Goal: Submit feedback/report problem

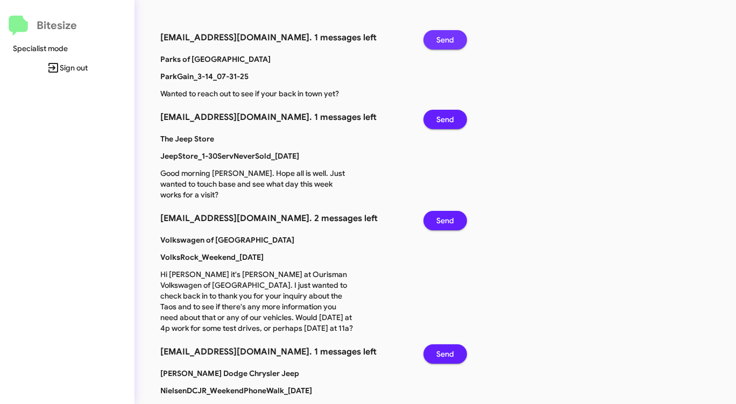
click at [442, 38] on span "Send" at bounding box center [445, 39] width 18 height 19
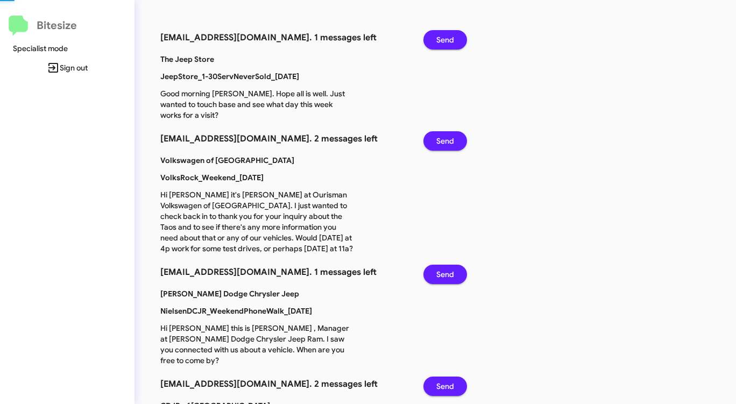
click at [442, 38] on span "Send" at bounding box center [445, 39] width 18 height 19
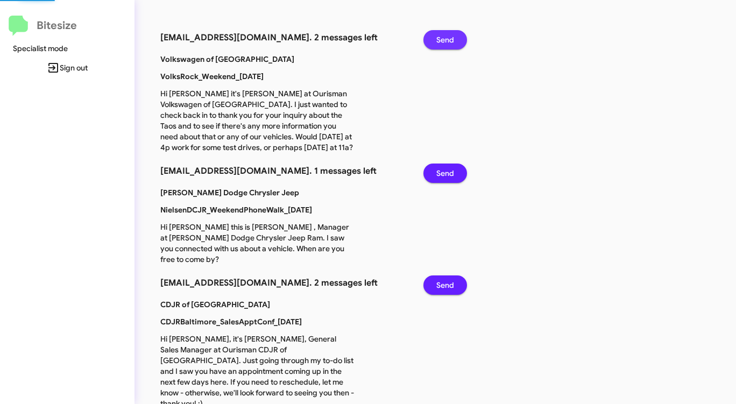
click at [442, 38] on span "Send" at bounding box center [445, 39] width 18 height 19
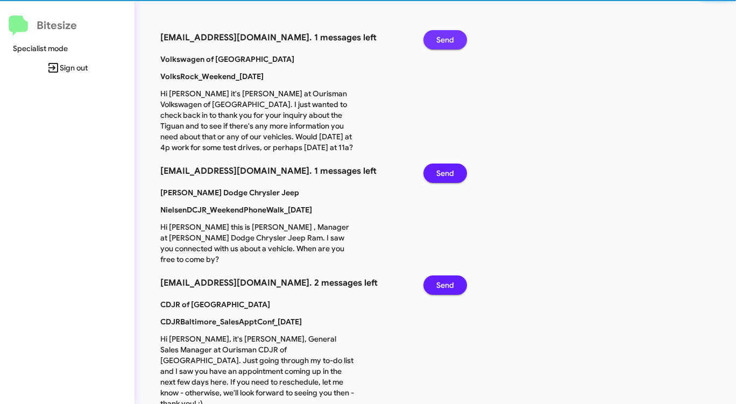
click at [442, 38] on span "Send" at bounding box center [445, 39] width 18 height 19
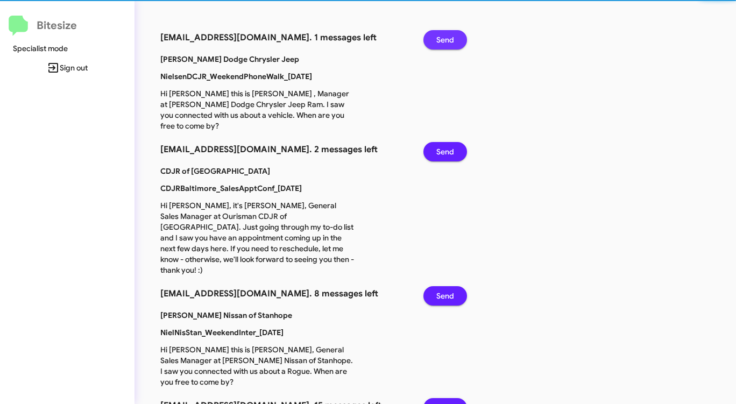
click at [442, 38] on span "Send" at bounding box center [445, 39] width 18 height 19
click at [442, 142] on span "Send" at bounding box center [445, 151] width 18 height 19
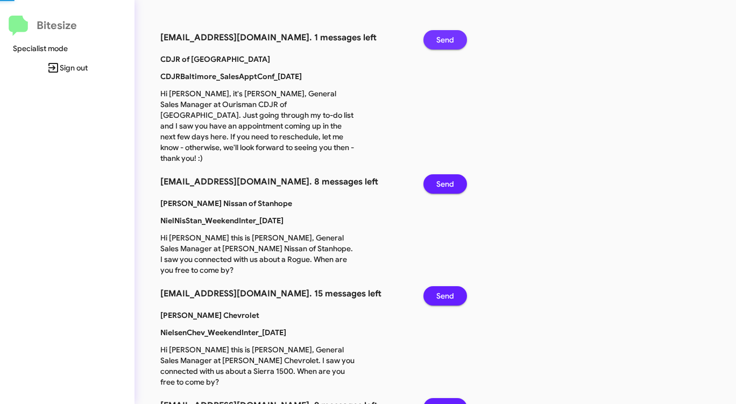
click at [442, 38] on span "Send" at bounding box center [445, 39] width 18 height 19
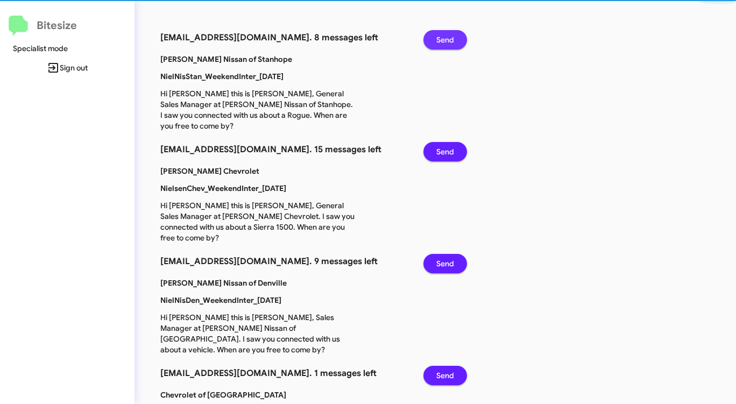
click at [442, 38] on span "Send" at bounding box center [445, 39] width 18 height 19
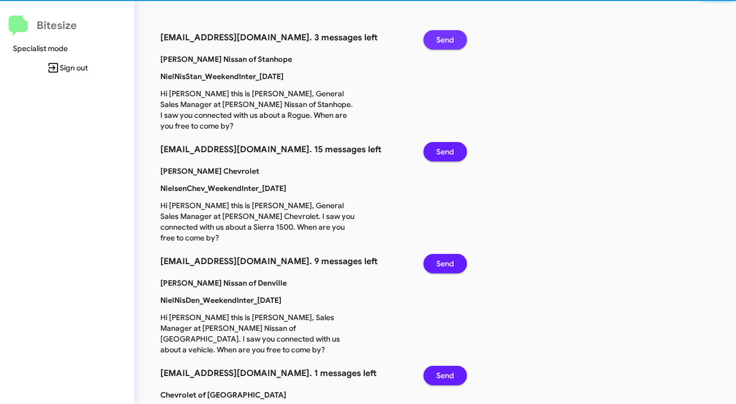
click at [442, 38] on span "Send" at bounding box center [445, 39] width 18 height 19
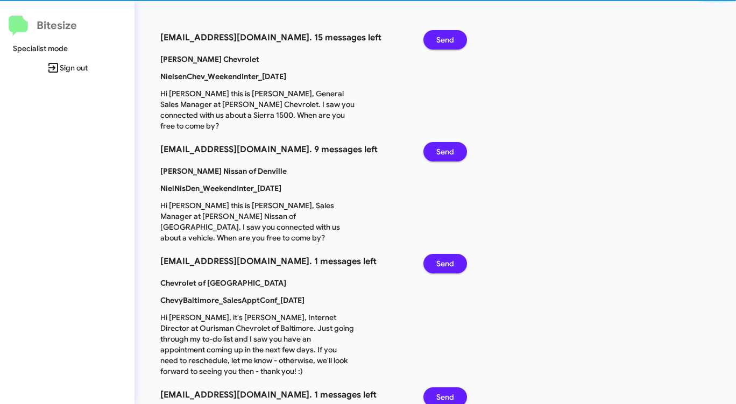
click at [442, 38] on span "Send" at bounding box center [445, 39] width 18 height 19
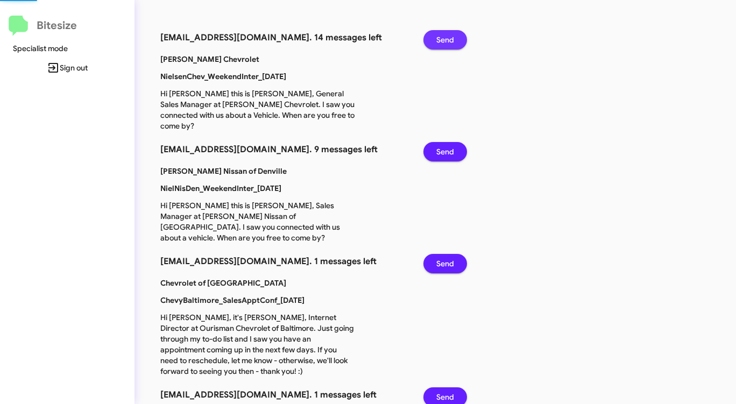
click at [442, 38] on span "Send" at bounding box center [445, 39] width 18 height 19
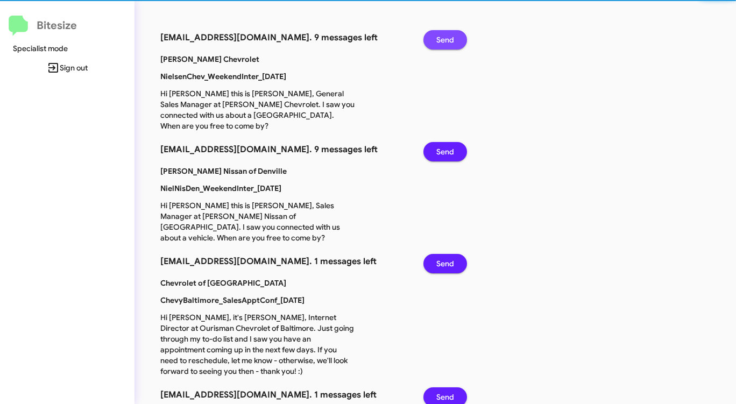
click at [442, 38] on span "Send" at bounding box center [445, 39] width 18 height 19
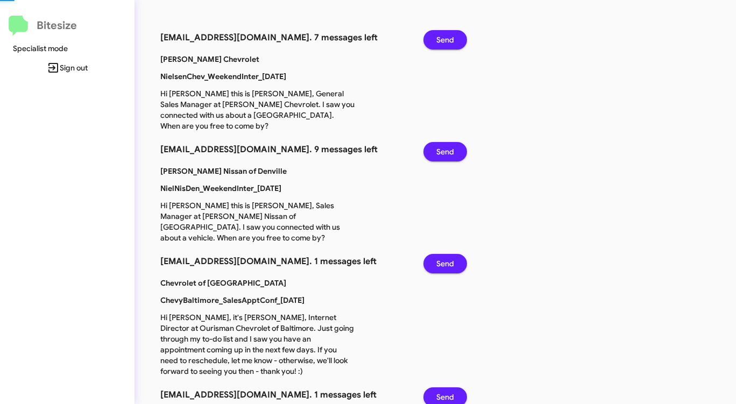
click at [442, 38] on span "Send" at bounding box center [445, 39] width 18 height 19
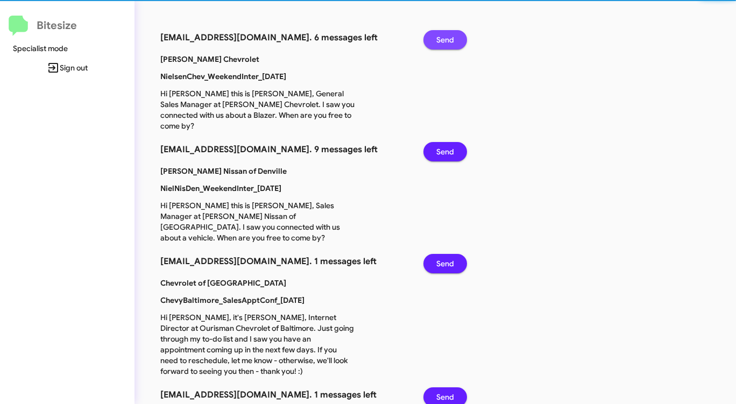
click at [442, 38] on span "Send" at bounding box center [445, 39] width 18 height 19
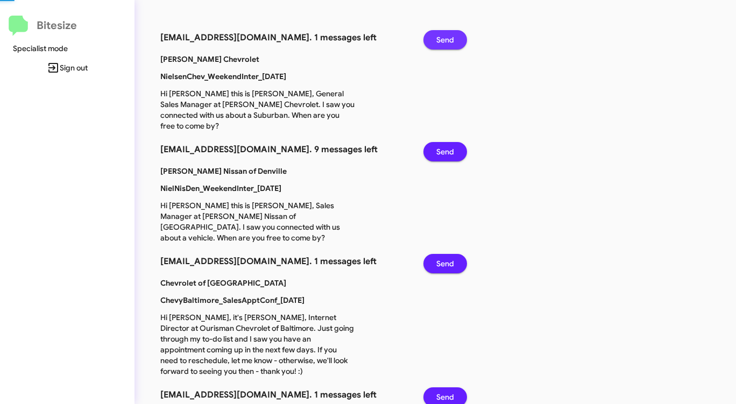
click at [442, 38] on span "Send" at bounding box center [445, 39] width 18 height 19
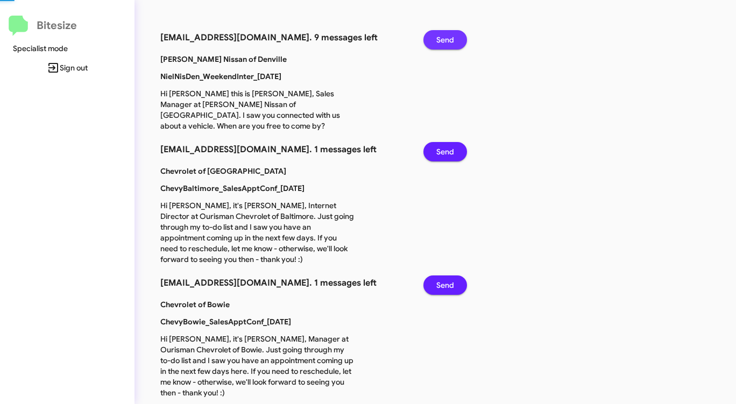
click at [442, 38] on span "Send" at bounding box center [445, 39] width 18 height 19
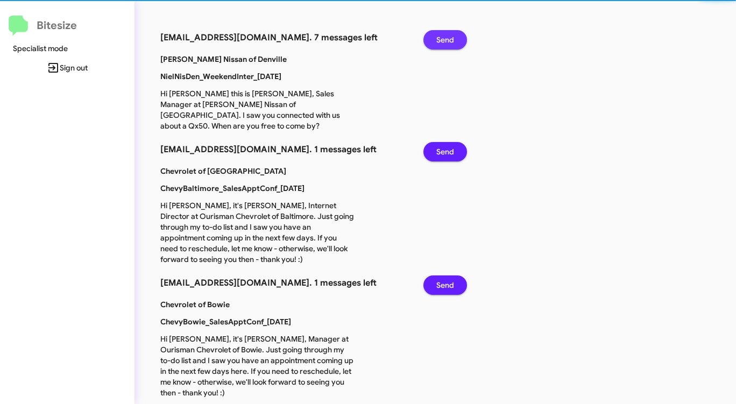
click at [442, 38] on span "Send" at bounding box center [445, 39] width 18 height 19
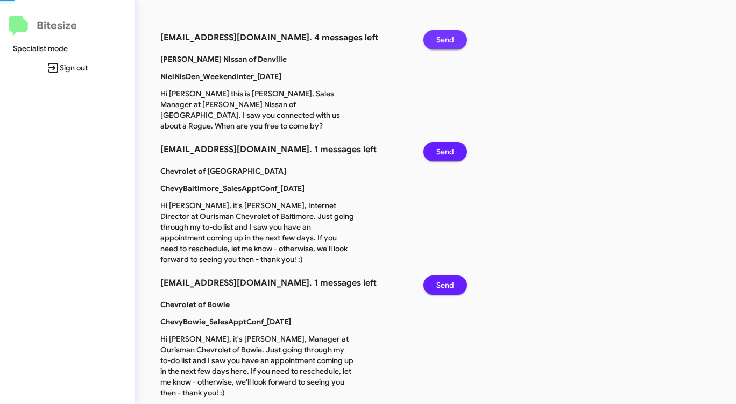
click at [442, 38] on span "Send" at bounding box center [445, 39] width 18 height 19
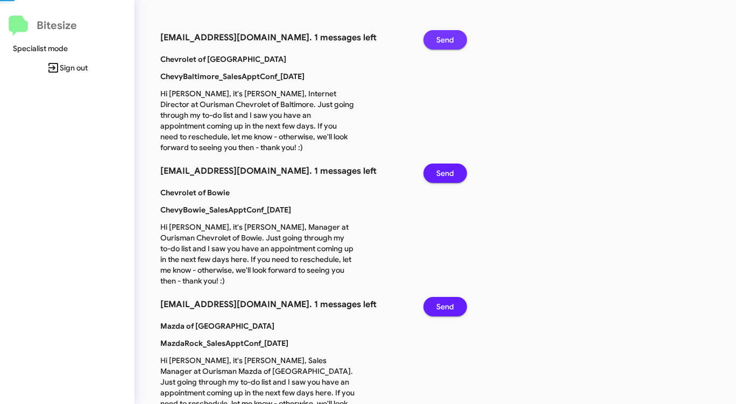
click at [442, 38] on span "Send" at bounding box center [445, 39] width 18 height 19
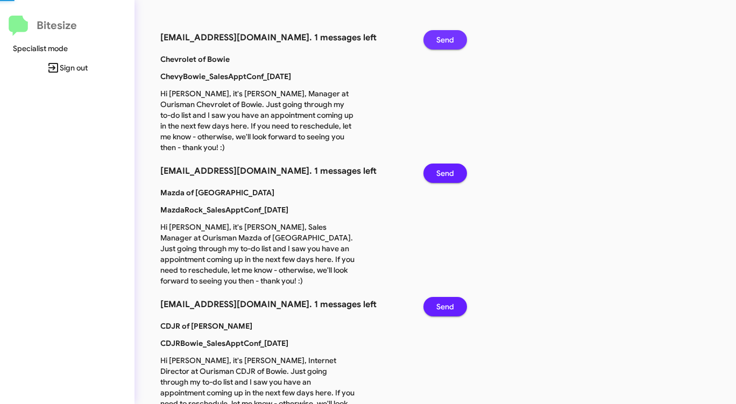
click at [442, 38] on span "Send" at bounding box center [445, 39] width 18 height 19
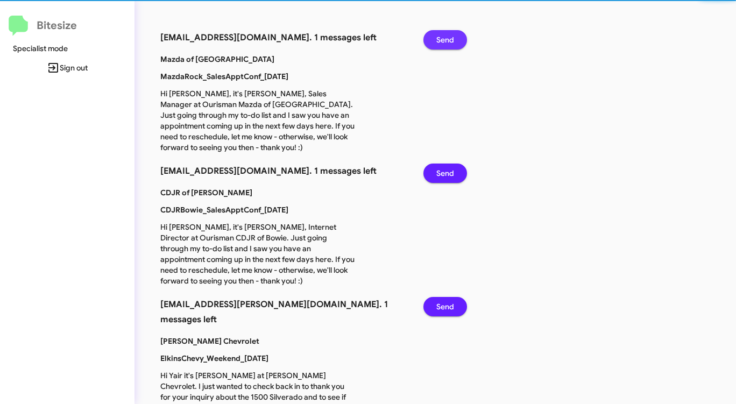
click at [442, 38] on span "Send" at bounding box center [445, 39] width 18 height 19
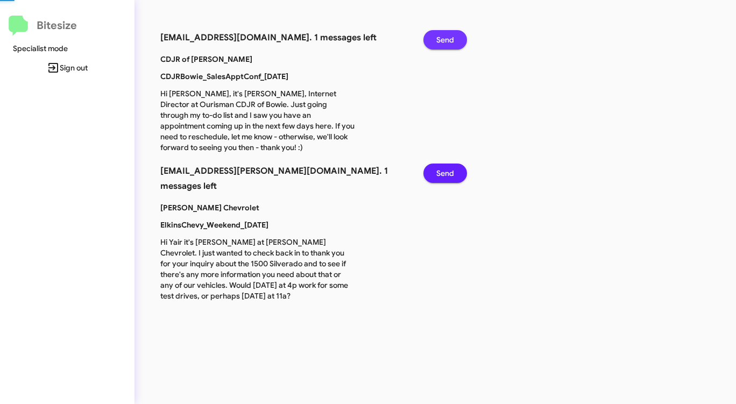
click at [442, 38] on span "Send" at bounding box center [445, 39] width 18 height 19
click at [442, 163] on span "Send" at bounding box center [445, 172] width 18 height 19
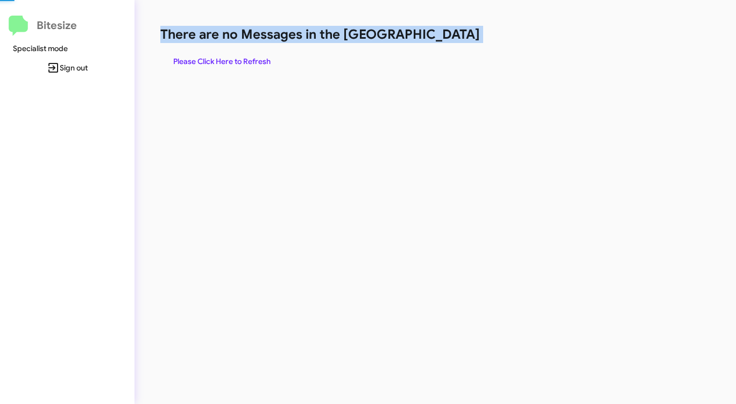
click at [442, 38] on h1 "There are no Messages in the [GEOGRAPHIC_DATA]" at bounding box center [385, 34] width 450 height 17
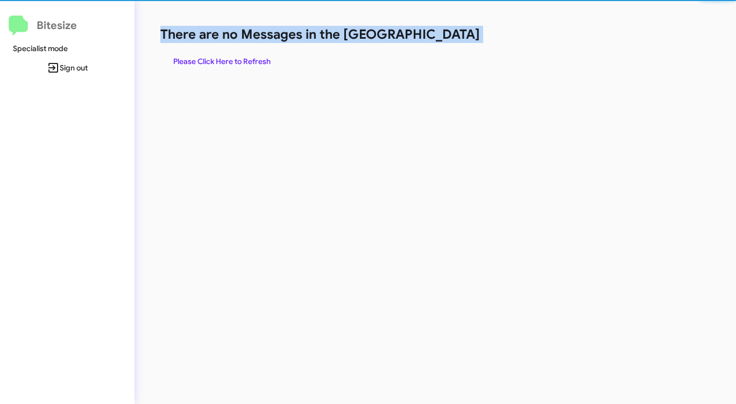
click at [442, 38] on h1 "There are no Messages in the [GEOGRAPHIC_DATA]" at bounding box center [385, 34] width 450 height 17
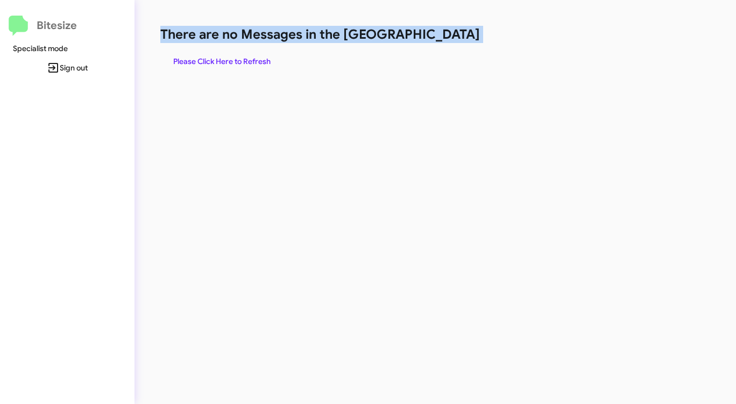
click at [442, 38] on h1 "There are no Messages in the [GEOGRAPHIC_DATA]" at bounding box center [385, 34] width 450 height 17
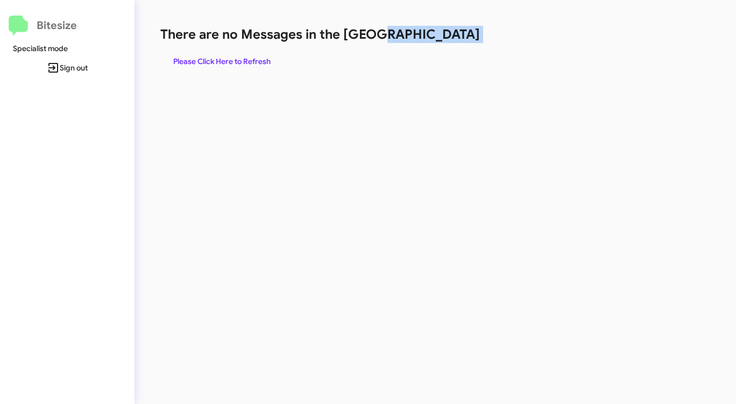
click at [442, 38] on h1 "There are no Messages in the [GEOGRAPHIC_DATA]" at bounding box center [385, 34] width 450 height 17
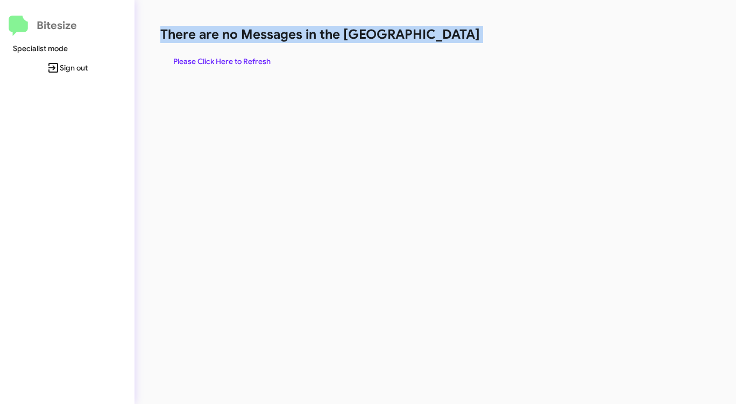
click at [442, 38] on h1 "There are no Messages in the [GEOGRAPHIC_DATA]" at bounding box center [385, 34] width 450 height 17
click at [262, 58] on span "Please Click Here to Refresh" at bounding box center [221, 61] width 97 height 19
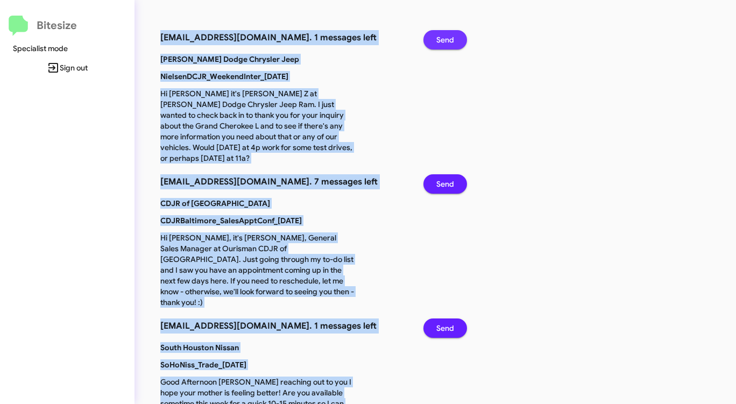
click at [441, 39] on span "Send" at bounding box center [445, 39] width 18 height 19
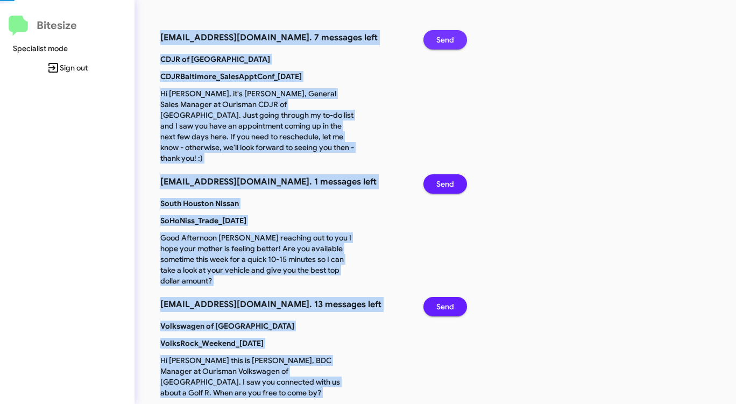
click at [441, 39] on span "Send" at bounding box center [445, 39] width 18 height 19
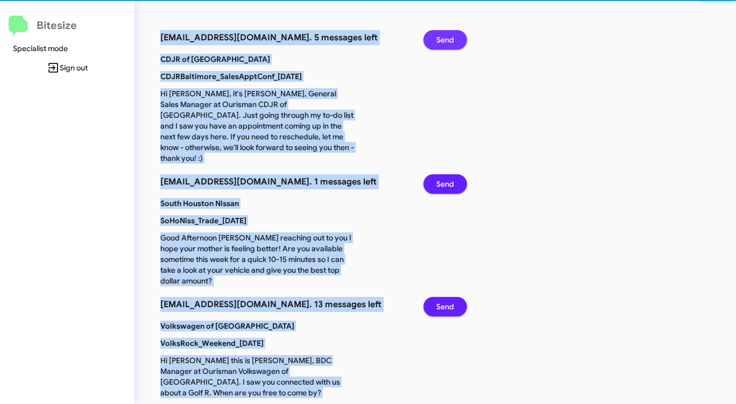
click at [441, 39] on span "Send" at bounding box center [445, 39] width 18 height 19
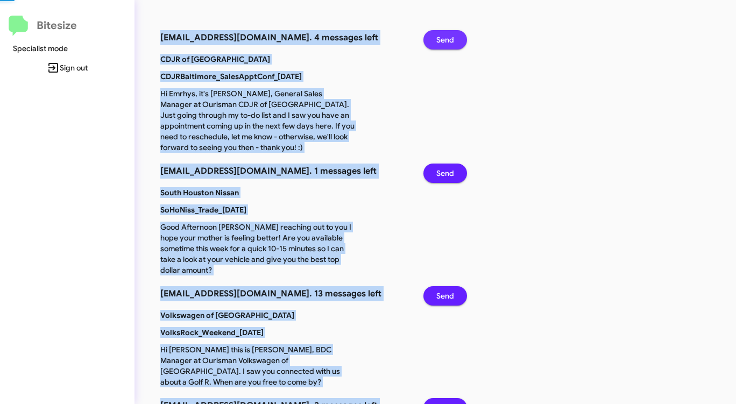
click at [441, 39] on span "Send" at bounding box center [445, 39] width 18 height 19
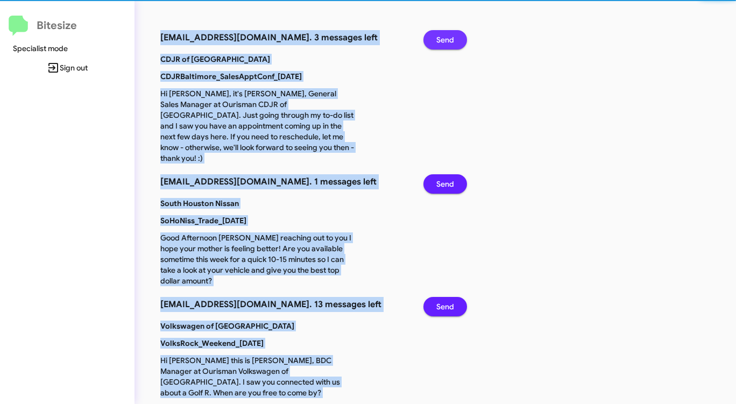
click at [441, 39] on span "Send" at bounding box center [445, 39] width 18 height 19
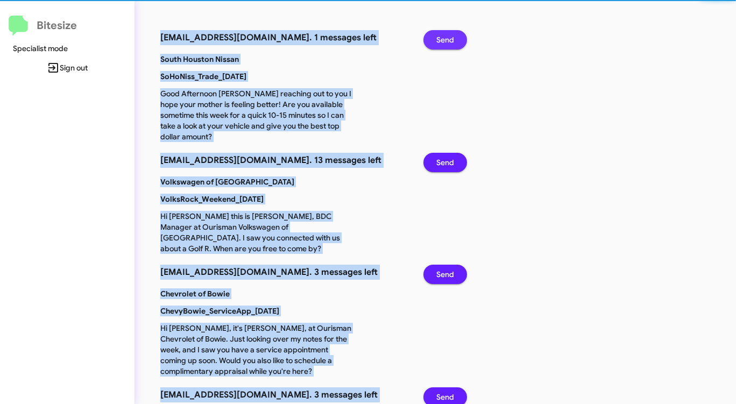
click at [441, 39] on span "Send" at bounding box center [445, 39] width 18 height 19
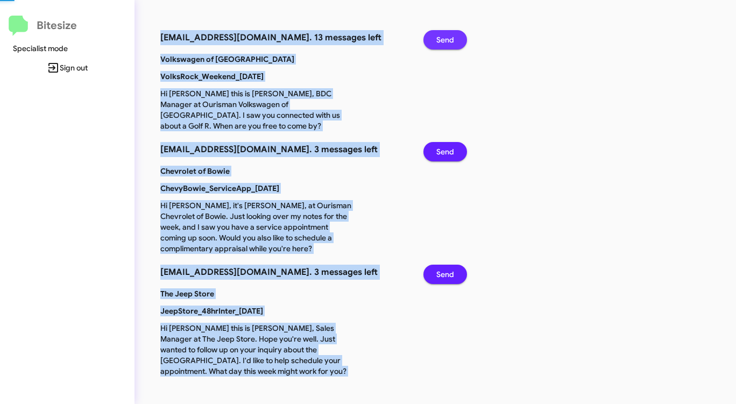
click at [441, 39] on span "Send" at bounding box center [445, 39] width 18 height 19
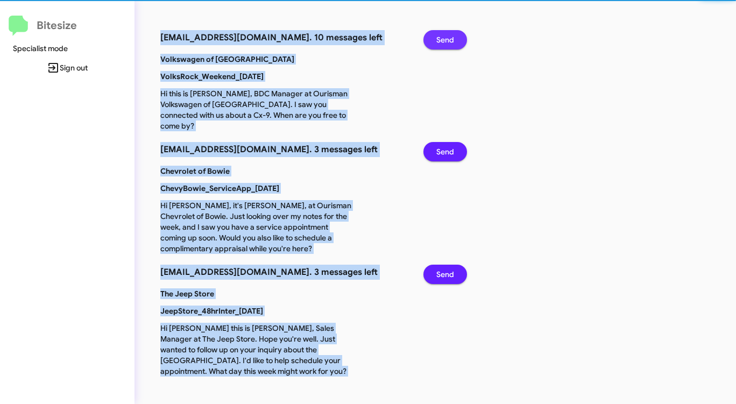
click at [441, 39] on span "Send" at bounding box center [445, 39] width 18 height 19
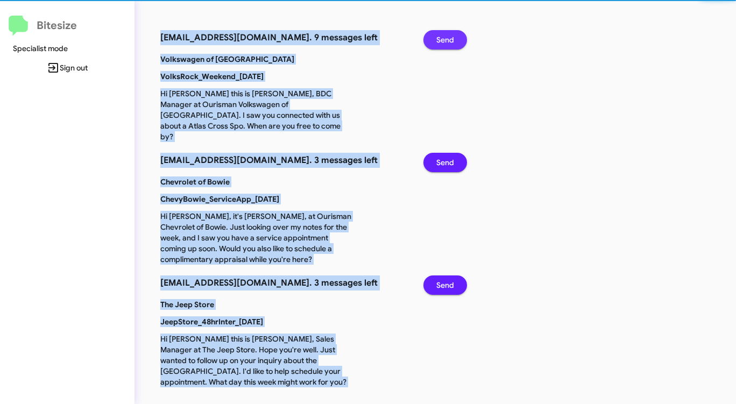
click at [441, 39] on span "Send" at bounding box center [445, 39] width 18 height 19
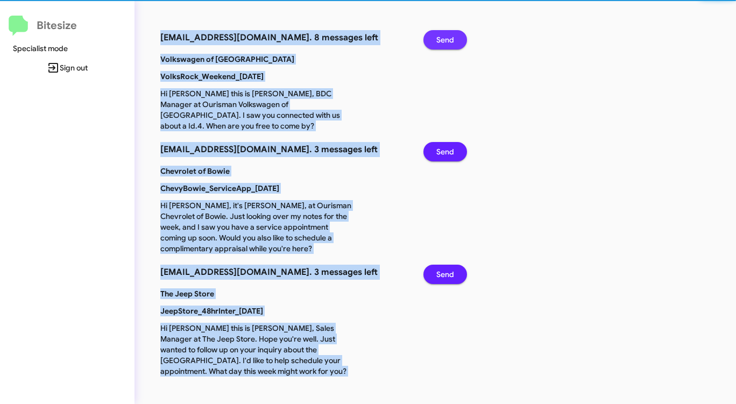
click at [441, 39] on span "Send" at bounding box center [445, 39] width 18 height 19
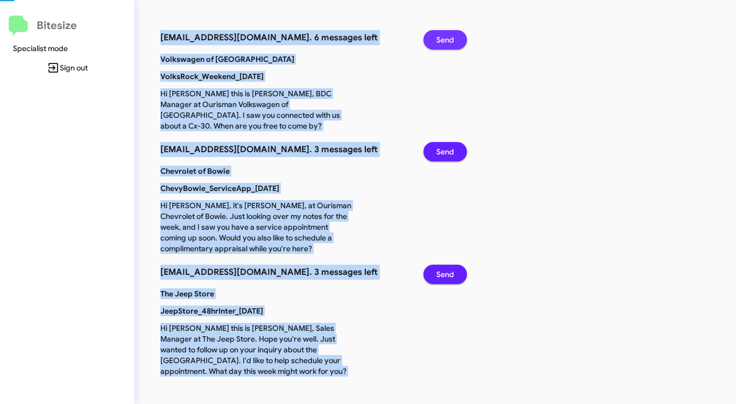
click at [441, 39] on span "Send" at bounding box center [445, 39] width 18 height 19
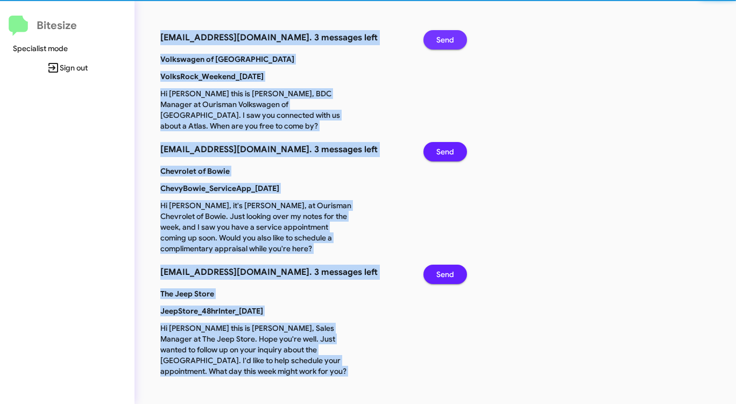
click at [441, 39] on span "Send" at bounding box center [445, 39] width 18 height 19
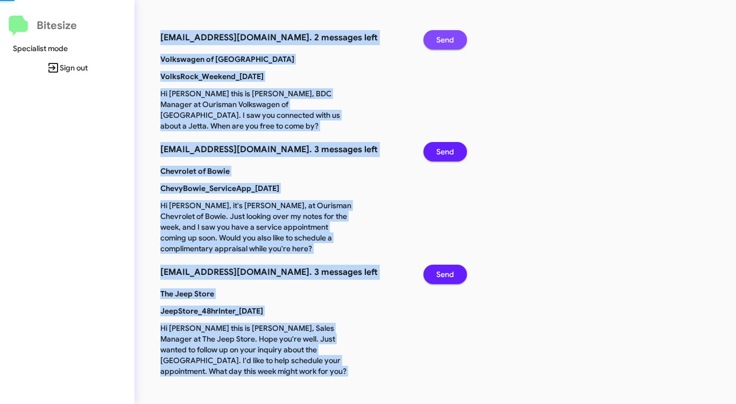
click at [441, 39] on span "Send" at bounding box center [445, 39] width 18 height 19
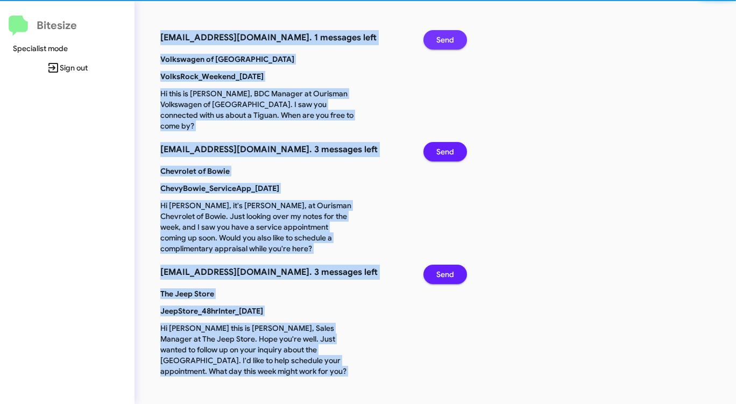
click at [441, 39] on span "Send" at bounding box center [445, 39] width 18 height 19
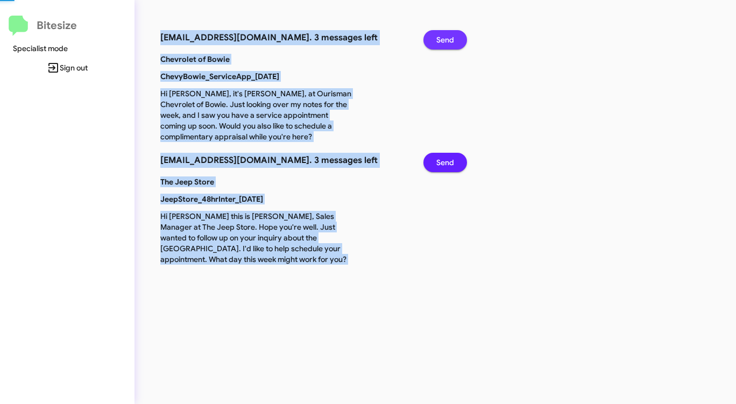
click at [441, 39] on span "Send" at bounding box center [445, 39] width 18 height 19
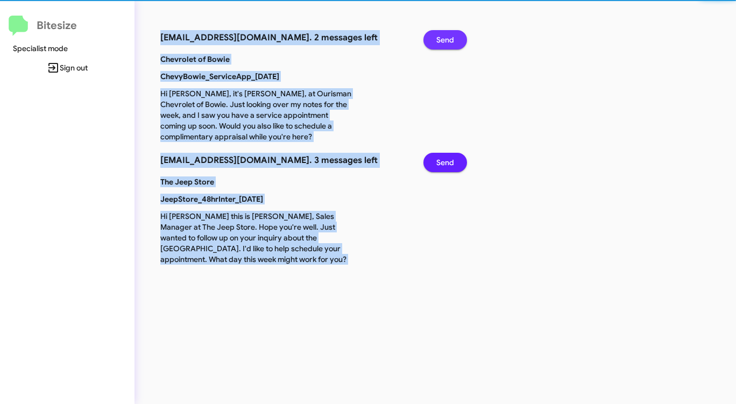
click at [441, 39] on span "Send" at bounding box center [445, 39] width 18 height 19
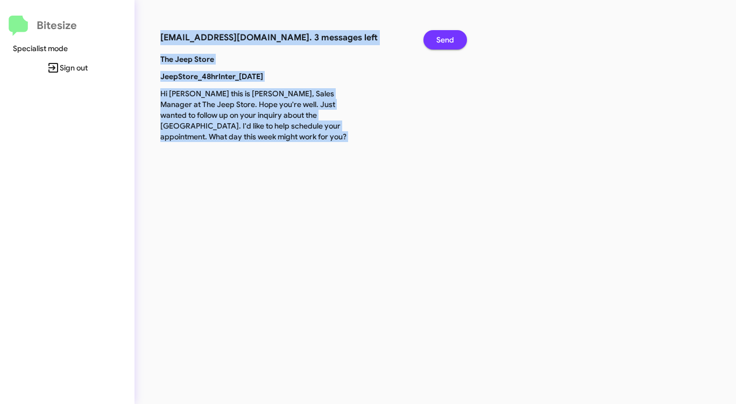
click at [441, 39] on span "Send" at bounding box center [445, 39] width 18 height 19
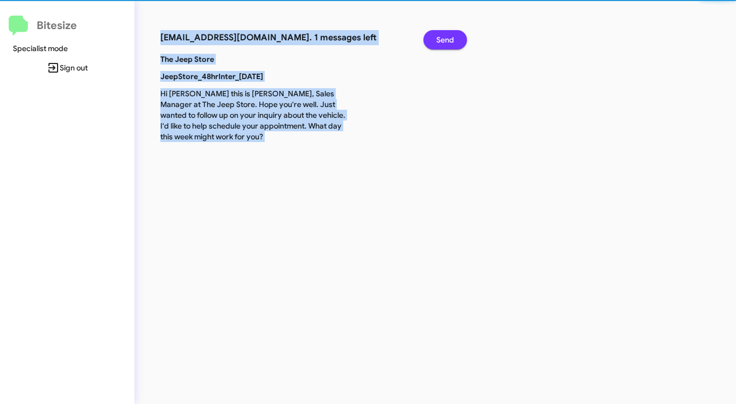
click at [441, 39] on span "Send" at bounding box center [445, 39] width 18 height 19
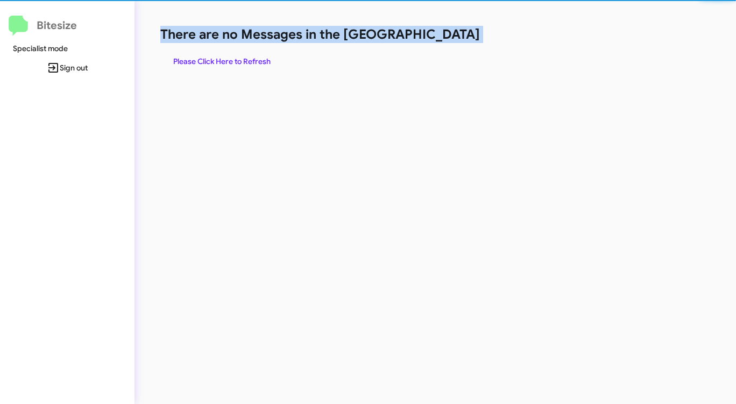
click at [441, 39] on h1 "There are no Messages in the [GEOGRAPHIC_DATA]" at bounding box center [385, 34] width 450 height 17
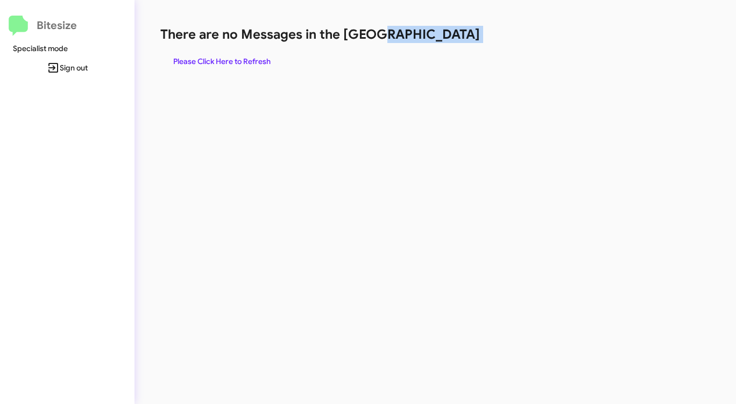
click at [441, 39] on h1 "There are no Messages in the [GEOGRAPHIC_DATA]" at bounding box center [385, 34] width 450 height 17
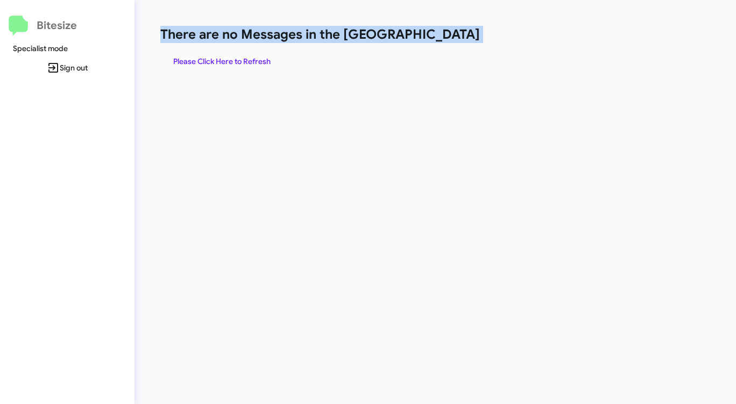
click at [441, 39] on h1 "There are no Messages in the [GEOGRAPHIC_DATA]" at bounding box center [385, 34] width 450 height 17
click at [243, 58] on span "Please Click Here to Refresh" at bounding box center [221, 61] width 97 height 19
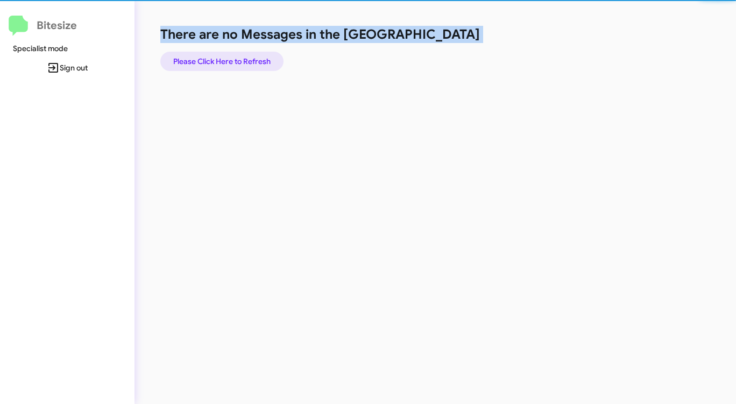
click at [243, 58] on span "Please Click Here to Refresh" at bounding box center [221, 61] width 97 height 19
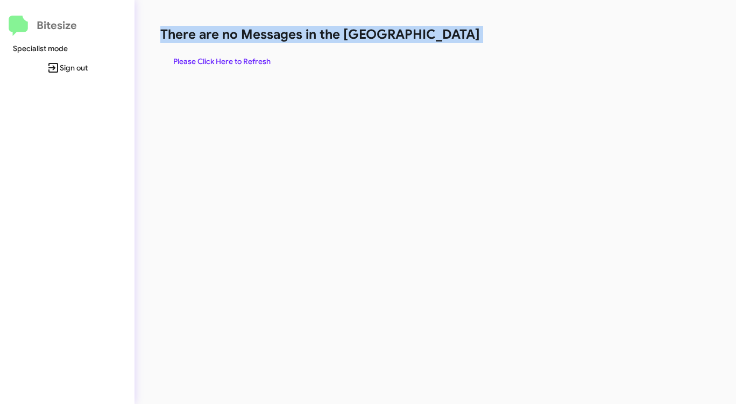
click at [507, 56] on div "There are no Messages in the Queue Please Click Here to Refresh" at bounding box center [385, 48] width 450 height 45
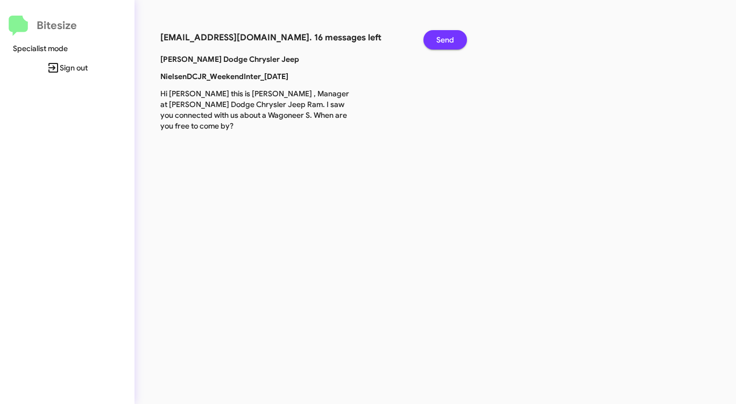
click at [447, 38] on span "Send" at bounding box center [445, 39] width 18 height 19
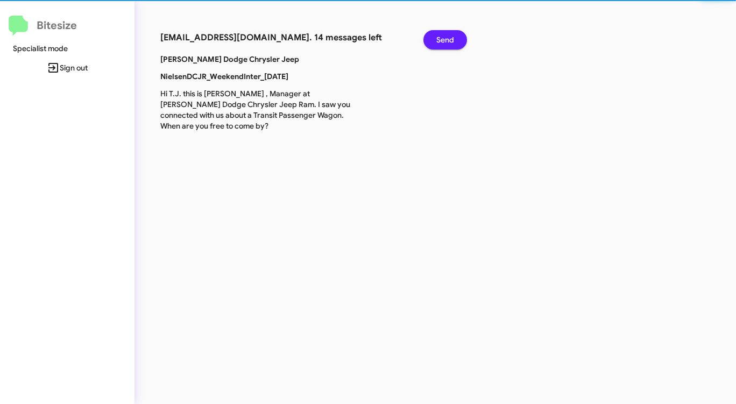
click at [447, 38] on span "Send" at bounding box center [445, 39] width 18 height 19
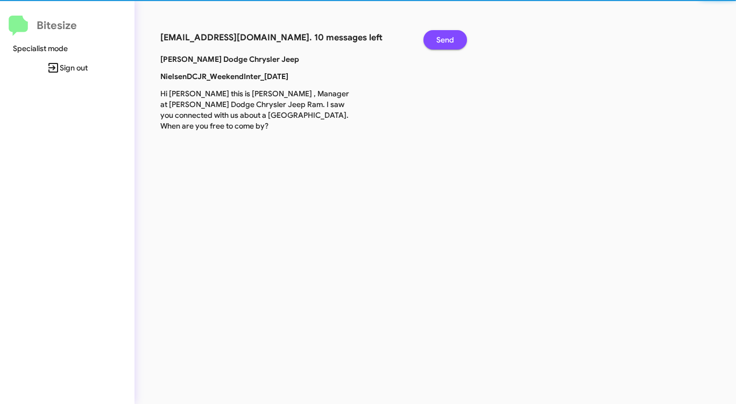
click at [447, 38] on span "Send" at bounding box center [445, 39] width 18 height 19
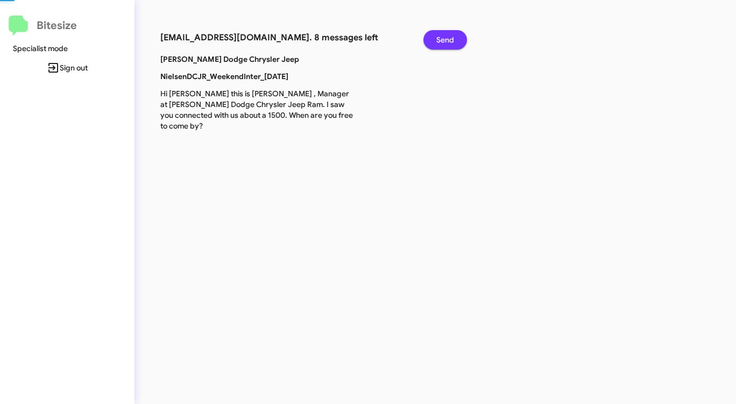
click at [447, 38] on span "Send" at bounding box center [445, 39] width 18 height 19
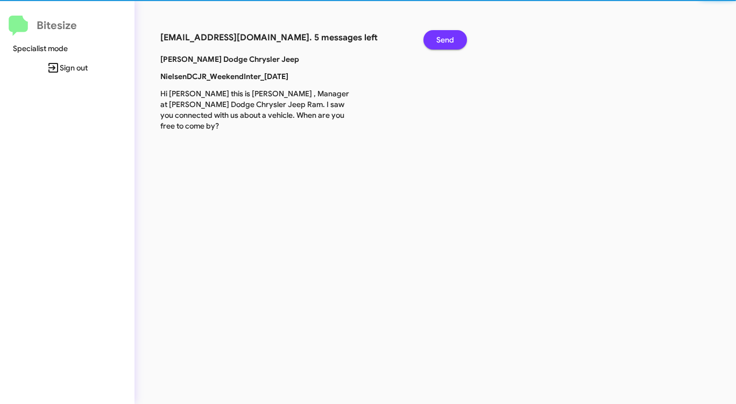
click at [447, 38] on span "Send" at bounding box center [445, 39] width 18 height 19
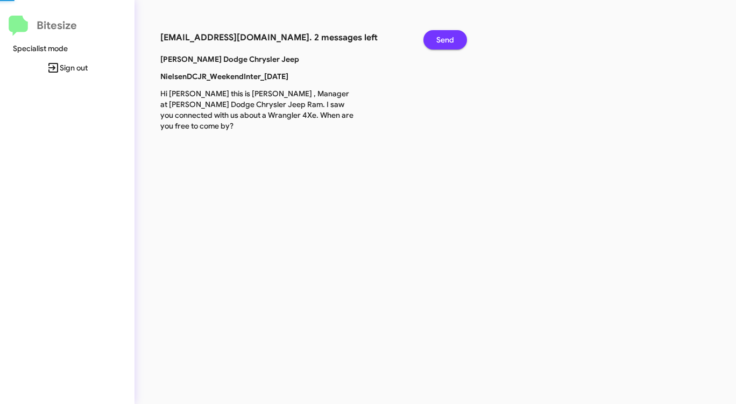
click at [447, 38] on span "Send" at bounding box center [445, 39] width 18 height 19
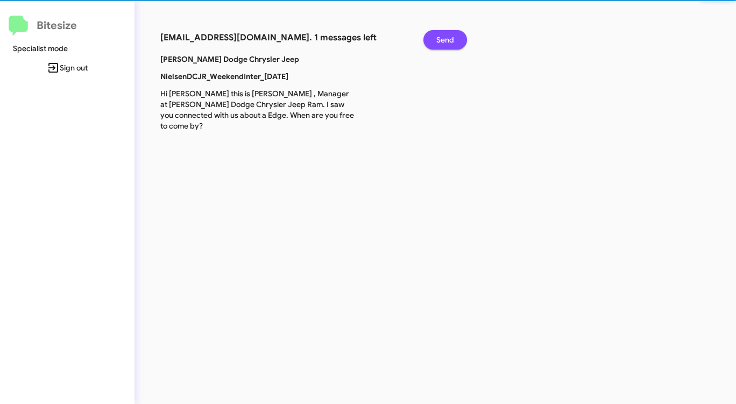
click at [447, 38] on span "Send" at bounding box center [445, 39] width 18 height 19
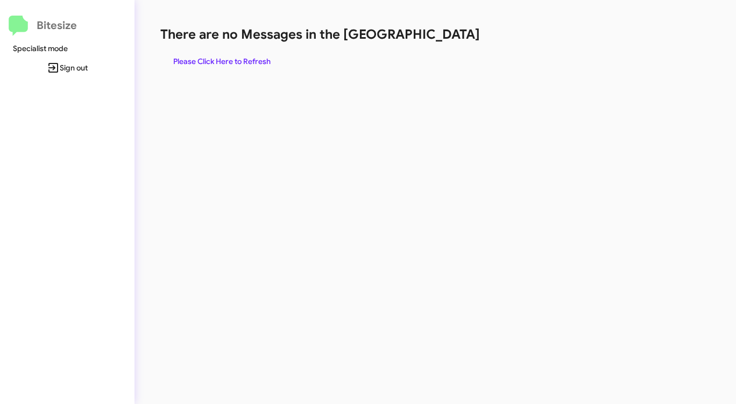
click at [447, 38] on h1 "There are no Messages in the [GEOGRAPHIC_DATA]" at bounding box center [385, 34] width 450 height 17
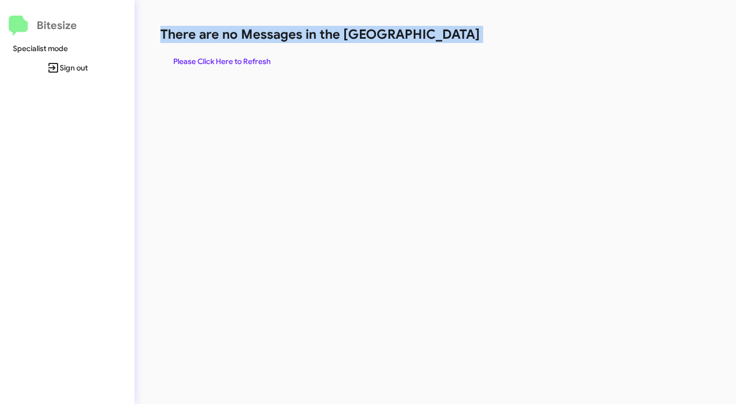
click at [447, 38] on h1 "There are no Messages in the [GEOGRAPHIC_DATA]" at bounding box center [385, 34] width 450 height 17
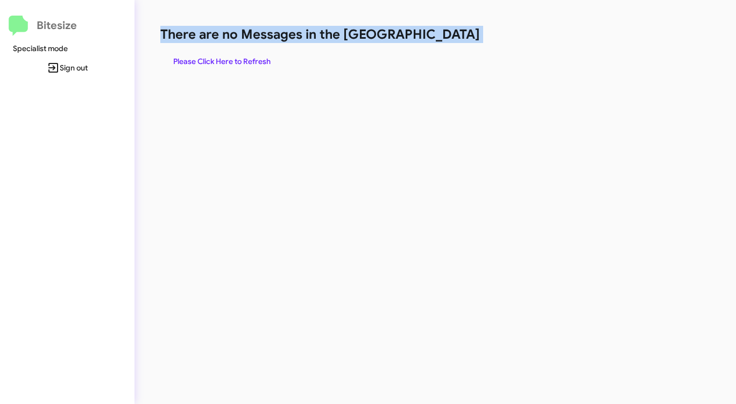
click at [447, 38] on h1 "There are no Messages in the [GEOGRAPHIC_DATA]" at bounding box center [385, 34] width 450 height 17
click at [227, 58] on span "Please Click Here to Refresh" at bounding box center [221, 61] width 97 height 19
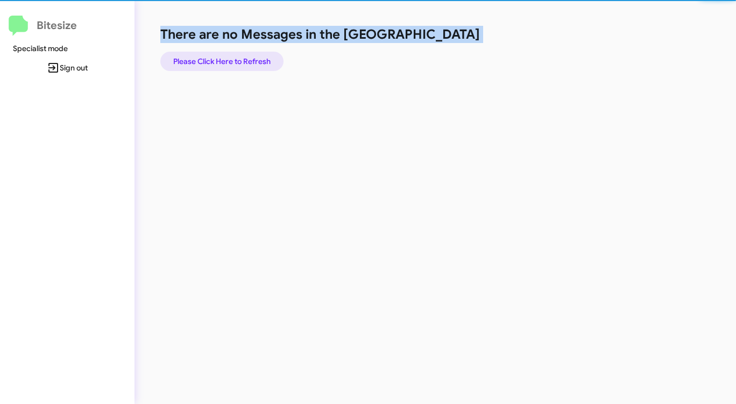
click at [227, 58] on span "Please Click Here to Refresh" at bounding box center [221, 61] width 97 height 19
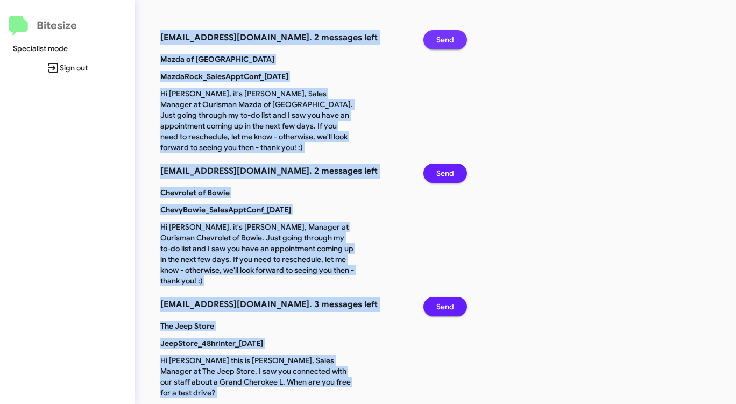
click at [447, 37] on span "Send" at bounding box center [445, 39] width 18 height 19
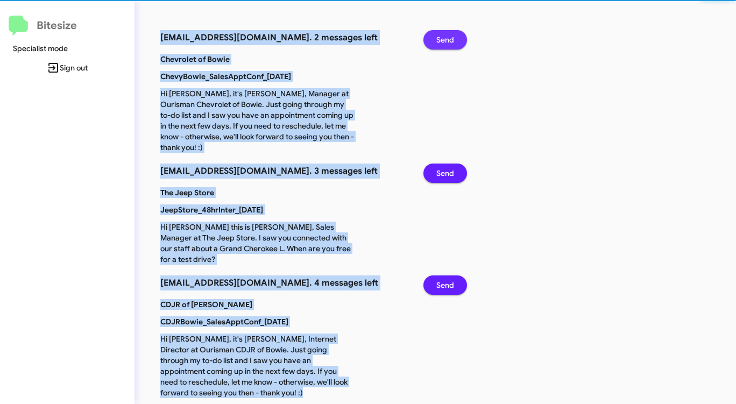
click at [447, 37] on span "Send" at bounding box center [445, 39] width 18 height 19
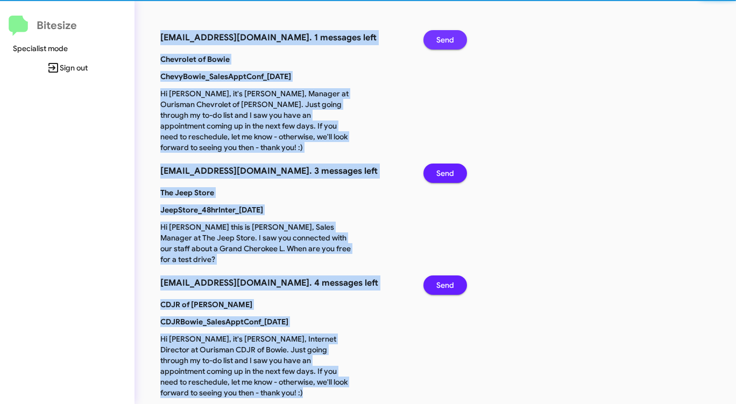
click at [447, 37] on span "Send" at bounding box center [445, 39] width 18 height 19
click at [447, 163] on span "Send" at bounding box center [445, 172] width 18 height 19
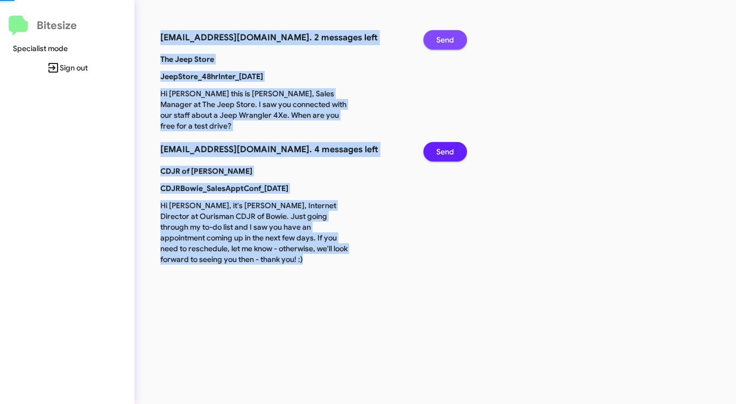
click at [447, 37] on span "Send" at bounding box center [445, 39] width 18 height 19
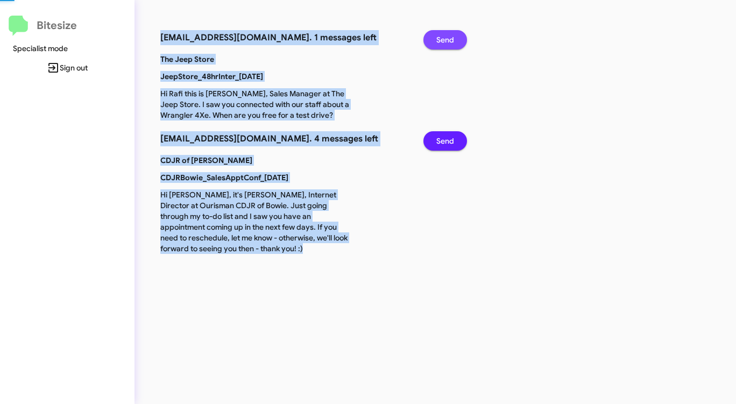
click at [447, 37] on span "Send" at bounding box center [445, 39] width 18 height 19
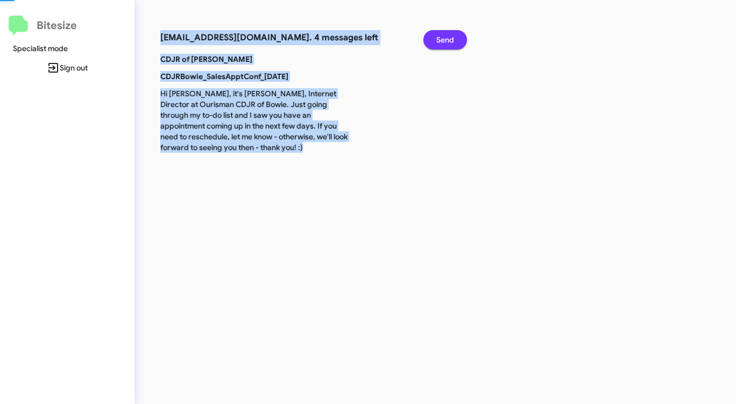
click at [447, 37] on span "Send" at bounding box center [445, 39] width 18 height 19
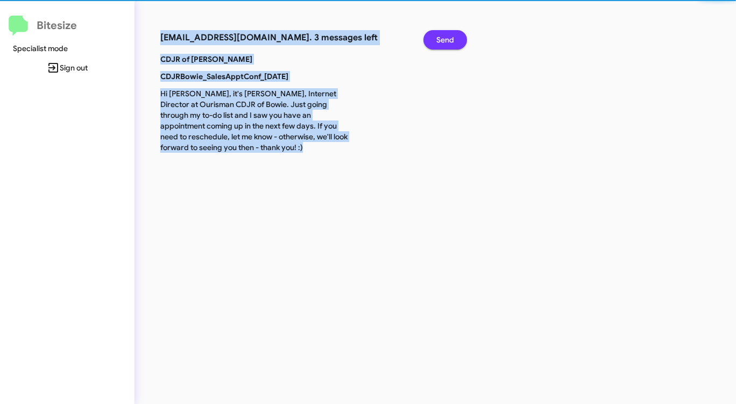
click at [447, 37] on span "Send" at bounding box center [445, 39] width 18 height 19
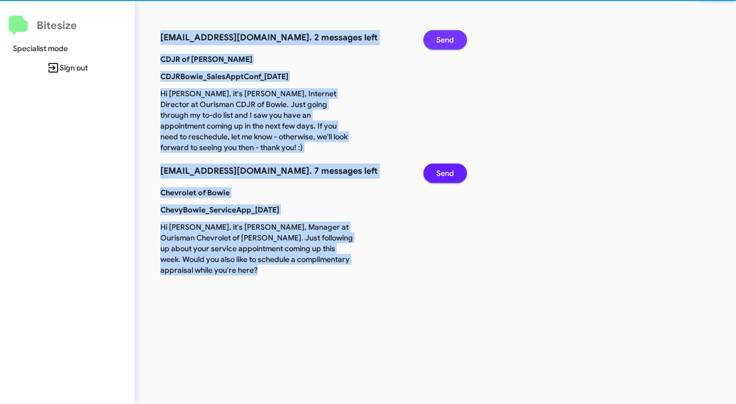
click at [447, 37] on span "Send" at bounding box center [445, 39] width 18 height 19
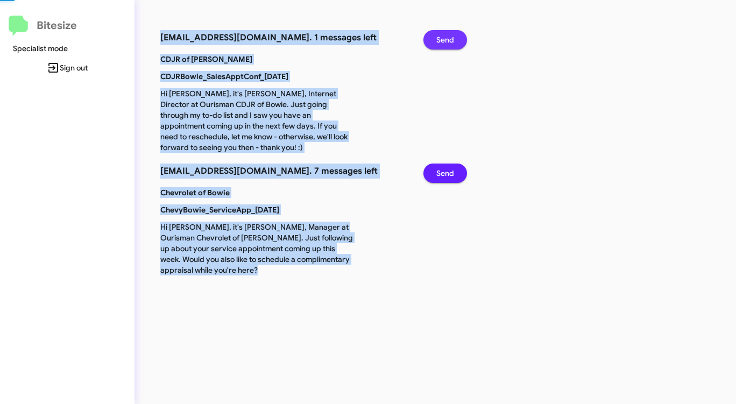
click at [447, 37] on span "Send" at bounding box center [445, 39] width 18 height 19
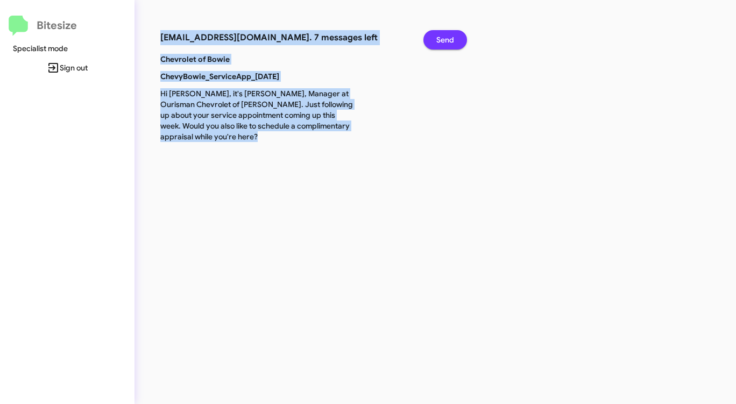
click at [447, 37] on span "Send" at bounding box center [445, 39] width 18 height 19
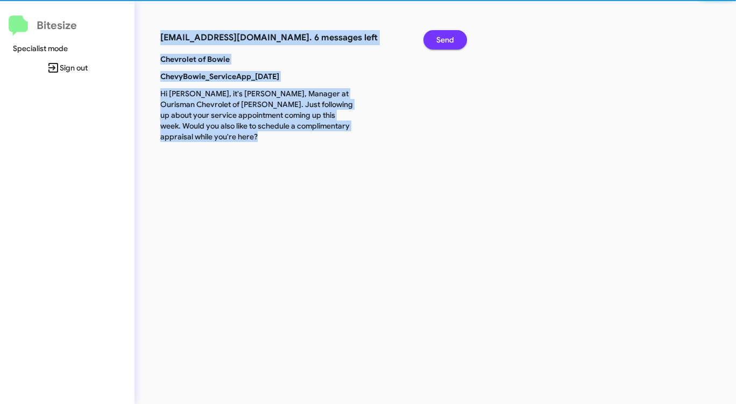
click at [447, 37] on span "Send" at bounding box center [445, 39] width 18 height 19
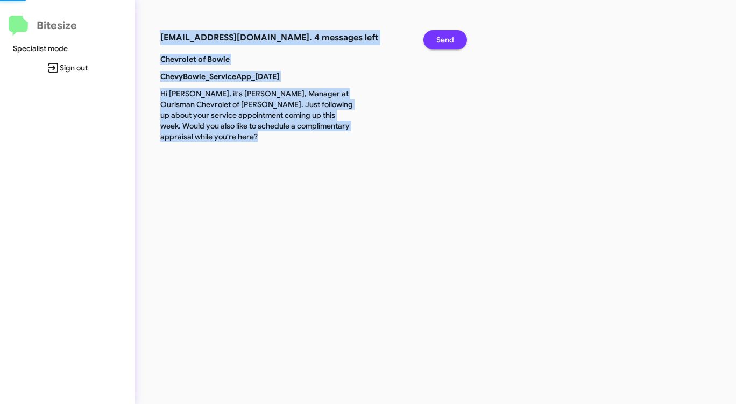
click at [447, 37] on span "Send" at bounding box center [445, 39] width 18 height 19
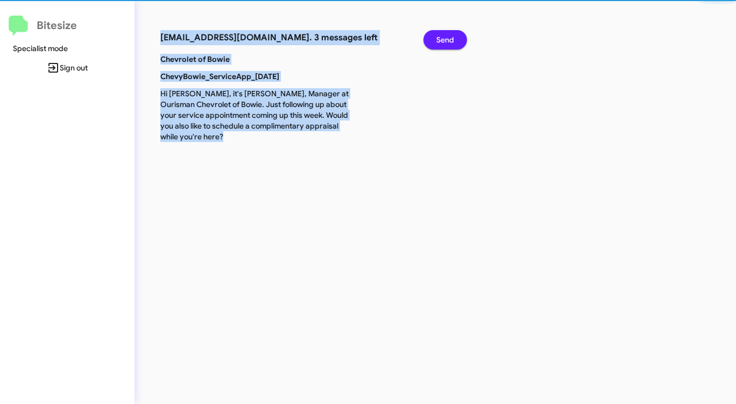
click at [447, 37] on span "Send" at bounding box center [445, 39] width 18 height 19
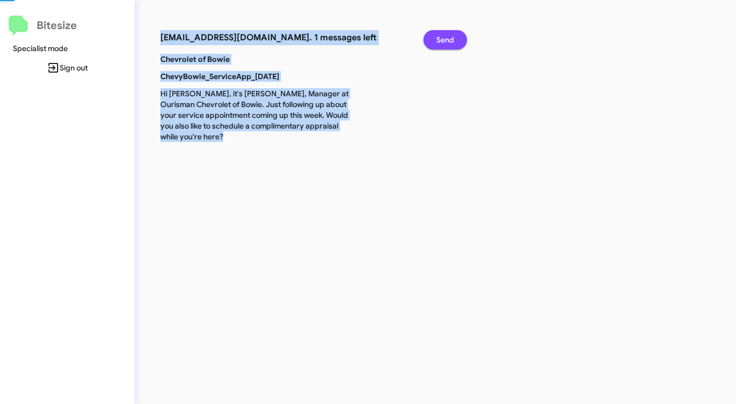
click at [447, 37] on span "Send" at bounding box center [445, 39] width 18 height 19
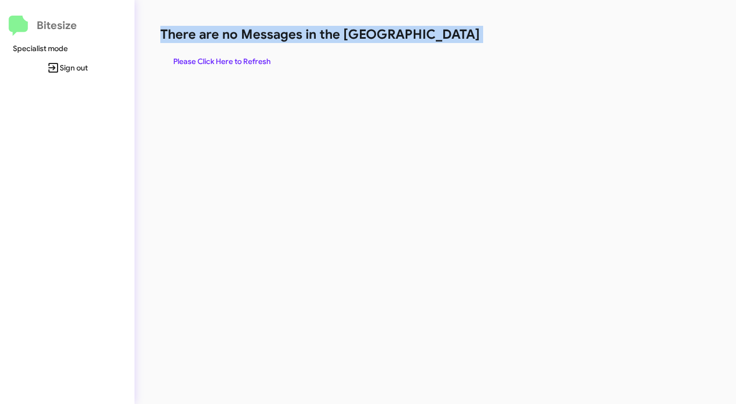
click at [447, 37] on h1 "There are no Messages in the [GEOGRAPHIC_DATA]" at bounding box center [385, 34] width 450 height 17
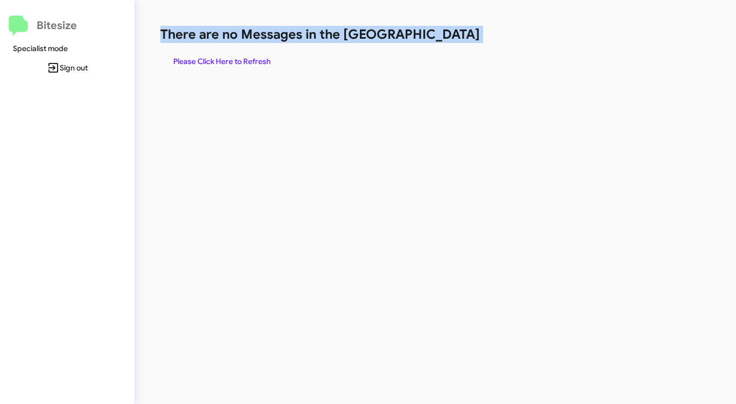
click at [447, 37] on h1 "There are no Messages in the [GEOGRAPHIC_DATA]" at bounding box center [385, 34] width 450 height 17
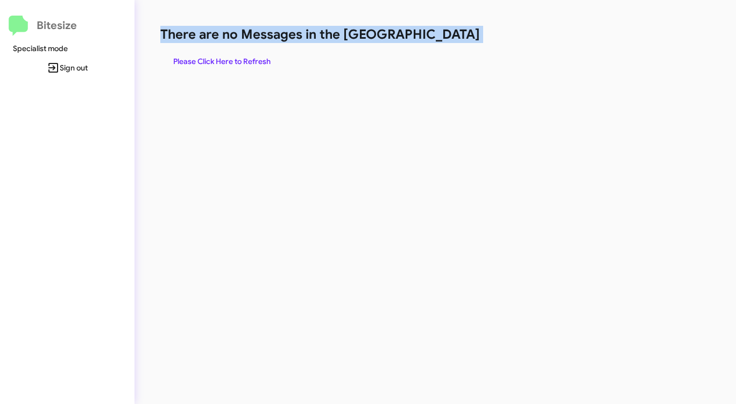
click at [447, 37] on h1 "There are no Messages in the [GEOGRAPHIC_DATA]" at bounding box center [385, 34] width 450 height 17
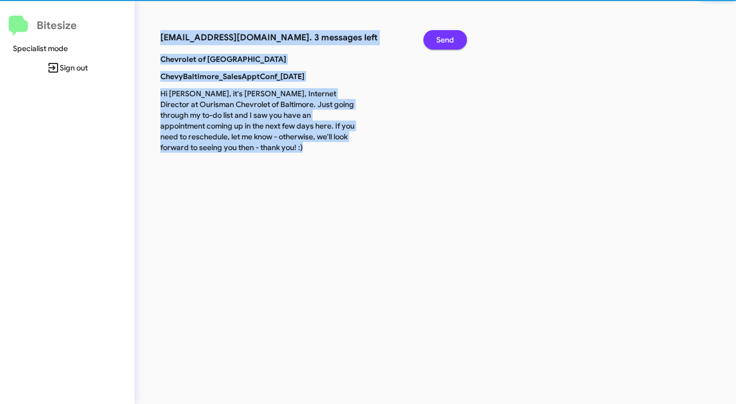
click at [446, 37] on span "Send" at bounding box center [445, 39] width 18 height 19
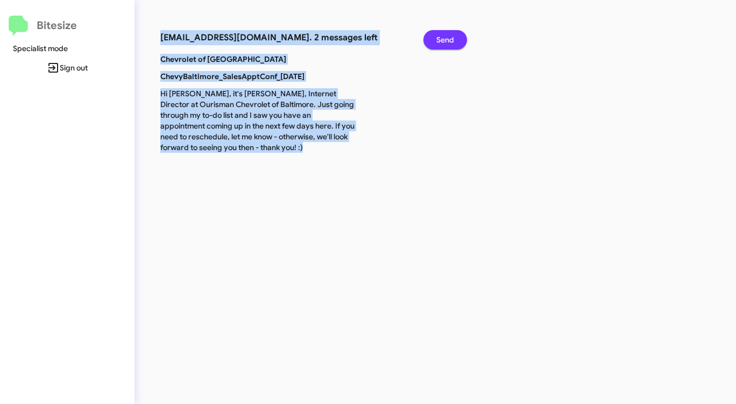
click at [446, 37] on span "Send" at bounding box center [445, 39] width 18 height 19
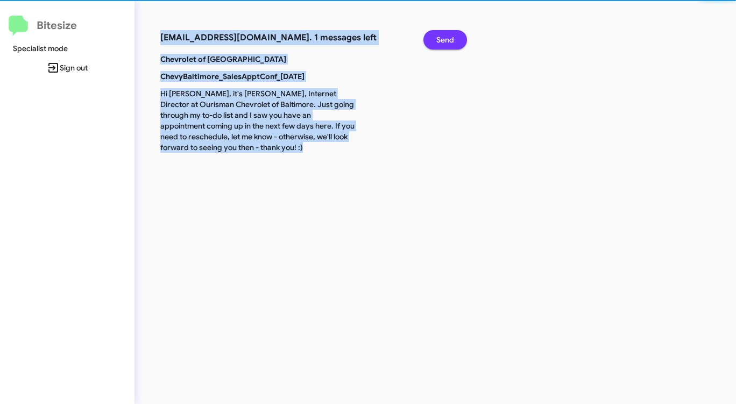
click at [446, 37] on span "Send" at bounding box center [445, 39] width 18 height 19
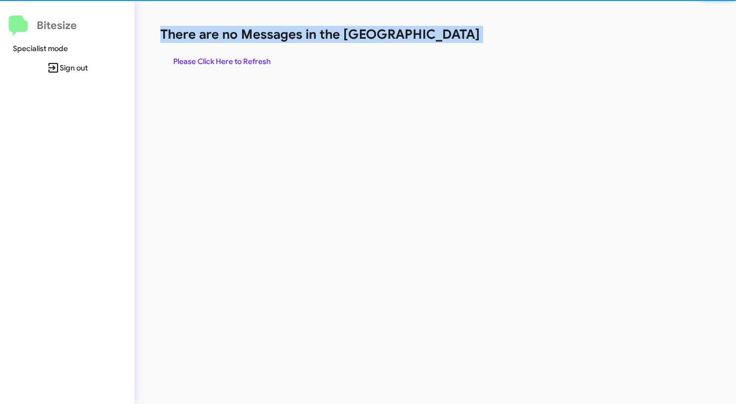
click at [446, 37] on h1 "There are no Messages in the [GEOGRAPHIC_DATA]" at bounding box center [385, 34] width 450 height 17
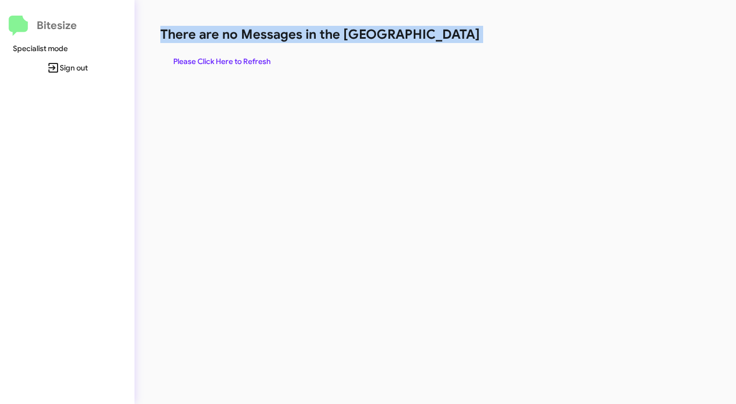
click at [446, 37] on h1 "There are no Messages in the [GEOGRAPHIC_DATA]" at bounding box center [385, 34] width 450 height 17
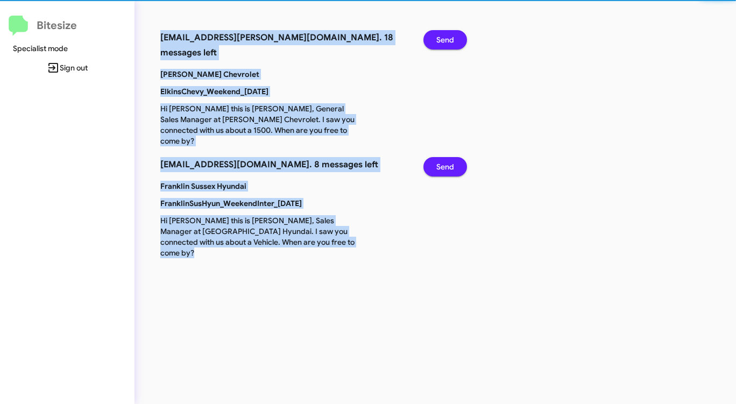
click at [440, 39] on span "Send" at bounding box center [445, 39] width 18 height 19
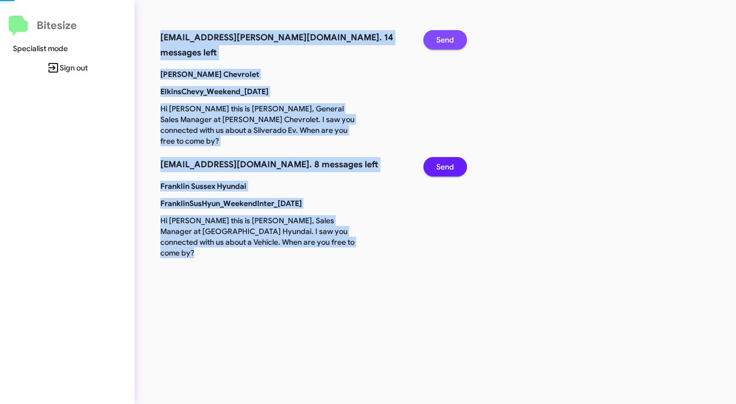
click at [440, 39] on span "Send" at bounding box center [445, 39] width 18 height 19
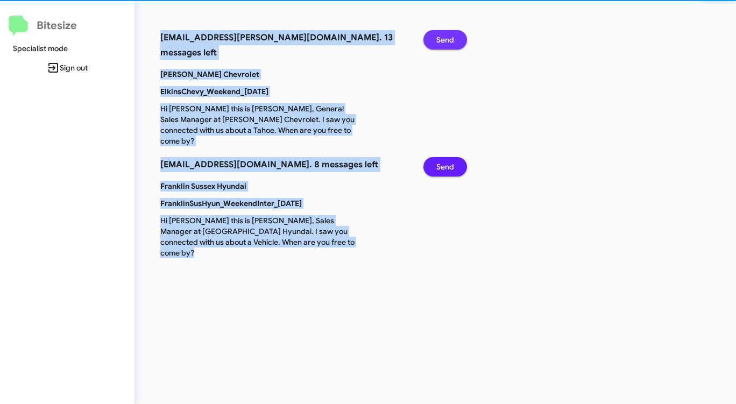
click at [440, 39] on span "Send" at bounding box center [445, 39] width 18 height 19
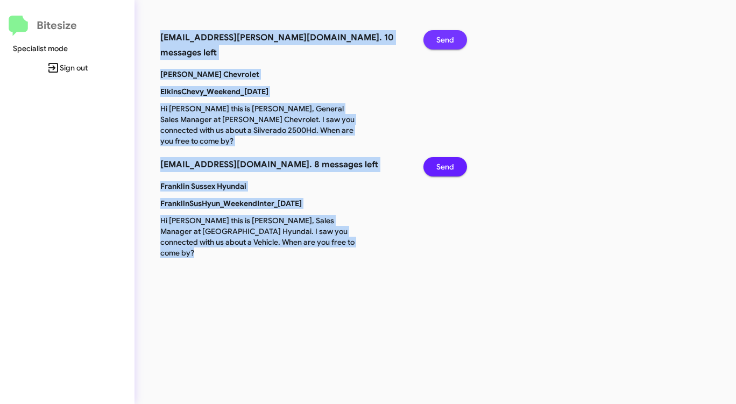
click at [440, 39] on span "Send" at bounding box center [445, 39] width 18 height 19
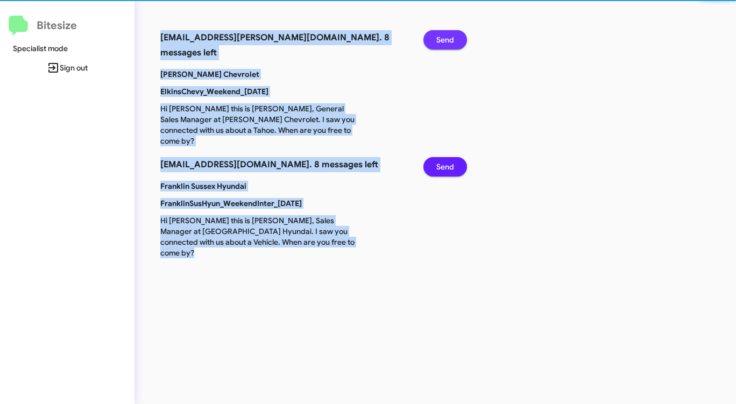
click at [440, 39] on span "Send" at bounding box center [445, 39] width 18 height 19
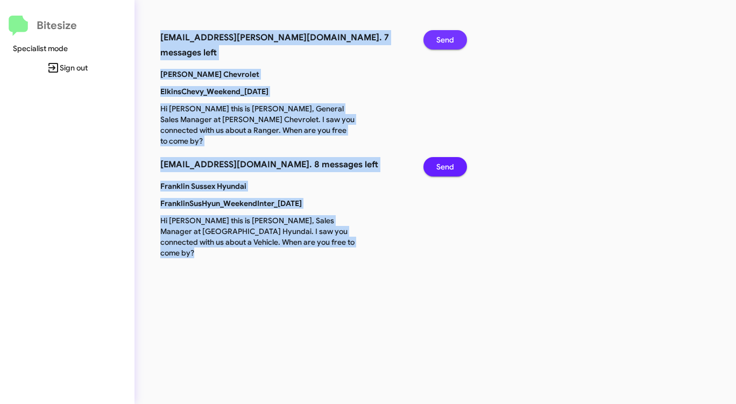
click at [440, 39] on span "Send" at bounding box center [445, 39] width 18 height 19
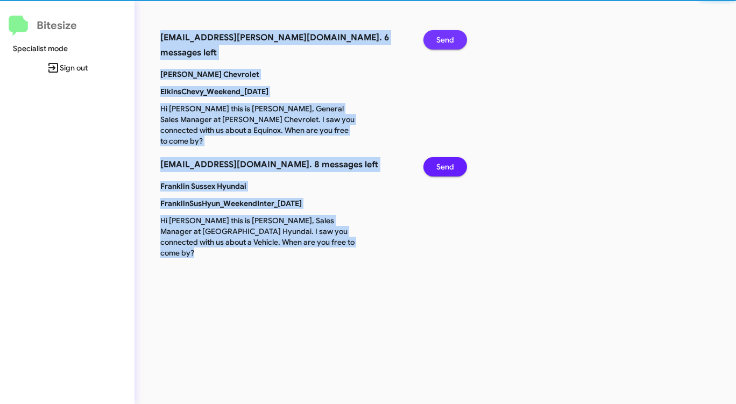
click at [440, 39] on span "Send" at bounding box center [445, 39] width 18 height 19
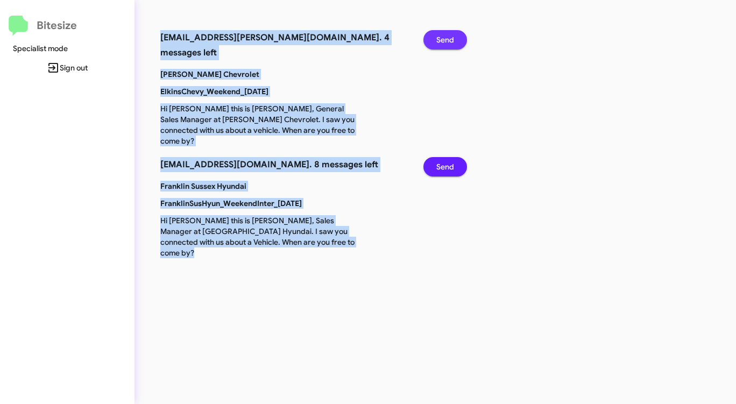
click at [440, 39] on span "Send" at bounding box center [445, 39] width 18 height 19
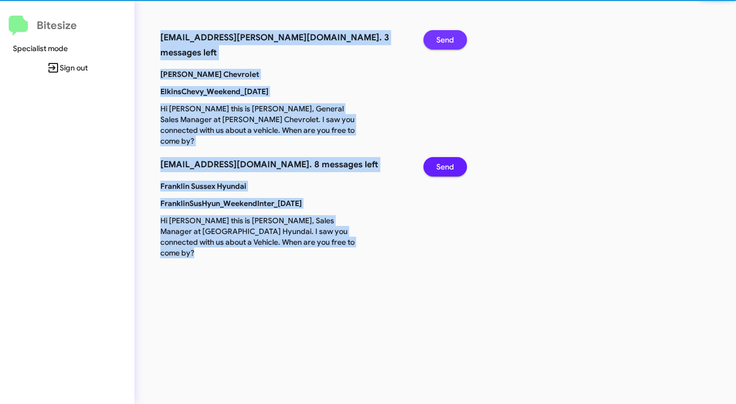
click at [440, 39] on span "Send" at bounding box center [445, 39] width 18 height 19
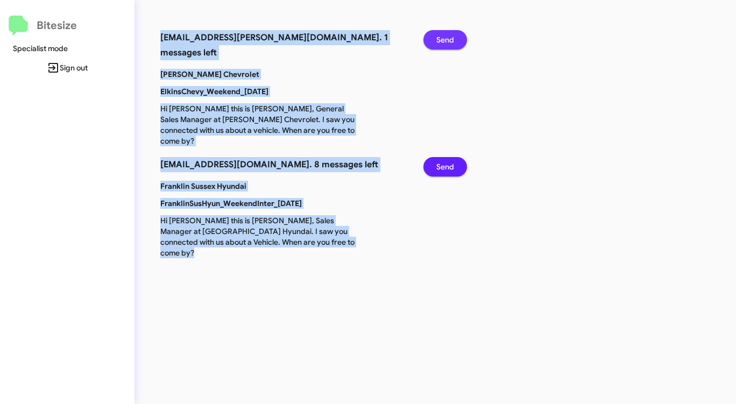
click at [440, 39] on span "Send" at bounding box center [445, 39] width 18 height 19
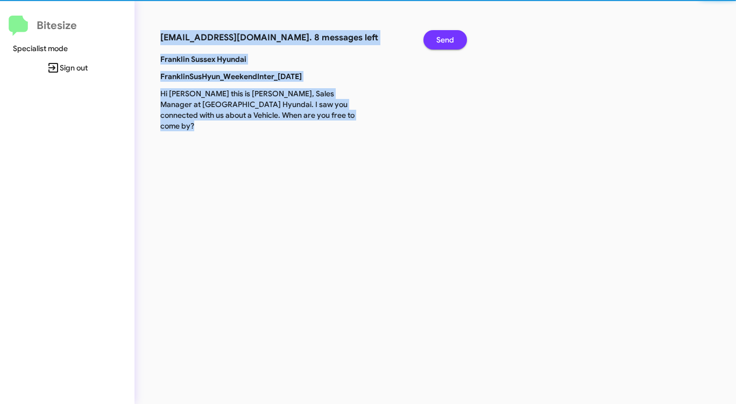
click at [440, 39] on span "Send" at bounding box center [445, 39] width 18 height 19
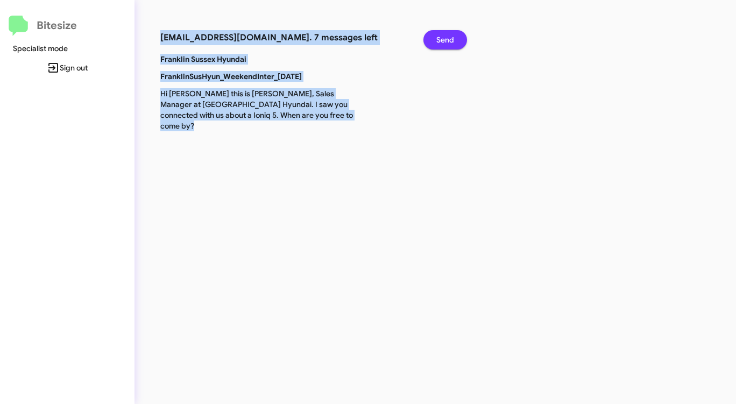
click at [440, 39] on span "Send" at bounding box center [445, 39] width 18 height 19
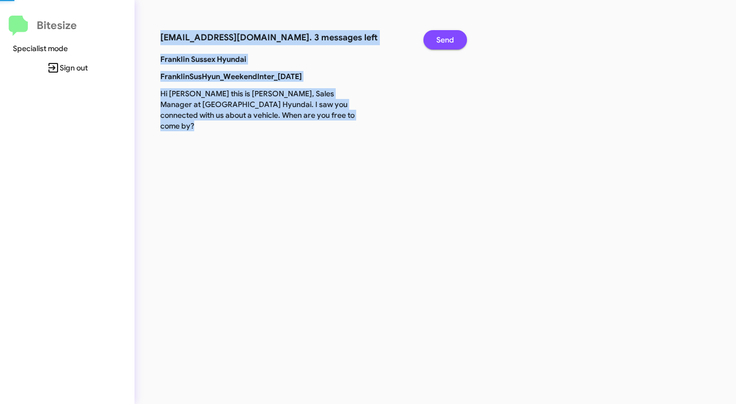
click at [440, 39] on span "Send" at bounding box center [445, 39] width 18 height 19
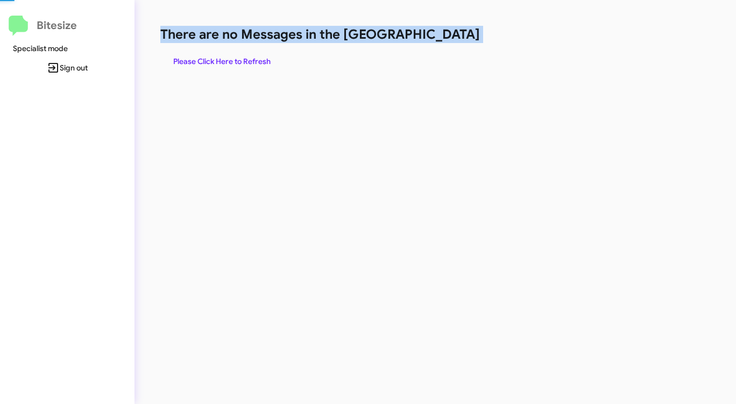
click at [440, 39] on h1 "There are no Messages in the [GEOGRAPHIC_DATA]" at bounding box center [385, 34] width 450 height 17
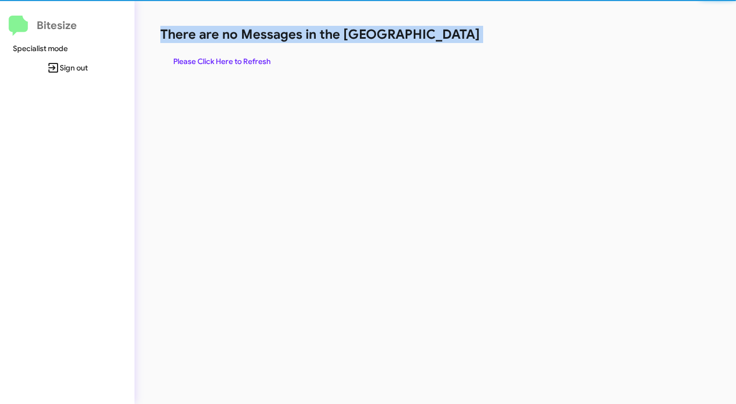
click at [440, 39] on h1 "There are no Messages in the [GEOGRAPHIC_DATA]" at bounding box center [385, 34] width 450 height 17
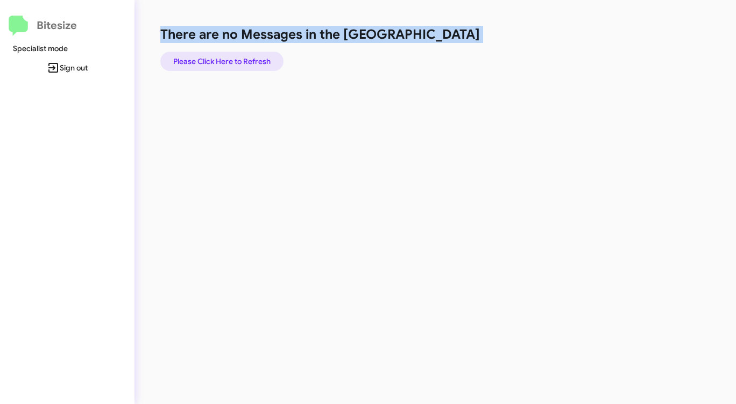
click at [211, 59] on span "Please Click Here to Refresh" at bounding box center [221, 61] width 97 height 19
click at [213, 59] on span "Please Click Here to Refresh" at bounding box center [221, 61] width 97 height 19
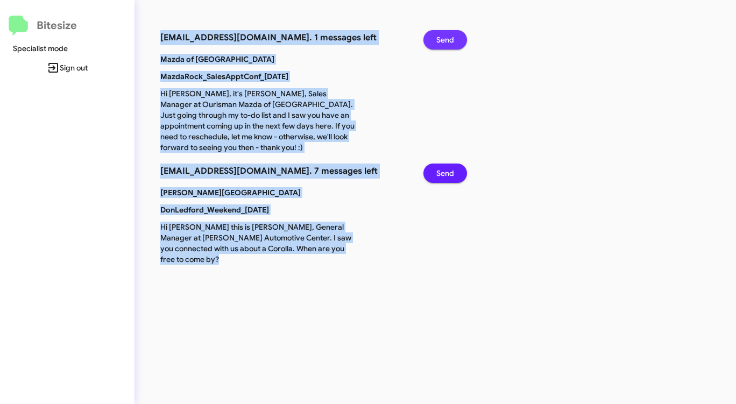
click at [450, 35] on span "Send" at bounding box center [445, 39] width 18 height 19
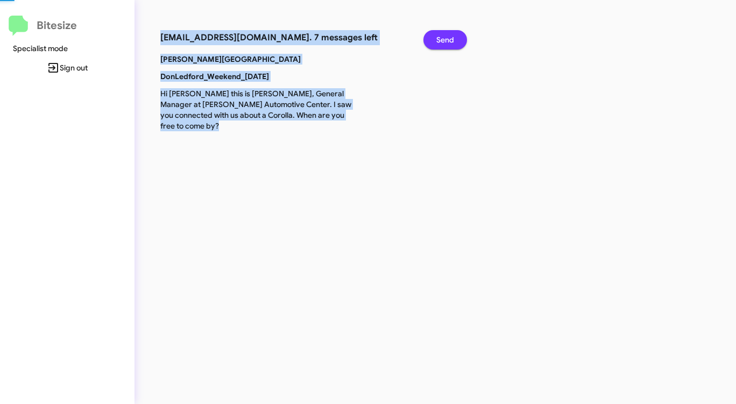
click at [450, 35] on span "Send" at bounding box center [445, 39] width 18 height 19
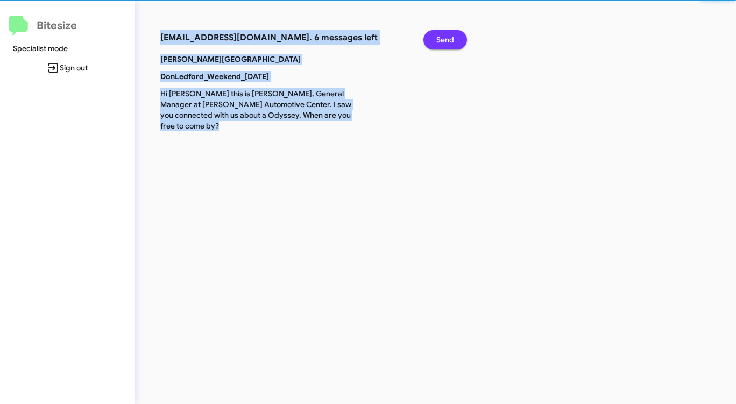
click at [450, 35] on span "Send" at bounding box center [445, 39] width 18 height 19
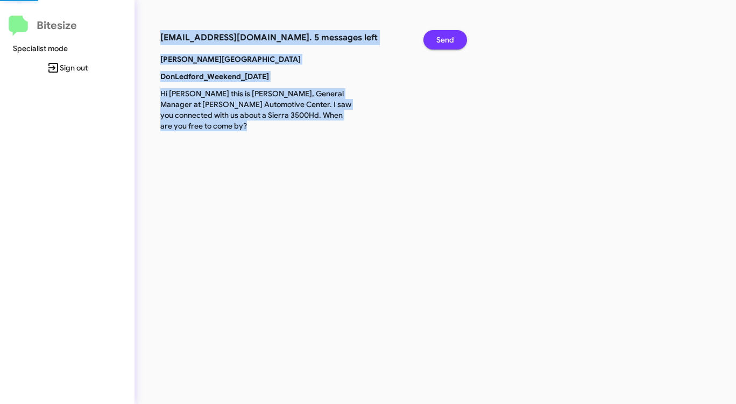
click at [450, 35] on span "Send" at bounding box center [445, 39] width 18 height 19
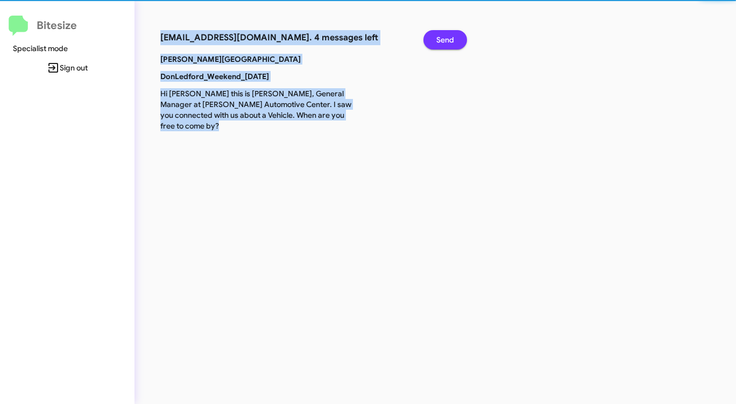
click at [450, 35] on span "Send" at bounding box center [445, 39] width 18 height 19
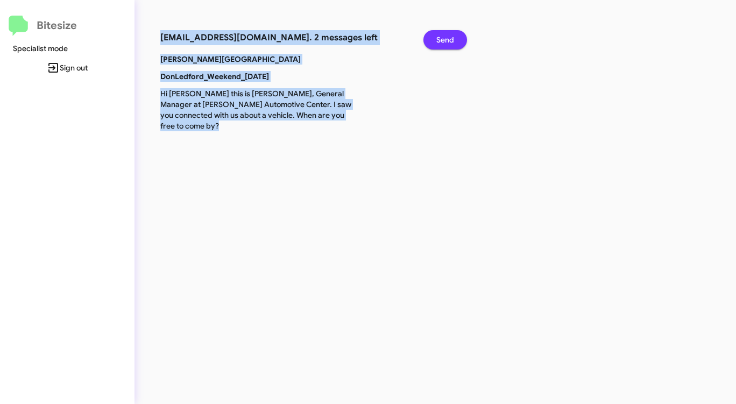
click at [450, 35] on span "Send" at bounding box center [445, 39] width 18 height 19
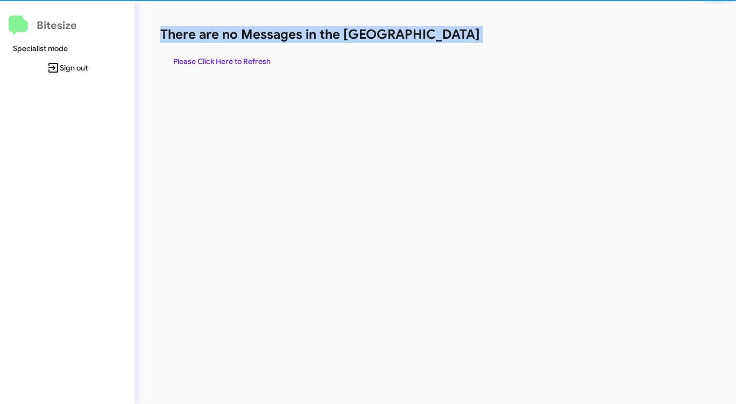
click at [450, 35] on h1 "There are no Messages in the [GEOGRAPHIC_DATA]" at bounding box center [385, 34] width 450 height 17
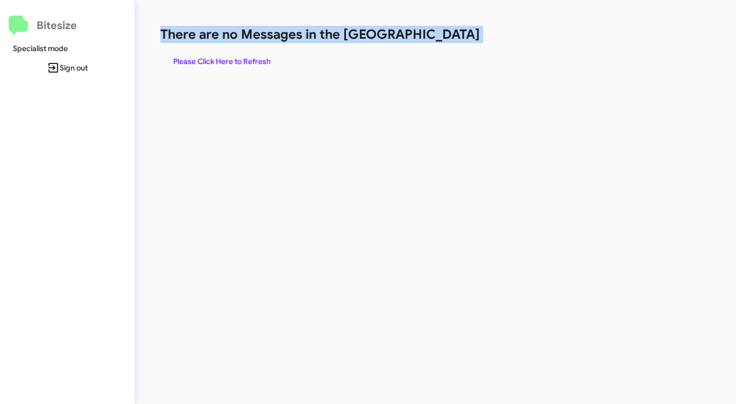
click at [450, 35] on h1 "There are no Messages in the [GEOGRAPHIC_DATA]" at bounding box center [385, 34] width 450 height 17
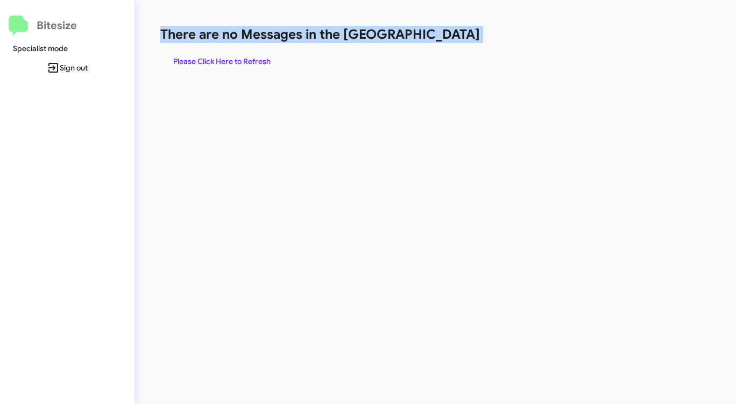
click at [450, 35] on h1 "There are no Messages in the [GEOGRAPHIC_DATA]" at bounding box center [385, 34] width 450 height 17
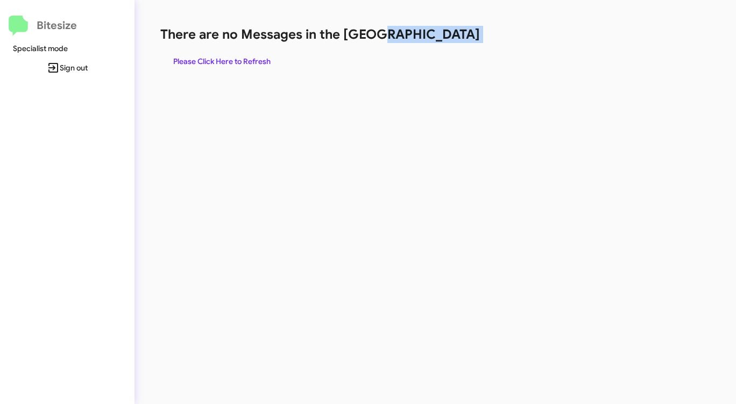
click at [450, 35] on h1 "There are no Messages in the [GEOGRAPHIC_DATA]" at bounding box center [385, 34] width 450 height 17
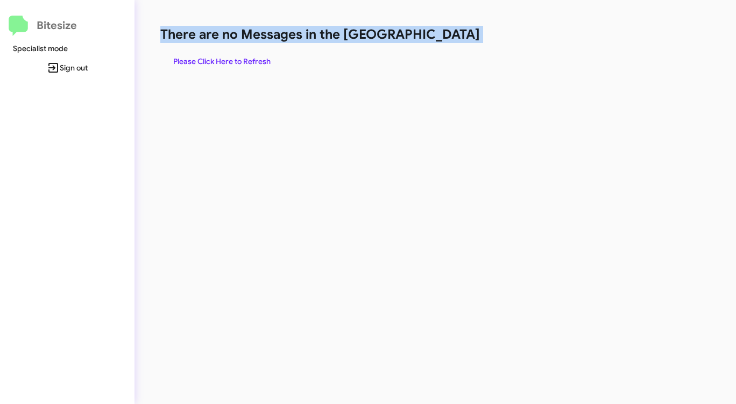
click at [450, 35] on h1 "There are no Messages in the [GEOGRAPHIC_DATA]" at bounding box center [385, 34] width 450 height 17
click at [221, 59] on span "Please Click Here to Refresh" at bounding box center [221, 61] width 97 height 19
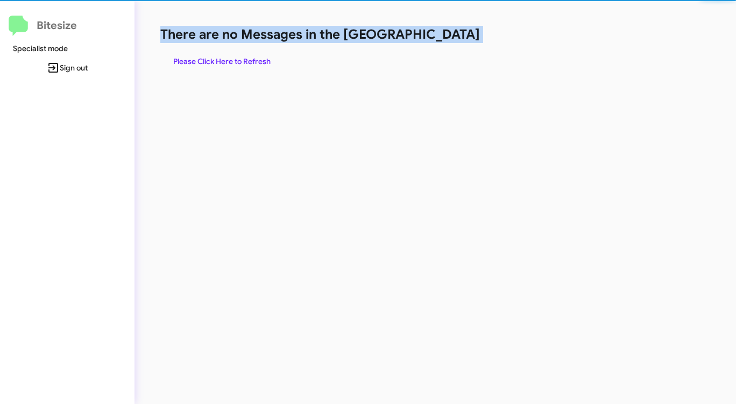
click at [221, 59] on span "Please Click Here to Refresh" at bounding box center [221, 61] width 97 height 19
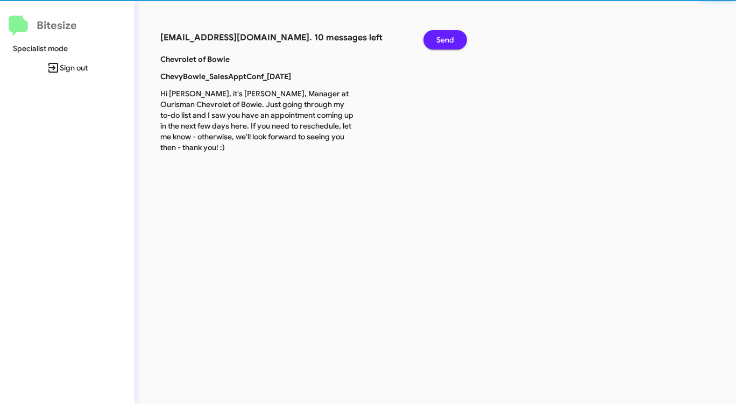
click at [221, 59] on b "Chevrolet of Bowie" at bounding box center [194, 59] width 69 height 10
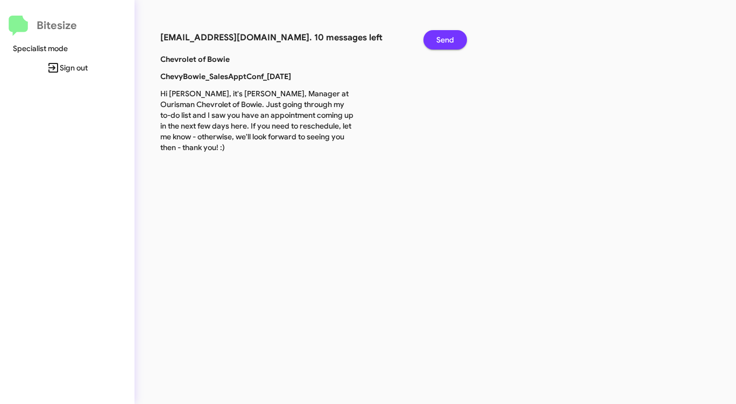
click at [447, 40] on span "Send" at bounding box center [445, 39] width 18 height 19
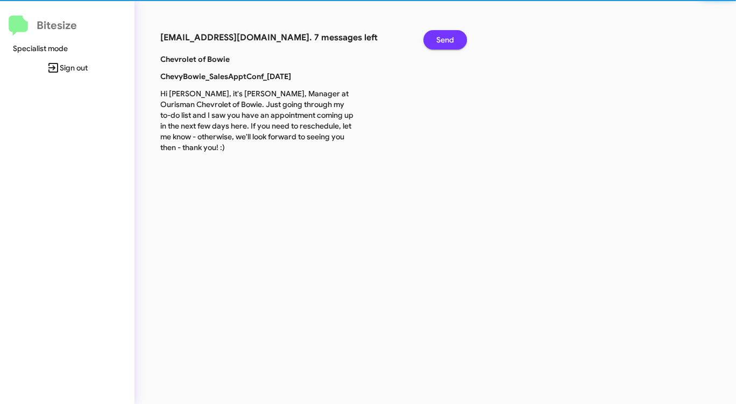
click at [447, 40] on span "Send" at bounding box center [445, 39] width 18 height 19
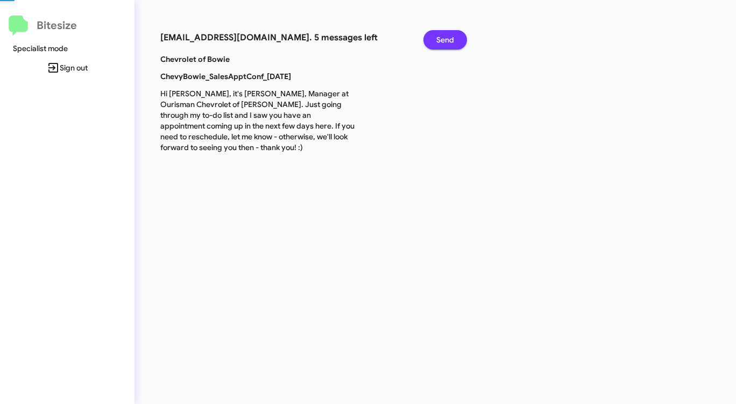
click at [447, 40] on span "Send" at bounding box center [445, 39] width 18 height 19
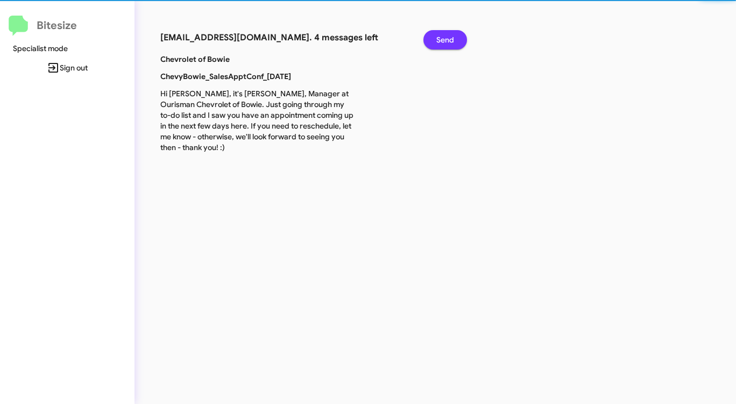
click at [447, 40] on span "Send" at bounding box center [445, 39] width 18 height 19
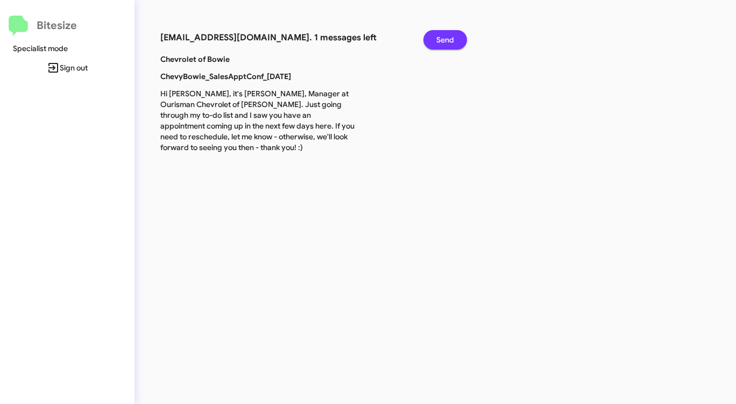
click at [447, 40] on span "Send" at bounding box center [445, 39] width 18 height 19
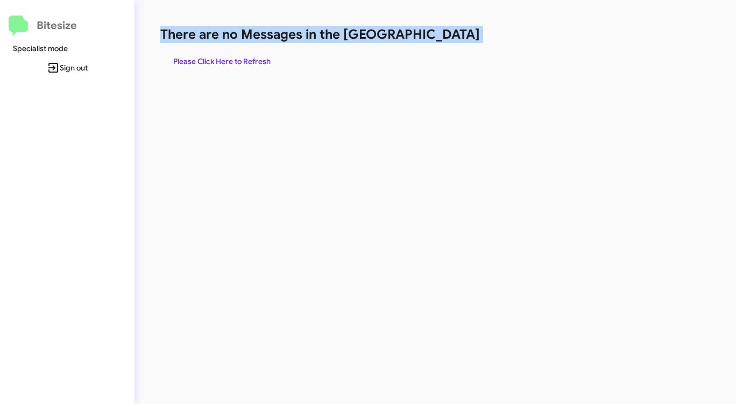
click at [447, 40] on h1 "There are no Messages in the [GEOGRAPHIC_DATA]" at bounding box center [385, 34] width 450 height 17
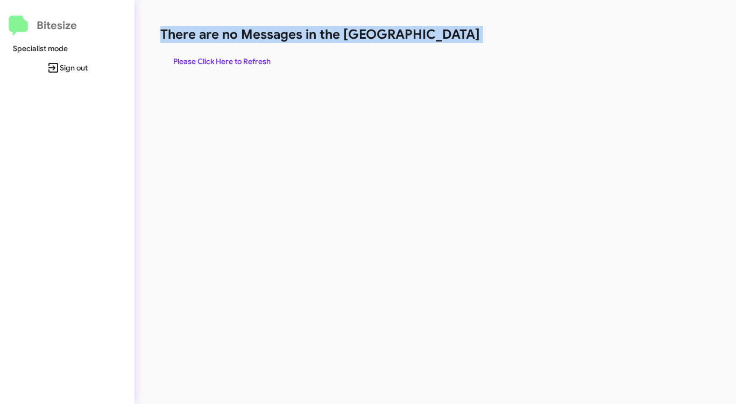
click at [447, 40] on h1 "There are no Messages in the [GEOGRAPHIC_DATA]" at bounding box center [385, 34] width 450 height 17
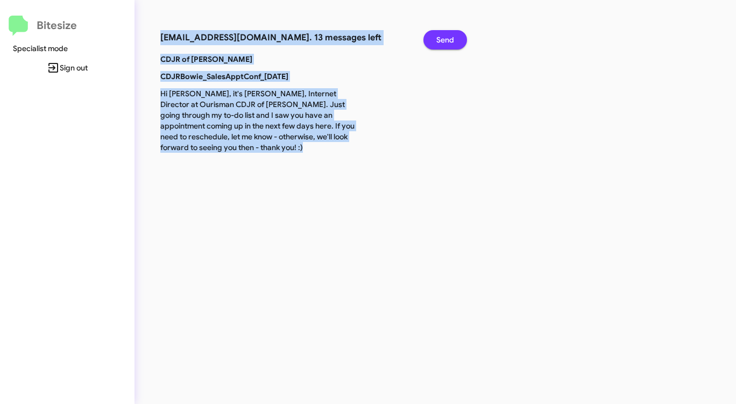
click at [459, 39] on button "Send" at bounding box center [445, 39] width 44 height 19
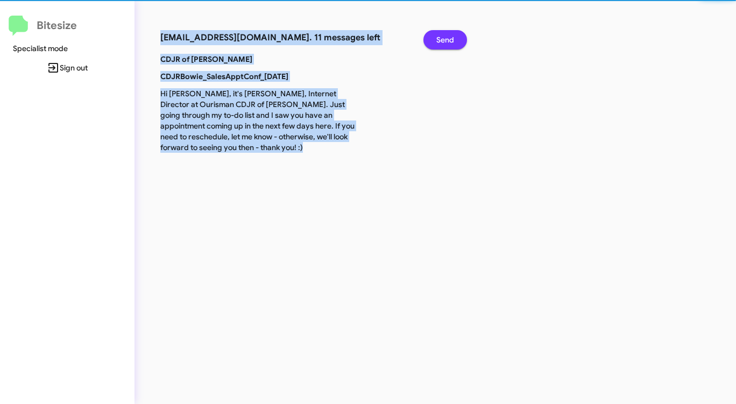
click at [459, 39] on button "Send" at bounding box center [445, 39] width 44 height 19
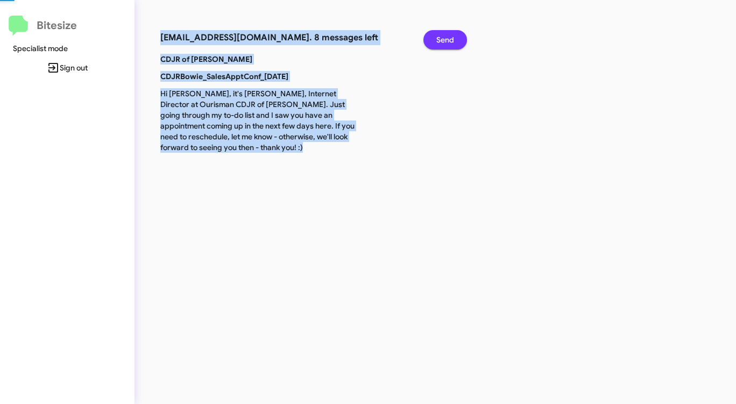
click at [459, 39] on button "Send" at bounding box center [445, 39] width 44 height 19
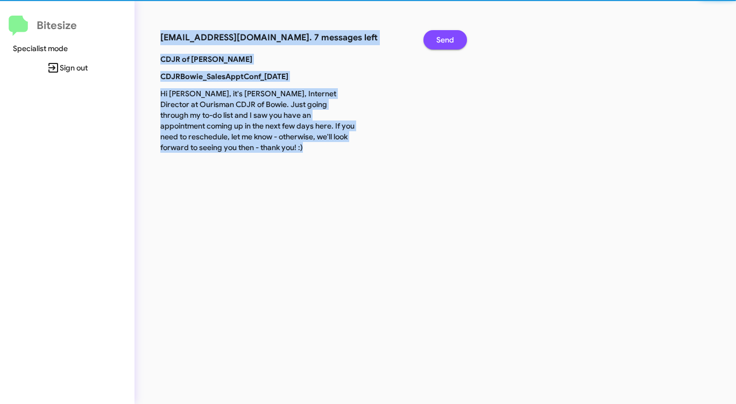
click at [459, 39] on button "Send" at bounding box center [445, 39] width 44 height 19
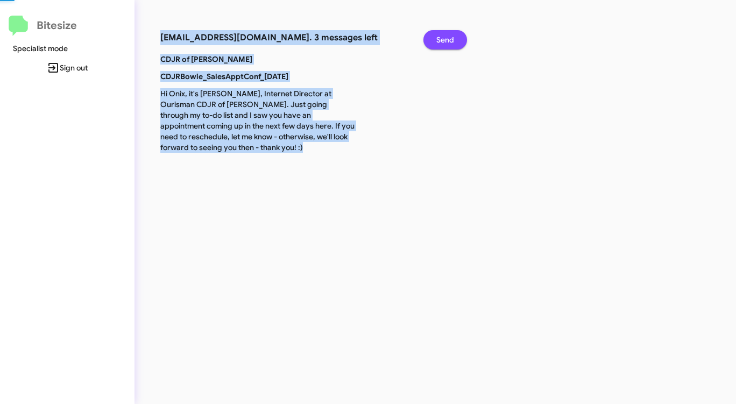
click at [459, 39] on button "Send" at bounding box center [445, 39] width 44 height 19
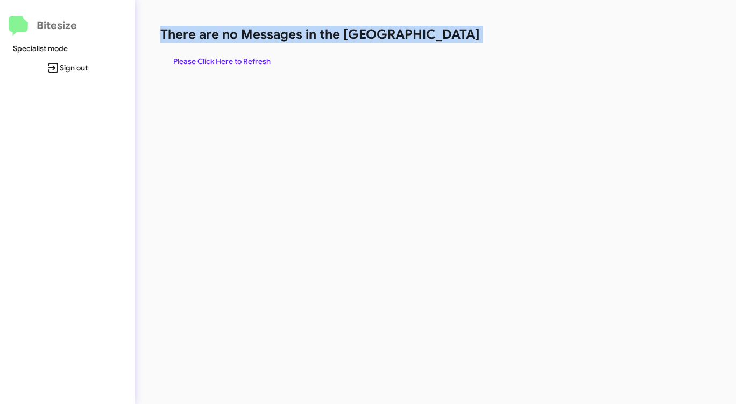
click at [459, 39] on h1 "There are no Messages in the [GEOGRAPHIC_DATA]" at bounding box center [385, 34] width 450 height 17
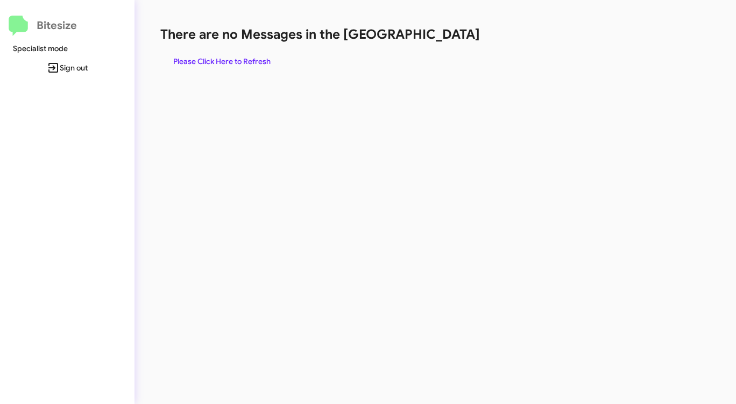
click at [257, 57] on span "Please Click Here to Refresh" at bounding box center [221, 61] width 97 height 19
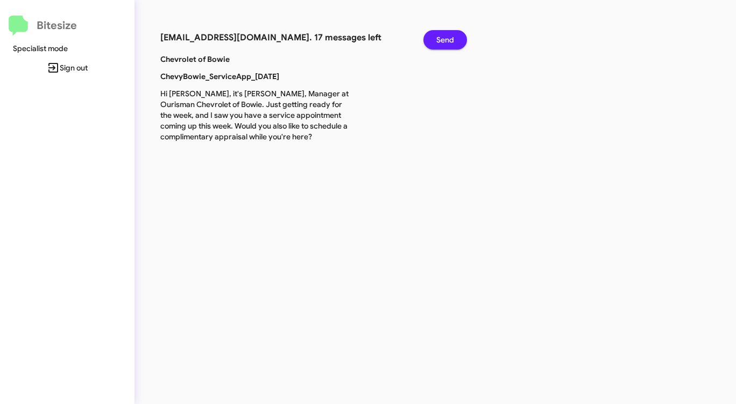
click at [438, 37] on span "Send" at bounding box center [445, 39] width 18 height 19
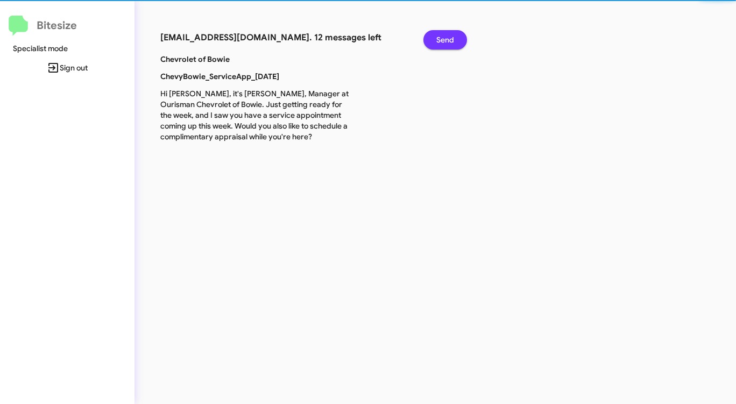
click at [438, 37] on span "Send" at bounding box center [445, 39] width 18 height 19
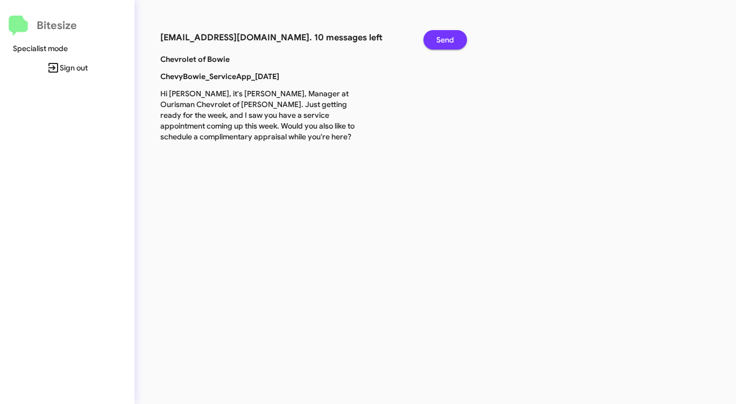
click at [438, 37] on span "Send" at bounding box center [445, 39] width 18 height 19
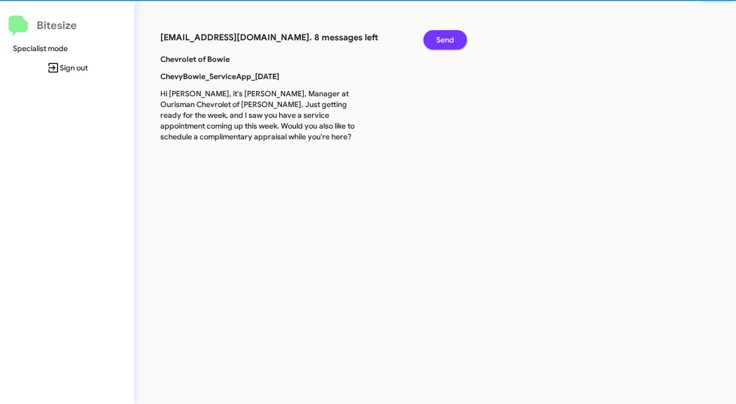
click at [438, 37] on span "Send" at bounding box center [445, 39] width 18 height 19
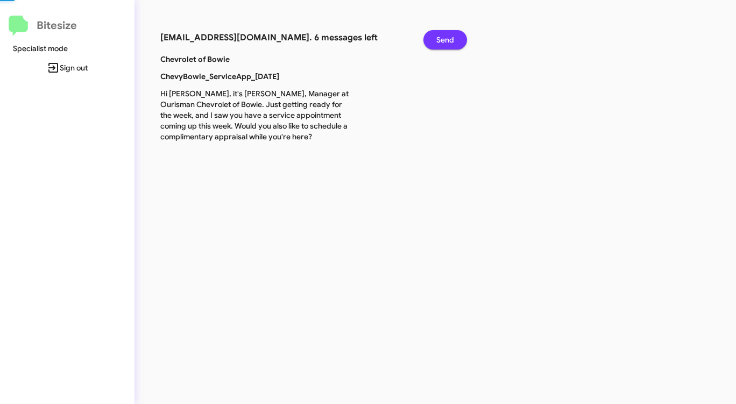
click at [438, 37] on span "Send" at bounding box center [445, 39] width 18 height 19
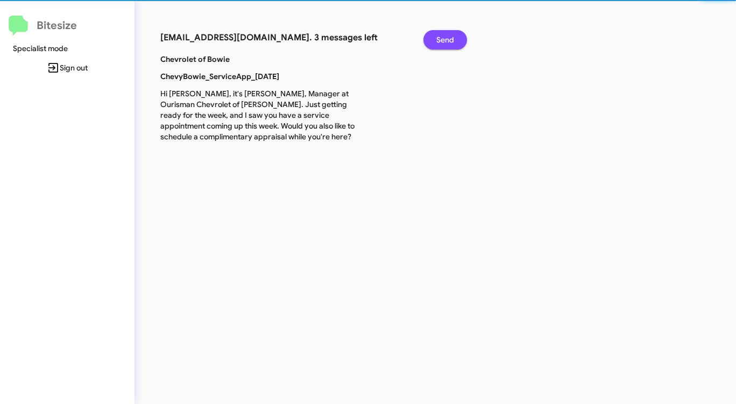
click at [438, 37] on span "Send" at bounding box center [445, 39] width 18 height 19
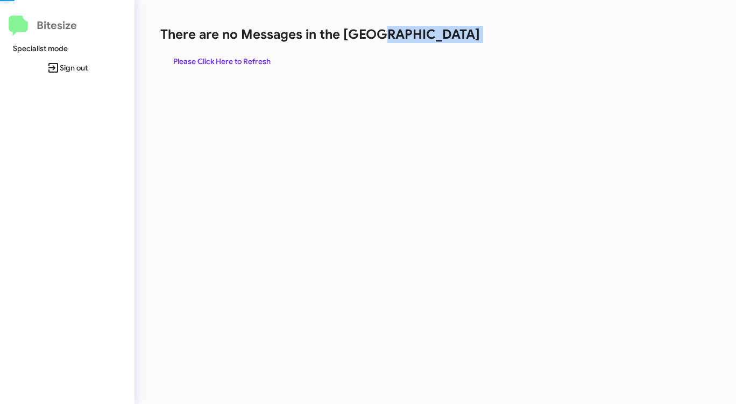
click at [438, 37] on h1 "There are no Messages in the [GEOGRAPHIC_DATA]" at bounding box center [385, 34] width 450 height 17
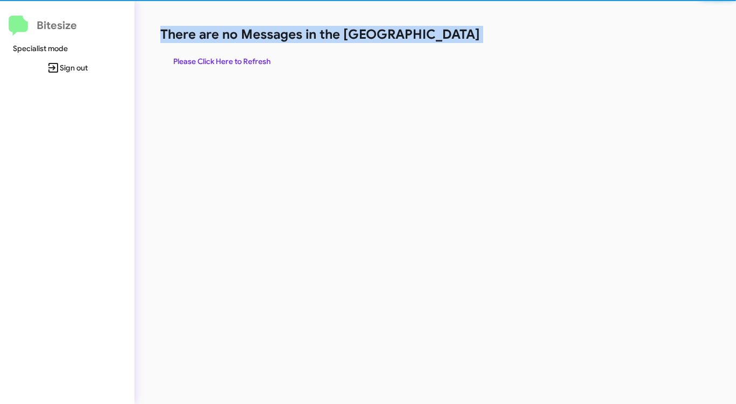
click at [438, 37] on h1 "There are no Messages in the [GEOGRAPHIC_DATA]" at bounding box center [385, 34] width 450 height 17
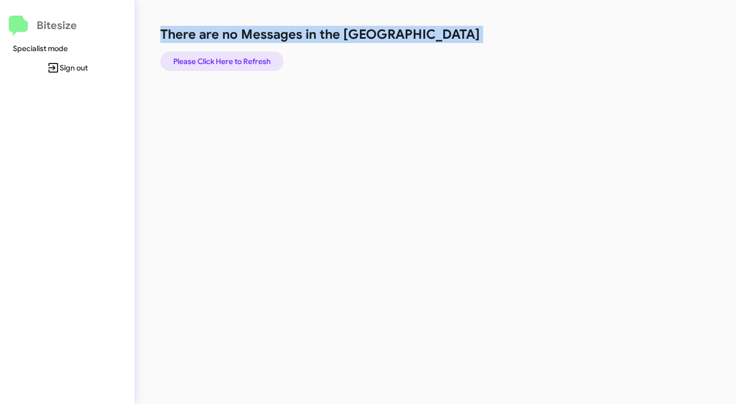
click at [265, 56] on span "Please Click Here to Refresh" at bounding box center [221, 61] width 97 height 19
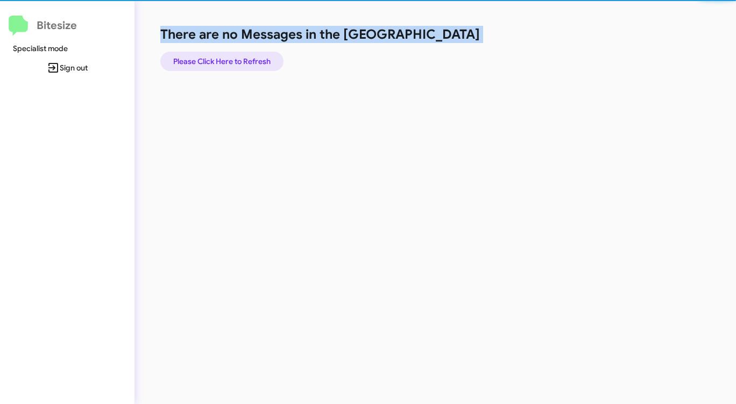
click at [265, 56] on span "Please Click Here to Refresh" at bounding box center [221, 61] width 97 height 19
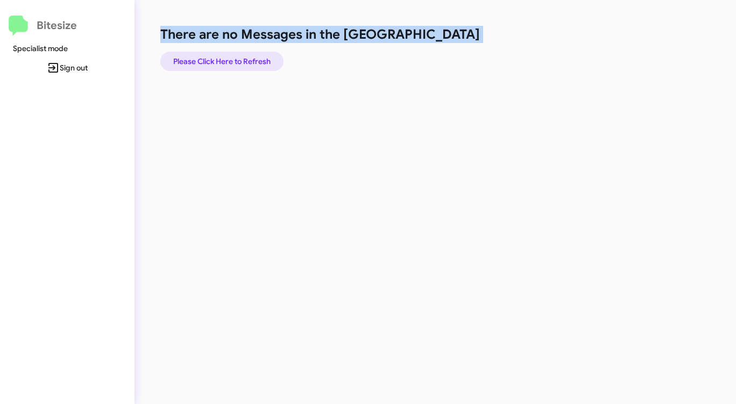
click at [265, 56] on span "Please Click Here to Refresh" at bounding box center [221, 61] width 97 height 19
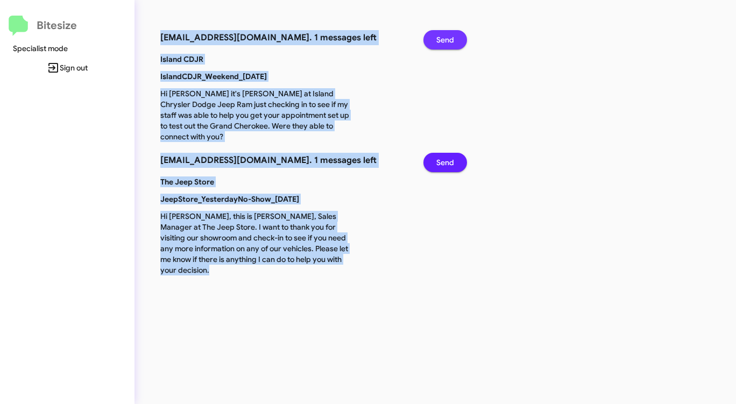
click at [447, 41] on span "Send" at bounding box center [445, 39] width 18 height 19
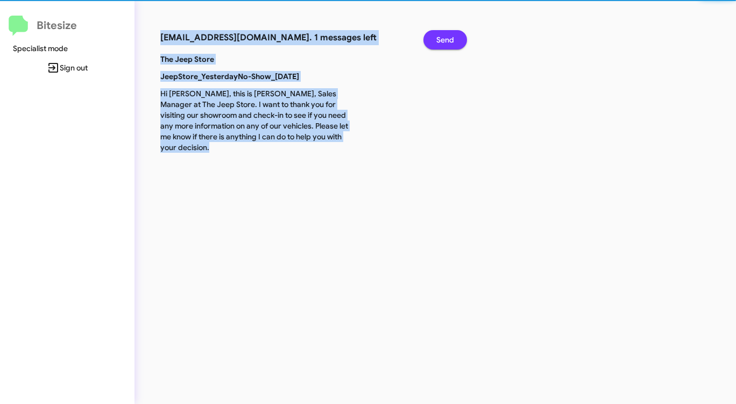
click at [447, 41] on span "Send" at bounding box center [445, 39] width 18 height 19
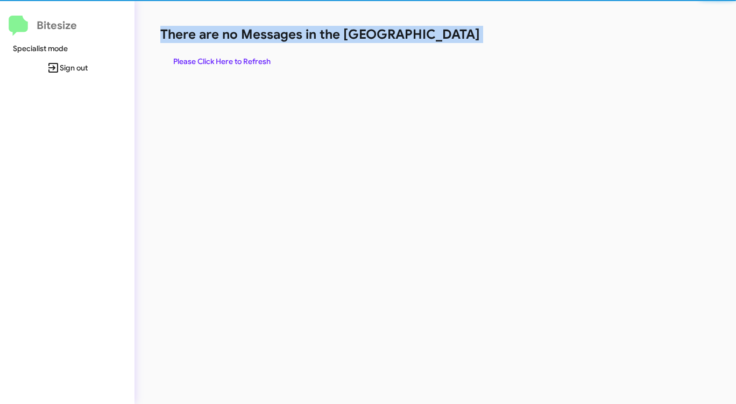
click at [447, 41] on h1 "There are no Messages in the [GEOGRAPHIC_DATA]" at bounding box center [385, 34] width 450 height 17
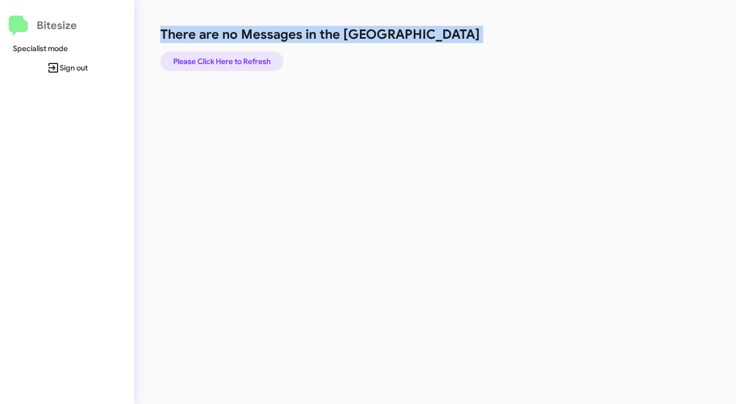
click at [258, 61] on span "Please Click Here to Refresh" at bounding box center [221, 61] width 97 height 19
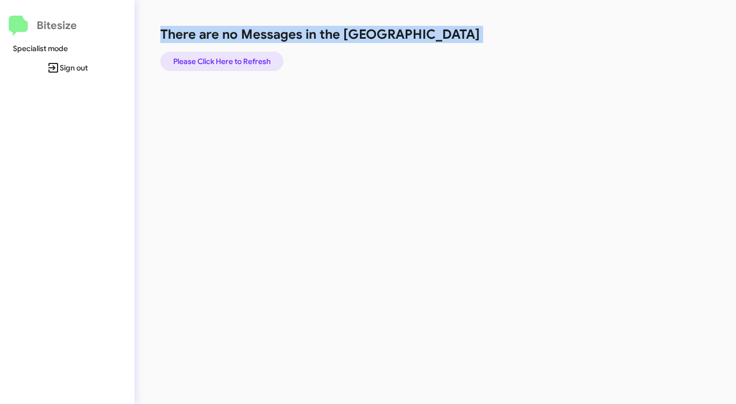
click at [258, 61] on span "Please Click Here to Refresh" at bounding box center [221, 61] width 97 height 19
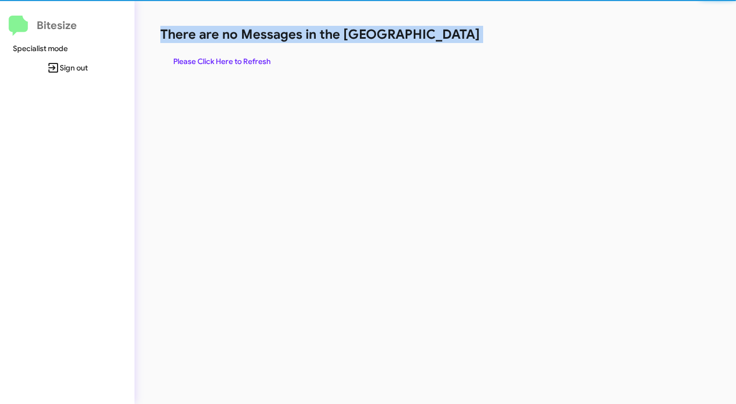
click at [258, 60] on span "Please Click Here to Refresh" at bounding box center [221, 61] width 97 height 19
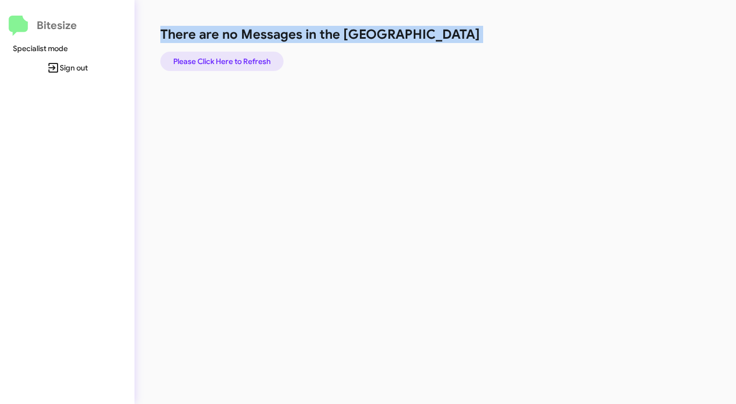
click at [259, 60] on span "Please Click Here to Refresh" at bounding box center [221, 61] width 97 height 19
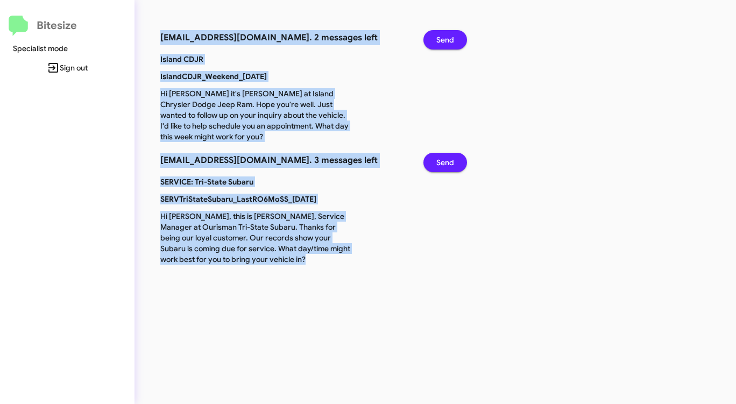
click at [447, 37] on span "Send" at bounding box center [445, 39] width 18 height 19
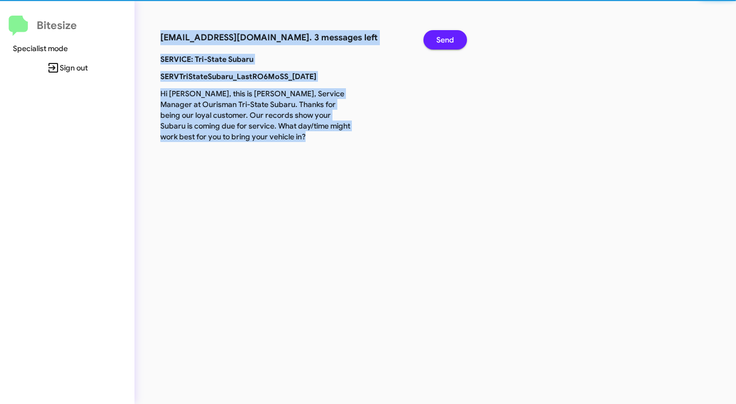
click at [447, 37] on span "Send" at bounding box center [445, 39] width 18 height 19
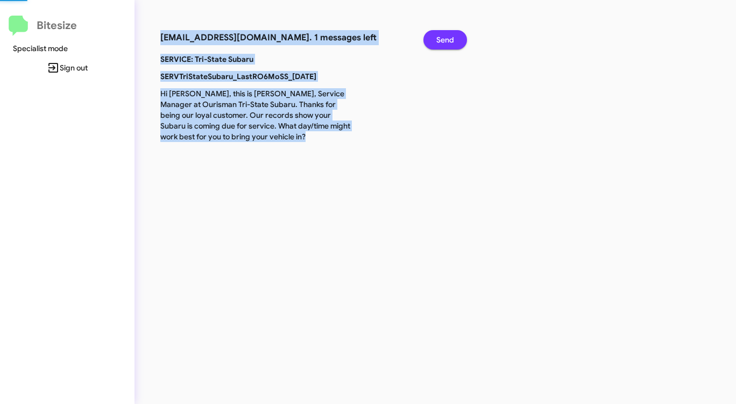
click at [447, 37] on span "Send" at bounding box center [445, 39] width 18 height 19
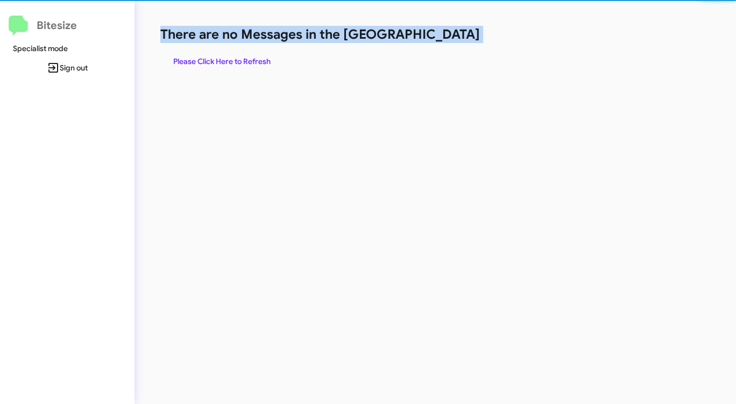
click at [447, 37] on h1 "There are no Messages in the [GEOGRAPHIC_DATA]" at bounding box center [385, 34] width 450 height 17
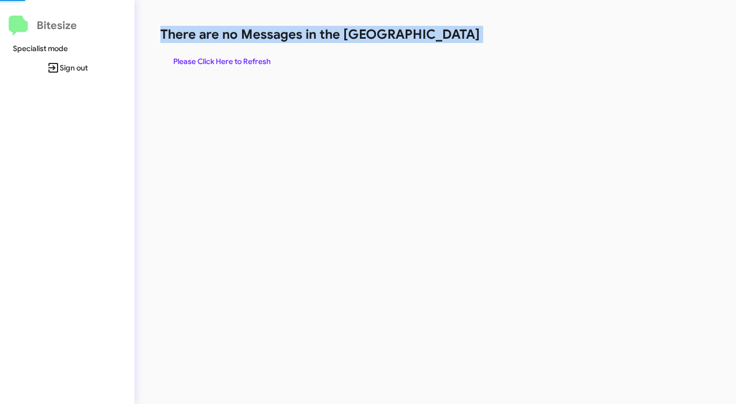
click at [447, 37] on h1 "There are no Messages in the [GEOGRAPHIC_DATA]" at bounding box center [385, 34] width 450 height 17
click at [247, 61] on span "Please Click Here to Refresh" at bounding box center [221, 61] width 97 height 19
click at [423, 72] on div "There are no Messages in the Queue Please Click Here to Refresh" at bounding box center [384, 202] width 501 height 404
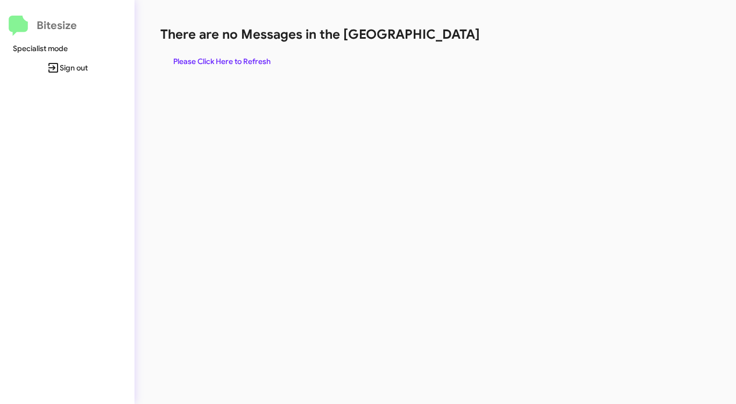
click at [243, 59] on span "Please Click Here to Refresh" at bounding box center [221, 61] width 97 height 19
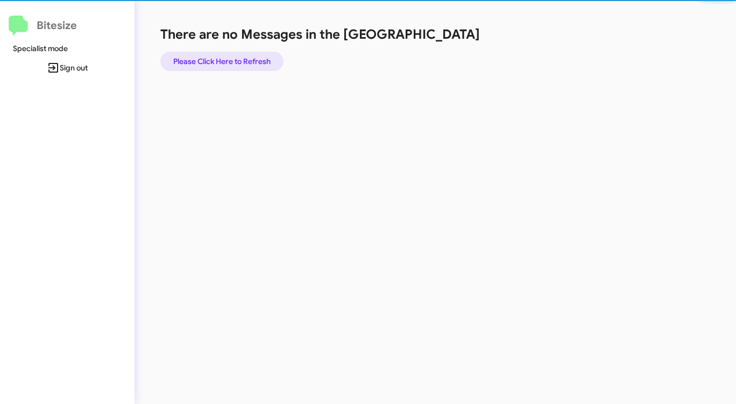
click at [243, 59] on span "Please Click Here to Refresh" at bounding box center [221, 61] width 97 height 19
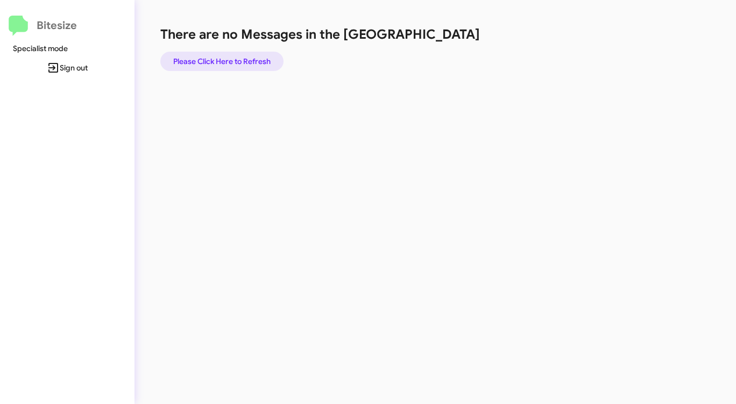
click at [243, 59] on span "Please Click Here to Refresh" at bounding box center [221, 61] width 97 height 19
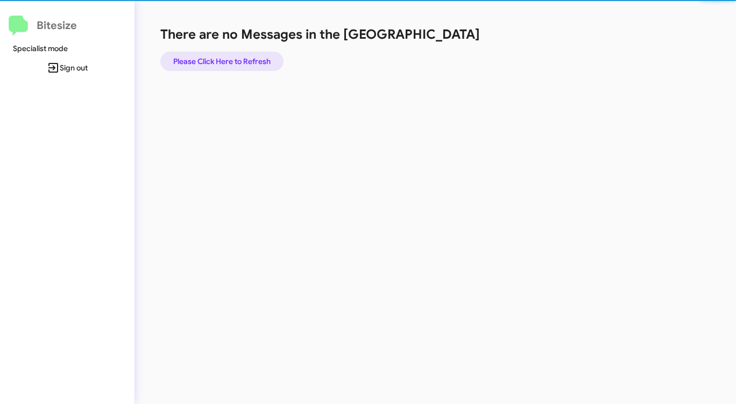
click at [243, 59] on span "Please Click Here to Refresh" at bounding box center [221, 61] width 97 height 19
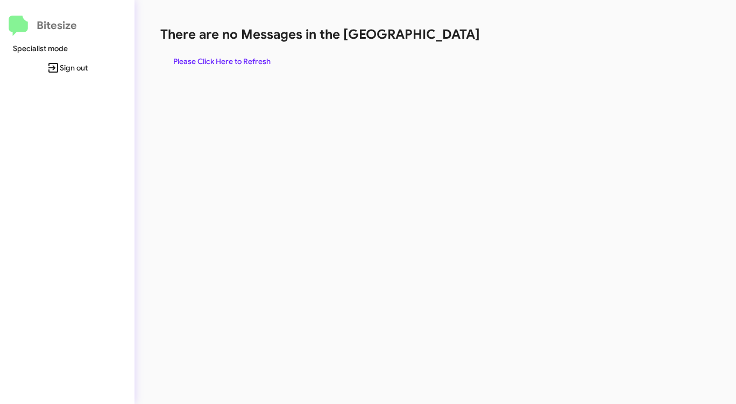
click at [442, 53] on div "There are no Messages in the Queue Please Click Here to Refresh" at bounding box center [385, 48] width 450 height 45
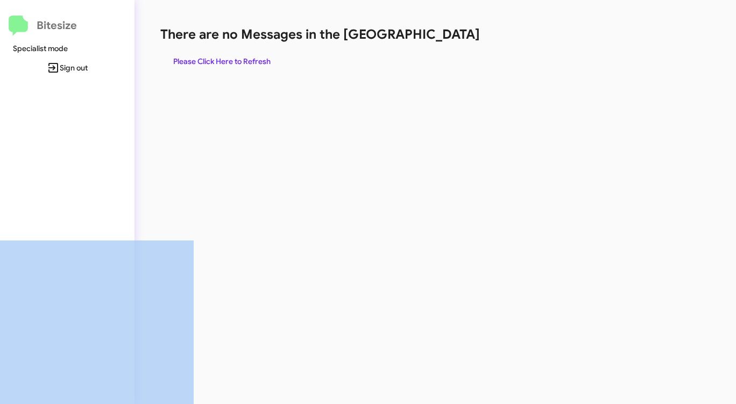
click at [442, 53] on div "There are no Messages in the Queue Please Click Here to Refresh" at bounding box center [385, 48] width 450 height 45
click at [232, 59] on span "Please Click Here to Refresh" at bounding box center [221, 61] width 97 height 19
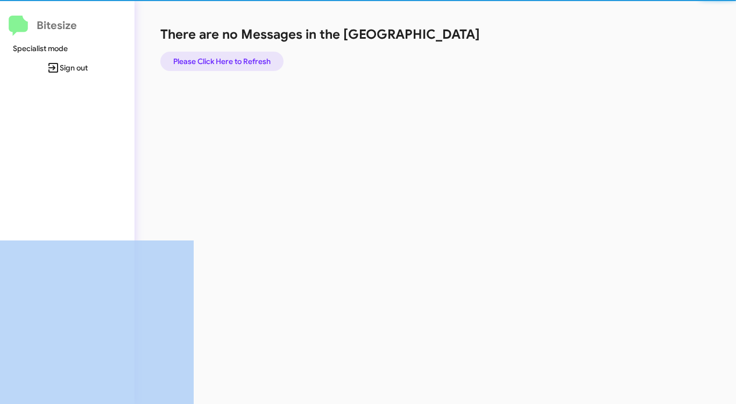
click at [232, 59] on span "Please Click Here to Refresh" at bounding box center [221, 61] width 97 height 19
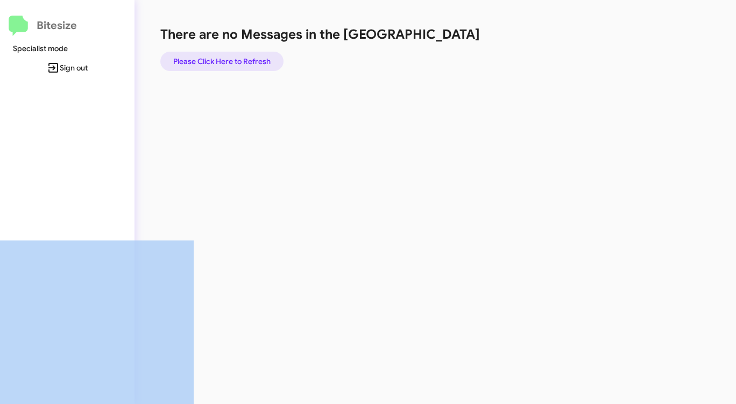
click at [232, 59] on span "Please Click Here to Refresh" at bounding box center [221, 61] width 97 height 19
click at [241, 62] on span "Please Click Here to Refresh" at bounding box center [221, 61] width 97 height 19
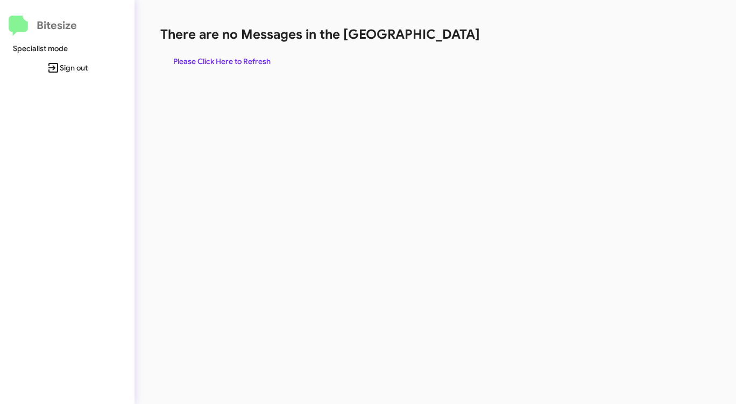
click at [281, 143] on div "There are no Messages in the Queue Please Click Here to Refresh" at bounding box center [384, 202] width 501 height 404
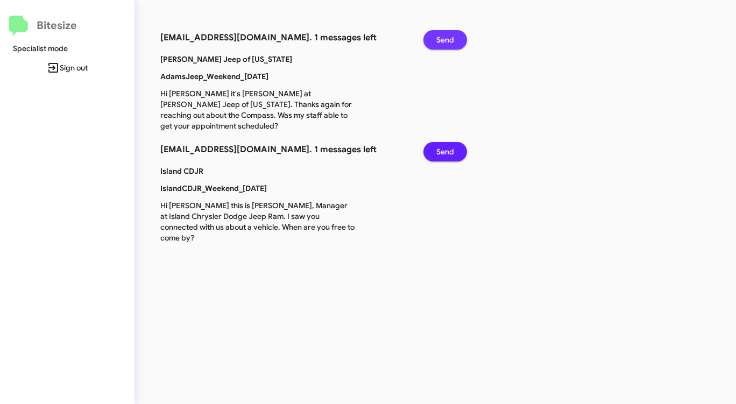
click at [446, 38] on span "Send" at bounding box center [445, 39] width 18 height 19
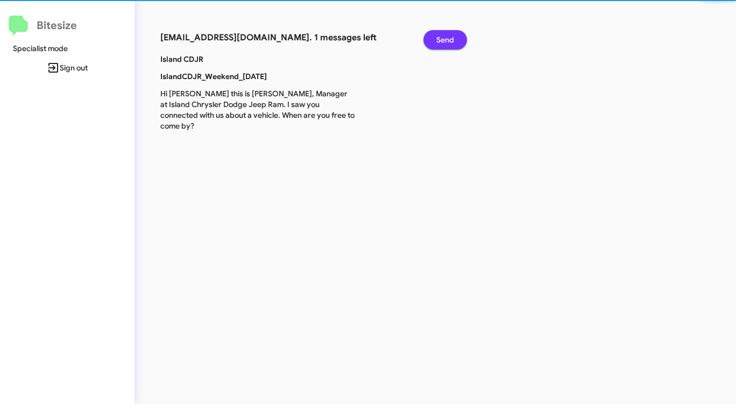
click at [446, 38] on span "Send" at bounding box center [445, 39] width 18 height 19
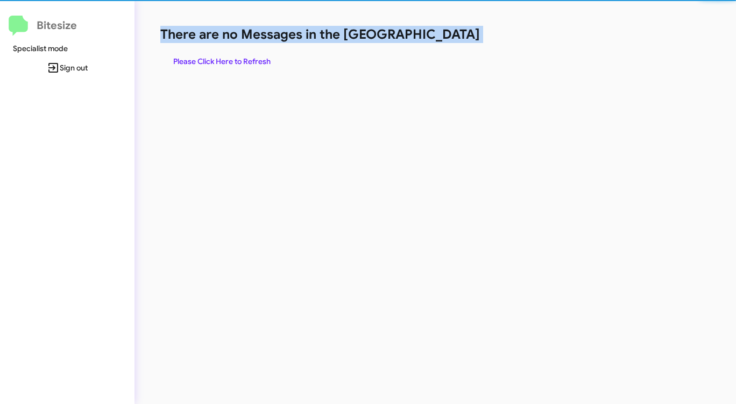
click at [446, 38] on h1 "There are no Messages in the [GEOGRAPHIC_DATA]" at bounding box center [385, 34] width 450 height 17
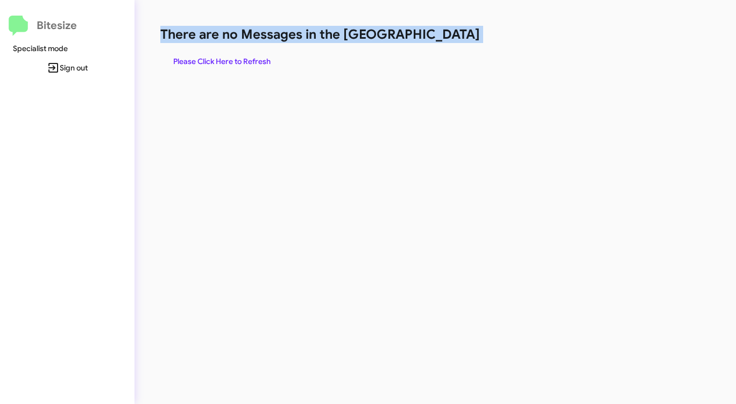
click at [446, 38] on h1 "There are no Messages in the [GEOGRAPHIC_DATA]" at bounding box center [385, 34] width 450 height 17
click at [248, 56] on span "Please Click Here to Refresh" at bounding box center [221, 61] width 97 height 19
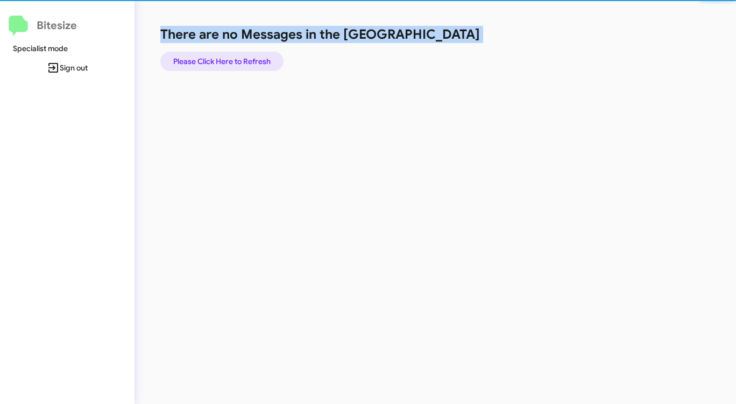
click at [248, 56] on span "Please Click Here to Refresh" at bounding box center [221, 61] width 97 height 19
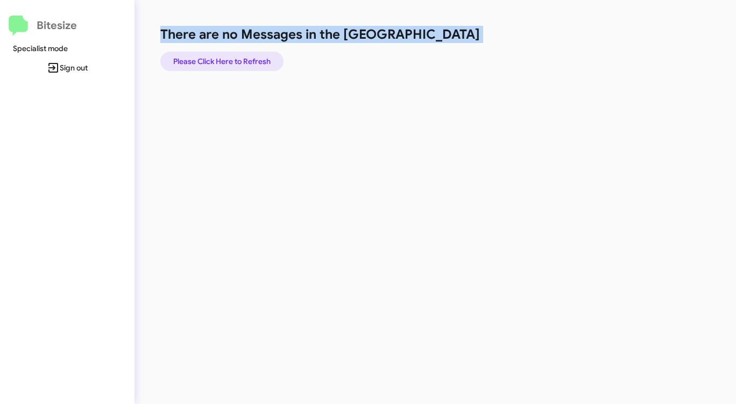
click at [248, 56] on span "Please Click Here to Refresh" at bounding box center [221, 61] width 97 height 19
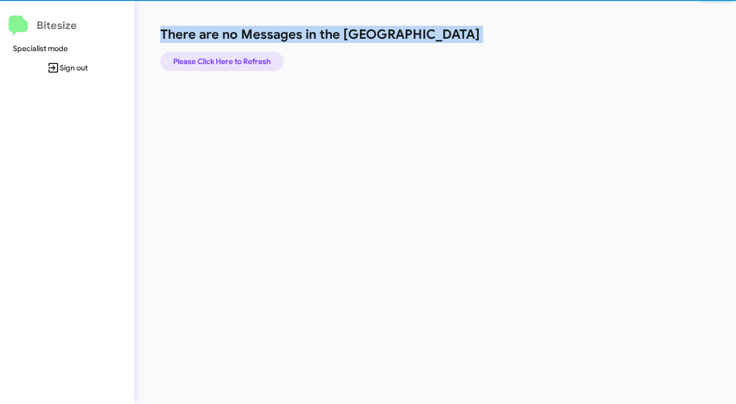
click at [248, 56] on span "Please Click Here to Refresh" at bounding box center [221, 61] width 97 height 19
click at [248, 55] on span "Please Click Here to Refresh" at bounding box center [221, 61] width 97 height 19
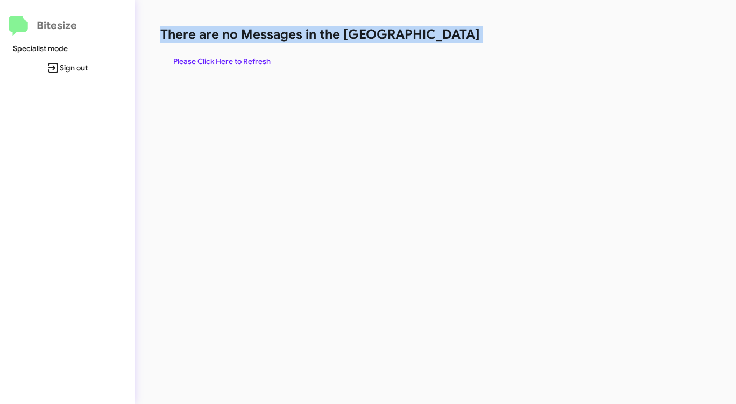
click at [248, 55] on span "Please Click Here to Refresh" at bounding box center [221, 61] width 97 height 19
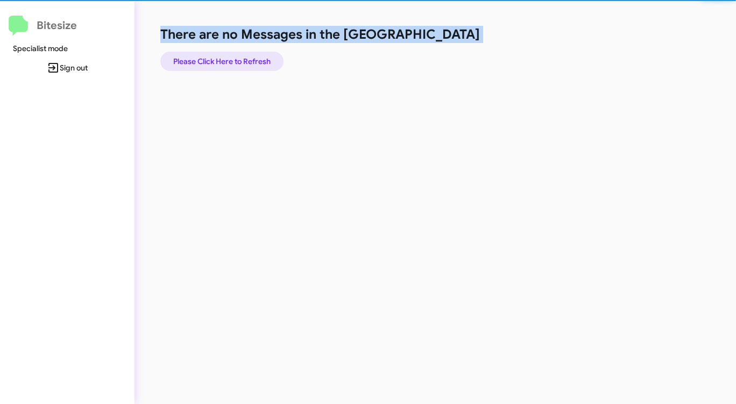
click at [248, 55] on span "Please Click Here to Refresh" at bounding box center [221, 61] width 97 height 19
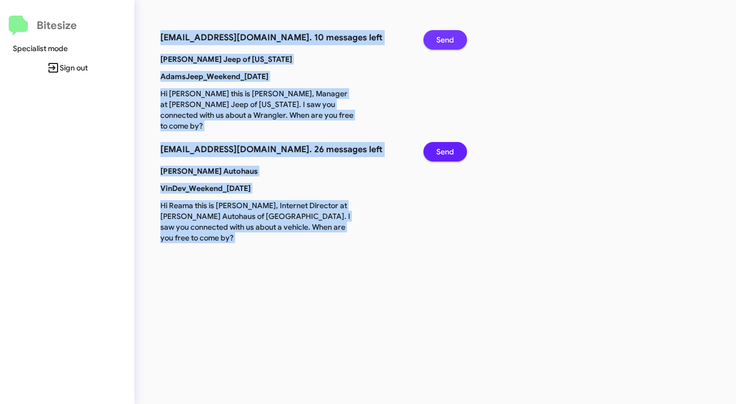
click at [438, 35] on span "Send" at bounding box center [445, 39] width 18 height 19
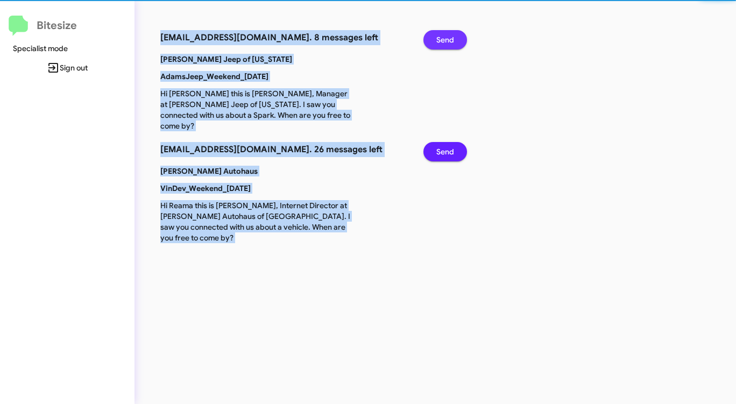
click at [438, 35] on span "Send" at bounding box center [445, 39] width 18 height 19
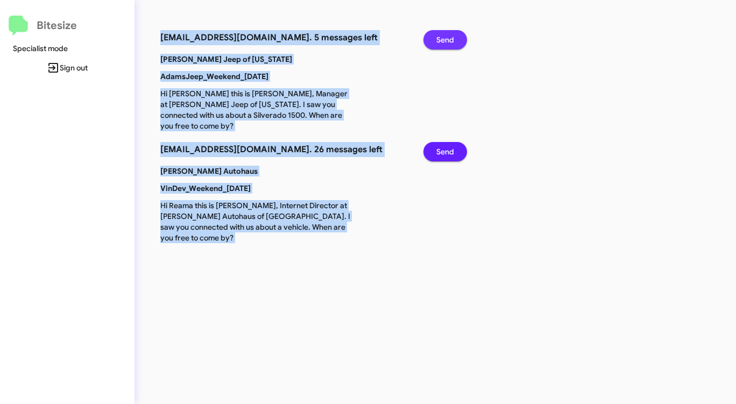
click at [438, 35] on span "Send" at bounding box center [445, 39] width 18 height 19
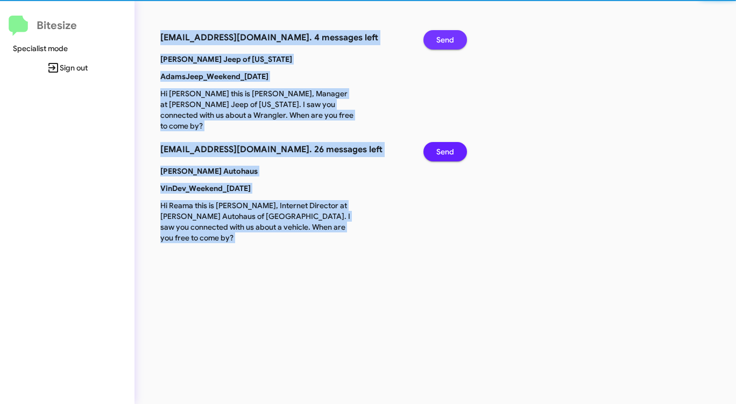
click at [438, 35] on span "Send" at bounding box center [445, 39] width 18 height 19
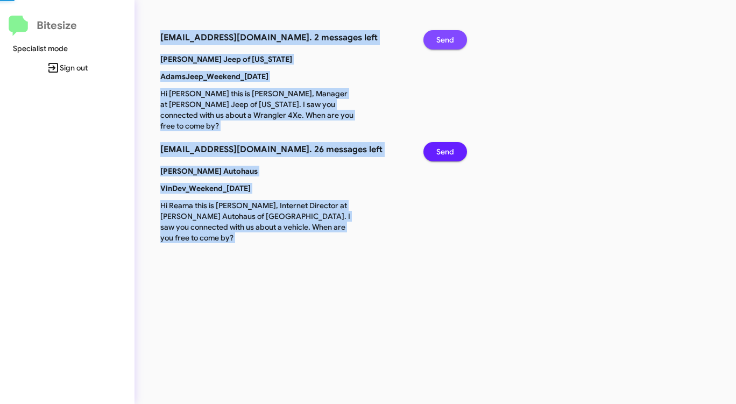
click at [438, 35] on span "Send" at bounding box center [445, 39] width 18 height 19
click at [438, 142] on span "Send" at bounding box center [445, 151] width 18 height 19
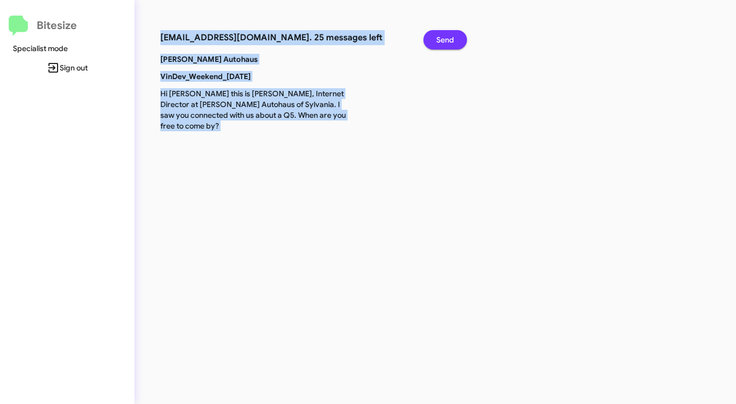
click at [438, 35] on span "Send" at bounding box center [445, 39] width 18 height 19
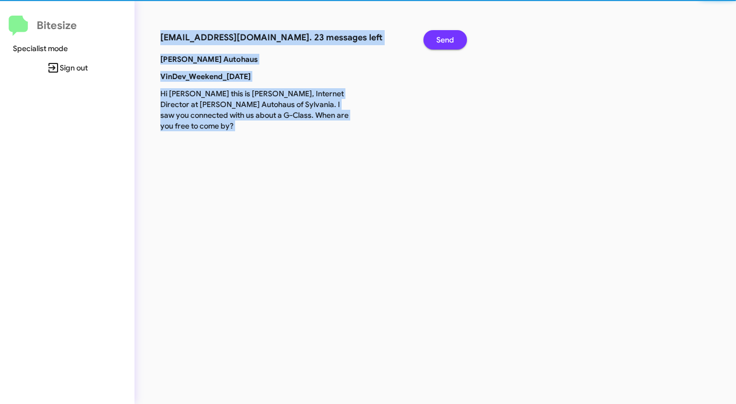
click at [438, 35] on span "Send" at bounding box center [445, 39] width 18 height 19
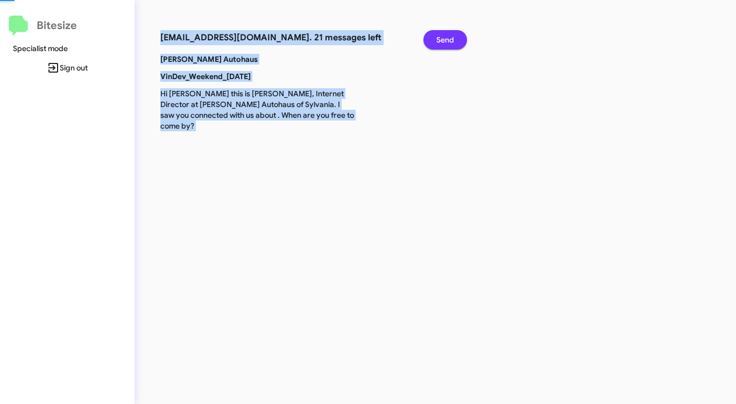
click at [438, 35] on span "Send" at bounding box center [445, 39] width 18 height 19
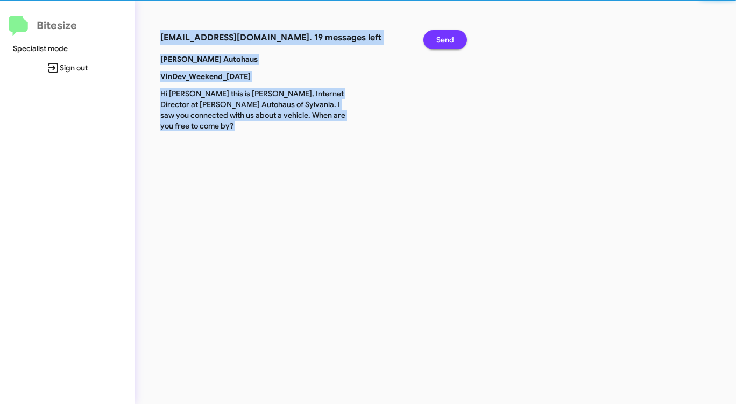
click at [438, 35] on span "Send" at bounding box center [445, 39] width 18 height 19
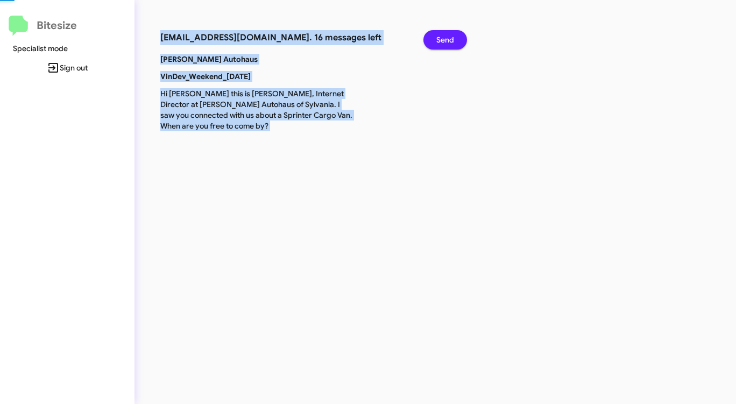
click at [438, 35] on span "Send" at bounding box center [445, 39] width 18 height 19
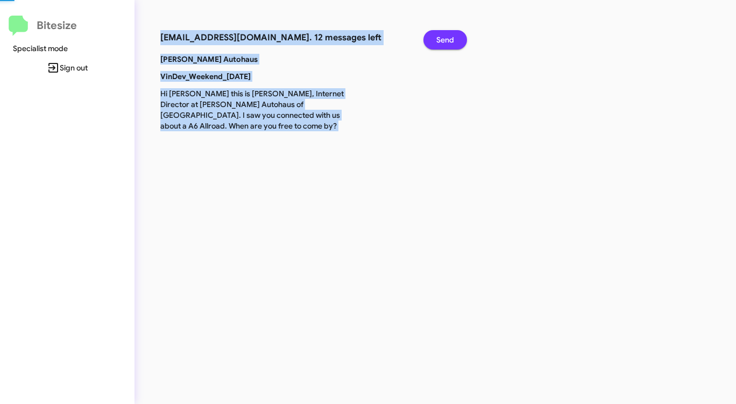
click at [438, 35] on span "Send" at bounding box center [445, 39] width 18 height 19
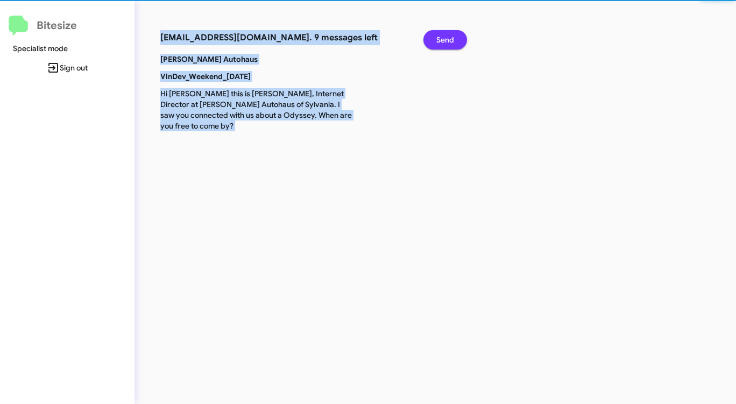
click at [438, 35] on span "Send" at bounding box center [445, 39] width 18 height 19
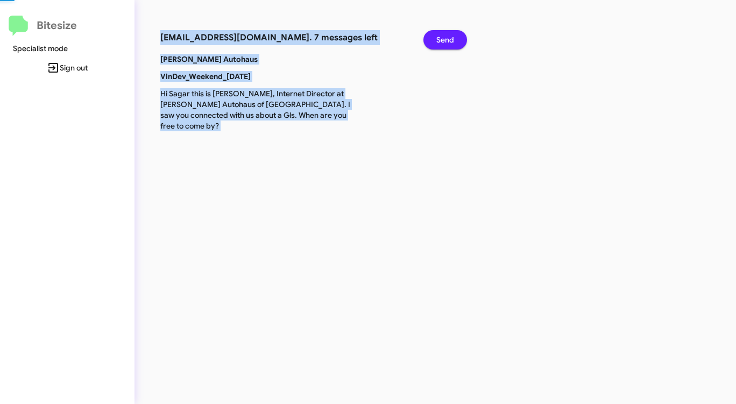
click at [438, 35] on span "Send" at bounding box center [445, 39] width 18 height 19
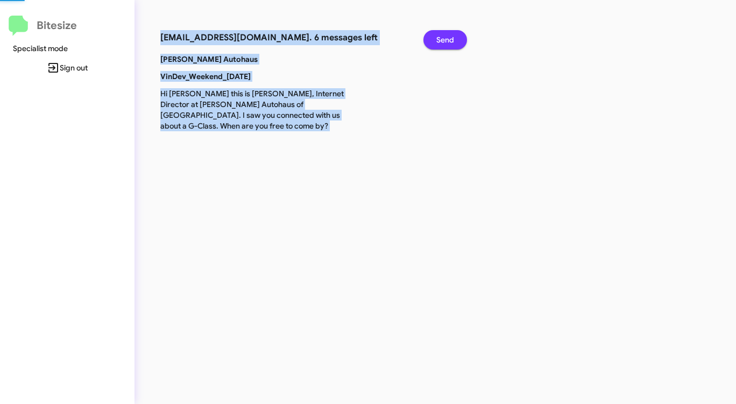
click at [438, 35] on span "Send" at bounding box center [445, 39] width 18 height 19
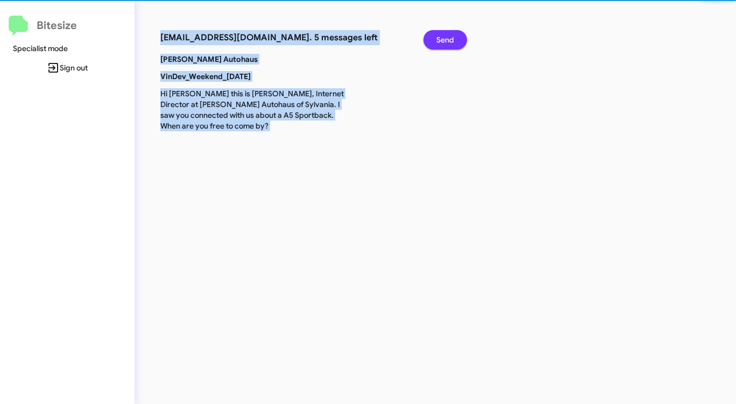
click at [438, 35] on span "Send" at bounding box center [445, 39] width 18 height 19
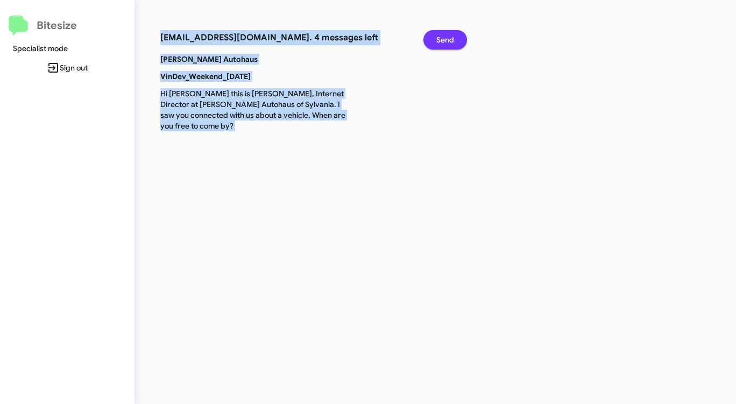
click at [438, 35] on span "Send" at bounding box center [445, 39] width 18 height 19
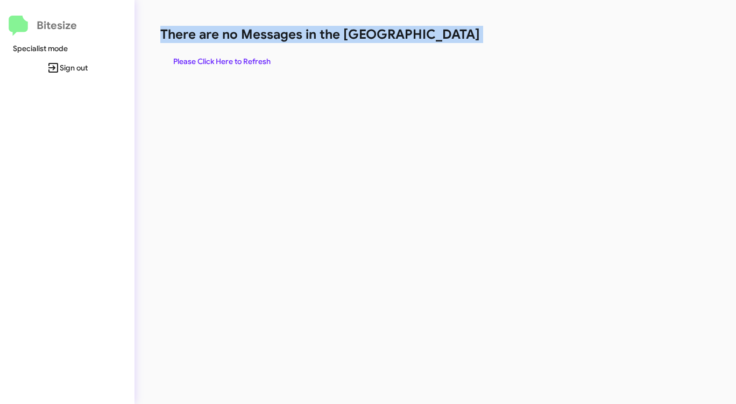
click at [438, 35] on h1 "There are no Messages in the [GEOGRAPHIC_DATA]" at bounding box center [385, 34] width 450 height 17
click at [246, 61] on span "Please Click Here to Refresh" at bounding box center [221, 61] width 97 height 19
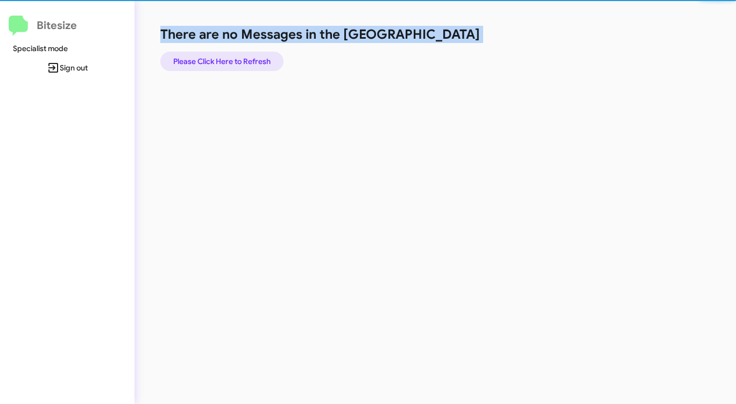
click at [246, 61] on span "Please Click Here to Refresh" at bounding box center [221, 61] width 97 height 19
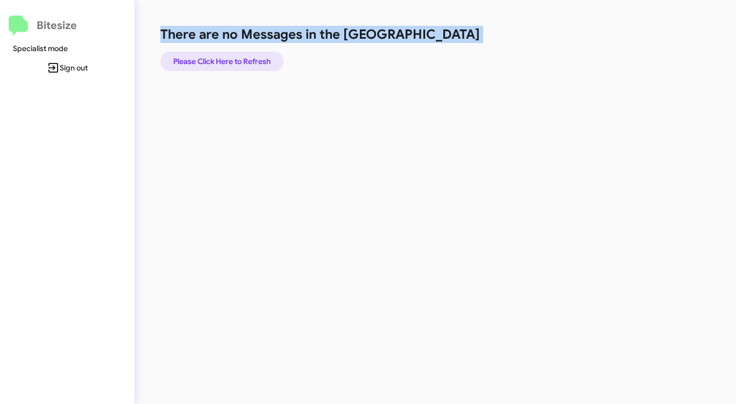
click at [246, 61] on span "Please Click Here to Refresh" at bounding box center [221, 61] width 97 height 19
click at [236, 49] on div "There are no Messages in the Queue Please Click Here to Refresh" at bounding box center [385, 48] width 450 height 45
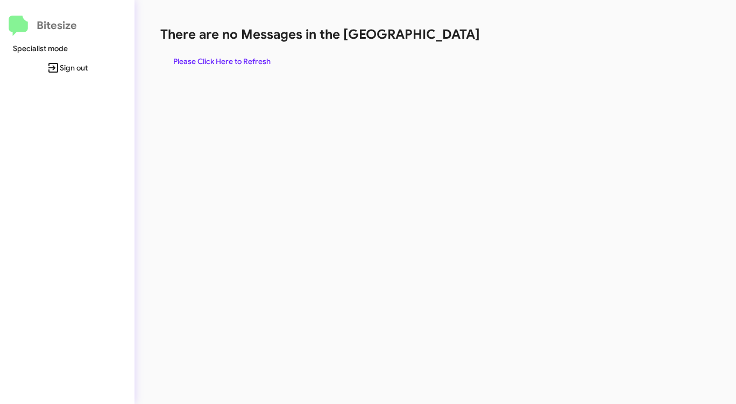
click at [239, 57] on span "Please Click Here to Refresh" at bounding box center [221, 61] width 97 height 19
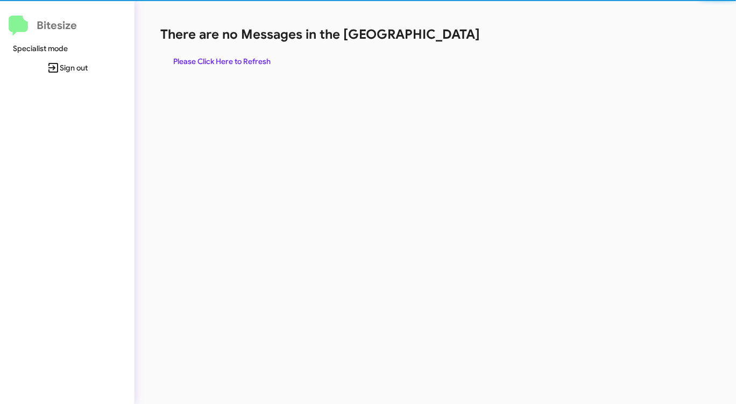
click at [239, 57] on span "Please Click Here to Refresh" at bounding box center [221, 61] width 97 height 19
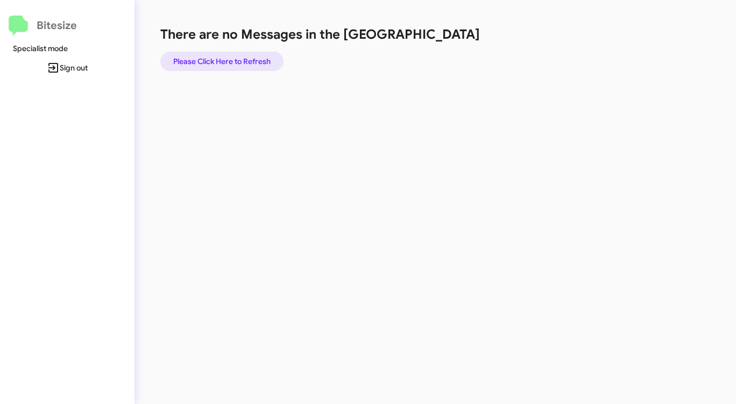
click at [243, 56] on span "Please Click Here to Refresh" at bounding box center [221, 61] width 97 height 19
click at [243, 55] on span "Please Click Here to Refresh" at bounding box center [221, 61] width 97 height 19
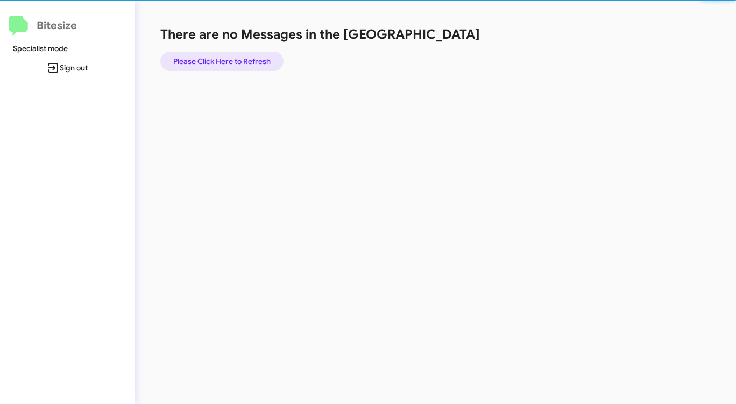
click at [243, 55] on span "Please Click Here to Refresh" at bounding box center [221, 61] width 97 height 19
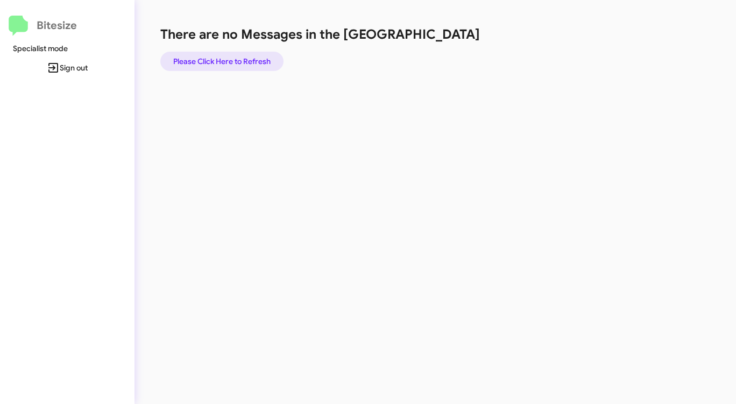
click at [235, 58] on span "Please Click Here to Refresh" at bounding box center [221, 61] width 97 height 19
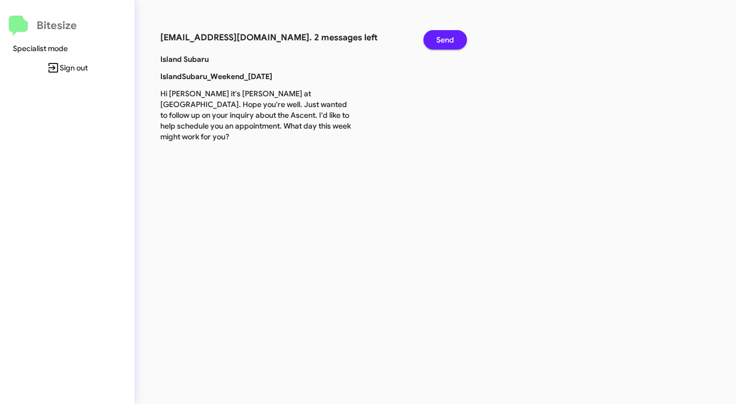
click at [451, 42] on span "Send" at bounding box center [445, 39] width 18 height 19
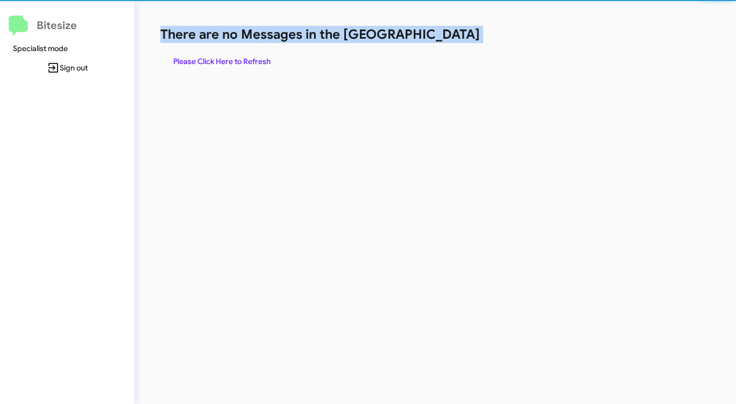
click at [451, 42] on h1 "There are no Messages in the [GEOGRAPHIC_DATA]" at bounding box center [385, 34] width 450 height 17
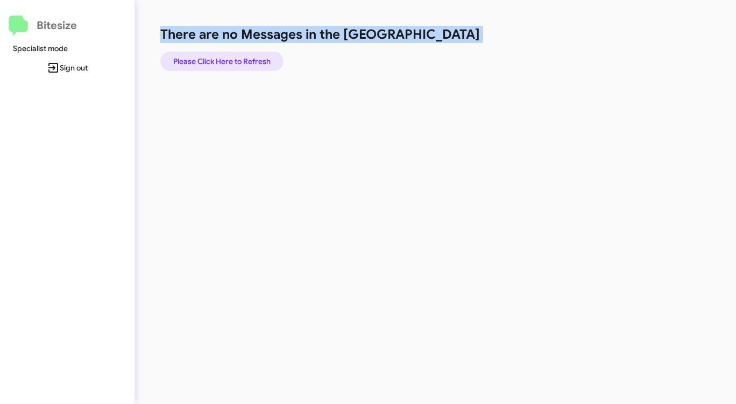
click at [259, 60] on span "Please Click Here to Refresh" at bounding box center [221, 61] width 97 height 19
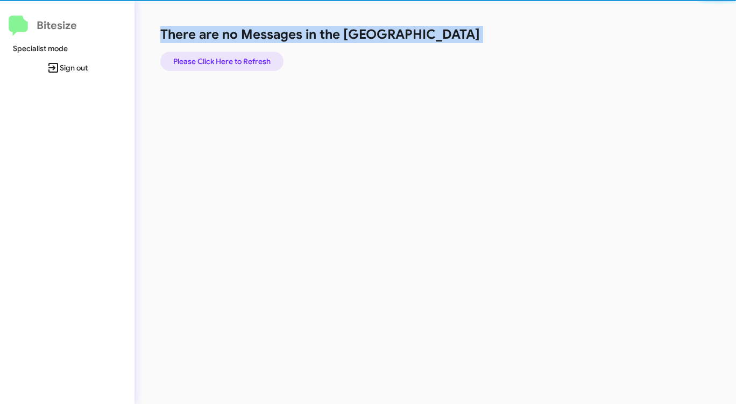
click at [259, 60] on span "Please Click Here to Refresh" at bounding box center [221, 61] width 97 height 19
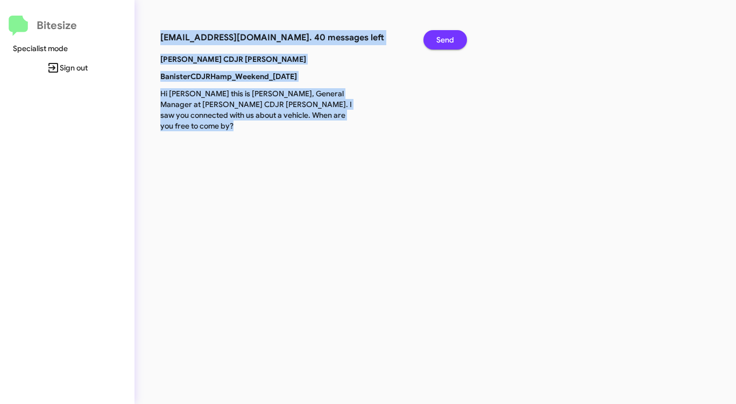
click at [444, 37] on span "Send" at bounding box center [445, 39] width 18 height 19
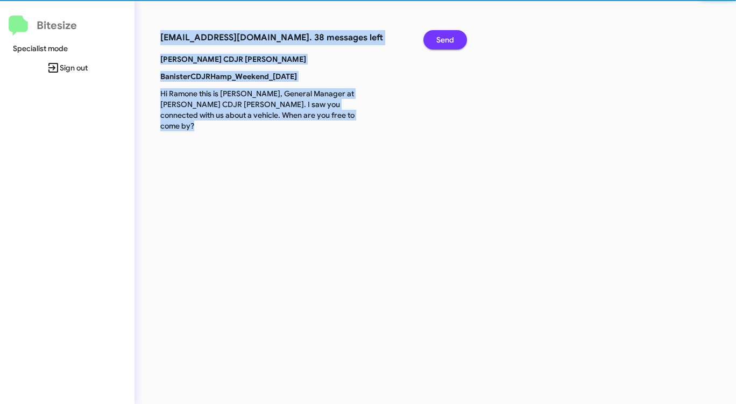
click at [444, 37] on span "Send" at bounding box center [445, 39] width 18 height 19
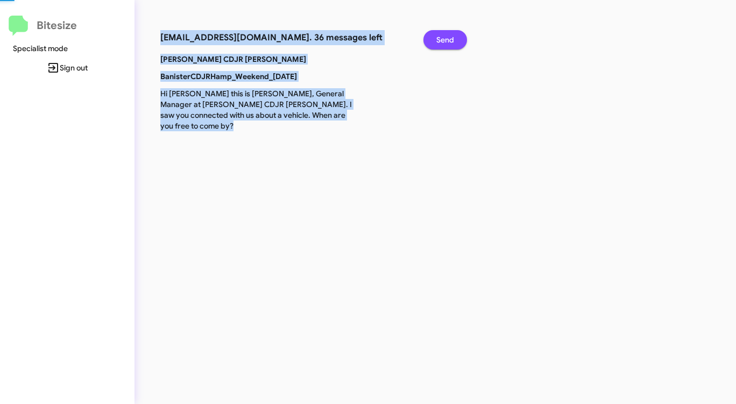
click at [444, 37] on span "Send" at bounding box center [445, 39] width 18 height 19
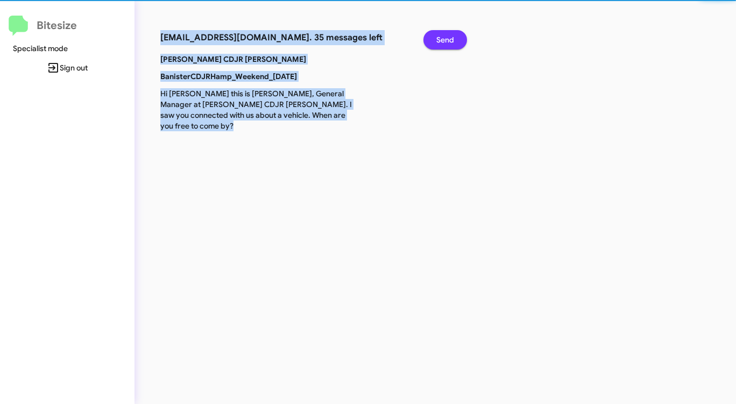
click at [444, 37] on span "Send" at bounding box center [445, 39] width 18 height 19
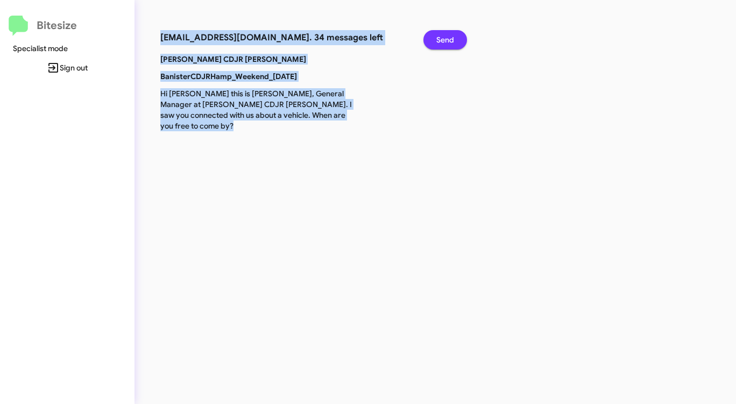
click at [444, 37] on span "Send" at bounding box center [445, 39] width 18 height 19
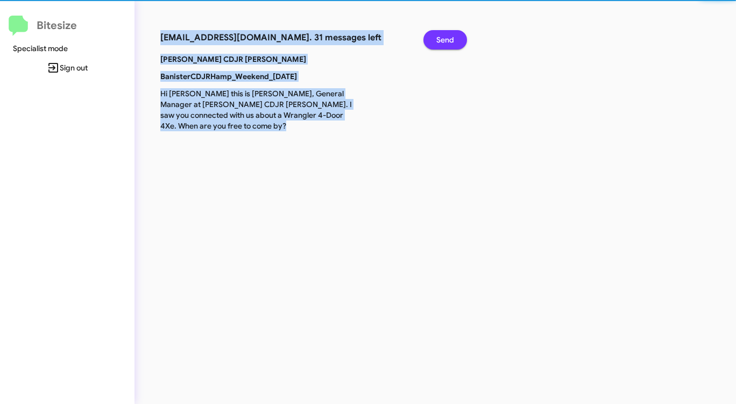
click at [444, 37] on span "Send" at bounding box center [445, 39] width 18 height 19
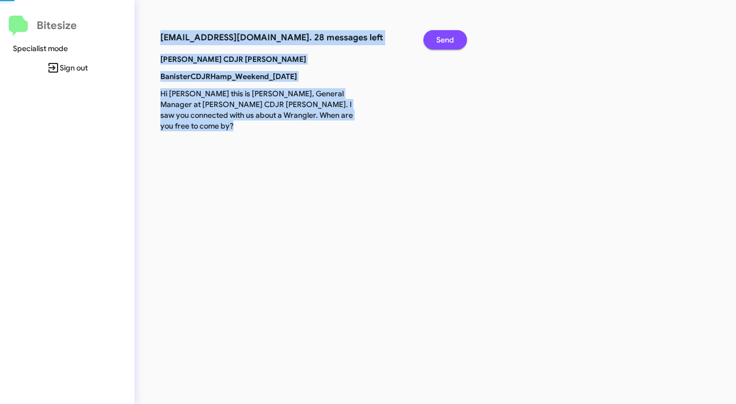
click at [444, 37] on span "Send" at bounding box center [445, 39] width 18 height 19
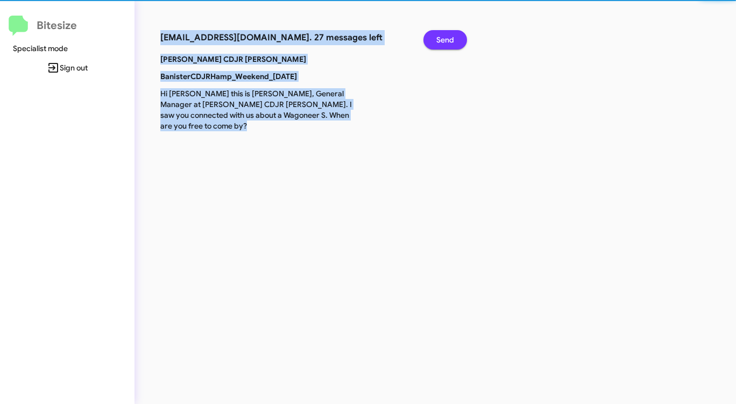
click at [444, 37] on span "Send" at bounding box center [445, 39] width 18 height 19
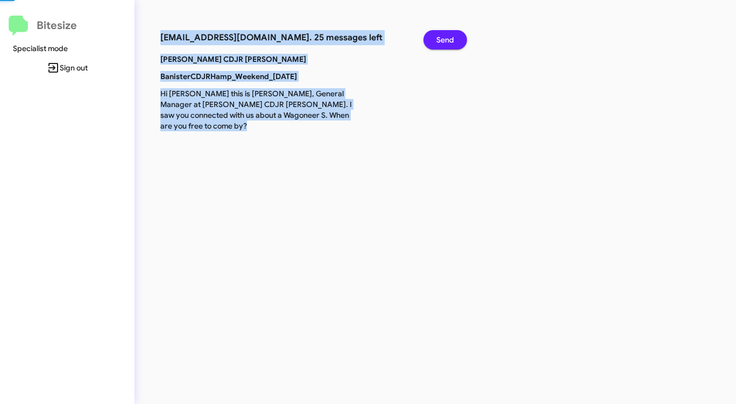
click at [444, 37] on span "Send" at bounding box center [445, 39] width 18 height 19
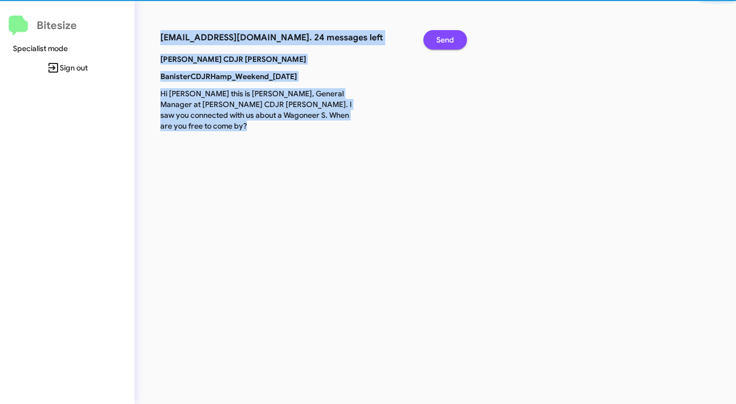
click at [444, 37] on span "Send" at bounding box center [445, 39] width 18 height 19
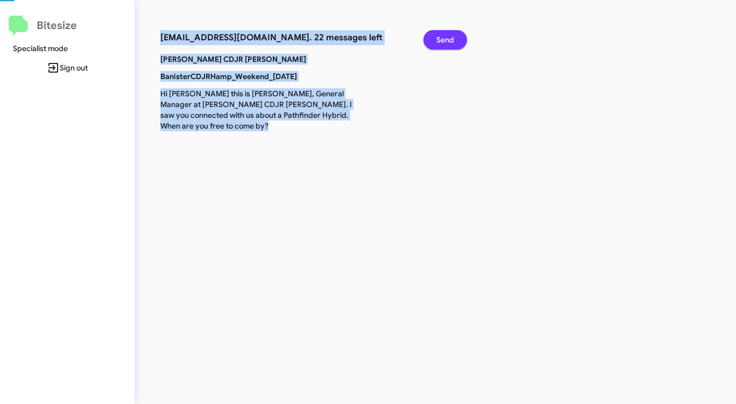
click at [444, 37] on span "Send" at bounding box center [445, 39] width 18 height 19
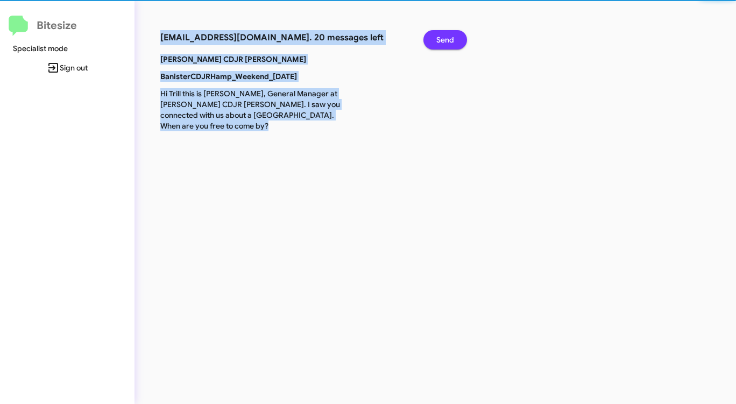
click at [444, 37] on span "Send" at bounding box center [445, 39] width 18 height 19
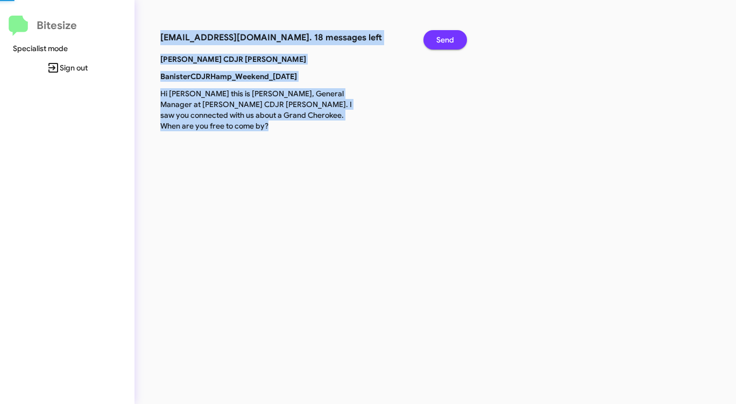
click at [444, 37] on span "Send" at bounding box center [445, 39] width 18 height 19
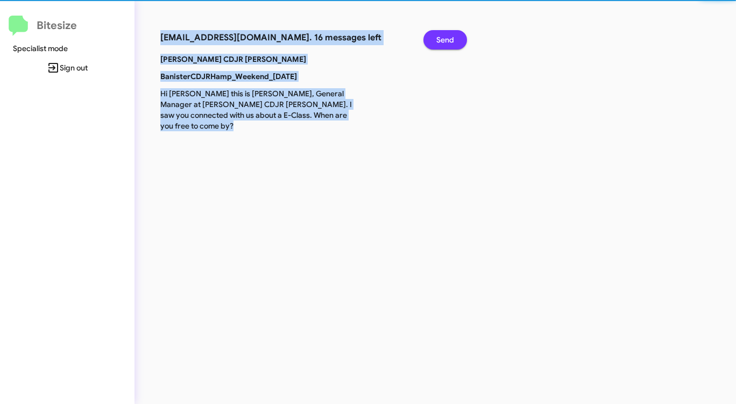
click at [444, 37] on span "Send" at bounding box center [445, 39] width 18 height 19
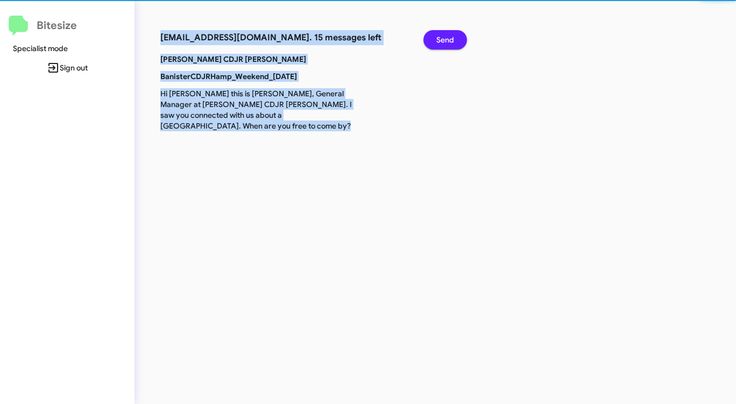
click at [444, 37] on span "Send" at bounding box center [445, 39] width 18 height 19
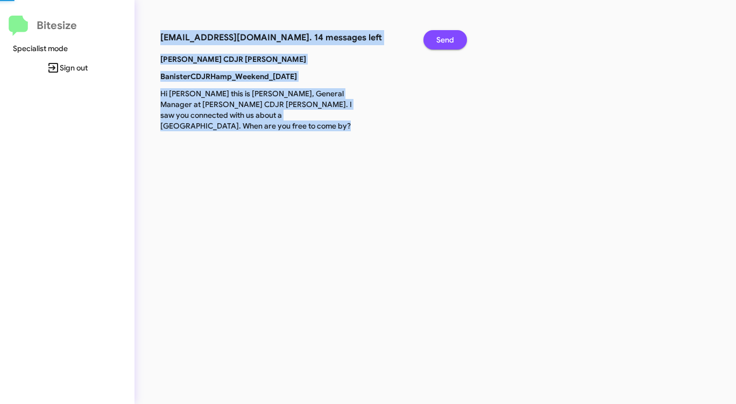
click at [444, 37] on span "Send" at bounding box center [445, 39] width 18 height 19
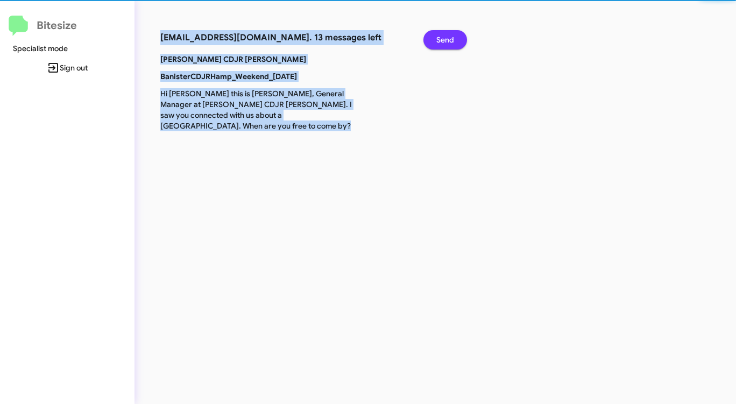
click at [444, 37] on span "Send" at bounding box center [445, 39] width 18 height 19
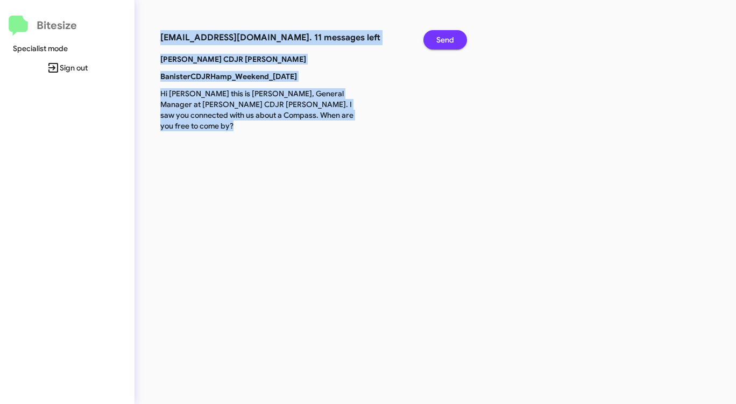
click at [444, 37] on span "Send" at bounding box center [445, 39] width 18 height 19
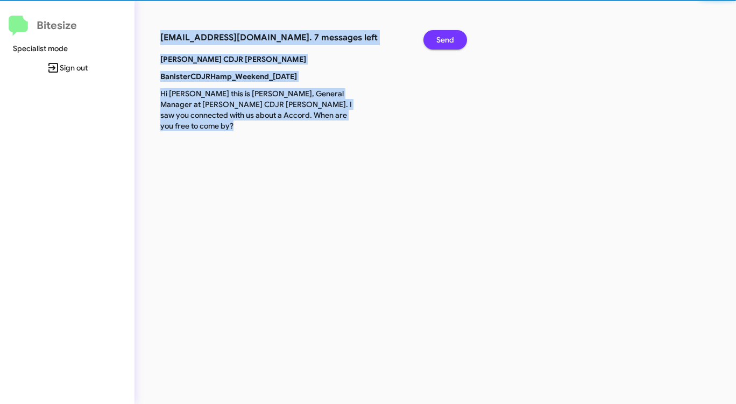
click at [444, 37] on span "Send" at bounding box center [445, 39] width 18 height 19
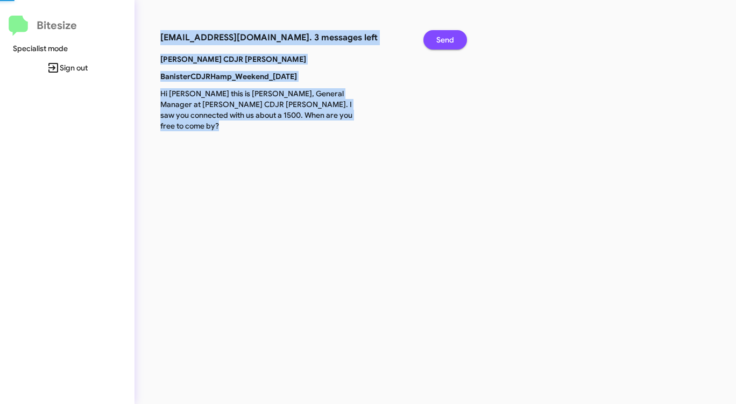
click at [444, 37] on span "Send" at bounding box center [445, 39] width 18 height 19
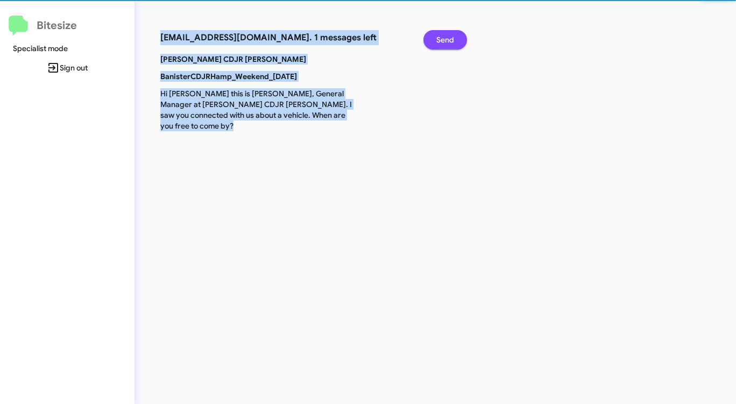
click at [444, 37] on span "Send" at bounding box center [445, 39] width 18 height 19
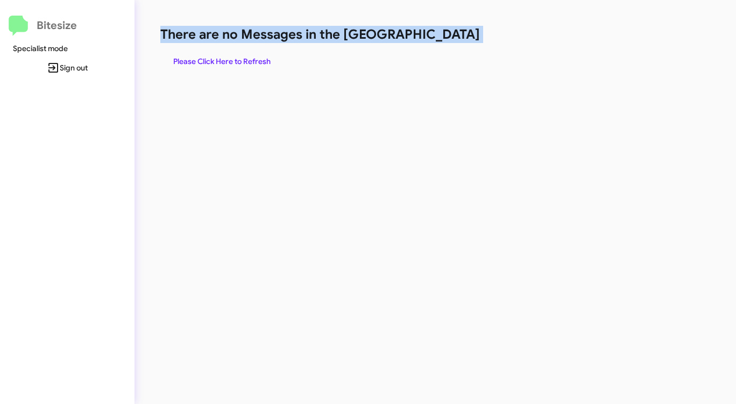
click at [443, 37] on h1 "There are no Messages in the [GEOGRAPHIC_DATA]" at bounding box center [385, 34] width 450 height 17
click at [245, 59] on span "Please Click Here to Refresh" at bounding box center [221, 61] width 97 height 19
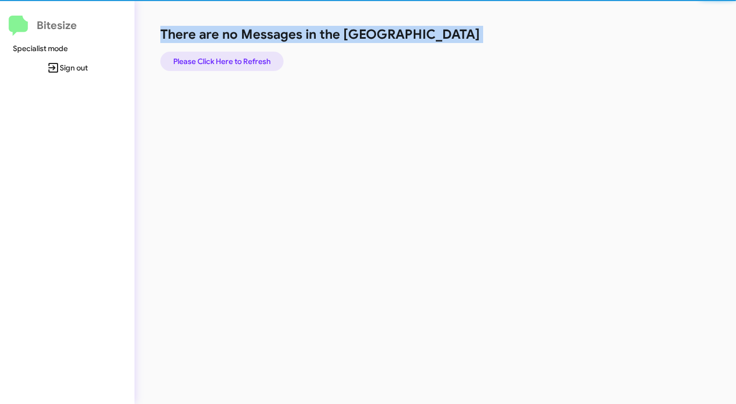
click at [245, 59] on span "Please Click Here to Refresh" at bounding box center [221, 61] width 97 height 19
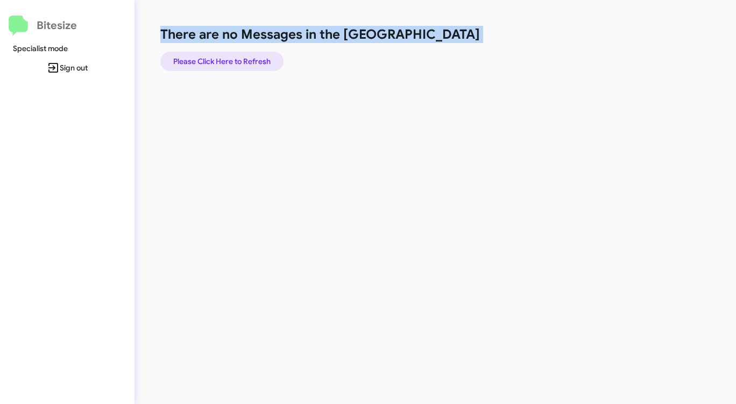
click at [245, 59] on span "Please Click Here to Refresh" at bounding box center [221, 61] width 97 height 19
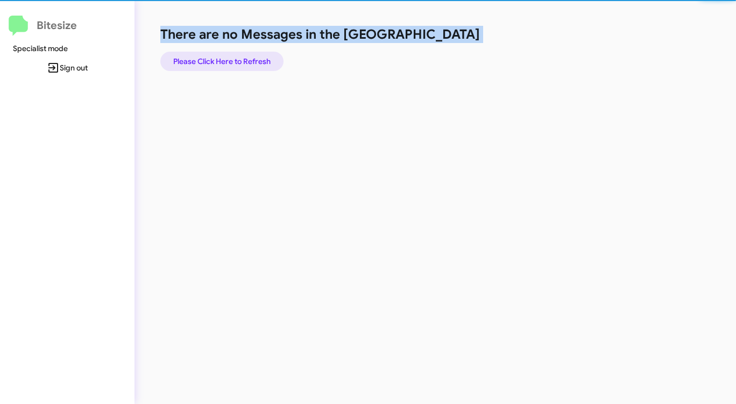
click at [245, 59] on span "Please Click Here to Refresh" at bounding box center [221, 61] width 97 height 19
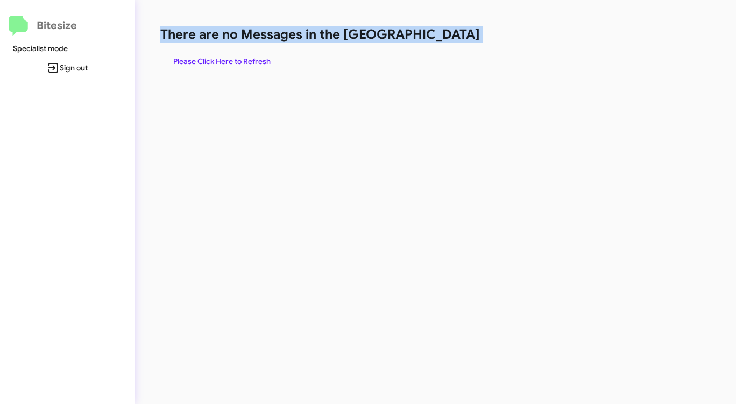
click at [245, 59] on span "Please Click Here to Refresh" at bounding box center [221, 61] width 97 height 19
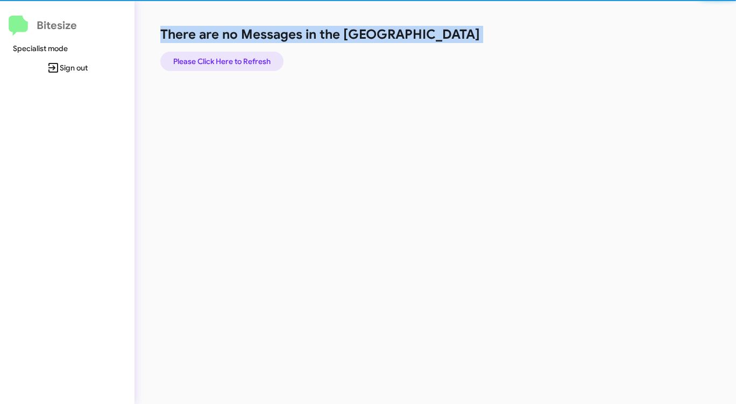
click at [245, 59] on span "Please Click Here to Refresh" at bounding box center [221, 61] width 97 height 19
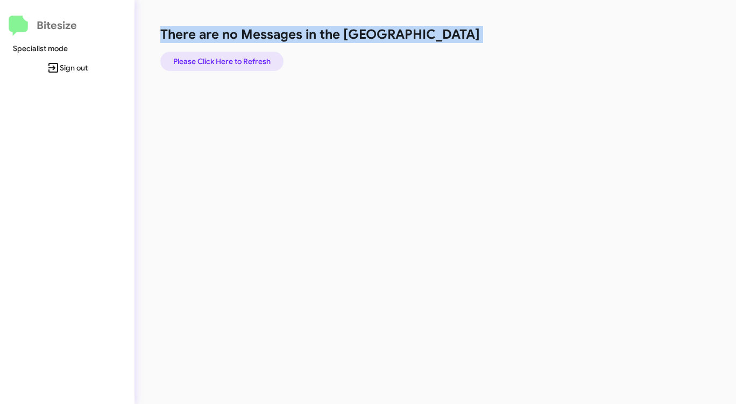
click at [245, 59] on span "Please Click Here to Refresh" at bounding box center [221, 61] width 97 height 19
click at [244, 59] on span "Please Click Here to Refresh" at bounding box center [221, 61] width 97 height 19
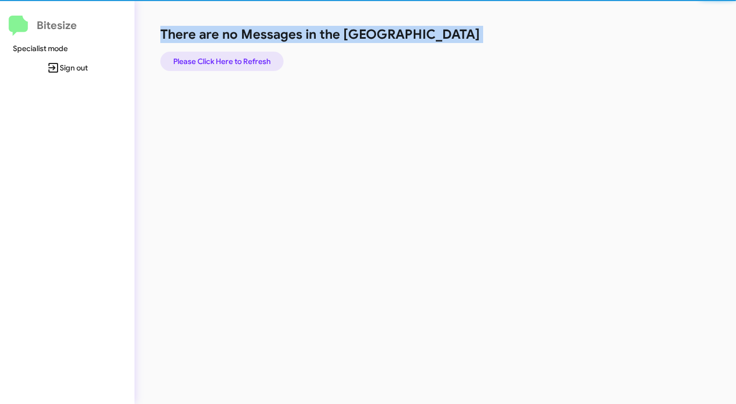
click at [244, 59] on span "Please Click Here to Refresh" at bounding box center [221, 61] width 97 height 19
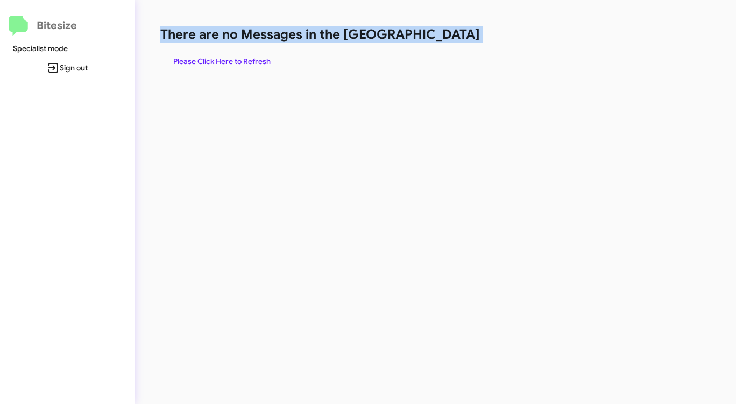
click at [244, 59] on span "Please Click Here to Refresh" at bounding box center [221, 61] width 97 height 19
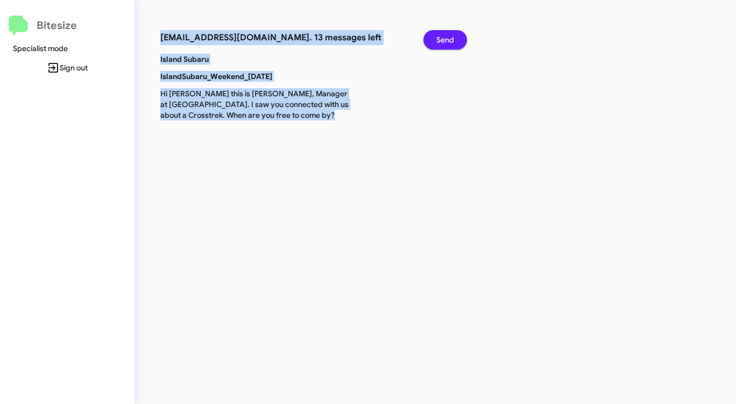
click at [452, 39] on span "Send" at bounding box center [445, 39] width 18 height 19
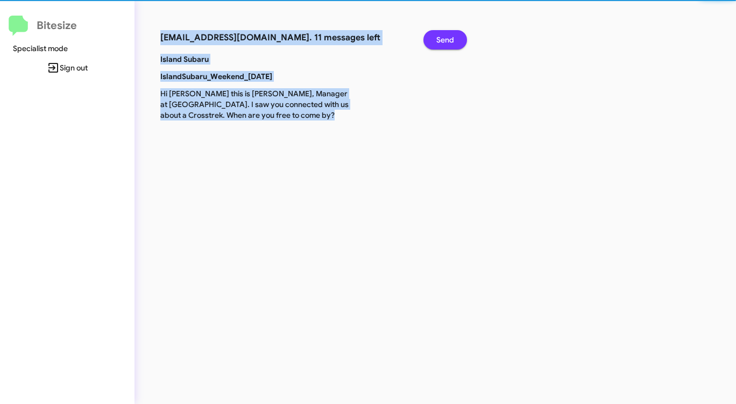
click at [452, 39] on span "Send" at bounding box center [445, 39] width 18 height 19
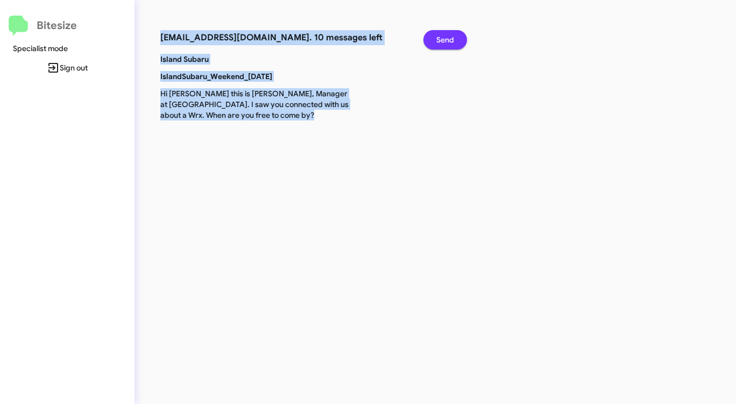
click at [452, 39] on span "Send" at bounding box center [445, 39] width 18 height 19
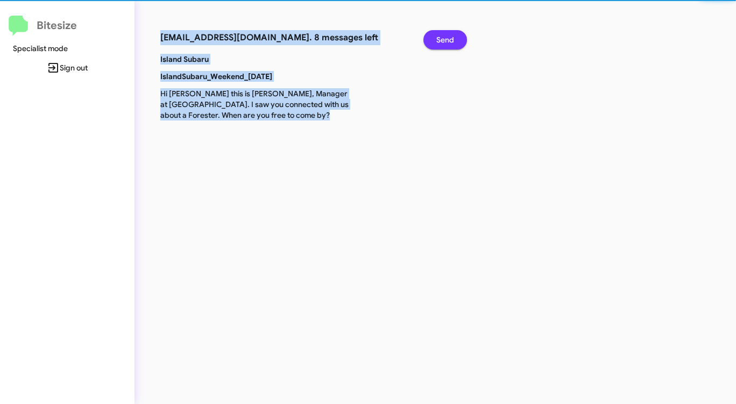
click at [452, 39] on span "Send" at bounding box center [445, 39] width 18 height 19
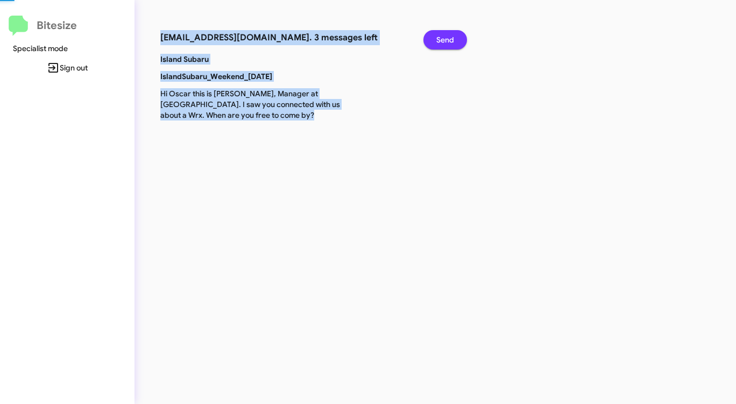
click at [452, 39] on span "Send" at bounding box center [445, 39] width 18 height 19
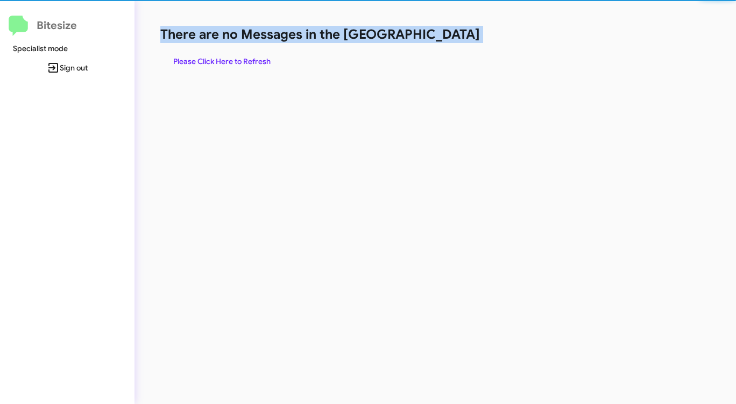
click at [451, 39] on h1 "There are no Messages in the [GEOGRAPHIC_DATA]" at bounding box center [385, 34] width 450 height 17
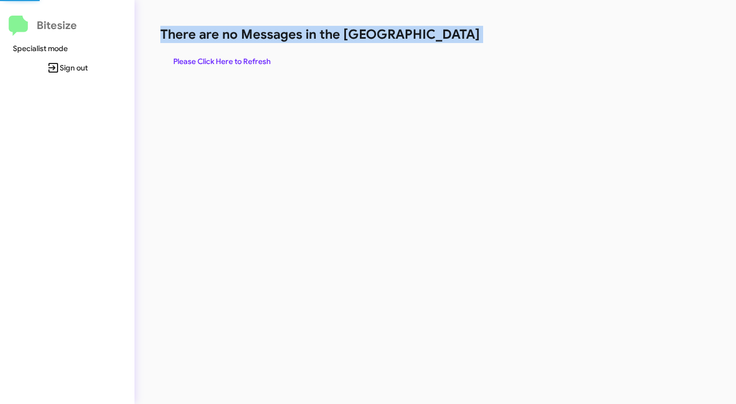
click at [451, 39] on h1 "There are no Messages in the [GEOGRAPHIC_DATA]" at bounding box center [385, 34] width 450 height 17
click at [395, 70] on div "There are no Messages in the Queue Please Click Here to Refresh" at bounding box center [385, 48] width 450 height 45
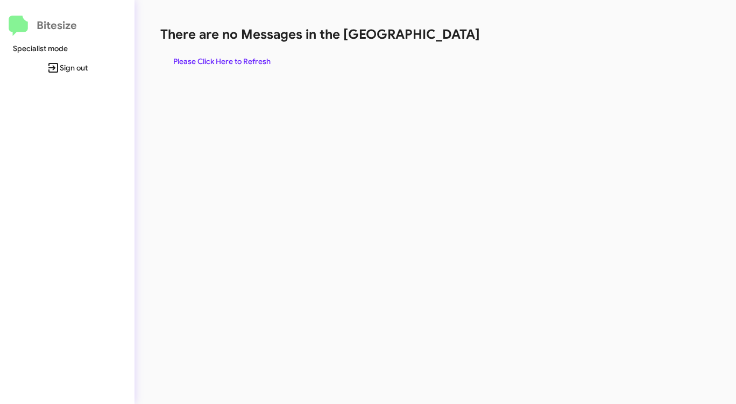
click at [241, 58] on span "Please Click Here to Refresh" at bounding box center [221, 61] width 97 height 19
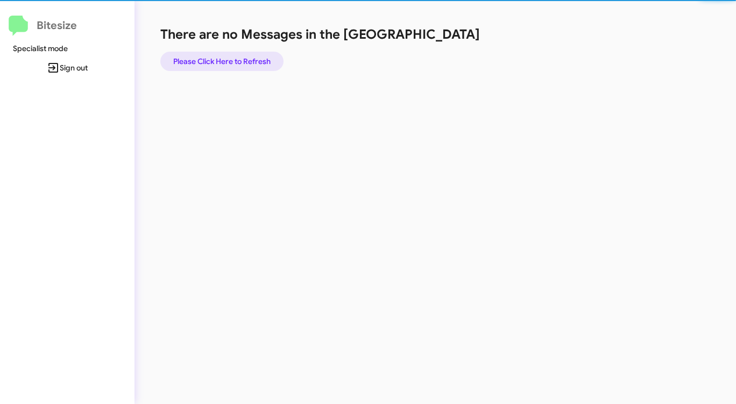
click at [241, 58] on span "Please Click Here to Refresh" at bounding box center [221, 61] width 97 height 19
click at [383, 97] on div "There are no Messages in the Queue Please Click Here to Refresh" at bounding box center [384, 202] width 501 height 404
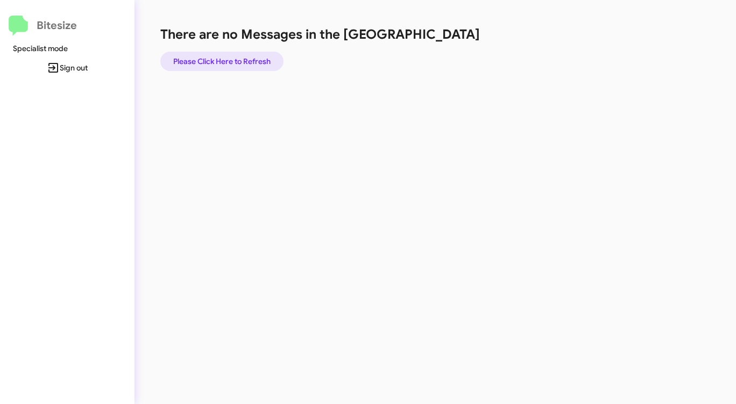
click at [223, 58] on span "Please Click Here to Refresh" at bounding box center [221, 61] width 97 height 19
click at [492, 89] on div "There are no Messages in the Queue Please Click Here to Refresh" at bounding box center [384, 202] width 501 height 404
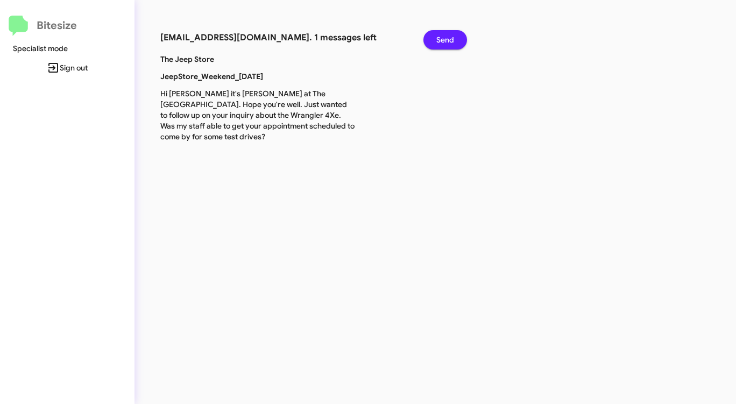
click at [442, 44] on span "Send" at bounding box center [445, 39] width 18 height 19
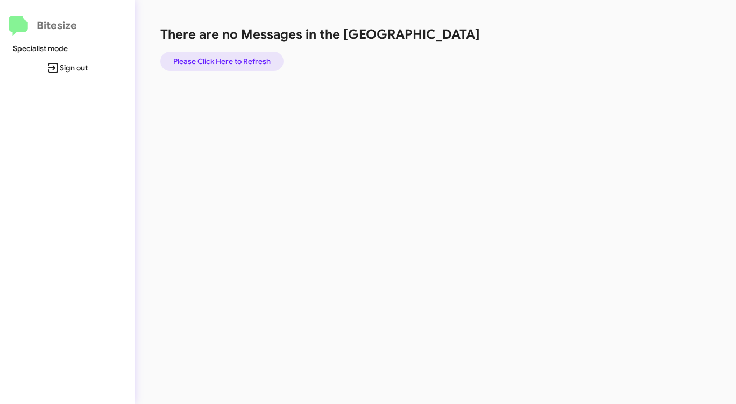
click at [231, 58] on span "Please Click Here to Refresh" at bounding box center [221, 61] width 97 height 19
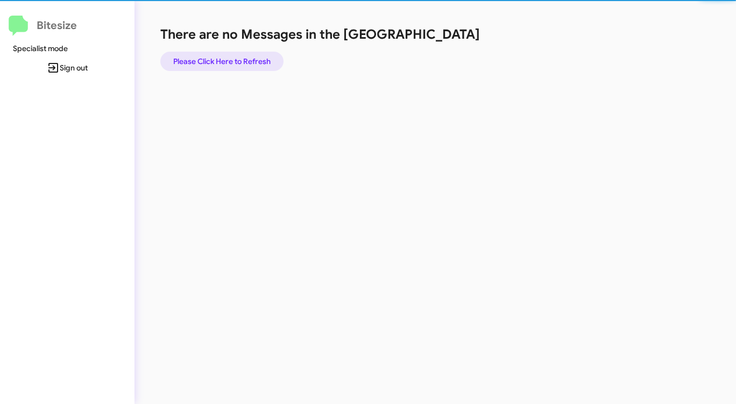
click at [231, 58] on span "Please Click Here to Refresh" at bounding box center [221, 61] width 97 height 19
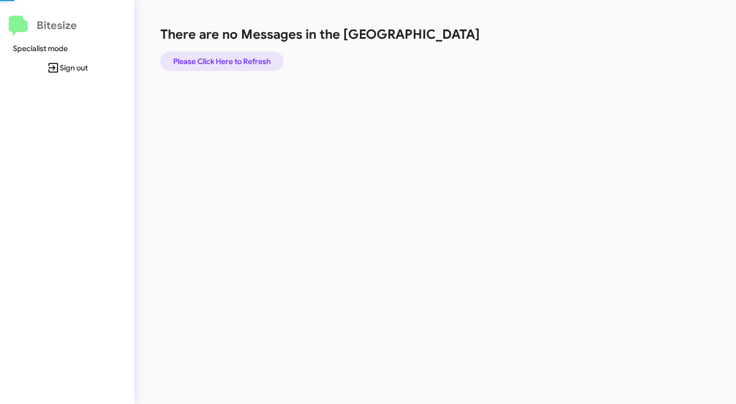
click at [231, 58] on span "Please Click Here to Refresh" at bounding box center [221, 61] width 97 height 19
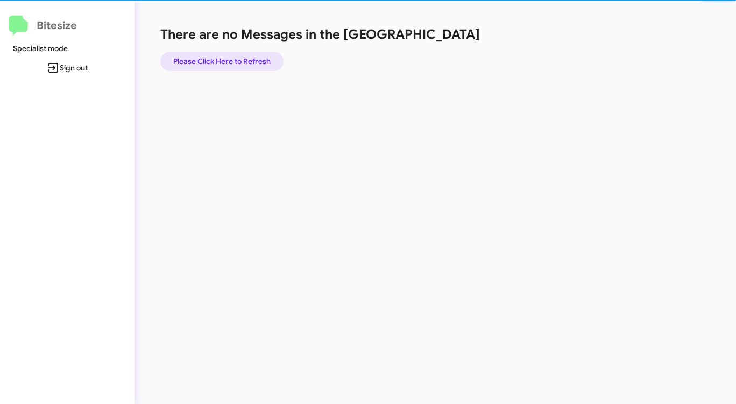
click at [231, 58] on span "Please Click Here to Refresh" at bounding box center [221, 61] width 97 height 19
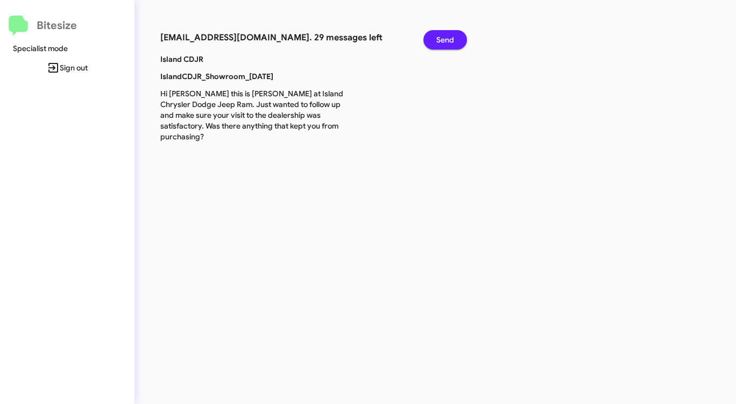
click at [452, 37] on span "Send" at bounding box center [445, 39] width 18 height 19
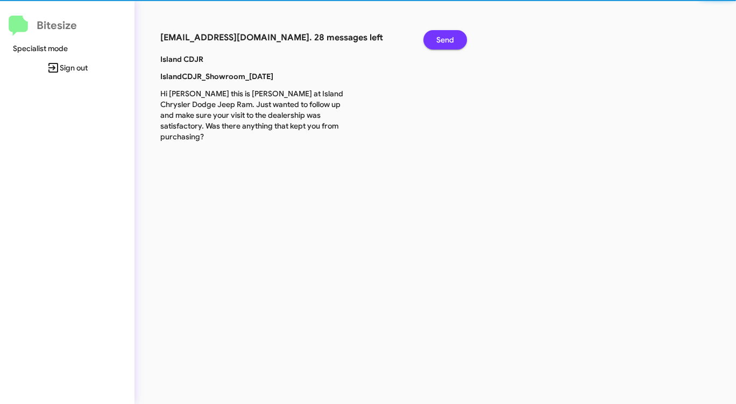
click at [452, 37] on span "Send" at bounding box center [445, 39] width 18 height 19
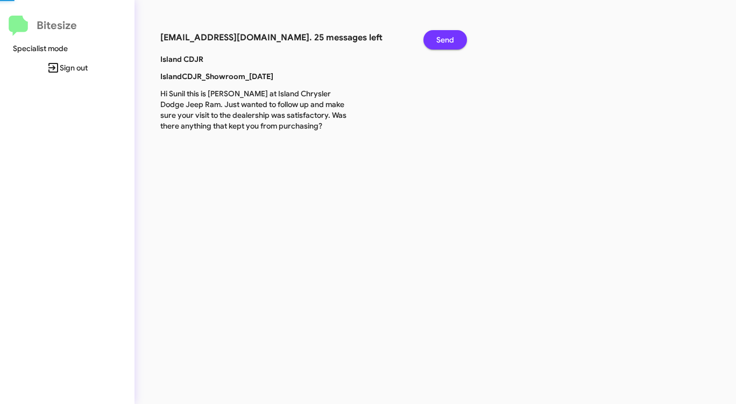
click at [452, 37] on span "Send" at bounding box center [445, 39] width 18 height 19
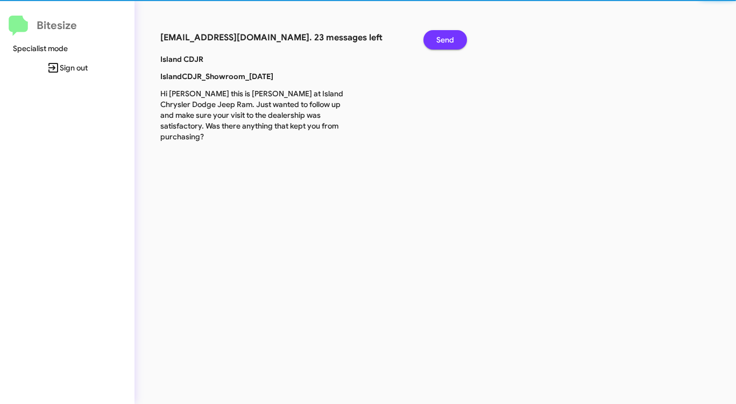
click at [452, 37] on span "Send" at bounding box center [445, 39] width 18 height 19
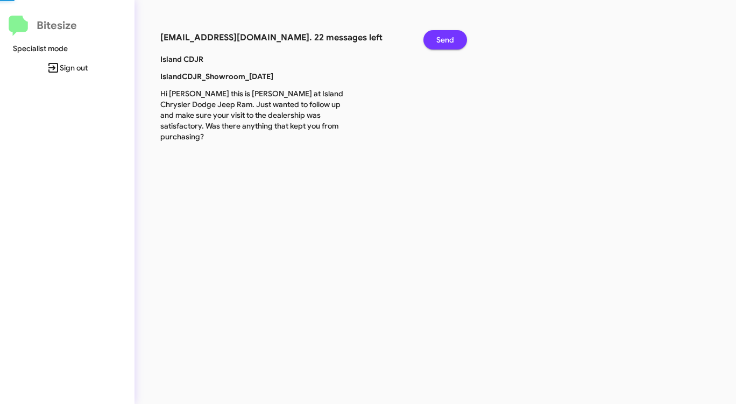
click at [452, 37] on span "Send" at bounding box center [445, 39] width 18 height 19
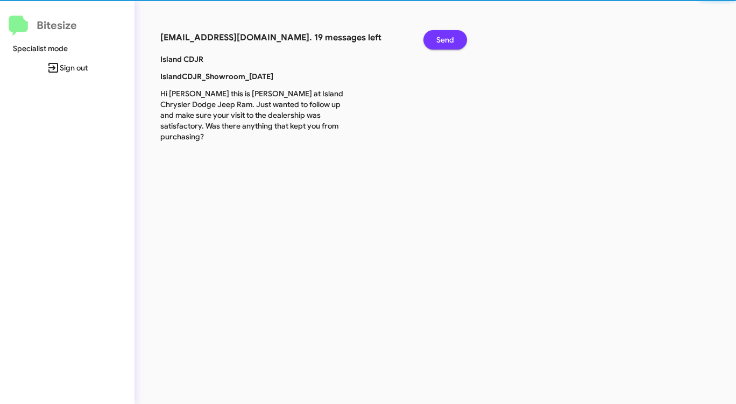
click at [452, 37] on span "Send" at bounding box center [445, 39] width 18 height 19
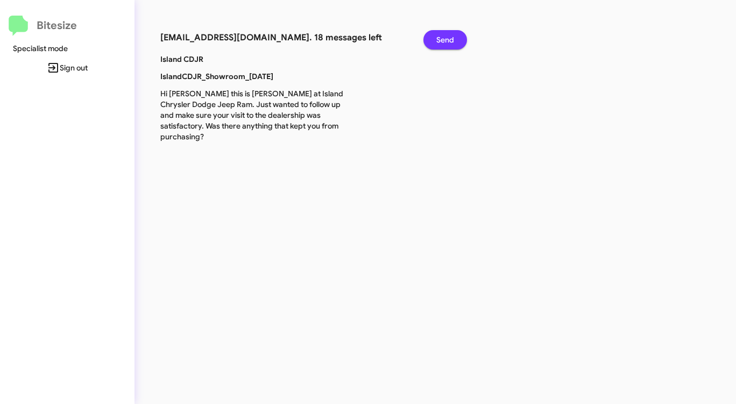
click at [452, 37] on span "Send" at bounding box center [445, 39] width 18 height 19
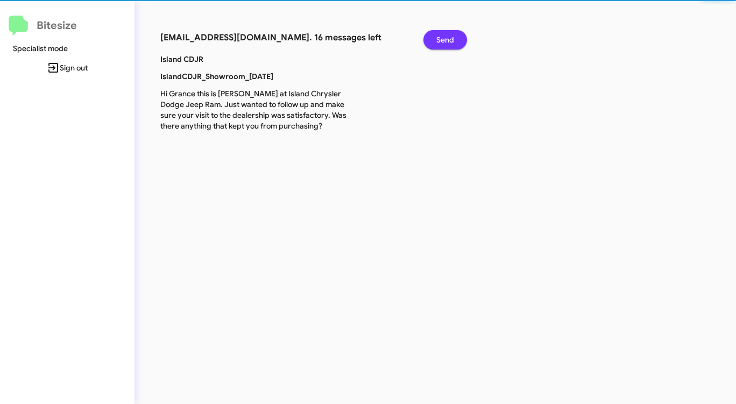
click at [452, 37] on span "Send" at bounding box center [445, 39] width 18 height 19
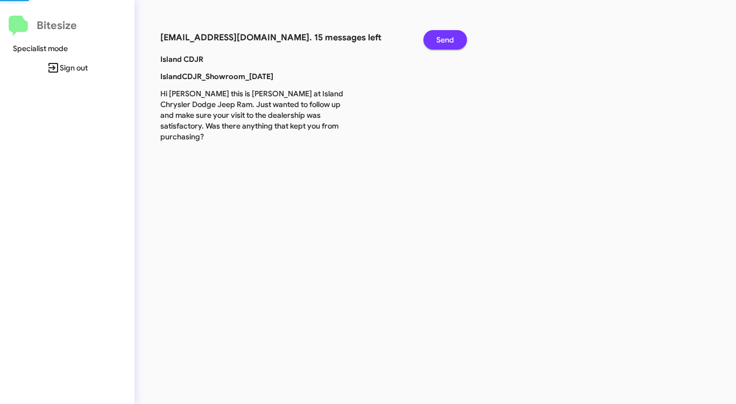
click at [451, 37] on span "Send" at bounding box center [445, 39] width 18 height 19
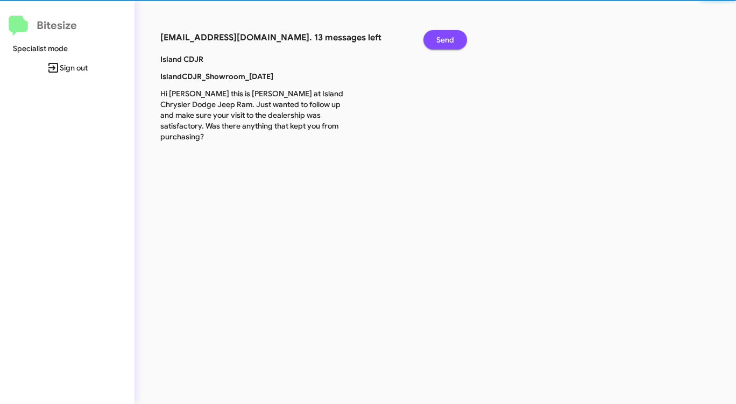
click at [451, 37] on span "Send" at bounding box center [445, 39] width 18 height 19
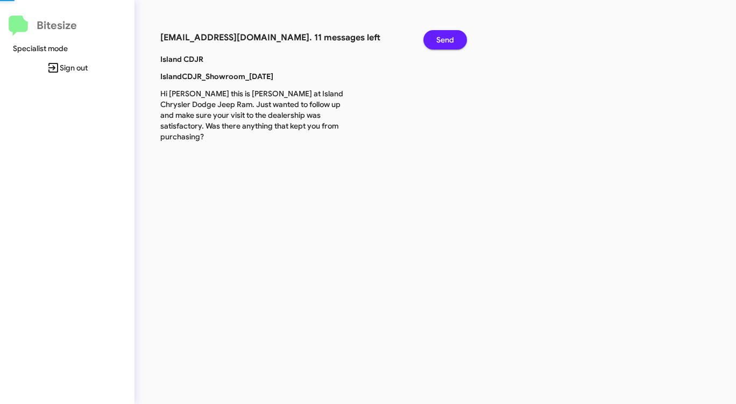
click at [451, 37] on span "Send" at bounding box center [445, 39] width 18 height 19
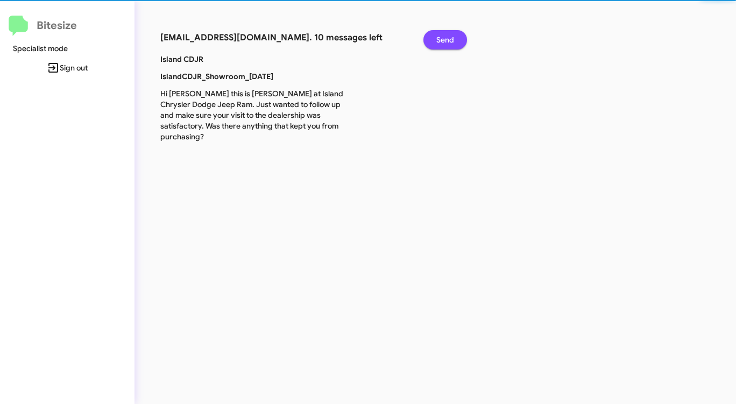
click at [451, 37] on span "Send" at bounding box center [445, 39] width 18 height 19
click at [450, 38] on span "Send" at bounding box center [445, 39] width 18 height 19
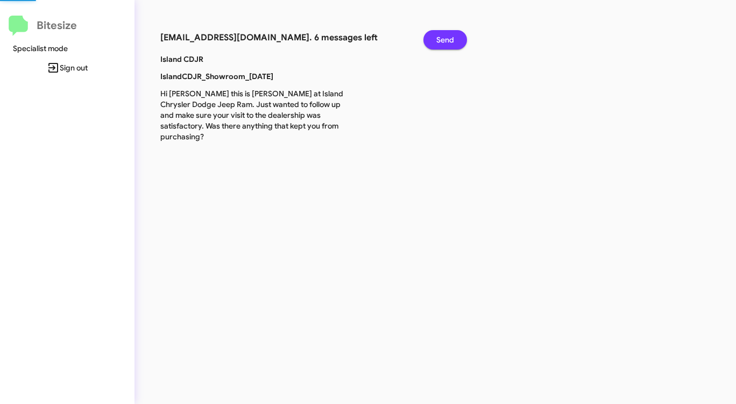
click at [449, 38] on span "Send" at bounding box center [445, 39] width 18 height 19
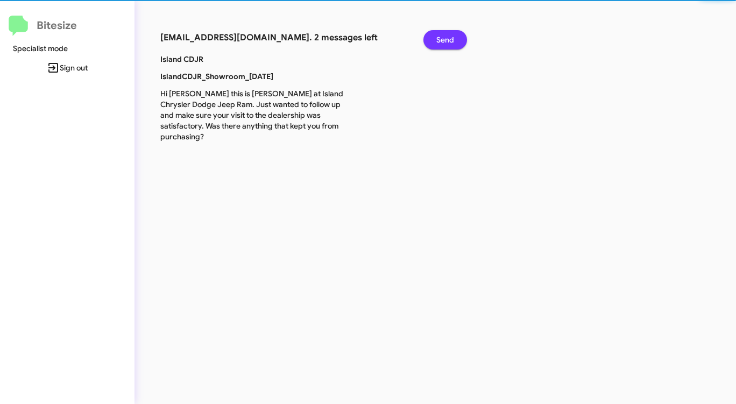
click at [449, 38] on span "Send" at bounding box center [445, 39] width 18 height 19
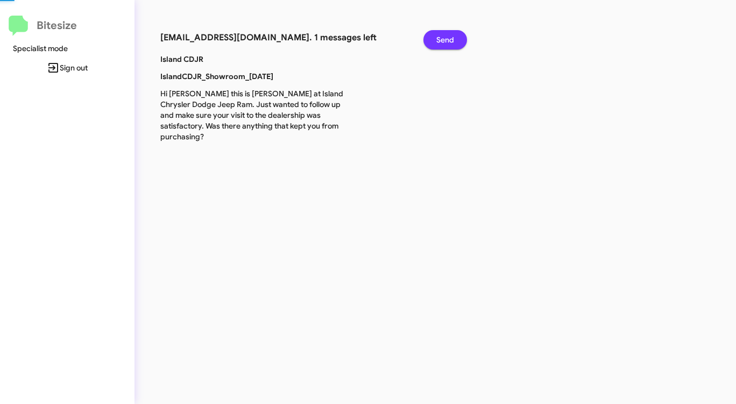
click at [449, 38] on span "Send" at bounding box center [445, 39] width 18 height 19
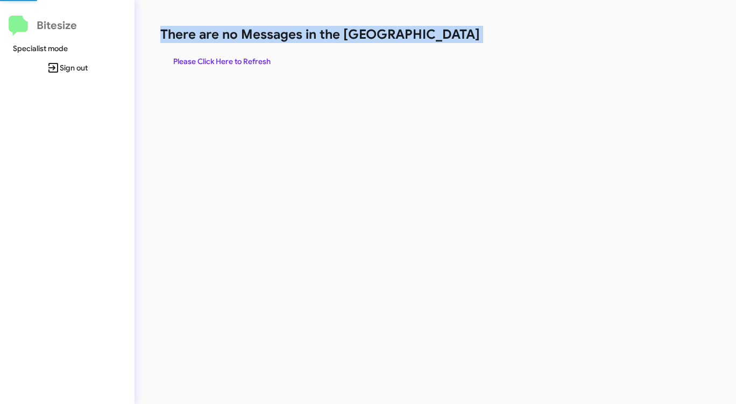
click at [449, 38] on h1 "There are no Messages in the [GEOGRAPHIC_DATA]" at bounding box center [385, 34] width 450 height 17
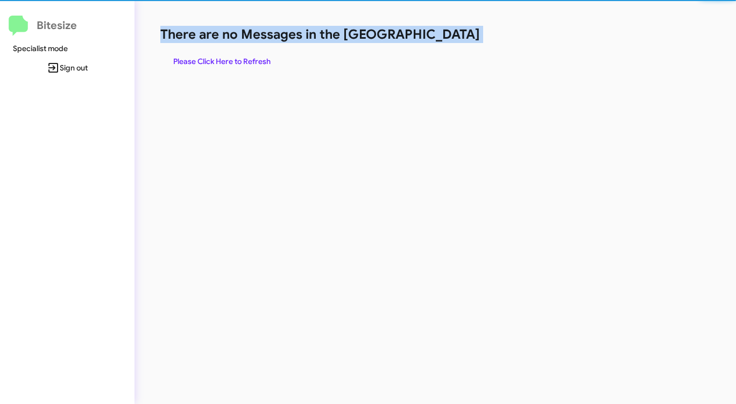
click at [449, 38] on h1 "There are no Messages in the [GEOGRAPHIC_DATA]" at bounding box center [385, 34] width 450 height 17
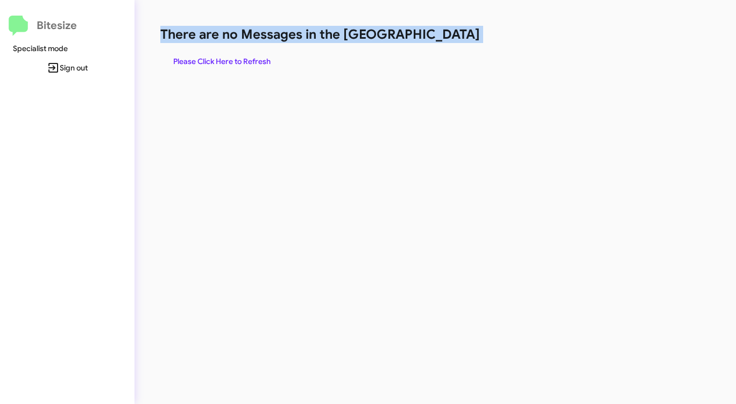
click at [449, 38] on h1 "There are no Messages in the [GEOGRAPHIC_DATA]" at bounding box center [385, 34] width 450 height 17
click at [262, 62] on span "Please Click Here to Refresh" at bounding box center [221, 61] width 97 height 19
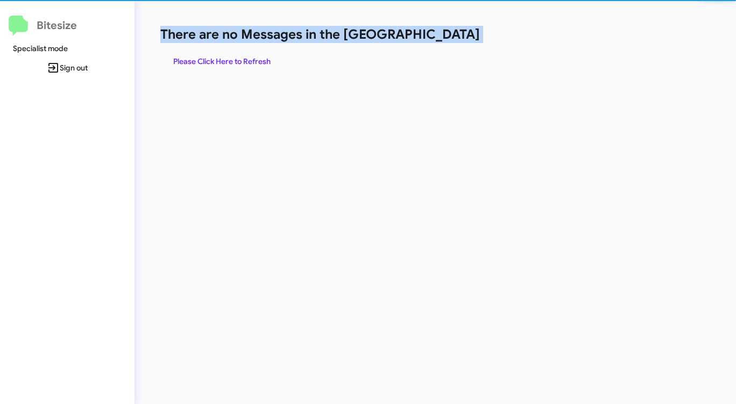
click at [262, 62] on span "Please Click Here to Refresh" at bounding box center [221, 61] width 97 height 19
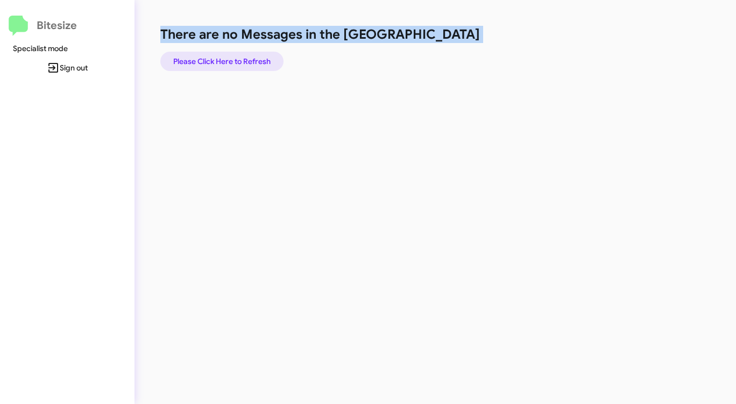
click at [262, 62] on span "Please Click Here to Refresh" at bounding box center [221, 61] width 97 height 19
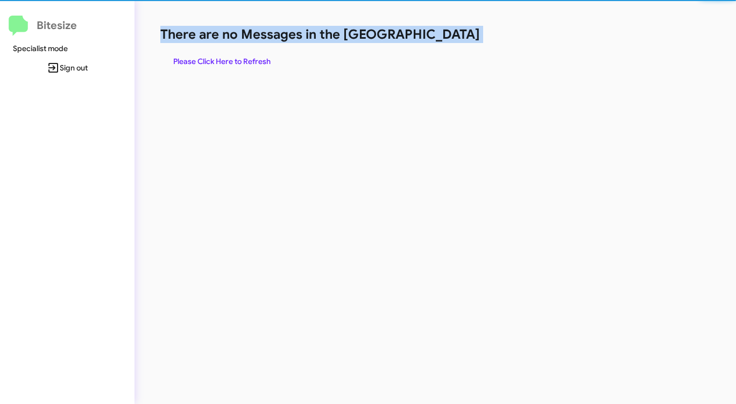
click at [262, 62] on span "Please Click Here to Refresh" at bounding box center [221, 61] width 97 height 19
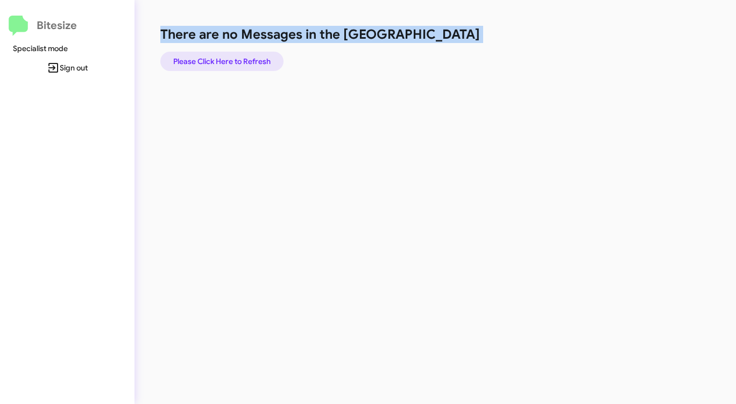
click at [262, 62] on span "Please Click Here to Refresh" at bounding box center [221, 61] width 97 height 19
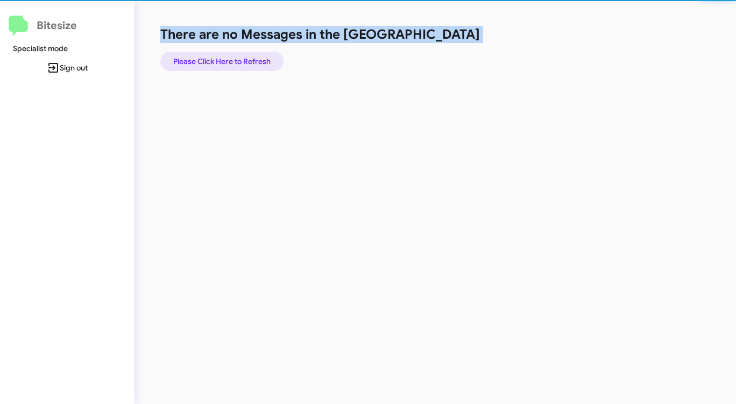
click at [262, 62] on span "Please Click Here to Refresh" at bounding box center [221, 61] width 97 height 19
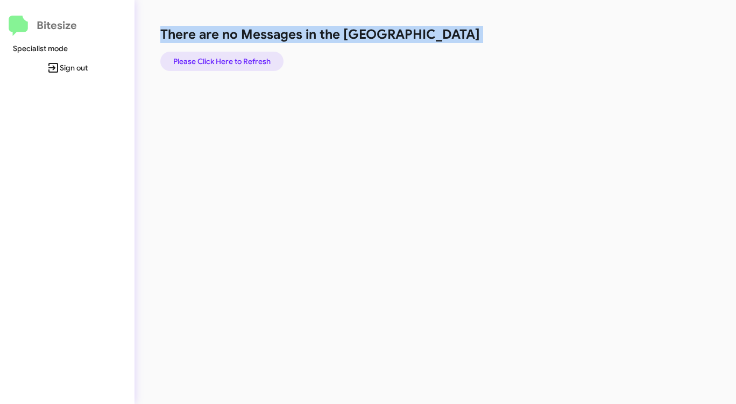
click at [262, 62] on span "Please Click Here to Refresh" at bounding box center [221, 61] width 97 height 19
click at [263, 62] on span "Please Click Here to Refresh" at bounding box center [221, 61] width 97 height 19
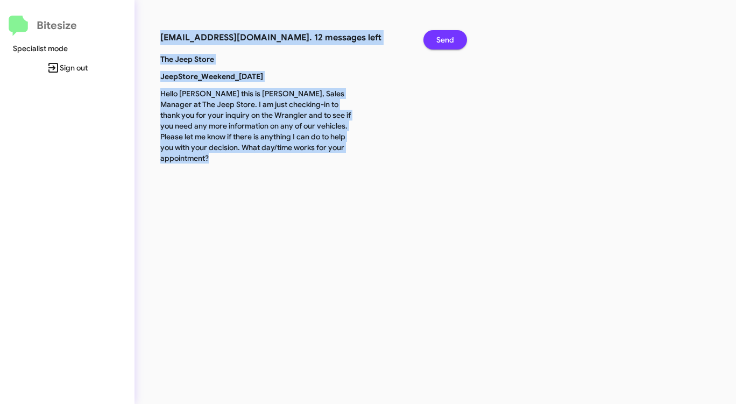
click at [451, 37] on span "Send" at bounding box center [445, 39] width 18 height 19
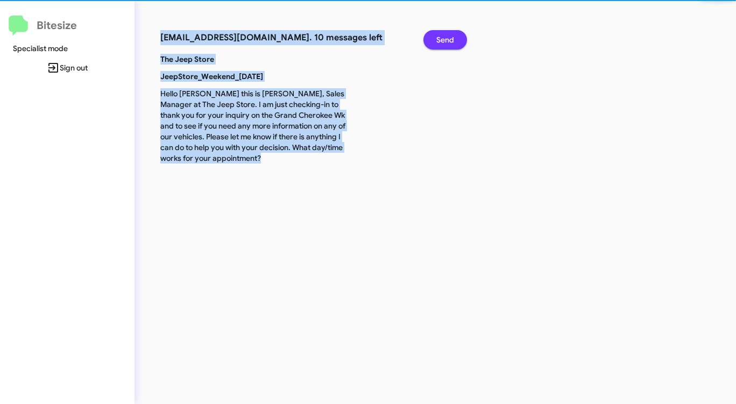
click at [451, 37] on span "Send" at bounding box center [445, 39] width 18 height 19
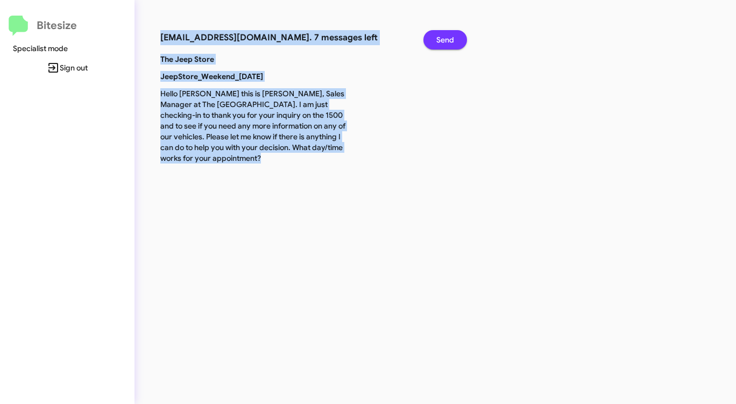
click at [451, 37] on span "Send" at bounding box center [445, 39] width 18 height 19
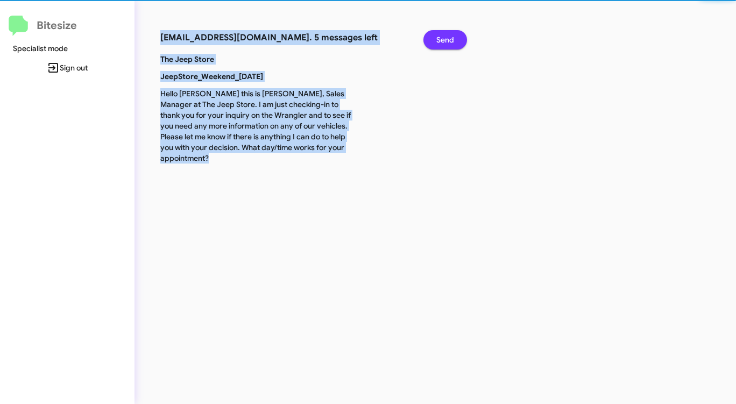
click at [450, 37] on span "Send" at bounding box center [445, 39] width 18 height 19
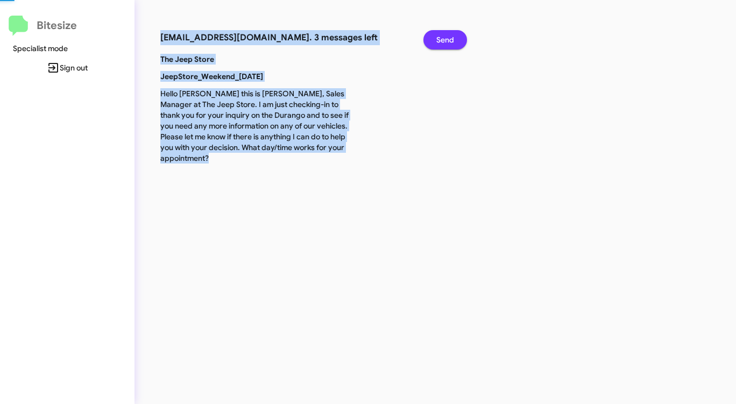
click at [450, 37] on span "Send" at bounding box center [445, 39] width 18 height 19
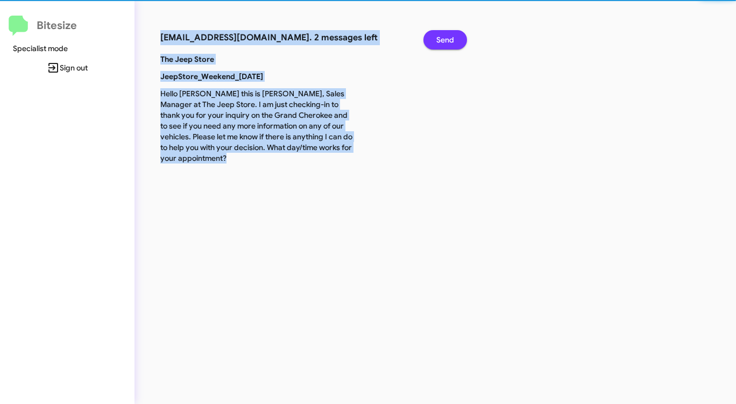
click at [450, 37] on span "Send" at bounding box center [445, 39] width 18 height 19
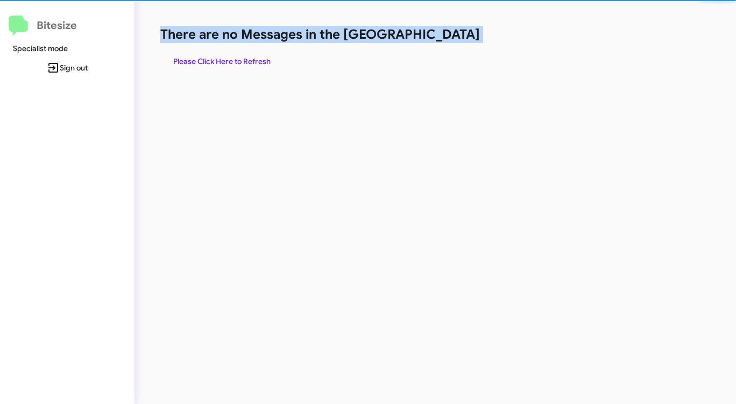
click at [450, 37] on h1 "There are no Messages in the [GEOGRAPHIC_DATA]" at bounding box center [385, 34] width 450 height 17
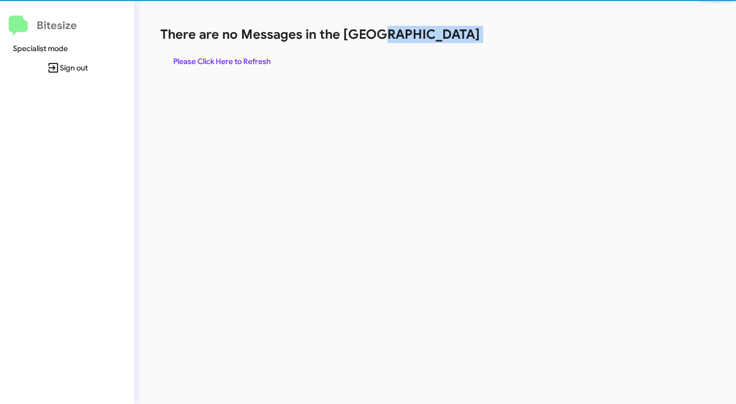
click at [449, 37] on h1 "There are no Messages in the [GEOGRAPHIC_DATA]" at bounding box center [385, 34] width 450 height 17
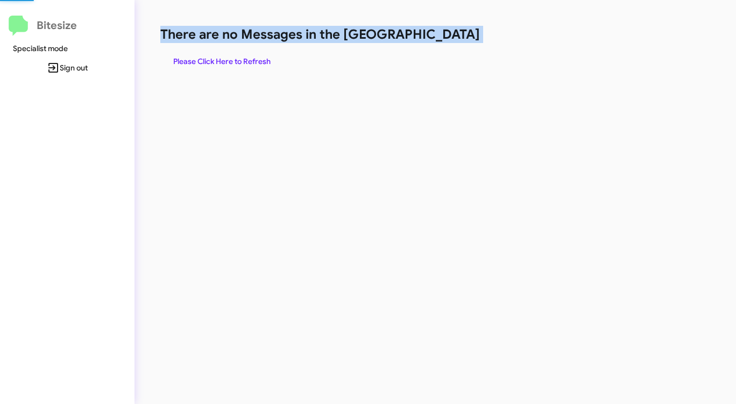
click at [449, 37] on h1 "There are no Messages in the [GEOGRAPHIC_DATA]" at bounding box center [385, 34] width 450 height 17
click at [223, 61] on span "Please Click Here to Refresh" at bounding box center [221, 61] width 97 height 19
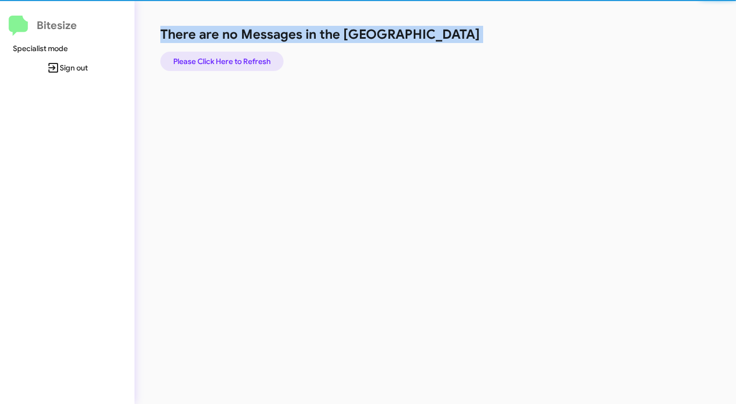
click at [223, 61] on span "Please Click Here to Refresh" at bounding box center [221, 61] width 97 height 19
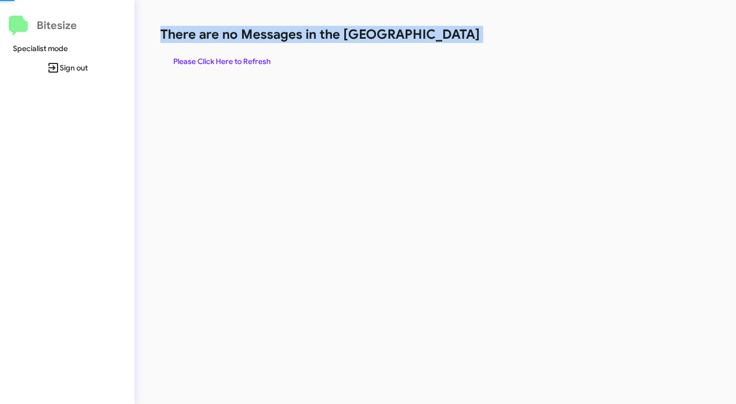
click at [223, 61] on span "Please Click Here to Refresh" at bounding box center [221, 61] width 97 height 19
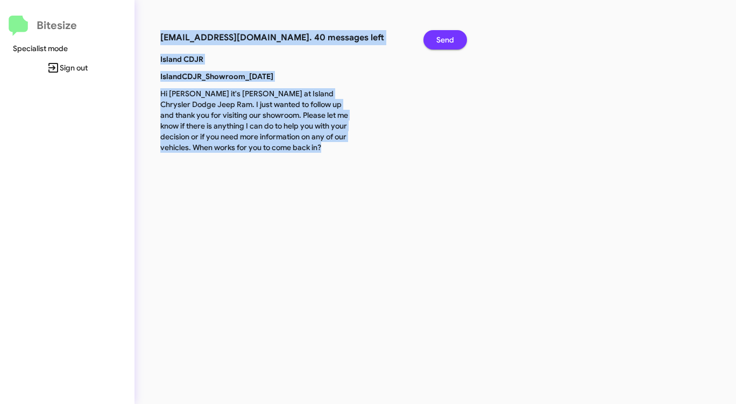
click at [447, 39] on span "Send" at bounding box center [445, 39] width 18 height 19
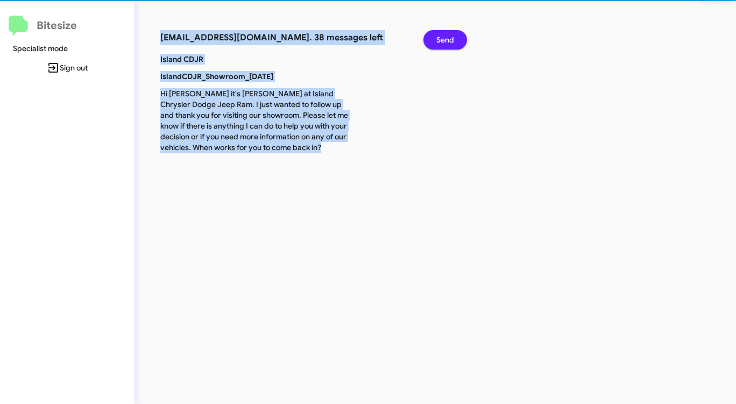
click at [447, 39] on span "Send" at bounding box center [445, 39] width 18 height 19
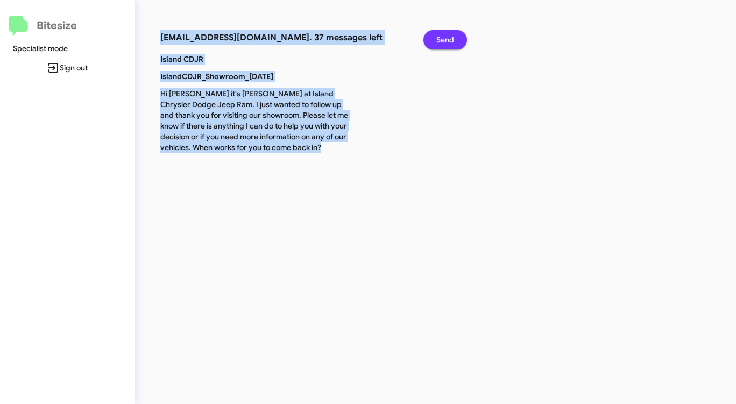
click at [447, 39] on span "Send" at bounding box center [445, 39] width 18 height 19
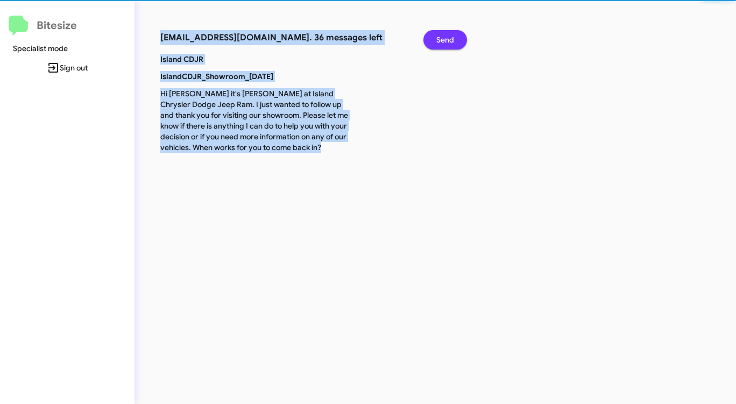
click at [447, 39] on span "Send" at bounding box center [445, 39] width 18 height 19
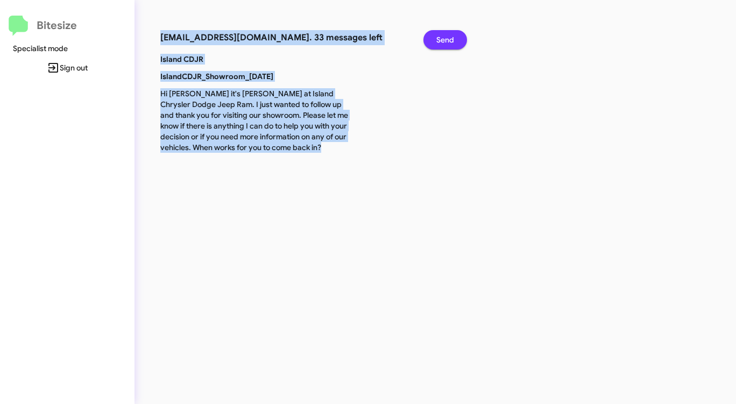
click at [447, 39] on span "Send" at bounding box center [445, 39] width 18 height 19
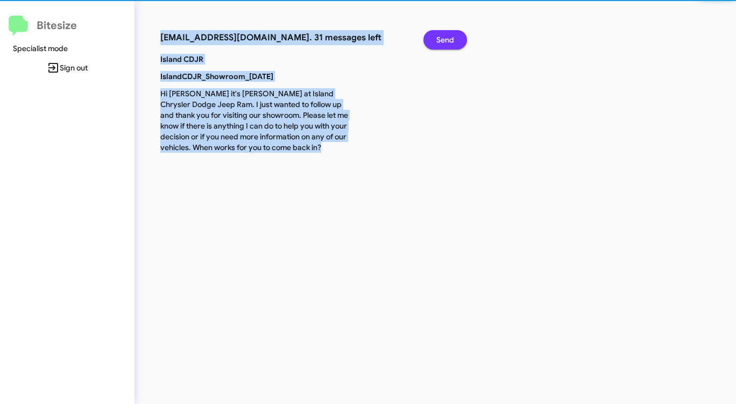
click at [447, 39] on span "Send" at bounding box center [445, 39] width 18 height 19
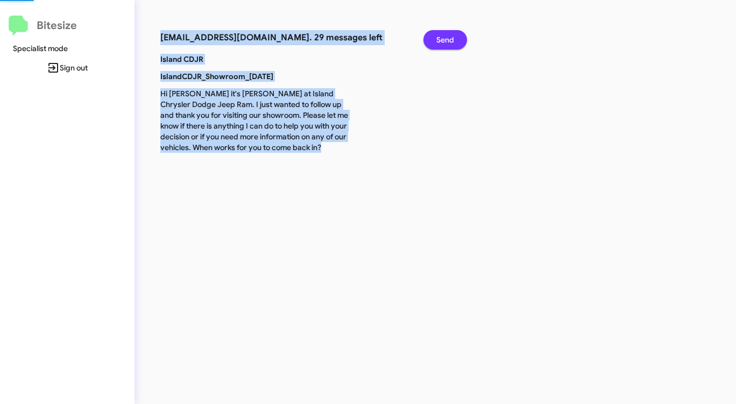
click at [447, 39] on span "Send" at bounding box center [445, 39] width 18 height 19
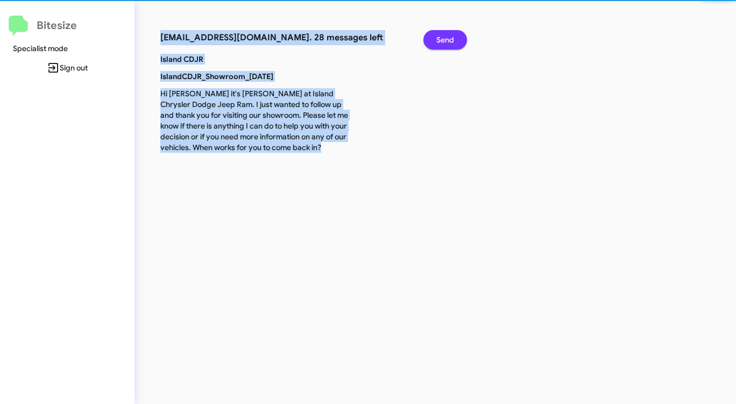
click at [447, 39] on span "Send" at bounding box center [445, 39] width 18 height 19
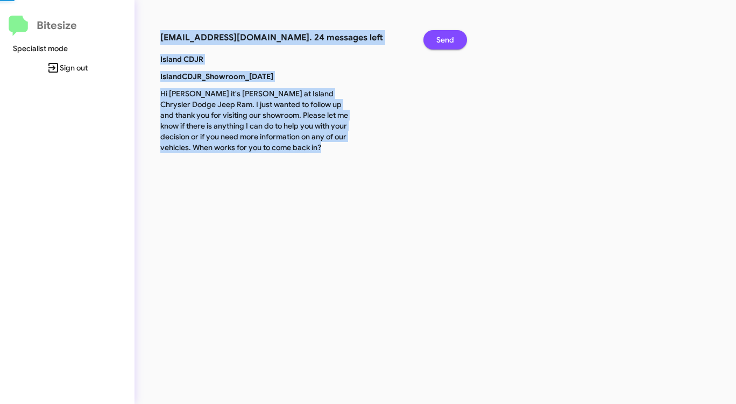
click at [447, 39] on span "Send" at bounding box center [445, 39] width 18 height 19
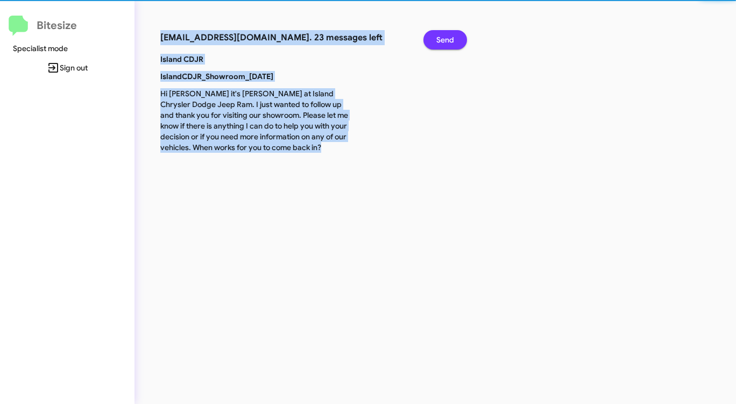
click at [447, 39] on span "Send" at bounding box center [445, 39] width 18 height 19
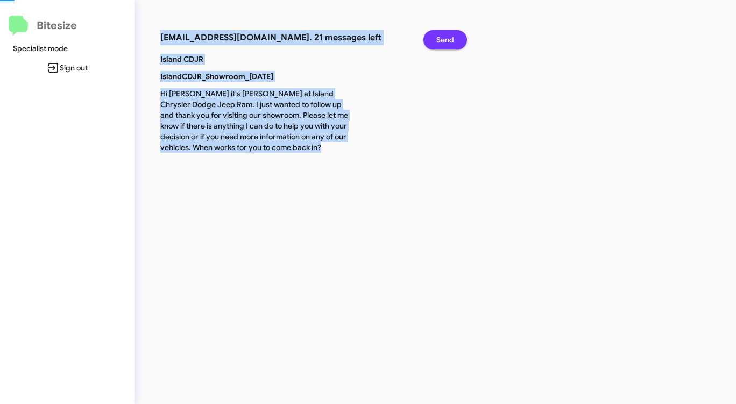
click at [447, 39] on span "Send" at bounding box center [445, 39] width 18 height 19
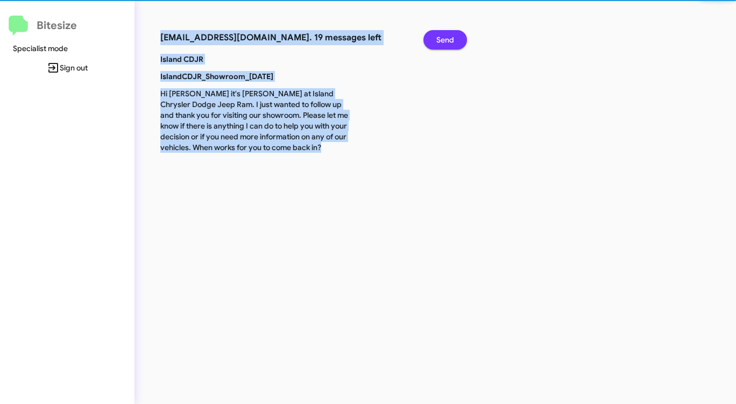
click at [447, 39] on span "Send" at bounding box center [445, 39] width 18 height 19
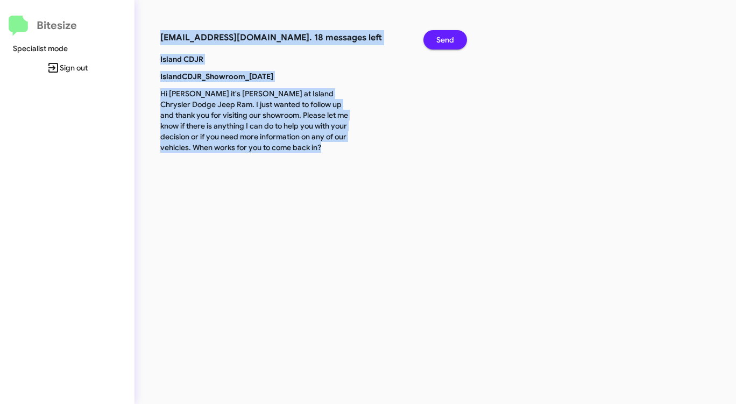
click at [447, 39] on span "Send" at bounding box center [445, 39] width 18 height 19
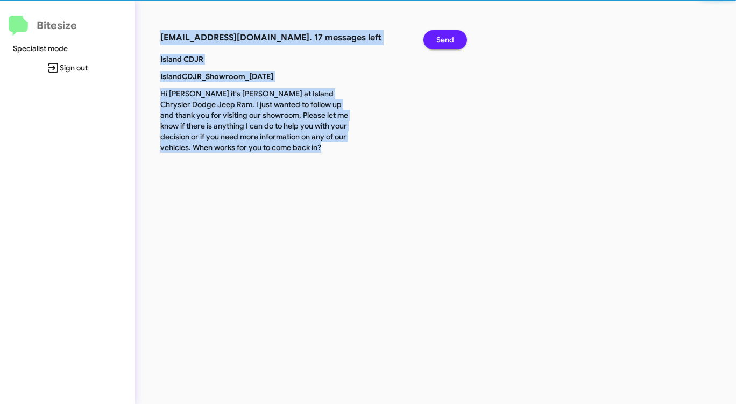
click at [447, 39] on span "Send" at bounding box center [445, 39] width 18 height 19
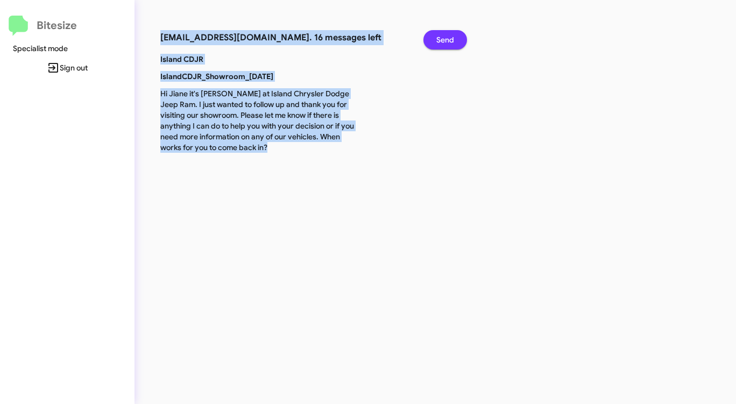
click at [447, 39] on span "Send" at bounding box center [445, 39] width 18 height 19
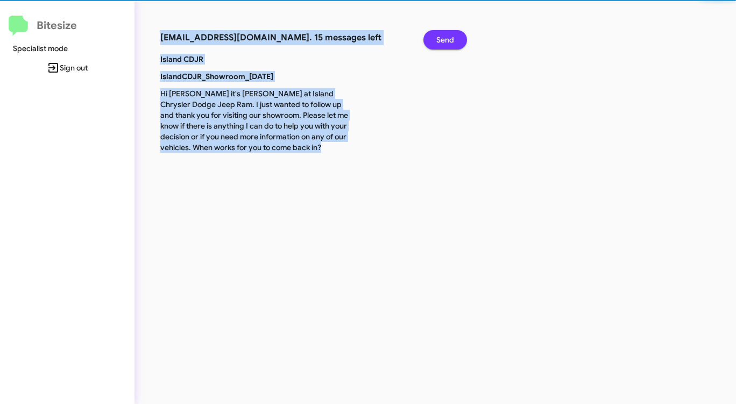
click at [447, 39] on span "Send" at bounding box center [445, 39] width 18 height 19
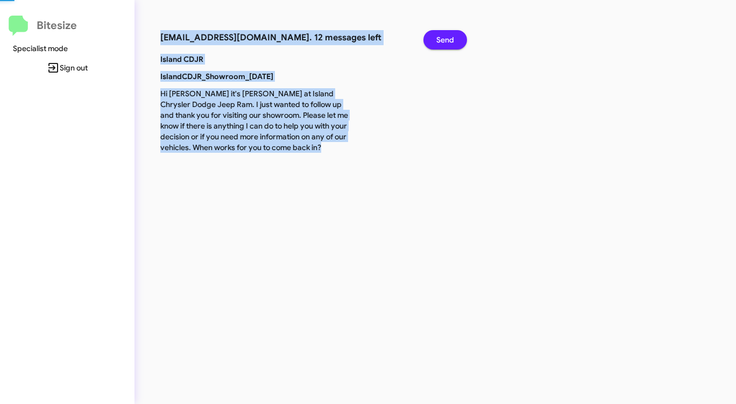
click at [447, 39] on span "Send" at bounding box center [445, 39] width 18 height 19
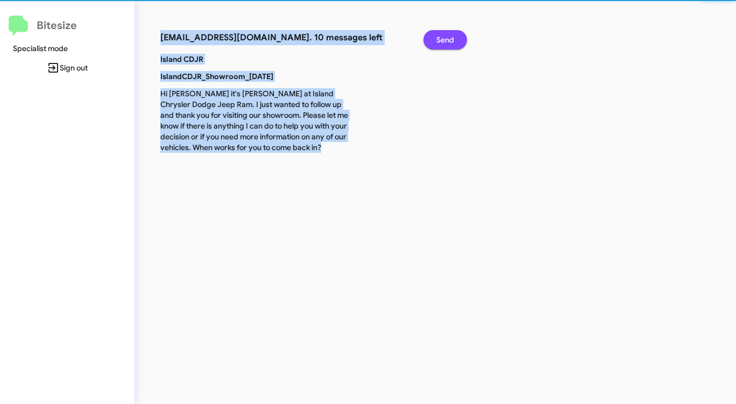
click at [447, 39] on span "Send" at bounding box center [445, 39] width 18 height 19
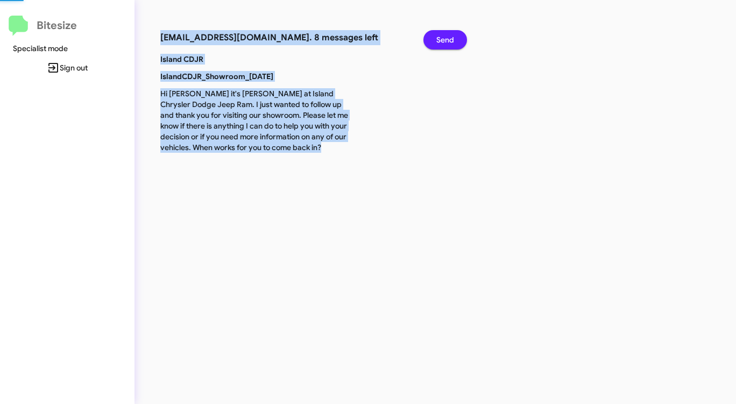
click at [447, 39] on span "Send" at bounding box center [445, 39] width 18 height 19
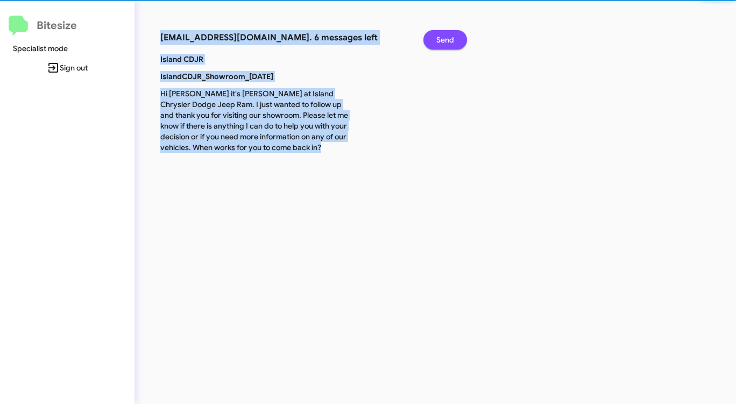
click at [447, 39] on span "Send" at bounding box center [445, 39] width 18 height 19
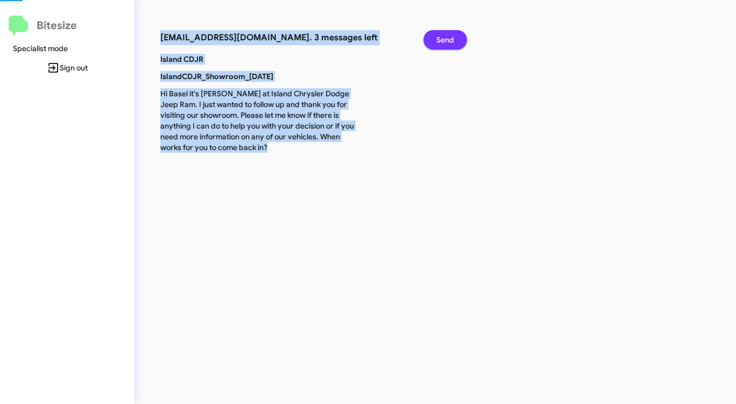
click at [447, 39] on span "Send" at bounding box center [445, 39] width 18 height 19
click at [446, 39] on span "Send" at bounding box center [445, 39] width 18 height 19
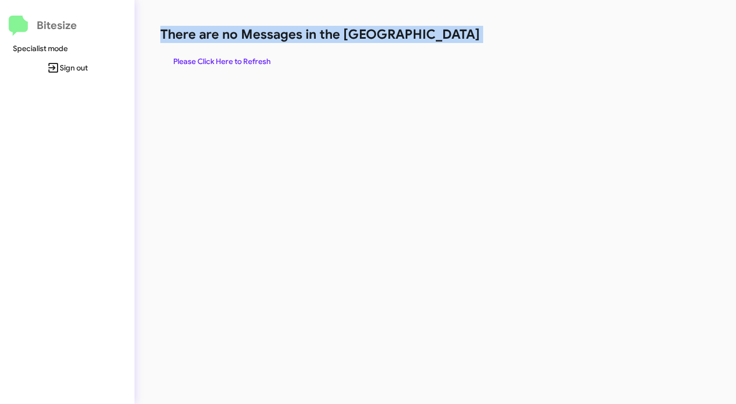
click at [446, 39] on h1 "There are no Messages in the [GEOGRAPHIC_DATA]" at bounding box center [385, 34] width 450 height 17
click at [445, 39] on h1 "There are no Messages in the [GEOGRAPHIC_DATA]" at bounding box center [385, 34] width 450 height 17
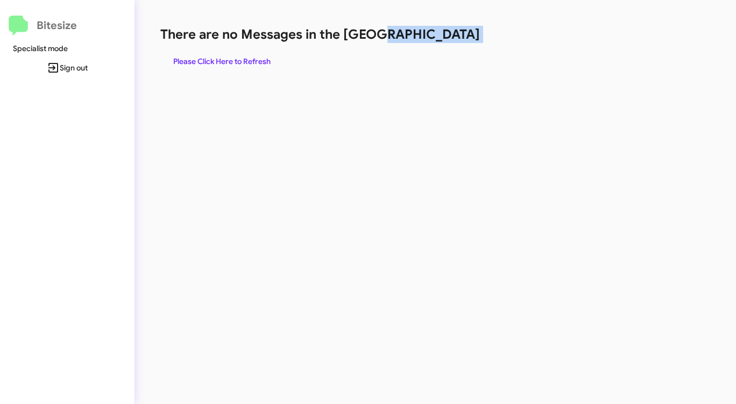
click at [445, 39] on h1 "There are no Messages in the [GEOGRAPHIC_DATA]" at bounding box center [385, 34] width 450 height 17
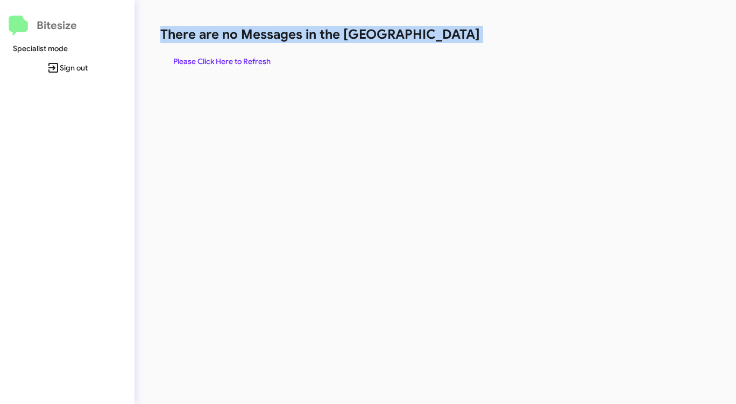
click at [445, 39] on h1 "There are no Messages in the [GEOGRAPHIC_DATA]" at bounding box center [385, 34] width 450 height 17
click at [197, 63] on span "Please Click Here to Refresh" at bounding box center [221, 61] width 97 height 19
click at [216, 65] on span "Please Click Here to Refresh" at bounding box center [221, 61] width 97 height 19
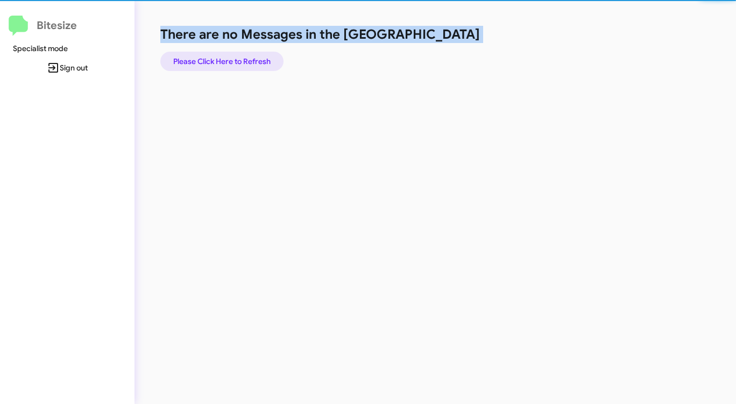
click at [216, 65] on span "Please Click Here to Refresh" at bounding box center [221, 61] width 97 height 19
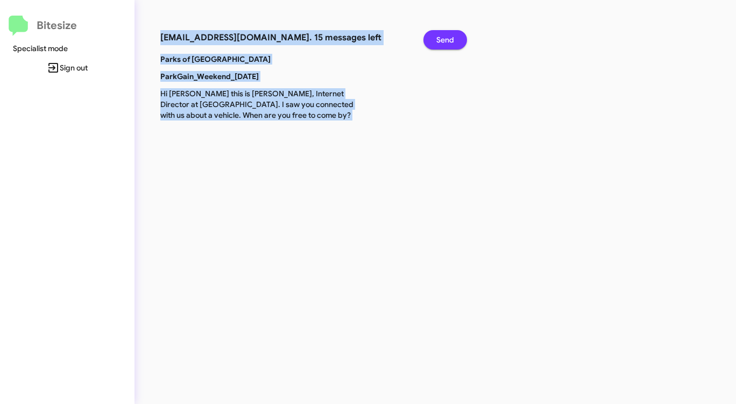
click at [438, 40] on span "Send" at bounding box center [445, 39] width 18 height 19
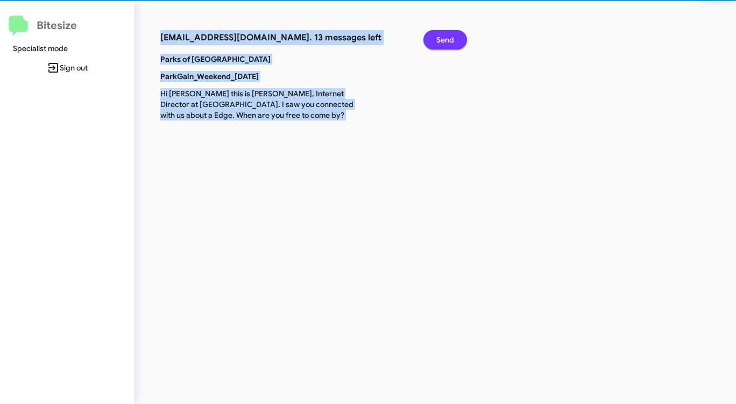
click at [438, 40] on span "Send" at bounding box center [445, 39] width 18 height 19
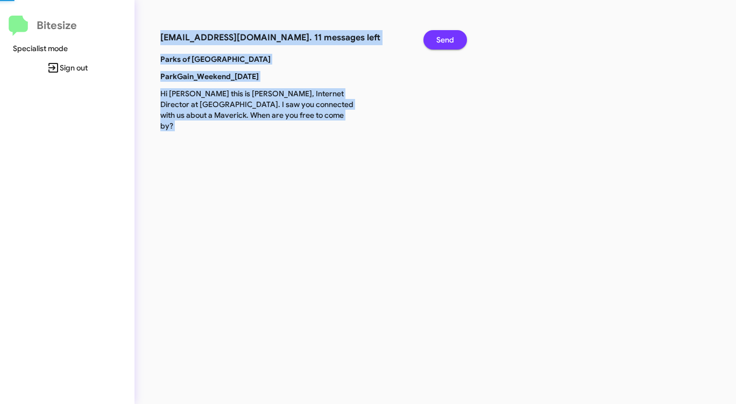
click at [438, 40] on span "Send" at bounding box center [445, 39] width 18 height 19
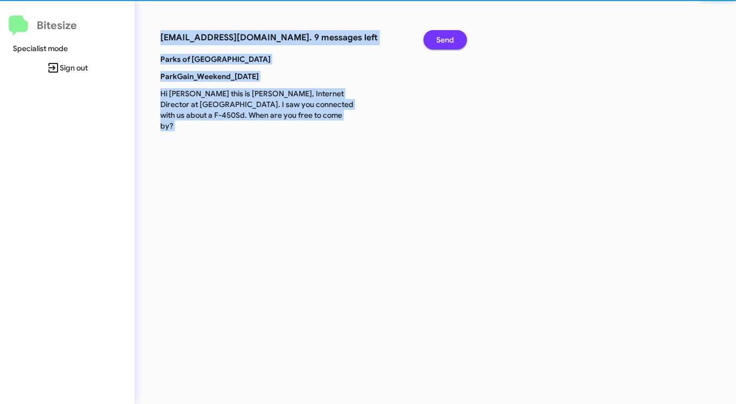
click at [438, 40] on span "Send" at bounding box center [445, 39] width 18 height 19
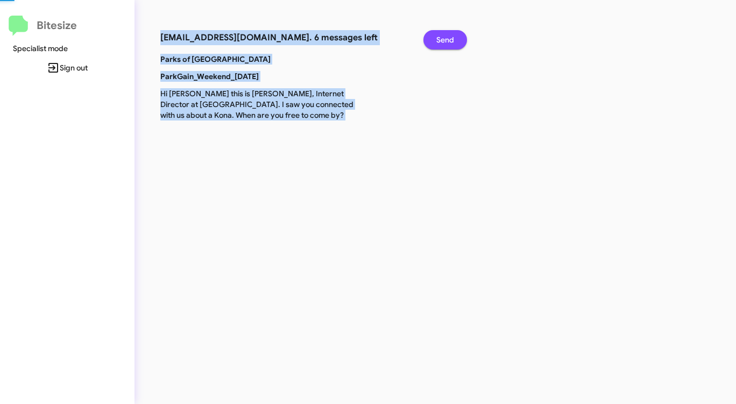
click at [438, 40] on span "Send" at bounding box center [445, 39] width 18 height 19
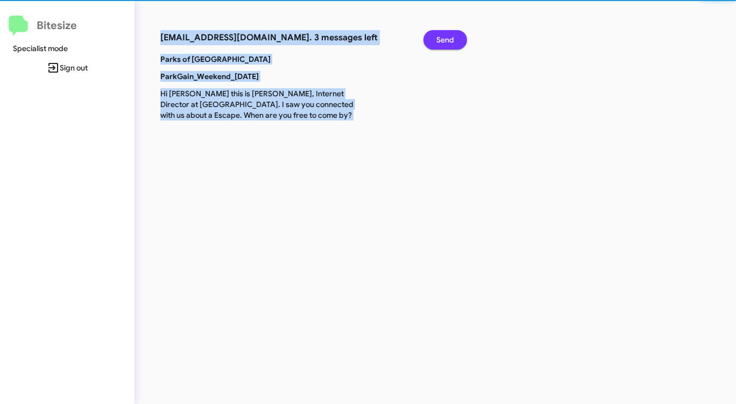
click at [438, 40] on span "Send" at bounding box center [445, 39] width 18 height 19
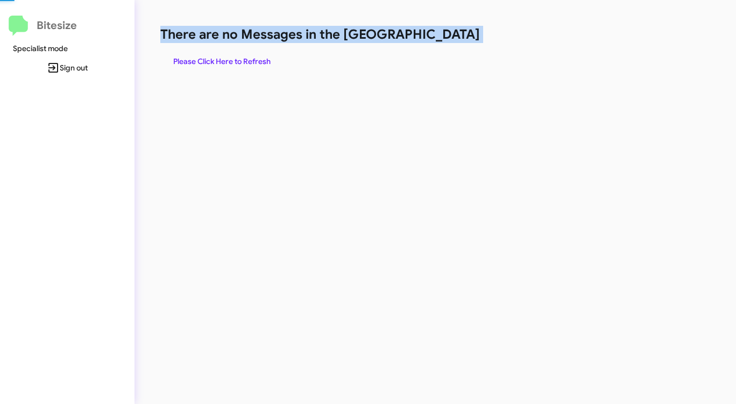
click at [438, 40] on h1 "There are no Messages in the [GEOGRAPHIC_DATA]" at bounding box center [385, 34] width 450 height 17
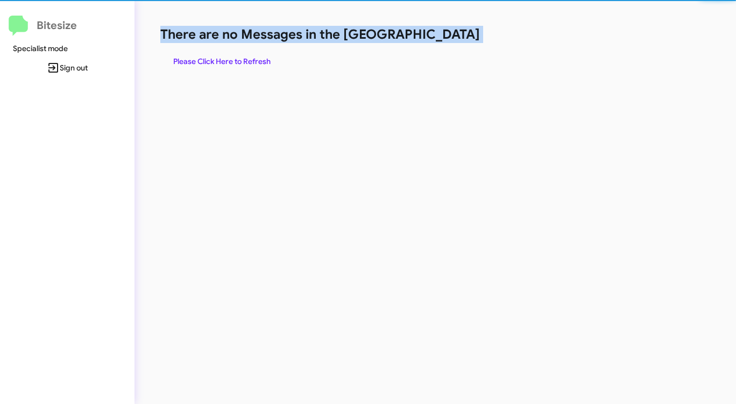
click at [438, 40] on h1 "There are no Messages in the [GEOGRAPHIC_DATA]" at bounding box center [385, 34] width 450 height 17
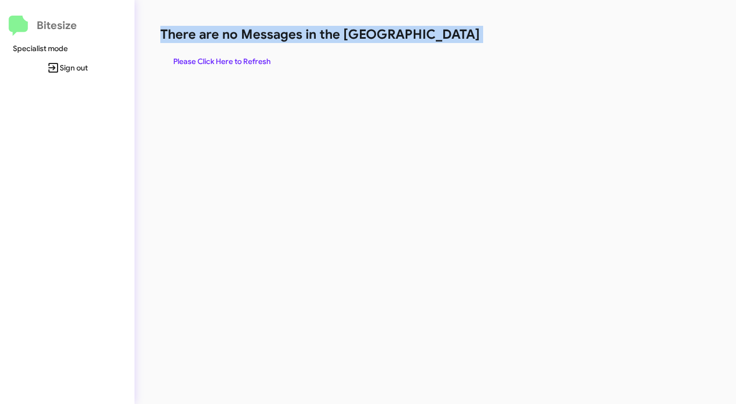
click at [438, 40] on h1 "There are no Messages in the [GEOGRAPHIC_DATA]" at bounding box center [385, 34] width 450 height 17
click at [251, 59] on span "Please Click Here to Refresh" at bounding box center [221, 61] width 97 height 19
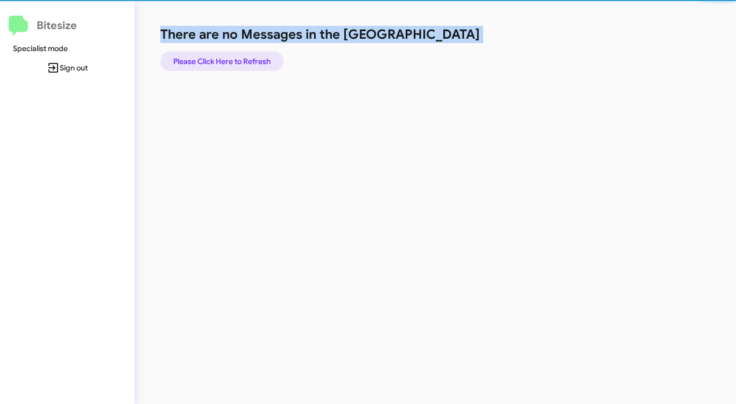
click at [251, 59] on span "Please Click Here to Refresh" at bounding box center [221, 61] width 97 height 19
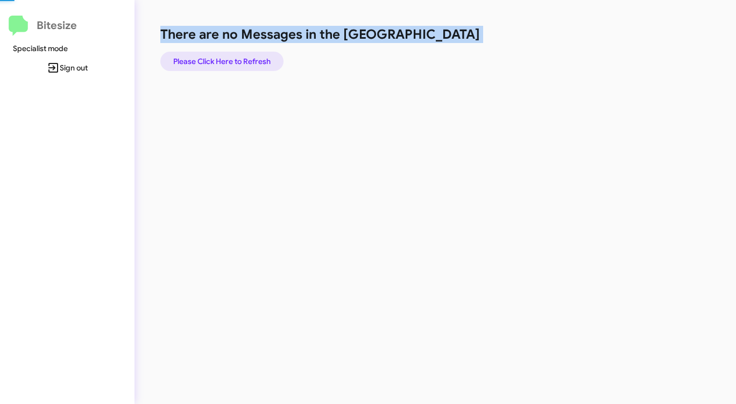
click at [251, 59] on span "Please Click Here to Refresh" at bounding box center [221, 61] width 97 height 19
click at [252, 58] on span "Please Click Here to Refresh" at bounding box center [221, 61] width 97 height 19
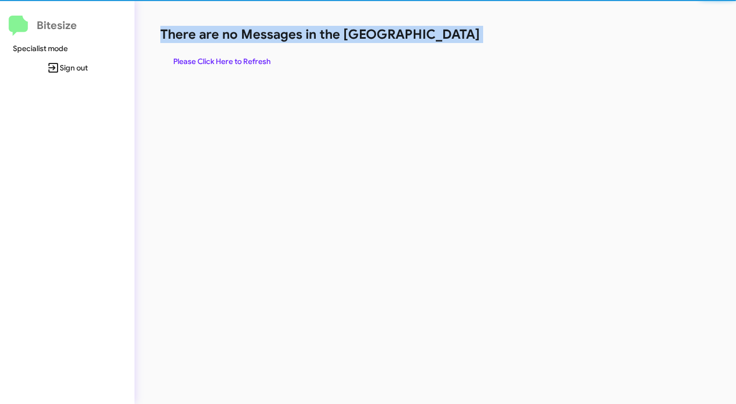
click at [252, 58] on span "Please Click Here to Refresh" at bounding box center [221, 61] width 97 height 19
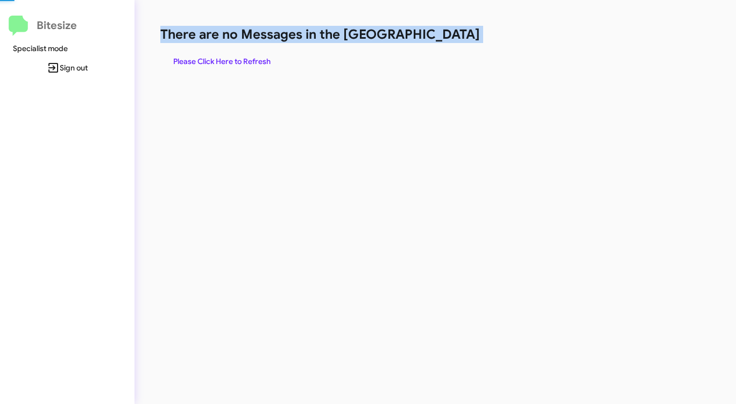
click at [252, 58] on span "Please Click Here to Refresh" at bounding box center [221, 61] width 97 height 19
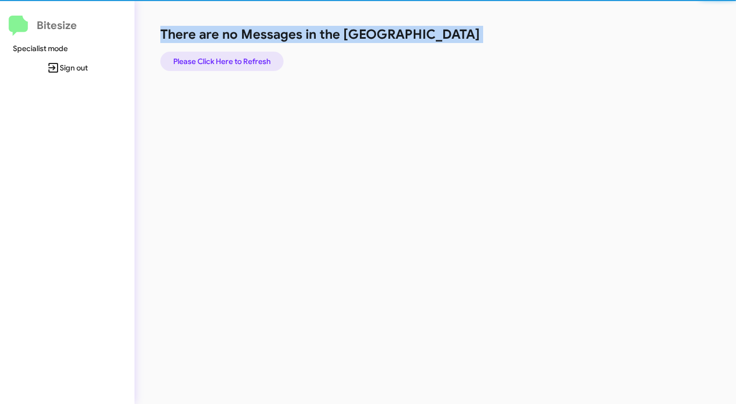
click at [252, 58] on span "Please Click Here to Refresh" at bounding box center [221, 61] width 97 height 19
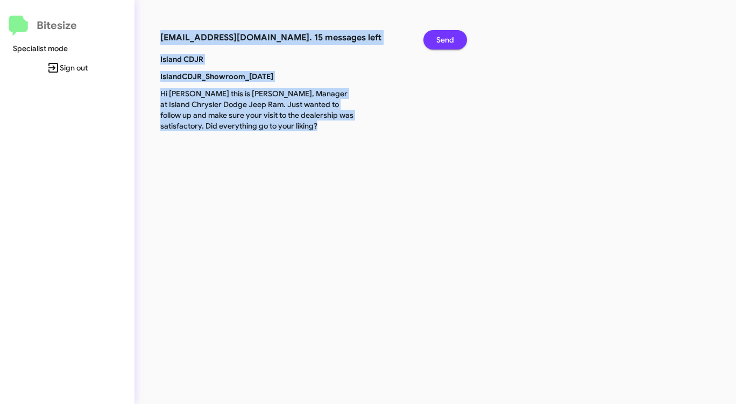
click at [446, 32] on span "Send" at bounding box center [445, 39] width 18 height 19
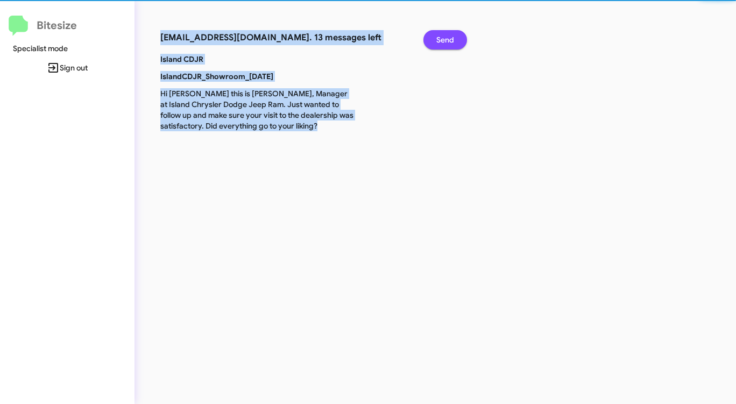
click at [446, 32] on span "Send" at bounding box center [445, 39] width 18 height 19
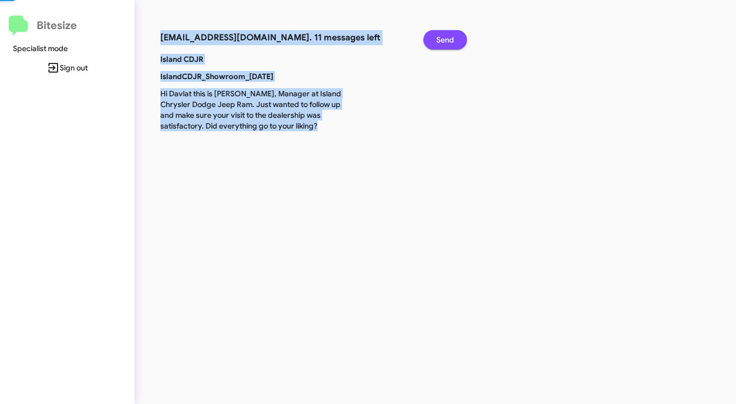
click at [446, 32] on span "Send" at bounding box center [445, 39] width 18 height 19
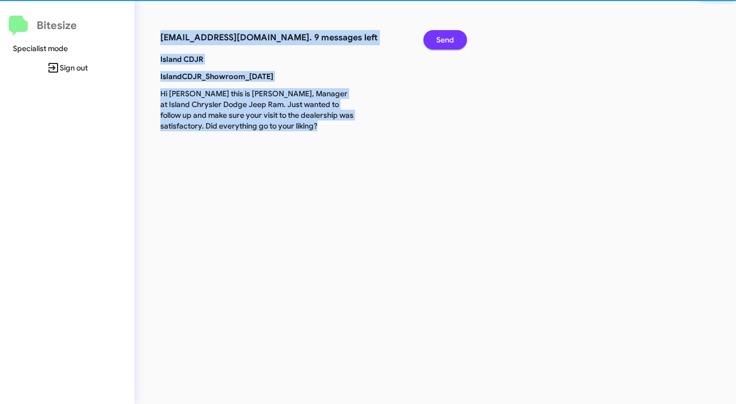
click at [446, 32] on span "Send" at bounding box center [445, 39] width 18 height 19
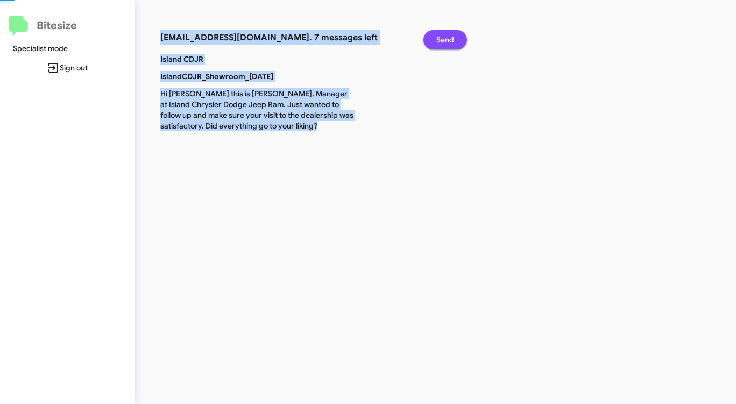
click at [446, 32] on span "Send" at bounding box center [445, 39] width 18 height 19
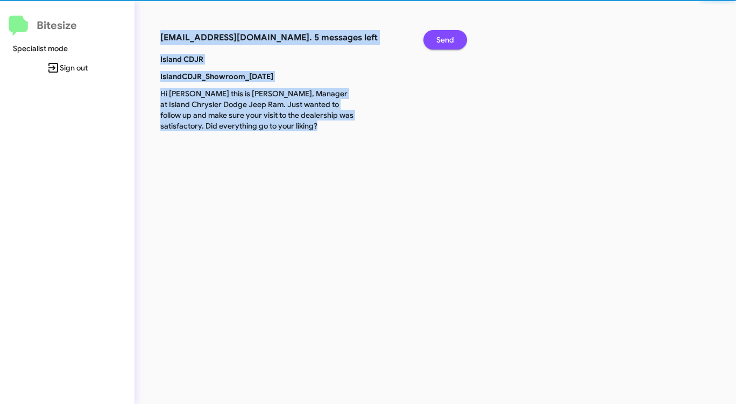
click at [446, 32] on span "Send" at bounding box center [445, 39] width 18 height 19
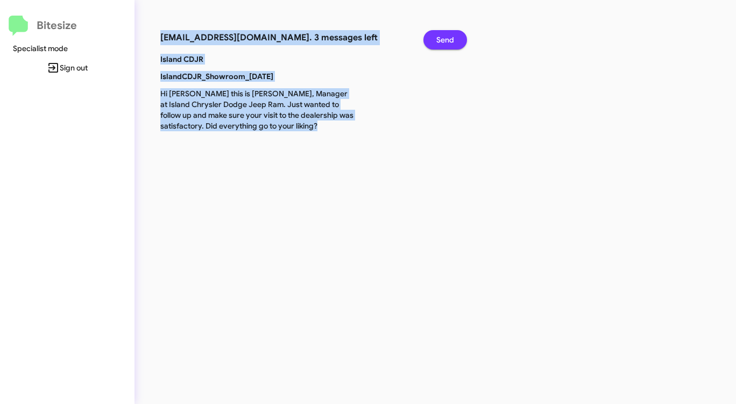
click at [446, 32] on span "Send" at bounding box center [445, 39] width 18 height 19
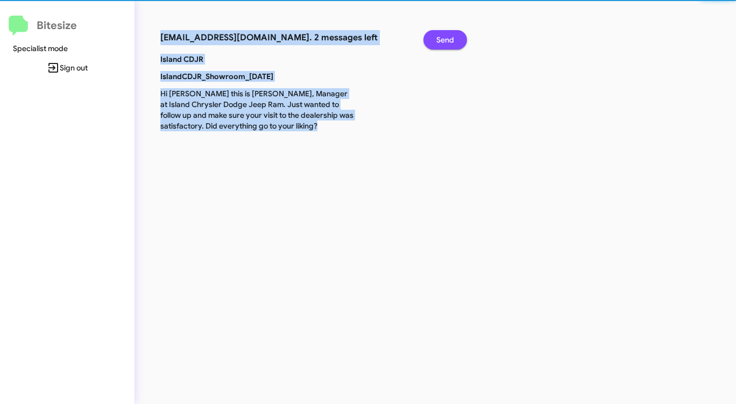
click at [446, 32] on span "Send" at bounding box center [445, 39] width 18 height 19
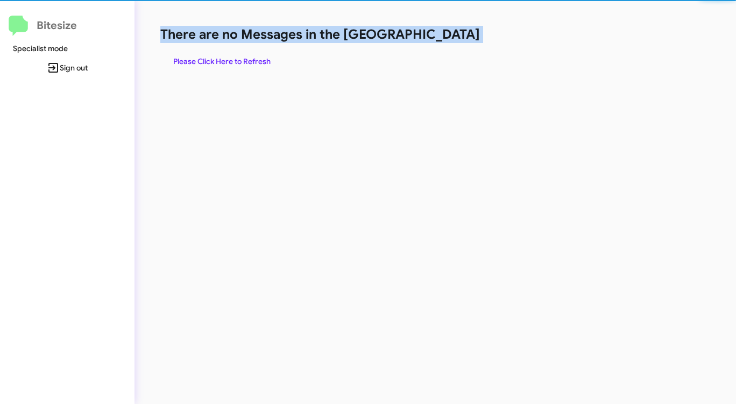
click at [446, 32] on h1 "There are no Messages in the [GEOGRAPHIC_DATA]" at bounding box center [385, 34] width 450 height 17
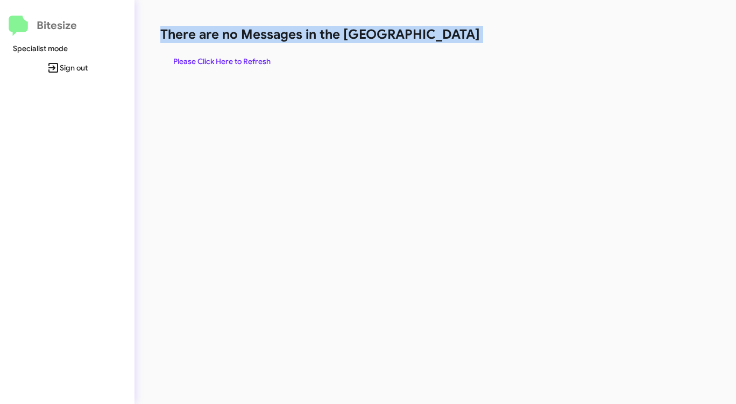
click at [446, 32] on h1 "There are no Messages in the [GEOGRAPHIC_DATA]" at bounding box center [385, 34] width 450 height 17
click at [231, 57] on span "Please Click Here to Refresh" at bounding box center [221, 61] width 97 height 19
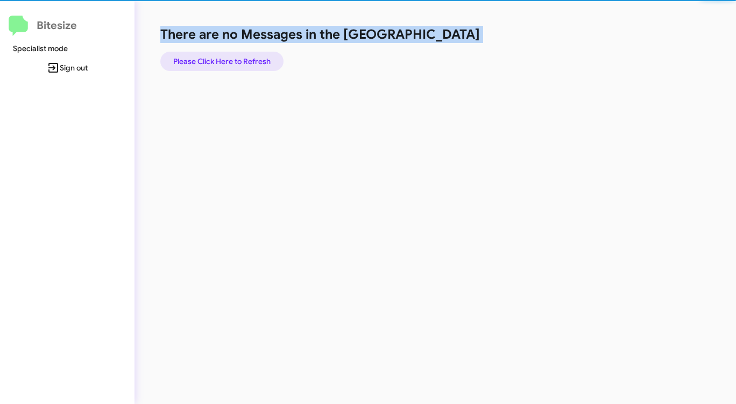
click at [231, 57] on span "Please Click Here to Refresh" at bounding box center [221, 61] width 97 height 19
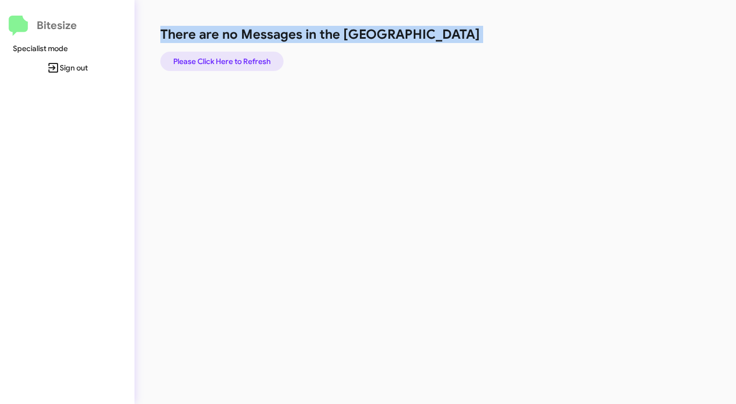
click at [230, 57] on span "Please Click Here to Refresh" at bounding box center [221, 61] width 97 height 19
click at [231, 57] on span "Please Click Here to Refresh" at bounding box center [221, 61] width 97 height 19
click at [231, 56] on span "Please Click Here to Refresh" at bounding box center [221, 61] width 97 height 19
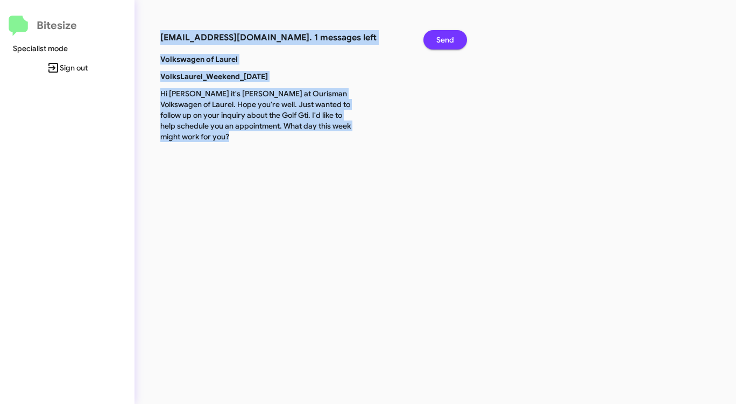
click at [447, 33] on span "Send" at bounding box center [445, 39] width 18 height 19
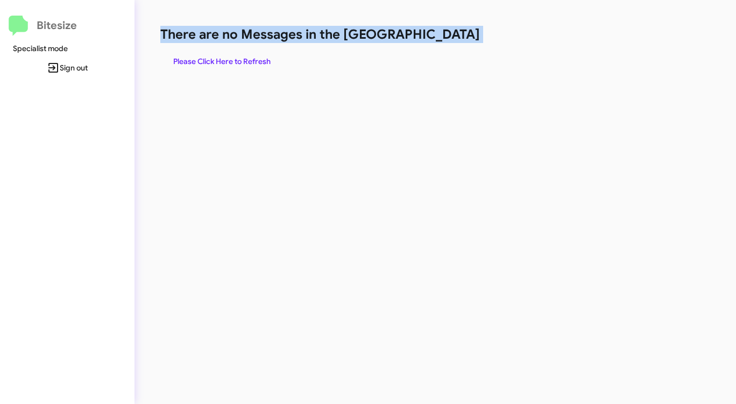
click at [195, 61] on span "Please Click Here to Refresh" at bounding box center [221, 61] width 97 height 19
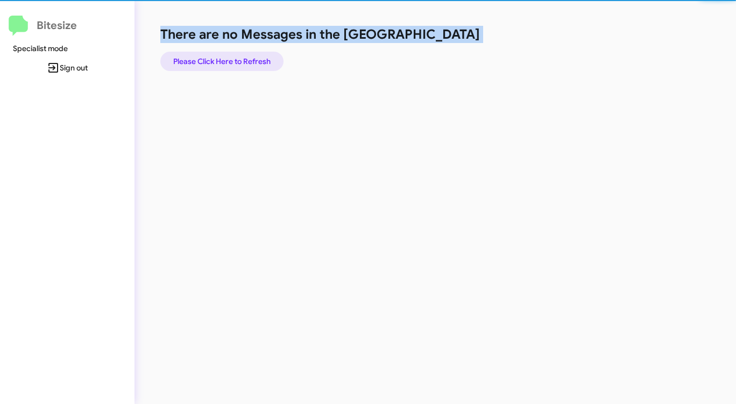
click at [195, 61] on span "Please Click Here to Refresh" at bounding box center [221, 61] width 97 height 19
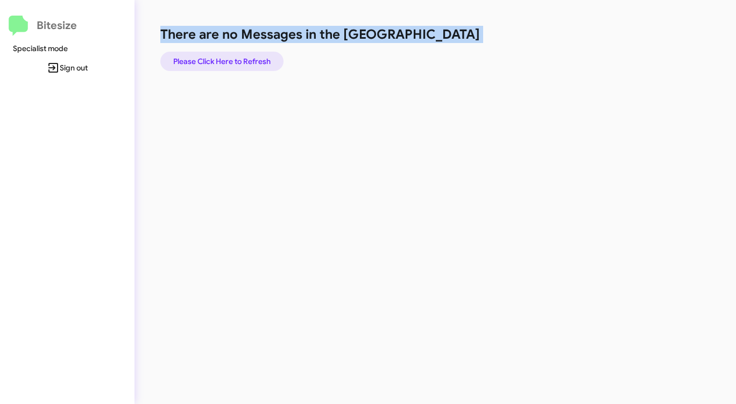
click at [195, 61] on span "Please Click Here to Refresh" at bounding box center [221, 61] width 97 height 19
click at [225, 61] on span "Please Click Here to Refresh" at bounding box center [221, 61] width 97 height 19
click at [223, 61] on span "Please Click Here to Refresh" at bounding box center [221, 61] width 97 height 19
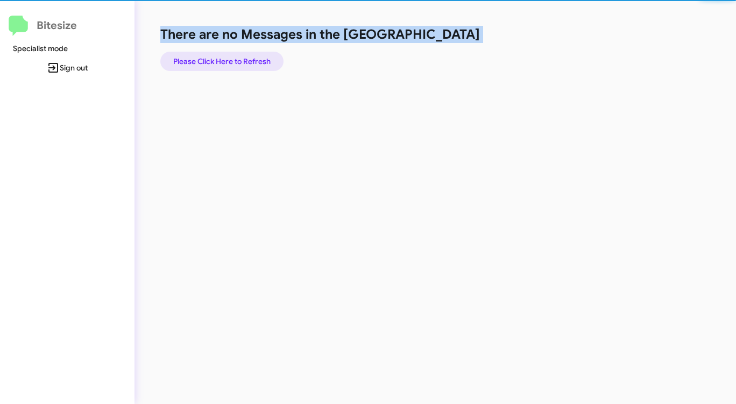
click at [223, 61] on span "Please Click Here to Refresh" at bounding box center [221, 61] width 97 height 19
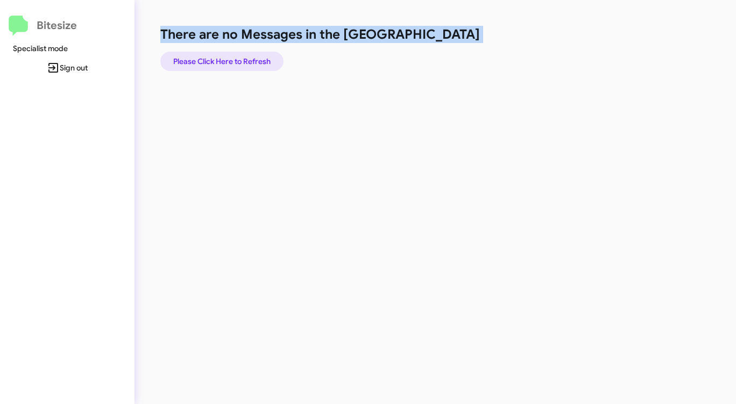
click at [223, 61] on span "Please Click Here to Refresh" at bounding box center [221, 61] width 97 height 19
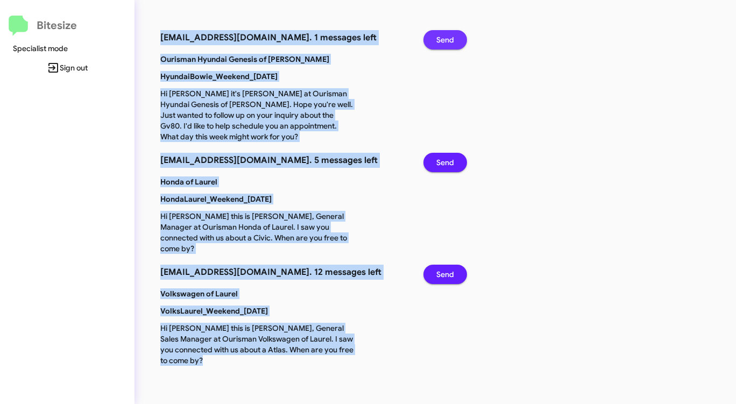
click at [445, 44] on span "Send" at bounding box center [445, 39] width 18 height 19
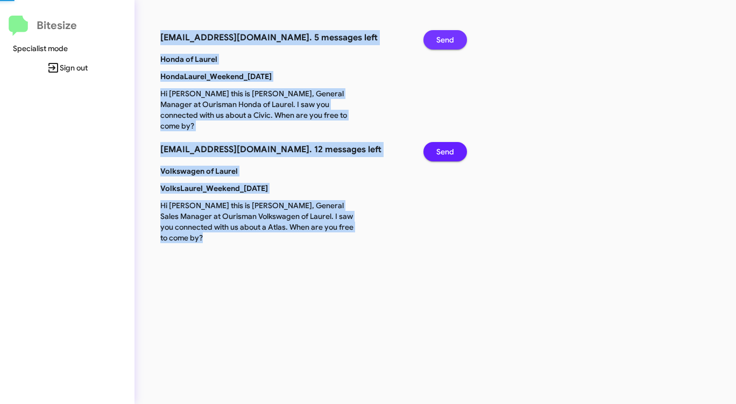
click at [445, 44] on span "Send" at bounding box center [445, 39] width 18 height 19
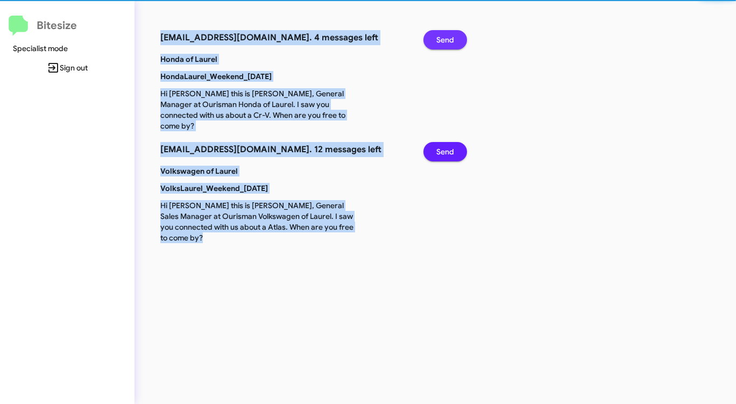
click at [445, 44] on span "Send" at bounding box center [445, 39] width 18 height 19
click at [445, 142] on span "Send" at bounding box center [445, 151] width 18 height 19
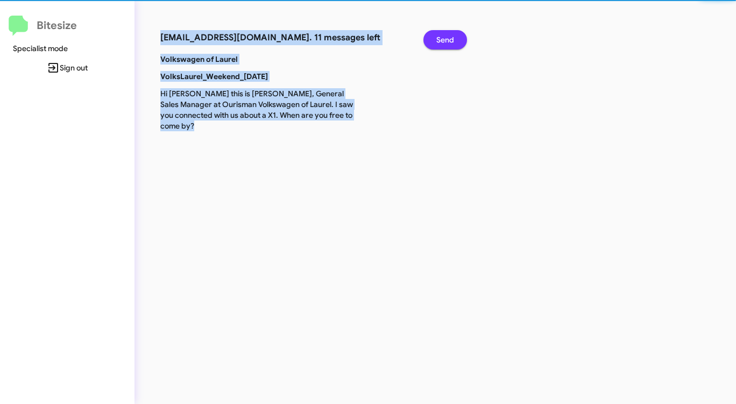
click at [445, 44] on span "Send" at bounding box center [445, 39] width 18 height 19
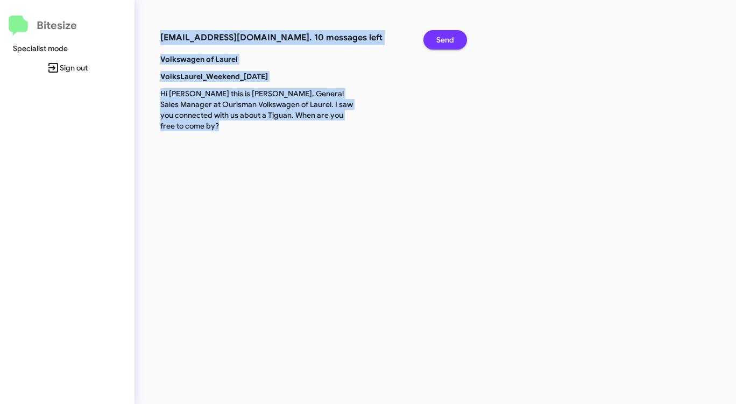
click at [445, 44] on span "Send" at bounding box center [445, 39] width 18 height 19
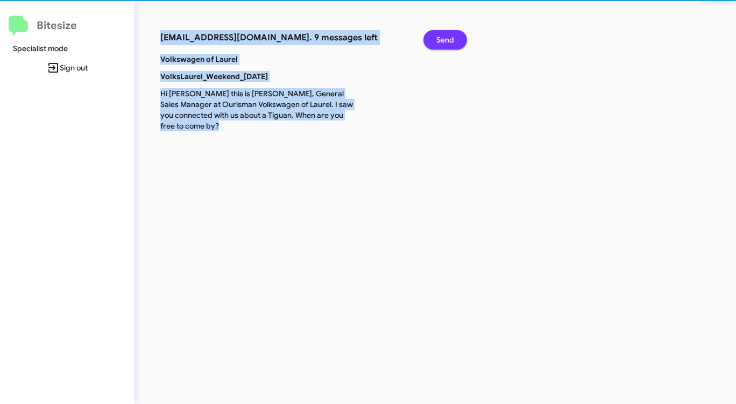
click at [445, 44] on span "Send" at bounding box center [445, 39] width 18 height 19
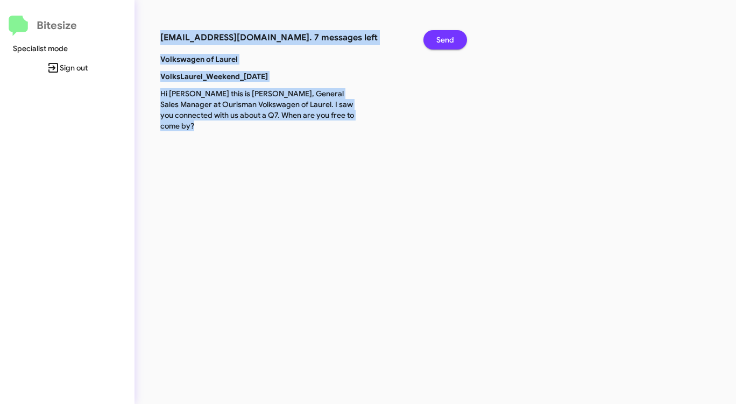
click at [445, 44] on span "Send" at bounding box center [445, 39] width 18 height 19
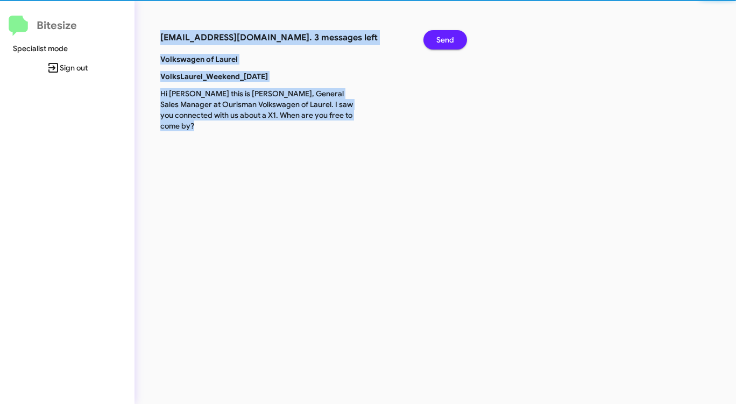
click at [445, 44] on span "Send" at bounding box center [445, 39] width 18 height 19
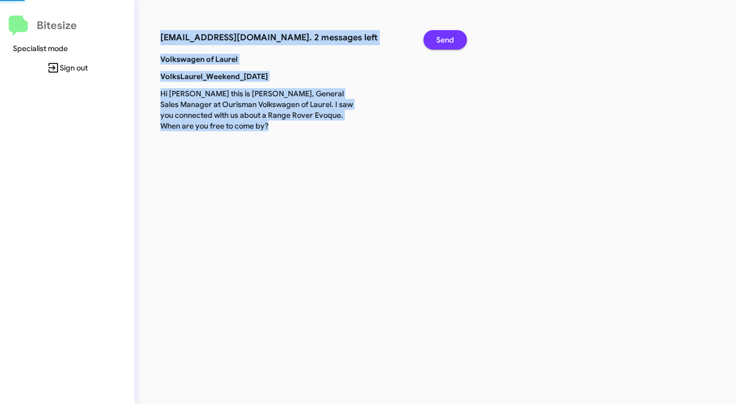
click at [445, 44] on span "Send" at bounding box center [445, 39] width 18 height 19
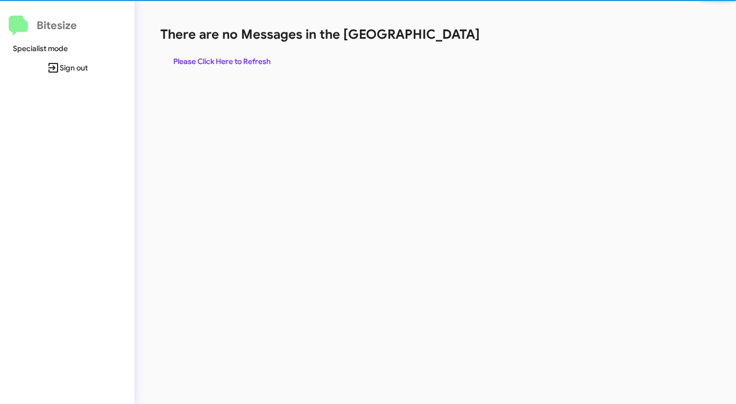
click at [445, 44] on div "There are no Messages in the Queue Please Click Here to Refresh" at bounding box center [385, 48] width 450 height 45
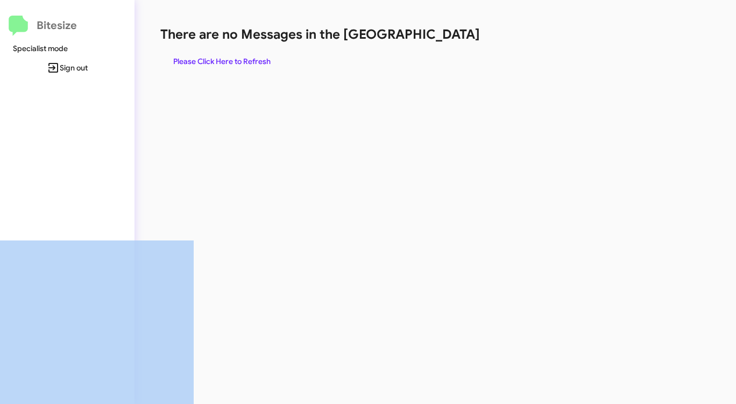
click at [445, 44] on div "There are no Messages in the Queue Please Click Here to Refresh" at bounding box center [385, 48] width 450 height 45
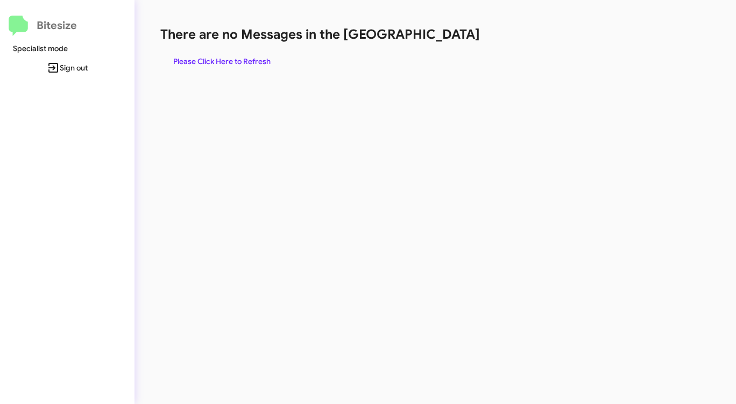
click at [438, 51] on div "There are no Messages in the Queue Please Click Here to Refresh" at bounding box center [385, 48] width 450 height 45
click at [220, 60] on span "Please Click Here to Refresh" at bounding box center [221, 61] width 97 height 19
click at [437, 42] on h1 "There are no Messages in the [GEOGRAPHIC_DATA]" at bounding box center [385, 34] width 450 height 17
click at [234, 56] on span "Please Click Here to Refresh" at bounding box center [221, 61] width 97 height 19
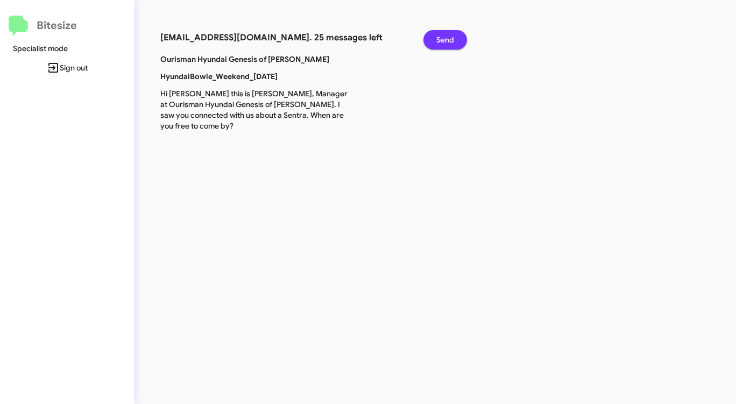
click at [439, 41] on span "Send" at bounding box center [445, 39] width 18 height 19
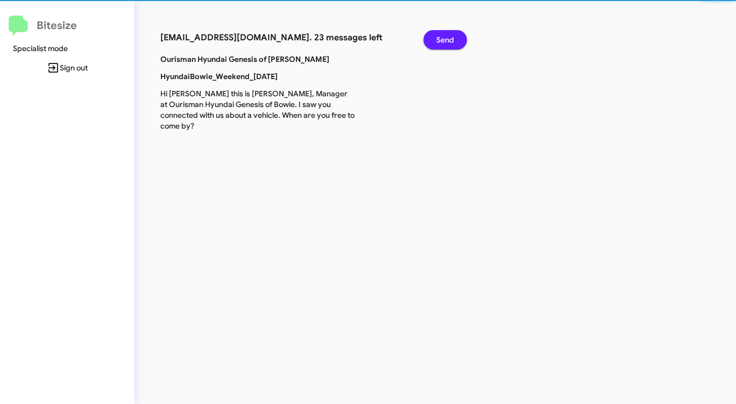
click at [439, 41] on span "Send" at bounding box center [445, 39] width 18 height 19
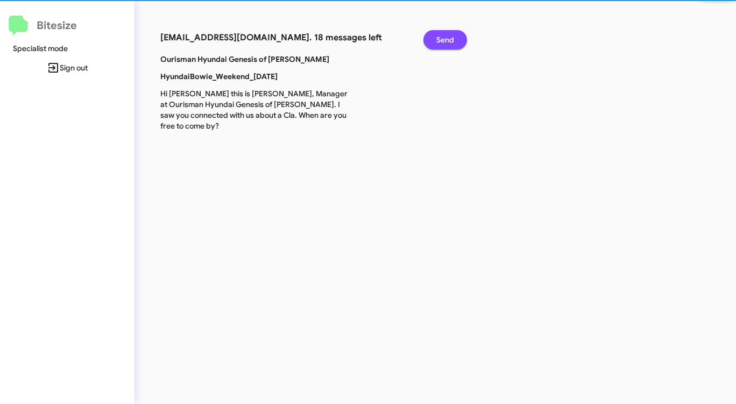
click at [439, 41] on span "Send" at bounding box center [445, 39] width 18 height 19
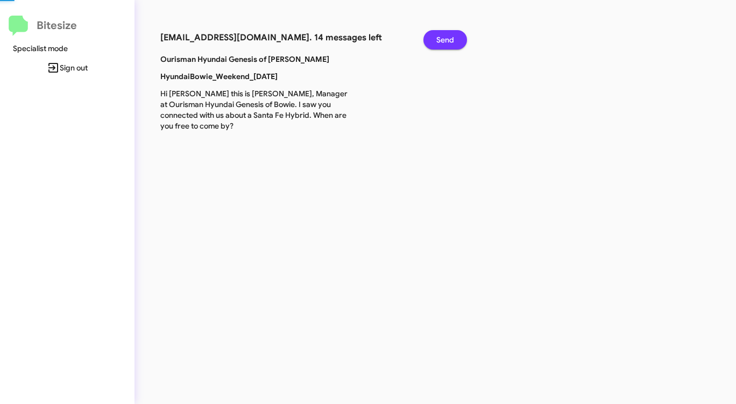
click at [439, 41] on span "Send" at bounding box center [445, 39] width 18 height 19
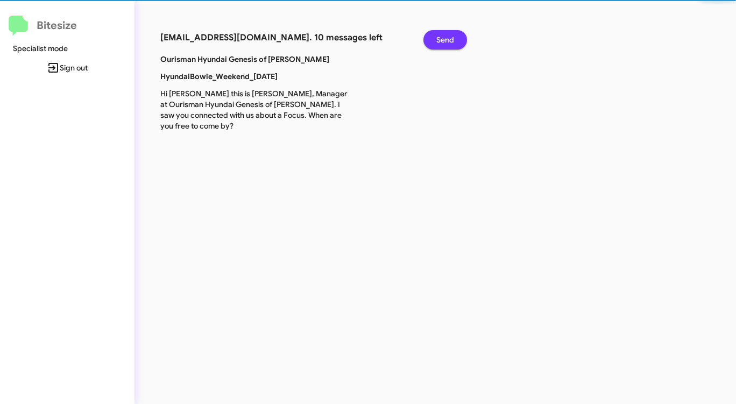
click at [439, 41] on span "Send" at bounding box center [445, 39] width 18 height 19
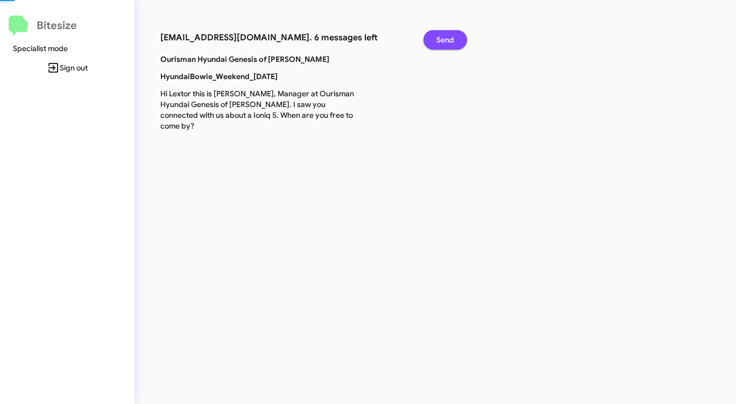
click at [439, 41] on span "Send" at bounding box center [445, 39] width 18 height 19
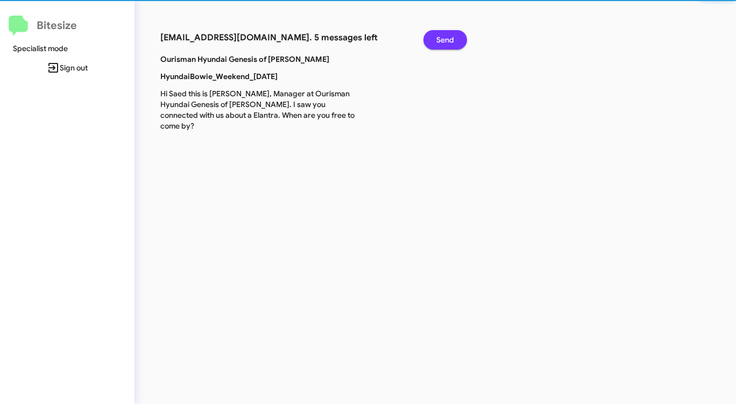
click at [439, 41] on span "Send" at bounding box center [445, 39] width 18 height 19
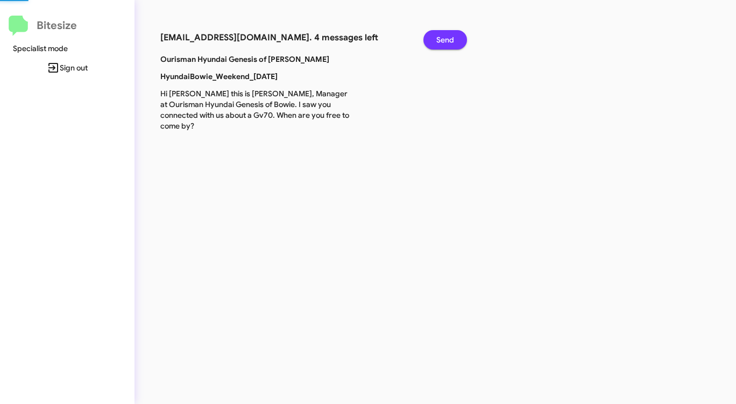
click at [439, 41] on span "Send" at bounding box center [445, 39] width 18 height 19
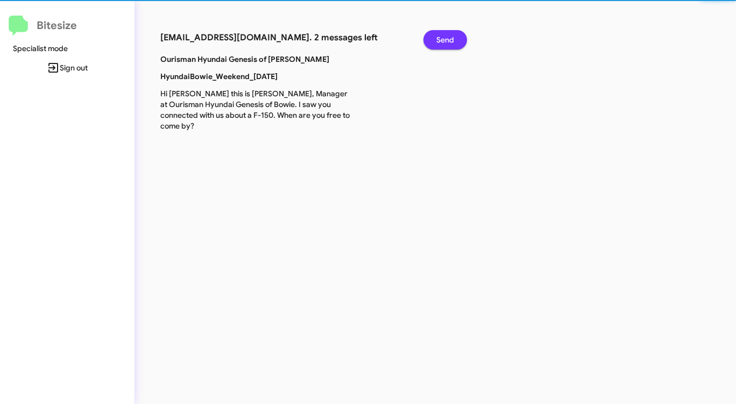
click at [439, 41] on span "Send" at bounding box center [445, 39] width 18 height 19
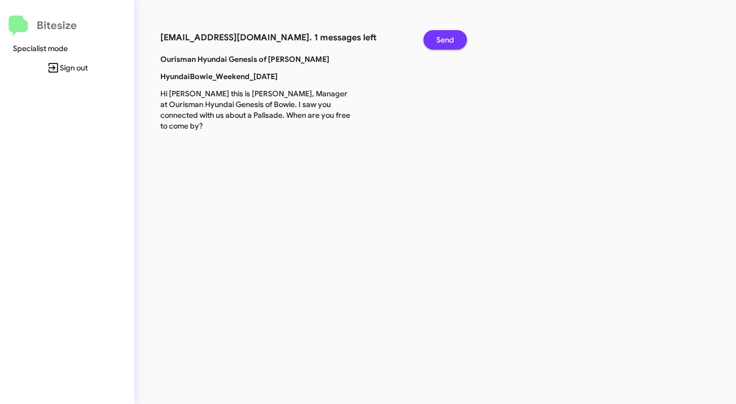
click at [439, 41] on span "Send" at bounding box center [445, 39] width 18 height 19
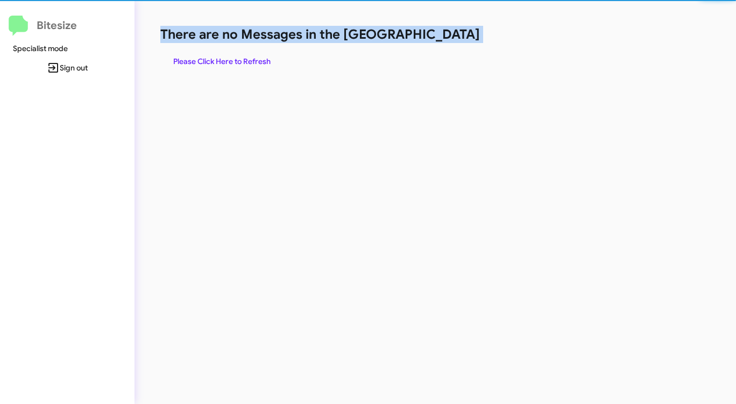
click at [439, 41] on h1 "There are no Messages in the [GEOGRAPHIC_DATA]" at bounding box center [385, 34] width 450 height 17
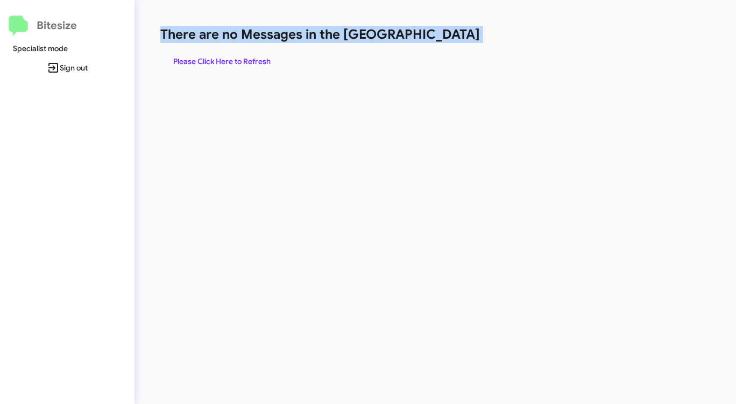
click at [439, 41] on h1 "There are no Messages in the [GEOGRAPHIC_DATA]" at bounding box center [385, 34] width 450 height 17
click at [237, 65] on span "Please Click Here to Refresh" at bounding box center [221, 61] width 97 height 19
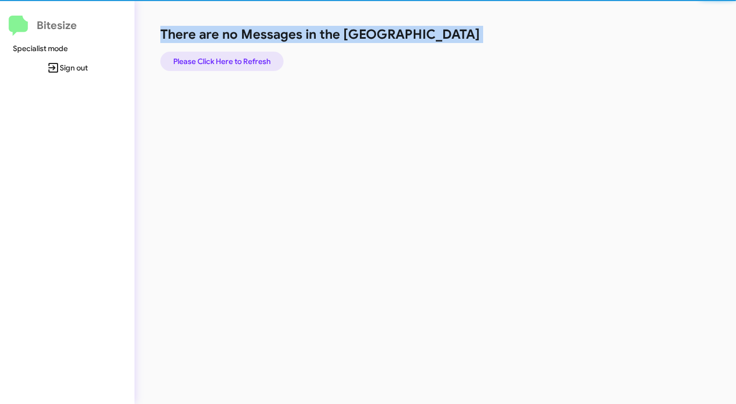
click at [237, 65] on span "Please Click Here to Refresh" at bounding box center [221, 61] width 97 height 19
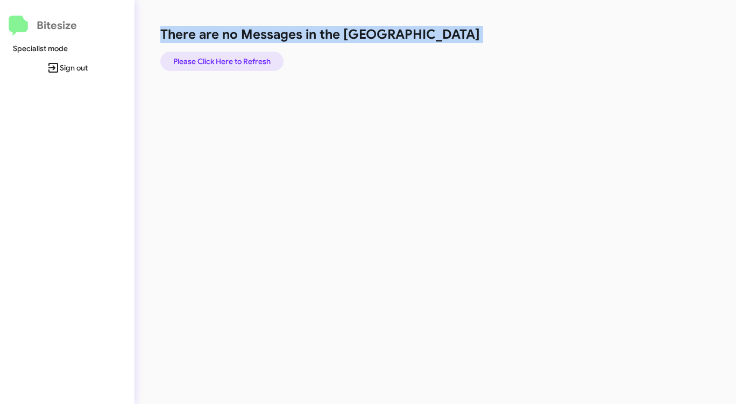
click at [237, 65] on span "Please Click Here to Refresh" at bounding box center [221, 61] width 97 height 19
click at [238, 63] on span "Please Click Here to Refresh" at bounding box center [221, 61] width 97 height 19
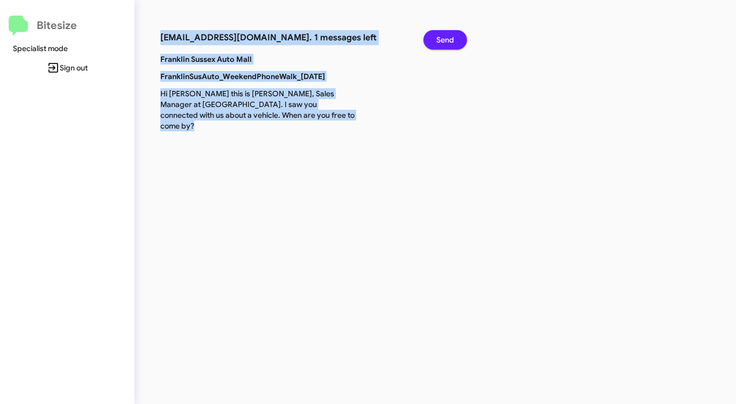
click at [446, 39] on span "Send" at bounding box center [445, 39] width 18 height 19
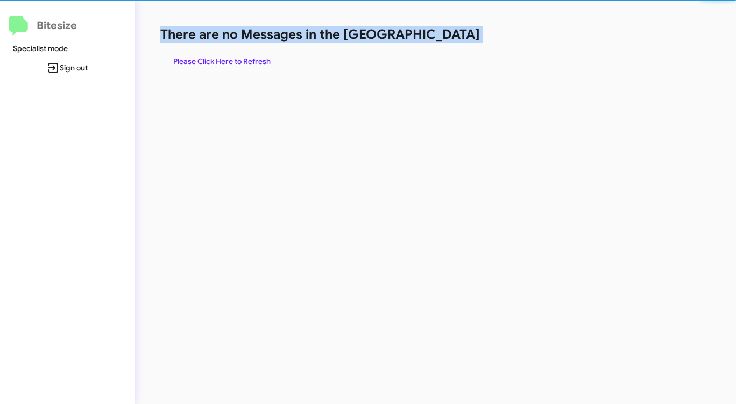
click at [446, 39] on h1 "There are no Messages in the [GEOGRAPHIC_DATA]" at bounding box center [385, 34] width 450 height 17
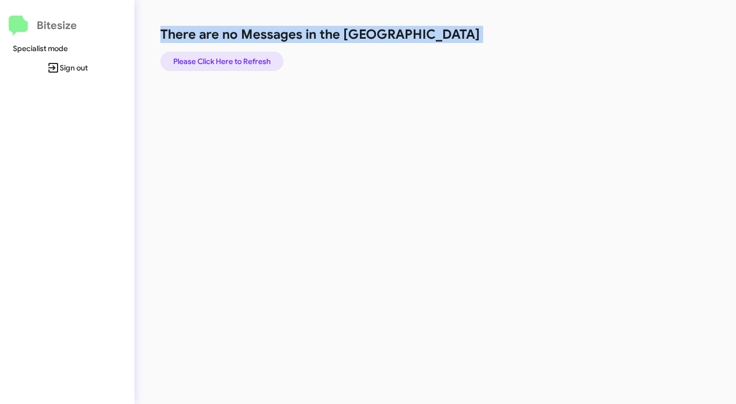
click at [218, 62] on span "Please Click Here to Refresh" at bounding box center [221, 61] width 97 height 19
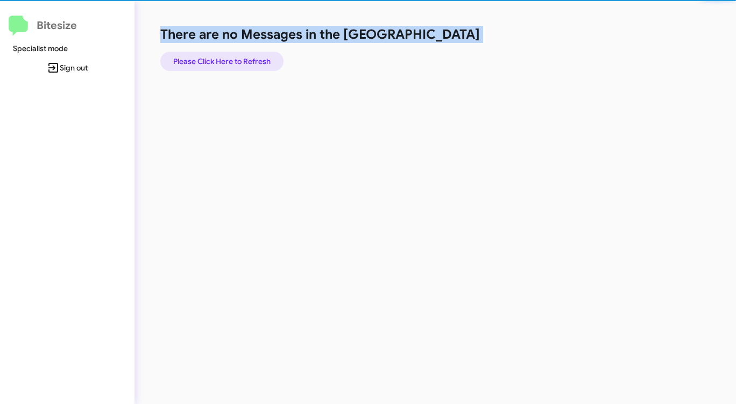
click at [218, 62] on span "Please Click Here to Refresh" at bounding box center [221, 61] width 97 height 19
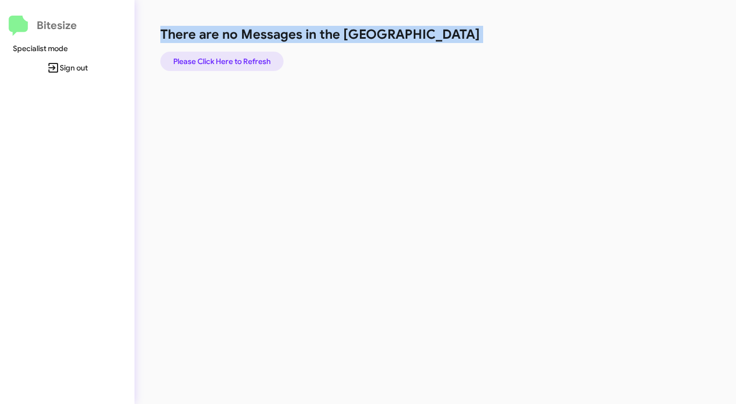
click at [218, 62] on span "Please Click Here to Refresh" at bounding box center [221, 61] width 97 height 19
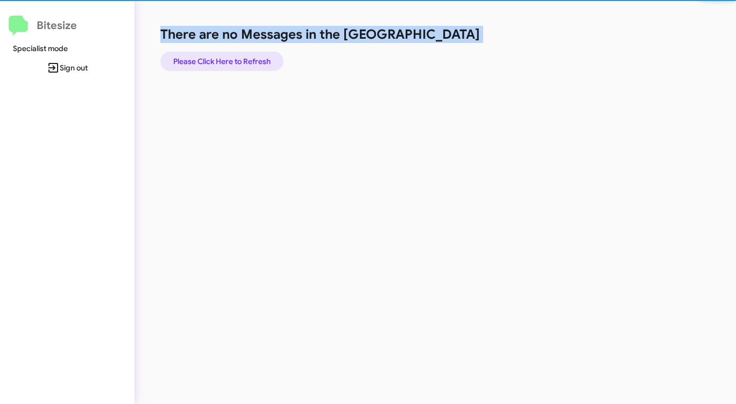
click at [218, 62] on span "Please Click Here to Refresh" at bounding box center [221, 61] width 97 height 19
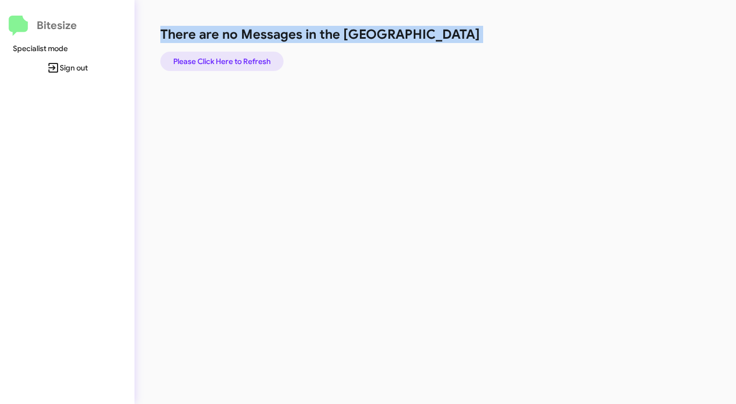
click at [217, 62] on span "Please Click Here to Refresh" at bounding box center [221, 61] width 97 height 19
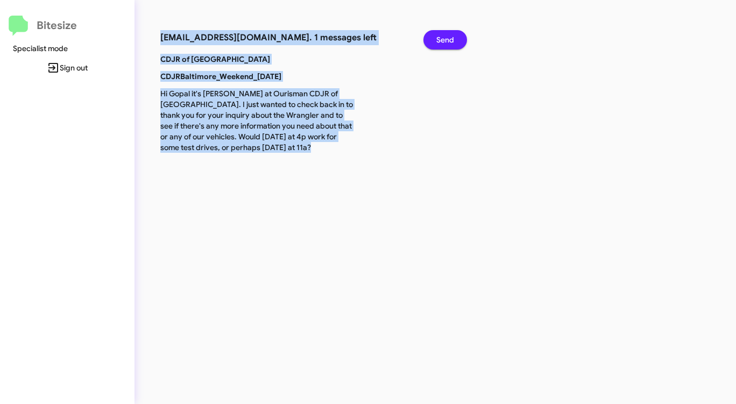
click at [440, 38] on span "Send" at bounding box center [445, 39] width 18 height 19
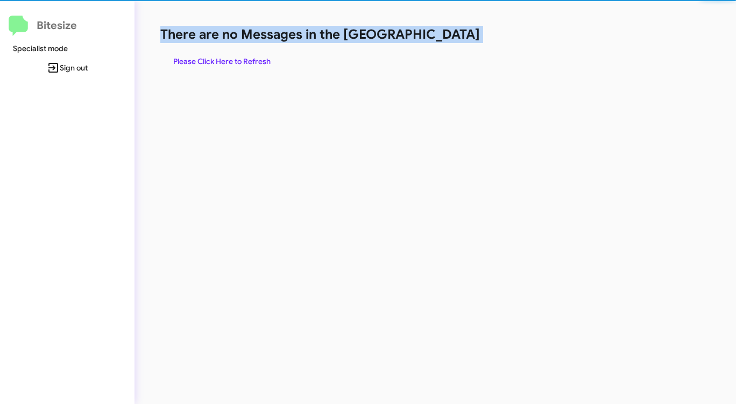
click at [440, 38] on h1 "There are no Messages in the [GEOGRAPHIC_DATA]" at bounding box center [385, 34] width 450 height 17
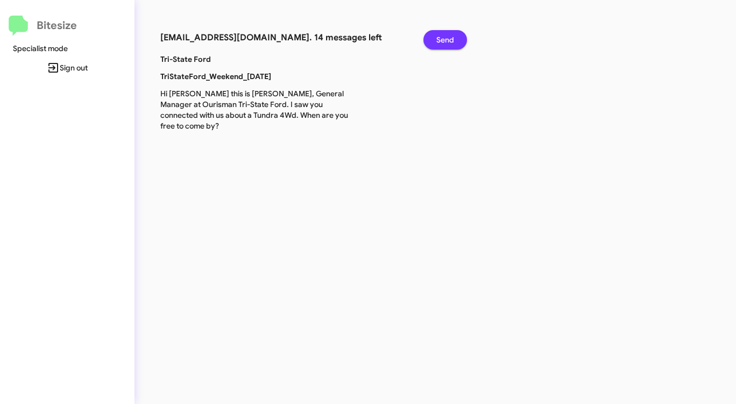
click at [450, 38] on span "Send" at bounding box center [445, 39] width 18 height 19
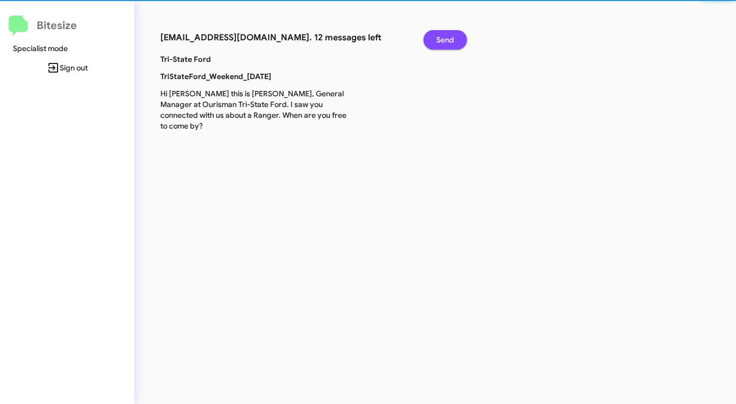
click at [450, 38] on span "Send" at bounding box center [445, 39] width 18 height 19
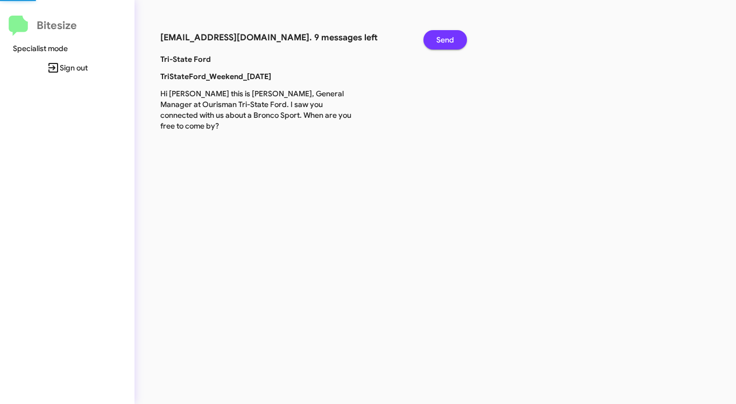
click at [450, 38] on span "Send" at bounding box center [445, 39] width 18 height 19
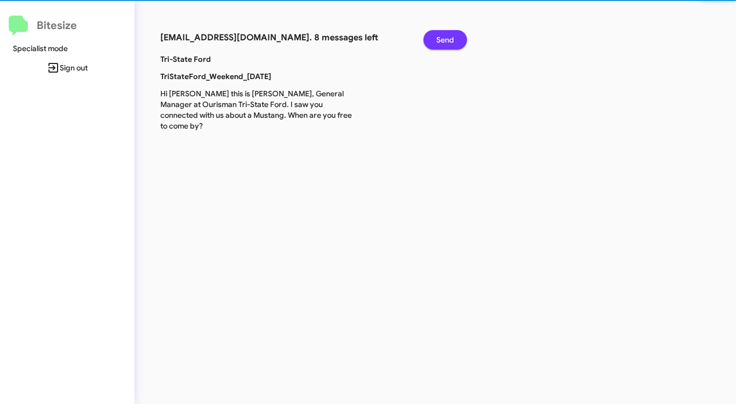
click at [450, 38] on span "Send" at bounding box center [445, 39] width 18 height 19
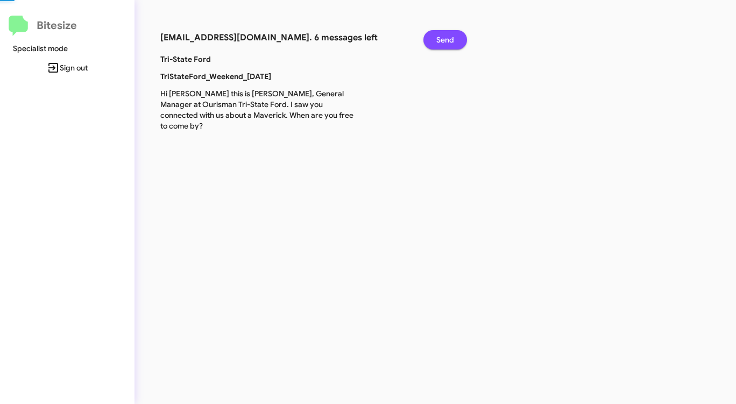
click at [450, 38] on span "Send" at bounding box center [445, 39] width 18 height 19
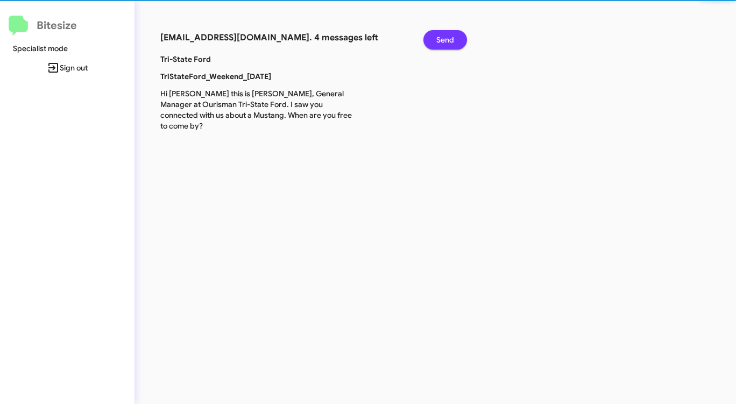
click at [450, 38] on span "Send" at bounding box center [445, 39] width 18 height 19
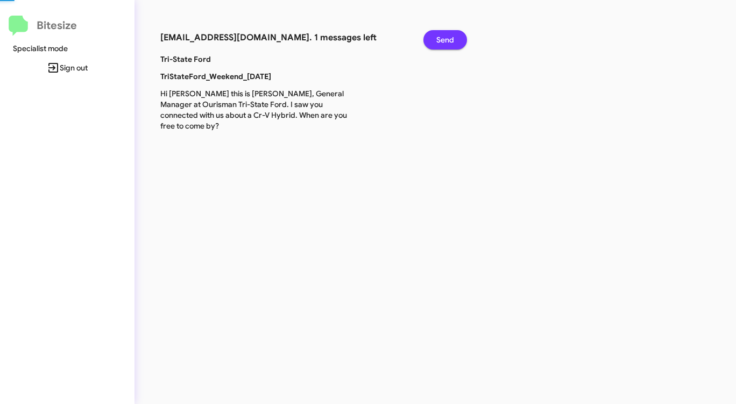
click at [450, 38] on span "Send" at bounding box center [445, 39] width 18 height 19
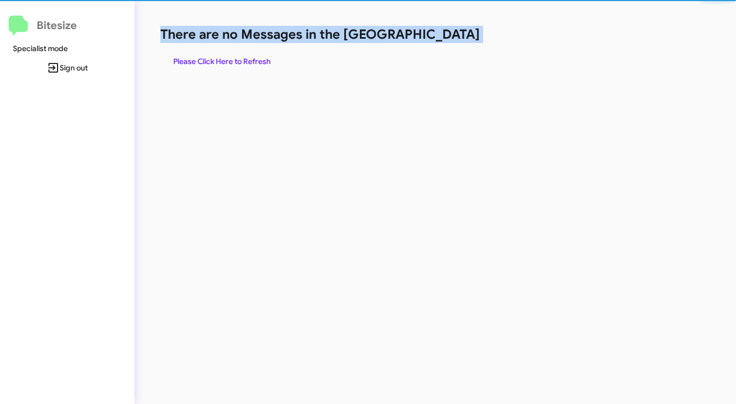
click at [450, 38] on h1 "There are no Messages in the [GEOGRAPHIC_DATA]" at bounding box center [385, 34] width 450 height 17
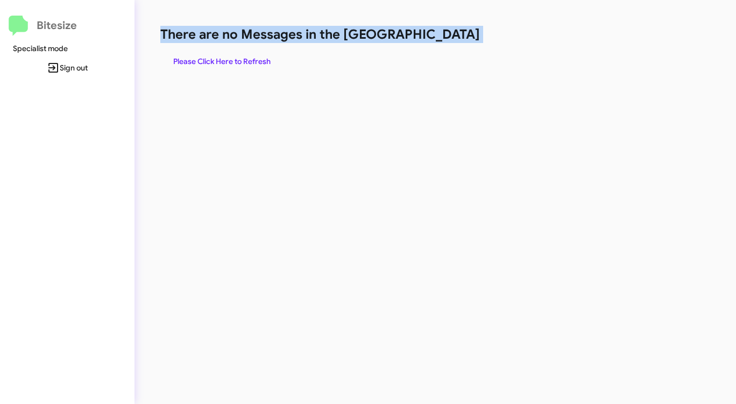
click at [450, 38] on h1 "There are no Messages in the [GEOGRAPHIC_DATA]" at bounding box center [385, 34] width 450 height 17
click at [268, 99] on div "There are no Messages in the Queue Please Click Here to Refresh" at bounding box center [384, 202] width 501 height 404
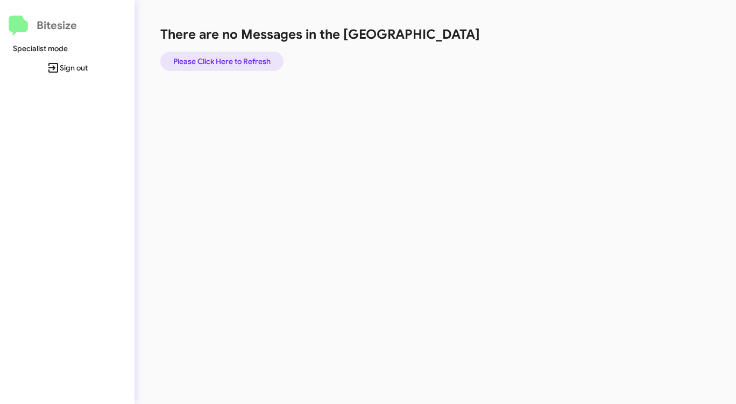
click at [244, 64] on span "Please Click Here to Refresh" at bounding box center [221, 61] width 97 height 19
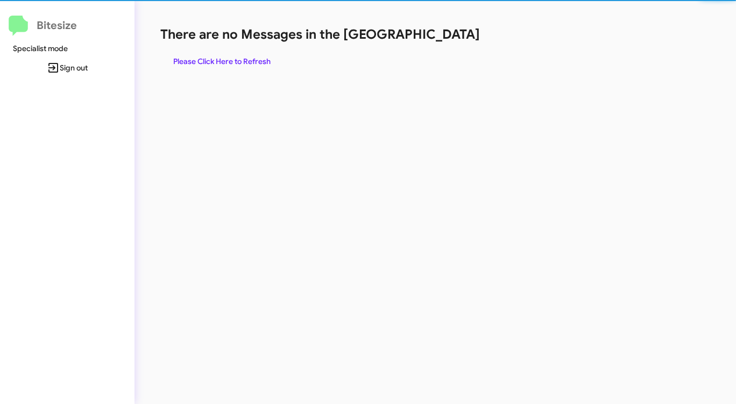
click at [244, 64] on span "Please Click Here to Refresh" at bounding box center [221, 61] width 97 height 19
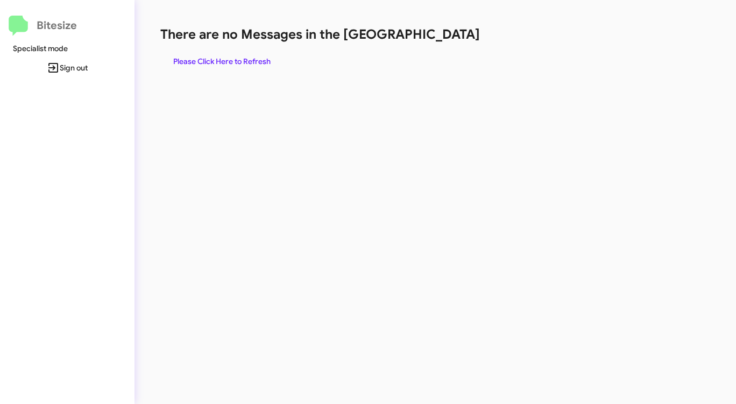
click at [229, 65] on span "Please Click Here to Refresh" at bounding box center [221, 61] width 97 height 19
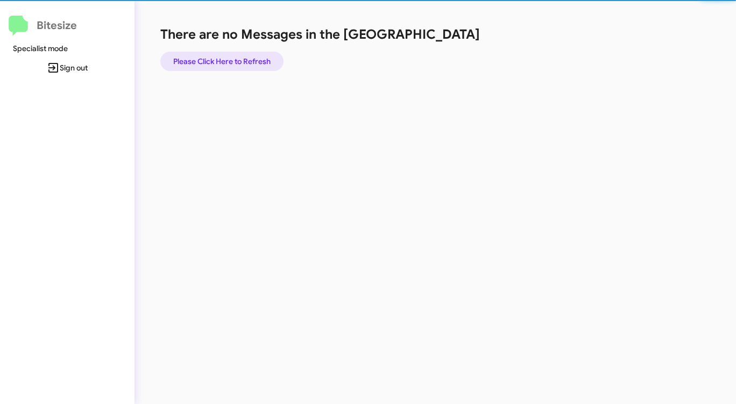
click at [229, 65] on span "Please Click Here to Refresh" at bounding box center [221, 61] width 97 height 19
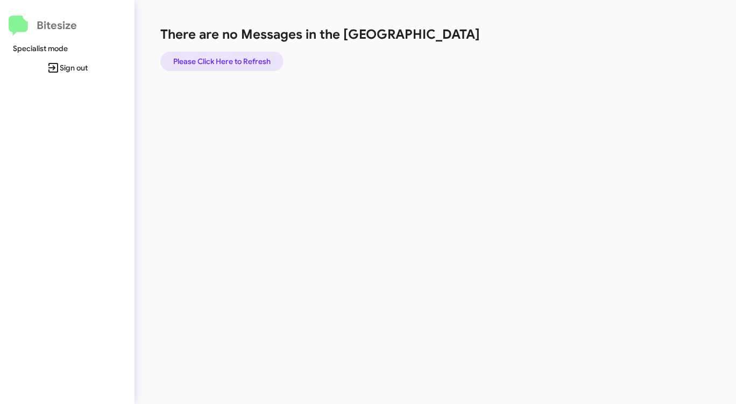
click at [229, 65] on span "Please Click Here to Refresh" at bounding box center [221, 61] width 97 height 19
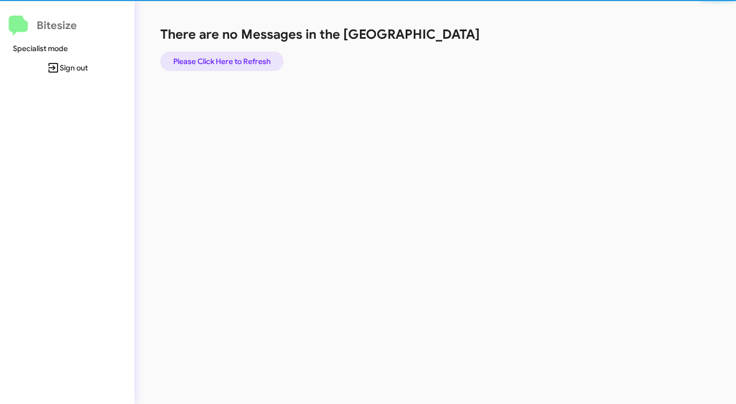
click at [229, 65] on span "Please Click Here to Refresh" at bounding box center [221, 61] width 97 height 19
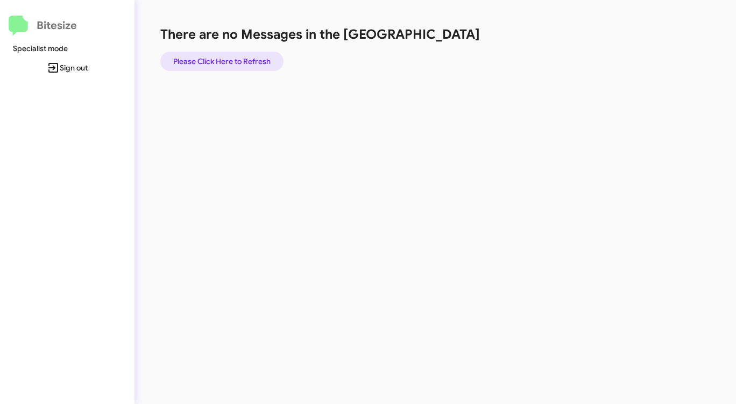
click at [229, 65] on span "Please Click Here to Refresh" at bounding box center [221, 61] width 97 height 19
click at [233, 63] on span "Please Click Here to Refresh" at bounding box center [221, 61] width 97 height 19
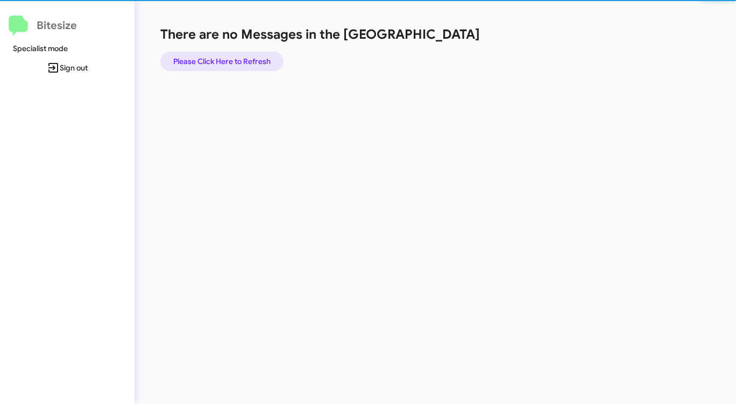
click at [233, 63] on span "Please Click Here to Refresh" at bounding box center [221, 61] width 97 height 19
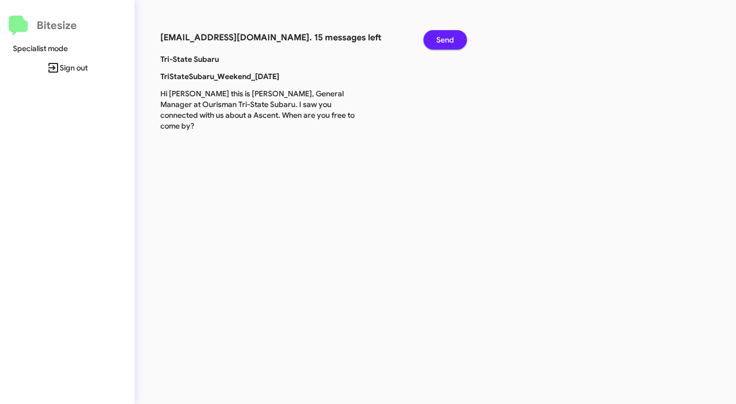
click at [443, 33] on span "Send" at bounding box center [445, 39] width 18 height 19
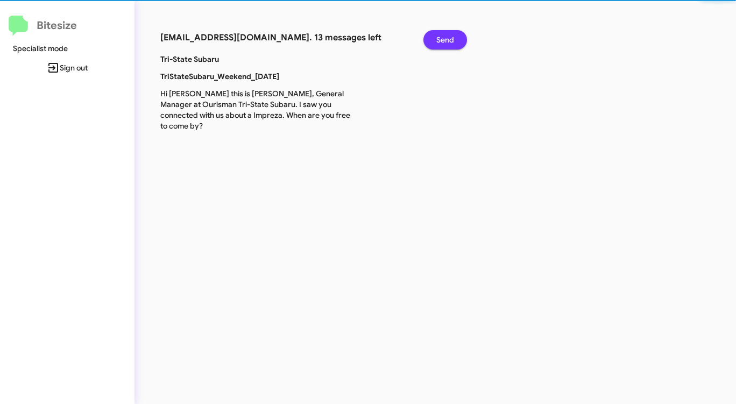
click at [443, 33] on span "Send" at bounding box center [445, 39] width 18 height 19
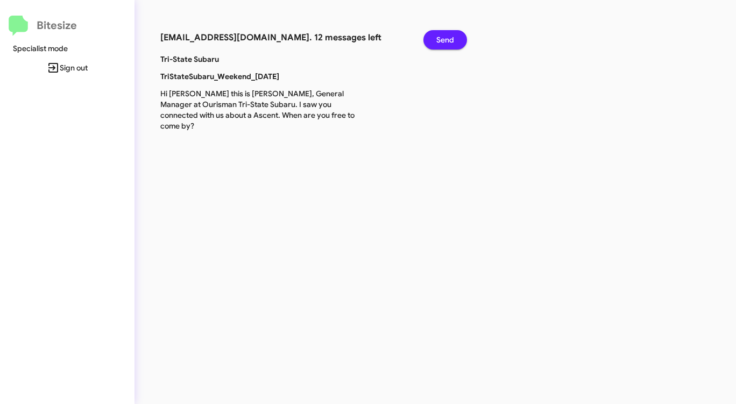
click at [443, 33] on span "Send" at bounding box center [445, 39] width 18 height 19
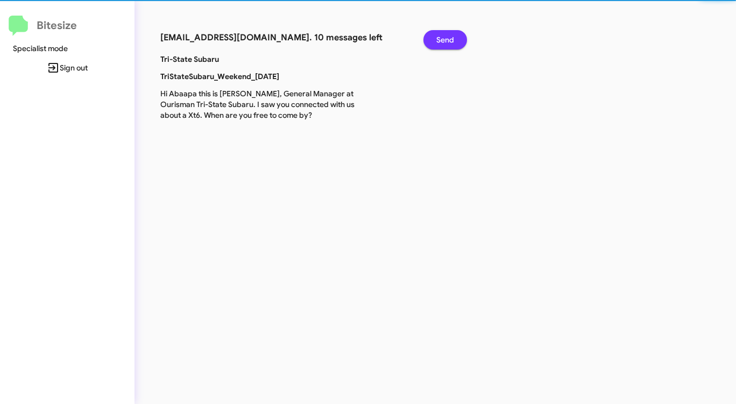
click at [443, 33] on span "Send" at bounding box center [445, 39] width 18 height 19
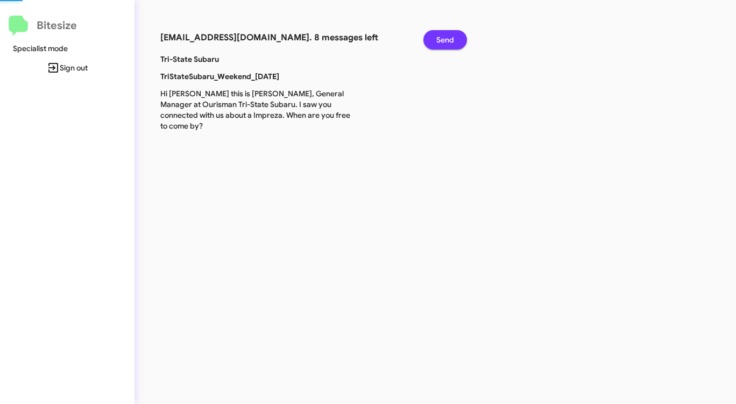
click at [443, 33] on span "Send" at bounding box center [445, 39] width 18 height 19
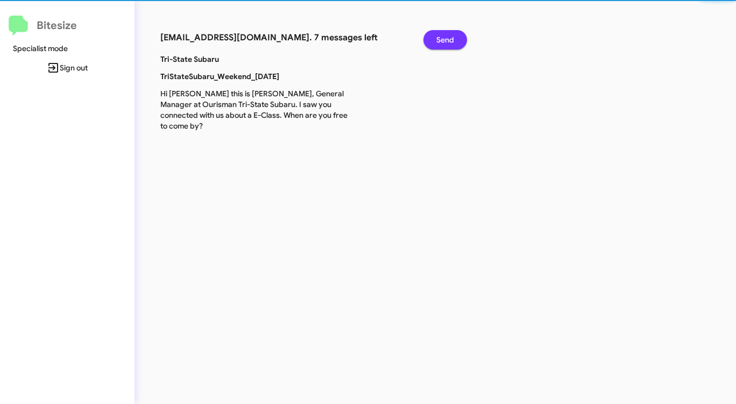
click at [443, 33] on span "Send" at bounding box center [445, 39] width 18 height 19
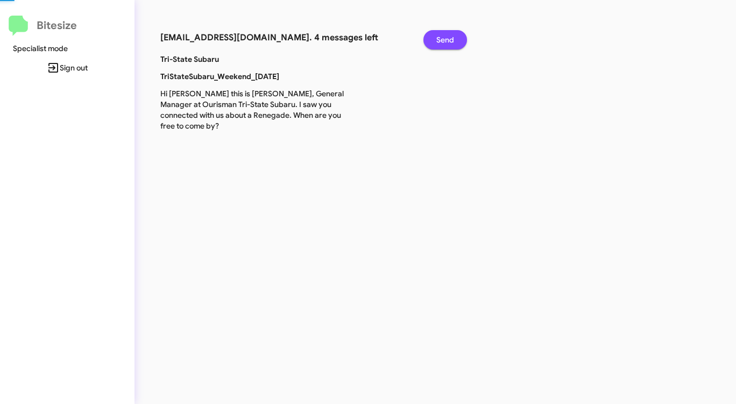
click at [443, 33] on span "Send" at bounding box center [445, 39] width 18 height 19
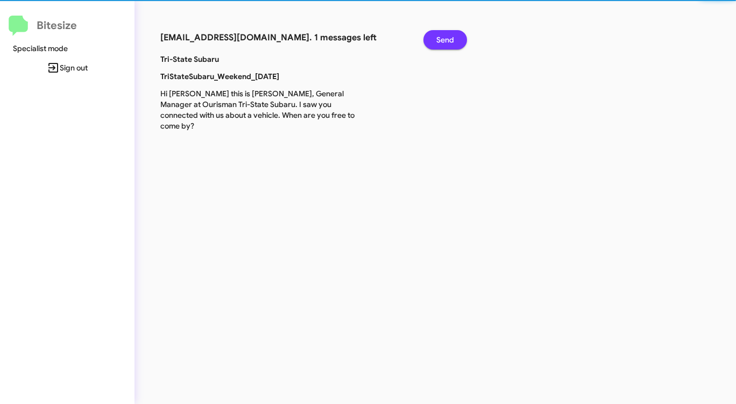
click at [443, 33] on span "Send" at bounding box center [445, 39] width 18 height 19
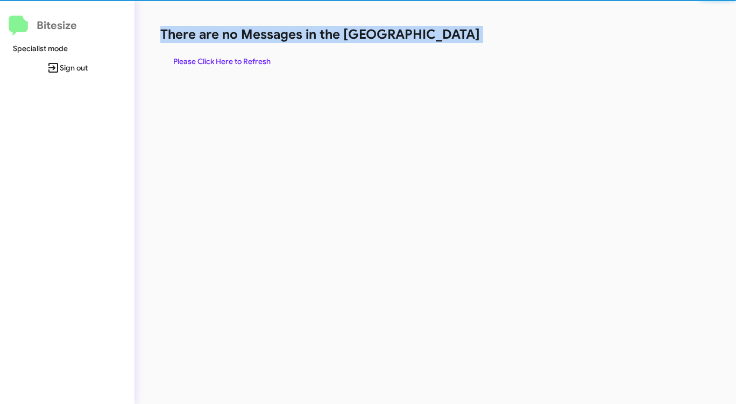
click at [443, 33] on h1 "There are no Messages in the [GEOGRAPHIC_DATA]" at bounding box center [385, 34] width 450 height 17
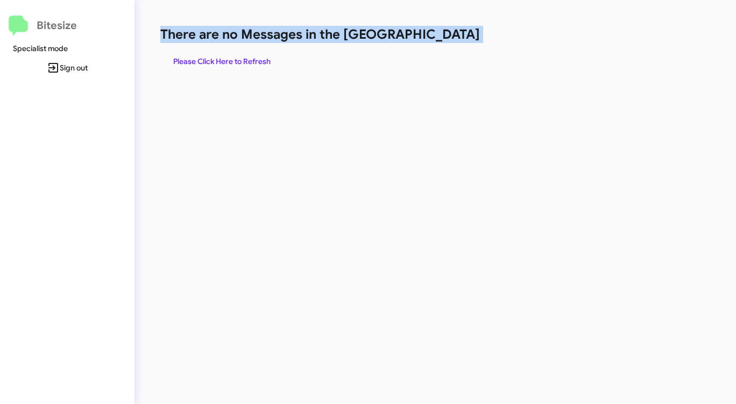
click at [443, 33] on h1 "There are no Messages in the [GEOGRAPHIC_DATA]" at bounding box center [385, 34] width 450 height 17
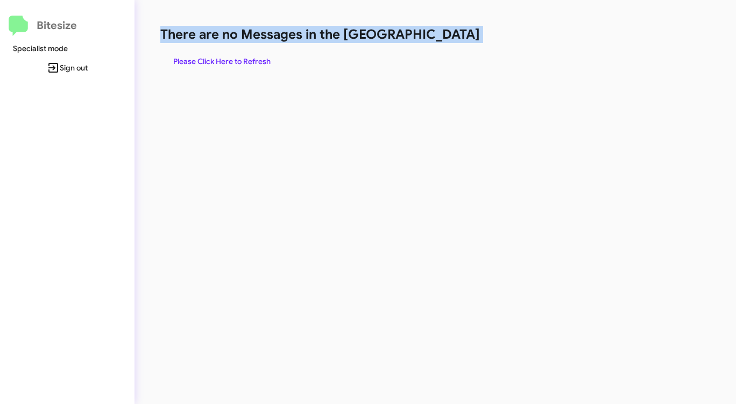
click at [443, 33] on h1 "There are no Messages in the [GEOGRAPHIC_DATA]" at bounding box center [385, 34] width 450 height 17
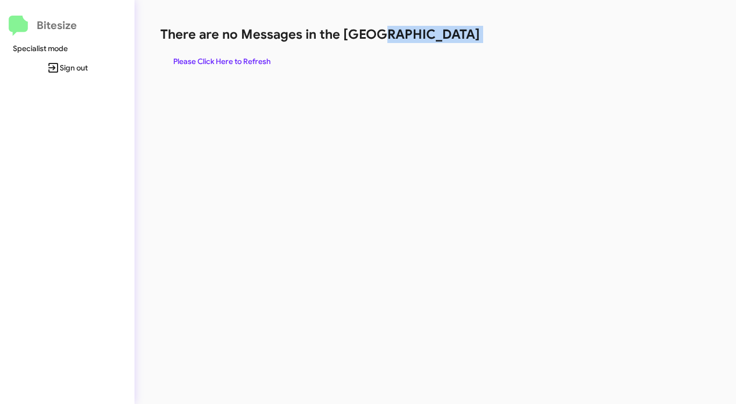
click at [443, 33] on h1 "There are no Messages in the [GEOGRAPHIC_DATA]" at bounding box center [385, 34] width 450 height 17
click at [219, 59] on span "Please Click Here to Refresh" at bounding box center [221, 61] width 97 height 19
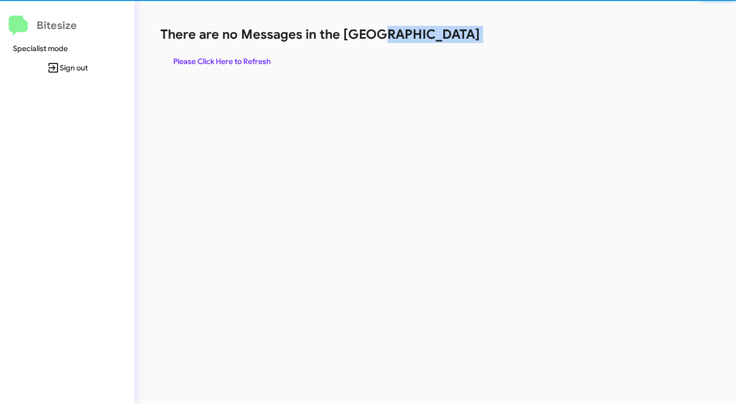
click at [219, 59] on span "Please Click Here to Refresh" at bounding box center [221, 61] width 97 height 19
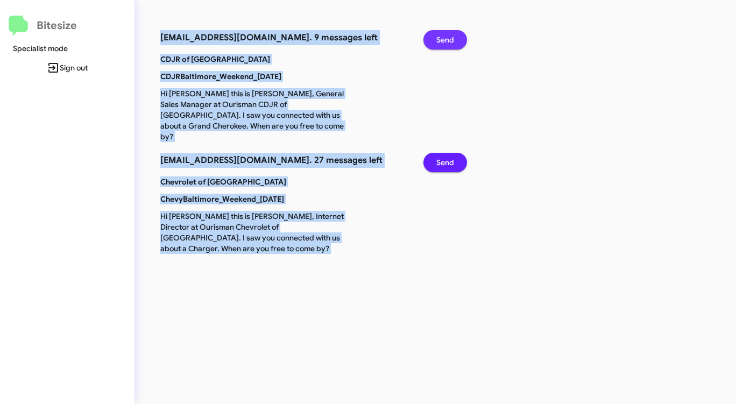
click at [439, 37] on span "Send" at bounding box center [445, 39] width 18 height 19
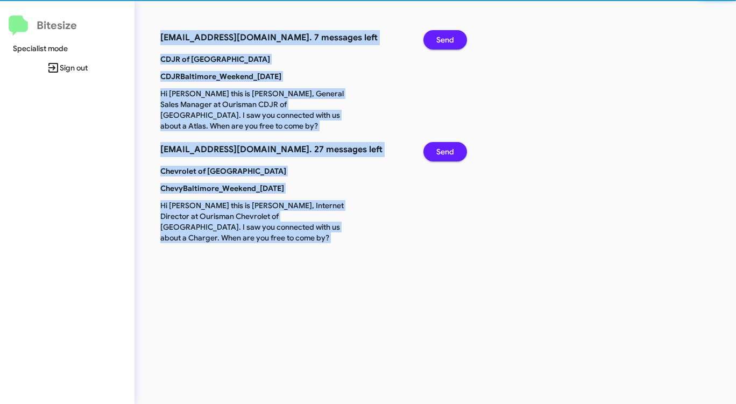
click at [439, 37] on span "Send" at bounding box center [445, 39] width 18 height 19
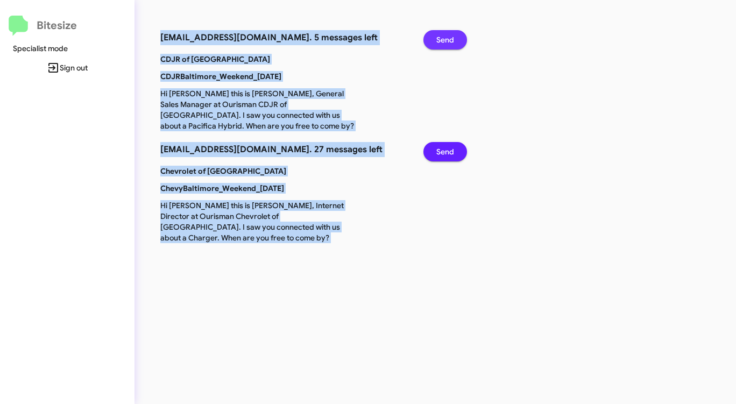
click at [439, 37] on span "Send" at bounding box center [445, 39] width 18 height 19
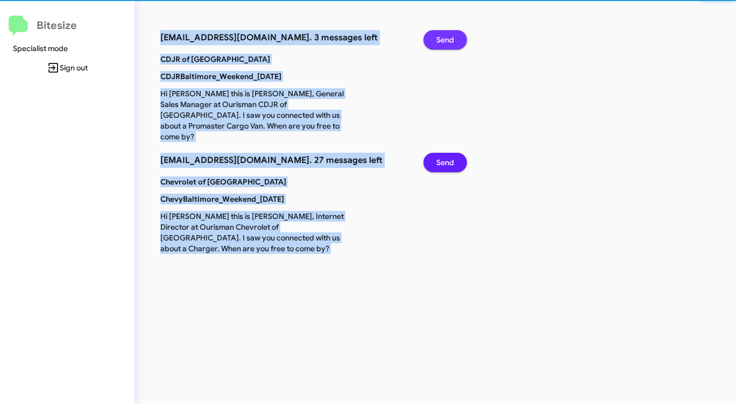
click at [439, 37] on span "Send" at bounding box center [445, 39] width 18 height 19
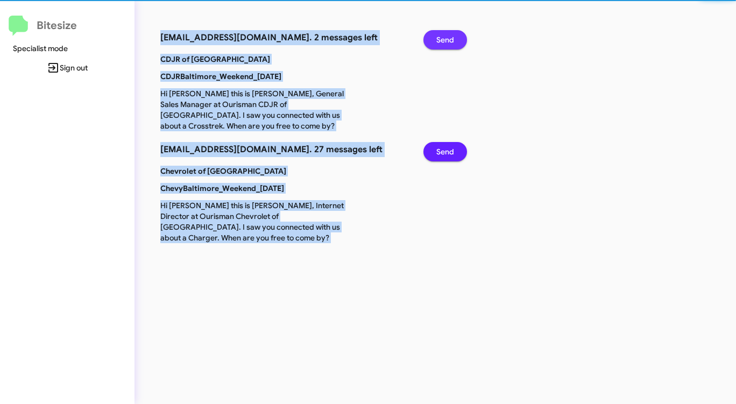
click at [439, 37] on span "Send" at bounding box center [445, 39] width 18 height 19
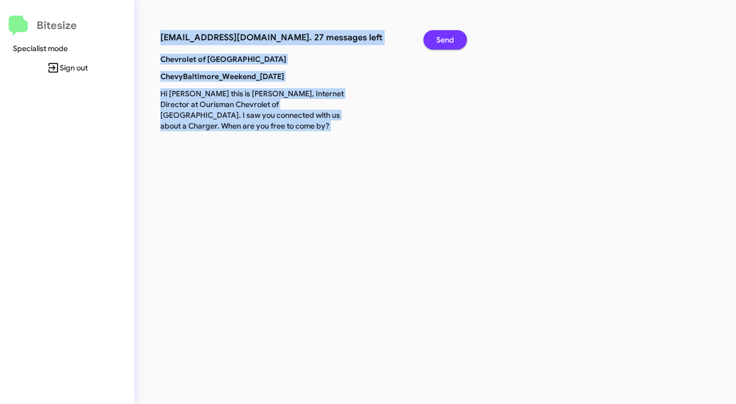
click at [439, 37] on span "Send" at bounding box center [445, 39] width 18 height 19
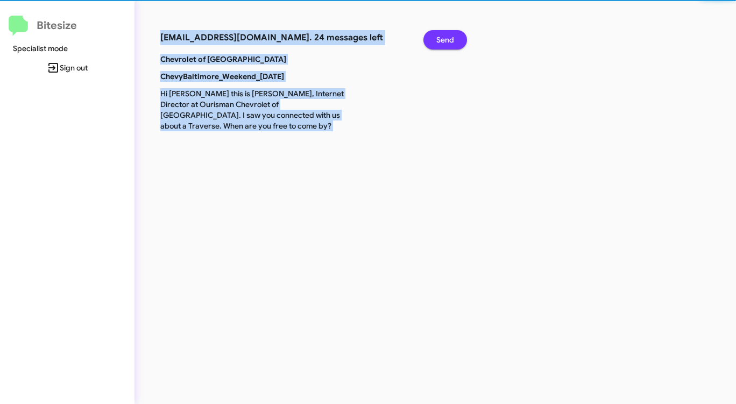
click at [439, 37] on span "Send" at bounding box center [445, 39] width 18 height 19
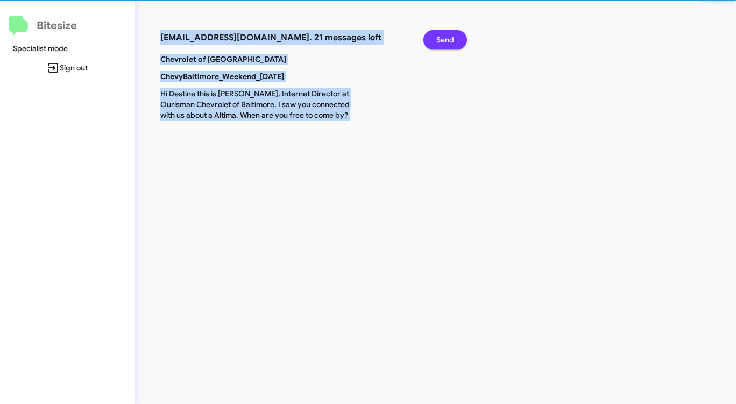
click at [439, 37] on span "Send" at bounding box center [445, 39] width 18 height 19
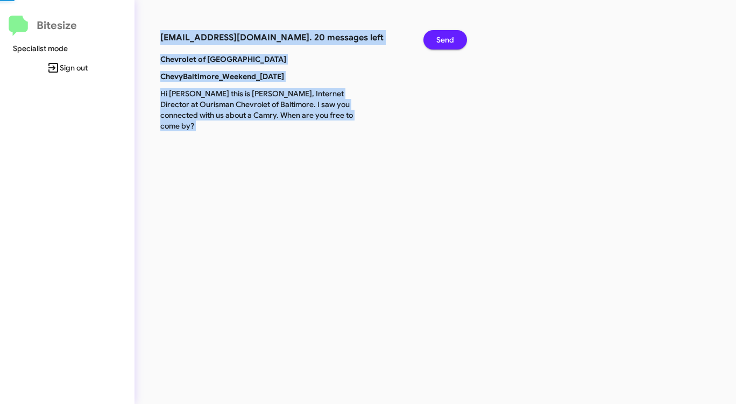
click at [439, 37] on span "Send" at bounding box center [445, 39] width 18 height 19
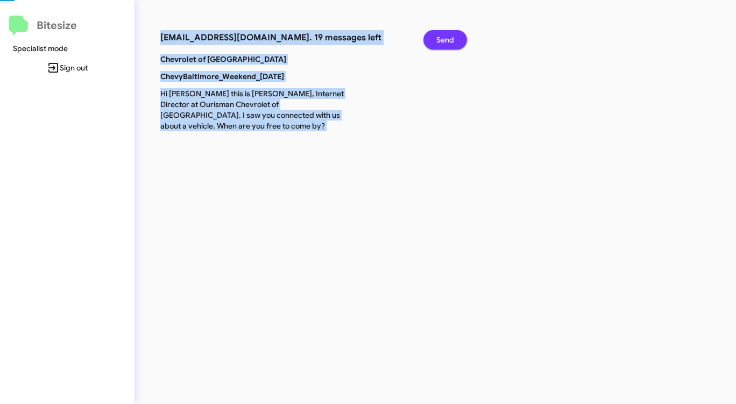
click at [439, 37] on span "Send" at bounding box center [445, 39] width 18 height 19
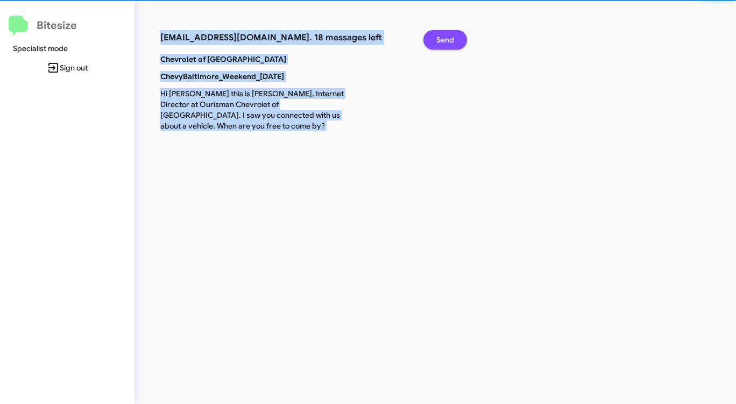
click at [439, 37] on span "Send" at bounding box center [445, 39] width 18 height 19
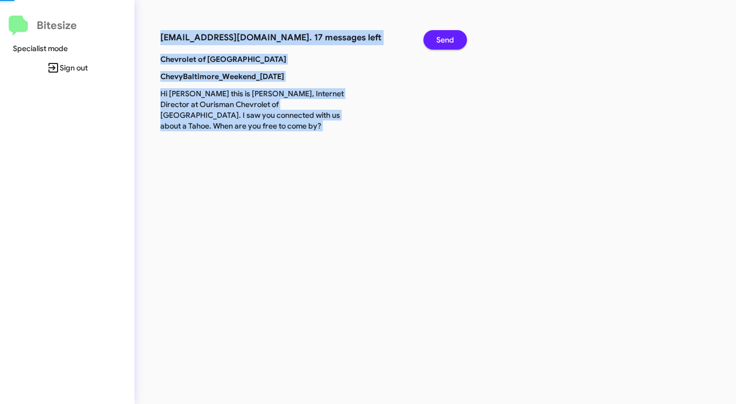
click at [439, 37] on span "Send" at bounding box center [445, 39] width 18 height 19
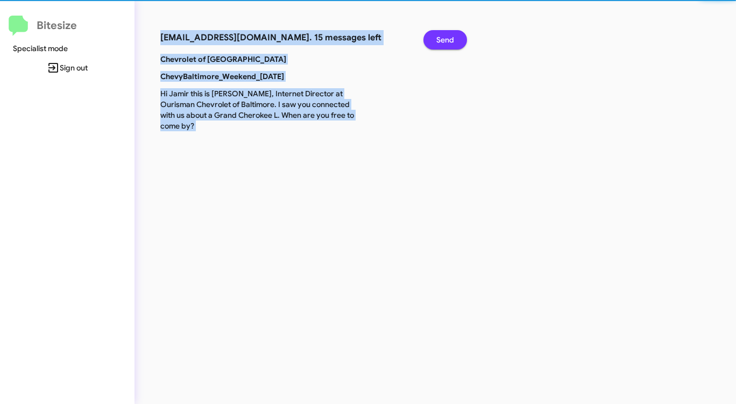
click at [439, 37] on span "Send" at bounding box center [445, 39] width 18 height 19
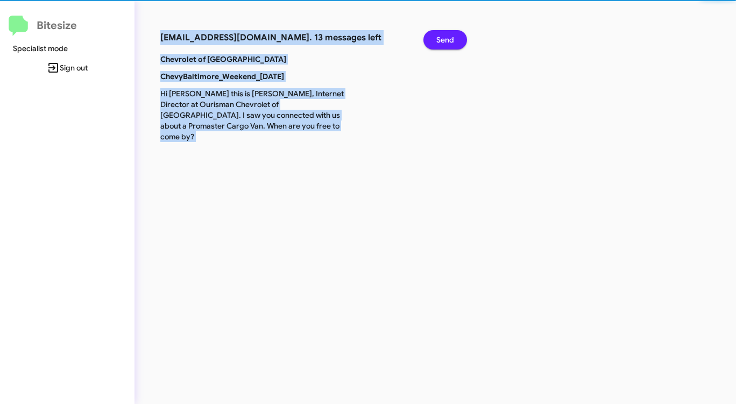
click at [439, 37] on span "Send" at bounding box center [445, 39] width 18 height 19
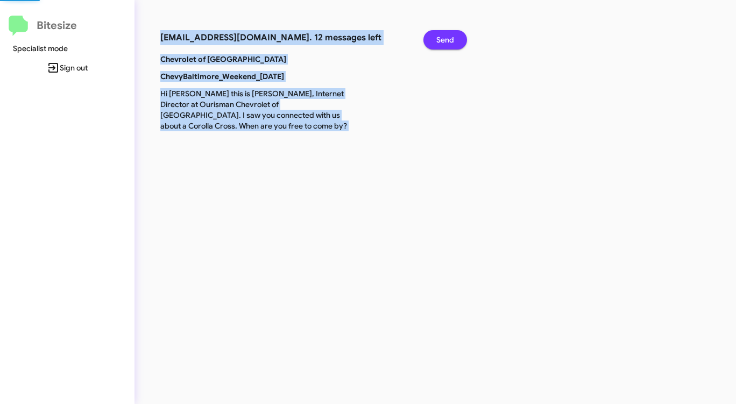
click at [439, 37] on span "Send" at bounding box center [445, 39] width 18 height 19
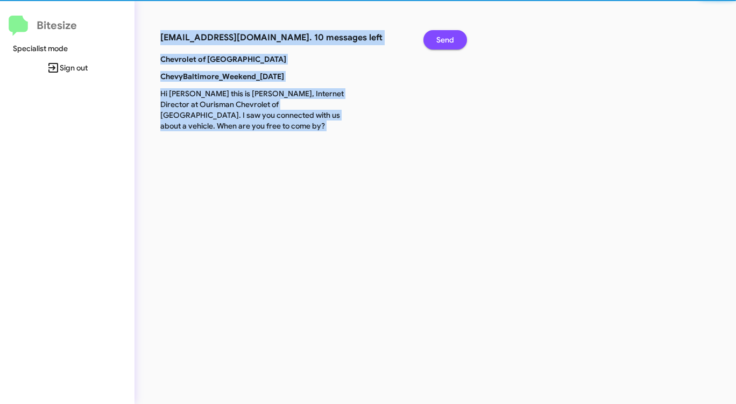
click at [439, 37] on span "Send" at bounding box center [445, 39] width 18 height 19
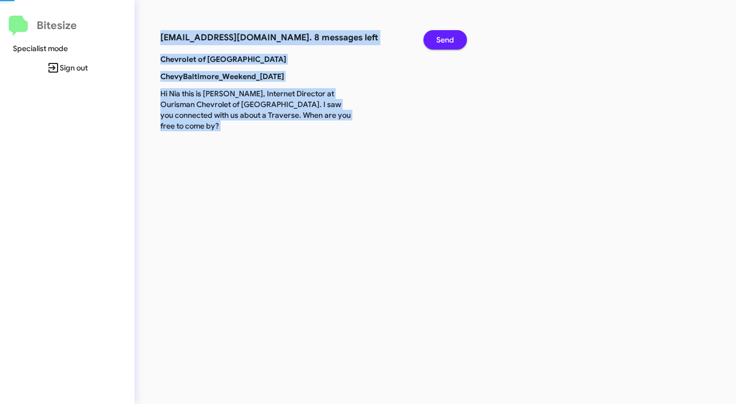
click at [439, 37] on span "Send" at bounding box center [445, 39] width 18 height 19
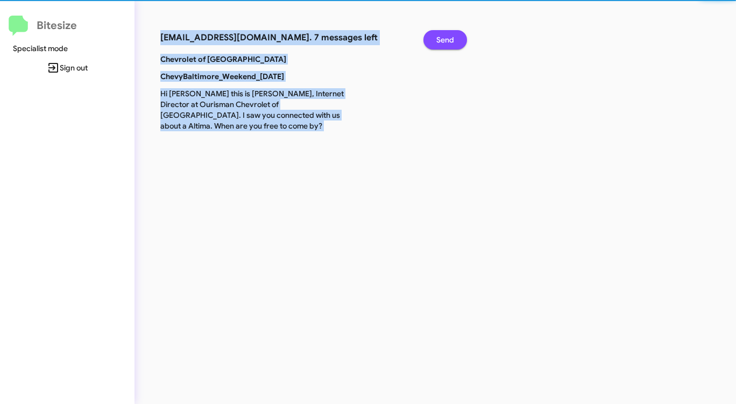
click at [439, 37] on span "Send" at bounding box center [445, 39] width 18 height 19
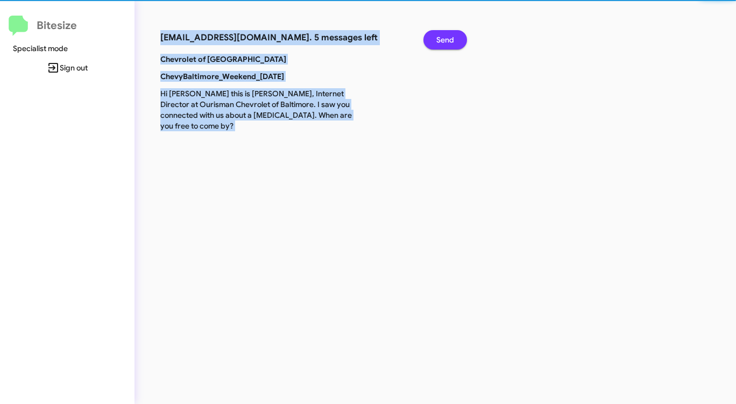
click at [439, 37] on span "Send" at bounding box center [445, 39] width 18 height 19
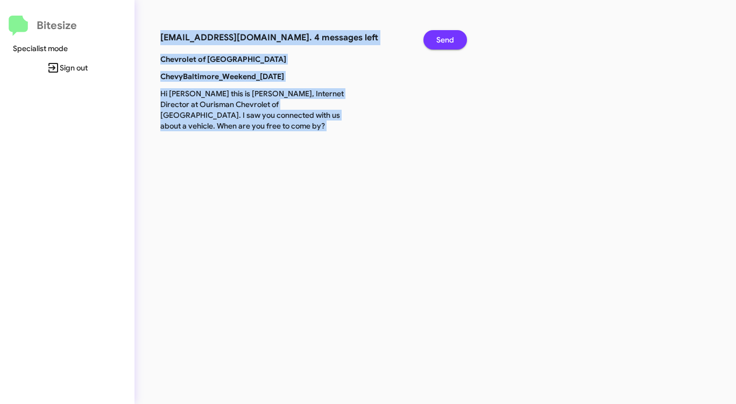
click at [439, 37] on span "Send" at bounding box center [445, 39] width 18 height 19
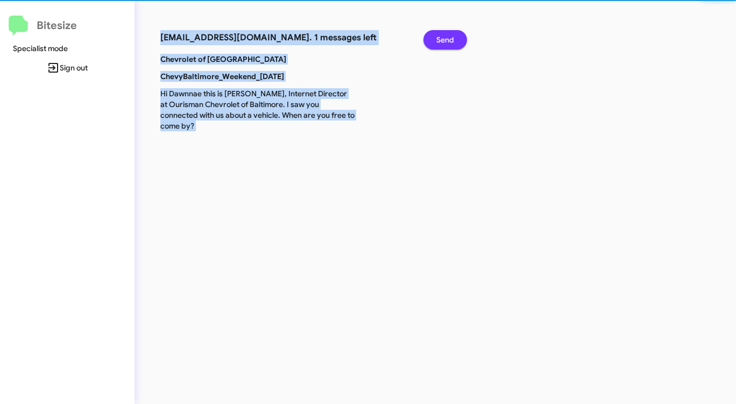
click at [439, 37] on span "Send" at bounding box center [445, 39] width 18 height 19
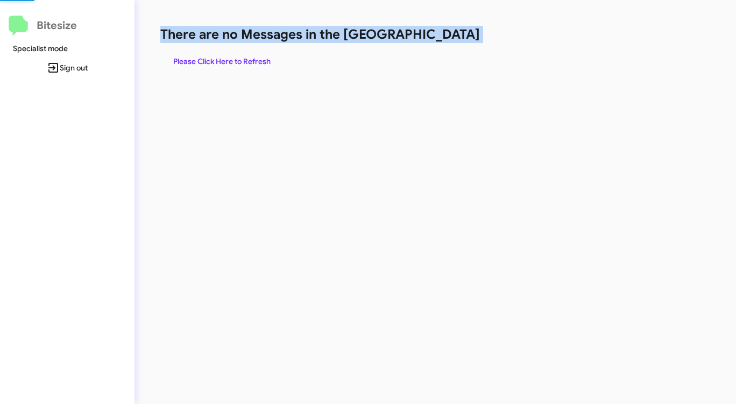
click at [439, 37] on h1 "There are no Messages in the [GEOGRAPHIC_DATA]" at bounding box center [385, 34] width 450 height 17
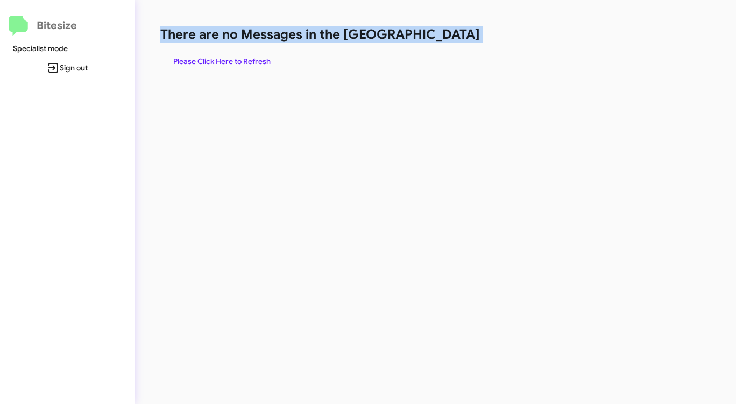
click at [439, 37] on h1 "There are no Messages in the [GEOGRAPHIC_DATA]" at bounding box center [385, 34] width 450 height 17
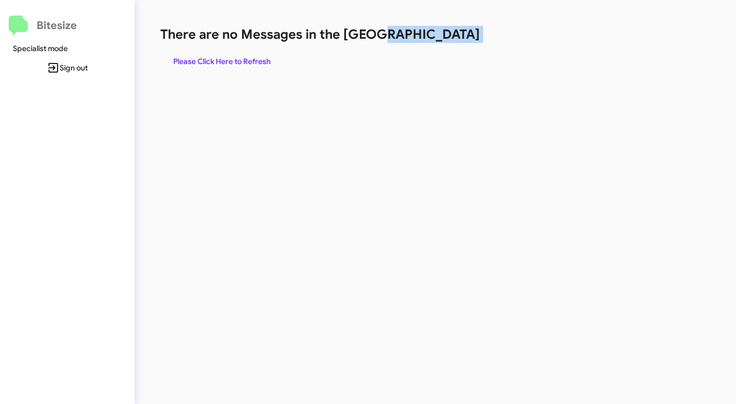
click at [439, 37] on h1 "There are no Messages in the [GEOGRAPHIC_DATA]" at bounding box center [385, 34] width 450 height 17
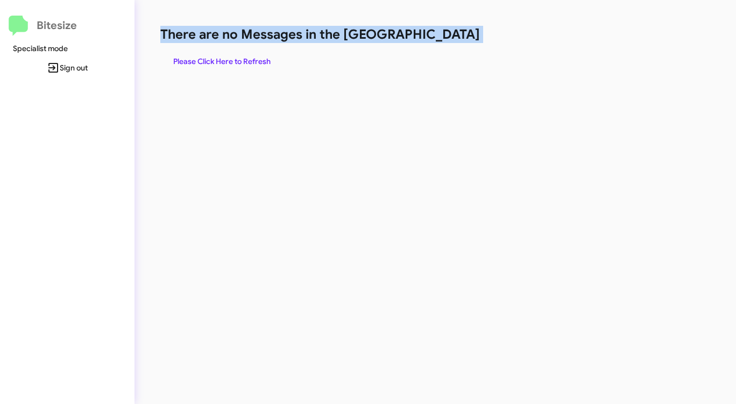
click at [439, 37] on h1 "There are no Messages in the [GEOGRAPHIC_DATA]" at bounding box center [385, 34] width 450 height 17
click at [224, 56] on span "Please Click Here to Refresh" at bounding box center [221, 61] width 97 height 19
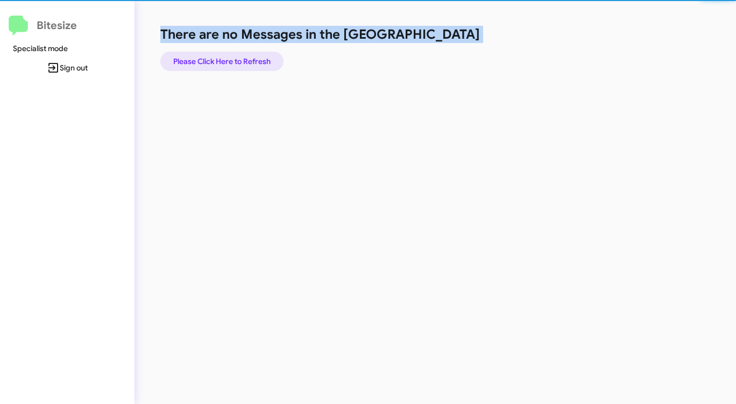
click at [224, 56] on span "Please Click Here to Refresh" at bounding box center [221, 61] width 97 height 19
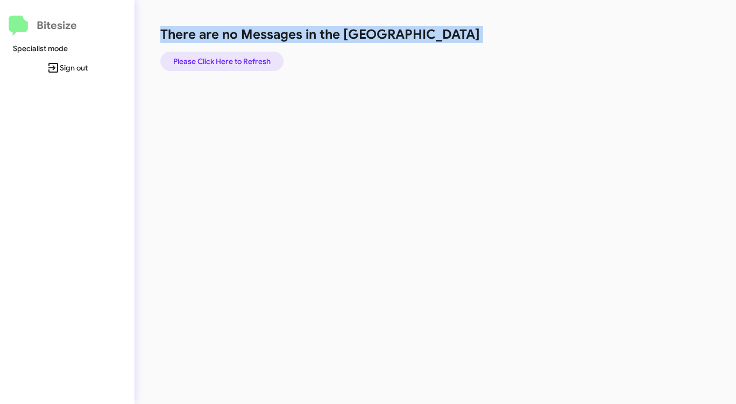
click at [224, 56] on span "Please Click Here to Refresh" at bounding box center [221, 61] width 97 height 19
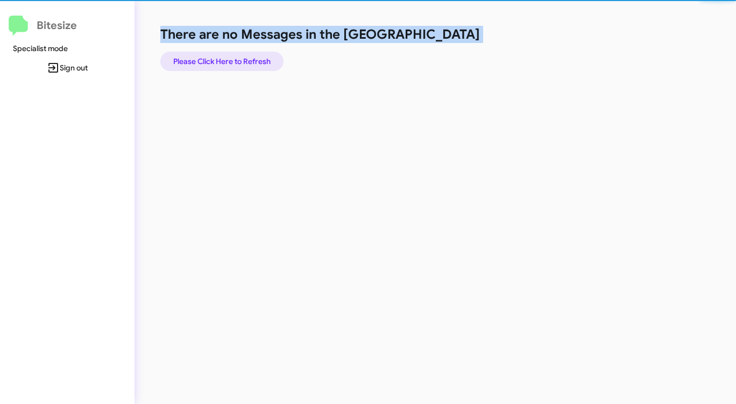
click at [224, 56] on span "Please Click Here to Refresh" at bounding box center [221, 61] width 97 height 19
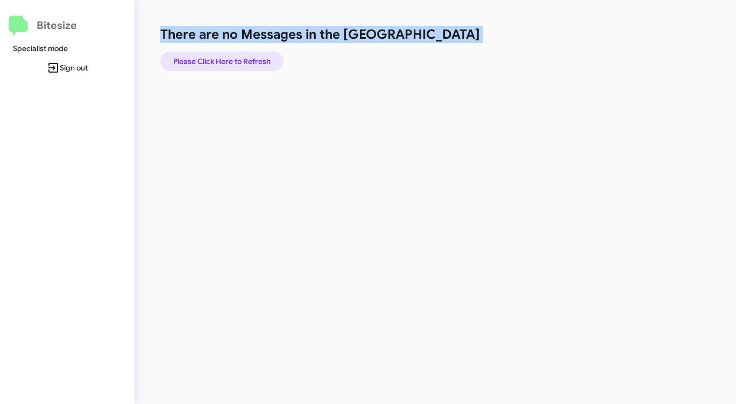
click at [224, 56] on span "Please Click Here to Refresh" at bounding box center [221, 61] width 97 height 19
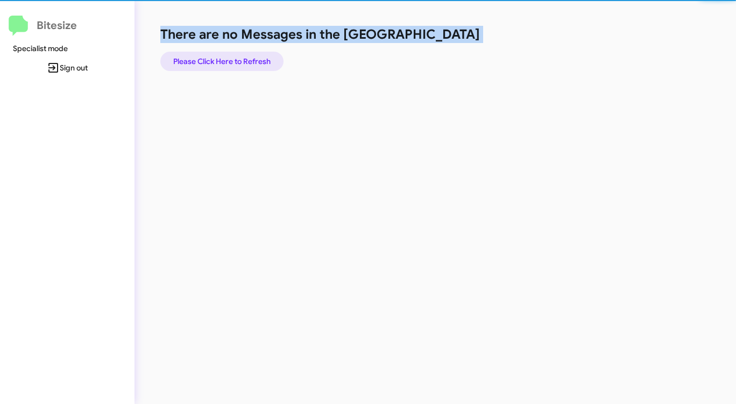
click at [224, 56] on span "Please Click Here to Refresh" at bounding box center [221, 61] width 97 height 19
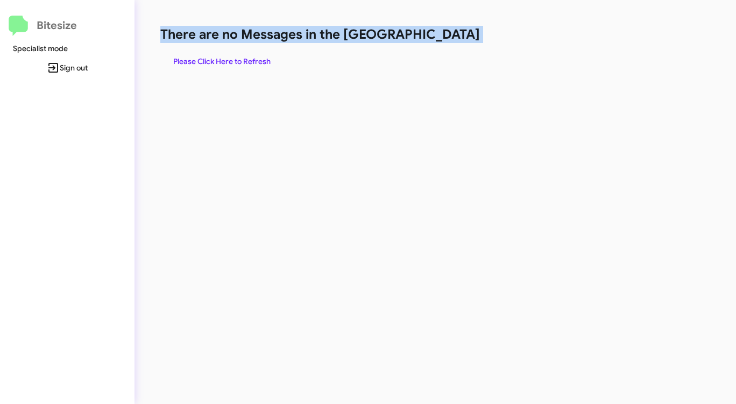
click at [224, 56] on span "Please Click Here to Refresh" at bounding box center [221, 61] width 97 height 19
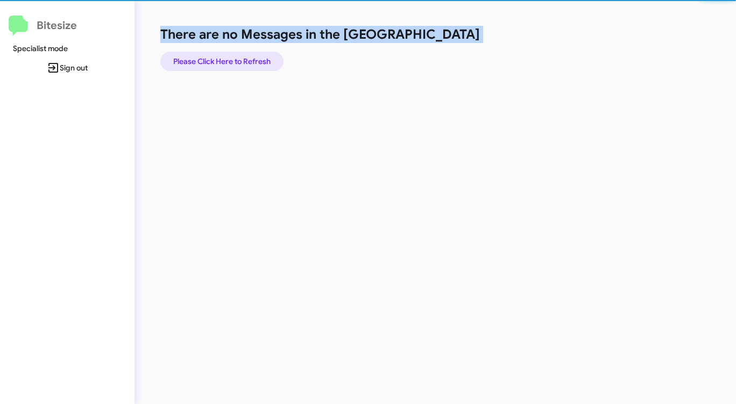
click at [224, 56] on span "Please Click Here to Refresh" at bounding box center [221, 61] width 97 height 19
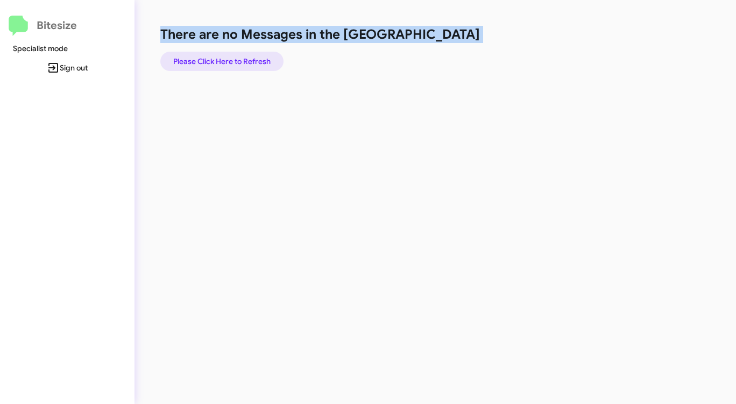
click at [224, 56] on span "Please Click Here to Refresh" at bounding box center [221, 61] width 97 height 19
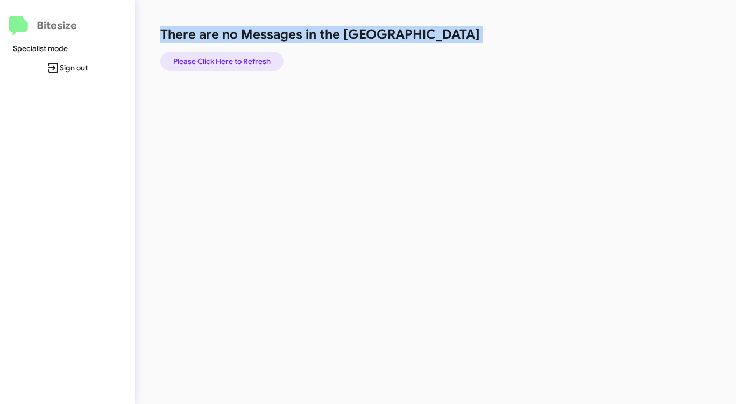
click at [224, 56] on span "Please Click Here to Refresh" at bounding box center [221, 61] width 97 height 19
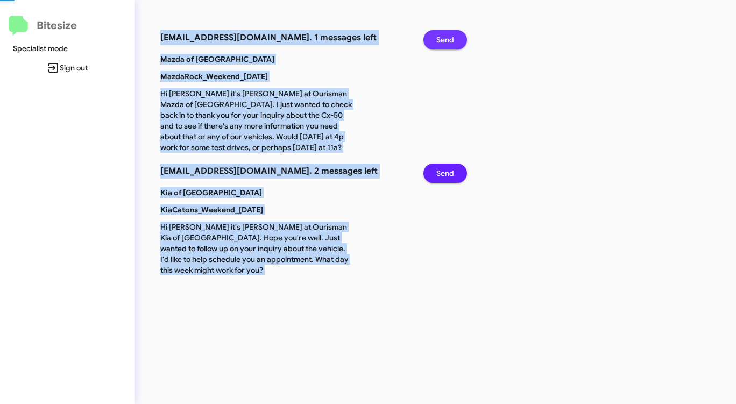
click at [443, 36] on span "Send" at bounding box center [445, 39] width 18 height 19
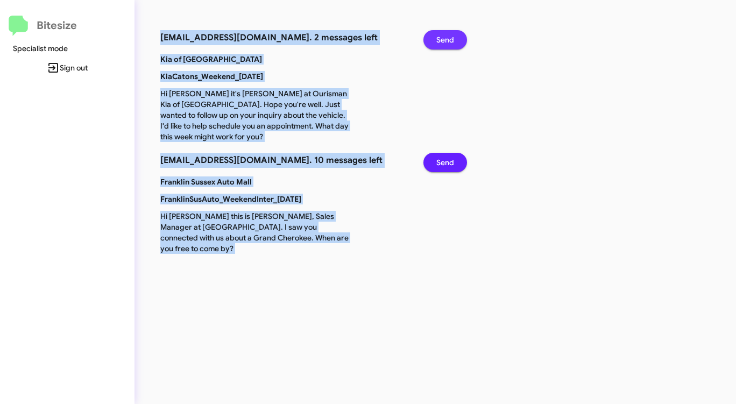
click at [443, 37] on span "Send" at bounding box center [445, 39] width 18 height 19
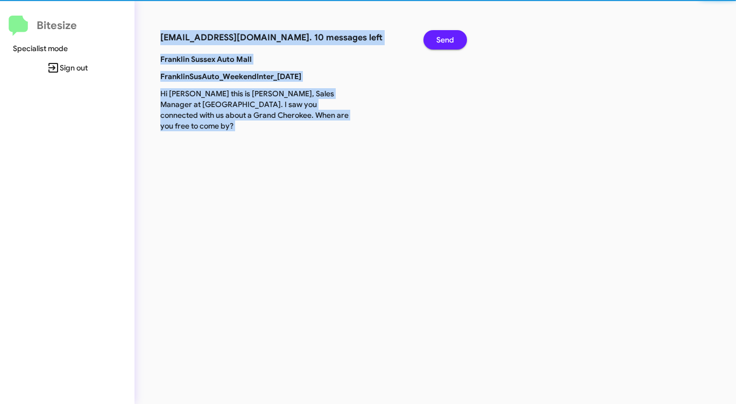
click at [443, 37] on span "Send" at bounding box center [445, 39] width 18 height 19
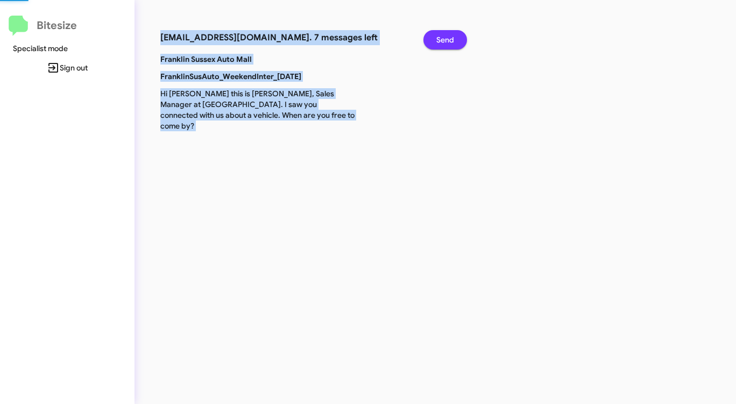
click at [443, 37] on span "Send" at bounding box center [445, 39] width 18 height 19
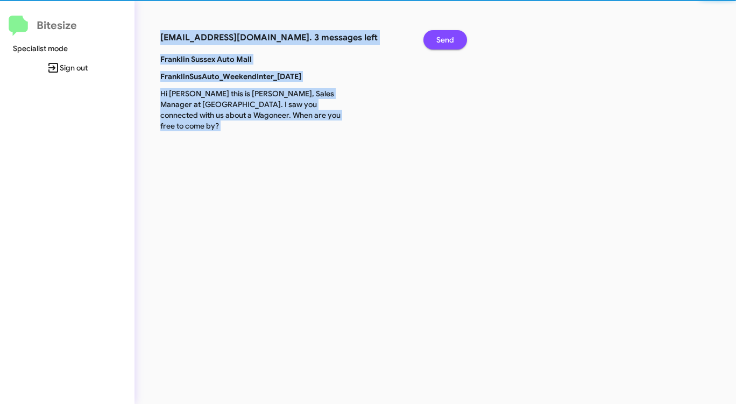
click at [443, 37] on span "Send" at bounding box center [445, 39] width 18 height 19
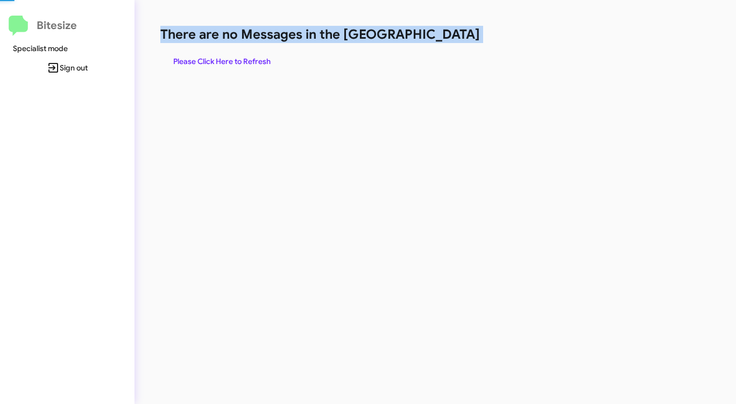
click at [443, 37] on h1 "There are no Messages in the [GEOGRAPHIC_DATA]" at bounding box center [385, 34] width 450 height 17
click at [232, 56] on span "Please Click Here to Refresh" at bounding box center [221, 61] width 97 height 19
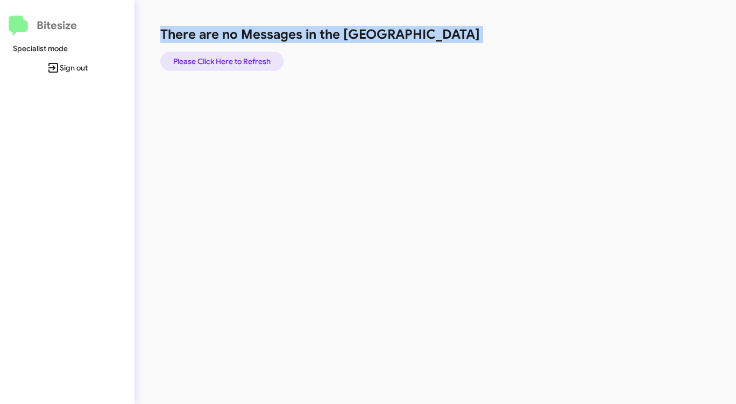
click at [232, 65] on span "Please Click Here to Refresh" at bounding box center [221, 61] width 97 height 19
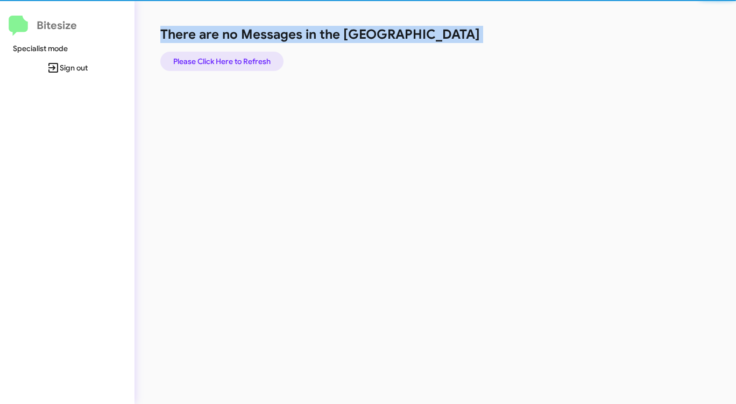
click at [232, 65] on span "Please Click Here to Refresh" at bounding box center [221, 61] width 97 height 19
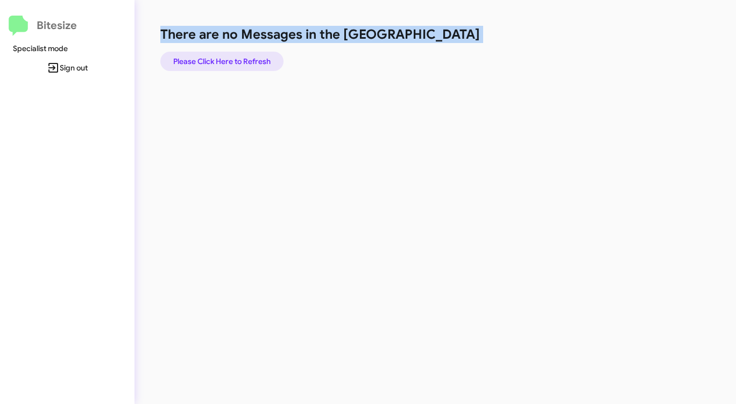
click at [233, 65] on span "Please Click Here to Refresh" at bounding box center [221, 61] width 97 height 19
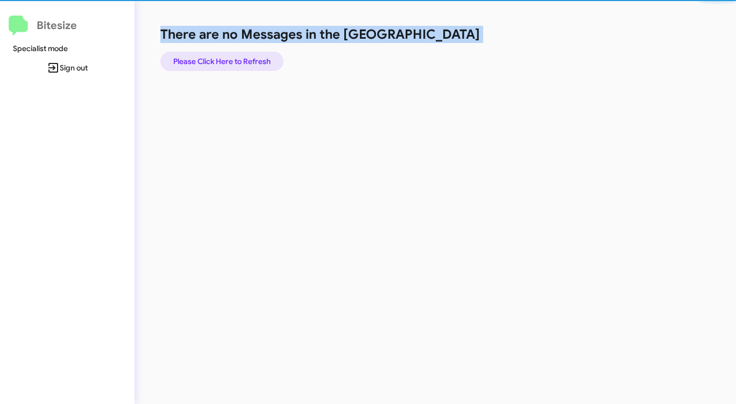
click at [233, 65] on span "Please Click Here to Refresh" at bounding box center [221, 61] width 97 height 19
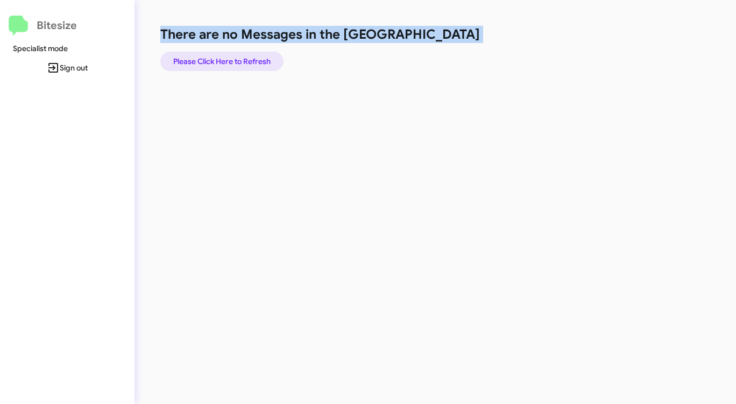
click at [233, 65] on span "Please Click Here to Refresh" at bounding box center [221, 61] width 97 height 19
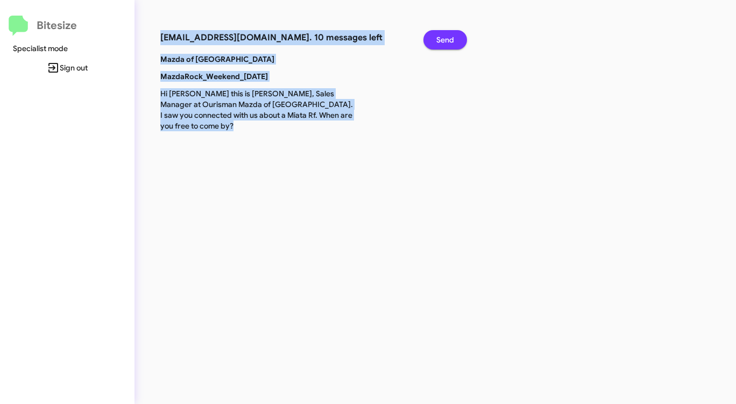
click at [443, 34] on span "Send" at bounding box center [445, 39] width 18 height 19
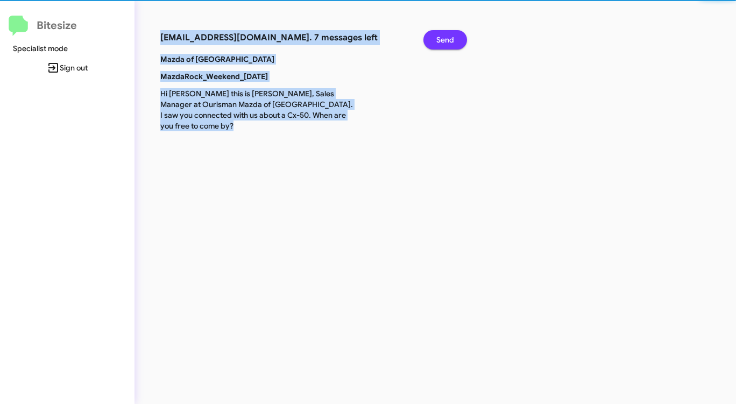
click at [443, 34] on span "Send" at bounding box center [445, 39] width 18 height 19
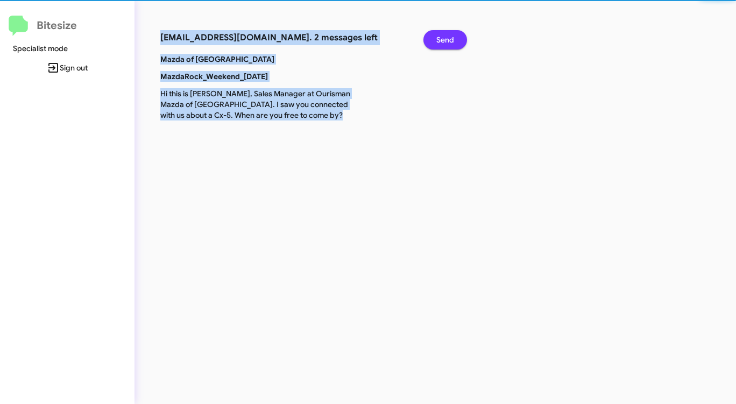
click at [443, 34] on span "Send" at bounding box center [445, 39] width 18 height 19
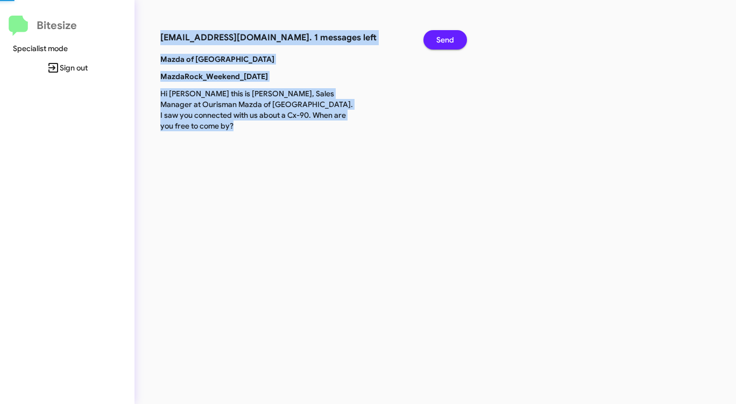
click at [443, 34] on span "Send" at bounding box center [445, 39] width 18 height 19
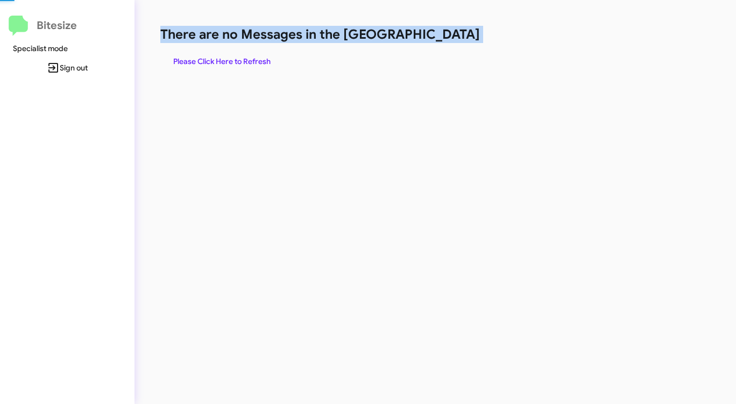
click at [443, 34] on h1 "There are no Messages in the [GEOGRAPHIC_DATA]" at bounding box center [385, 34] width 450 height 17
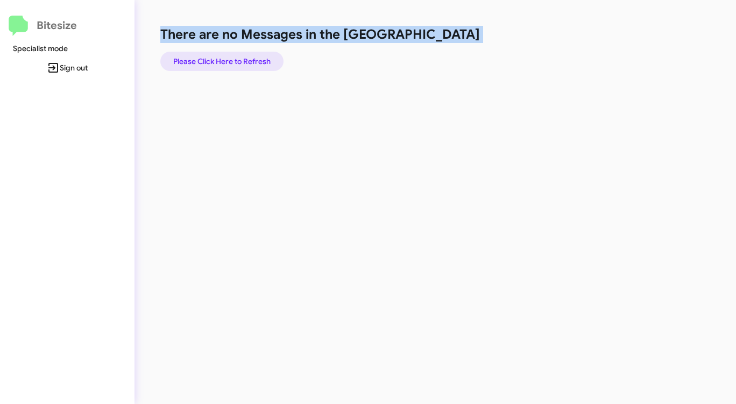
click at [242, 58] on span "Please Click Here to Refresh" at bounding box center [221, 61] width 97 height 19
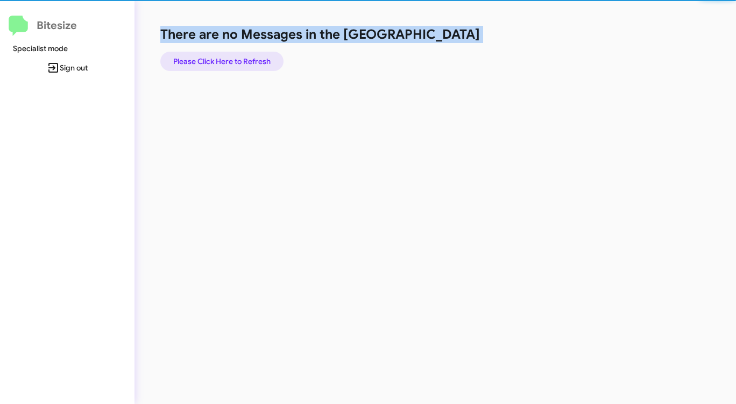
click at [242, 58] on span "Please Click Here to Refresh" at bounding box center [221, 61] width 97 height 19
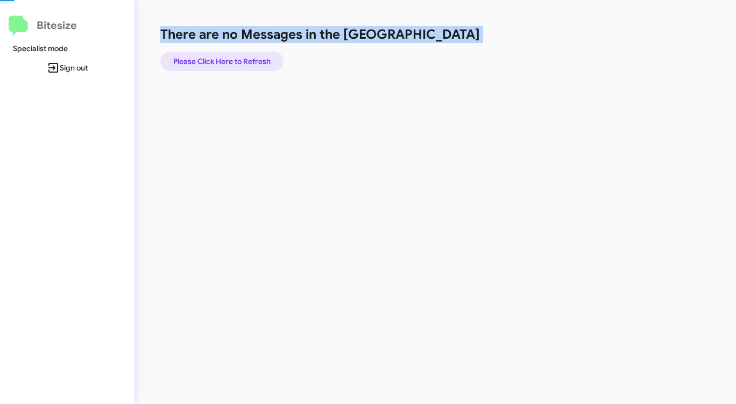
click at [242, 58] on span "Please Click Here to Refresh" at bounding box center [221, 61] width 97 height 19
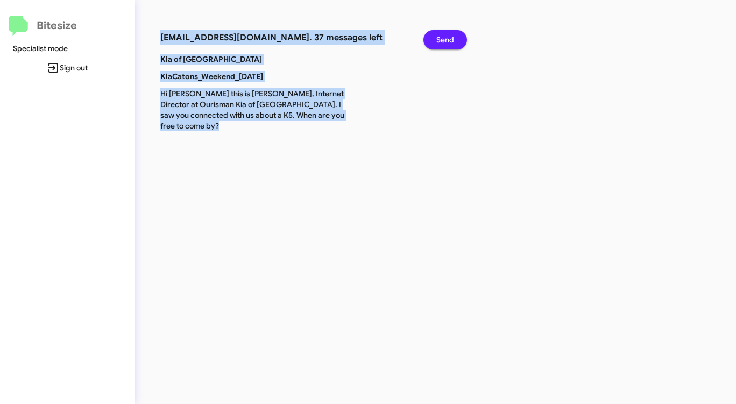
click at [450, 38] on span "Send" at bounding box center [445, 39] width 18 height 19
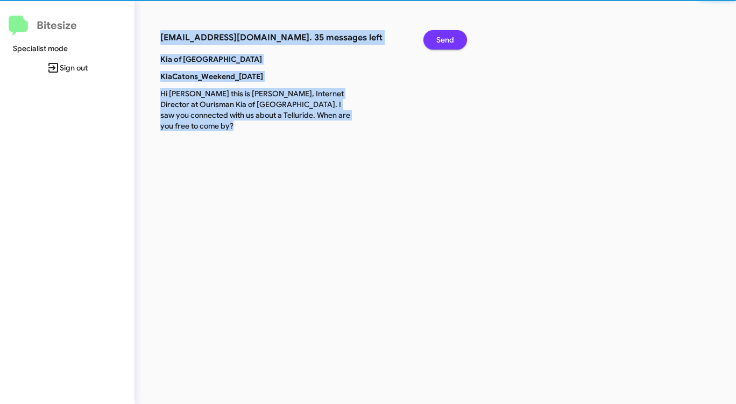
click at [450, 38] on span "Send" at bounding box center [445, 39] width 18 height 19
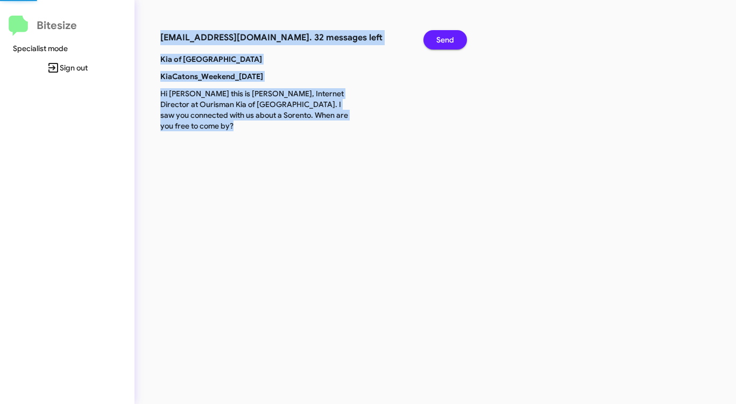
click at [450, 38] on span "Send" at bounding box center [445, 39] width 18 height 19
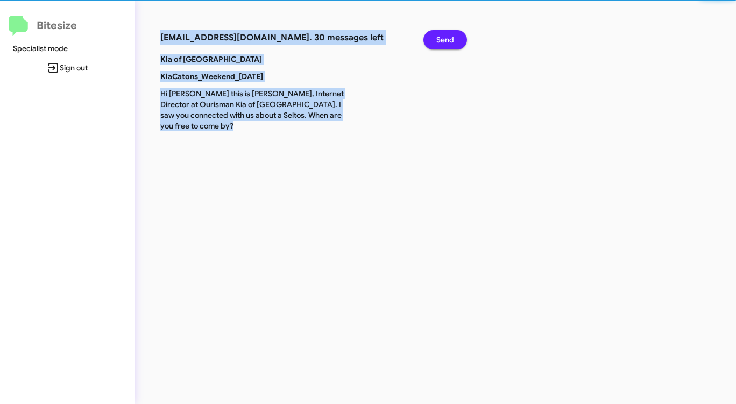
click at [450, 38] on span "Send" at bounding box center [445, 39] width 18 height 19
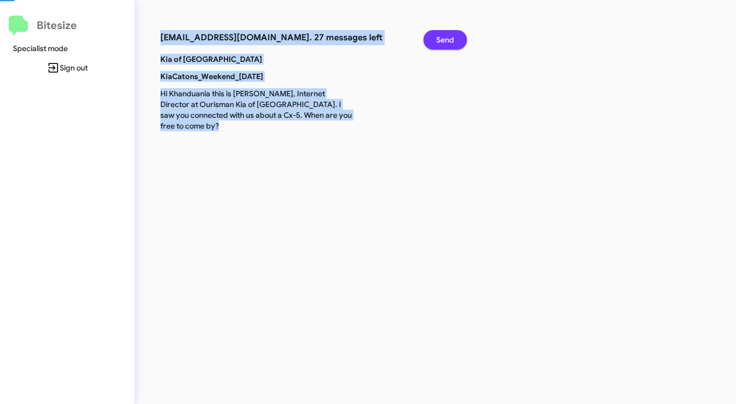
click at [450, 38] on span "Send" at bounding box center [445, 39] width 18 height 19
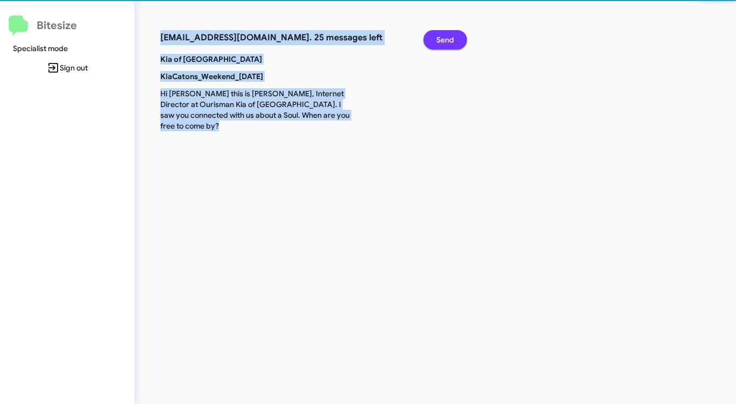
click at [450, 38] on span "Send" at bounding box center [445, 39] width 18 height 19
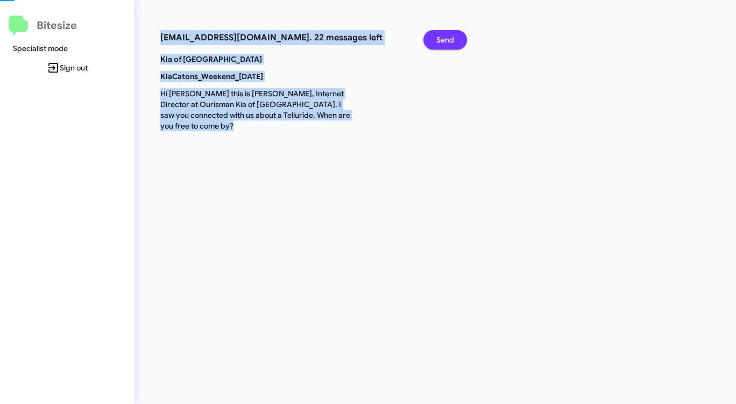
click at [450, 38] on span "Send" at bounding box center [445, 39] width 18 height 19
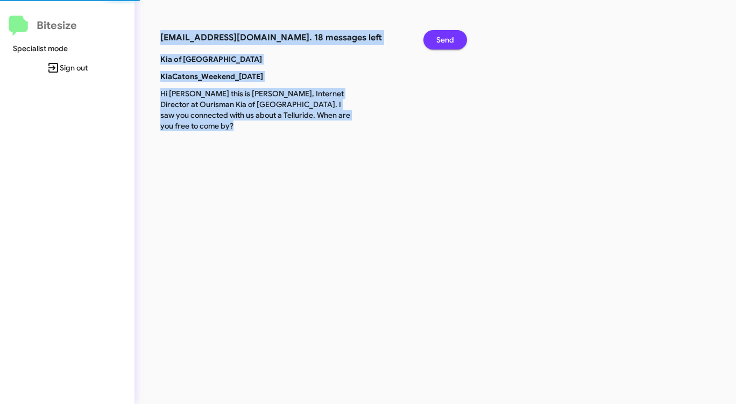
click at [450, 38] on span "Send" at bounding box center [445, 39] width 18 height 19
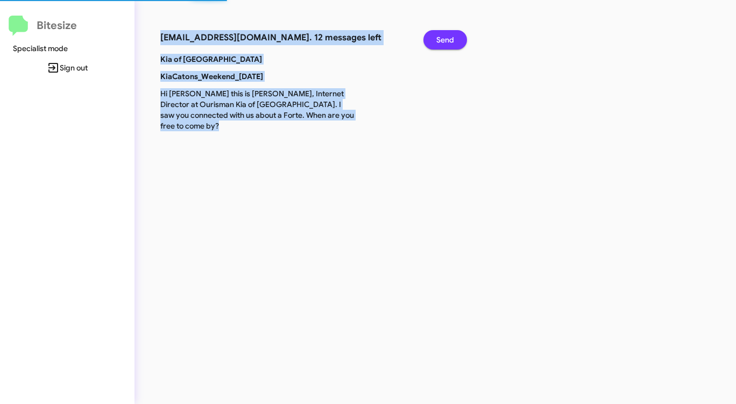
click at [450, 38] on span "Send" at bounding box center [445, 39] width 18 height 19
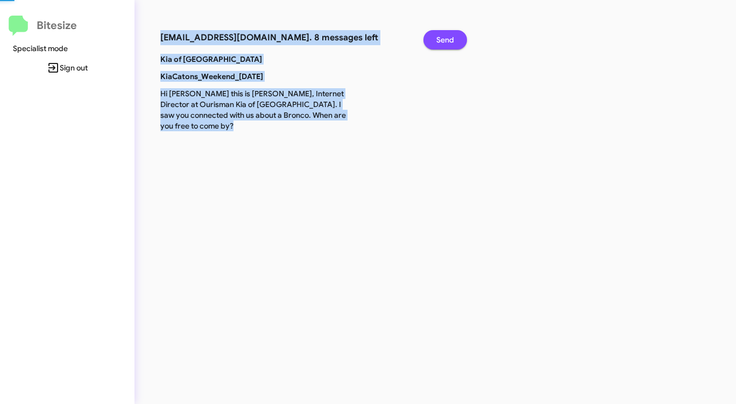
click at [450, 38] on span "Send" at bounding box center [445, 39] width 18 height 19
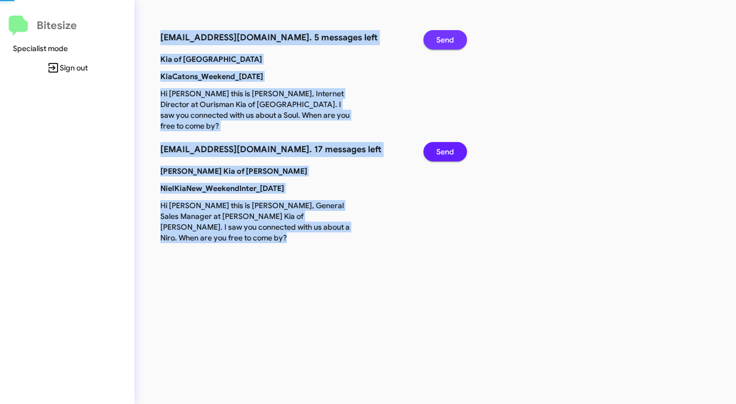
click at [450, 38] on span "Send" at bounding box center [445, 39] width 18 height 19
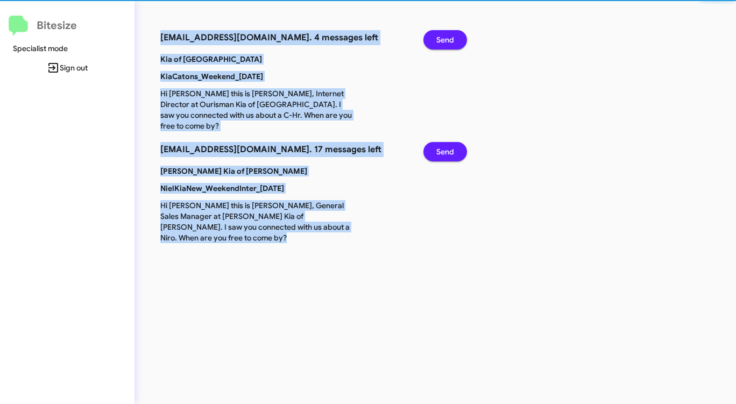
click at [450, 38] on span "Send" at bounding box center [445, 39] width 18 height 19
click at [450, 142] on span "Send" at bounding box center [445, 151] width 18 height 19
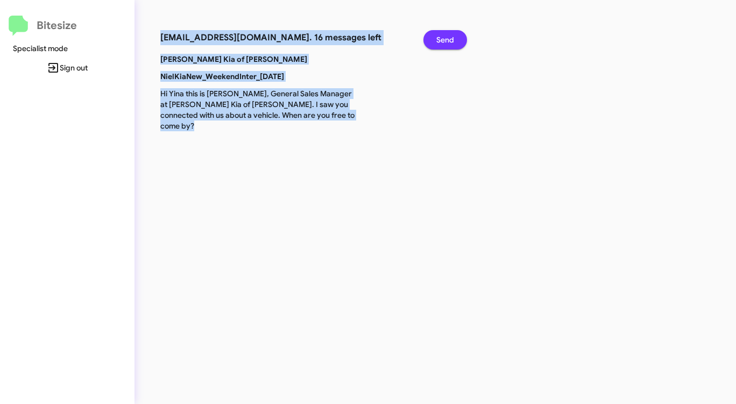
click at [450, 38] on span "Send" at bounding box center [445, 39] width 18 height 19
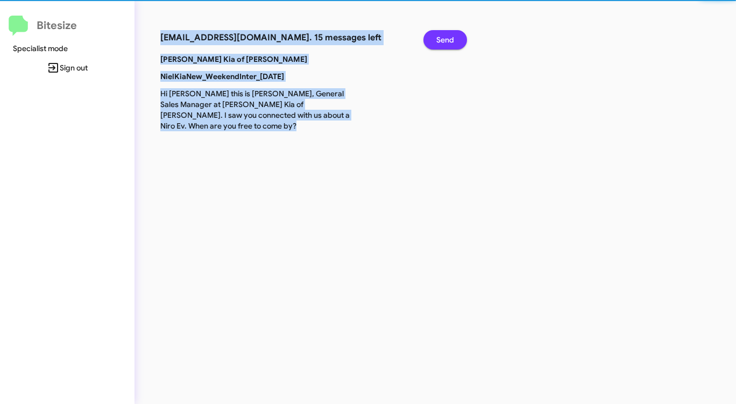
click at [450, 38] on span "Send" at bounding box center [445, 39] width 18 height 19
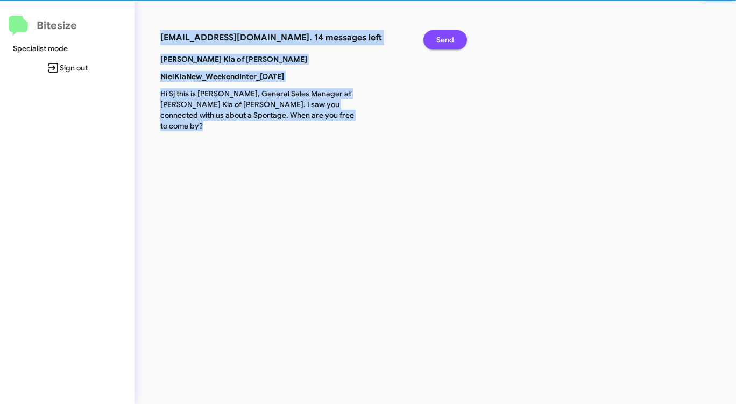
click at [450, 38] on span "Send" at bounding box center [445, 39] width 18 height 19
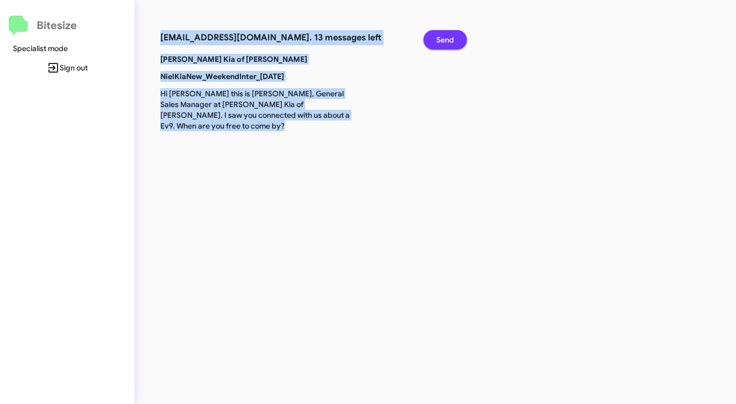
click at [450, 38] on span "Send" at bounding box center [445, 39] width 18 height 19
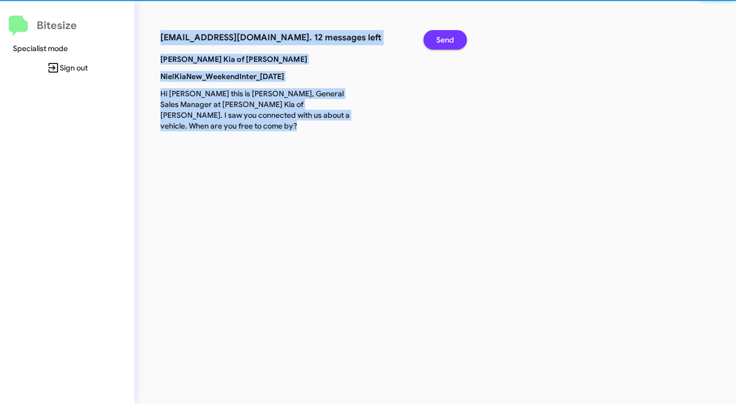
click at [450, 38] on span "Send" at bounding box center [445, 39] width 18 height 19
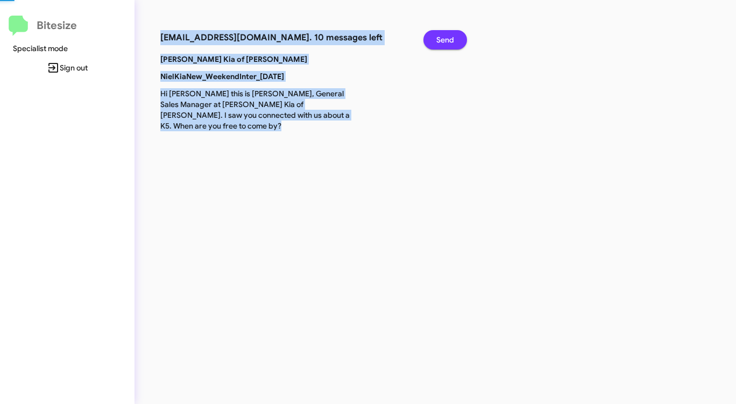
click at [450, 38] on span "Send" at bounding box center [445, 39] width 18 height 19
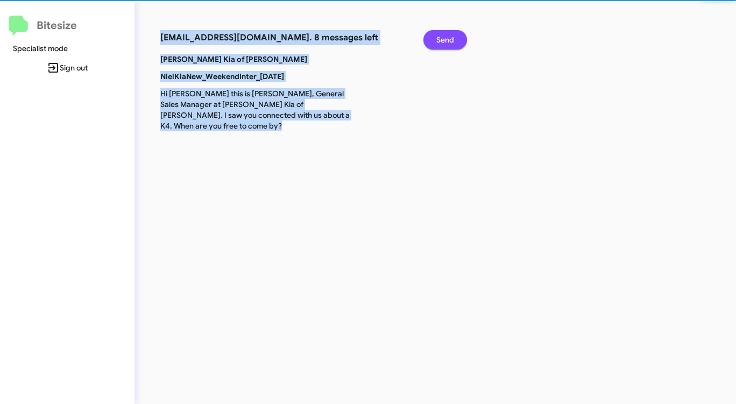
click at [450, 38] on span "Send" at bounding box center [445, 39] width 18 height 19
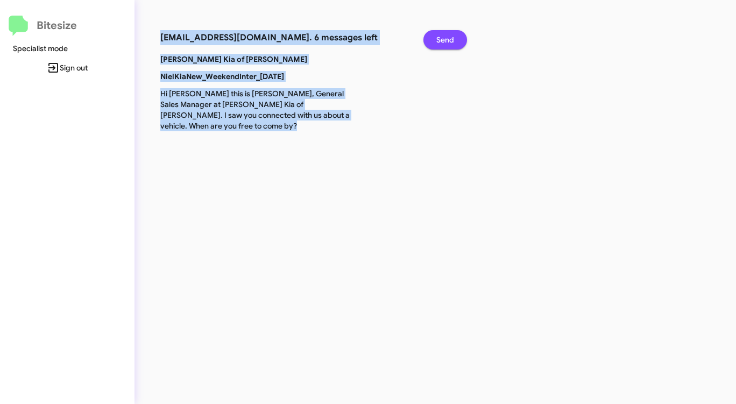
click at [450, 38] on span "Send" at bounding box center [445, 39] width 18 height 19
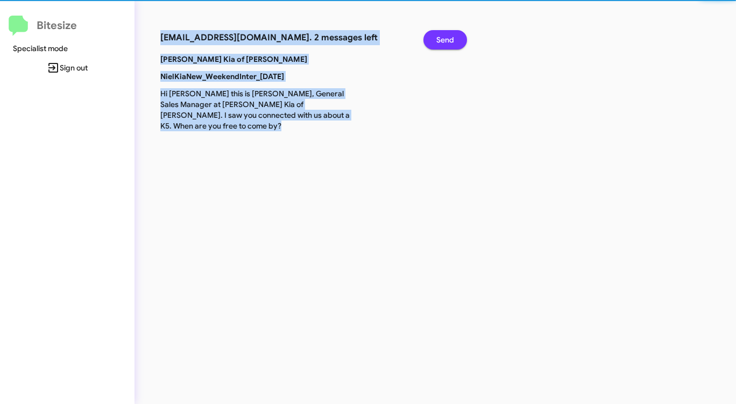
click at [450, 38] on span "Send" at bounding box center [445, 39] width 18 height 19
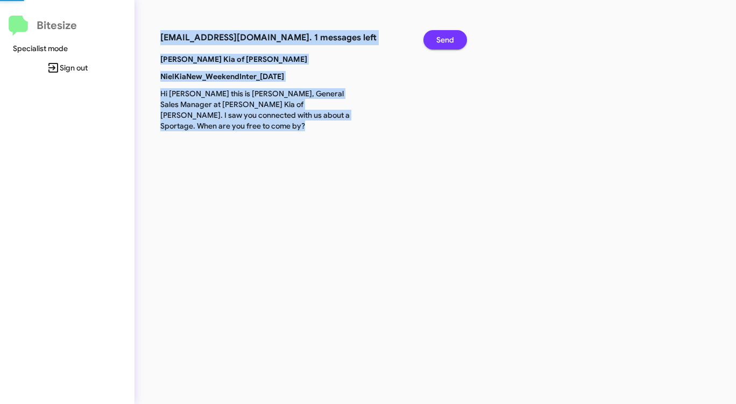
click at [450, 38] on span "Send" at bounding box center [445, 39] width 18 height 19
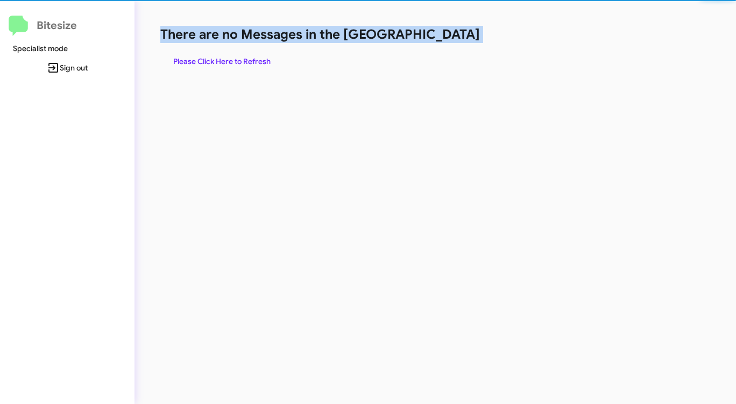
click at [450, 38] on h1 "There are no Messages in the [GEOGRAPHIC_DATA]" at bounding box center [385, 34] width 450 height 17
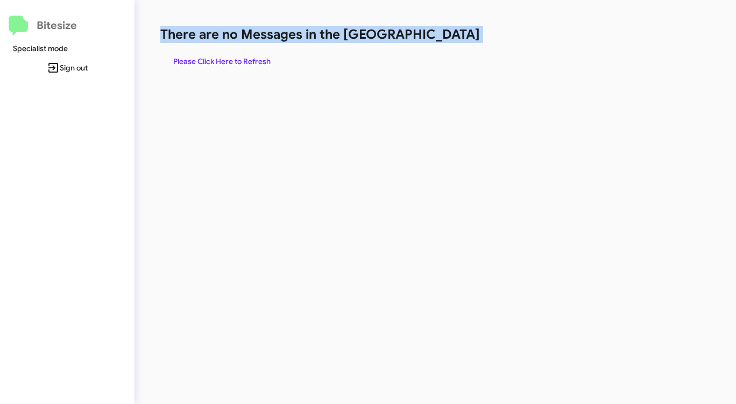
click at [450, 38] on h1 "There are no Messages in the [GEOGRAPHIC_DATA]" at bounding box center [385, 34] width 450 height 17
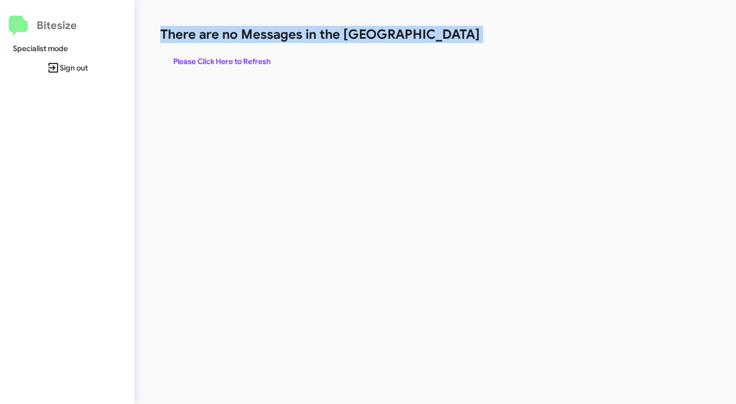
click at [450, 38] on h1 "There are no Messages in the [GEOGRAPHIC_DATA]" at bounding box center [385, 34] width 450 height 17
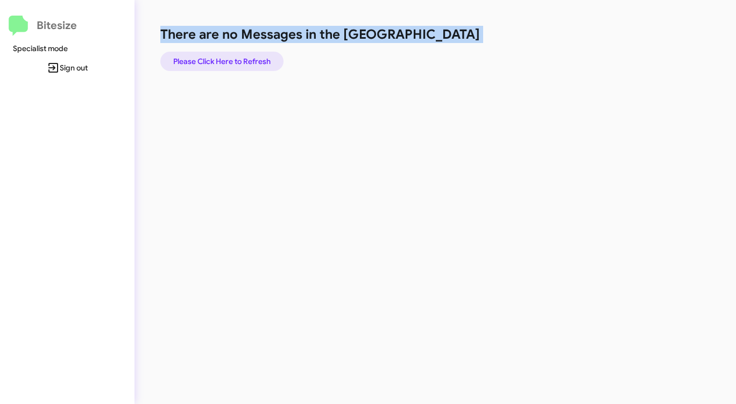
click at [248, 63] on span "Please Click Here to Refresh" at bounding box center [221, 61] width 97 height 19
click at [252, 61] on span "Please Click Here to Refresh" at bounding box center [221, 61] width 97 height 19
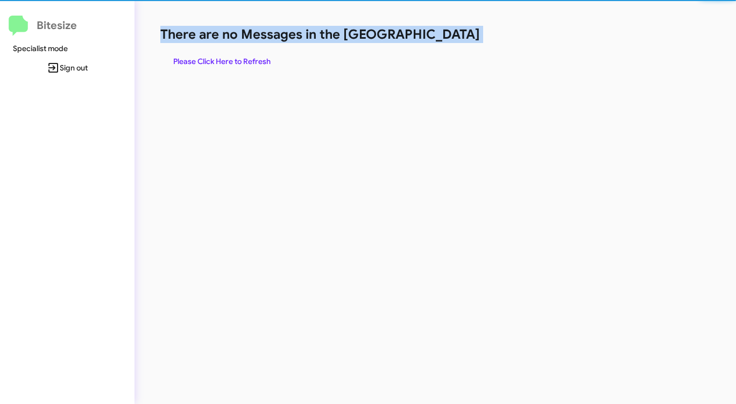
click at [252, 61] on span "Please Click Here to Refresh" at bounding box center [221, 61] width 97 height 19
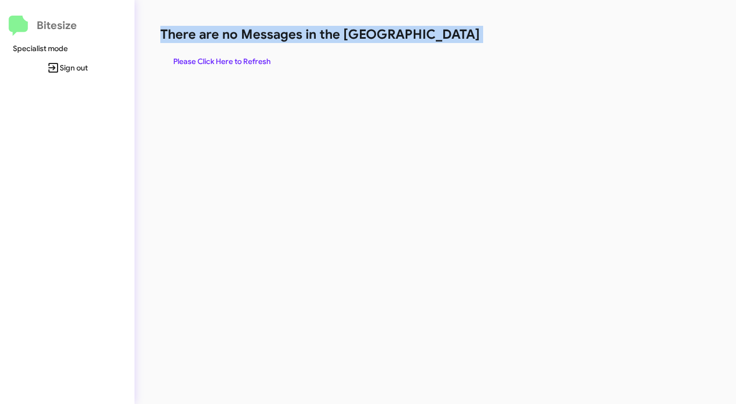
click at [252, 61] on span "Please Click Here to Refresh" at bounding box center [221, 61] width 97 height 19
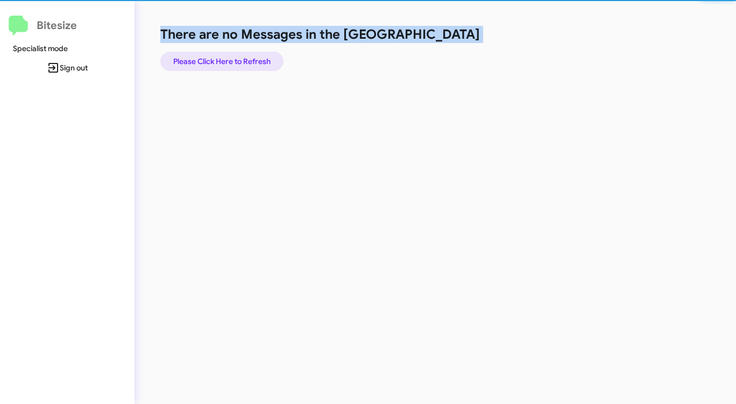
click at [252, 61] on span "Please Click Here to Refresh" at bounding box center [221, 61] width 97 height 19
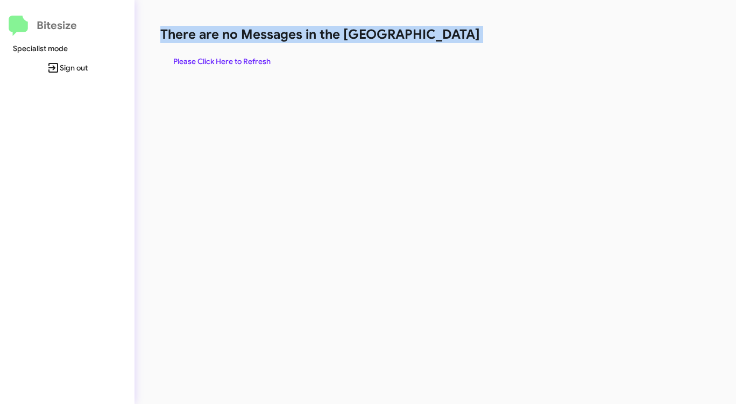
click at [252, 61] on span "Please Click Here to Refresh" at bounding box center [221, 61] width 97 height 19
click at [251, 61] on span "Please Click Here to Refresh" at bounding box center [221, 61] width 97 height 19
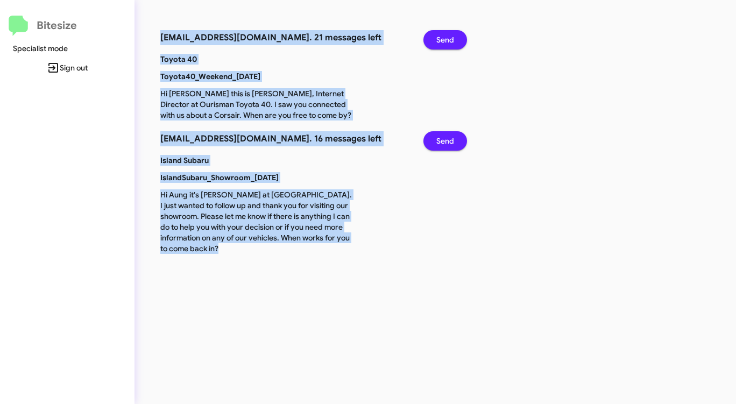
click at [444, 35] on span "Send" at bounding box center [445, 39] width 18 height 19
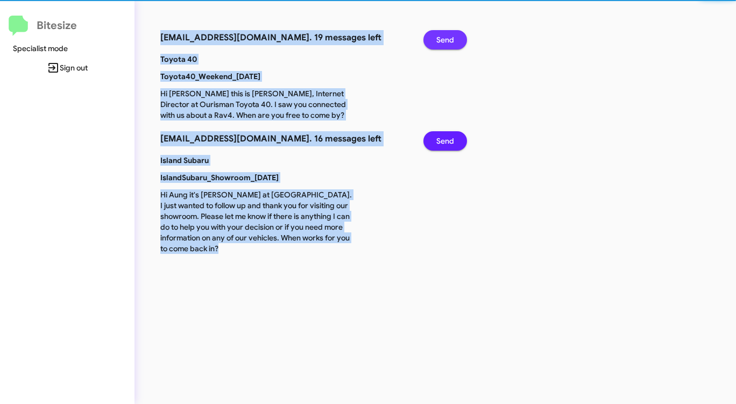
click at [444, 35] on span "Send" at bounding box center [445, 39] width 18 height 19
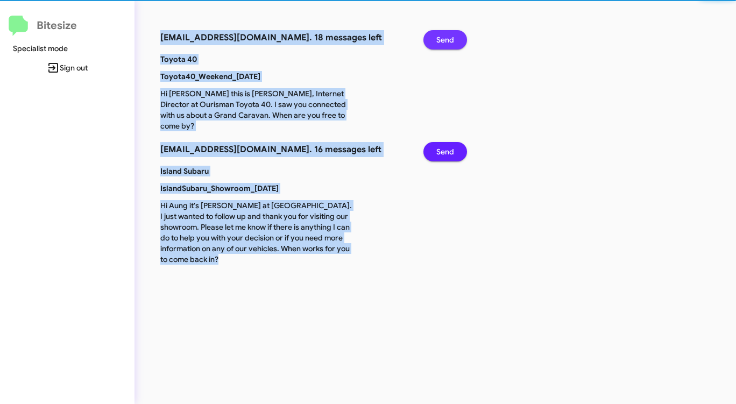
click at [444, 35] on span "Send" at bounding box center [445, 39] width 18 height 19
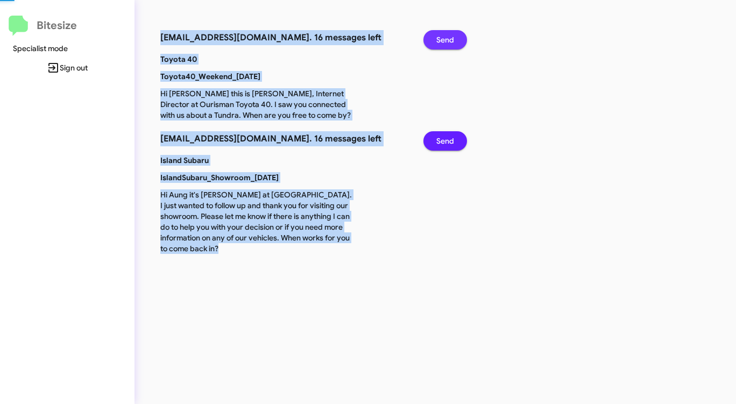
click at [444, 35] on span "Send" at bounding box center [445, 39] width 18 height 19
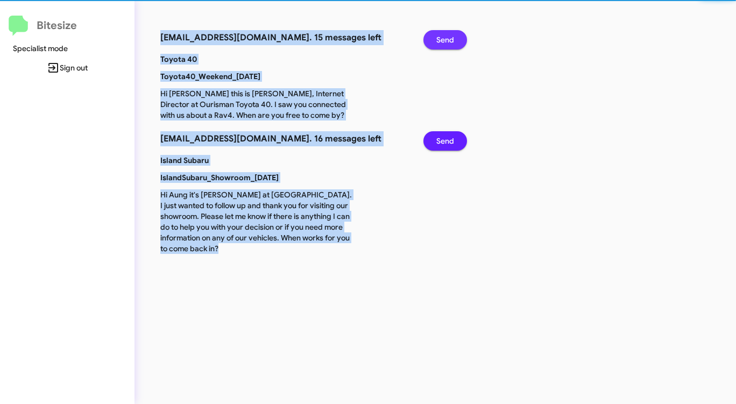
click at [444, 35] on span "Send" at bounding box center [445, 39] width 18 height 19
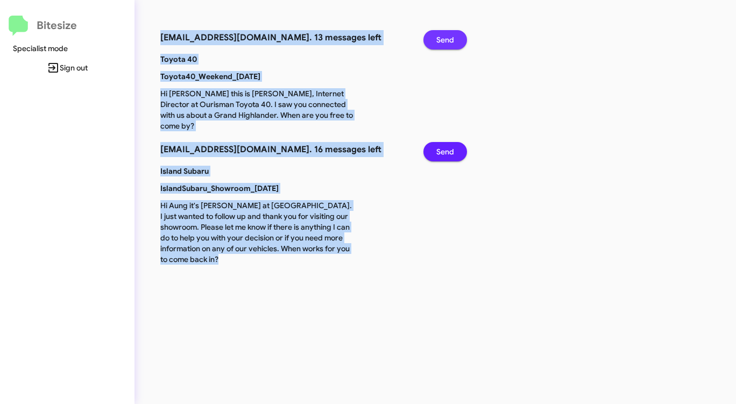
click at [444, 35] on span "Send" at bounding box center [445, 39] width 18 height 19
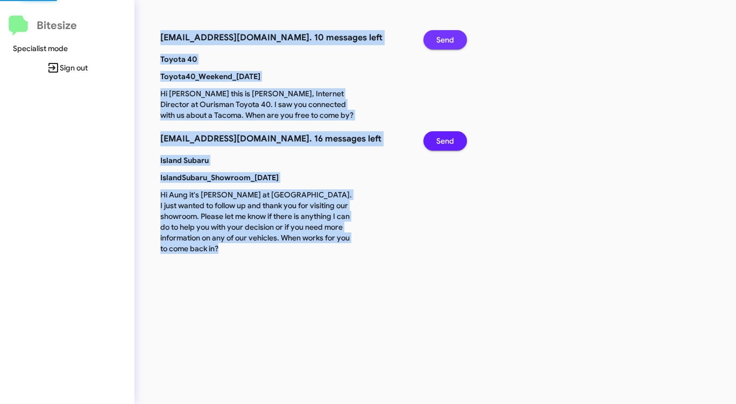
click at [444, 35] on span "Send" at bounding box center [445, 39] width 18 height 19
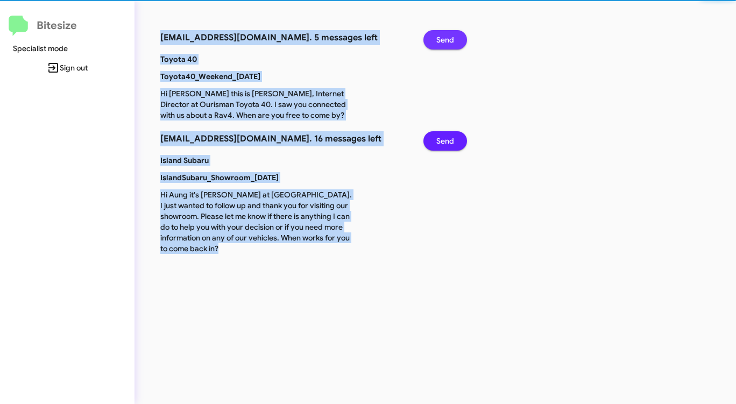
click at [444, 35] on span "Send" at bounding box center [445, 39] width 18 height 19
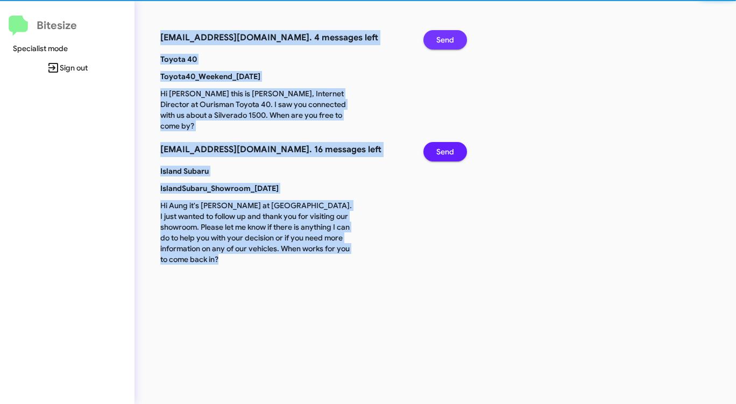
click at [444, 35] on span "Send" at bounding box center [445, 39] width 18 height 19
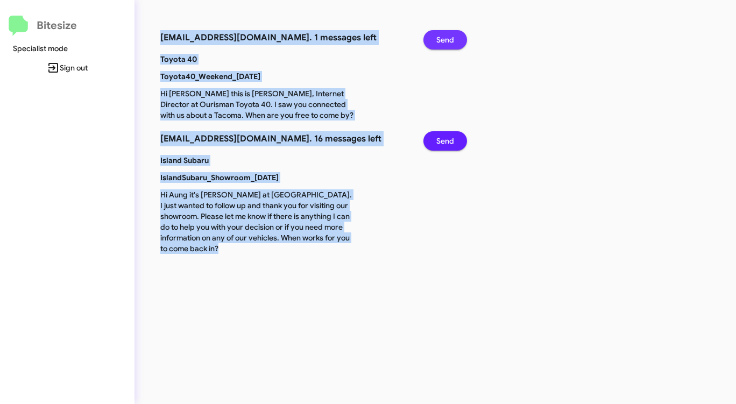
click at [444, 35] on span "Send" at bounding box center [445, 39] width 18 height 19
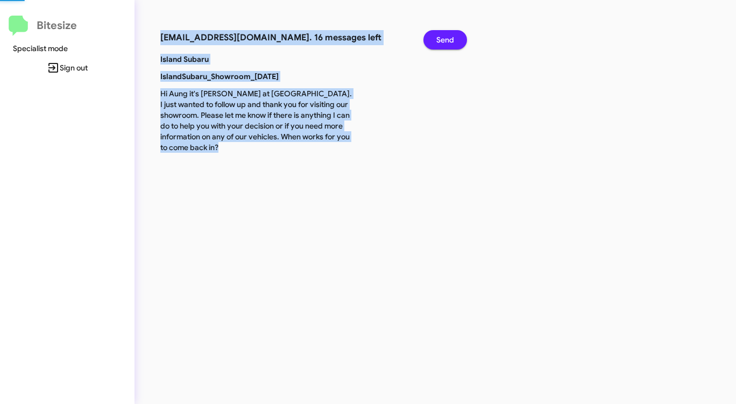
click at [444, 35] on span "Send" at bounding box center [445, 39] width 18 height 19
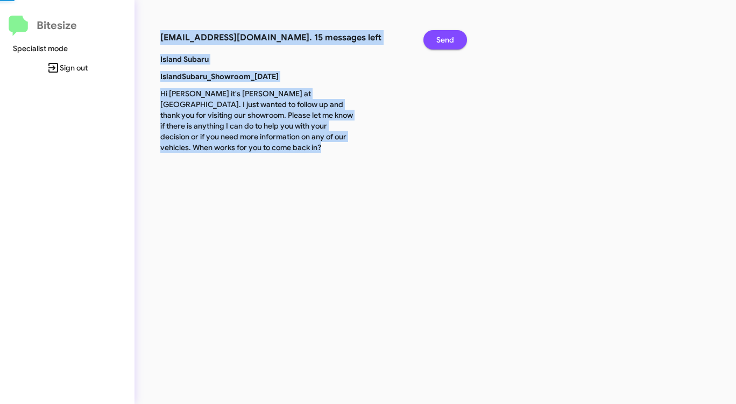
click at [444, 35] on span "Send" at bounding box center [445, 39] width 18 height 19
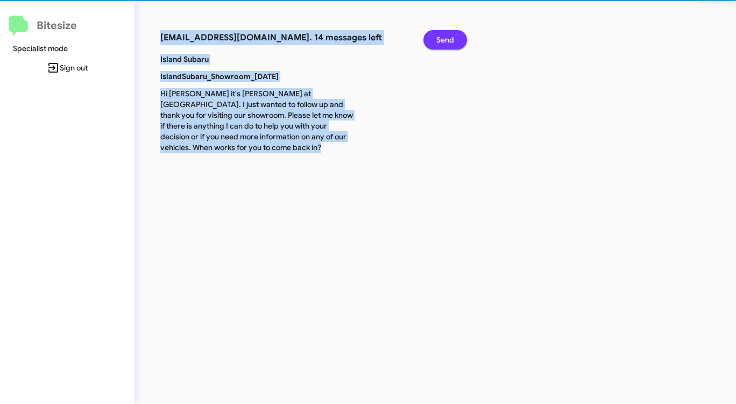
click at [444, 35] on span "Send" at bounding box center [445, 39] width 18 height 19
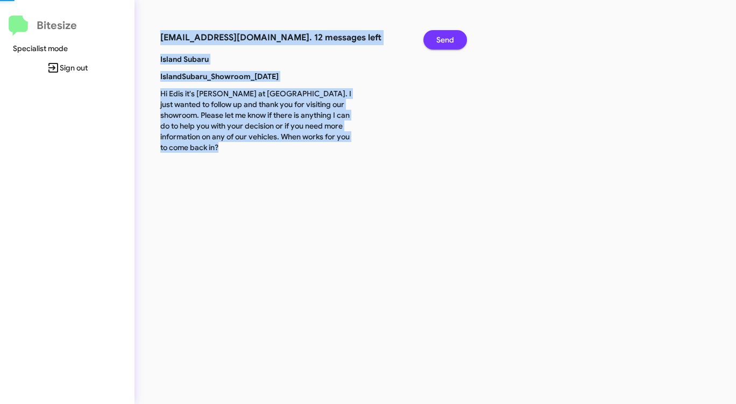
click at [443, 35] on span "Send" at bounding box center [445, 39] width 18 height 19
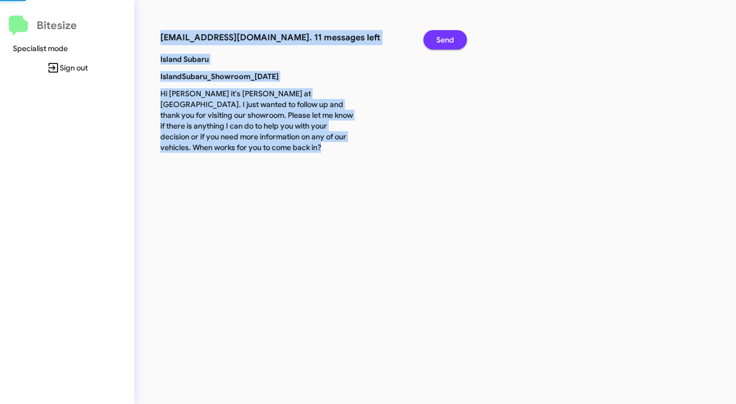
click at [443, 35] on span "Send" at bounding box center [445, 39] width 18 height 19
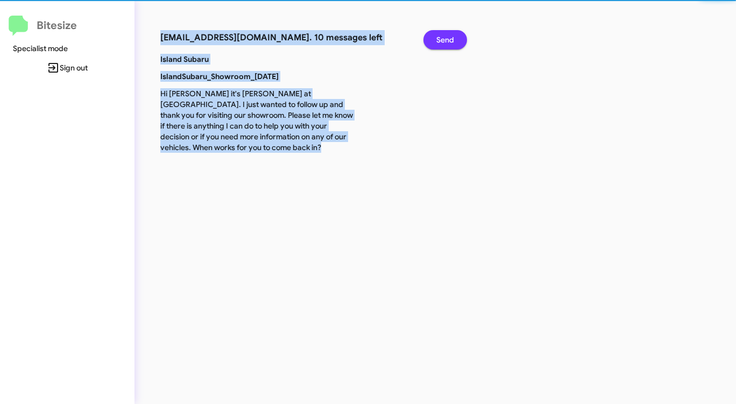
click at [443, 35] on span "Send" at bounding box center [445, 39] width 18 height 19
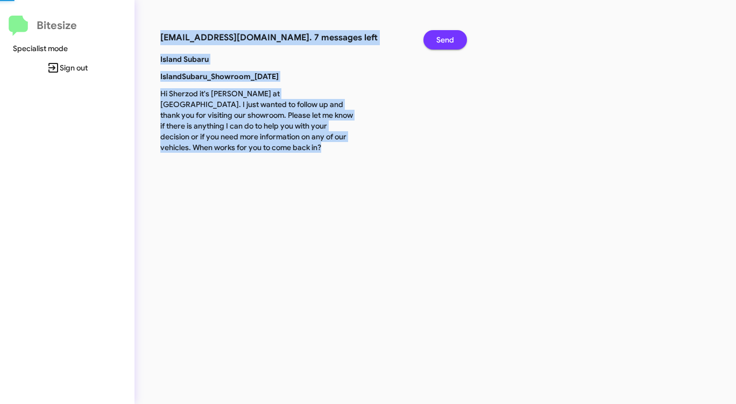
click at [443, 35] on span "Send" at bounding box center [445, 39] width 18 height 19
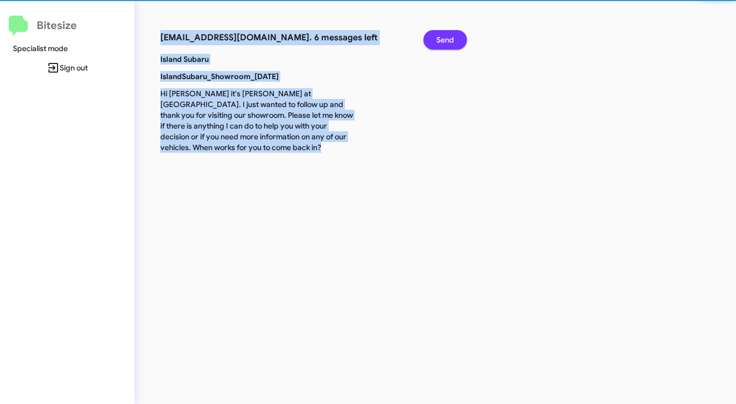
click at [443, 35] on span "Send" at bounding box center [445, 39] width 18 height 19
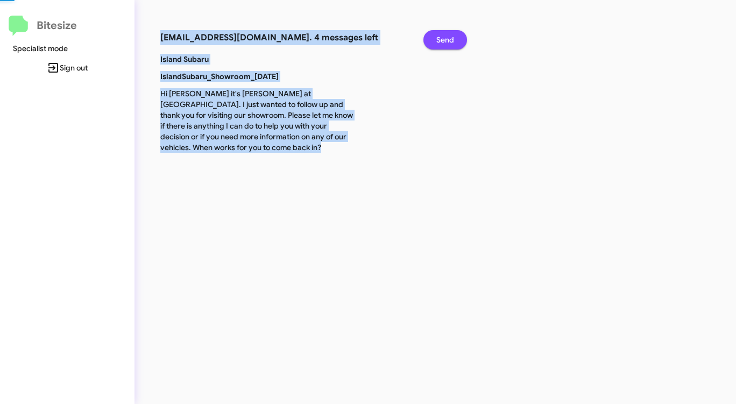
click at [443, 35] on span "Send" at bounding box center [445, 39] width 18 height 19
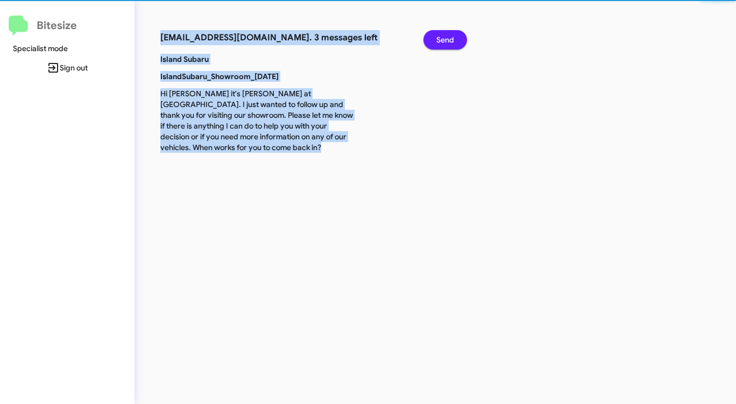
click at [443, 35] on span "Send" at bounding box center [445, 39] width 18 height 19
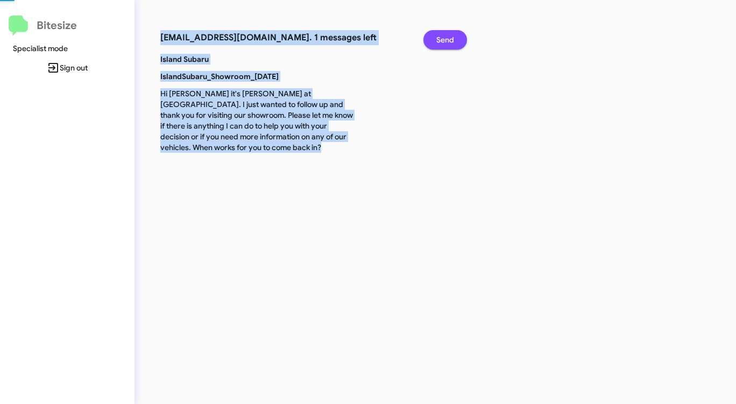
click at [443, 35] on span "Send" at bounding box center [445, 39] width 18 height 19
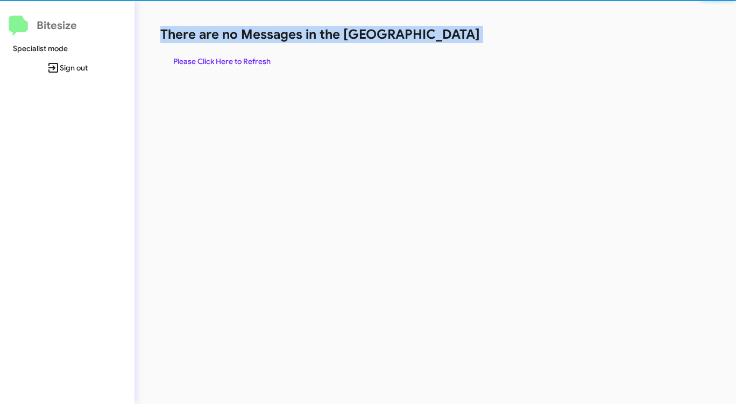
click at [443, 35] on h1 "There are no Messages in the [GEOGRAPHIC_DATA]" at bounding box center [385, 34] width 450 height 17
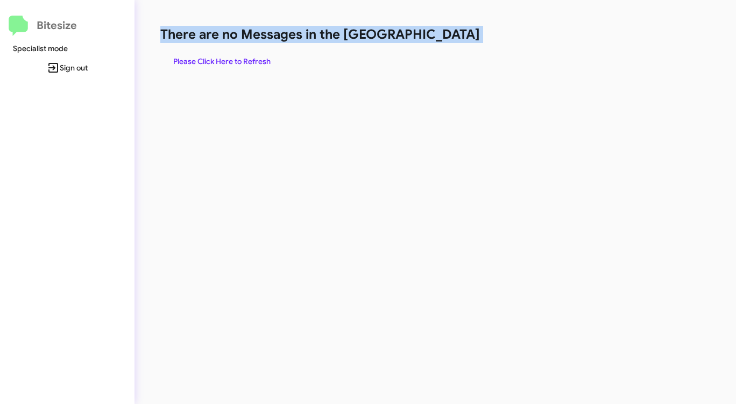
click at [443, 35] on h1 "There are no Messages in the [GEOGRAPHIC_DATA]" at bounding box center [385, 34] width 450 height 17
click at [443, 36] on h1 "There are no Messages in the [GEOGRAPHIC_DATA]" at bounding box center [385, 34] width 450 height 17
click at [442, 36] on h1 "There are no Messages in the [GEOGRAPHIC_DATA]" at bounding box center [385, 34] width 450 height 17
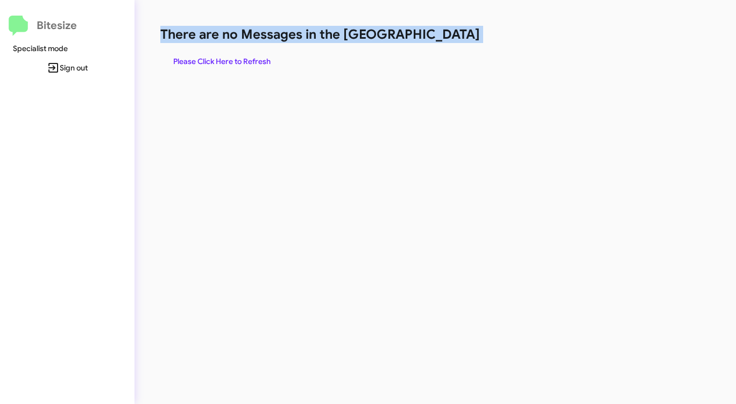
click at [442, 36] on h1 "There are no Messages in the [GEOGRAPHIC_DATA]" at bounding box center [385, 34] width 450 height 17
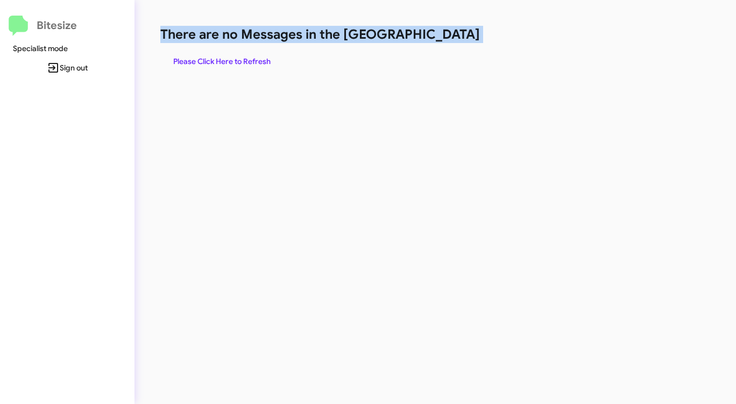
click at [442, 36] on h1 "There are no Messages in the [GEOGRAPHIC_DATA]" at bounding box center [385, 34] width 450 height 17
click at [227, 56] on span "Please Click Here to Refresh" at bounding box center [221, 61] width 97 height 19
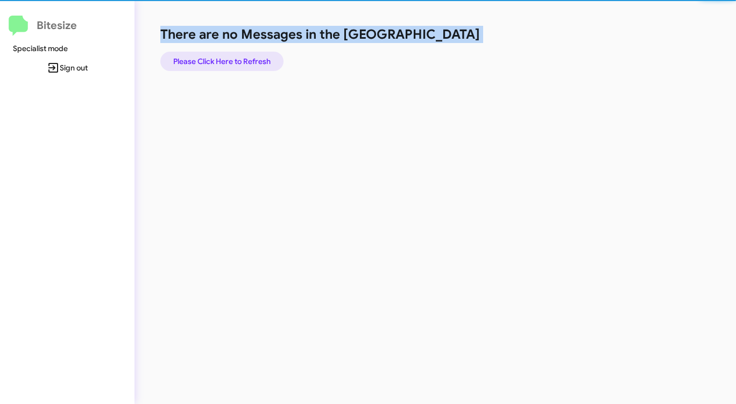
click at [226, 56] on span "Please Click Here to Refresh" at bounding box center [221, 61] width 97 height 19
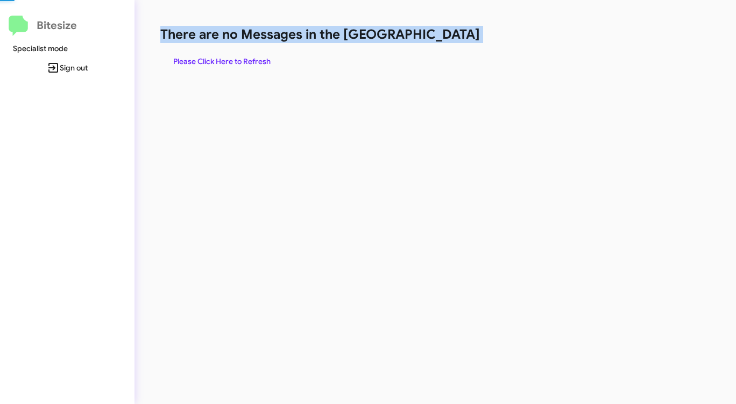
click at [226, 56] on span "Please Click Here to Refresh" at bounding box center [221, 61] width 97 height 19
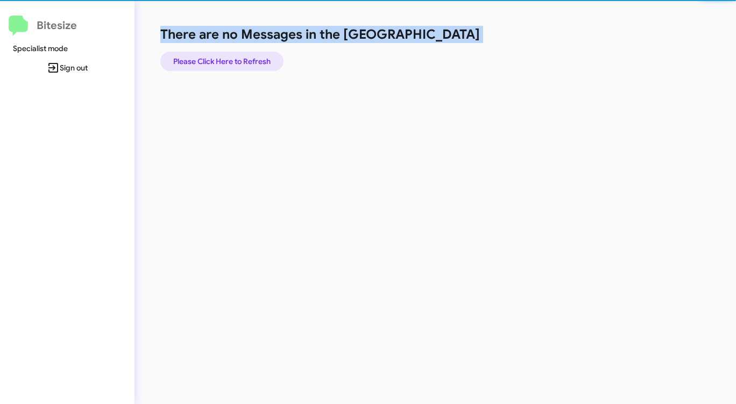
click at [226, 56] on span "Please Click Here to Refresh" at bounding box center [221, 61] width 97 height 19
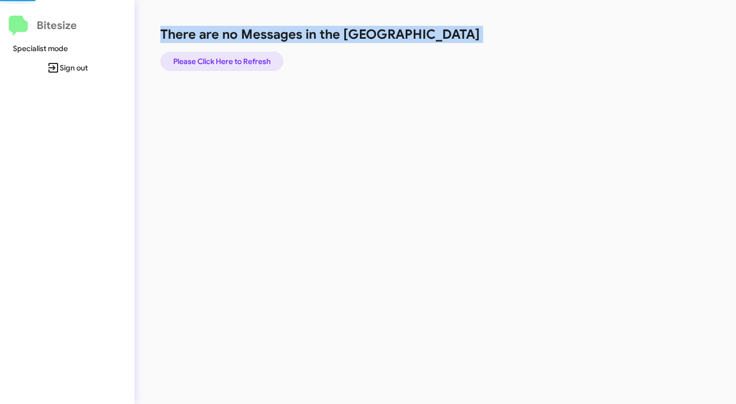
click at [226, 56] on span "Please Click Here to Refresh" at bounding box center [221, 61] width 97 height 19
click at [227, 56] on span "Please Click Here to Refresh" at bounding box center [221, 61] width 97 height 19
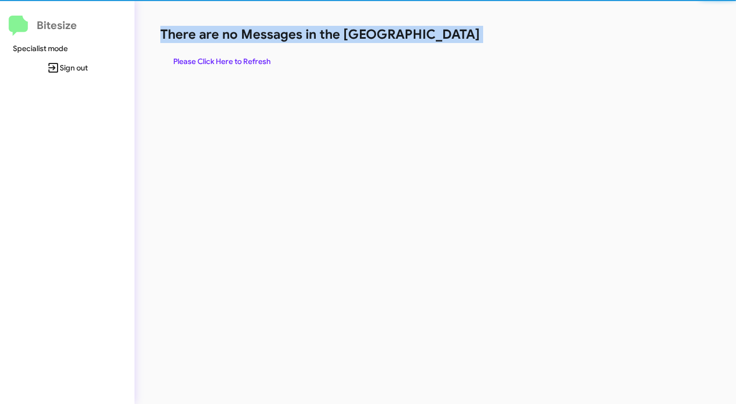
click at [227, 56] on span "Please Click Here to Refresh" at bounding box center [221, 61] width 97 height 19
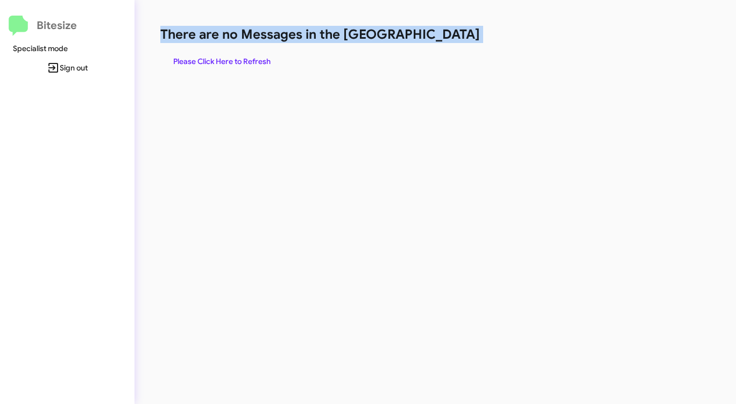
click at [228, 56] on span "Please Click Here to Refresh" at bounding box center [221, 61] width 97 height 19
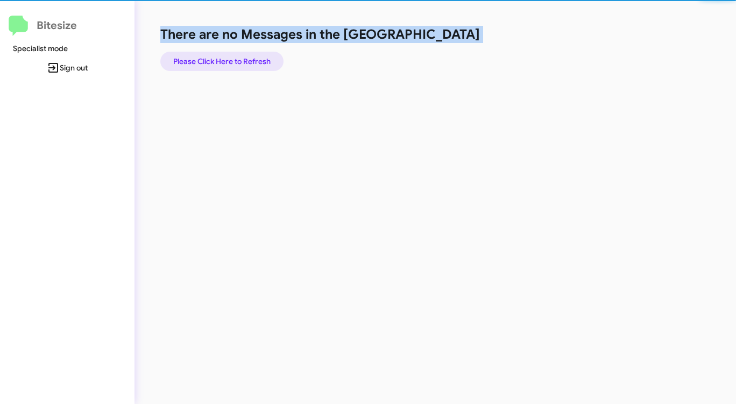
click at [227, 56] on span "Please Click Here to Refresh" at bounding box center [221, 61] width 97 height 19
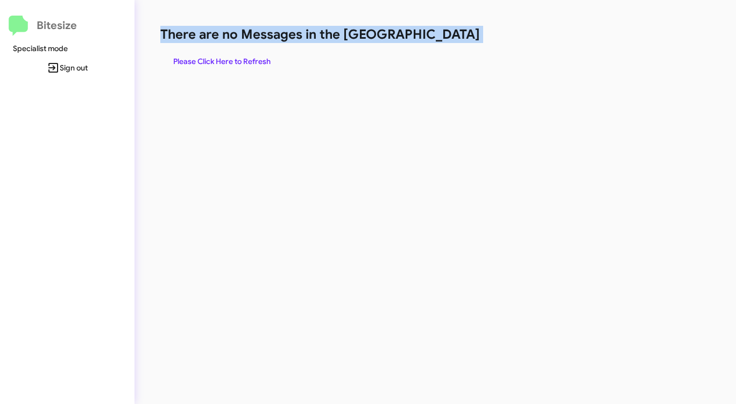
click at [227, 56] on span "Please Click Here to Refresh" at bounding box center [221, 61] width 97 height 19
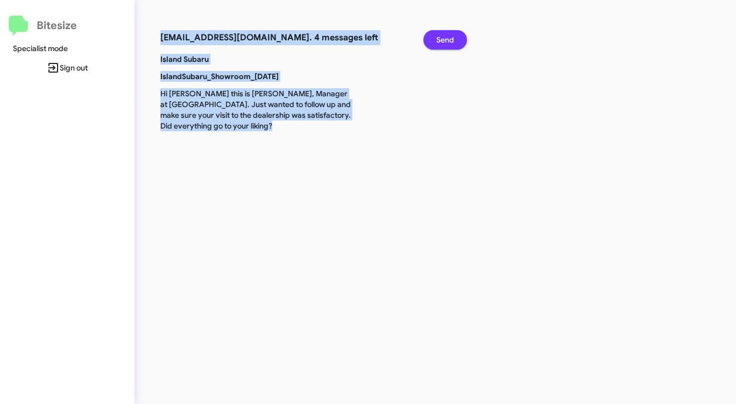
click at [446, 37] on span "Send" at bounding box center [445, 39] width 18 height 19
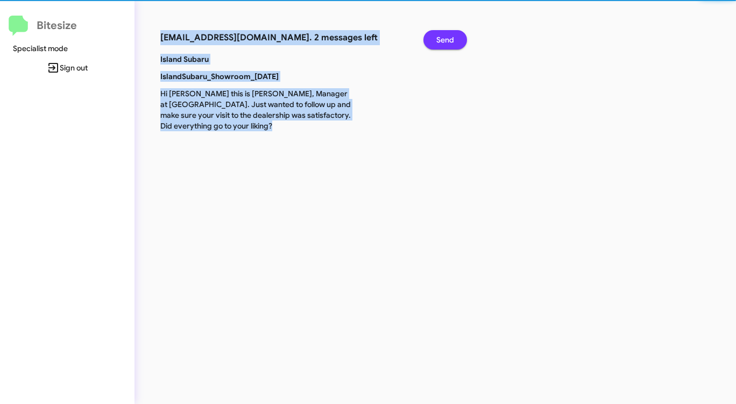
click at [446, 37] on span "Send" at bounding box center [445, 39] width 18 height 19
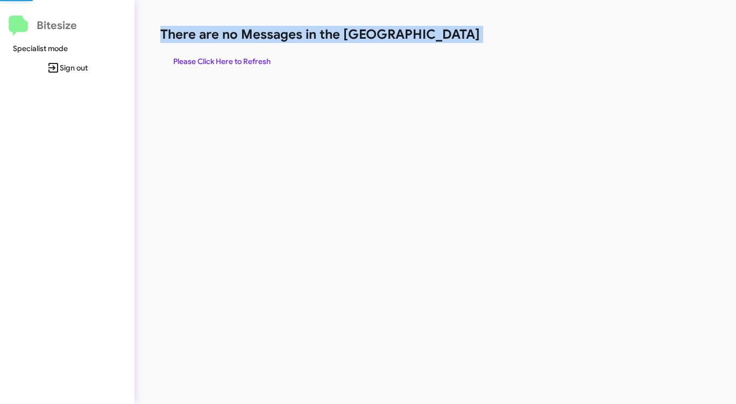
click at [446, 37] on h1 "There are no Messages in the [GEOGRAPHIC_DATA]" at bounding box center [385, 34] width 450 height 17
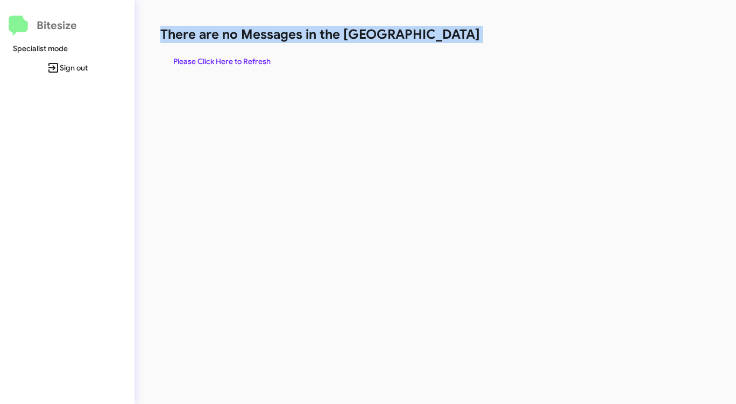
click at [445, 37] on h1 "There are no Messages in the [GEOGRAPHIC_DATA]" at bounding box center [385, 34] width 450 height 17
click at [232, 58] on span "Please Click Here to Refresh" at bounding box center [221, 61] width 97 height 19
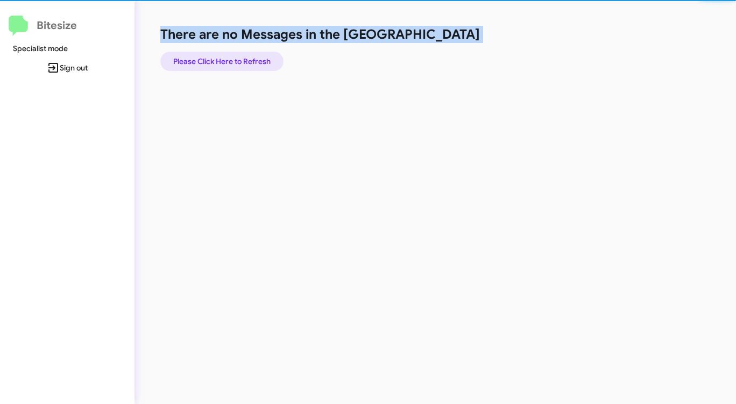
click at [232, 58] on span "Please Click Here to Refresh" at bounding box center [221, 61] width 97 height 19
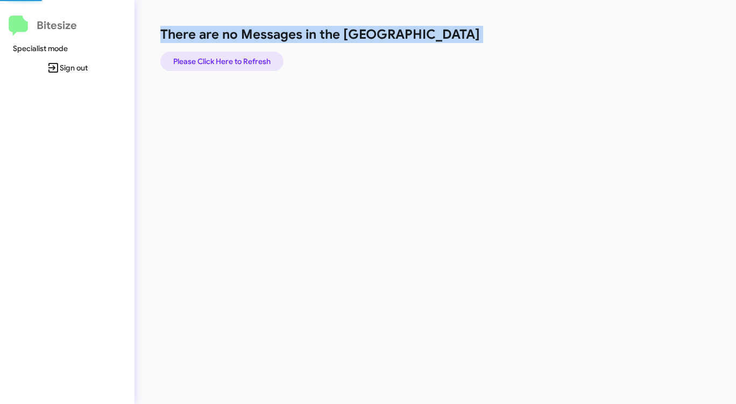
click at [232, 58] on span "Please Click Here to Refresh" at bounding box center [221, 61] width 97 height 19
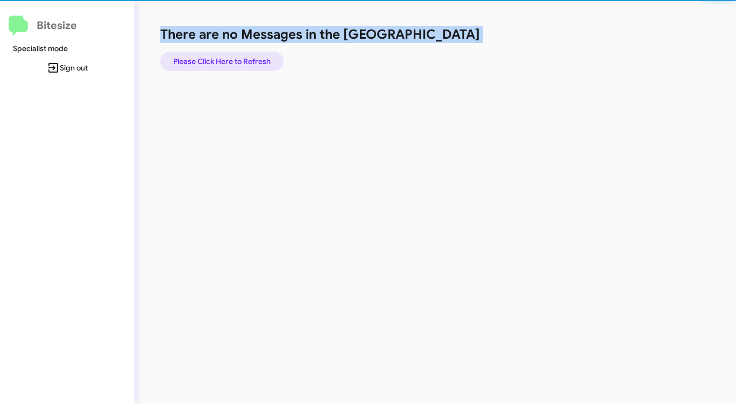
click at [232, 58] on span "Please Click Here to Refresh" at bounding box center [221, 61] width 97 height 19
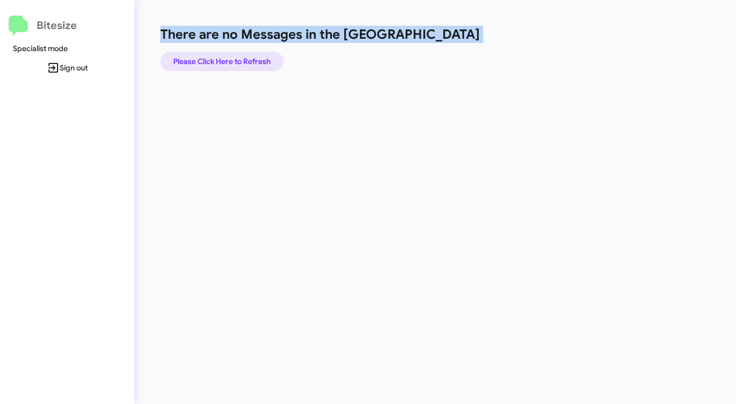
click at [232, 58] on span "Please Click Here to Refresh" at bounding box center [221, 61] width 97 height 19
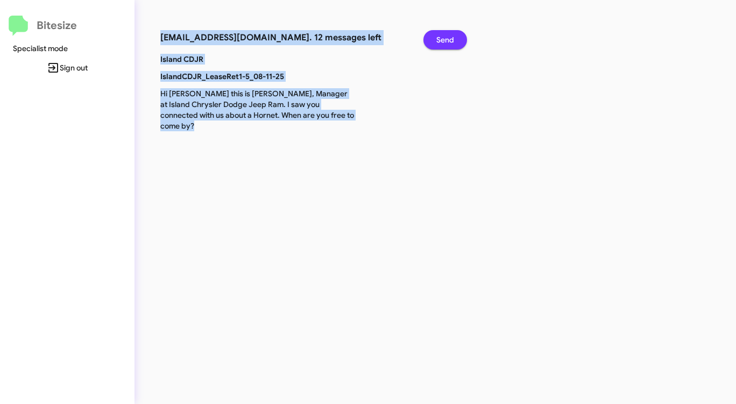
click at [444, 38] on span "Send" at bounding box center [445, 39] width 18 height 19
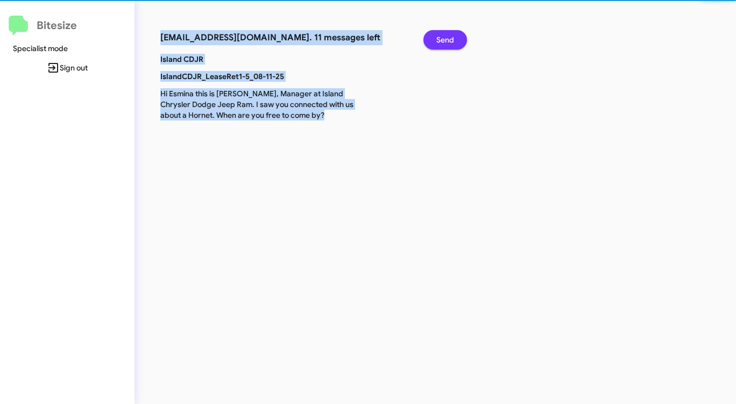
click at [444, 38] on span "Send" at bounding box center [445, 39] width 18 height 19
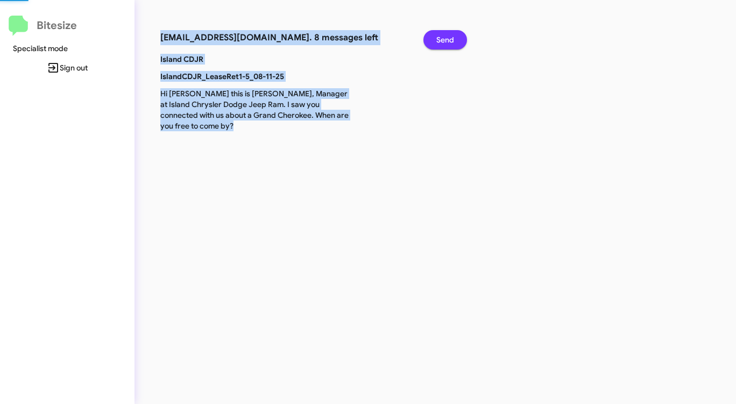
click at [444, 38] on span "Send" at bounding box center [445, 39] width 18 height 19
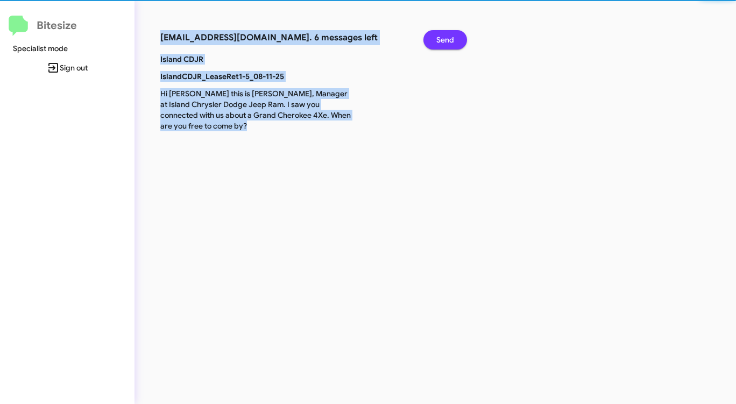
click at [444, 38] on span "Send" at bounding box center [445, 39] width 18 height 19
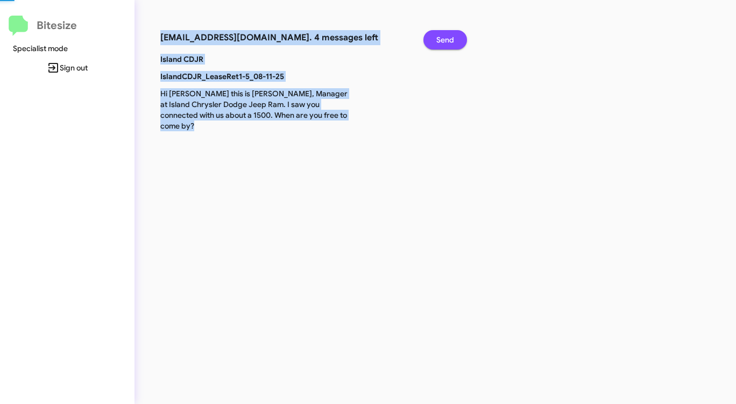
click at [444, 38] on span "Send" at bounding box center [445, 39] width 18 height 19
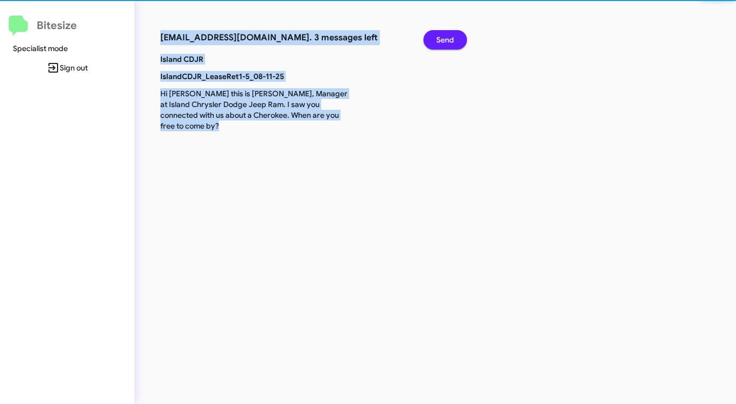
click at [444, 38] on span "Send" at bounding box center [445, 39] width 18 height 19
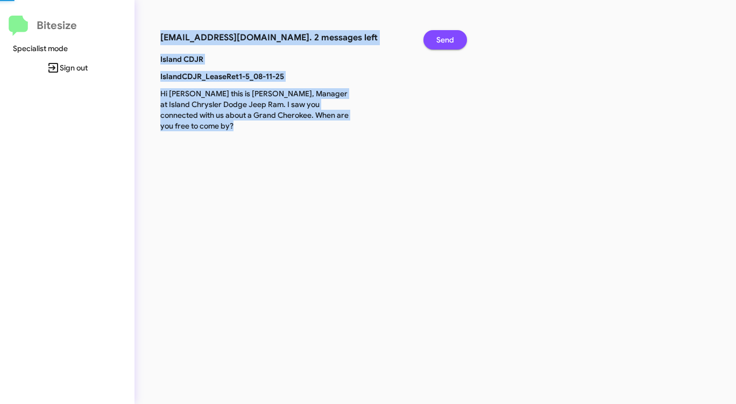
click at [444, 38] on span "Send" at bounding box center [445, 39] width 18 height 19
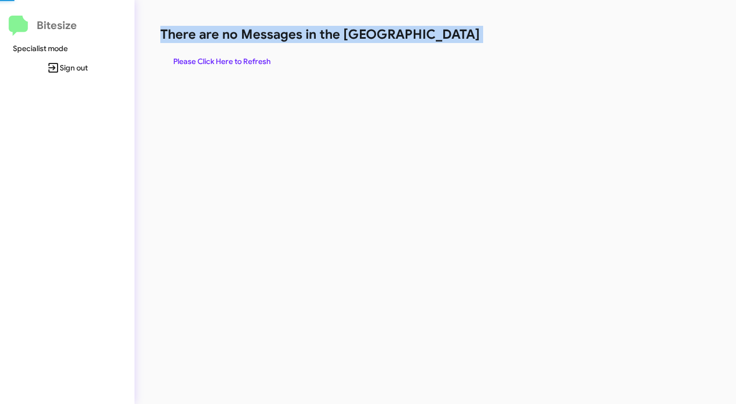
click at [444, 38] on h1 "There are no Messages in the [GEOGRAPHIC_DATA]" at bounding box center [385, 34] width 450 height 17
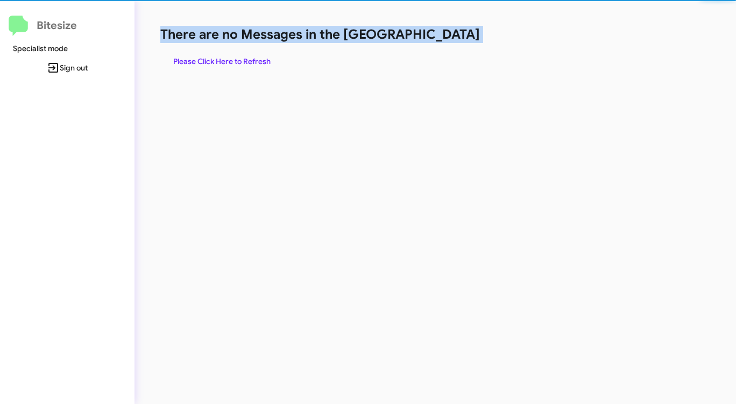
click at [444, 38] on h1 "There are no Messages in the [GEOGRAPHIC_DATA]" at bounding box center [385, 34] width 450 height 17
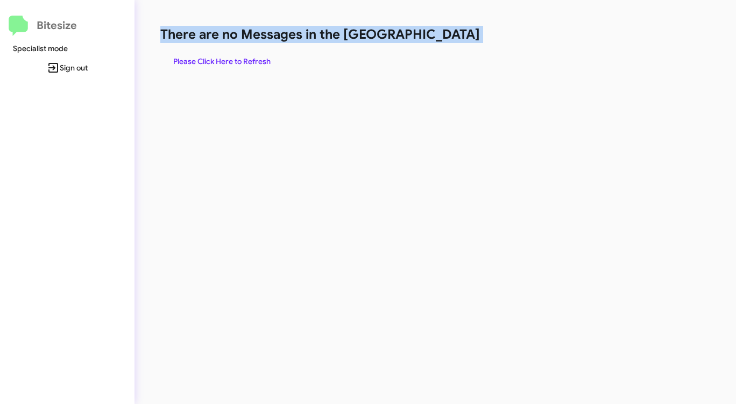
click at [444, 38] on h1 "There are no Messages in the [GEOGRAPHIC_DATA]" at bounding box center [385, 34] width 450 height 17
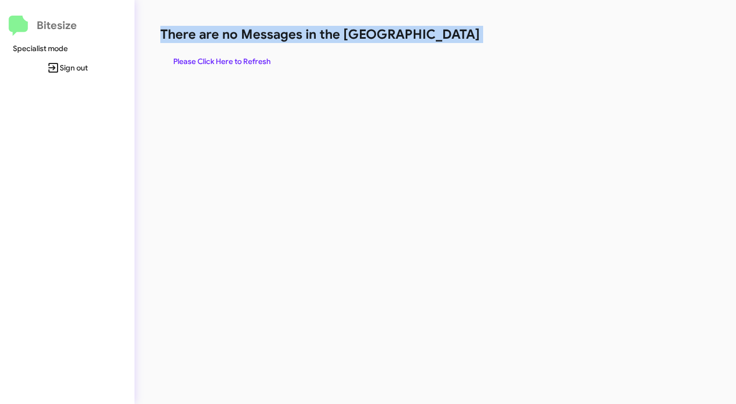
click at [444, 38] on h1 "There are no Messages in the [GEOGRAPHIC_DATA]" at bounding box center [385, 34] width 450 height 17
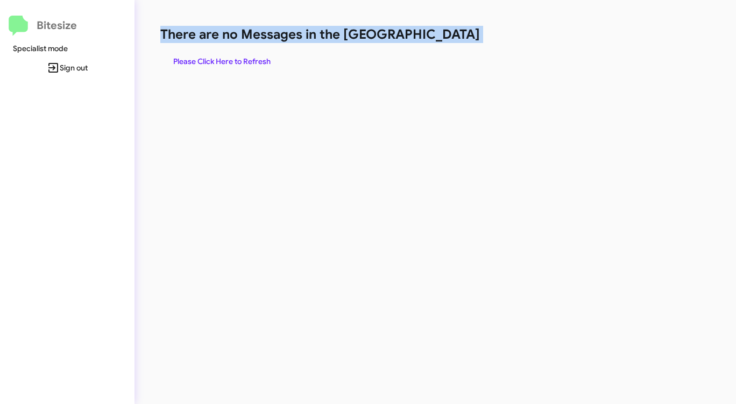
click at [444, 38] on h1 "There are no Messages in the [GEOGRAPHIC_DATA]" at bounding box center [385, 34] width 450 height 17
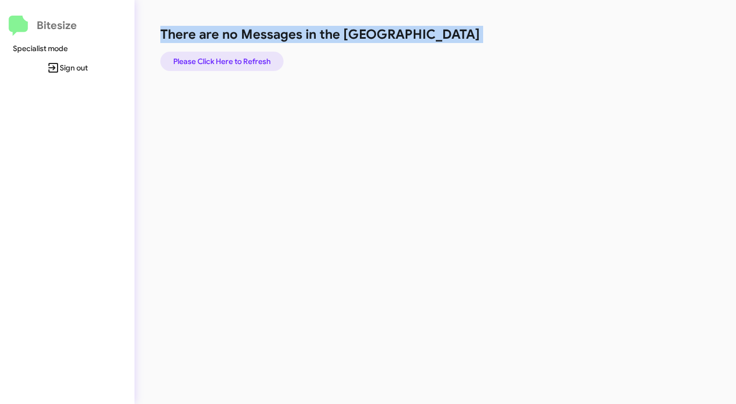
click at [225, 58] on span "Please Click Here to Refresh" at bounding box center [221, 61] width 97 height 19
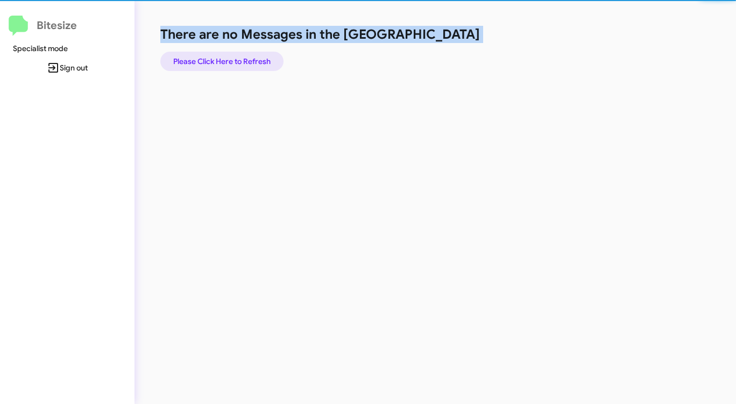
click at [226, 58] on span "Please Click Here to Refresh" at bounding box center [221, 61] width 97 height 19
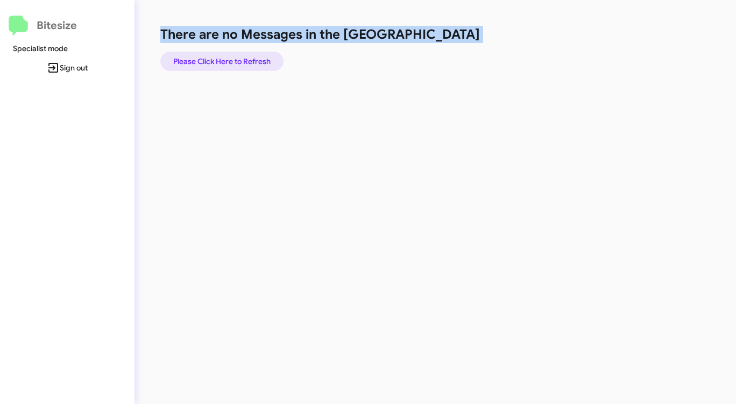
click at [225, 58] on span "Please Click Here to Refresh" at bounding box center [221, 61] width 97 height 19
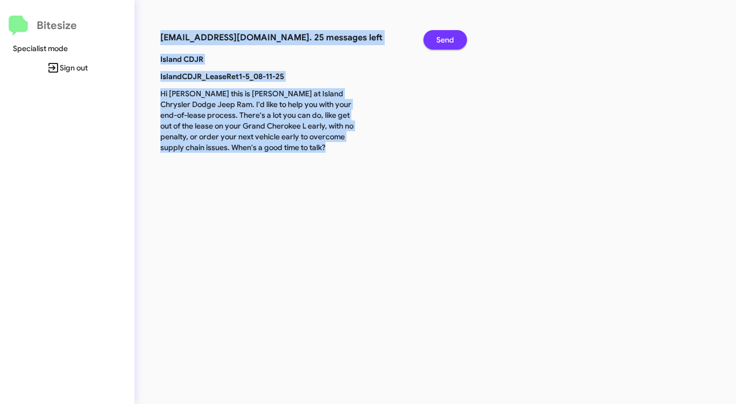
click at [445, 42] on span "Send" at bounding box center [445, 39] width 18 height 19
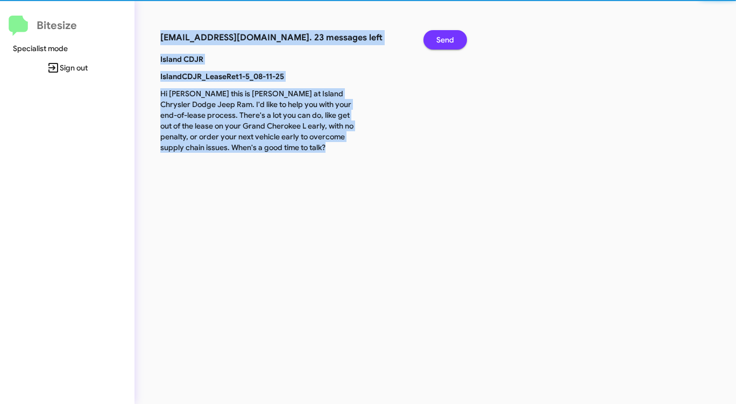
click at [445, 42] on span "Send" at bounding box center [445, 39] width 18 height 19
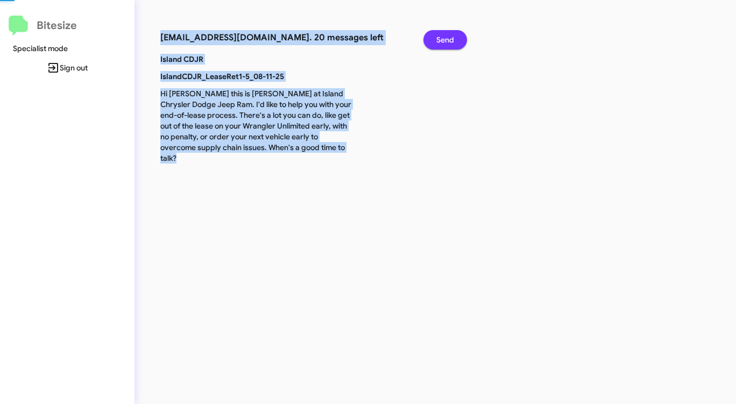
click at [445, 42] on span "Send" at bounding box center [445, 39] width 18 height 19
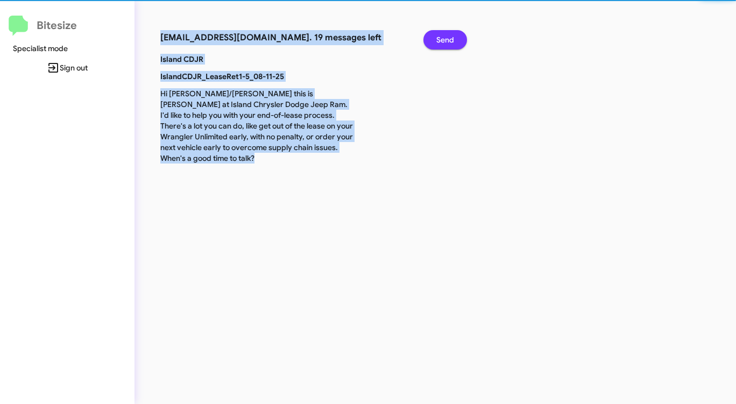
click at [445, 42] on span "Send" at bounding box center [445, 39] width 18 height 19
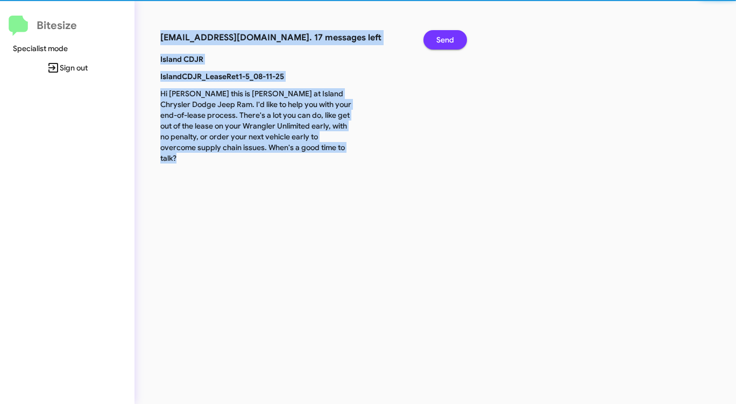
click at [445, 42] on span "Send" at bounding box center [445, 39] width 18 height 19
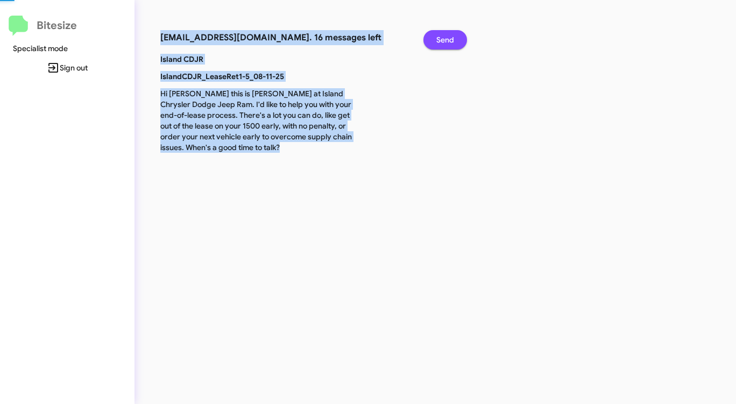
click at [445, 42] on span "Send" at bounding box center [445, 39] width 18 height 19
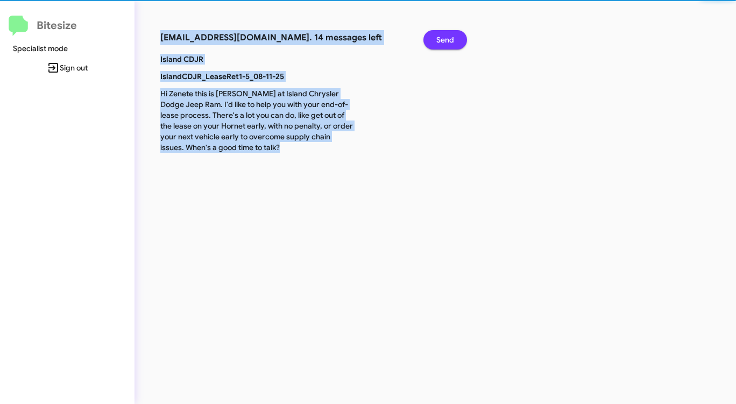
click at [445, 42] on span "Send" at bounding box center [445, 39] width 18 height 19
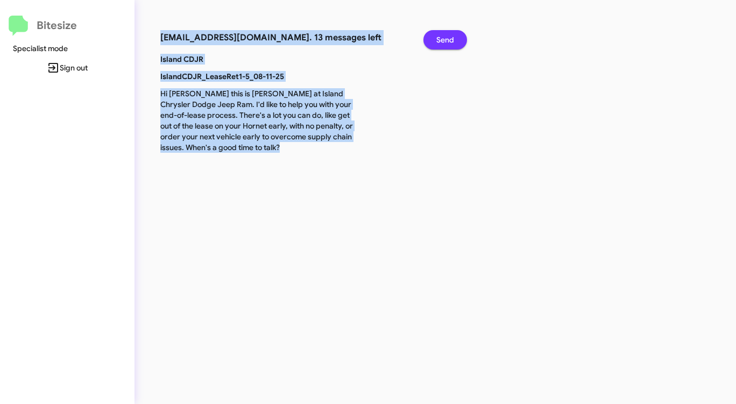
click at [445, 42] on span "Send" at bounding box center [445, 39] width 18 height 19
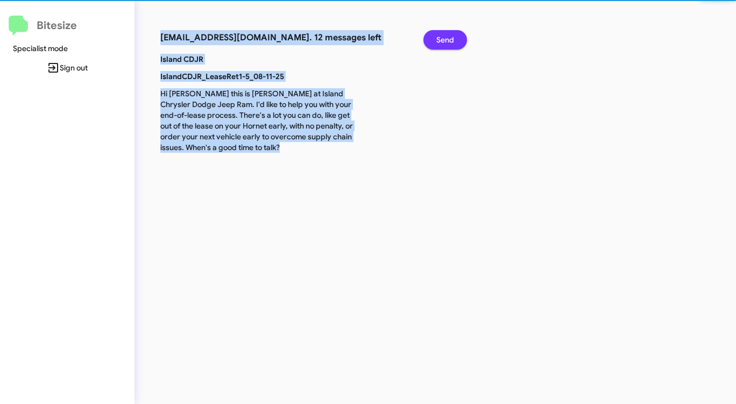
click at [445, 42] on span "Send" at bounding box center [445, 39] width 18 height 19
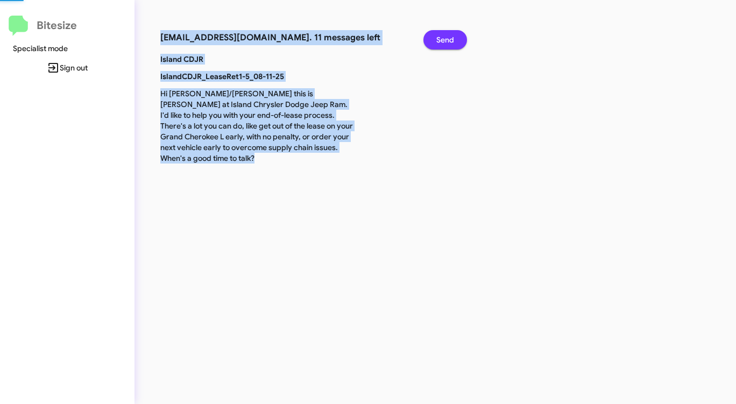
click at [445, 42] on span "Send" at bounding box center [445, 39] width 18 height 19
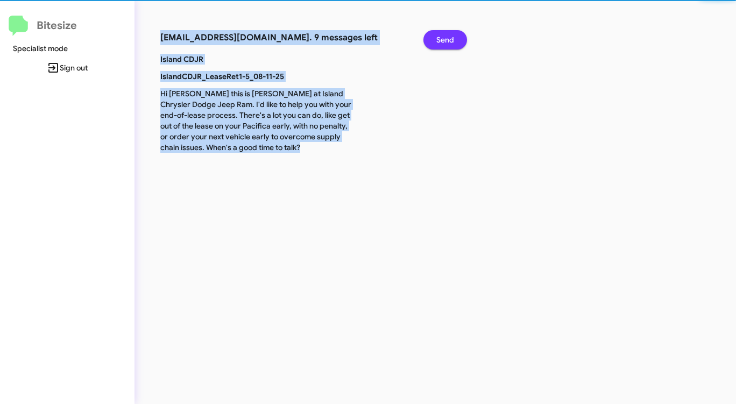
click at [445, 42] on span "Send" at bounding box center [445, 39] width 18 height 19
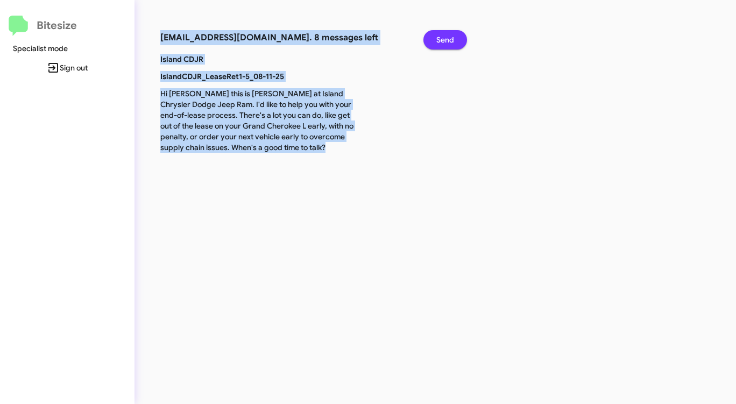
click at [445, 42] on span "Send" at bounding box center [445, 39] width 18 height 19
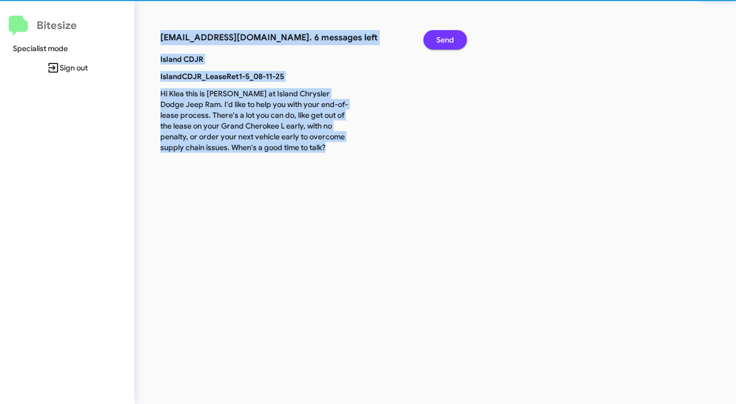
click at [445, 42] on span "Send" at bounding box center [445, 39] width 18 height 19
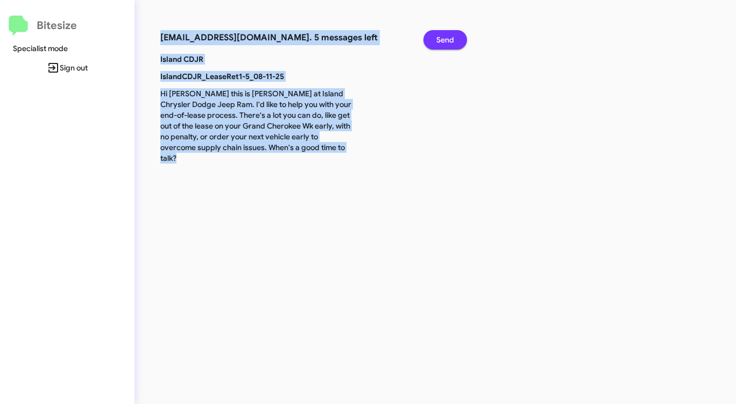
click at [445, 42] on span "Send" at bounding box center [445, 39] width 18 height 19
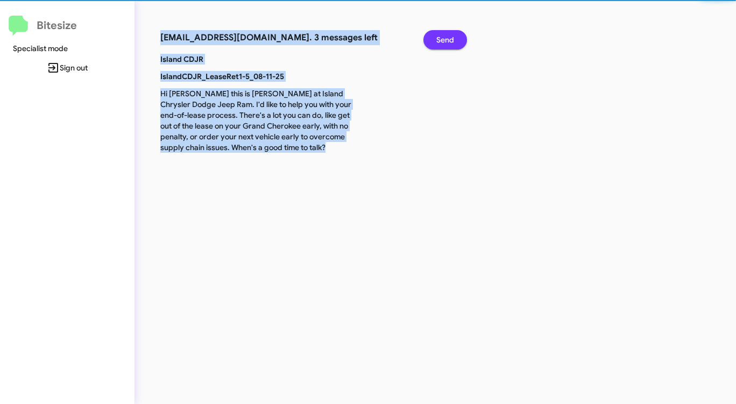
click at [445, 42] on span "Send" at bounding box center [445, 39] width 18 height 19
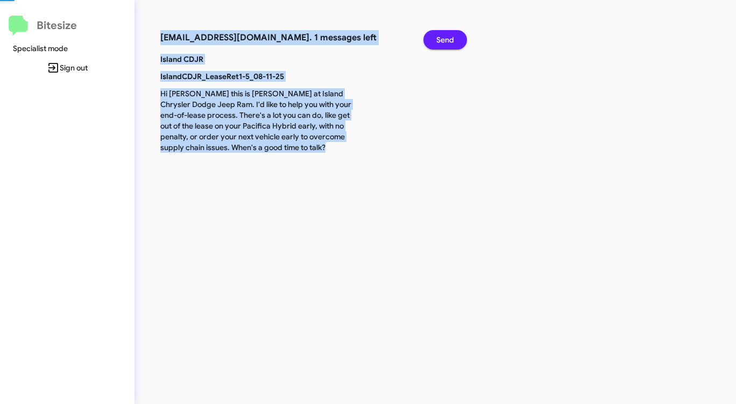
click at [445, 42] on span "Send" at bounding box center [445, 39] width 18 height 19
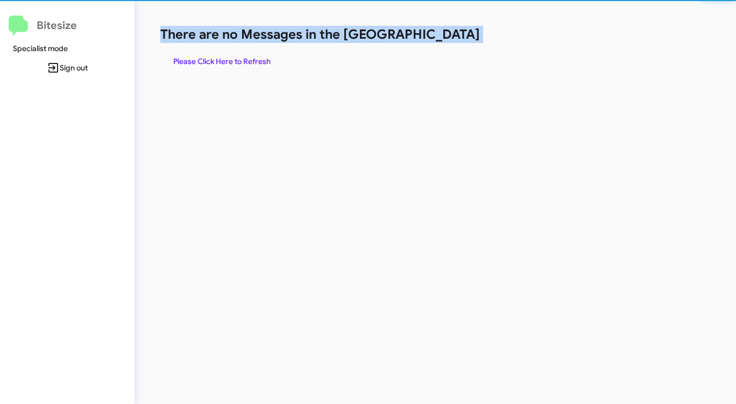
click at [445, 42] on h1 "There are no Messages in the [GEOGRAPHIC_DATA]" at bounding box center [385, 34] width 450 height 17
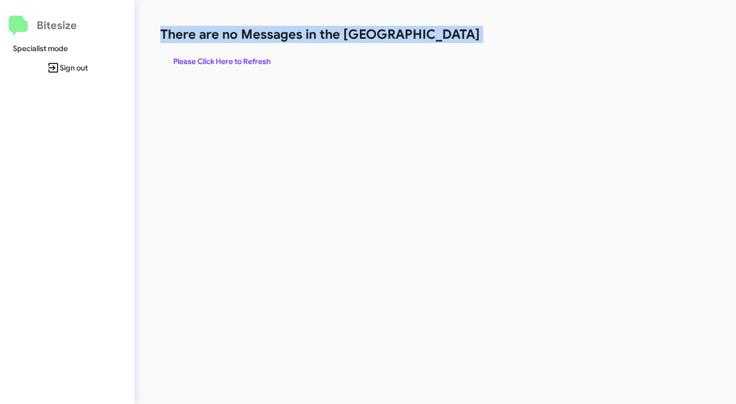
click at [445, 42] on h1 "There are no Messages in the [GEOGRAPHIC_DATA]" at bounding box center [385, 34] width 450 height 17
click at [260, 59] on span "Please Click Here to Refresh" at bounding box center [221, 61] width 97 height 19
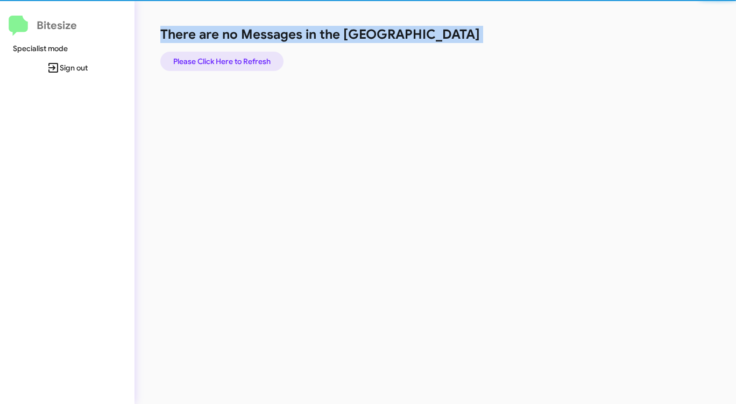
click at [260, 59] on span "Please Click Here to Refresh" at bounding box center [221, 61] width 97 height 19
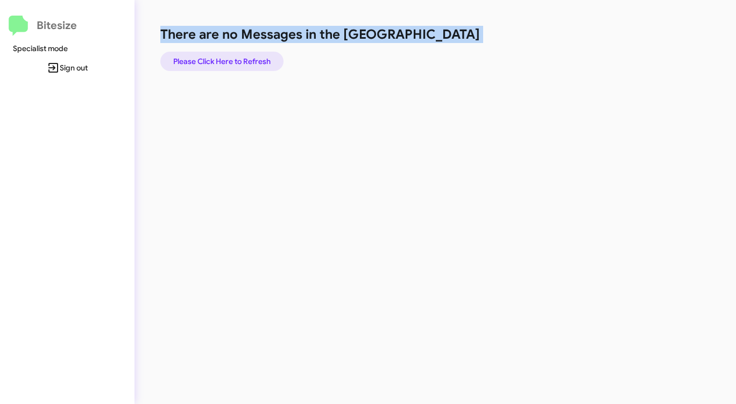
click at [260, 59] on span "Please Click Here to Refresh" at bounding box center [221, 61] width 97 height 19
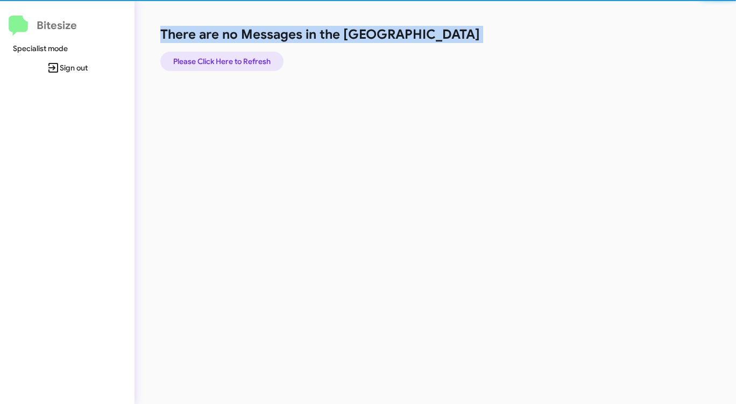
click at [260, 59] on span "Please Click Here to Refresh" at bounding box center [221, 61] width 97 height 19
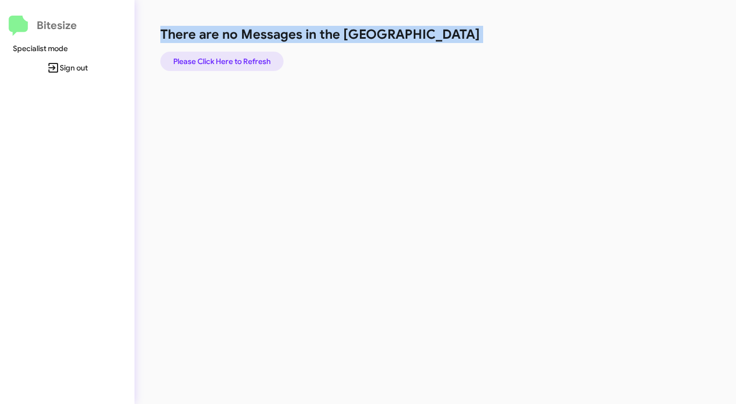
click at [260, 59] on span "Please Click Here to Refresh" at bounding box center [221, 61] width 97 height 19
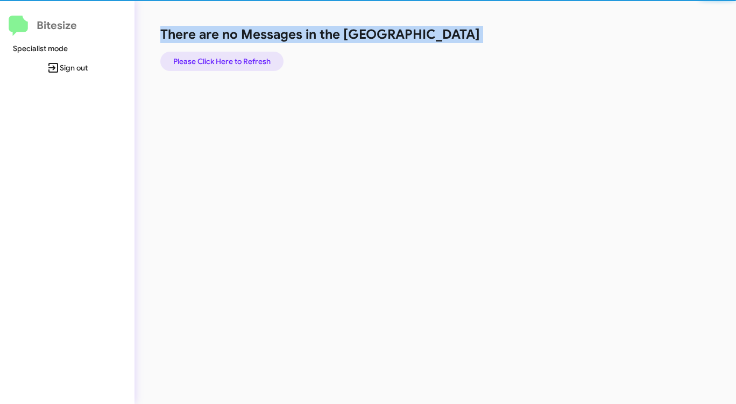
click at [260, 59] on span "Please Click Here to Refresh" at bounding box center [221, 61] width 97 height 19
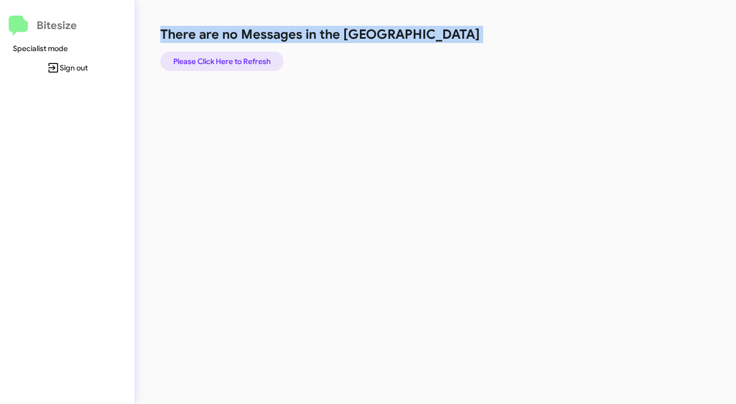
click at [260, 59] on span "Please Click Here to Refresh" at bounding box center [221, 61] width 97 height 19
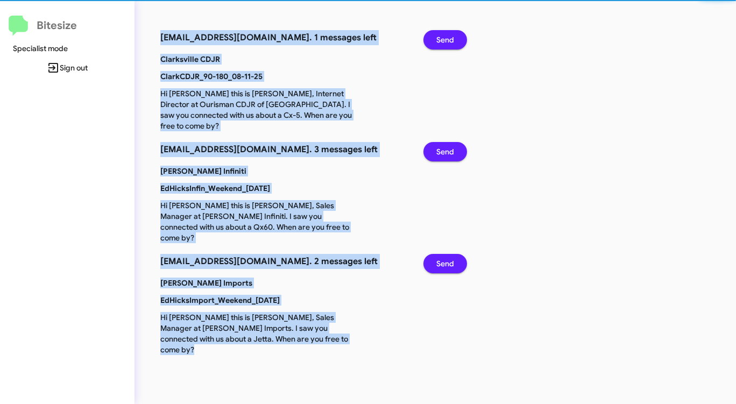
click at [449, 38] on span "Send" at bounding box center [445, 39] width 18 height 19
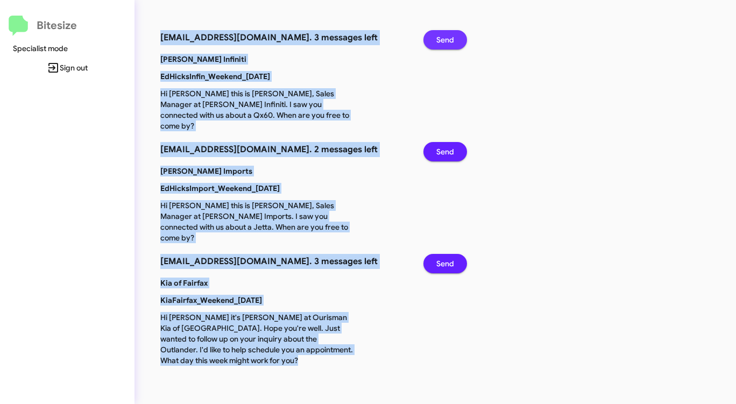
click at [449, 38] on span "Send" at bounding box center [445, 39] width 18 height 19
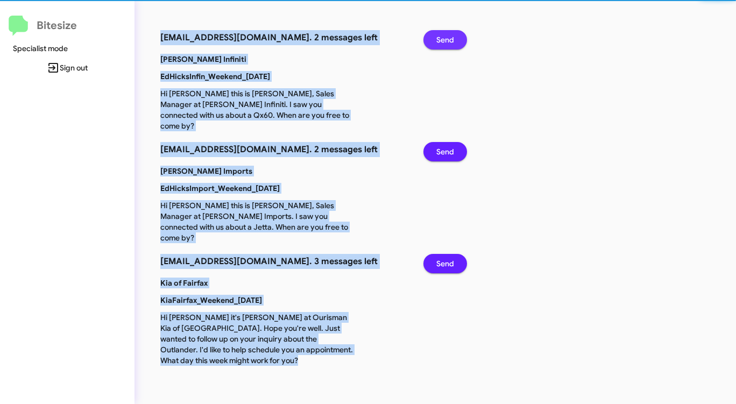
click at [449, 38] on span "Send" at bounding box center [445, 39] width 18 height 19
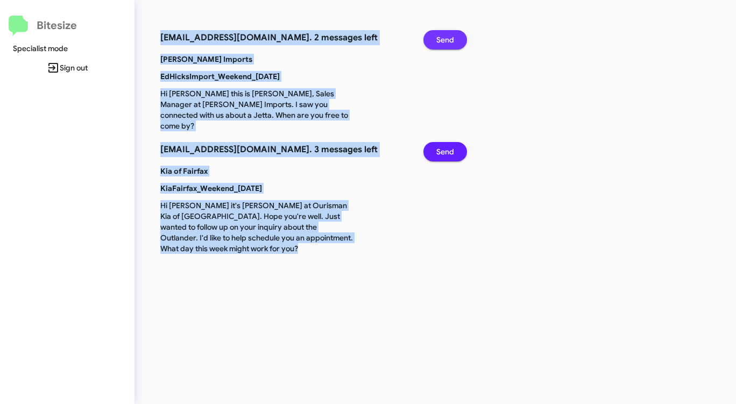
click at [449, 38] on span "Send" at bounding box center [445, 39] width 18 height 19
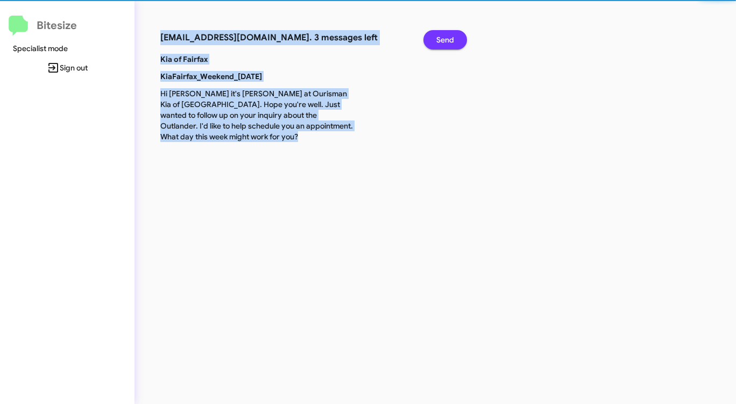
click at [449, 38] on span "Send" at bounding box center [445, 39] width 18 height 19
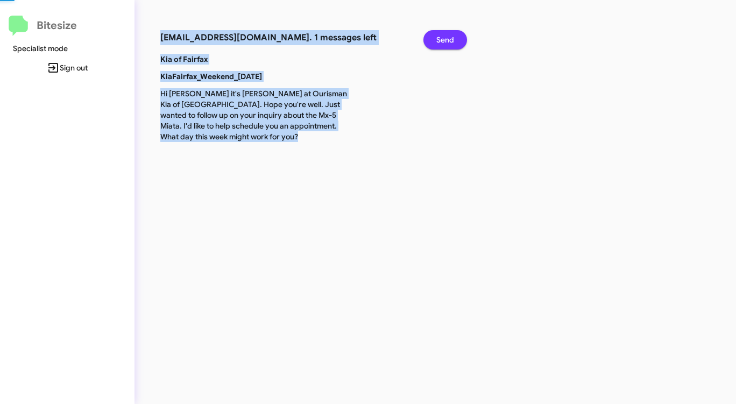
click at [449, 38] on span "Send" at bounding box center [445, 39] width 18 height 19
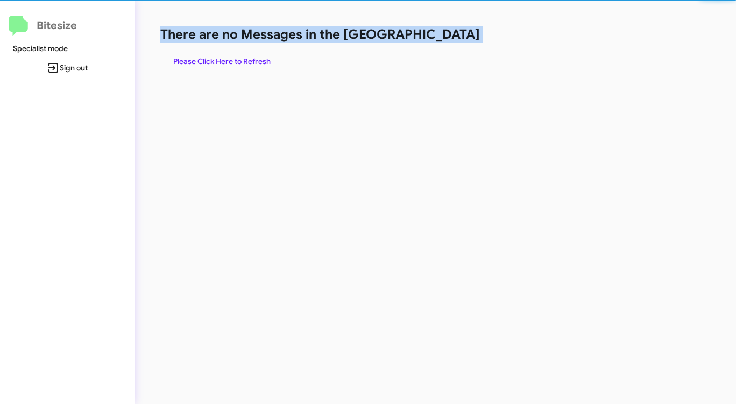
click at [449, 38] on h1 "There are no Messages in the [GEOGRAPHIC_DATA]" at bounding box center [385, 34] width 450 height 17
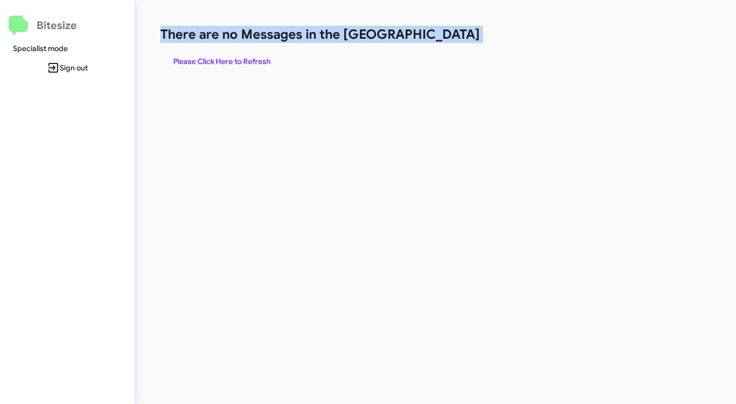
click at [449, 38] on h1 "There are no Messages in the [GEOGRAPHIC_DATA]" at bounding box center [385, 34] width 450 height 17
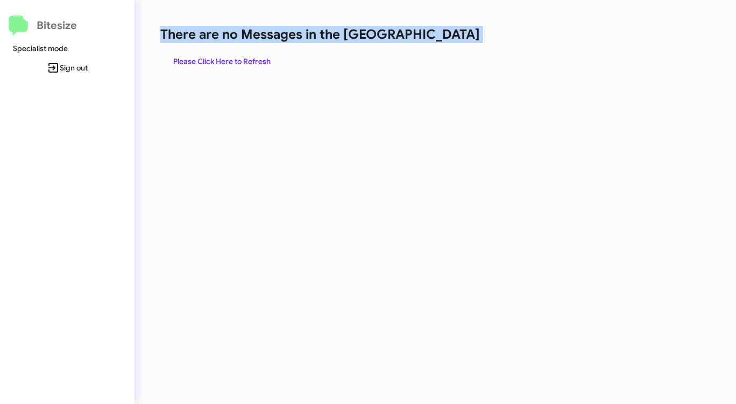
click at [449, 38] on h1 "There are no Messages in the [GEOGRAPHIC_DATA]" at bounding box center [385, 34] width 450 height 17
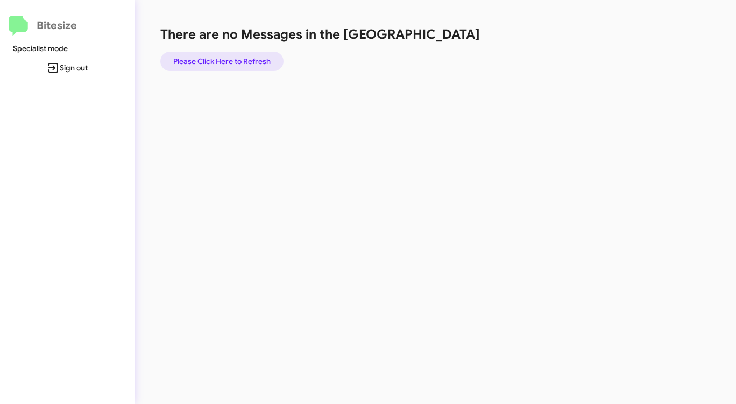
click at [257, 63] on span "Please Click Here to Refresh" at bounding box center [221, 61] width 97 height 19
click at [416, 37] on h1 "There are no Messages in the [GEOGRAPHIC_DATA]" at bounding box center [385, 34] width 450 height 17
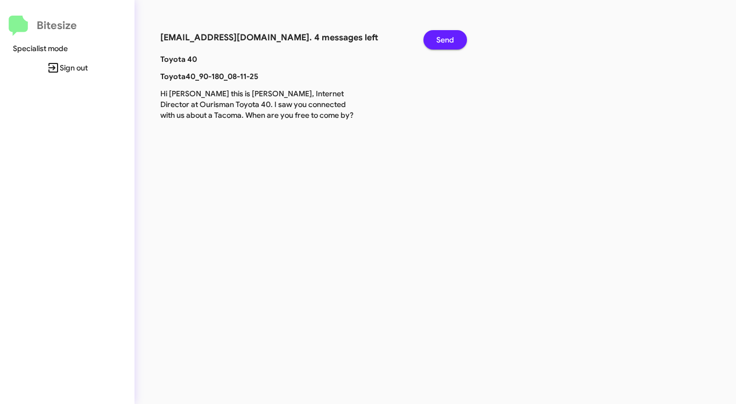
click at [451, 38] on span "Send" at bounding box center [445, 39] width 18 height 19
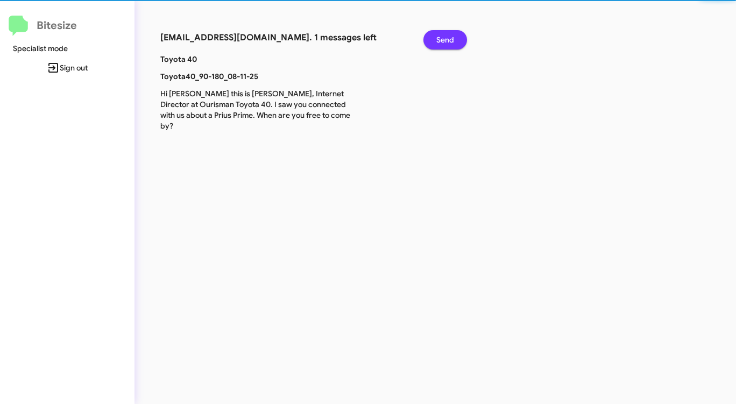
click at [451, 38] on span "Send" at bounding box center [445, 39] width 18 height 19
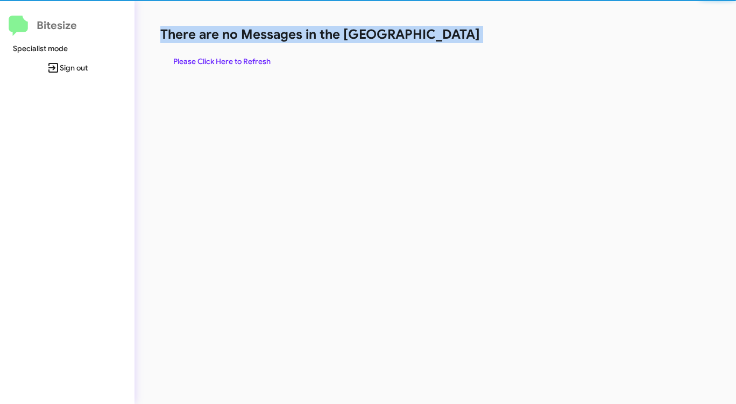
click at [451, 38] on h1 "There are no Messages in the [GEOGRAPHIC_DATA]" at bounding box center [385, 34] width 450 height 17
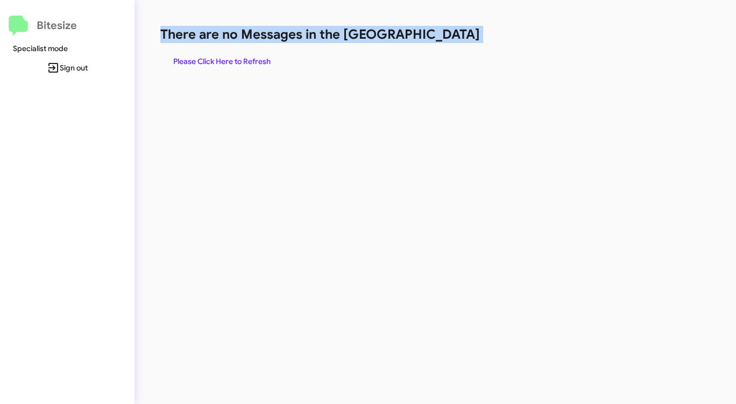
click at [451, 38] on h1 "There are no Messages in the [GEOGRAPHIC_DATA]" at bounding box center [385, 34] width 450 height 17
click at [244, 61] on span "Please Click Here to Refresh" at bounding box center [221, 61] width 97 height 19
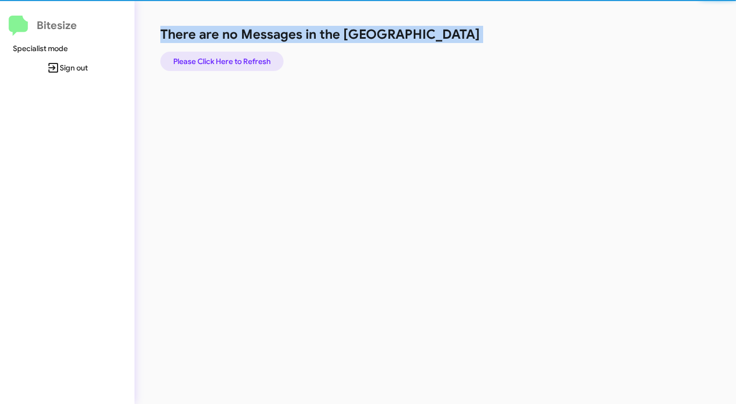
click at [244, 61] on span "Please Click Here to Refresh" at bounding box center [221, 61] width 97 height 19
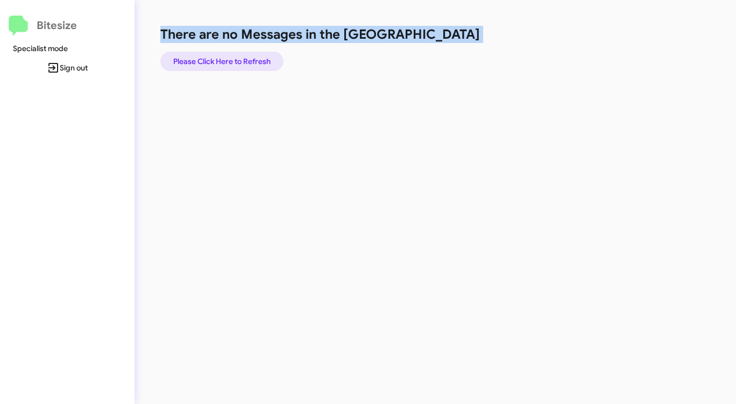
click at [244, 60] on span "Please Click Here to Refresh" at bounding box center [221, 61] width 97 height 19
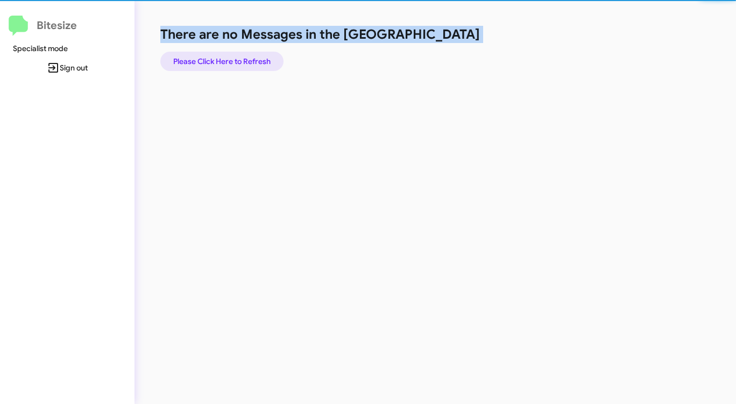
click at [244, 60] on span "Please Click Here to Refresh" at bounding box center [221, 61] width 97 height 19
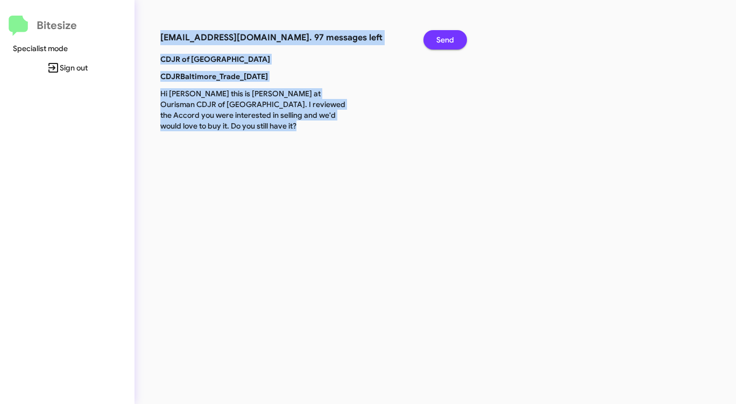
click at [443, 38] on span "Send" at bounding box center [445, 39] width 18 height 19
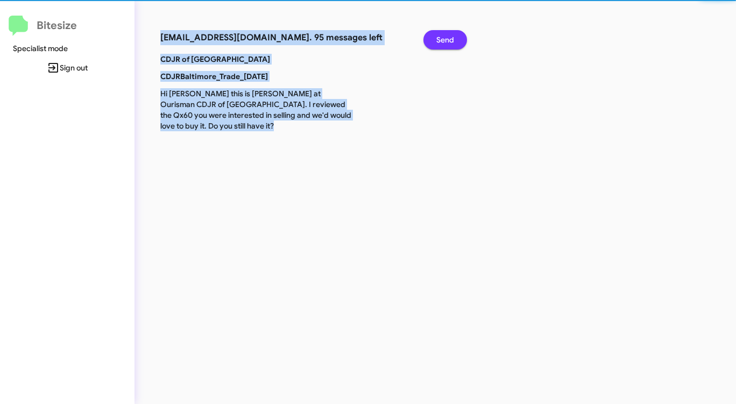
click at [443, 38] on span "Send" at bounding box center [445, 39] width 18 height 19
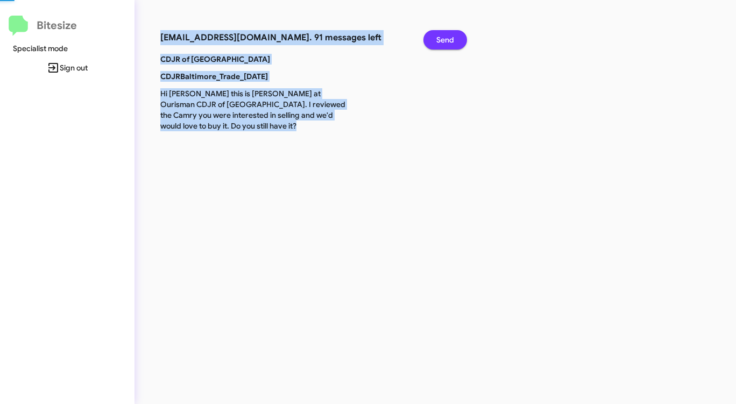
click at [443, 38] on span "Send" at bounding box center [445, 39] width 18 height 19
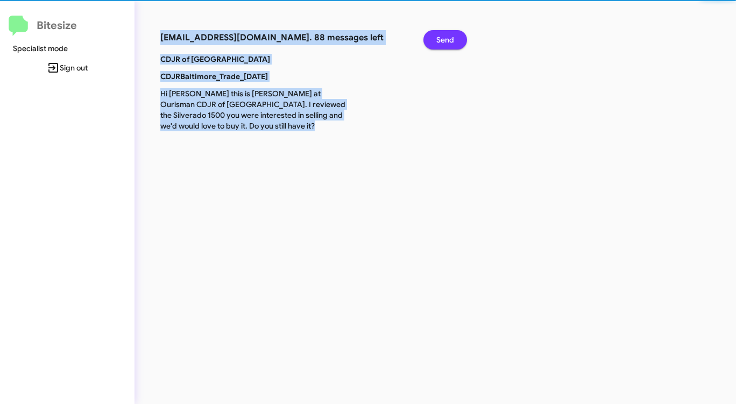
click at [443, 38] on span "Send" at bounding box center [445, 39] width 18 height 19
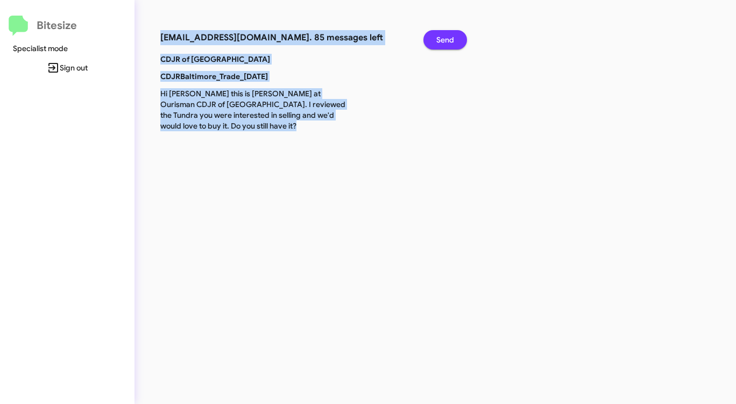
click at [443, 38] on span "Send" at bounding box center [445, 39] width 18 height 19
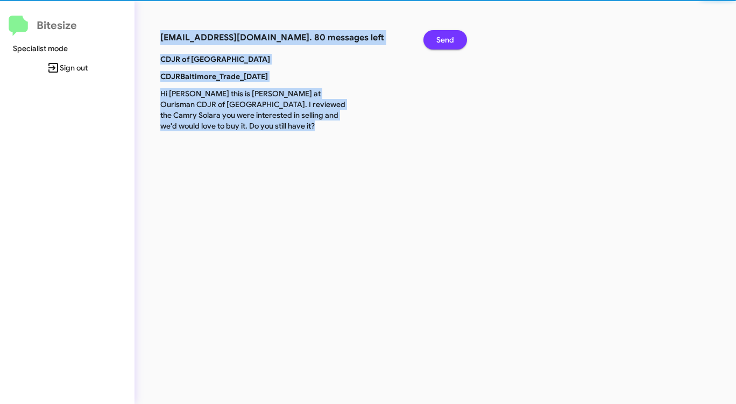
click at [443, 38] on span "Send" at bounding box center [445, 39] width 18 height 19
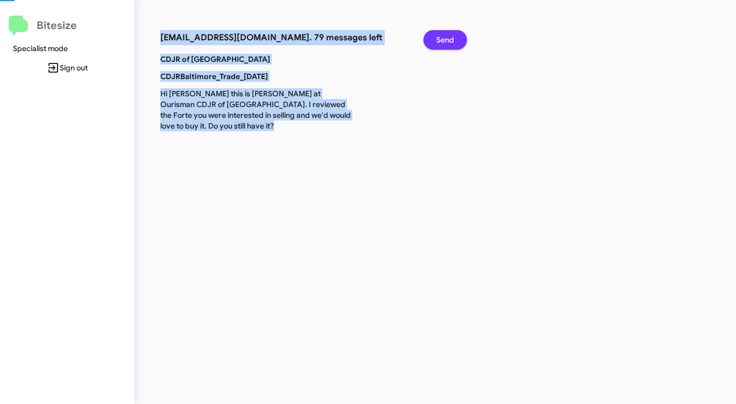
click at [443, 38] on span "Send" at bounding box center [445, 39] width 18 height 19
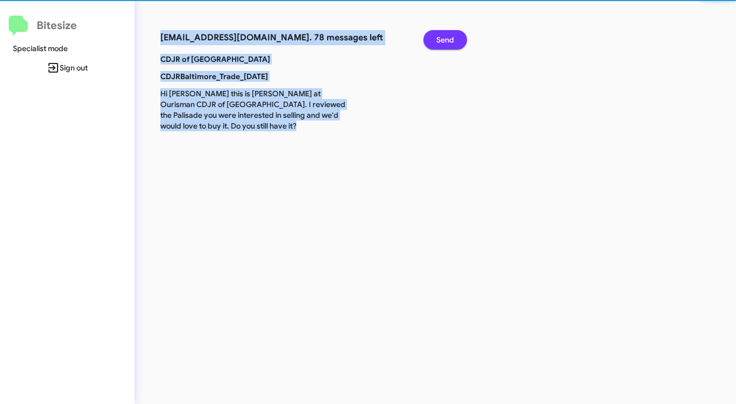
click at [443, 38] on span "Send" at bounding box center [445, 39] width 18 height 19
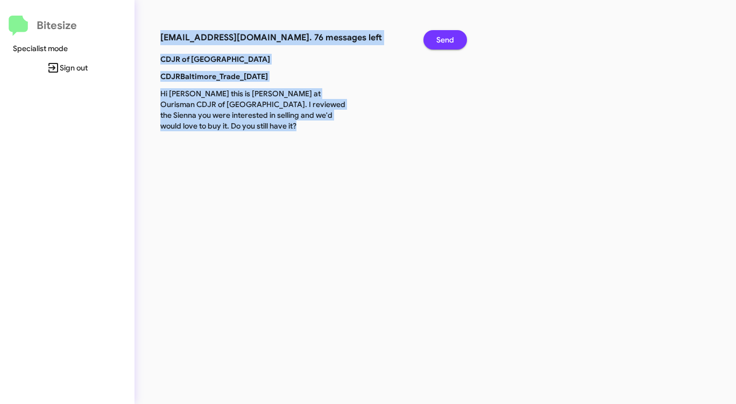
click at [443, 38] on span "Send" at bounding box center [445, 39] width 18 height 19
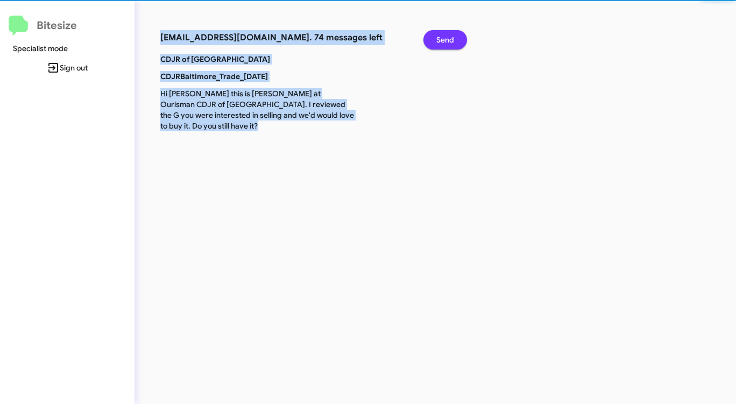
click at [443, 38] on span "Send" at bounding box center [445, 39] width 18 height 19
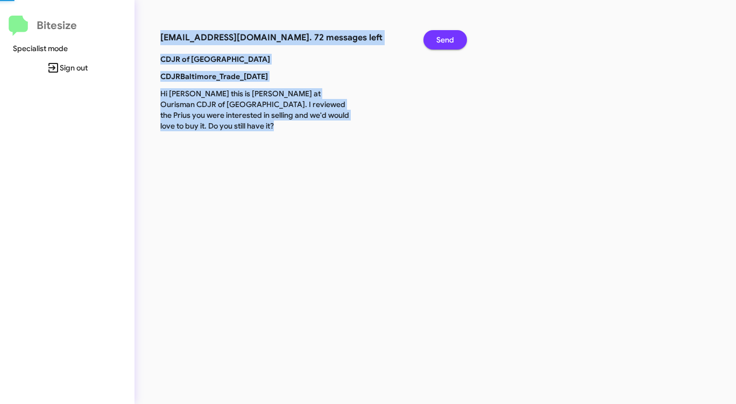
click at [443, 38] on span "Send" at bounding box center [445, 39] width 18 height 19
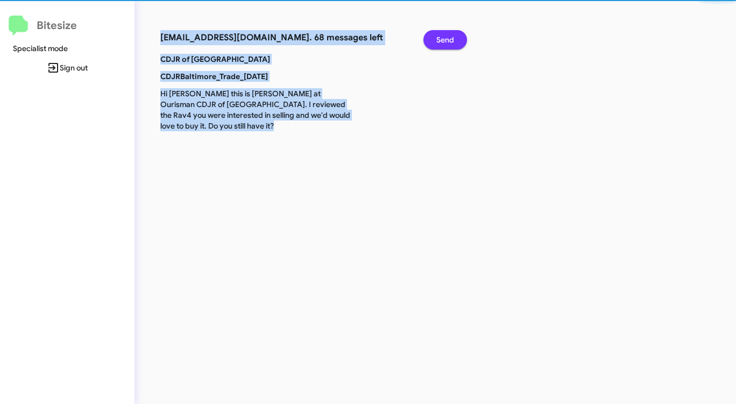
click at [443, 38] on span "Send" at bounding box center [445, 39] width 18 height 19
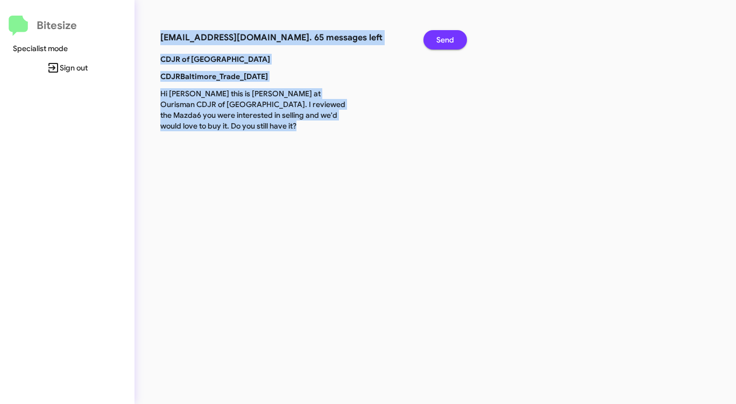
click at [443, 38] on span "Send" at bounding box center [445, 39] width 18 height 19
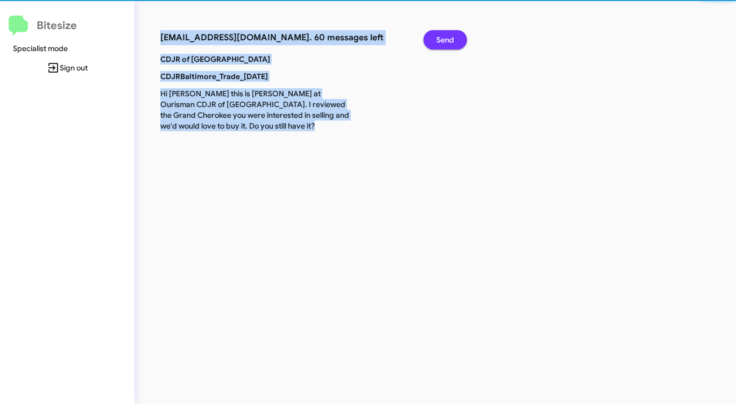
click at [443, 38] on span "Send" at bounding box center [445, 39] width 18 height 19
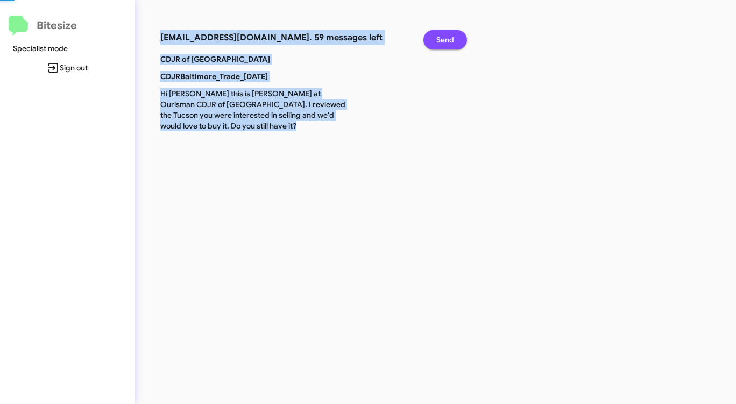
click at [443, 38] on span "Send" at bounding box center [445, 39] width 18 height 19
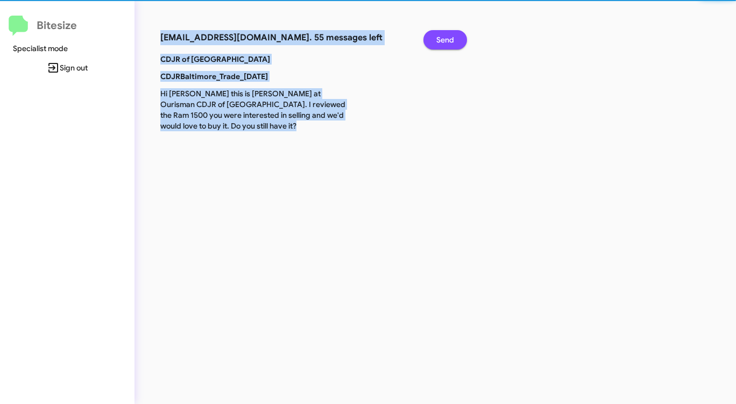
click at [443, 38] on span "Send" at bounding box center [445, 39] width 18 height 19
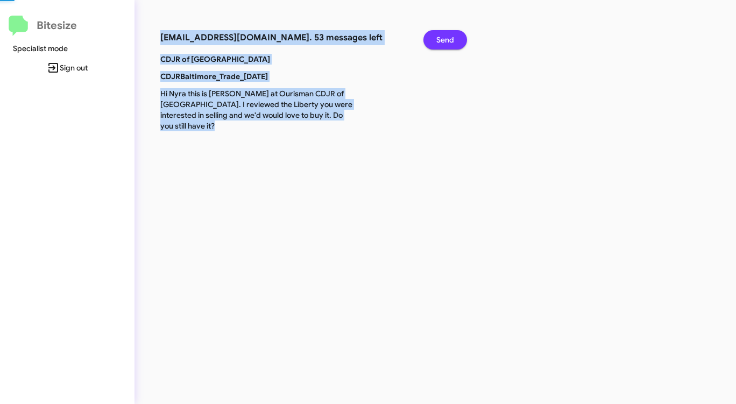
click at [443, 38] on span "Send" at bounding box center [445, 39] width 18 height 19
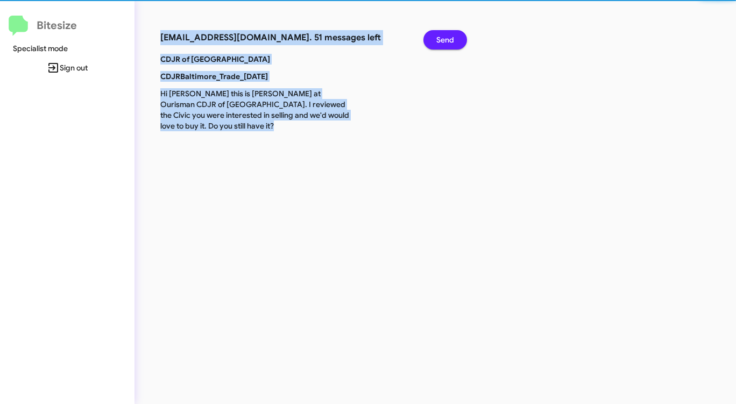
click at [443, 38] on span "Send" at bounding box center [445, 39] width 18 height 19
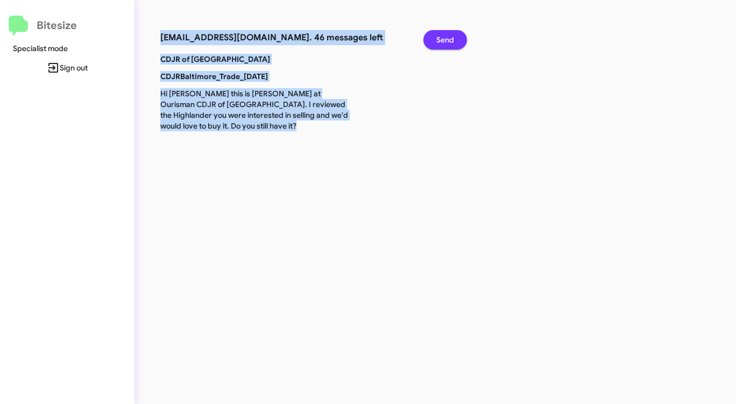
click at [443, 38] on span "Send" at bounding box center [445, 39] width 18 height 19
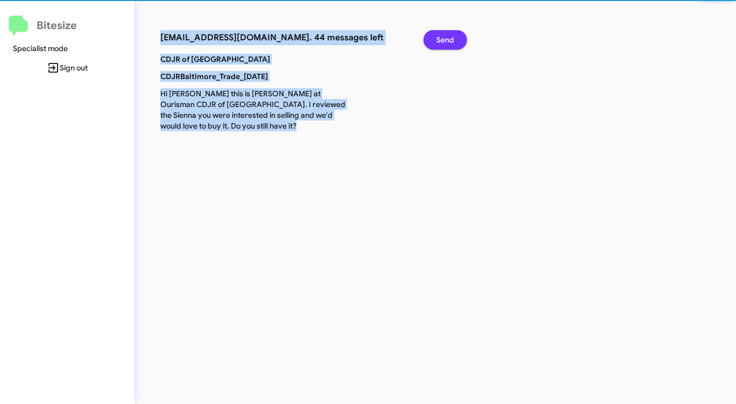
click at [443, 38] on span "Send" at bounding box center [445, 39] width 18 height 19
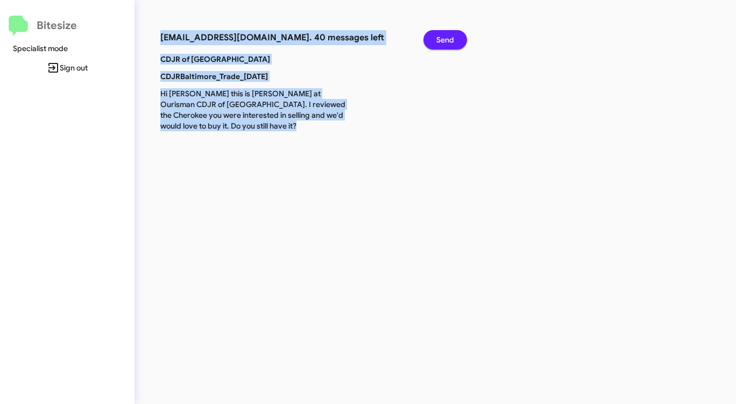
click at [443, 38] on span "Send" at bounding box center [445, 39] width 18 height 19
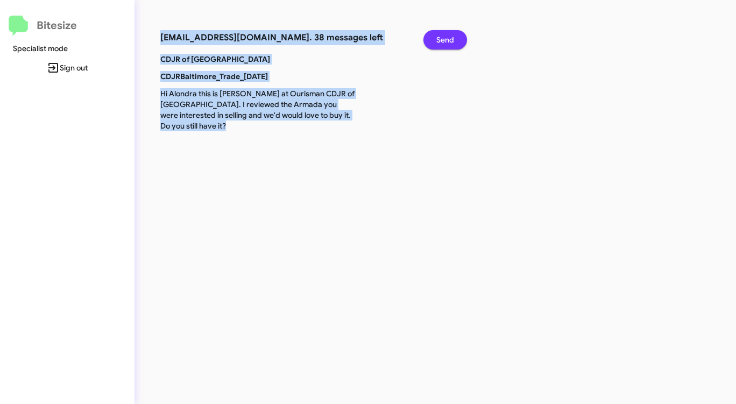
click at [443, 38] on span "Send" at bounding box center [445, 39] width 18 height 19
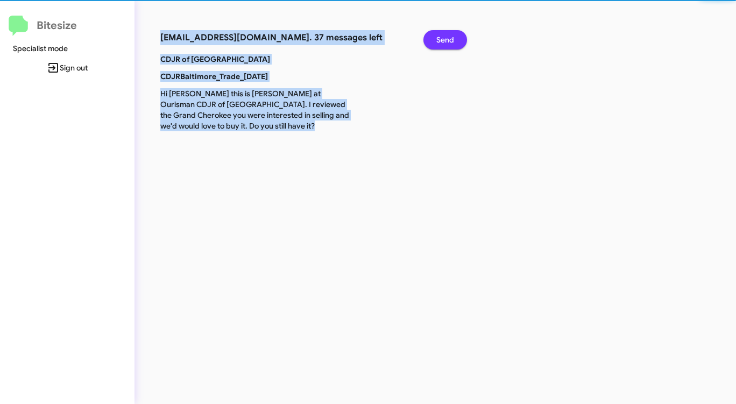
click at [443, 38] on span "Send" at bounding box center [445, 39] width 18 height 19
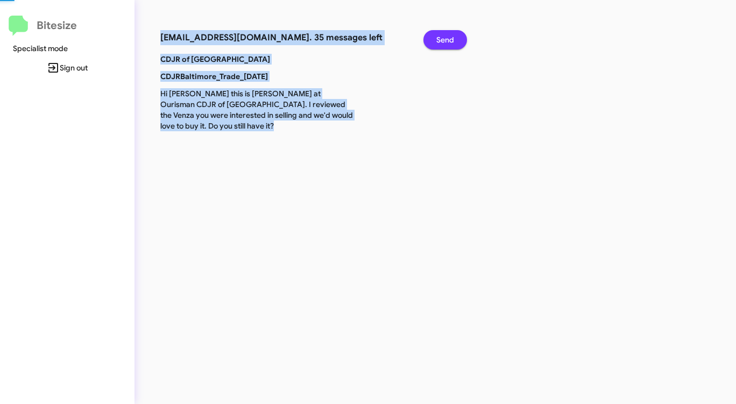
click at [443, 38] on span "Send" at bounding box center [445, 39] width 18 height 19
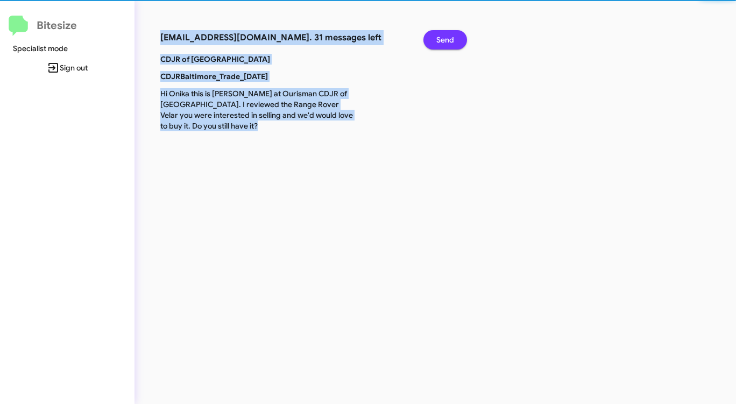
click at [443, 38] on span "Send" at bounding box center [445, 39] width 18 height 19
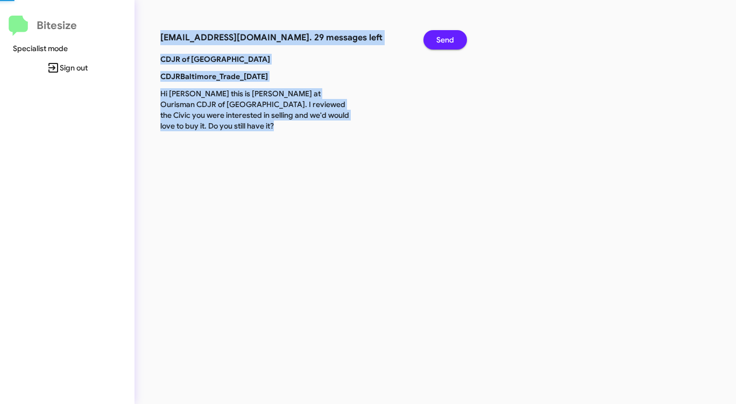
click at [443, 38] on span "Send" at bounding box center [445, 39] width 18 height 19
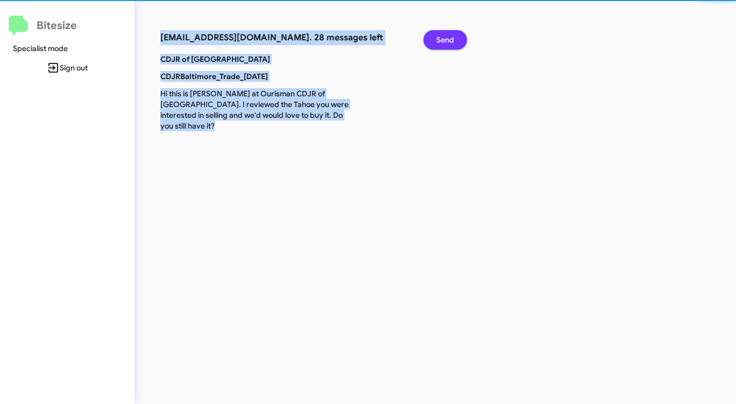
click at [443, 38] on span "Send" at bounding box center [445, 39] width 18 height 19
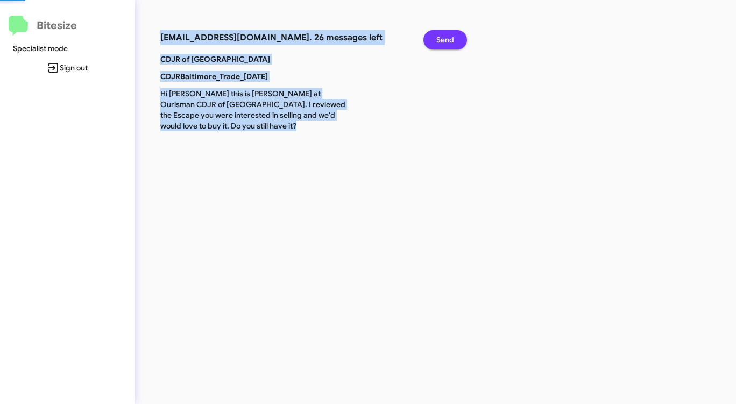
click at [443, 38] on span "Send" at bounding box center [445, 39] width 18 height 19
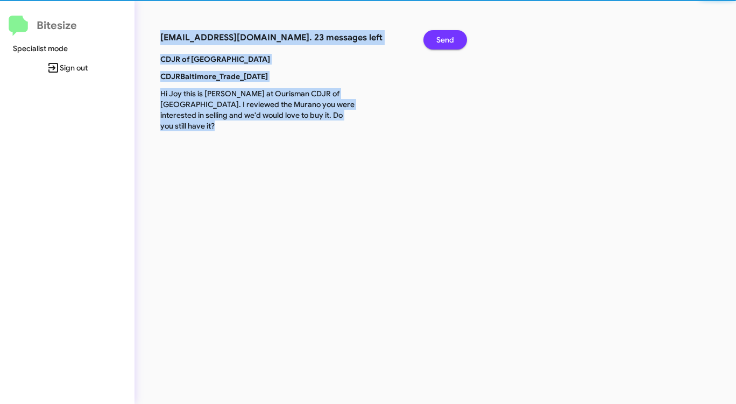
click at [442, 38] on span "Send" at bounding box center [445, 39] width 18 height 19
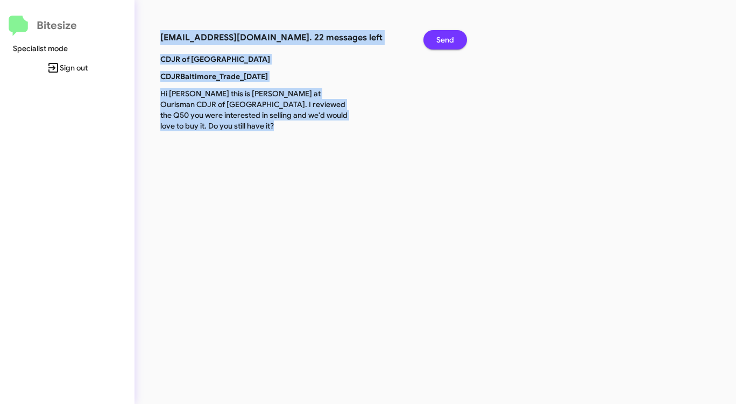
click at [442, 38] on span "Send" at bounding box center [445, 39] width 18 height 19
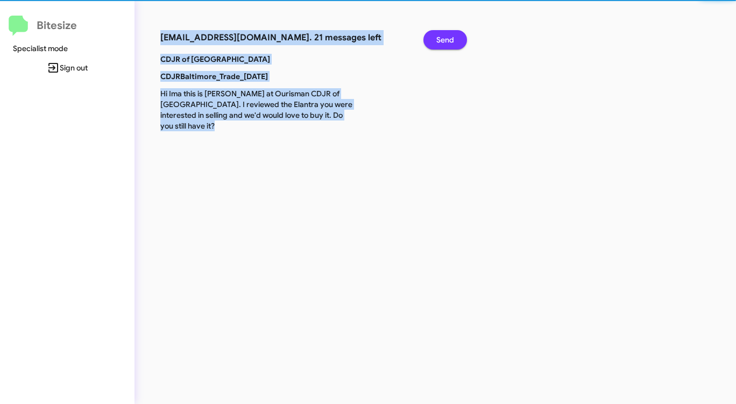
click at [442, 38] on span "Send" at bounding box center [445, 39] width 18 height 19
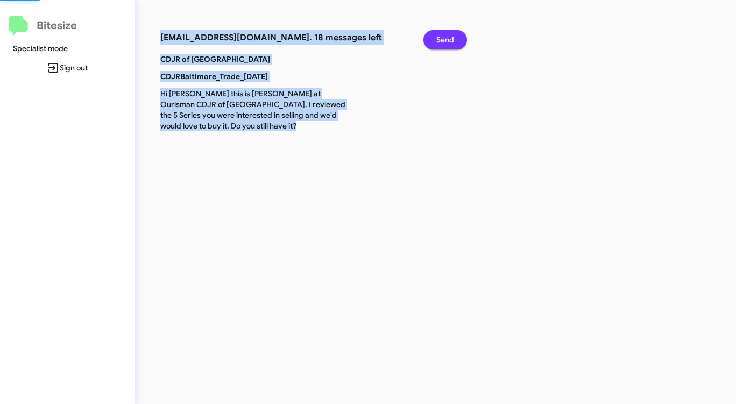
click at [442, 38] on span "Send" at bounding box center [445, 39] width 18 height 19
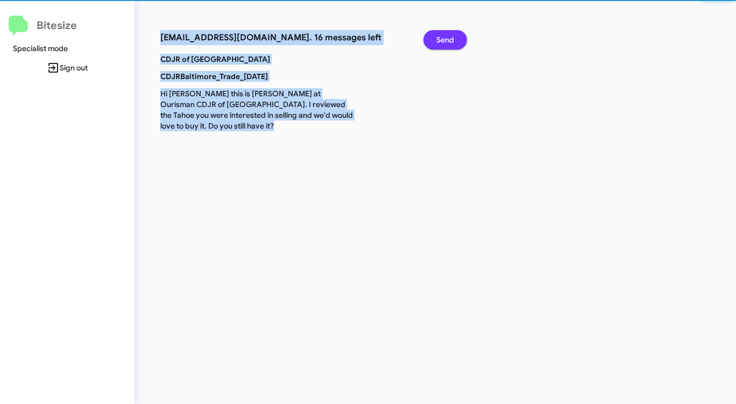
click at [442, 38] on span "Send" at bounding box center [445, 39] width 18 height 19
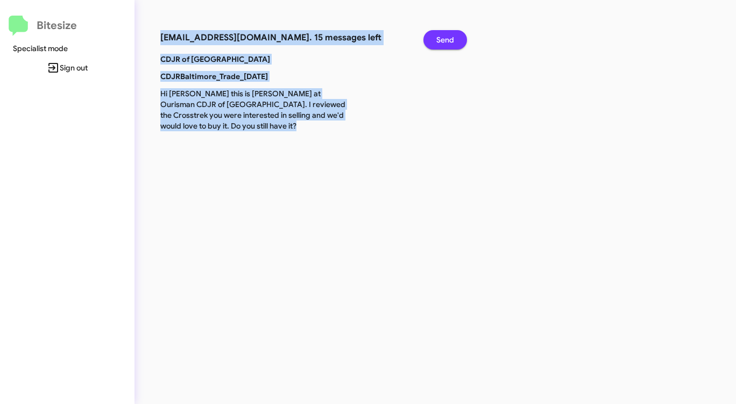
click at [442, 38] on span "Send" at bounding box center [445, 39] width 18 height 19
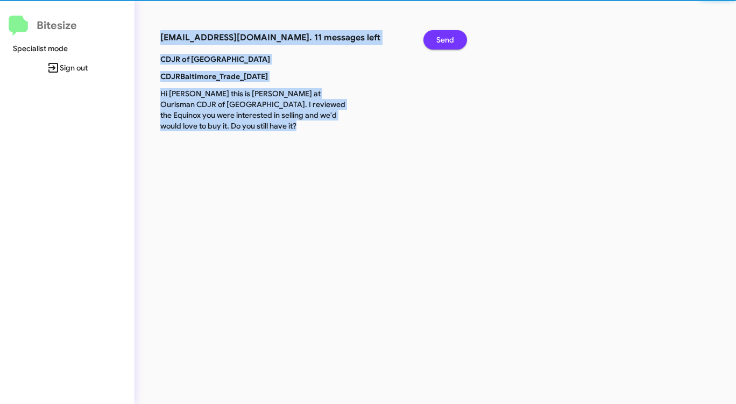
click at [442, 38] on span "Send" at bounding box center [445, 39] width 18 height 19
click at [441, 38] on span "Send" at bounding box center [445, 39] width 18 height 19
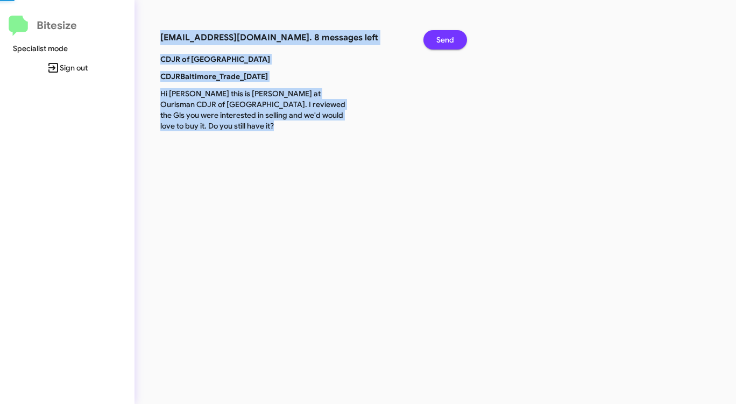
click at [440, 38] on span "Send" at bounding box center [445, 39] width 18 height 19
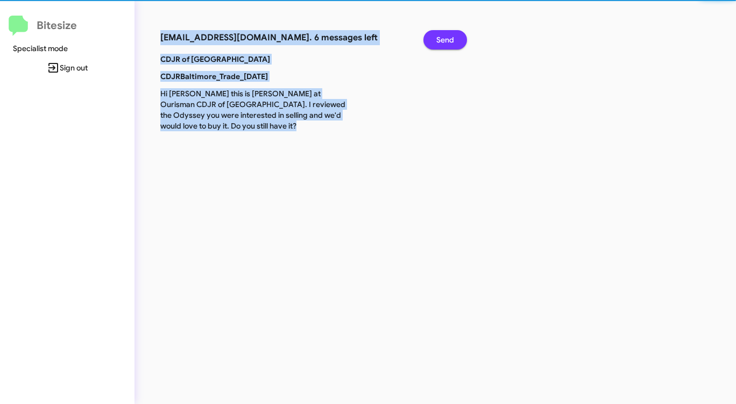
click at [440, 38] on span "Send" at bounding box center [445, 39] width 18 height 19
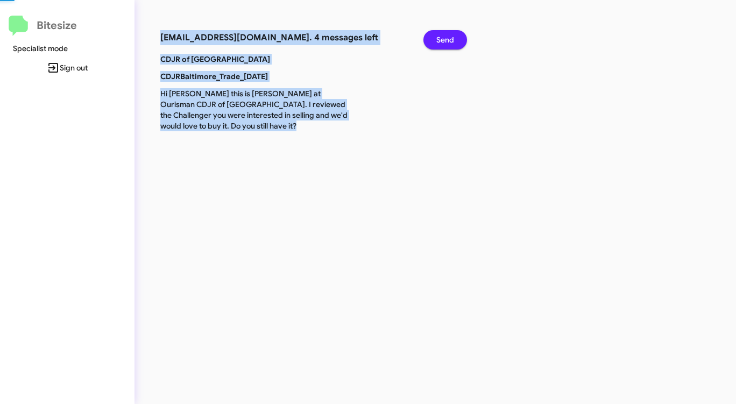
click at [440, 38] on span "Send" at bounding box center [445, 39] width 18 height 19
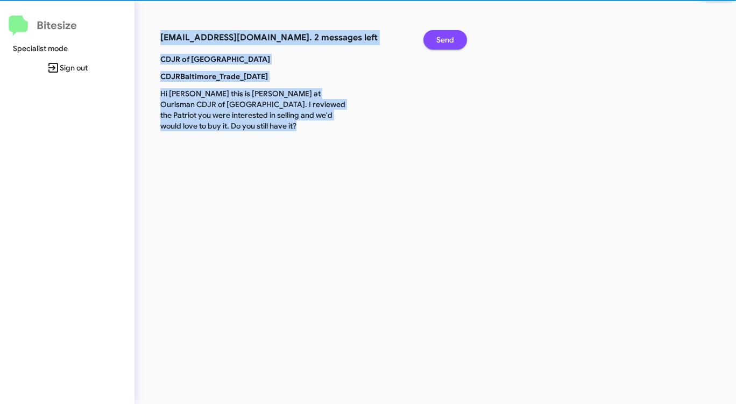
click at [440, 38] on span "Send" at bounding box center [445, 39] width 18 height 19
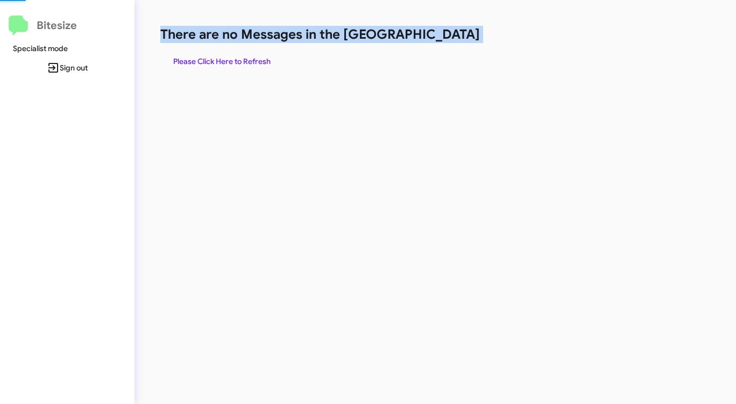
click at [440, 38] on h1 "There are no Messages in the [GEOGRAPHIC_DATA]" at bounding box center [385, 34] width 450 height 17
click
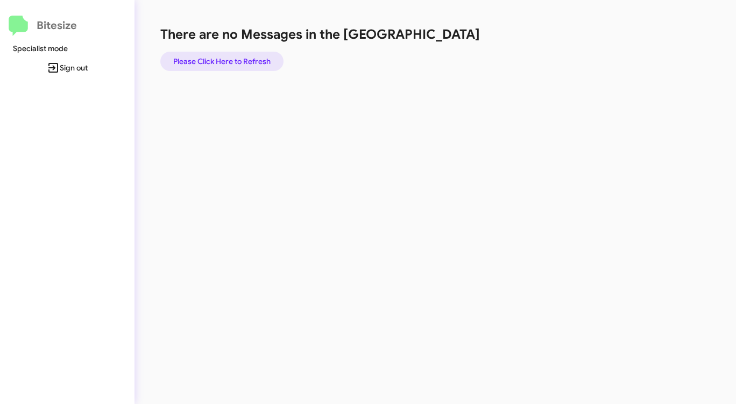
click at [222, 63] on span "Please Click Here to Refresh" at bounding box center [221, 61] width 97 height 19
click at [221, 65] on span "Please Click Here to Refresh" at bounding box center [221, 61] width 97 height 19
click at [310, 153] on div "There are no Messages in the Queue Please Click Here to Refresh" at bounding box center [384, 202] width 501 height 404
click at [248, 58] on span "Please Click Here to Refresh" at bounding box center [221, 61] width 97 height 19
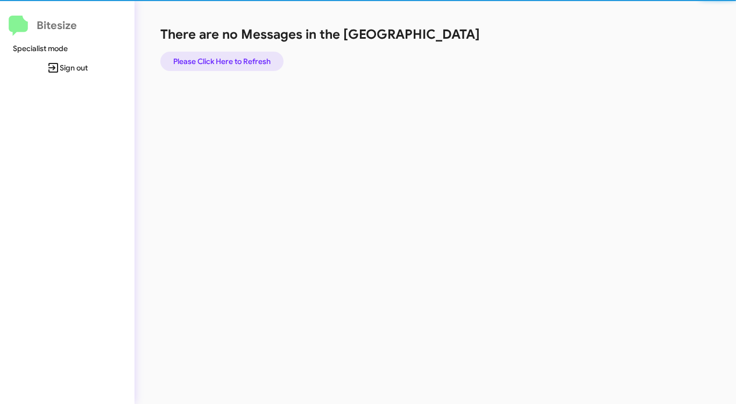
click at [248, 58] on span "Please Click Here to Refresh" at bounding box center [221, 61] width 97 height 19
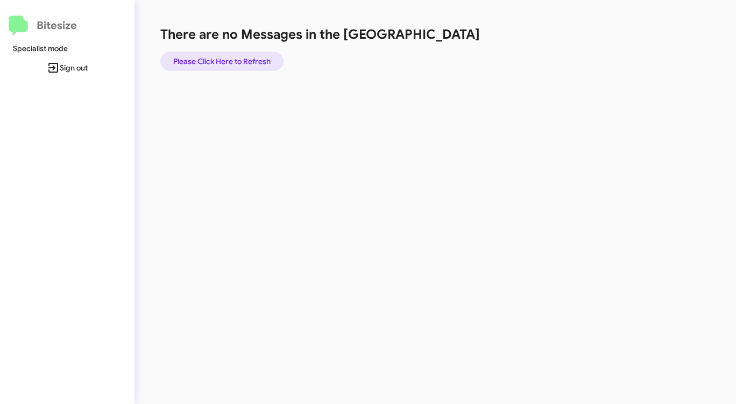
click at [248, 58] on span "Please Click Here to Refresh" at bounding box center [221, 61] width 97 height 19
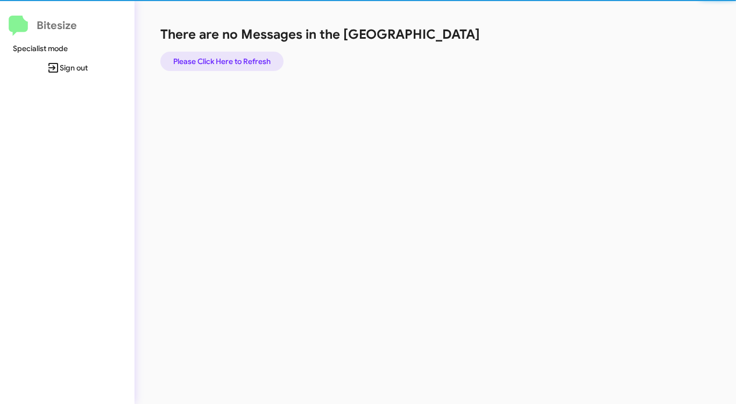
click at [248, 58] on span "Please Click Here to Refresh" at bounding box center [221, 61] width 97 height 19
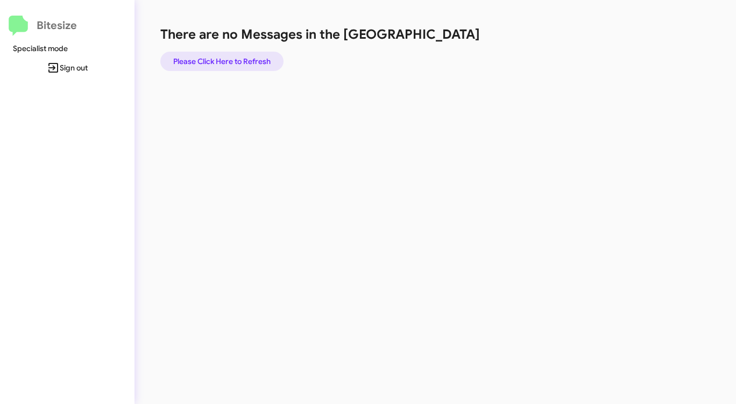
click at [248, 58] on span "Please Click Here to Refresh" at bounding box center [221, 61] width 97 height 19
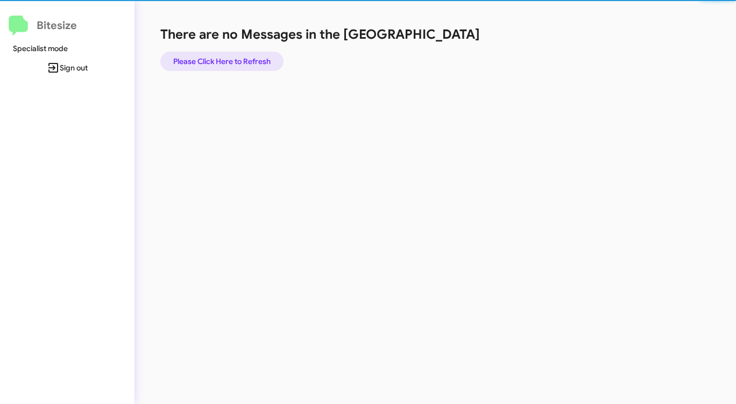
click at [248, 58] on span "Please Click Here to Refresh" at bounding box center [221, 61] width 97 height 19
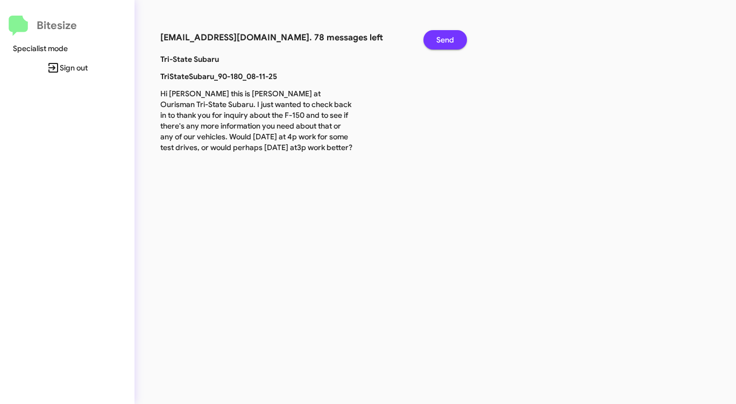
click at [450, 39] on span "Send" at bounding box center [445, 39] width 18 height 19
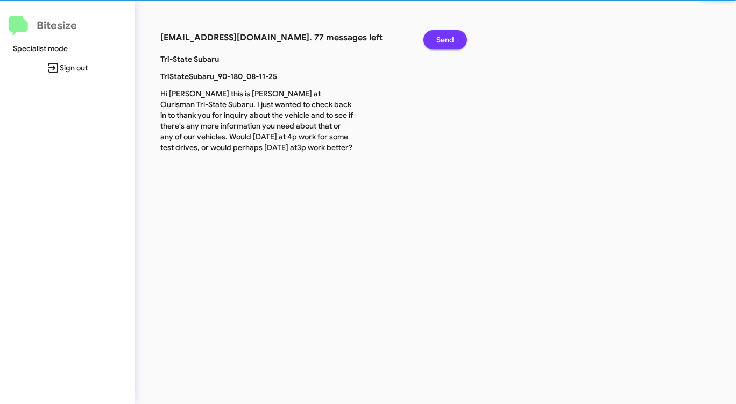
click at [450, 39] on span "Send" at bounding box center [445, 39] width 18 height 19
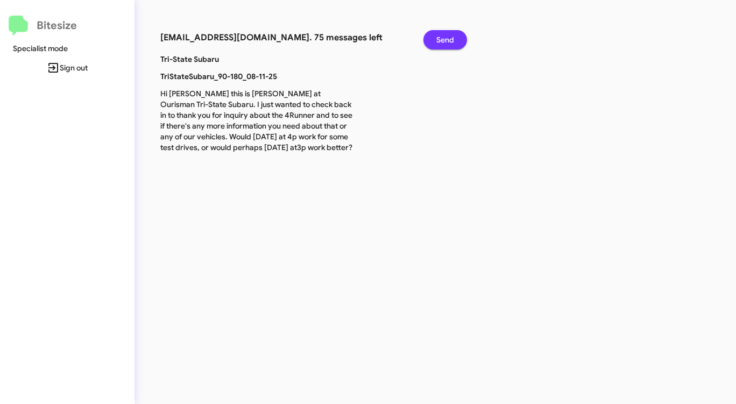
click at [450, 39] on span "Send" at bounding box center [445, 39] width 18 height 19
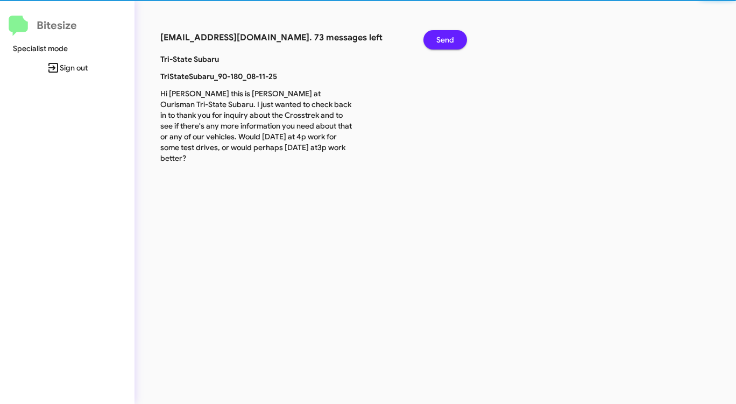
click at [450, 39] on span "Send" at bounding box center [445, 39] width 18 height 19
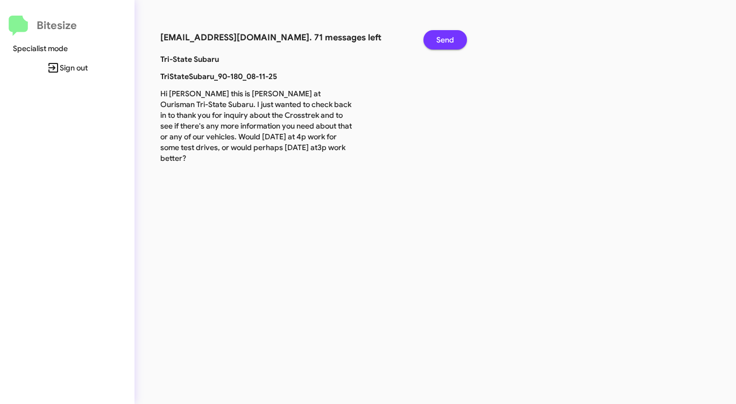
click at [450, 39] on span "Send" at bounding box center [445, 39] width 18 height 19
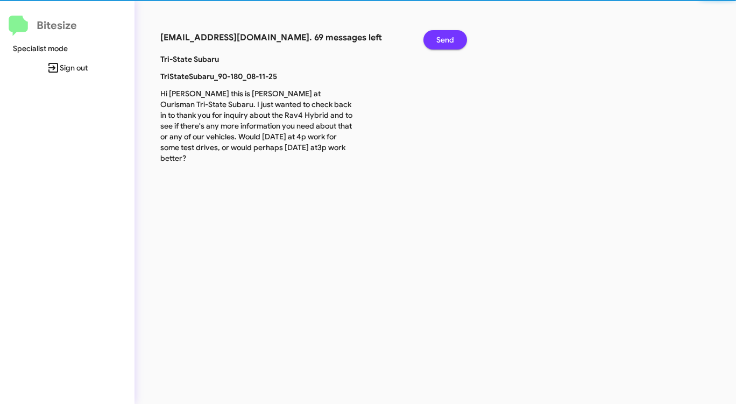
click at [450, 39] on span "Send" at bounding box center [445, 39] width 18 height 19
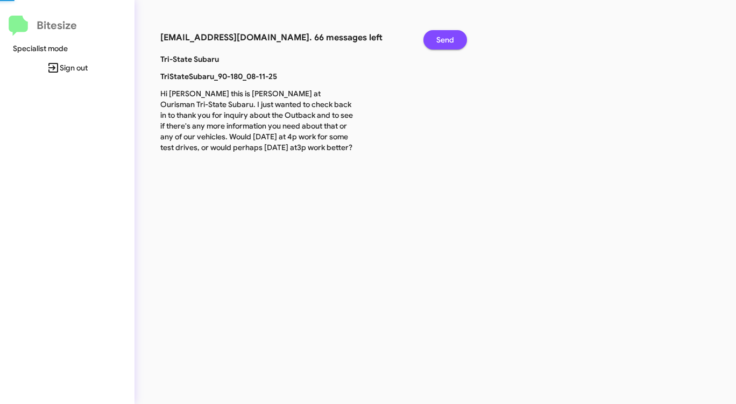
click at [450, 39] on span "Send" at bounding box center [445, 39] width 18 height 19
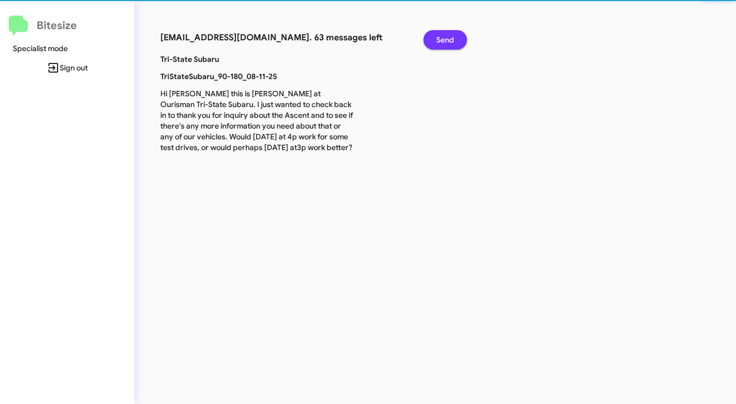
click at [450, 39] on span "Send" at bounding box center [445, 39] width 18 height 19
click at [449, 39] on span "Send" at bounding box center [445, 39] width 18 height 19
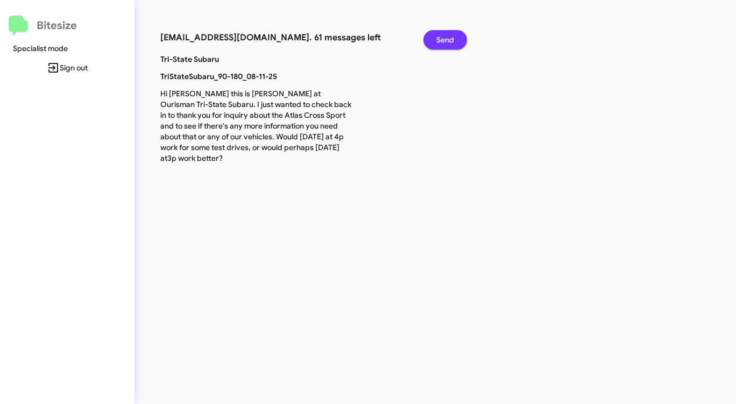
click at [449, 40] on span "Send" at bounding box center [445, 39] width 18 height 19
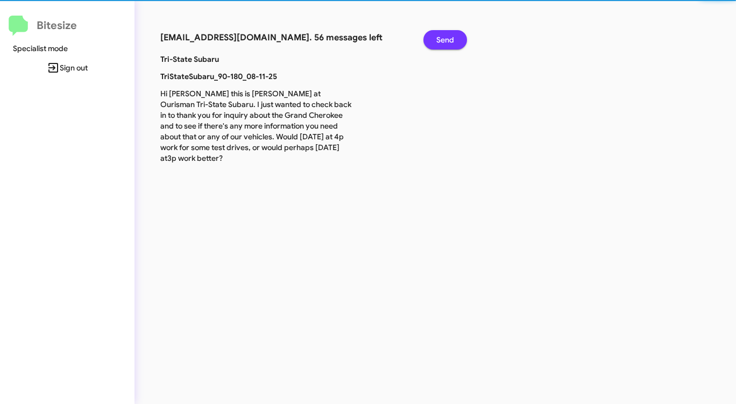
click at [449, 40] on span "Send" at bounding box center [445, 39] width 18 height 19
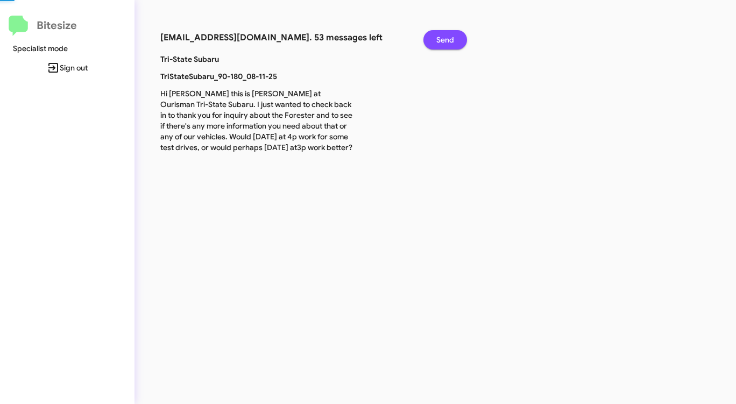
click at [449, 40] on span "Send" at bounding box center [445, 39] width 18 height 19
click at [448, 40] on span "Send" at bounding box center [445, 39] width 18 height 19
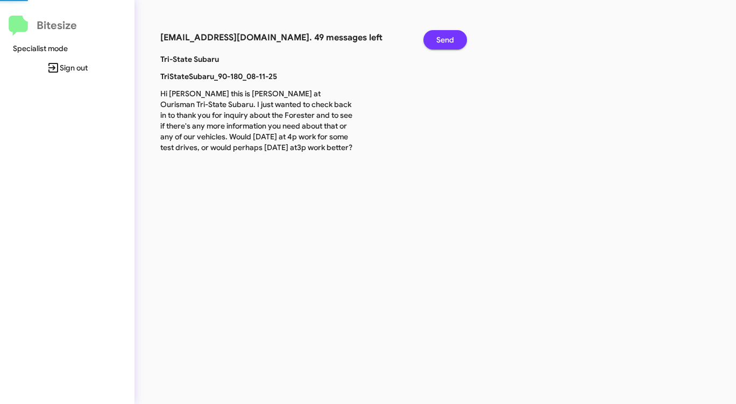
click at [448, 40] on span "Send" at bounding box center [445, 39] width 18 height 19
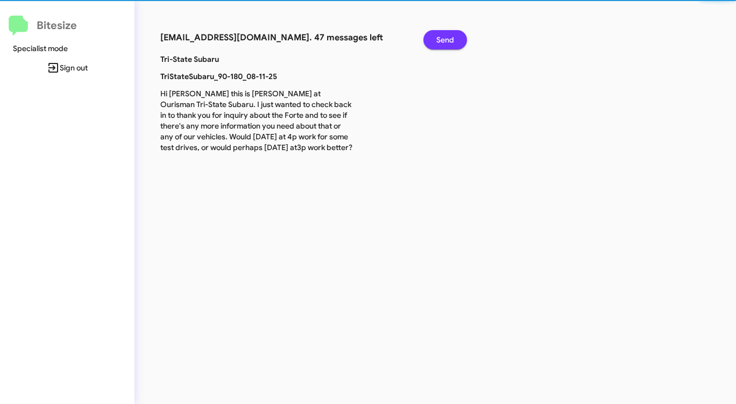
click at [448, 40] on span "Send" at bounding box center [445, 39] width 18 height 19
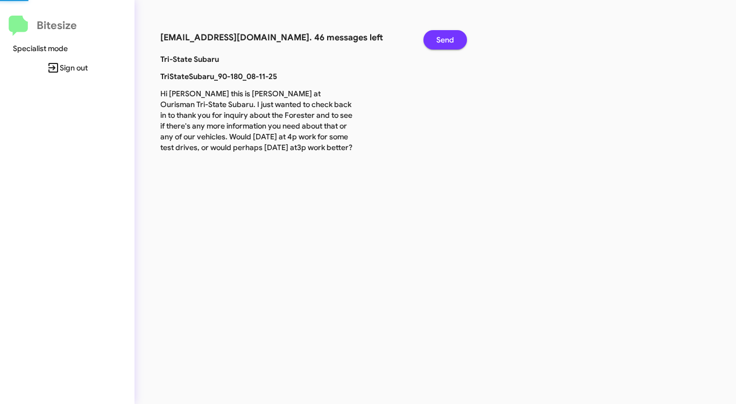
click at [448, 40] on span "Send" at bounding box center [445, 39] width 18 height 19
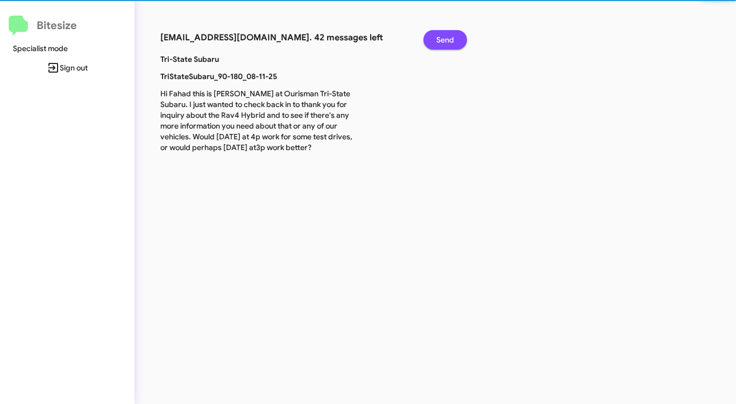
click at [448, 40] on span "Send" at bounding box center [445, 39] width 18 height 19
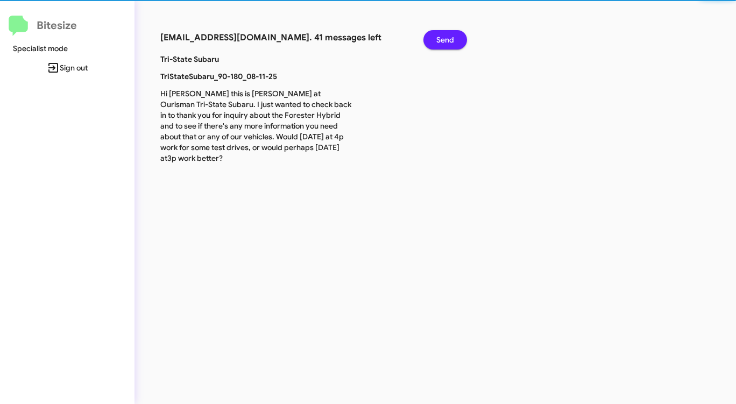
click at [448, 40] on span "Send" at bounding box center [445, 39] width 18 height 19
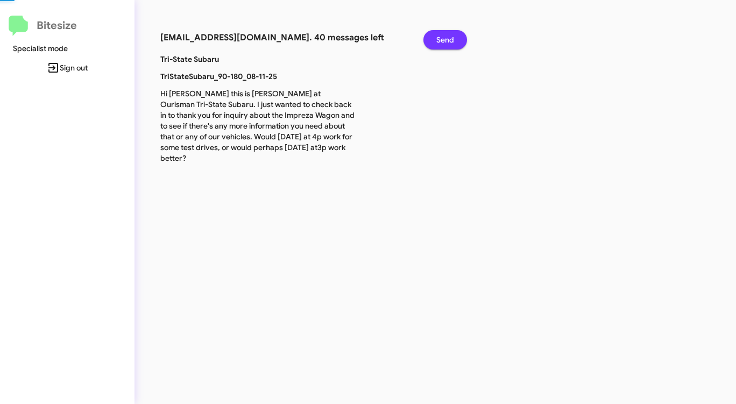
click at [448, 40] on span "Send" at bounding box center [445, 39] width 18 height 19
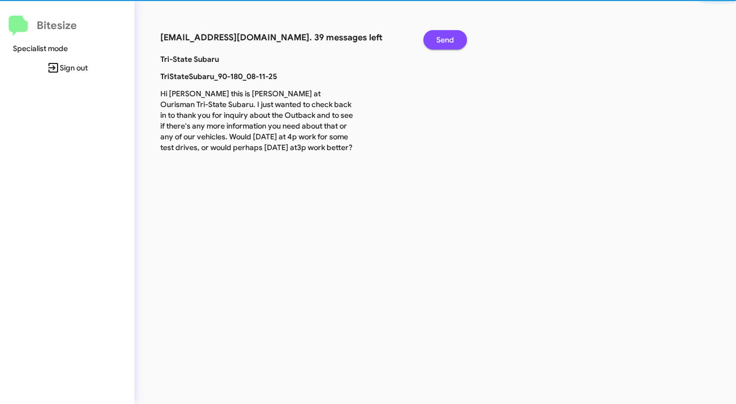
click at [448, 40] on span "Send" at bounding box center [445, 39] width 18 height 19
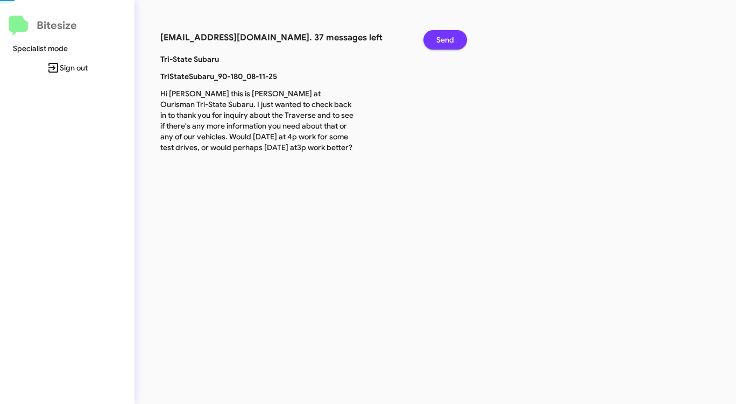
click at [448, 40] on span "Send" at bounding box center [445, 39] width 18 height 19
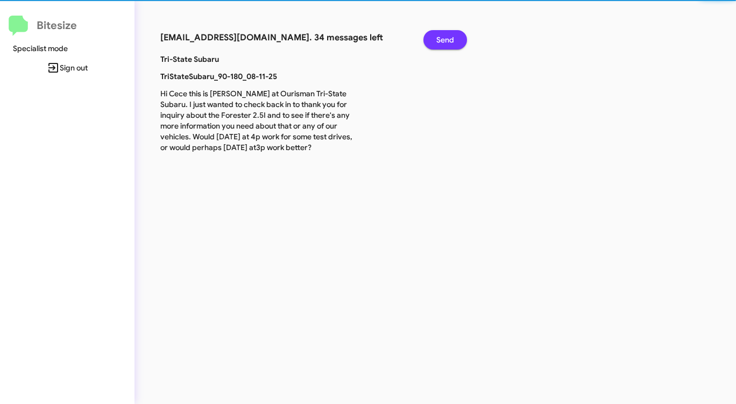
click at [448, 40] on span "Send" at bounding box center [445, 39] width 18 height 19
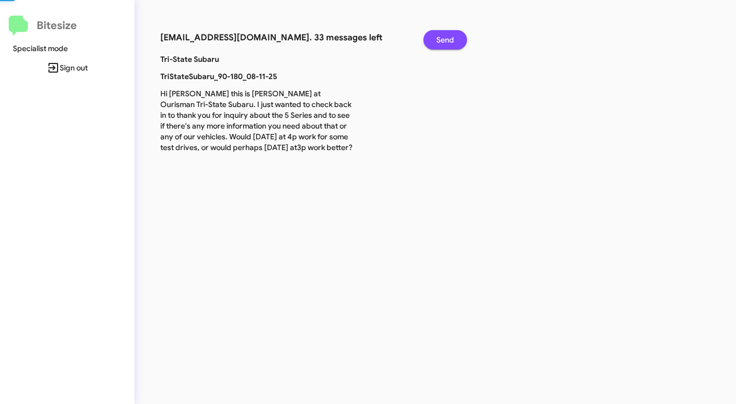
click at [448, 40] on span "Send" at bounding box center [445, 39] width 18 height 19
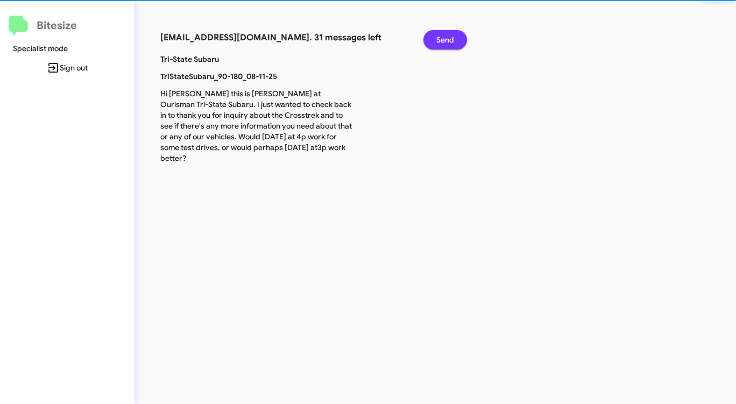
click at [448, 40] on span "Send" at bounding box center [445, 39] width 18 height 19
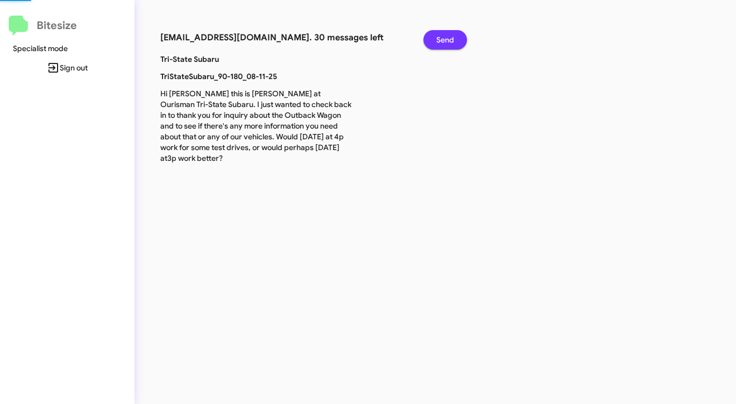
click at [448, 40] on span "Send" at bounding box center [445, 39] width 18 height 19
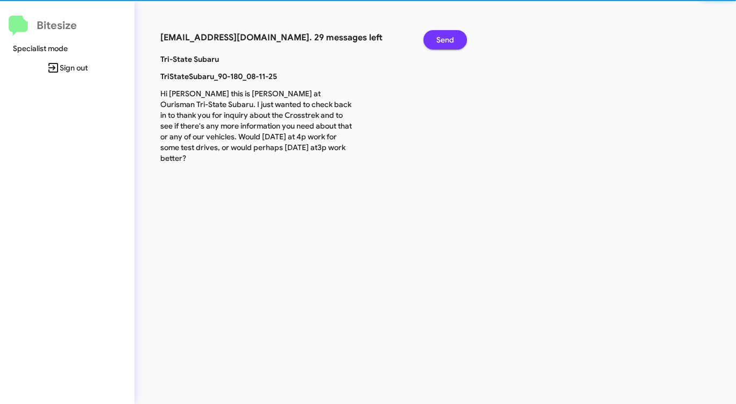
click at [448, 40] on span "Send" at bounding box center [445, 39] width 18 height 19
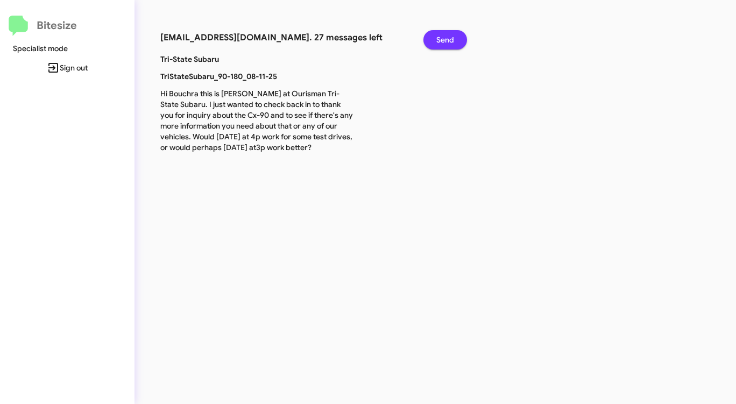
click at [448, 40] on span "Send" at bounding box center [445, 39] width 18 height 19
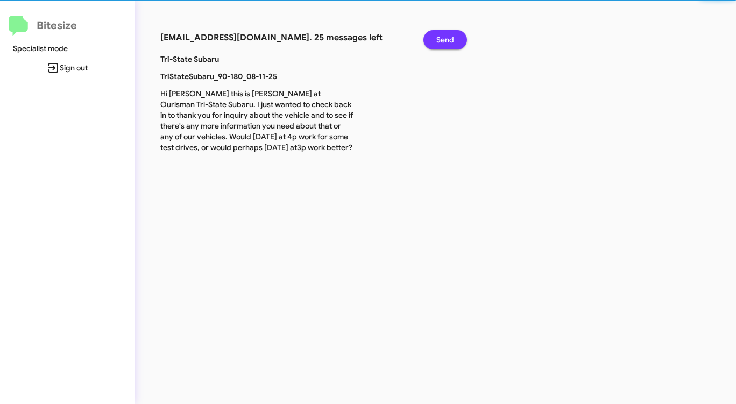
click at [448, 40] on span "Send" at bounding box center [445, 39] width 18 height 19
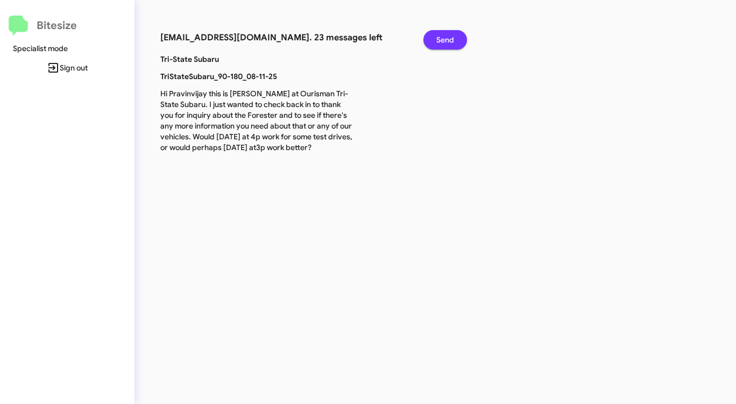
click at [448, 40] on span "Send" at bounding box center [445, 39] width 18 height 19
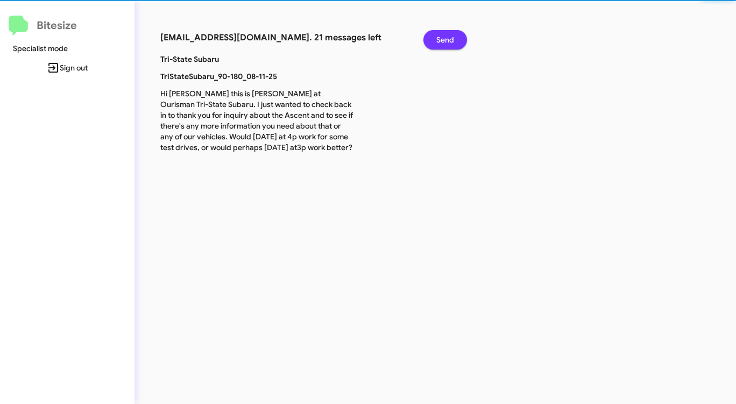
click at [448, 40] on span "Send" at bounding box center [445, 39] width 18 height 19
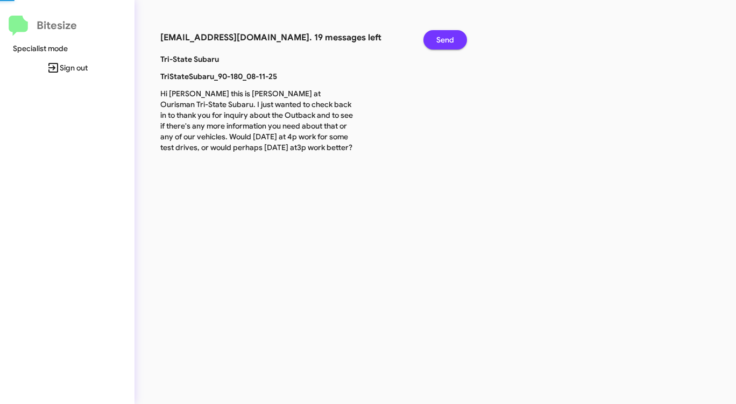
click at [448, 40] on span "Send" at bounding box center [445, 39] width 18 height 19
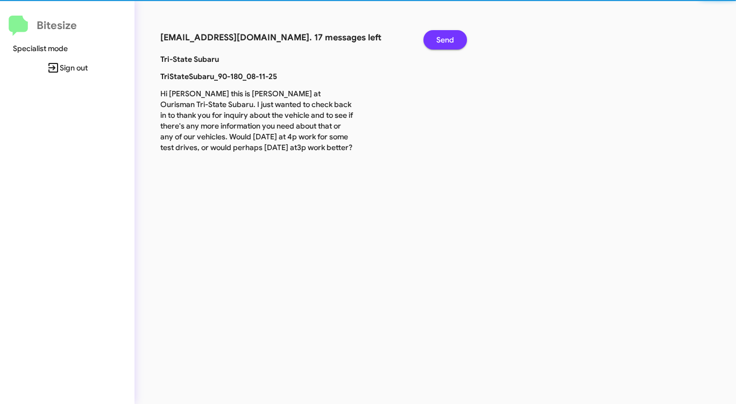
click at [448, 40] on span "Send" at bounding box center [445, 39] width 18 height 19
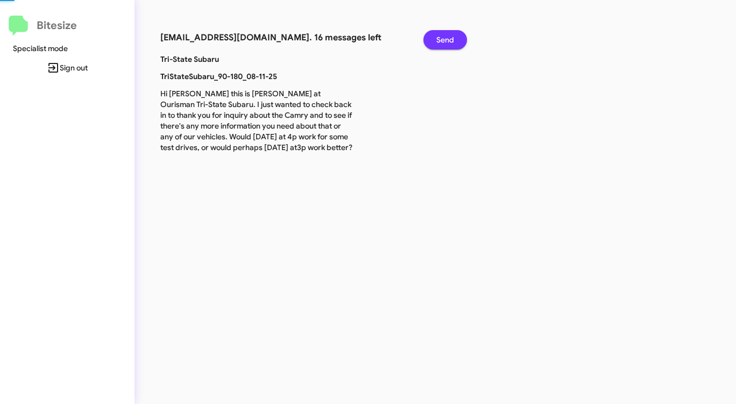
click at [448, 40] on span "Send" at bounding box center [445, 39] width 18 height 19
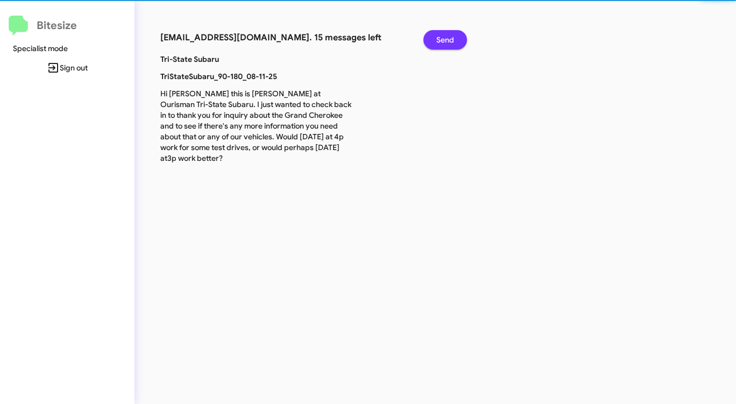
click at [448, 40] on span "Send" at bounding box center [445, 39] width 18 height 19
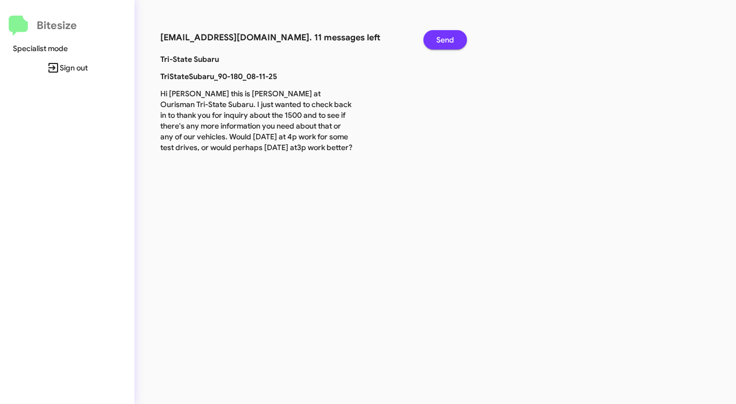
click at [448, 40] on span "Send" at bounding box center [445, 39] width 18 height 19
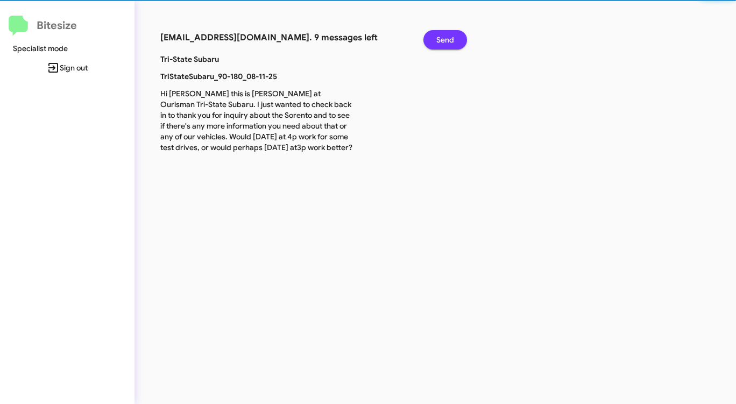
click at [448, 40] on span "Send" at bounding box center [445, 39] width 18 height 19
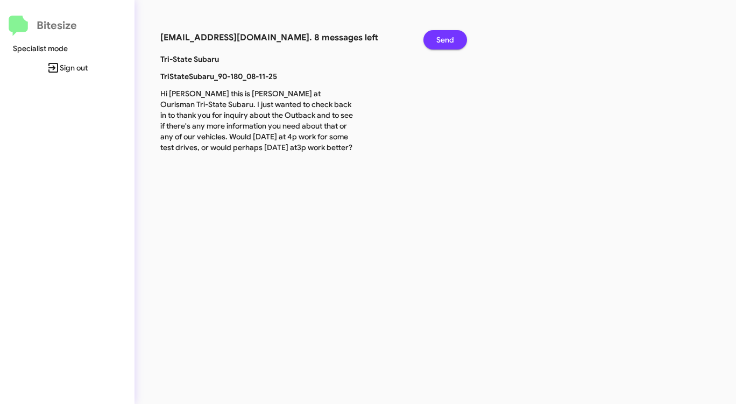
click at [448, 40] on span "Send" at bounding box center [445, 39] width 18 height 19
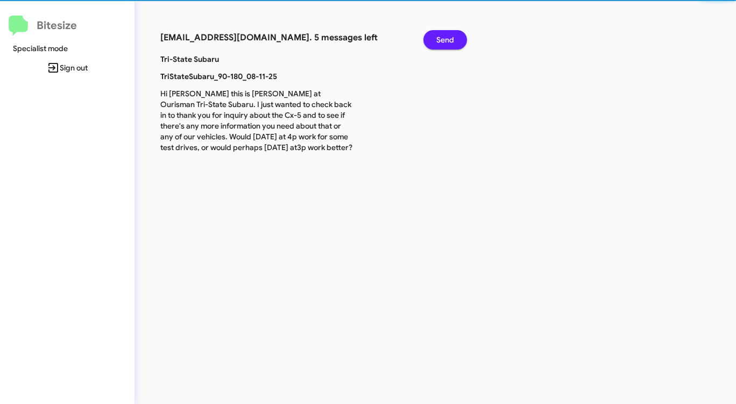
click at [448, 40] on span "Send" at bounding box center [445, 39] width 18 height 19
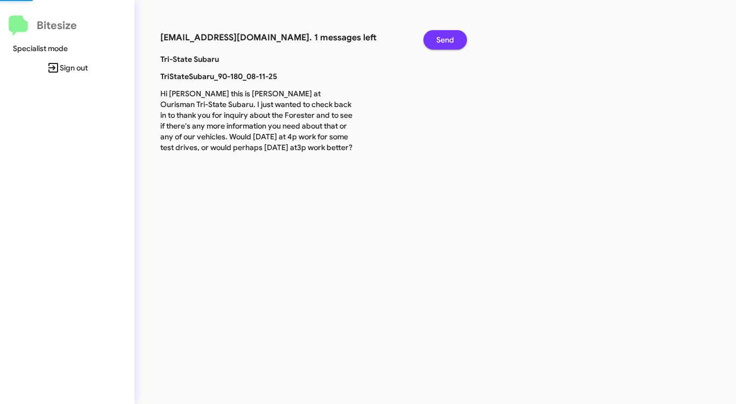
click at [448, 40] on span "Send" at bounding box center [445, 39] width 18 height 19
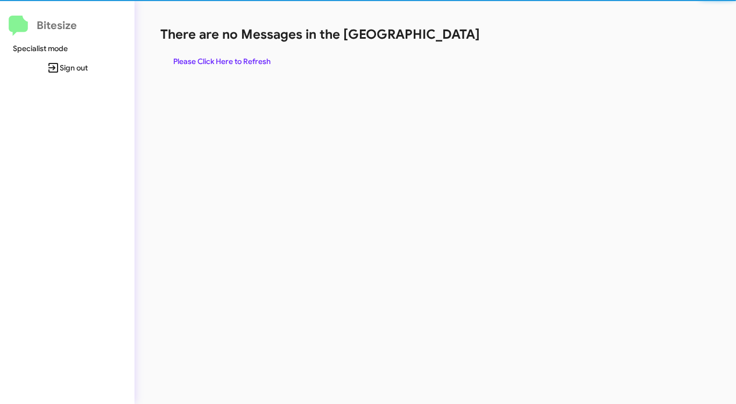
click at [448, 40] on h1 "There are no Messages in the [GEOGRAPHIC_DATA]" at bounding box center [385, 34] width 450 height 17
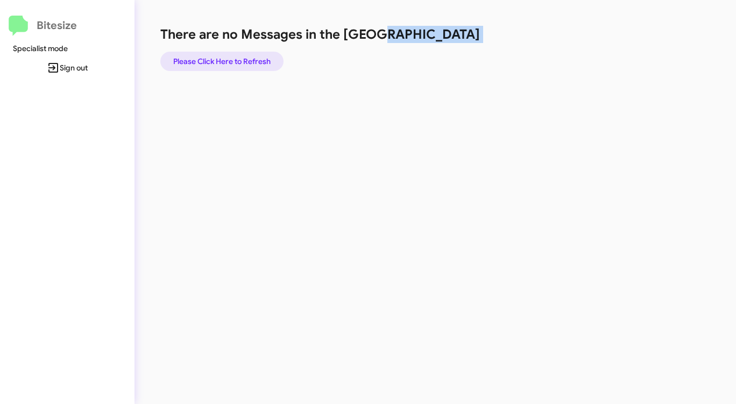
click at [219, 62] on span "Please Click Here to Refresh" at bounding box center [221, 61] width 97 height 19
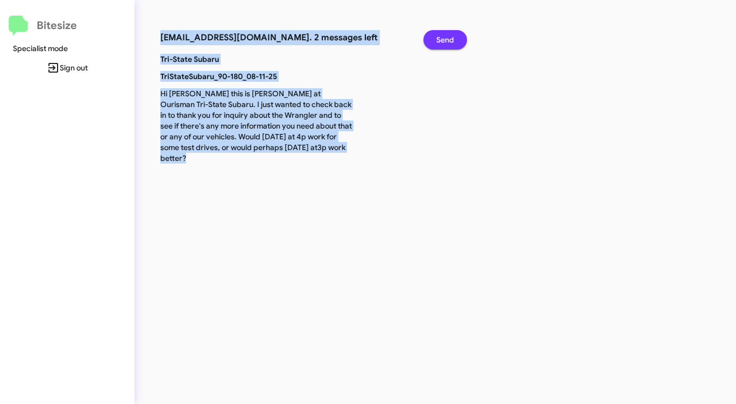
click at [444, 39] on span "Send" at bounding box center [445, 39] width 18 height 19
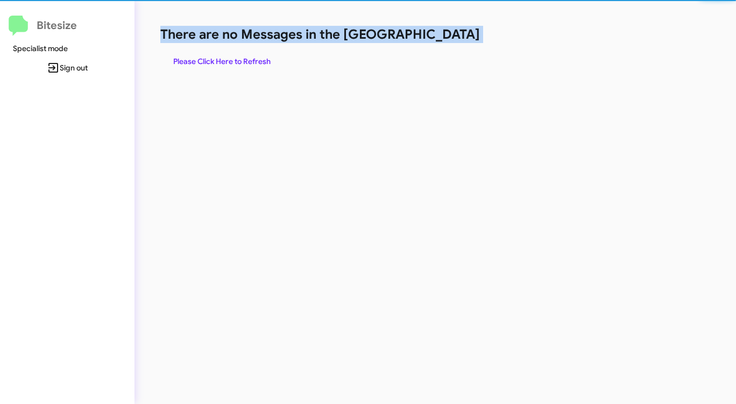
click at [444, 39] on h1 "There are no Messages in the [GEOGRAPHIC_DATA]" at bounding box center [385, 34] width 450 height 17
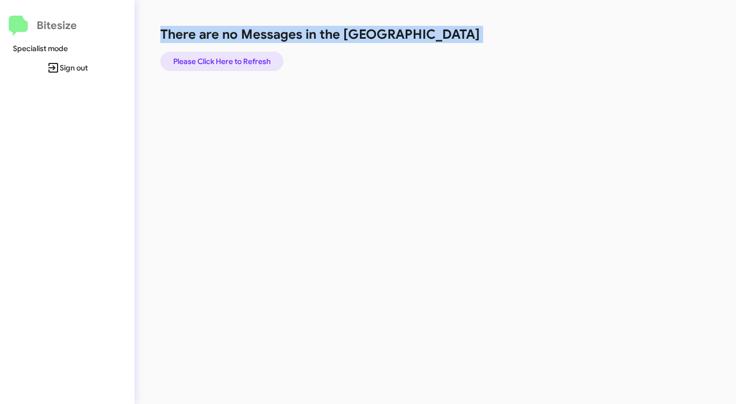
click at [257, 57] on span "Please Click Here to Refresh" at bounding box center [221, 61] width 97 height 19
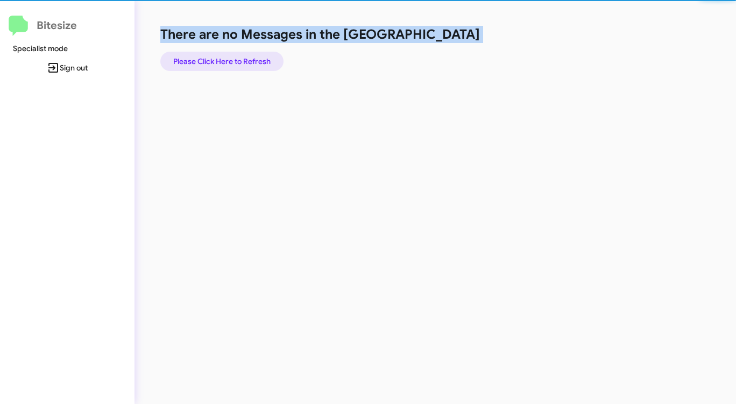
click at [257, 57] on span "Please Click Here to Refresh" at bounding box center [221, 61] width 97 height 19
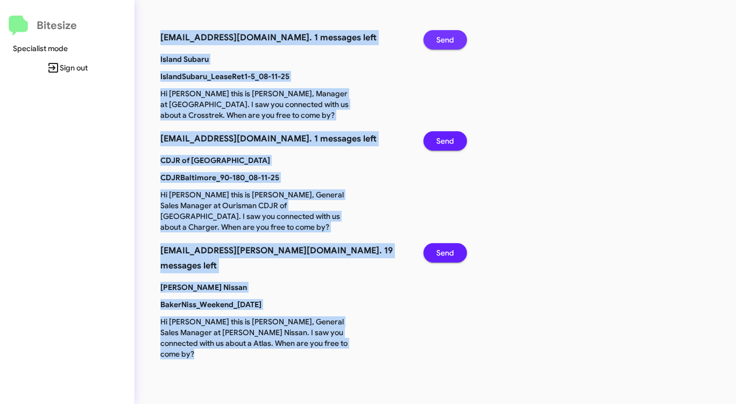
click at [446, 38] on span "Send" at bounding box center [445, 39] width 18 height 19
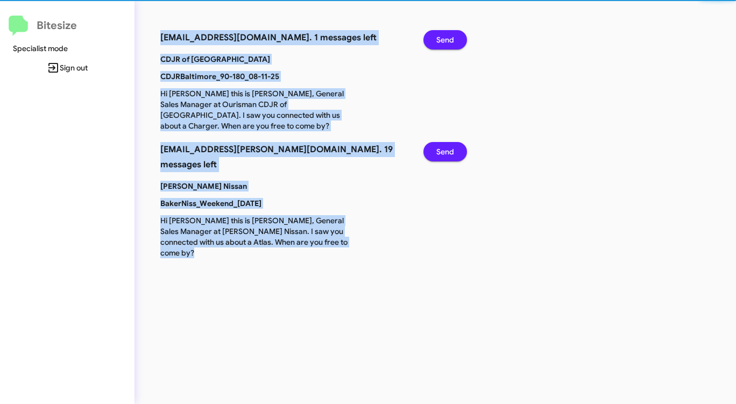
click at [446, 38] on span "Send" at bounding box center [445, 39] width 18 height 19
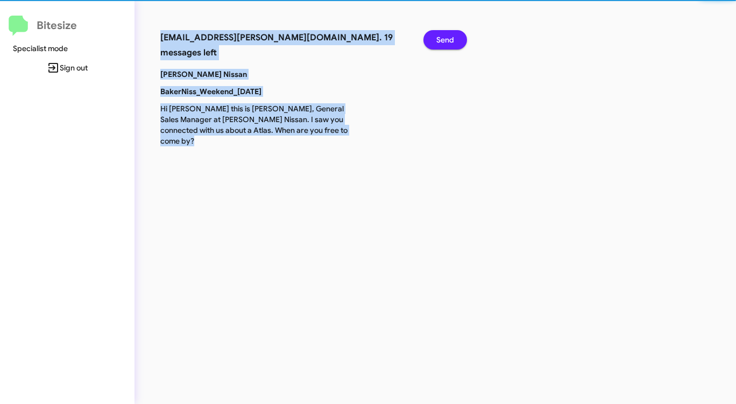
click at [446, 38] on span "Send" at bounding box center [445, 39] width 18 height 19
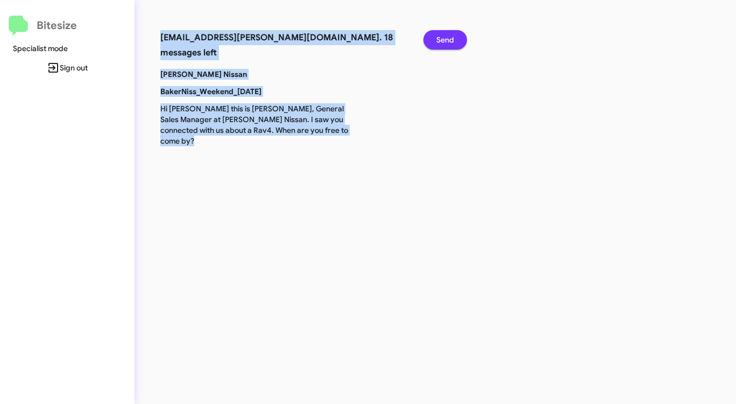
click at [446, 38] on span "Send" at bounding box center [445, 39] width 18 height 19
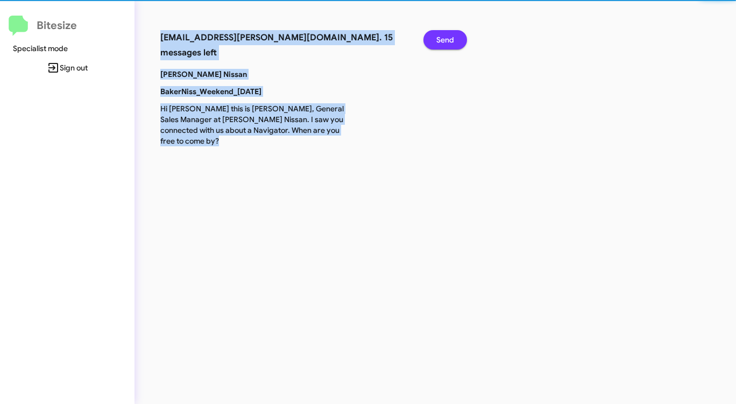
click at [446, 38] on span "Send" at bounding box center [445, 39] width 18 height 19
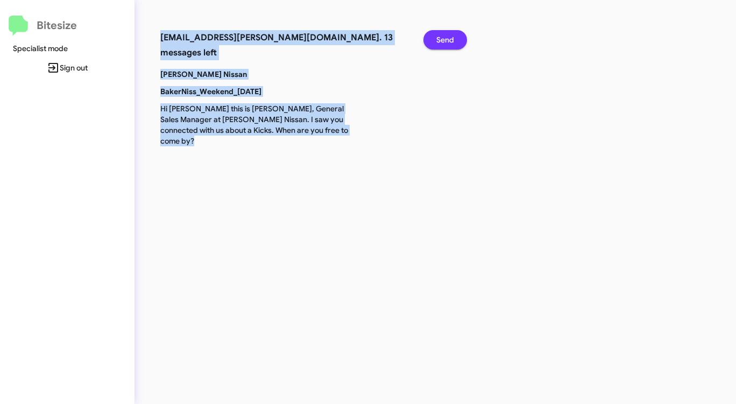
click at [446, 38] on span "Send" at bounding box center [445, 39] width 18 height 19
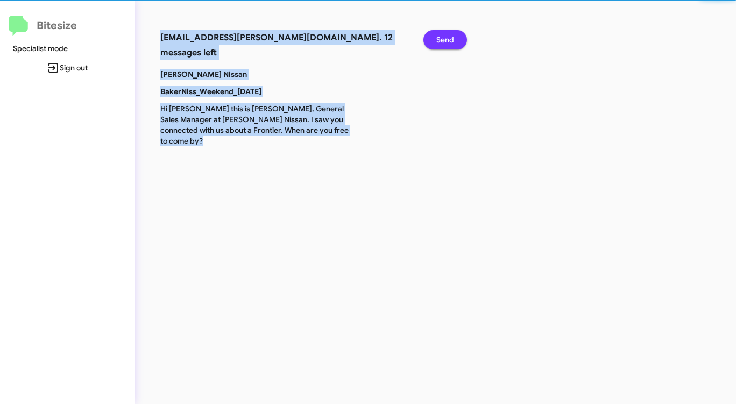
click at [446, 38] on span "Send" at bounding box center [445, 39] width 18 height 19
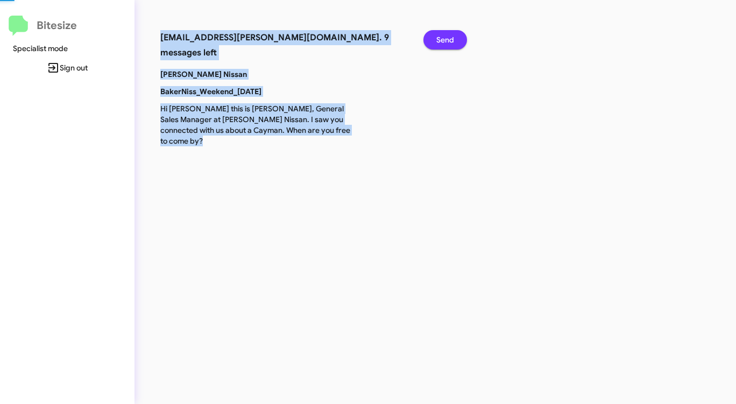
click at [446, 38] on span "Send" at bounding box center [445, 39] width 18 height 19
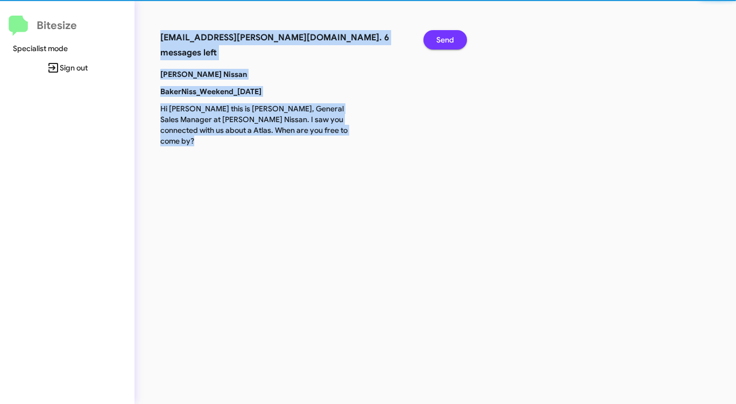
click at [446, 38] on span "Send" at bounding box center [445, 39] width 18 height 19
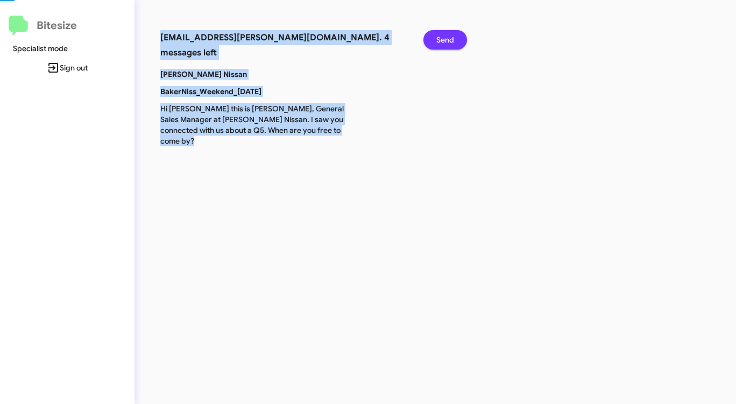
click at [446, 38] on span "Send" at bounding box center [445, 39] width 18 height 19
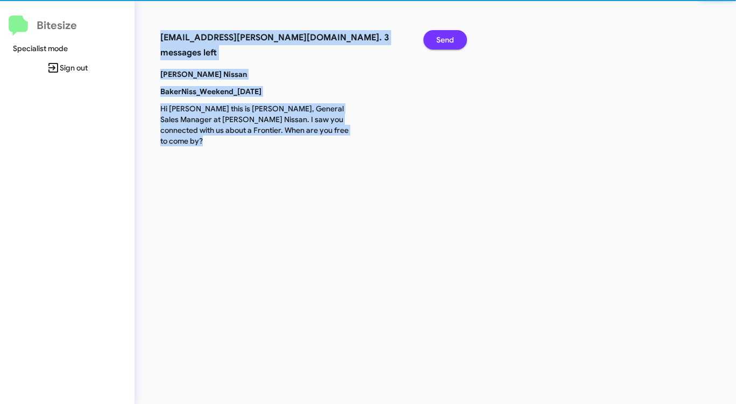
click at [446, 38] on span "Send" at bounding box center [445, 39] width 18 height 19
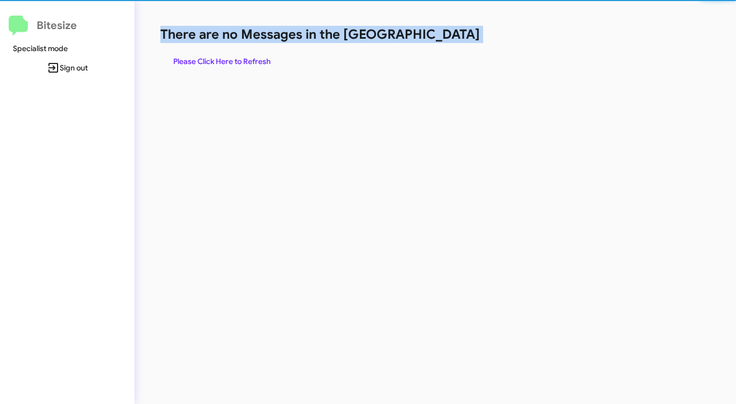
click at [446, 38] on h1 "There are no Messages in the [GEOGRAPHIC_DATA]" at bounding box center [385, 34] width 450 height 17
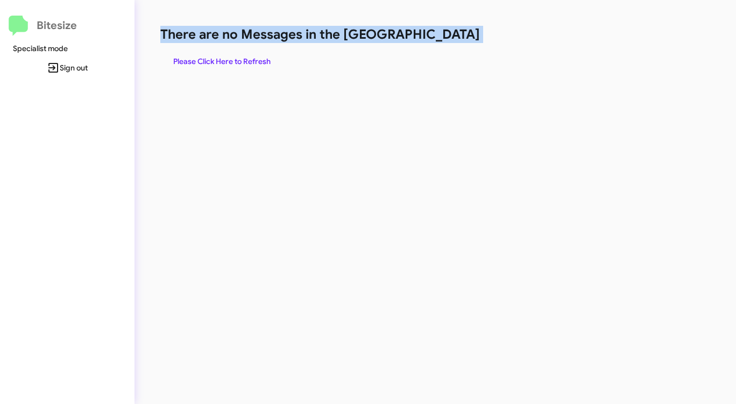
click at [446, 38] on h1 "There are no Messages in the [GEOGRAPHIC_DATA]" at bounding box center [385, 34] width 450 height 17
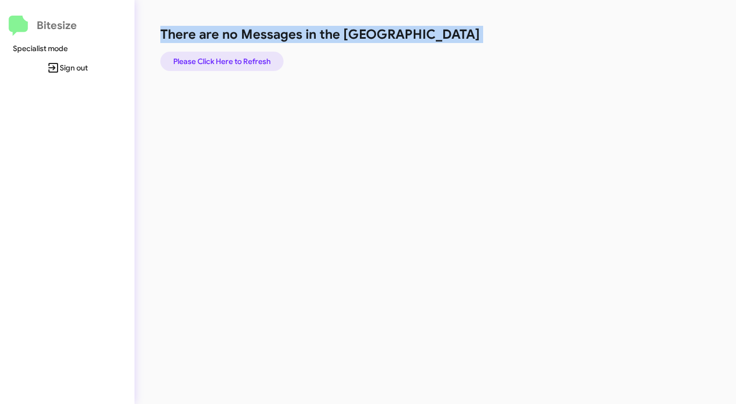
click at [243, 55] on span "Please Click Here to Refresh" at bounding box center [221, 61] width 97 height 19
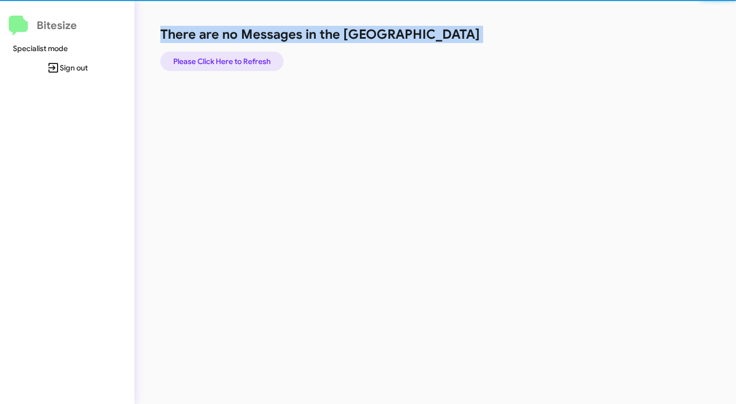
click at [243, 55] on span "Please Click Here to Refresh" at bounding box center [221, 61] width 97 height 19
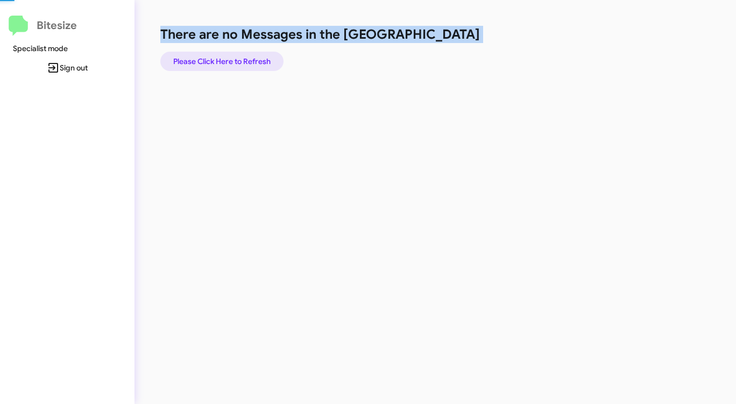
click at [243, 55] on span "Please Click Here to Refresh" at bounding box center [221, 61] width 97 height 19
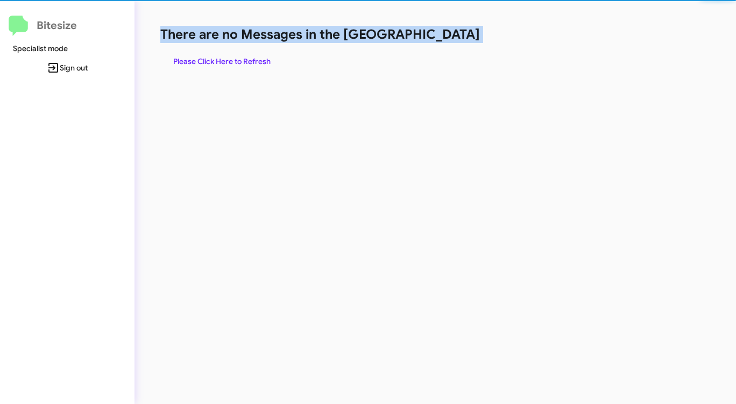
click at [243, 55] on span "Please Click Here to Refresh" at bounding box center [221, 61] width 97 height 19
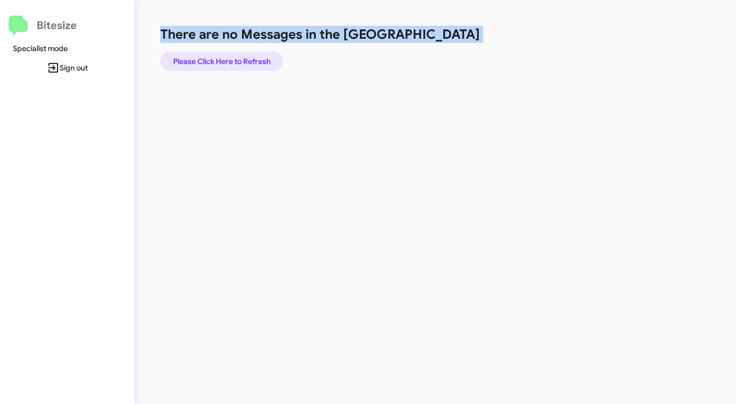
click at [256, 61] on span "Please Click Here to Refresh" at bounding box center [221, 61] width 97 height 19
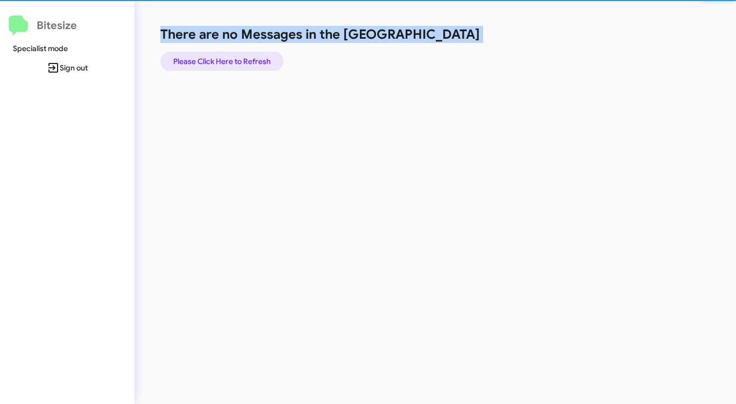
click at [255, 61] on span "Please Click Here to Refresh" at bounding box center [221, 61] width 97 height 19
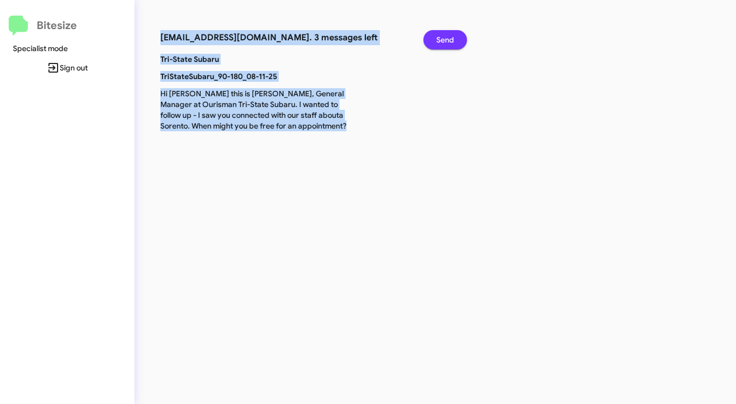
click at [441, 41] on span "Send" at bounding box center [445, 39] width 18 height 19
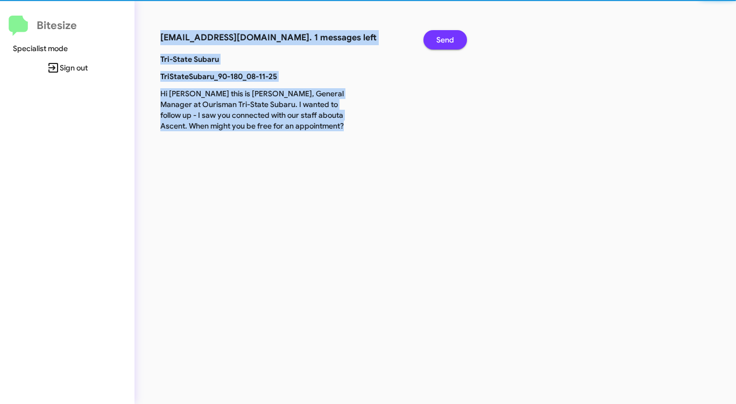
click at [441, 41] on span "Send" at bounding box center [445, 39] width 18 height 19
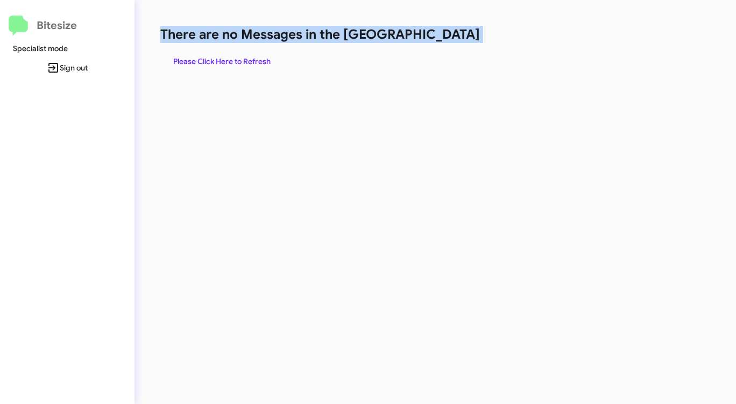
click at [441, 41] on h1 "There are no Messages in the [GEOGRAPHIC_DATA]" at bounding box center [385, 34] width 450 height 17
click at [251, 61] on span "Please Click Here to Refresh" at bounding box center [221, 61] width 97 height 19
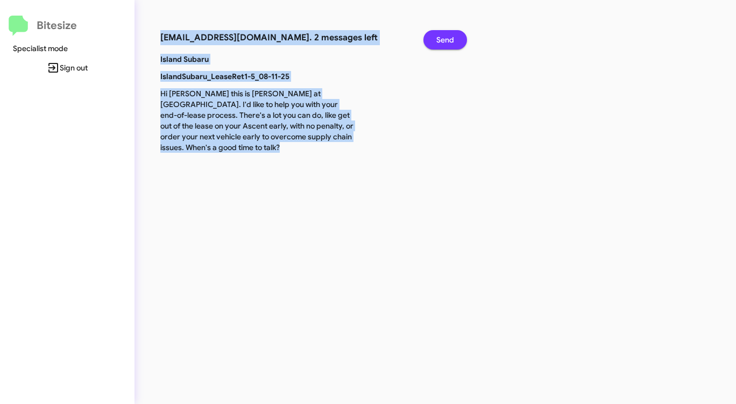
click at [432, 39] on button "Send" at bounding box center [445, 39] width 44 height 19
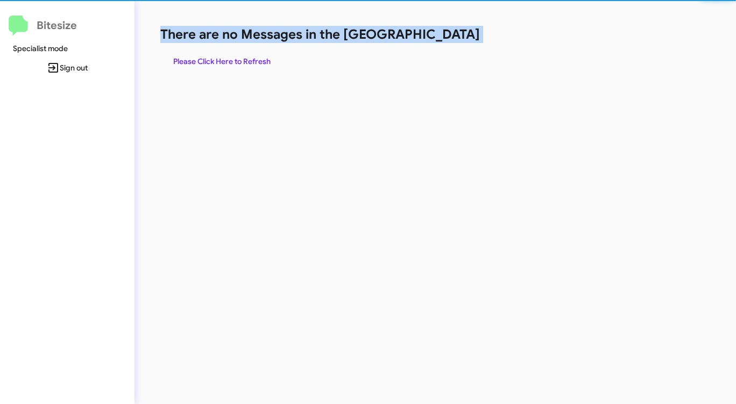
click at [432, 39] on h1 "There are no Messages in the [GEOGRAPHIC_DATA]" at bounding box center [385, 34] width 450 height 17
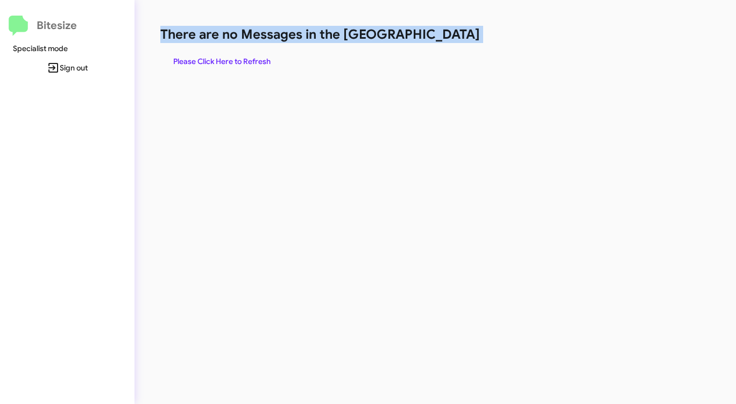
click at [412, 51] on div "There are no Messages in the Queue Please Click Here to Refresh" at bounding box center [385, 48] width 450 height 45
click at [405, 86] on div "There are no Messages in the Queue Please Click Here to Refresh" at bounding box center [384, 202] width 501 height 404
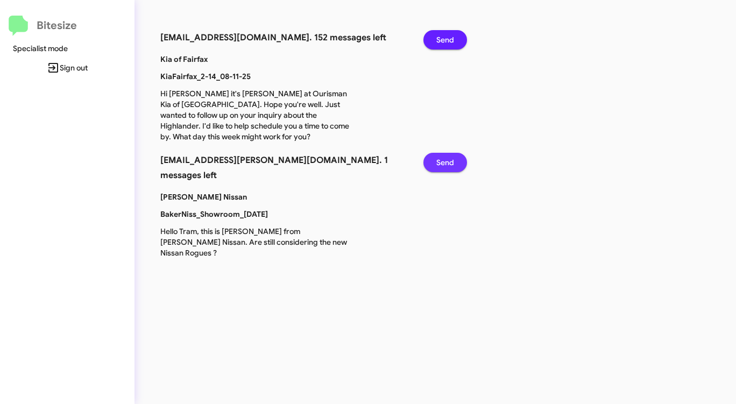
click at [443, 160] on span "Send" at bounding box center [445, 162] width 18 height 19
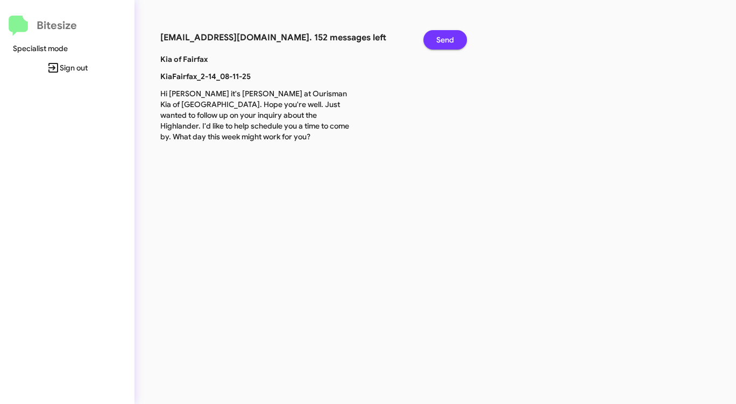
click at [446, 41] on span "Send" at bounding box center [445, 39] width 18 height 19
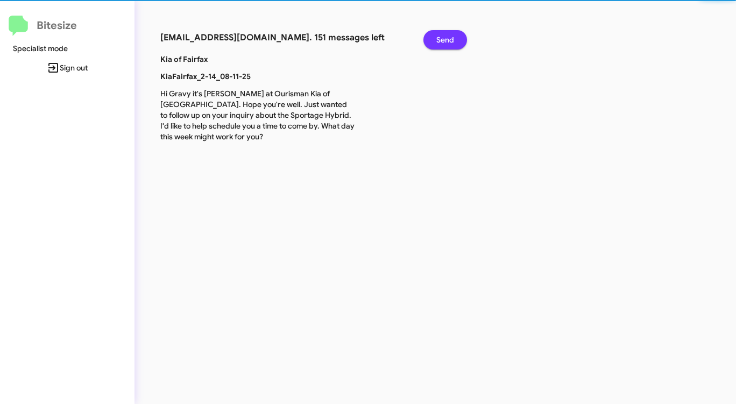
click at [446, 41] on span "Send" at bounding box center [445, 39] width 18 height 19
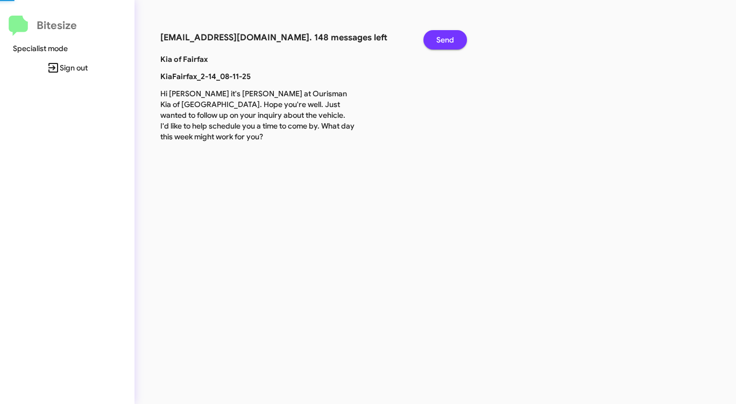
click at [446, 41] on span "Send" at bounding box center [445, 39] width 18 height 19
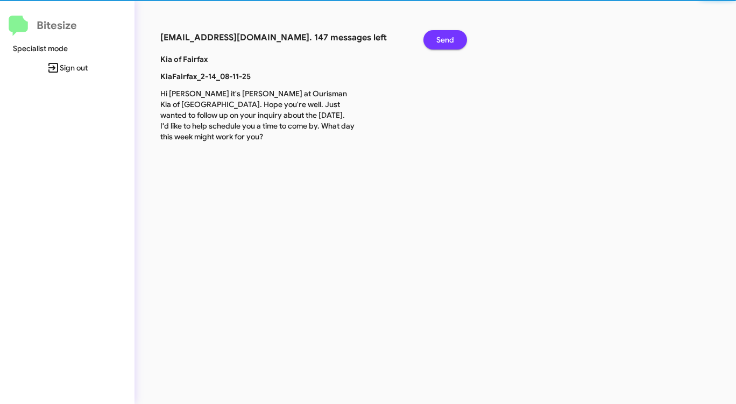
click at [446, 41] on span "Send" at bounding box center [445, 39] width 18 height 19
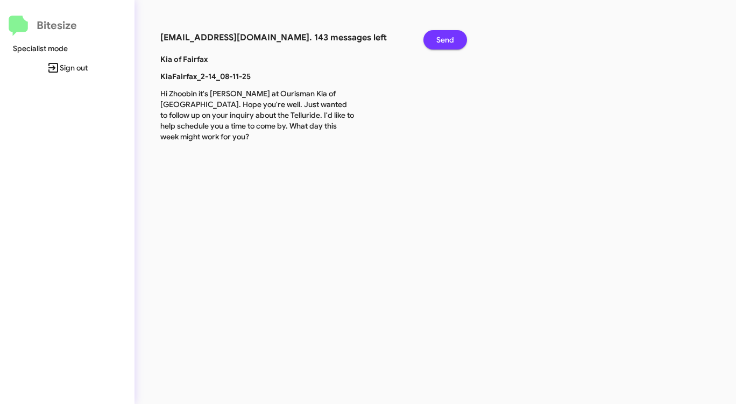
click at [446, 41] on span "Send" at bounding box center [445, 39] width 18 height 19
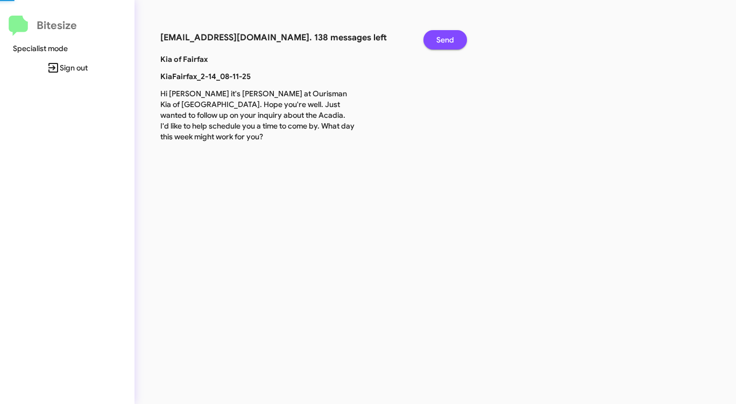
click at [446, 41] on span "Send" at bounding box center [445, 39] width 18 height 19
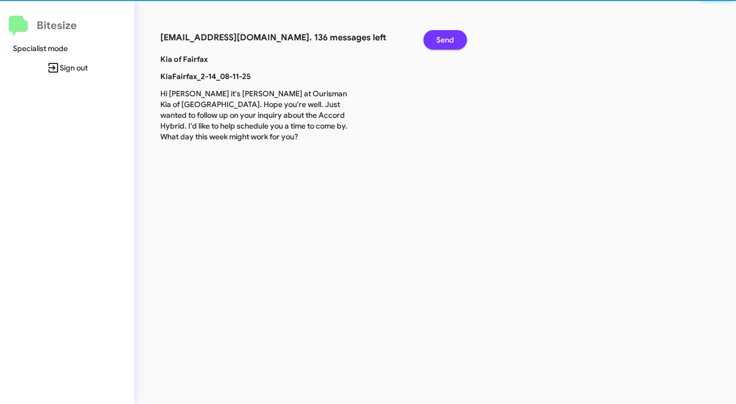
click at [446, 41] on span "Send" at bounding box center [445, 39] width 18 height 19
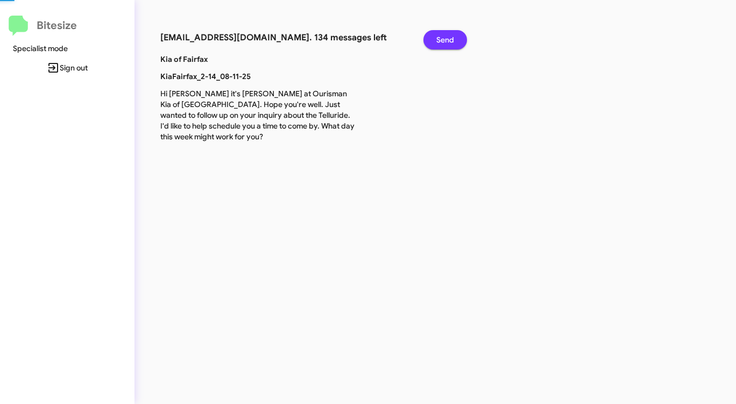
click at [446, 41] on span "Send" at bounding box center [445, 39] width 18 height 19
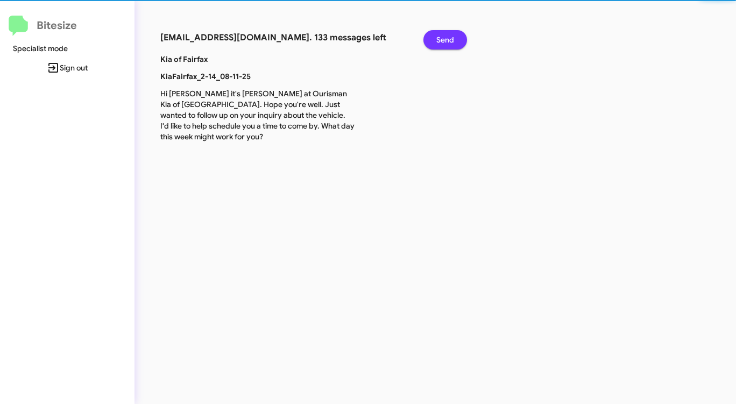
click at [446, 41] on span "Send" at bounding box center [445, 39] width 18 height 19
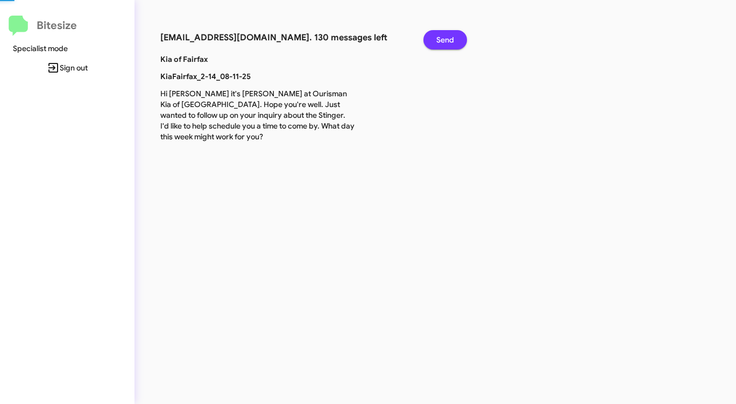
click at [446, 41] on span "Send" at bounding box center [445, 39] width 18 height 19
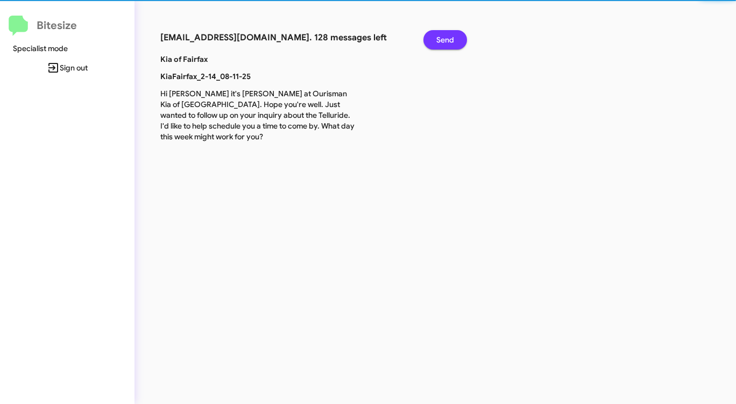
click at [446, 41] on span "Send" at bounding box center [445, 39] width 18 height 19
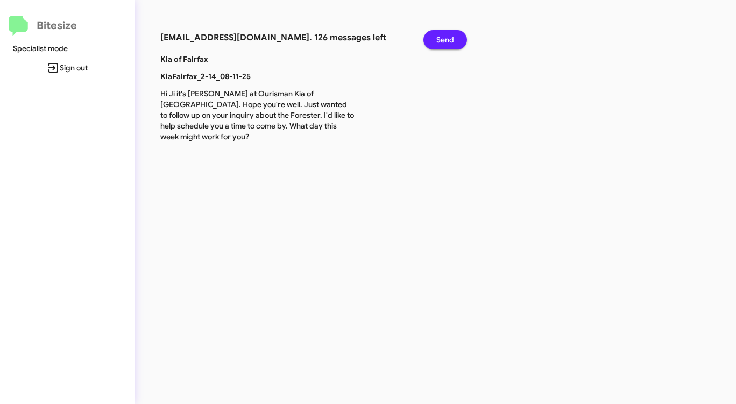
click at [446, 41] on span "Send" at bounding box center [445, 39] width 18 height 19
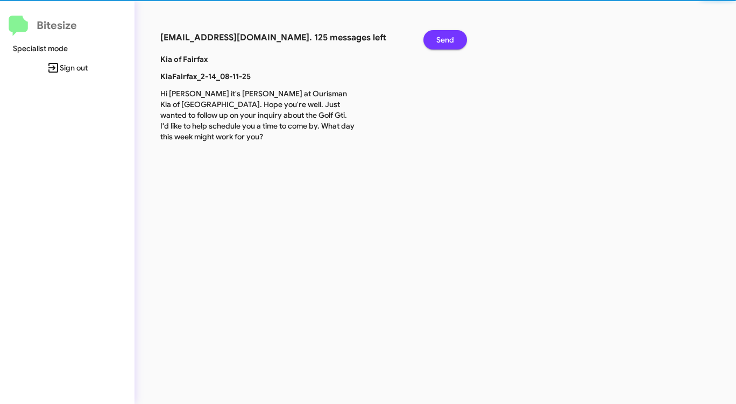
click at [446, 41] on span "Send" at bounding box center [445, 39] width 18 height 19
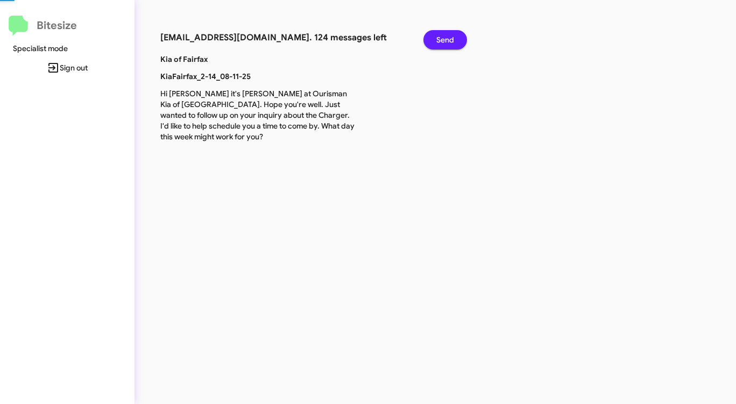
click at [446, 41] on span "Send" at bounding box center [445, 39] width 18 height 19
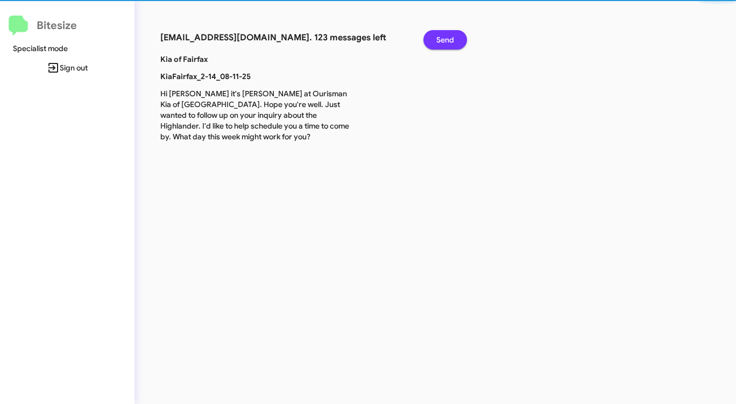
click at [446, 41] on span "Send" at bounding box center [445, 39] width 18 height 19
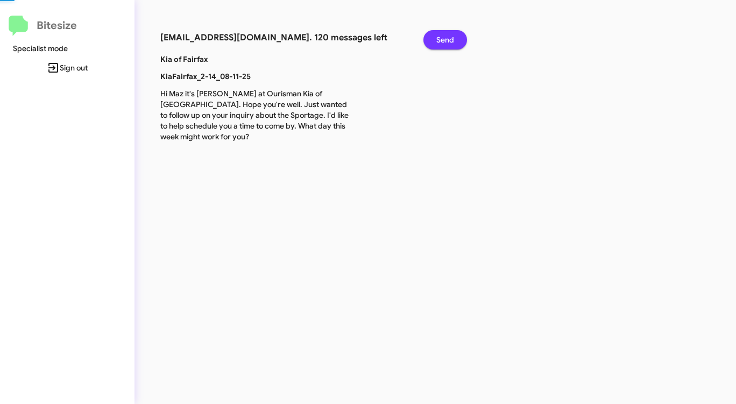
click at [446, 41] on span "Send" at bounding box center [445, 39] width 18 height 19
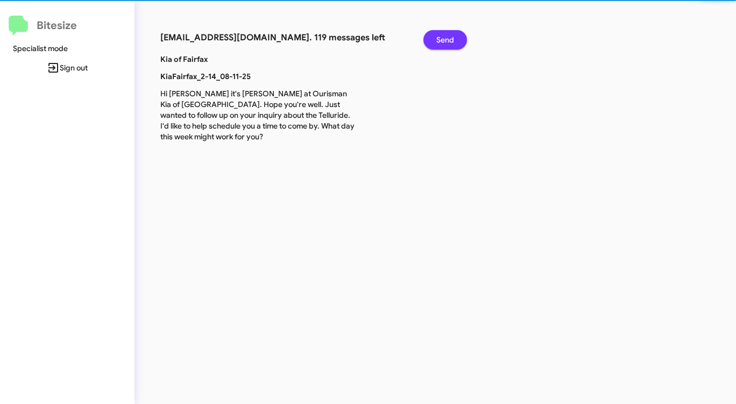
click at [446, 41] on span "Send" at bounding box center [445, 39] width 18 height 19
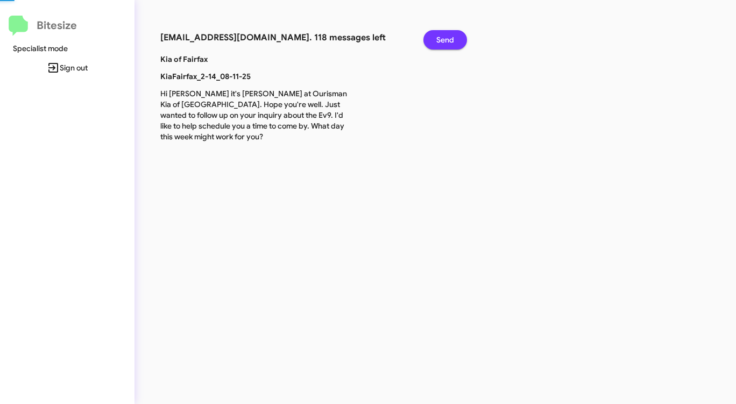
click at [446, 41] on span "Send" at bounding box center [445, 39] width 18 height 19
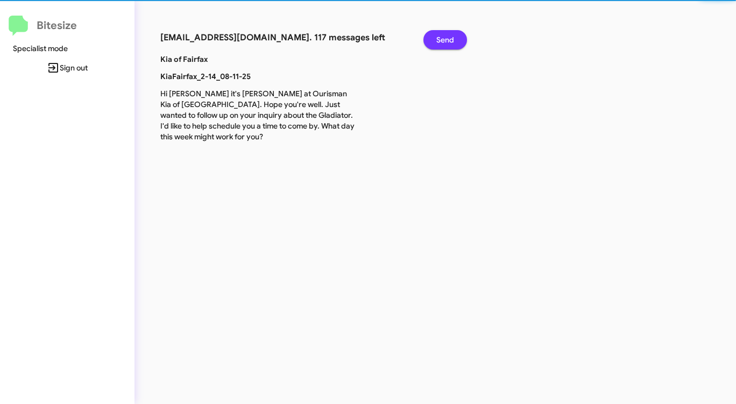
click at [446, 41] on span "Send" at bounding box center [445, 39] width 18 height 19
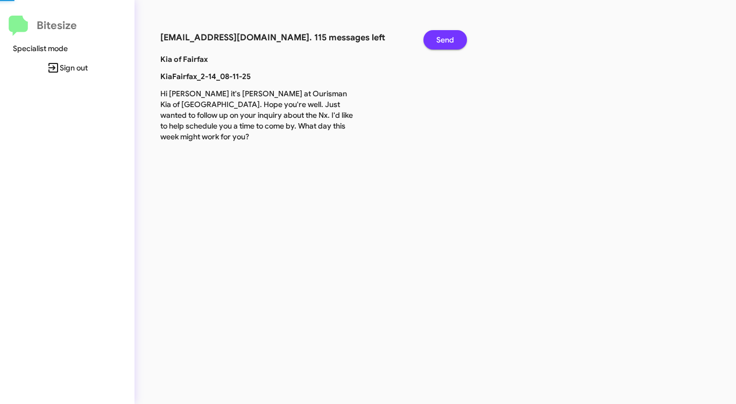
click at [446, 41] on span "Send" at bounding box center [445, 39] width 18 height 19
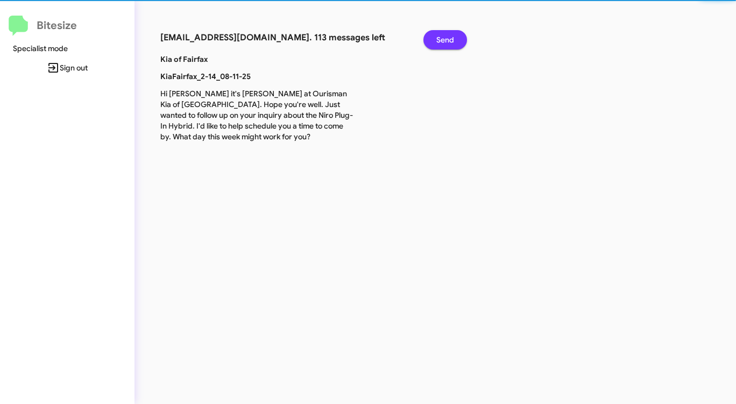
click at [446, 41] on span "Send" at bounding box center [445, 39] width 18 height 19
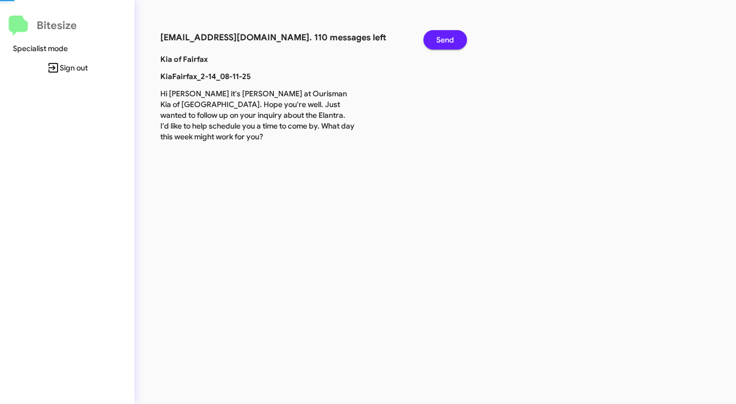
click at [446, 41] on span "Send" at bounding box center [445, 39] width 18 height 19
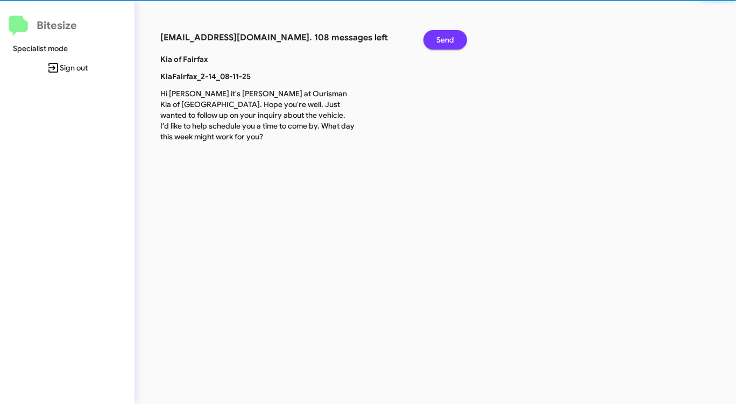
click at [445, 41] on span "Send" at bounding box center [445, 39] width 18 height 19
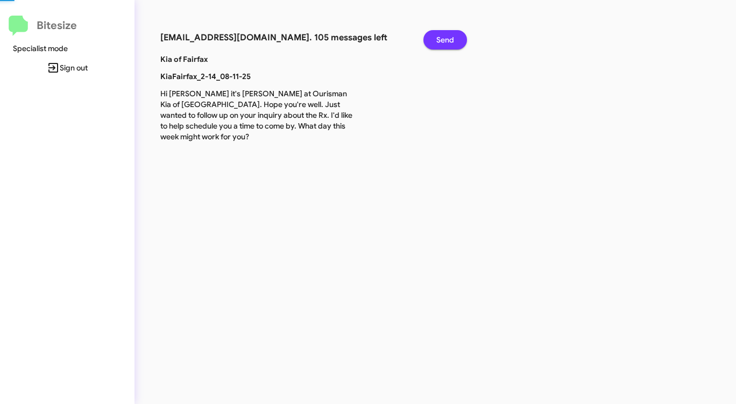
click at [445, 41] on span "Send" at bounding box center [445, 39] width 18 height 19
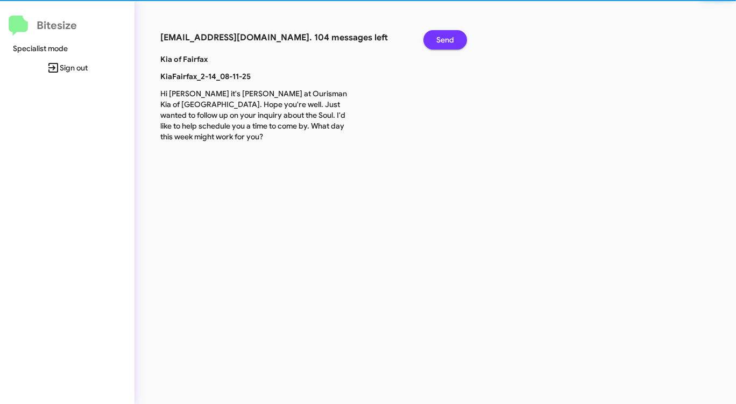
click at [445, 41] on span "Send" at bounding box center [445, 39] width 18 height 19
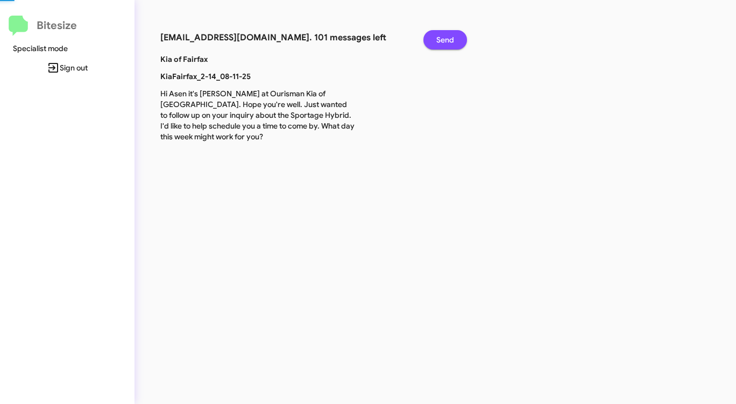
click at [445, 41] on span "Send" at bounding box center [445, 39] width 18 height 19
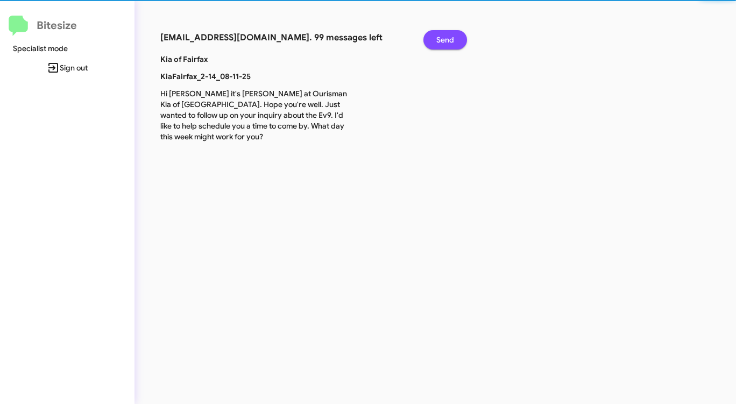
click at [445, 41] on span "Send" at bounding box center [445, 39] width 18 height 19
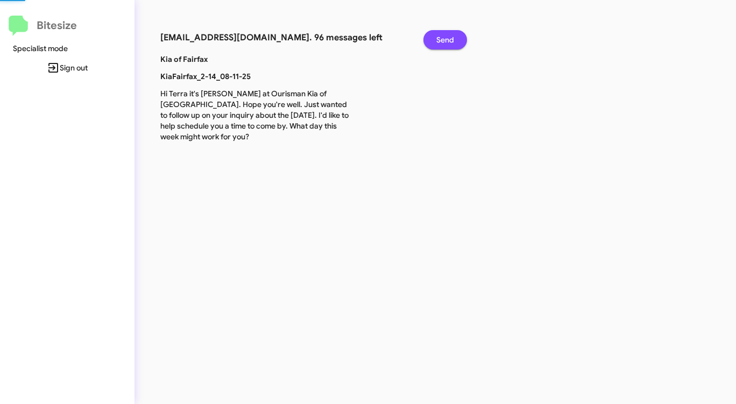
click at [445, 41] on span "Send" at bounding box center [445, 39] width 18 height 19
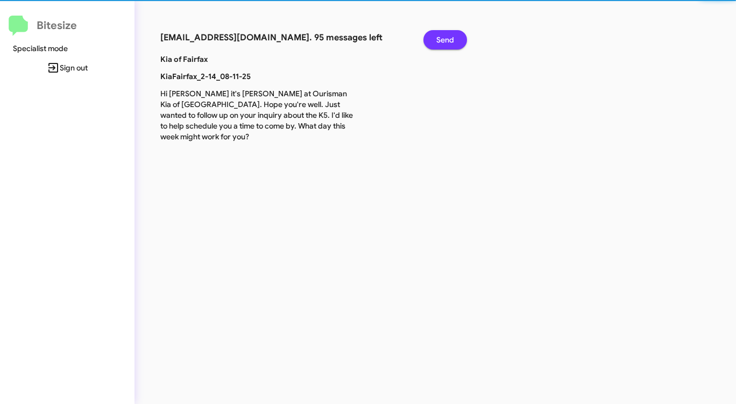
click at [445, 41] on span "Send" at bounding box center [445, 39] width 18 height 19
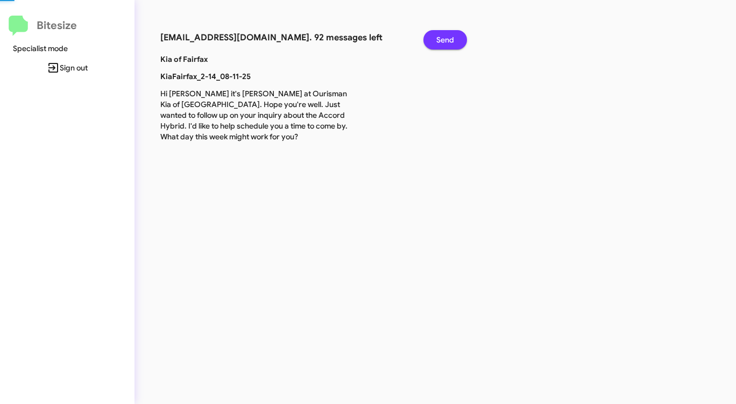
click at [445, 41] on span "Send" at bounding box center [445, 39] width 18 height 19
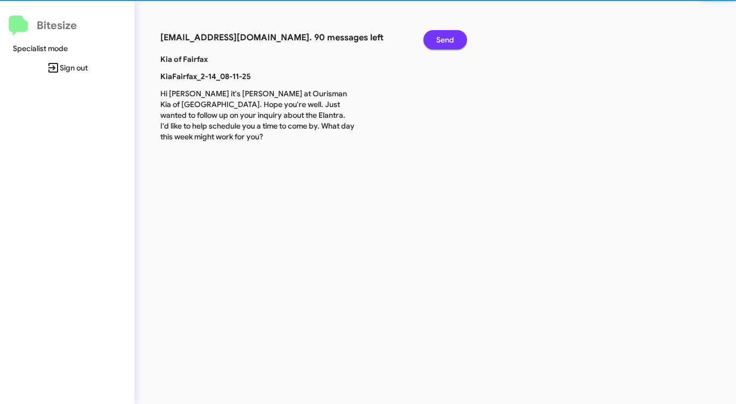
click at [445, 41] on span "Send" at bounding box center [445, 39] width 18 height 19
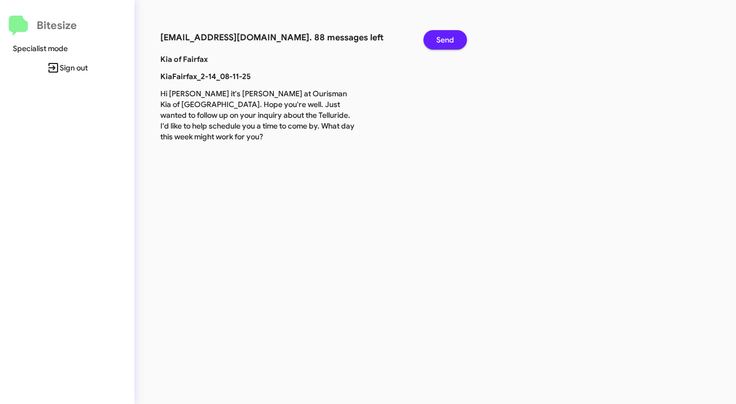
click at [445, 41] on span "Send" at bounding box center [445, 39] width 18 height 19
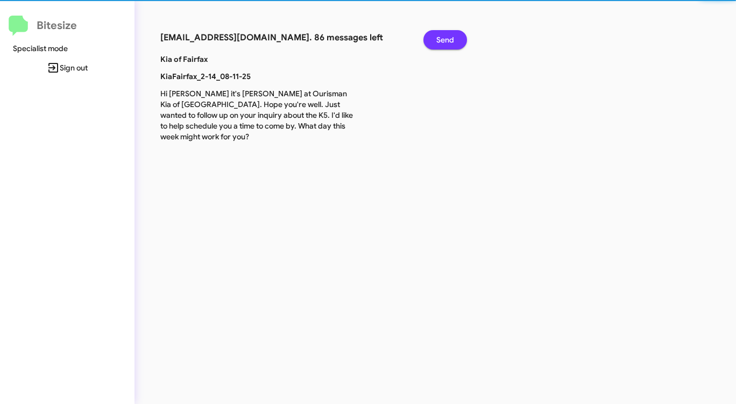
click at [445, 41] on span "Send" at bounding box center [445, 39] width 18 height 19
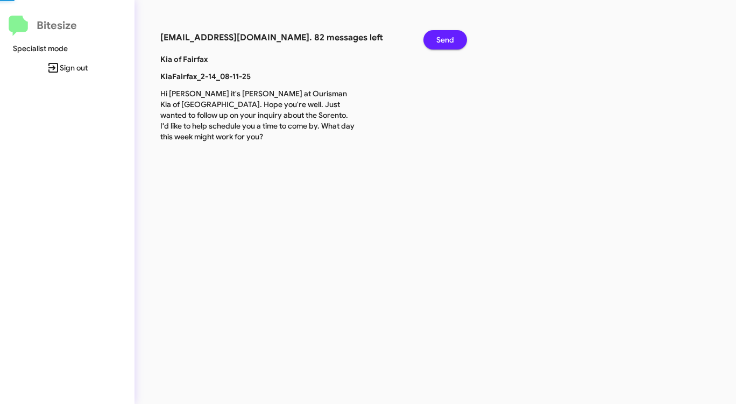
click at [445, 41] on span "Send" at bounding box center [445, 39] width 18 height 19
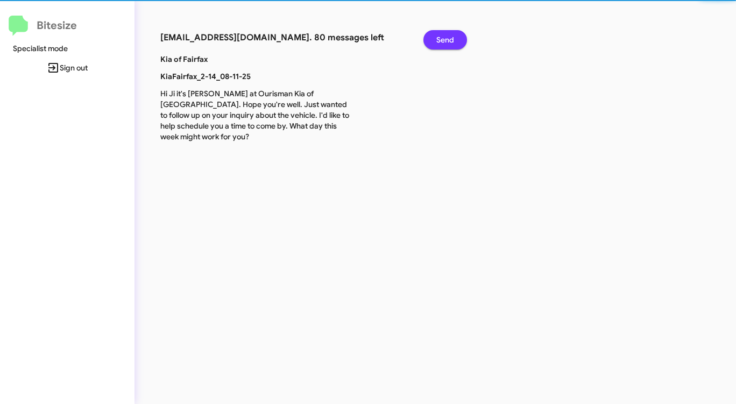
click at [445, 41] on span "Send" at bounding box center [445, 39] width 18 height 19
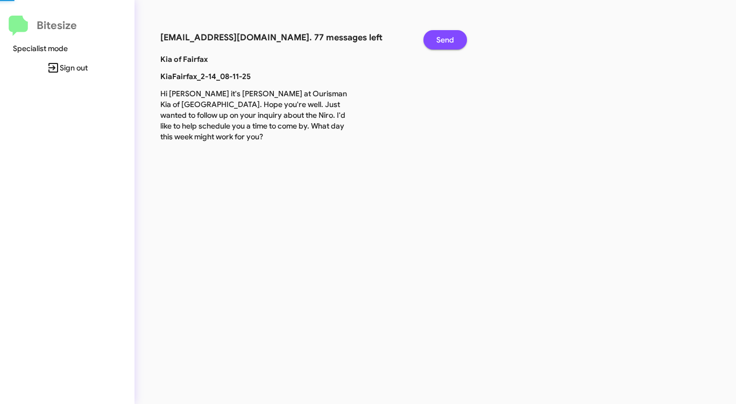
click at [445, 41] on span "Send" at bounding box center [445, 39] width 18 height 19
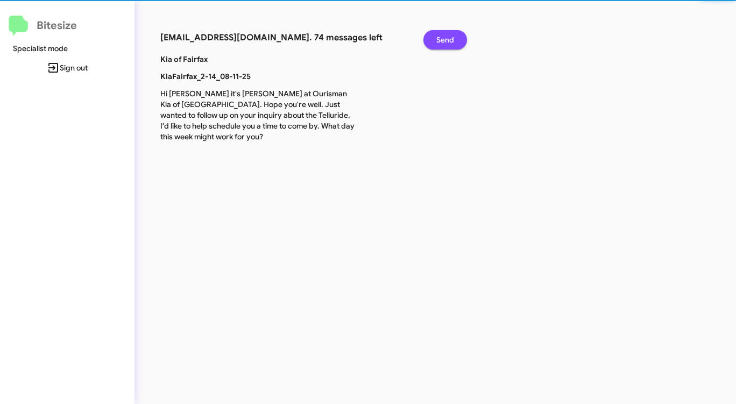
click at [445, 41] on span "Send" at bounding box center [445, 39] width 18 height 19
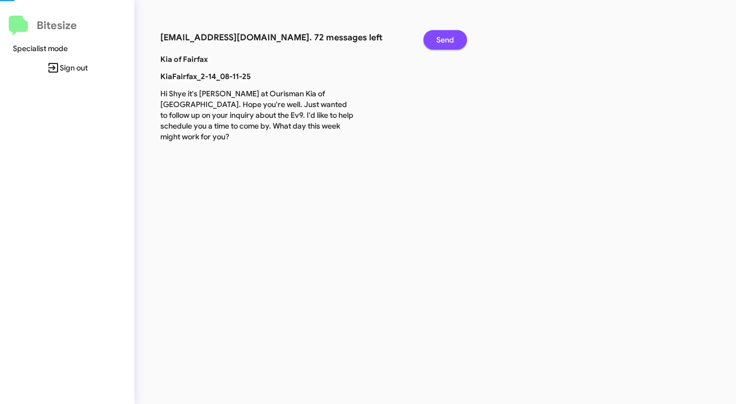
click at [445, 41] on span "Send" at bounding box center [445, 39] width 18 height 19
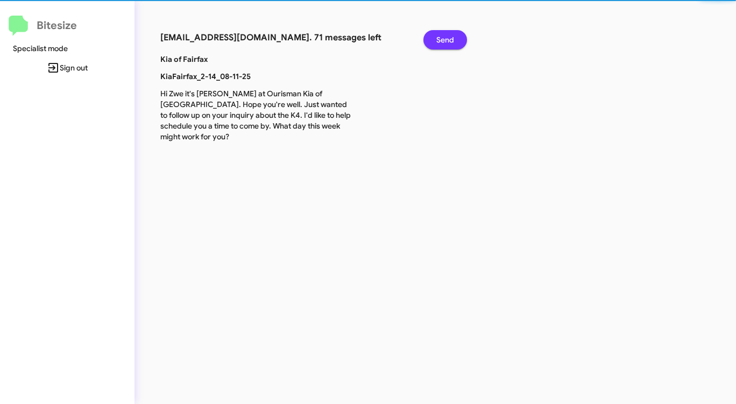
click at [445, 41] on span "Send" at bounding box center [445, 39] width 18 height 19
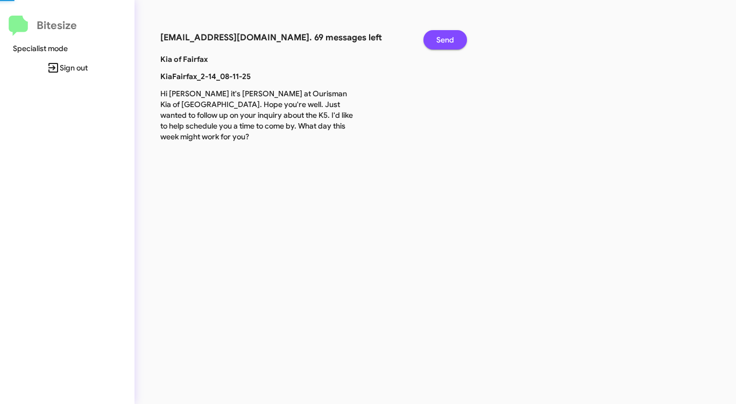
click at [445, 41] on span "Send" at bounding box center [445, 39] width 18 height 19
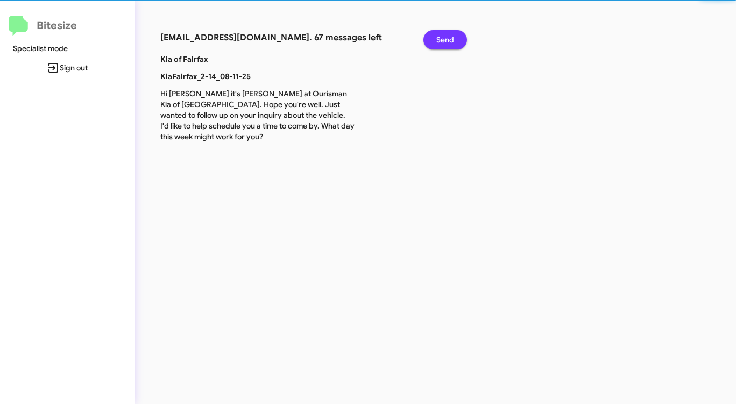
click at [445, 41] on span "Send" at bounding box center [445, 39] width 18 height 19
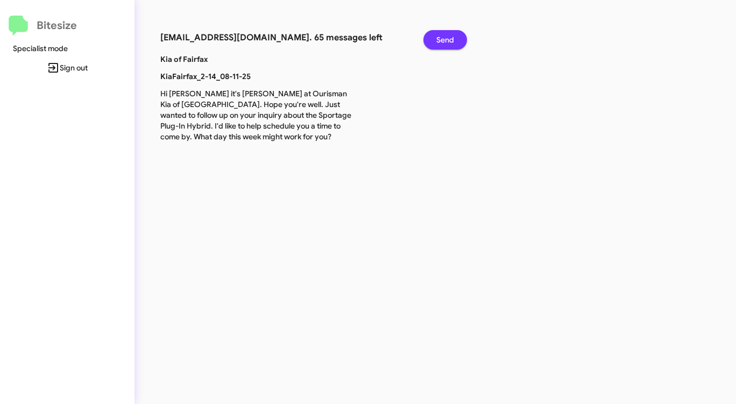
click at [445, 41] on span "Send" at bounding box center [445, 39] width 18 height 19
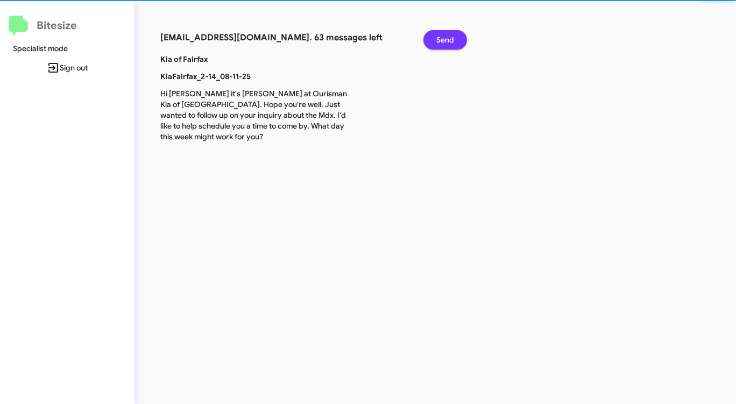
click at [445, 41] on span "Send" at bounding box center [445, 39] width 18 height 19
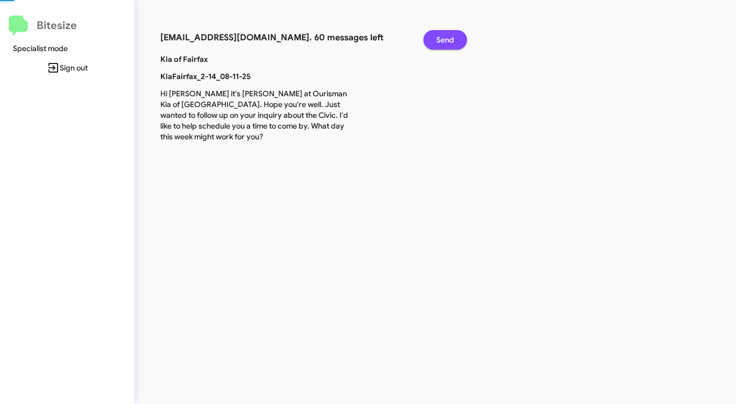
click at [445, 41] on span "Send" at bounding box center [445, 39] width 18 height 19
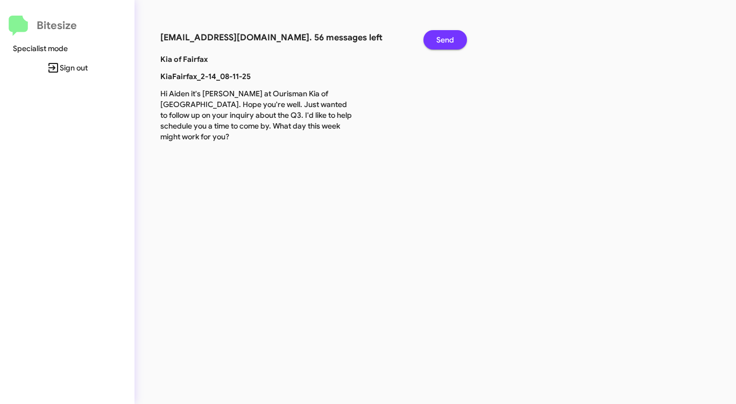
click at [445, 41] on span "Send" at bounding box center [445, 39] width 18 height 19
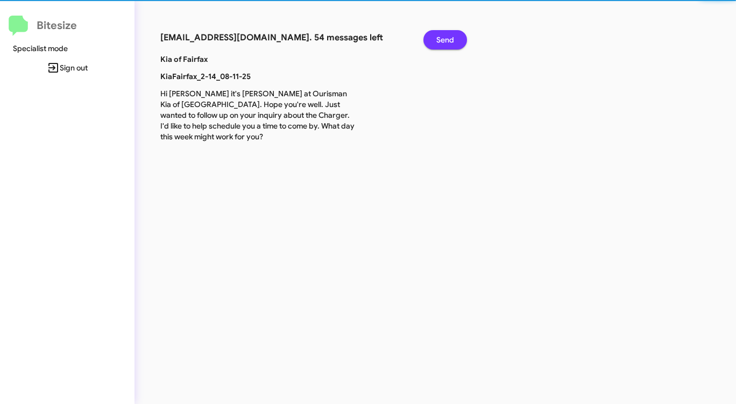
click at [445, 41] on span "Send" at bounding box center [445, 39] width 18 height 19
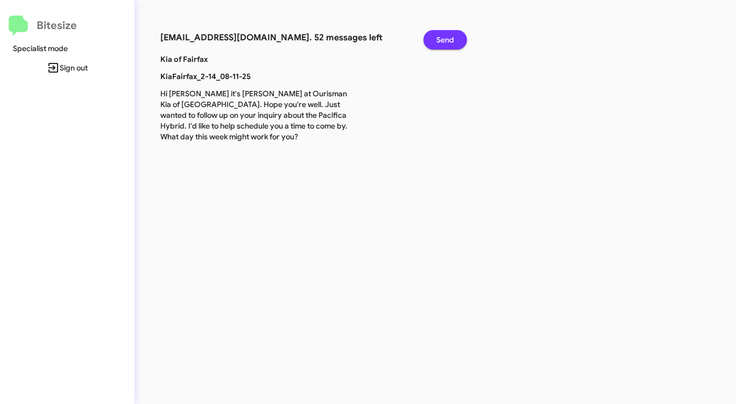
click at [445, 41] on span "Send" at bounding box center [445, 39] width 18 height 19
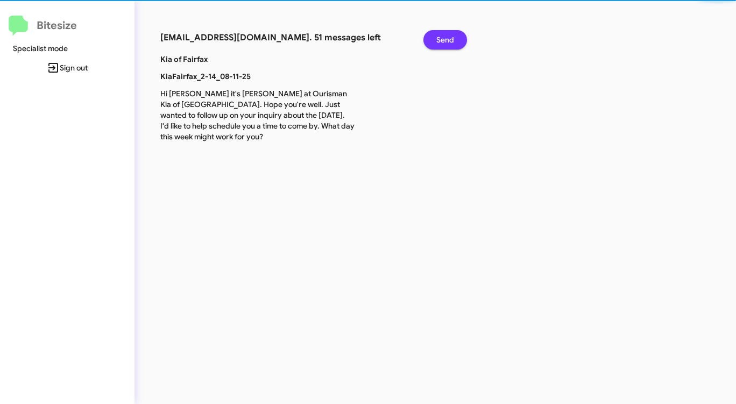
click at [445, 41] on span "Send" at bounding box center [445, 39] width 18 height 19
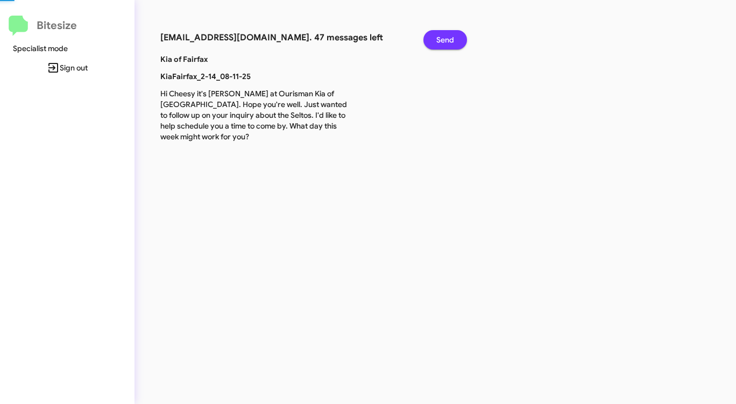
click at [445, 41] on span "Send" at bounding box center [445, 39] width 18 height 19
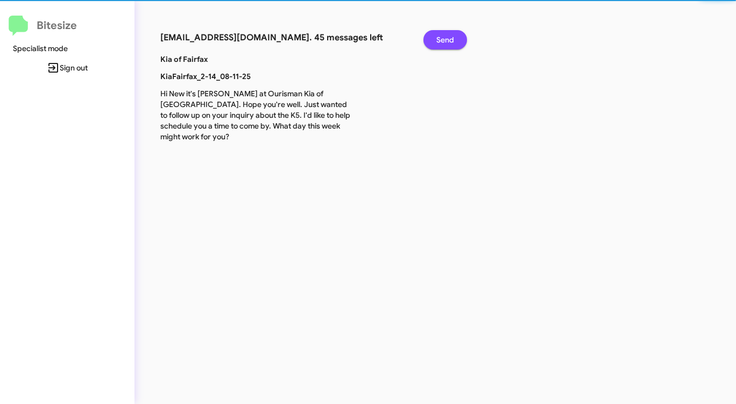
click at [445, 41] on span "Send" at bounding box center [445, 39] width 18 height 19
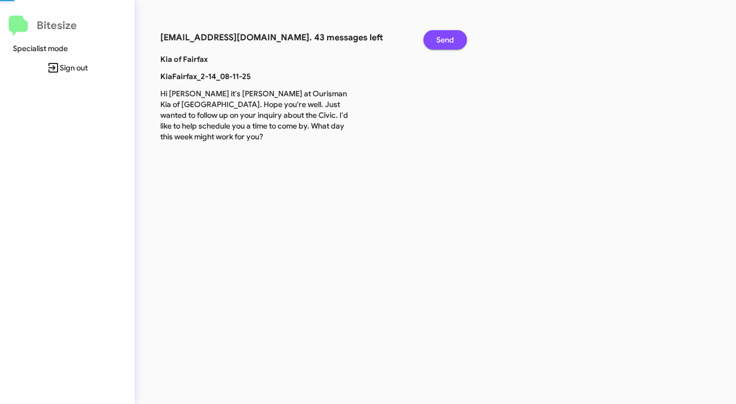
click at [445, 41] on span "Send" at bounding box center [445, 39] width 18 height 19
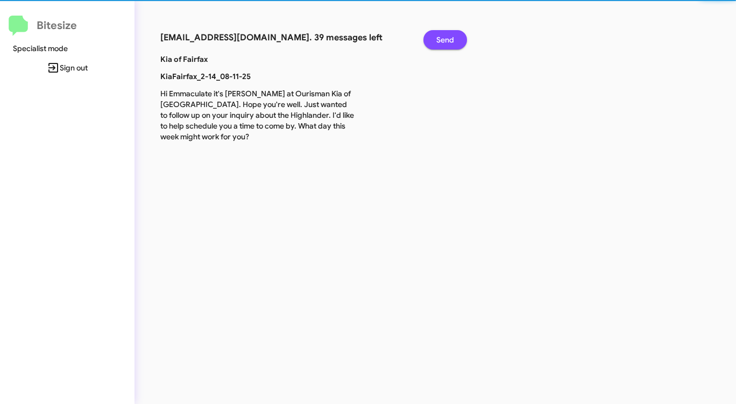
click at [445, 41] on span "Send" at bounding box center [445, 39] width 18 height 19
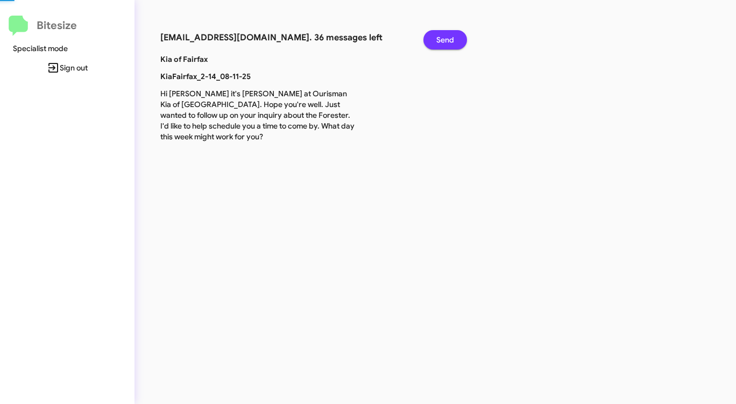
click at [445, 41] on span "Send" at bounding box center [445, 39] width 18 height 19
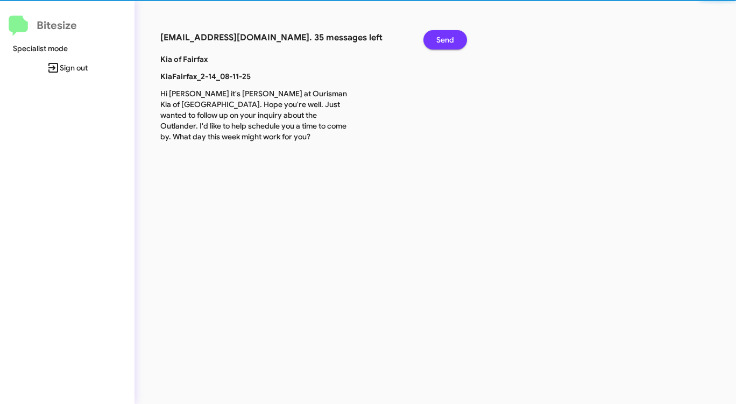
click at [445, 41] on span "Send" at bounding box center [445, 39] width 18 height 19
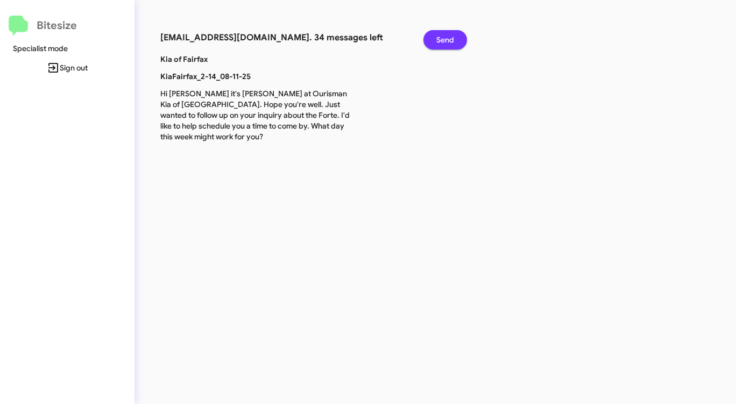
click at [445, 41] on span "Send" at bounding box center [445, 39] width 18 height 19
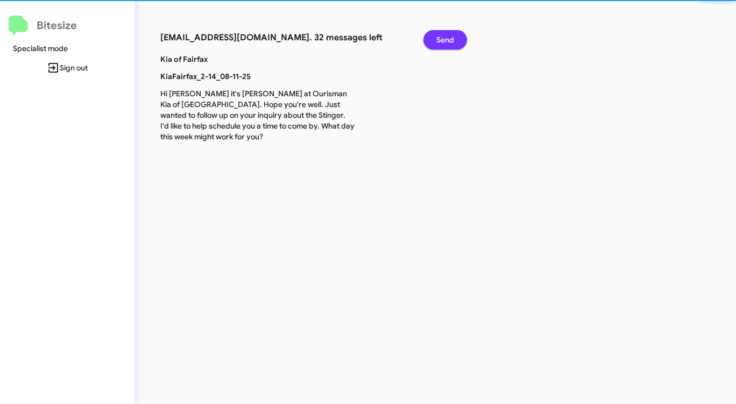
click at [445, 41] on span "Send" at bounding box center [445, 39] width 18 height 19
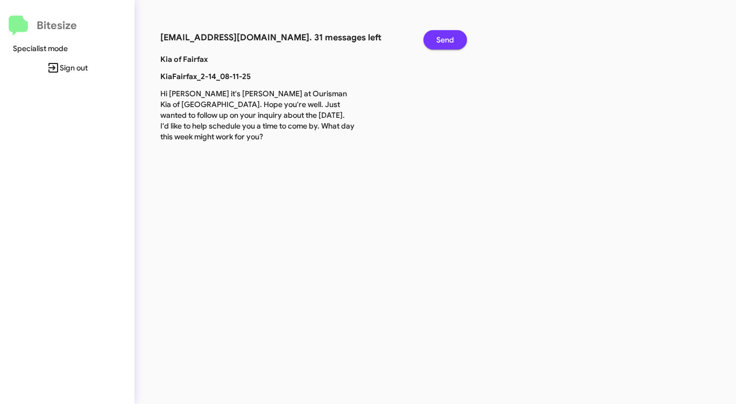
click at [445, 41] on span "Send" at bounding box center [445, 39] width 18 height 19
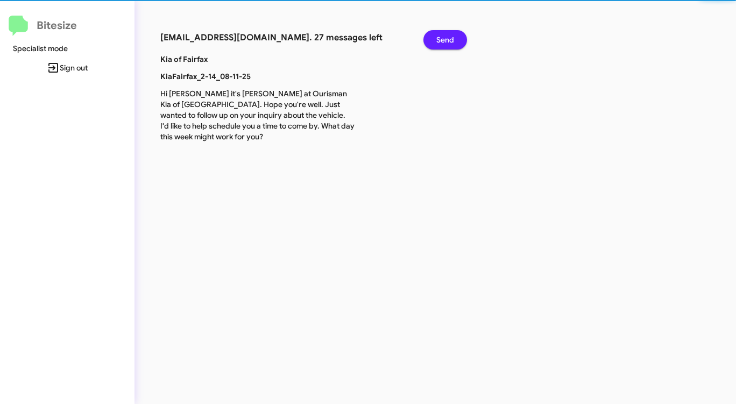
click at [445, 41] on span "Send" at bounding box center [445, 39] width 18 height 19
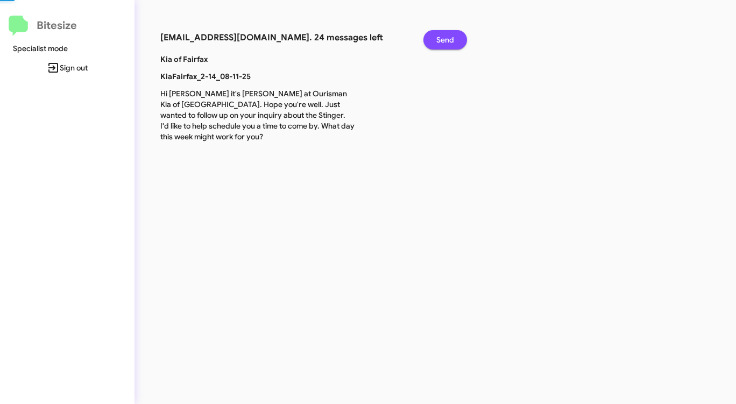
click at [445, 41] on span "Send" at bounding box center [445, 39] width 18 height 19
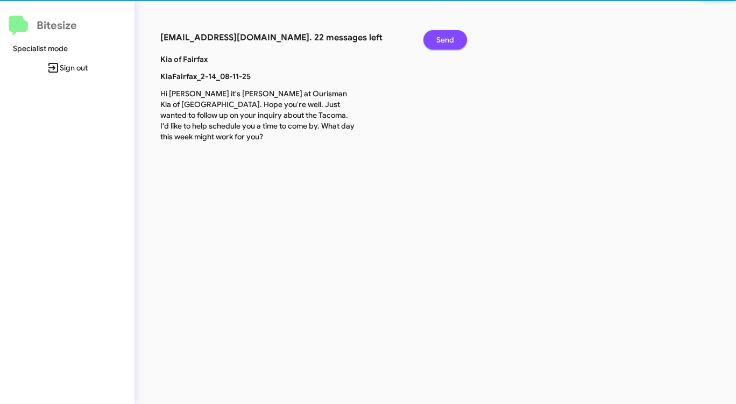
click at [445, 41] on span "Send" at bounding box center [445, 39] width 18 height 19
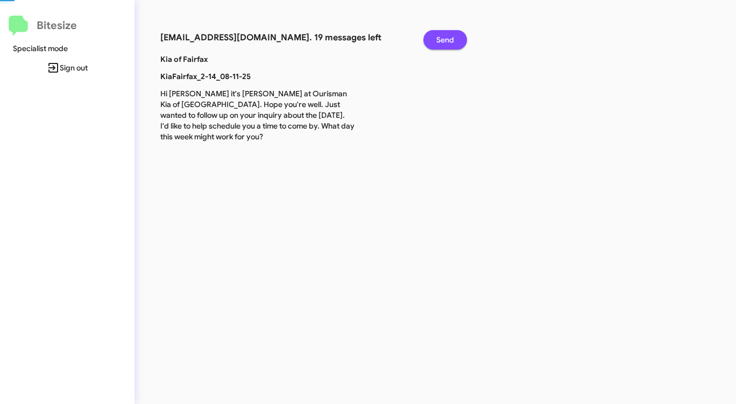
click at [445, 41] on span "Send" at bounding box center [445, 39] width 18 height 19
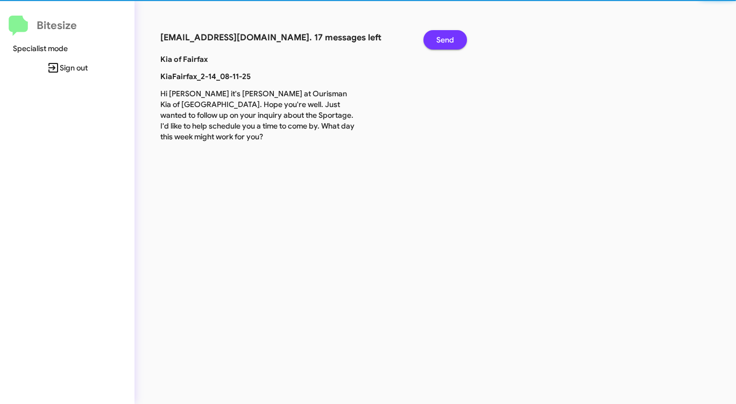
click at [445, 41] on span "Send" at bounding box center [445, 39] width 18 height 19
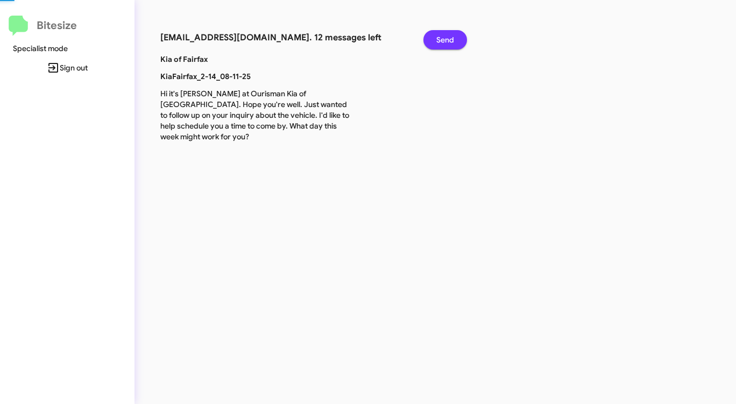
click at [445, 41] on span "Send" at bounding box center [445, 39] width 18 height 19
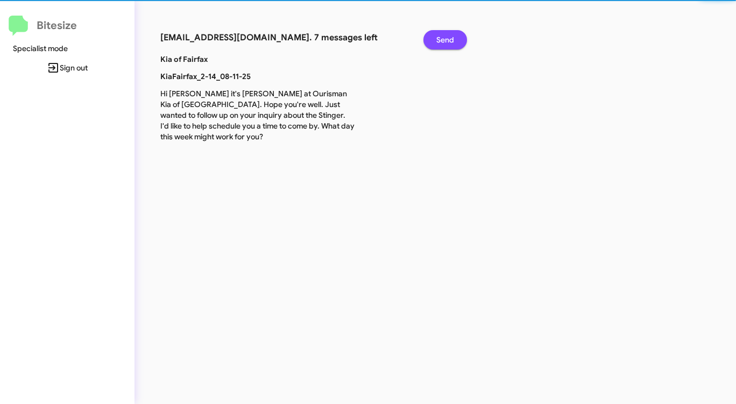
click at [445, 41] on span "Send" at bounding box center [445, 39] width 18 height 19
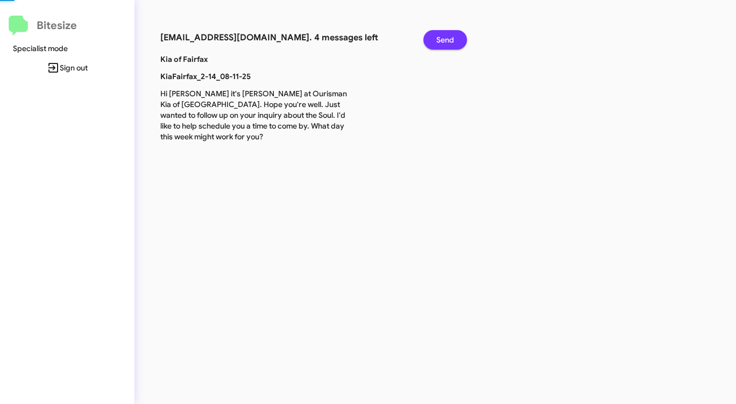
click at [445, 41] on span "Send" at bounding box center [445, 39] width 18 height 19
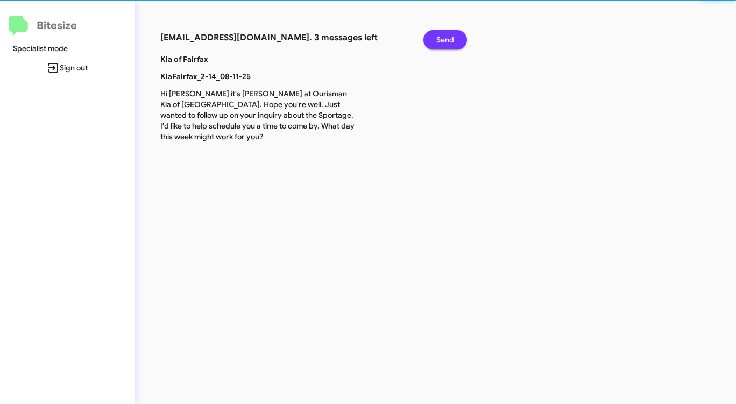
click at [445, 41] on span "Send" at bounding box center [445, 39] width 18 height 19
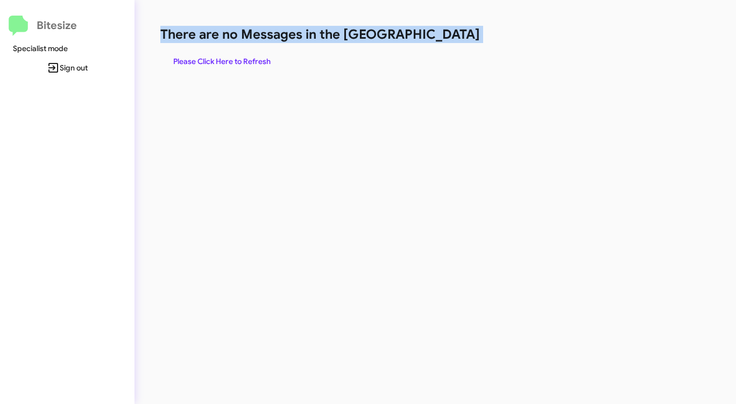
click at [445, 41] on h1 "There are no Messages in the [GEOGRAPHIC_DATA]" at bounding box center [385, 34] width 450 height 17
click at [243, 54] on span "Please Click Here to Refresh" at bounding box center [221, 61] width 97 height 19
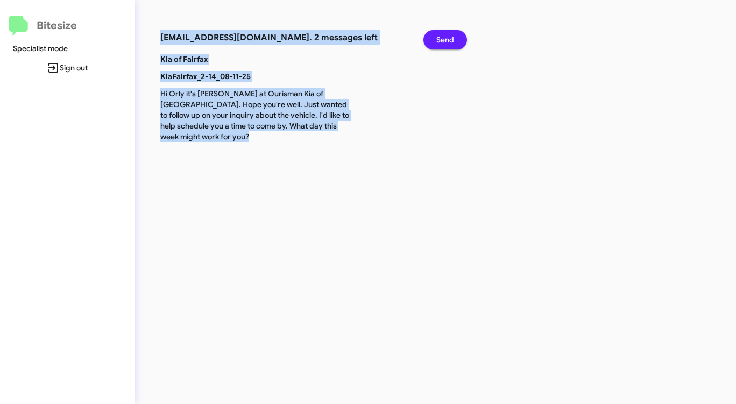
click at [453, 38] on span "Send" at bounding box center [445, 39] width 18 height 19
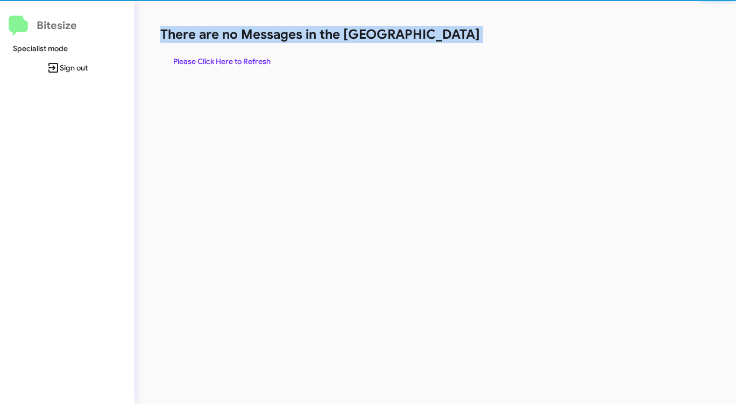
click at [453, 38] on h1 "There are no Messages in the [GEOGRAPHIC_DATA]" at bounding box center [385, 34] width 450 height 17
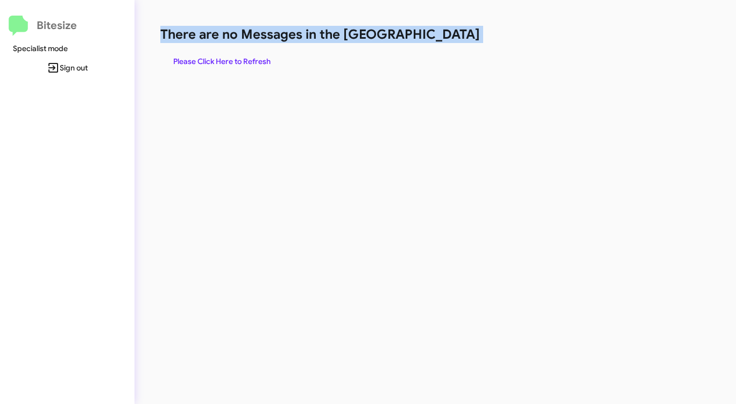
click at [453, 38] on h1 "There are no Messages in the [GEOGRAPHIC_DATA]" at bounding box center [385, 34] width 450 height 17
click at [224, 58] on span "Please Click Here to Refresh" at bounding box center [221, 61] width 97 height 19
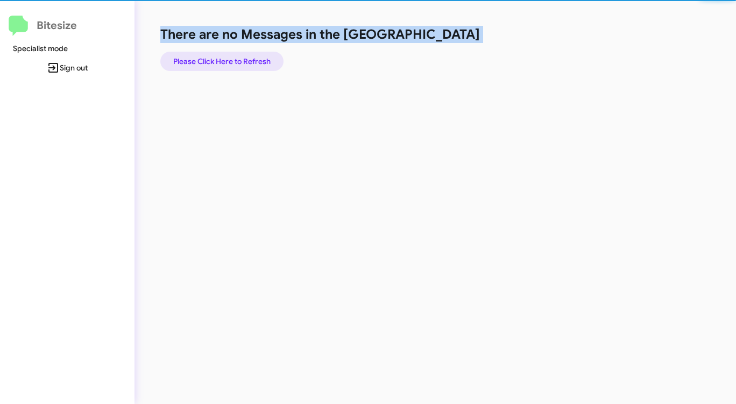
click at [224, 58] on span "Please Click Here to Refresh" at bounding box center [221, 61] width 97 height 19
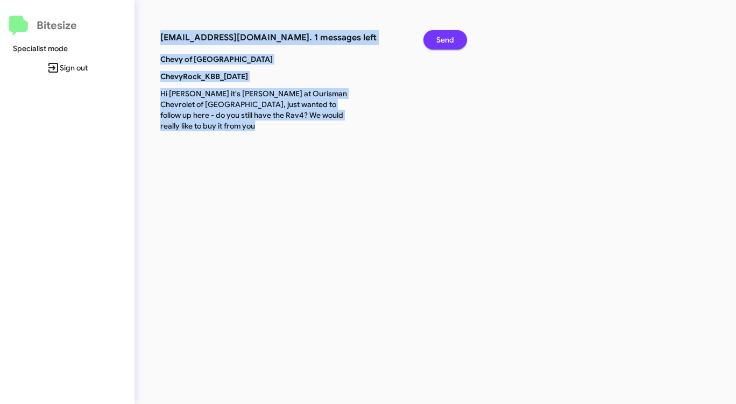
click at [450, 37] on span "Send" at bounding box center [445, 39] width 18 height 19
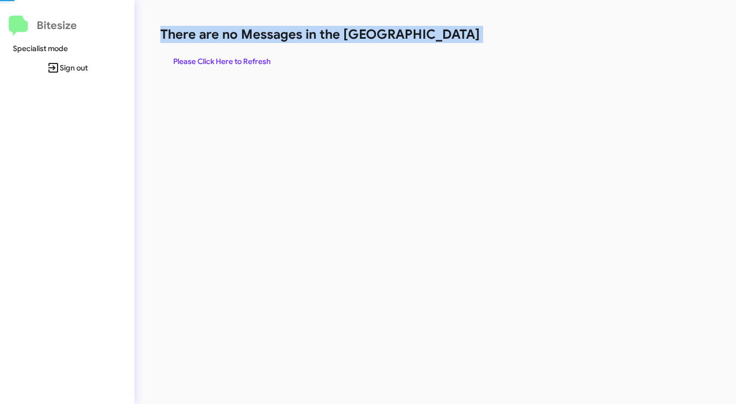
click at [450, 37] on h1 "There are no Messages in the [GEOGRAPHIC_DATA]" at bounding box center [385, 34] width 450 height 17
click at [229, 60] on span "Please Click Here to Refresh" at bounding box center [221, 61] width 97 height 19
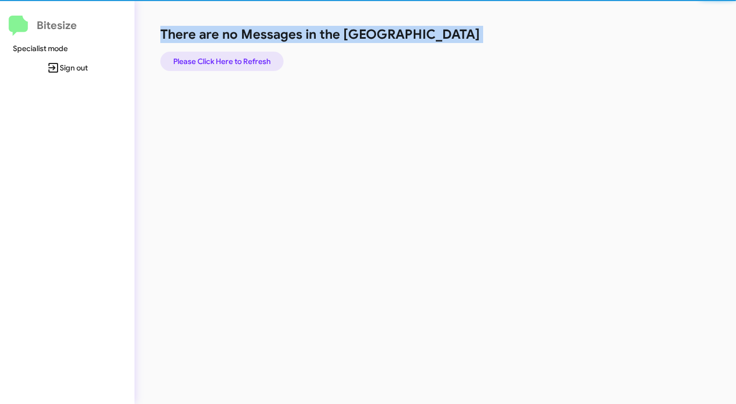
click at [229, 60] on span "Please Click Here to Refresh" at bounding box center [221, 61] width 97 height 19
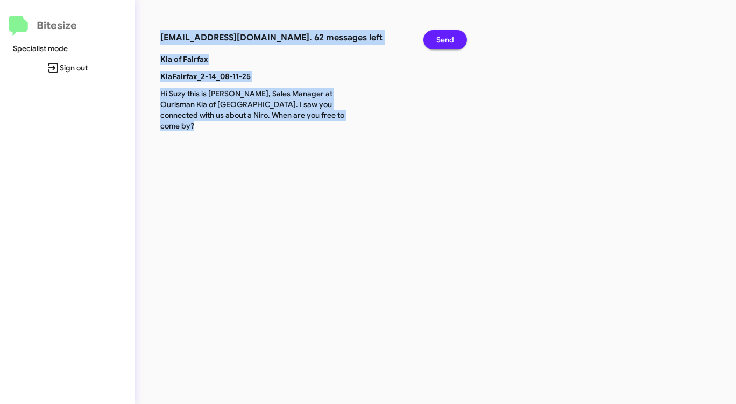
click at [447, 38] on span "Send" at bounding box center [445, 39] width 18 height 19
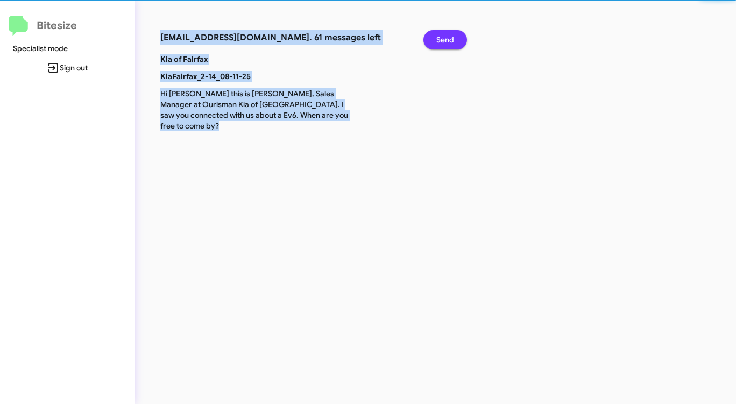
click at [447, 38] on span "Send" at bounding box center [445, 39] width 18 height 19
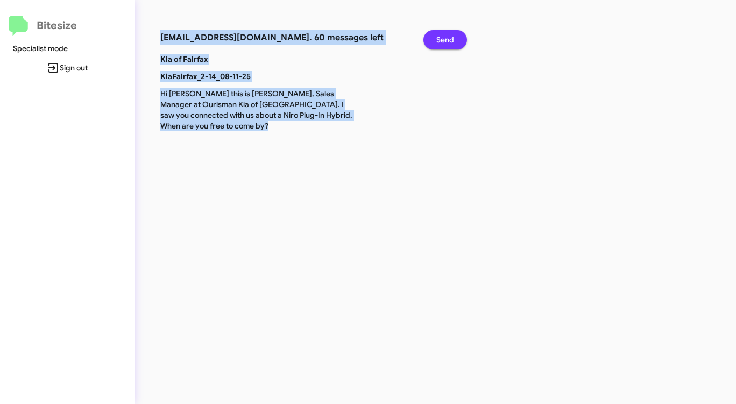
click at [447, 38] on span "Send" at bounding box center [445, 39] width 18 height 19
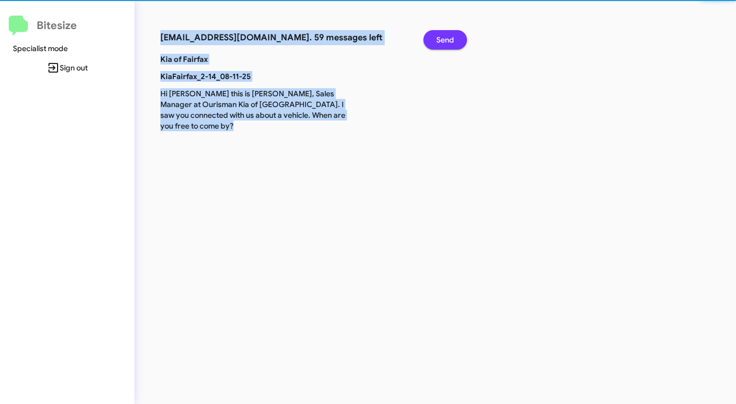
click at [447, 38] on span "Send" at bounding box center [445, 39] width 18 height 19
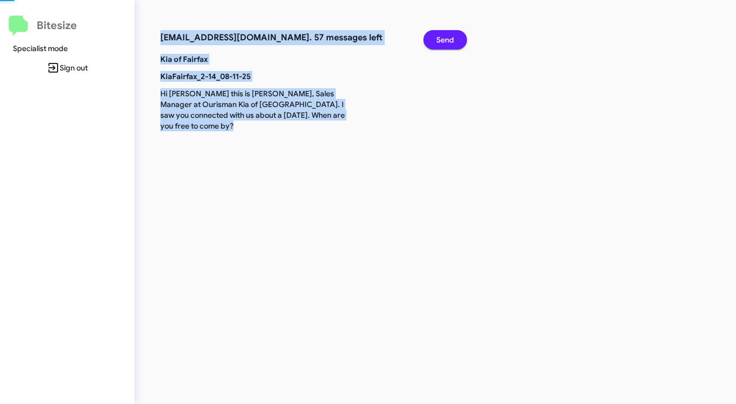
click at [447, 38] on span "Send" at bounding box center [445, 39] width 18 height 19
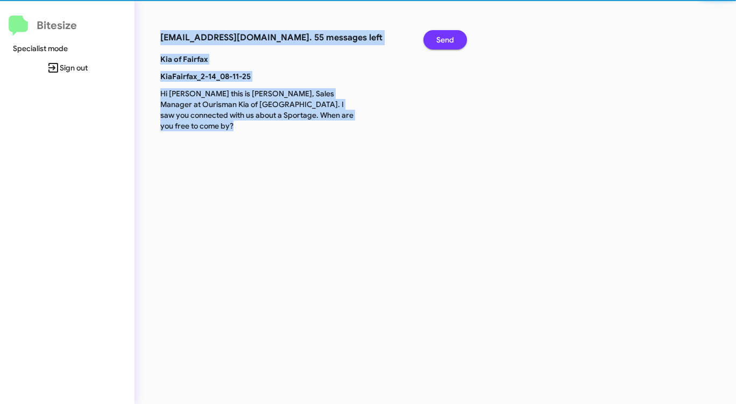
click at [447, 38] on span "Send" at bounding box center [445, 39] width 18 height 19
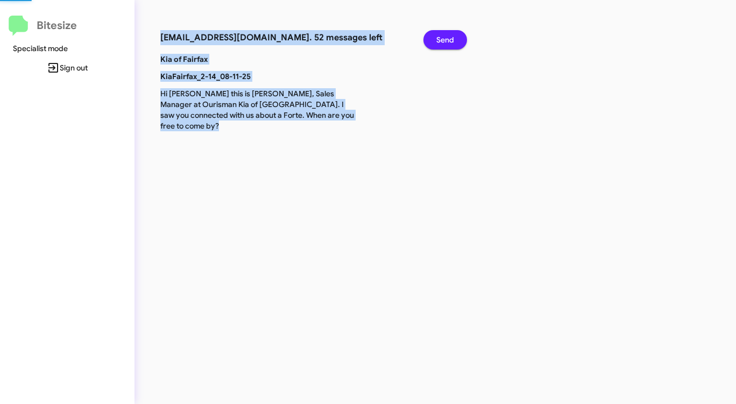
click at [447, 38] on span "Send" at bounding box center [445, 39] width 18 height 19
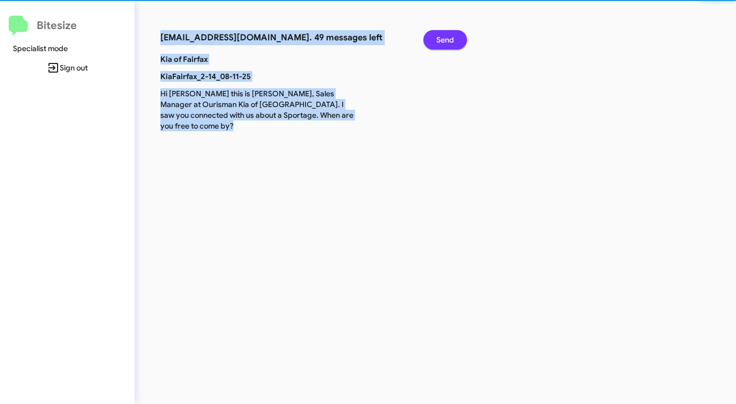
click at [447, 38] on span "Send" at bounding box center [445, 39] width 18 height 19
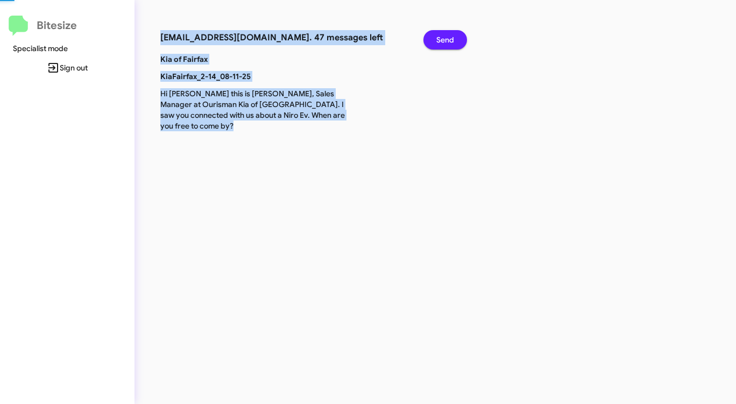
click at [447, 38] on span "Send" at bounding box center [445, 39] width 18 height 19
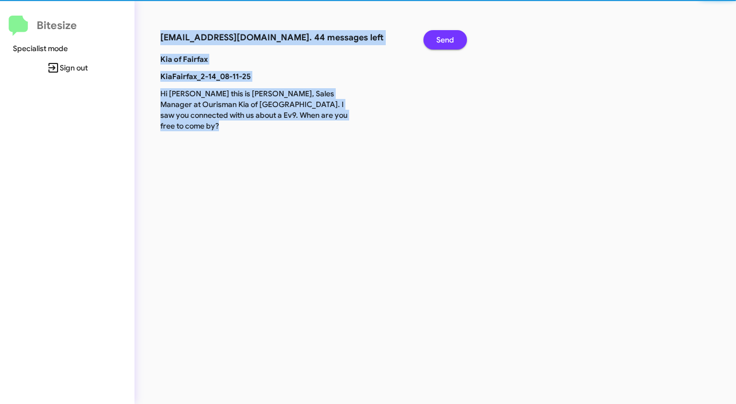
click at [447, 38] on span "Send" at bounding box center [445, 39] width 18 height 19
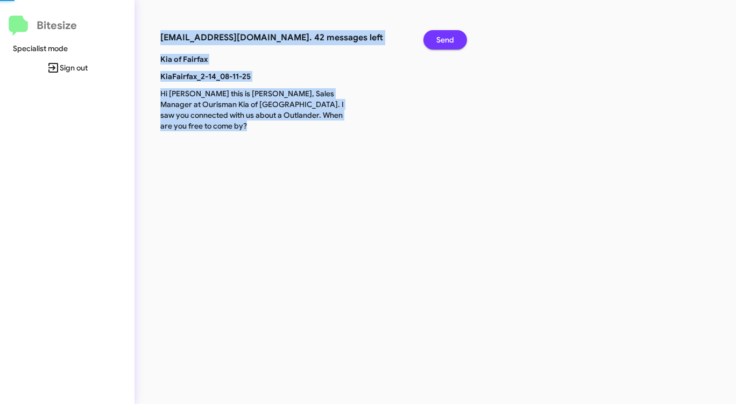
click at [447, 38] on span "Send" at bounding box center [445, 39] width 18 height 19
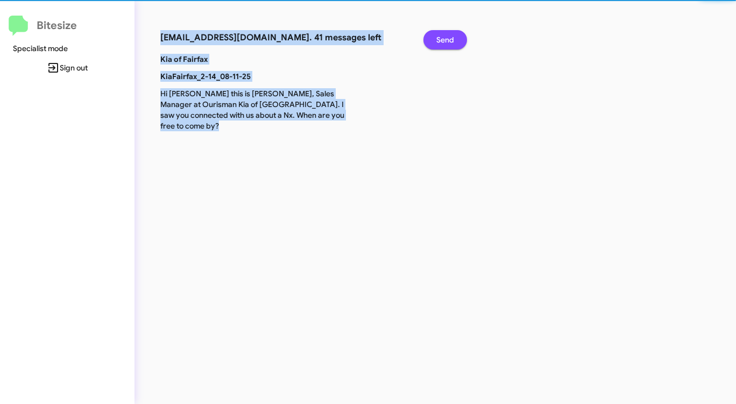
click at [447, 38] on span "Send" at bounding box center [445, 39] width 18 height 19
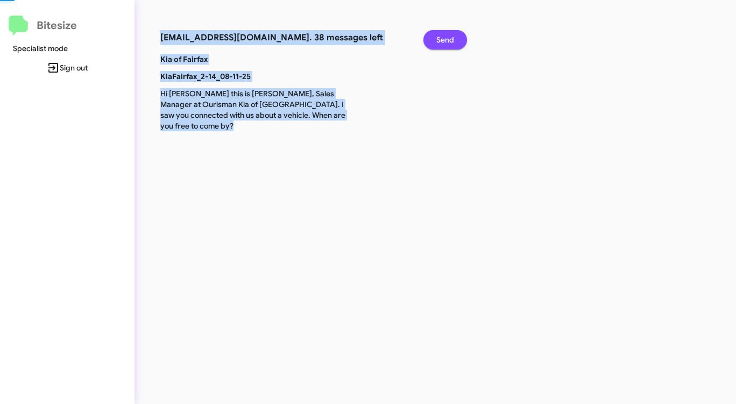
click at [447, 38] on span "Send" at bounding box center [445, 39] width 18 height 19
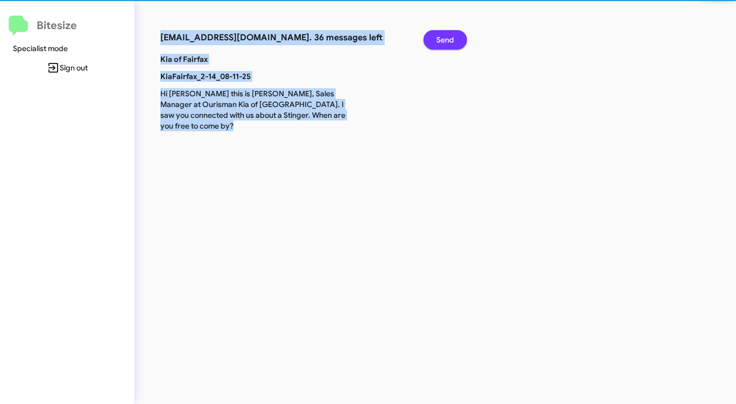
click at [447, 38] on span "Send" at bounding box center [445, 39] width 18 height 19
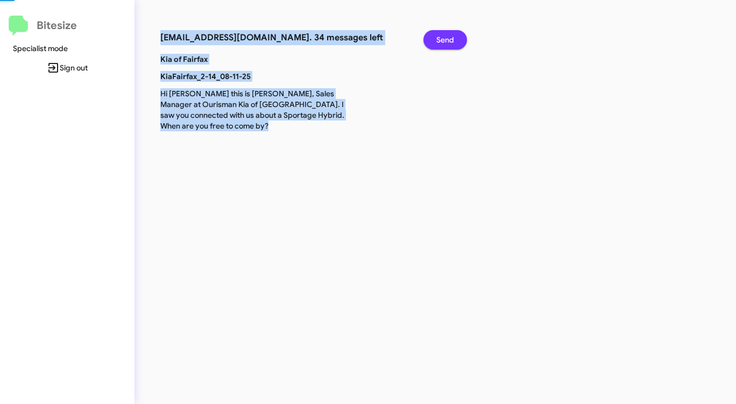
click at [447, 38] on span "Send" at bounding box center [445, 39] width 18 height 19
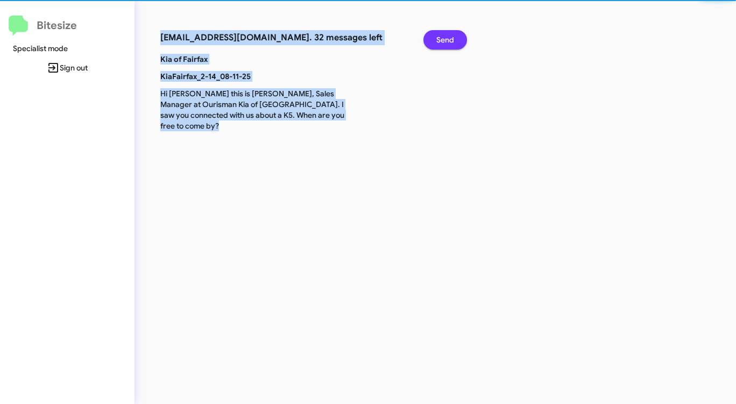
click at [447, 38] on span "Send" at bounding box center [445, 39] width 18 height 19
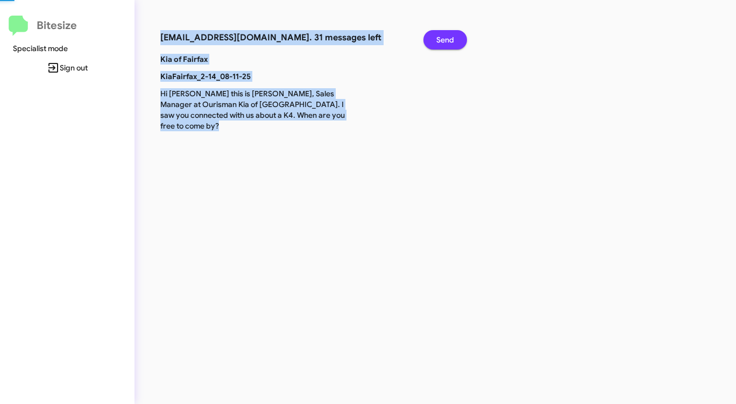
click at [446, 38] on span "Send" at bounding box center [445, 39] width 18 height 19
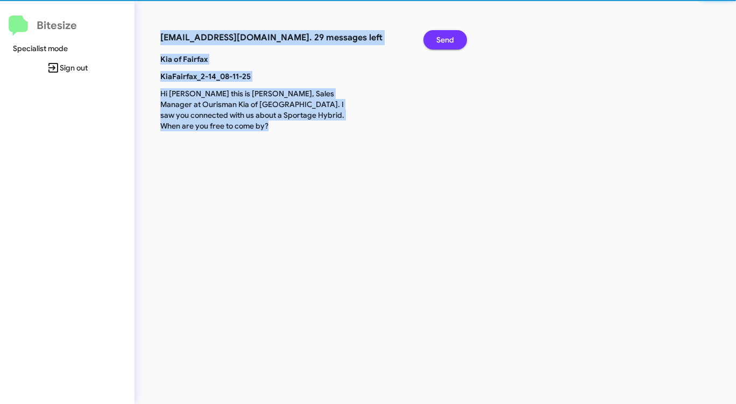
click at [446, 38] on span "Send" at bounding box center [445, 39] width 18 height 19
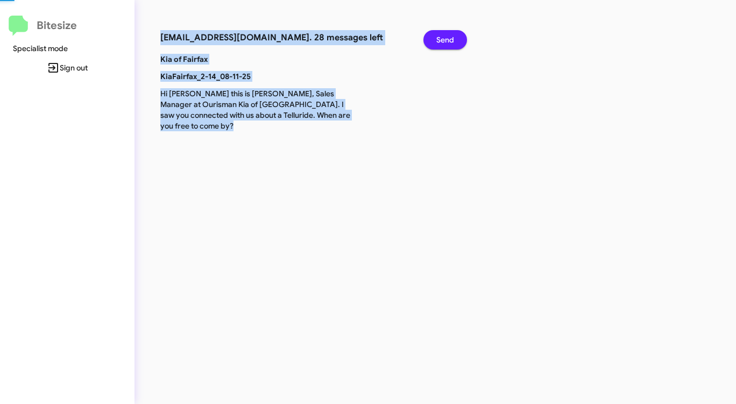
click at [446, 38] on span "Send" at bounding box center [445, 39] width 18 height 19
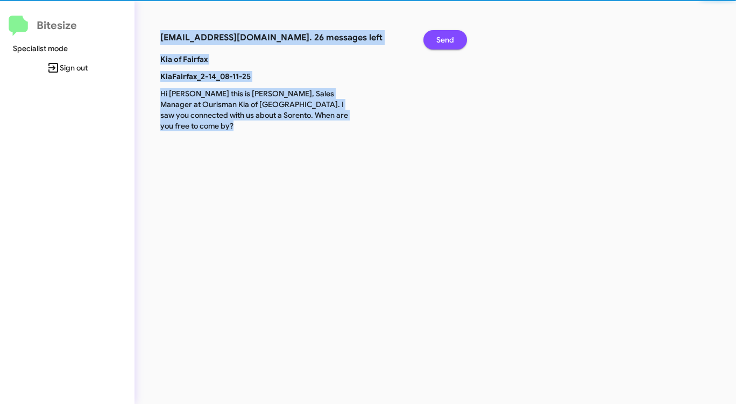
click at [446, 38] on span "Send" at bounding box center [445, 39] width 18 height 19
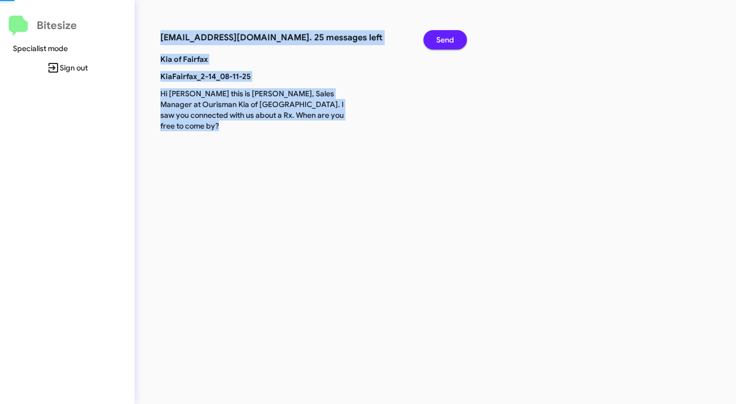
click at [446, 38] on span "Send" at bounding box center [445, 39] width 18 height 19
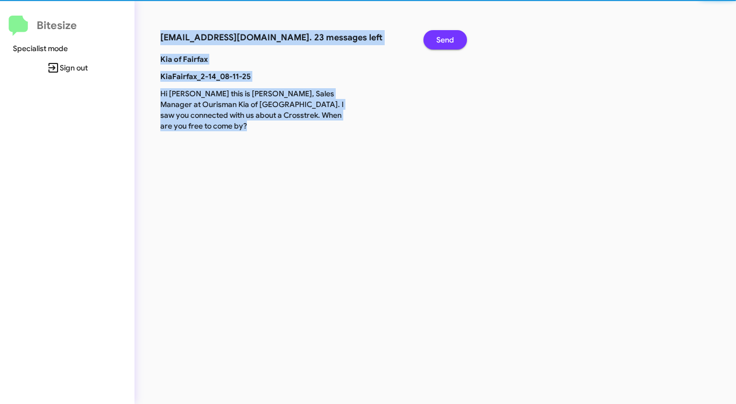
click at [446, 38] on span "Send" at bounding box center [445, 39] width 18 height 19
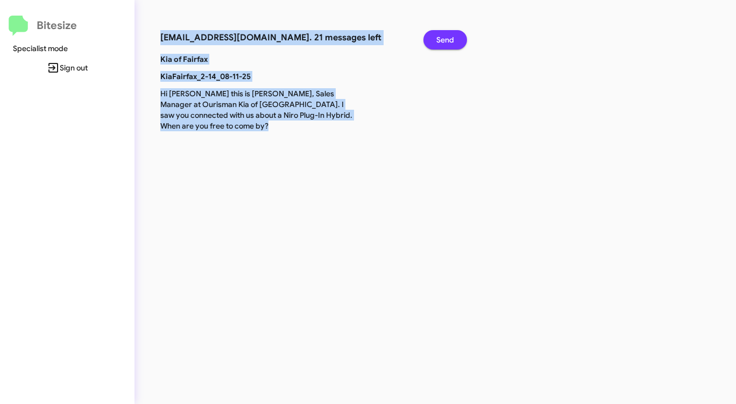
click at [446, 38] on span "Send" at bounding box center [445, 39] width 18 height 19
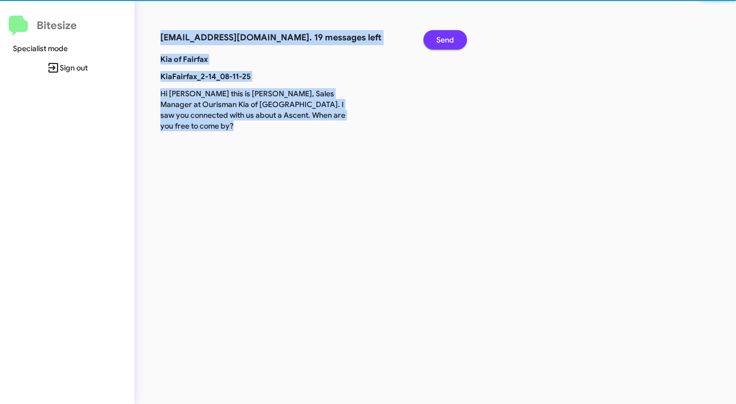
click at [446, 38] on span "Send" at bounding box center [445, 39] width 18 height 19
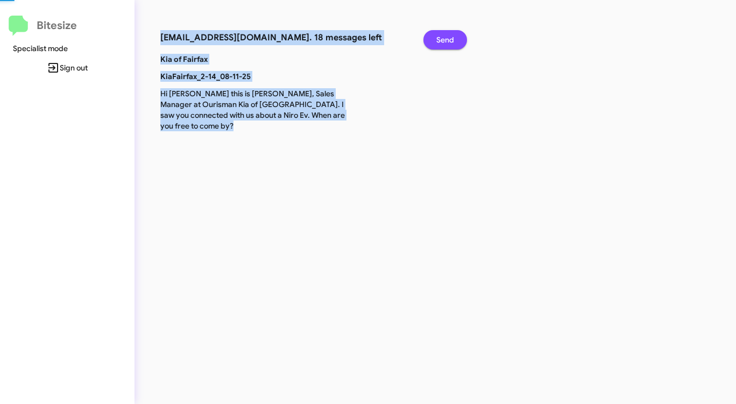
click at [446, 38] on span "Send" at bounding box center [445, 39] width 18 height 19
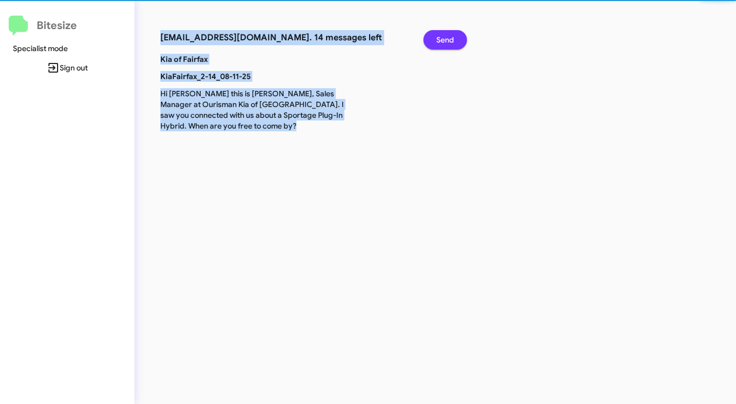
click at [446, 38] on span "Send" at bounding box center [445, 39] width 18 height 19
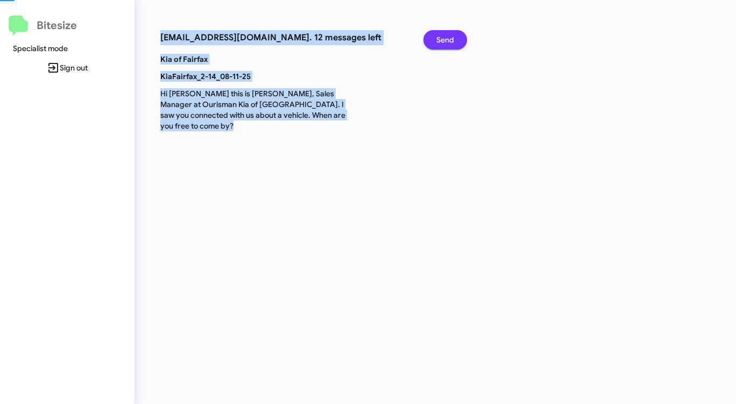
click at [446, 38] on span "Send" at bounding box center [445, 39] width 18 height 19
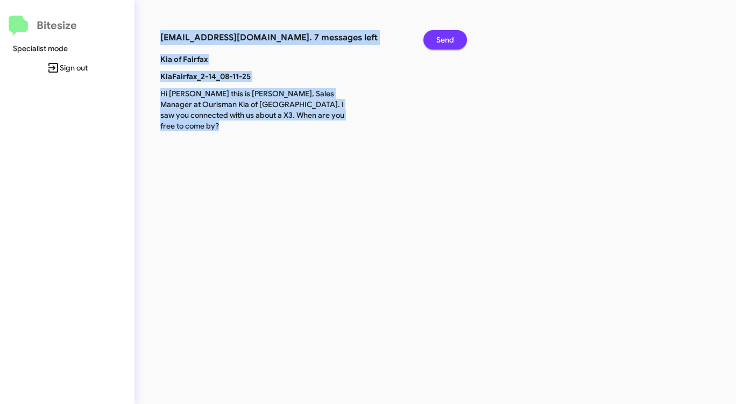
click at [446, 38] on span "Send" at bounding box center [445, 39] width 18 height 19
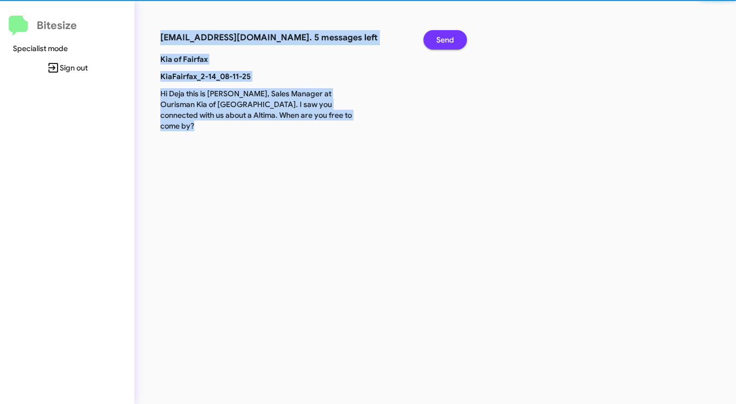
click at [446, 38] on span "Send" at bounding box center [445, 39] width 18 height 19
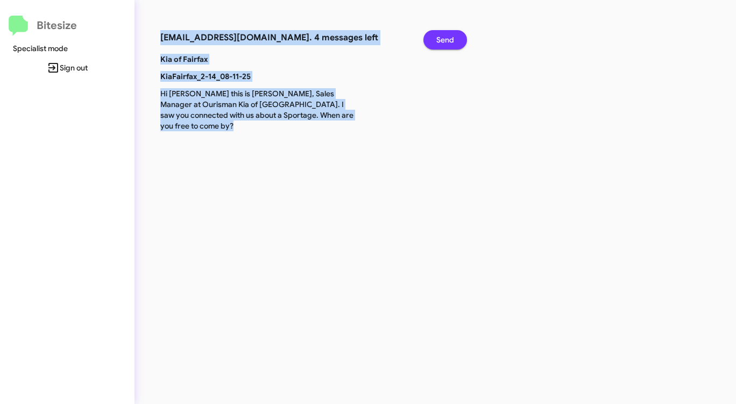
click at [446, 38] on span "Send" at bounding box center [445, 39] width 18 height 19
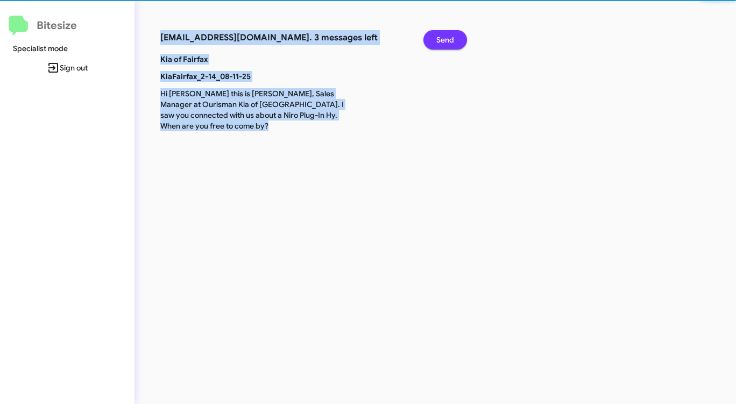
click at [446, 38] on span "Send" at bounding box center [445, 39] width 18 height 19
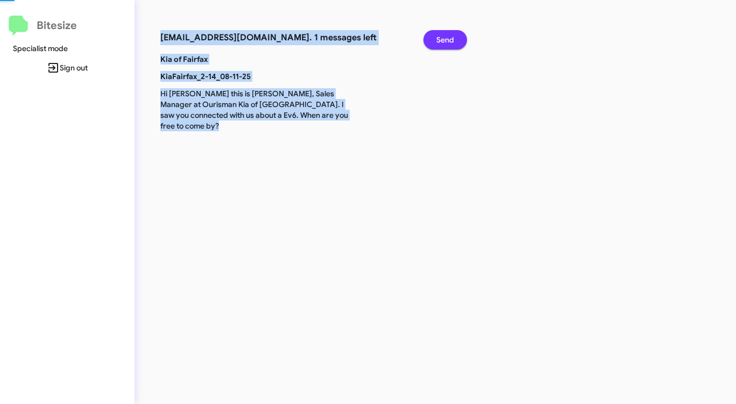
click at [446, 38] on span "Send" at bounding box center [445, 39] width 18 height 19
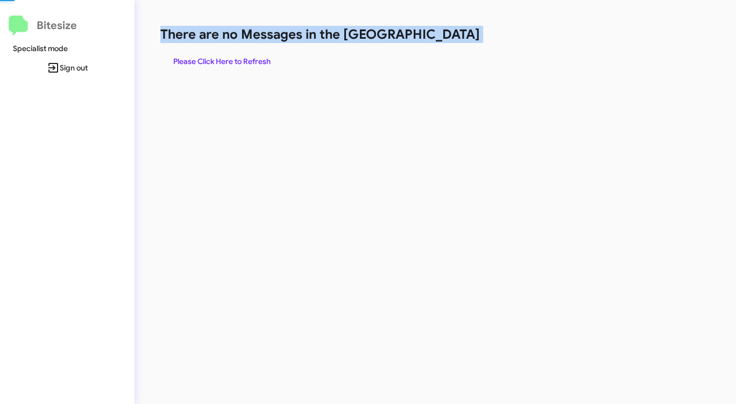
click at [446, 38] on h1 "There are no Messages in the [GEOGRAPHIC_DATA]" at bounding box center [385, 34] width 450 height 17
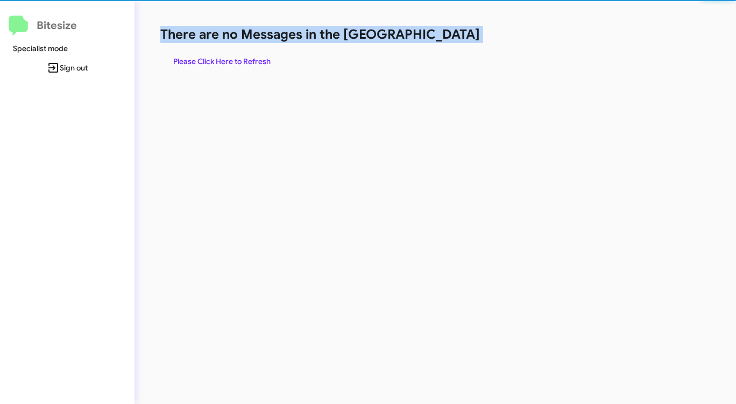
click at [446, 38] on h1 "There are no Messages in the [GEOGRAPHIC_DATA]" at bounding box center [385, 34] width 450 height 17
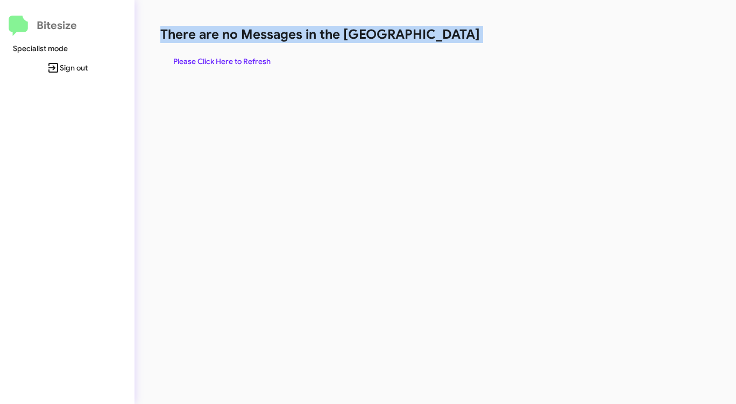
click at [446, 38] on h1 "There are no Messages in the [GEOGRAPHIC_DATA]" at bounding box center [385, 34] width 450 height 17
click at [246, 55] on span "Please Click Here to Refresh" at bounding box center [221, 61] width 97 height 19
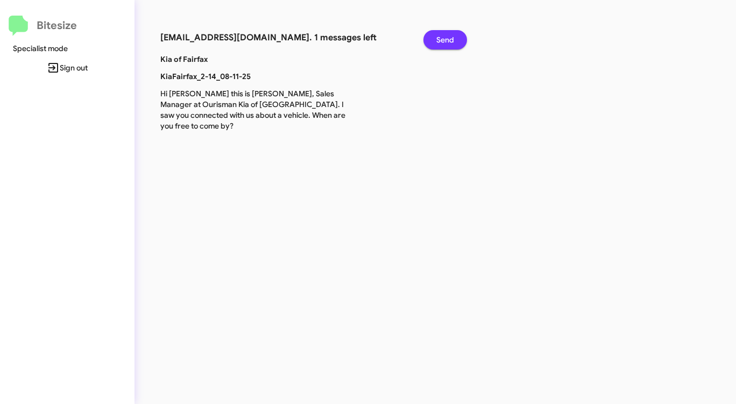
click at [440, 35] on span "Send" at bounding box center [445, 39] width 18 height 19
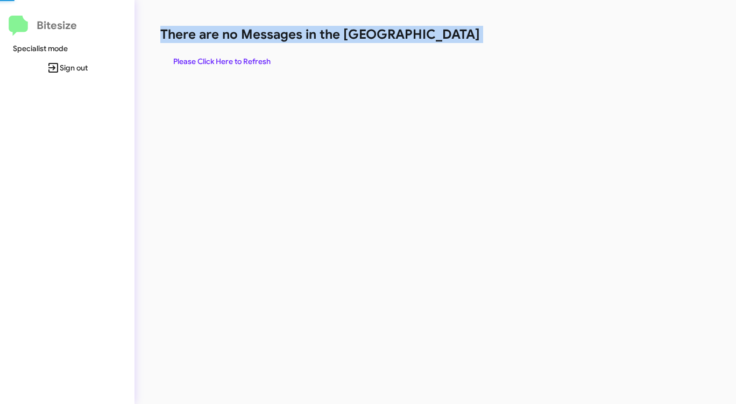
click at [440, 35] on h1 "There are no Messages in the [GEOGRAPHIC_DATA]" at bounding box center [385, 34] width 450 height 17
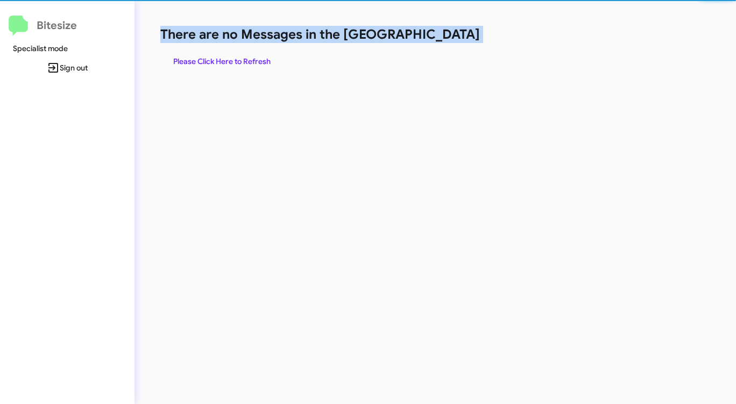
click at [440, 35] on h1 "There are no Messages in the [GEOGRAPHIC_DATA]" at bounding box center [385, 34] width 450 height 17
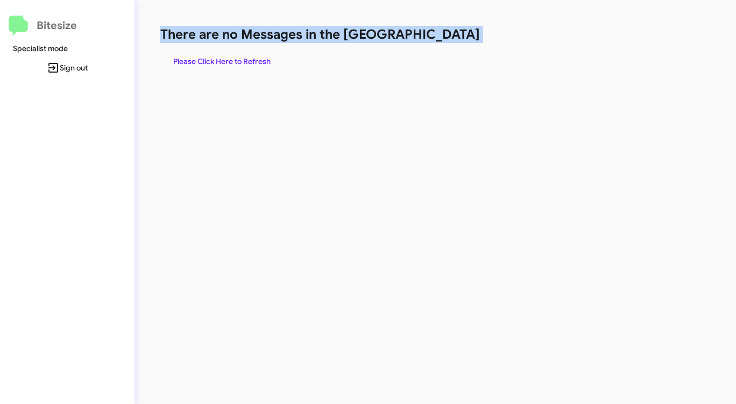
click at [235, 55] on span "Please Click Here to Refresh" at bounding box center [221, 61] width 97 height 19
click at [234, 55] on span "Please Click Here to Refresh" at bounding box center [221, 61] width 97 height 19
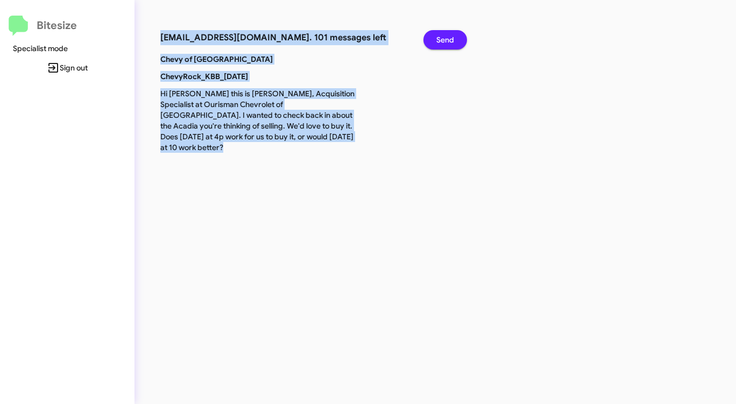
click at [450, 41] on span "Send" at bounding box center [445, 39] width 18 height 19
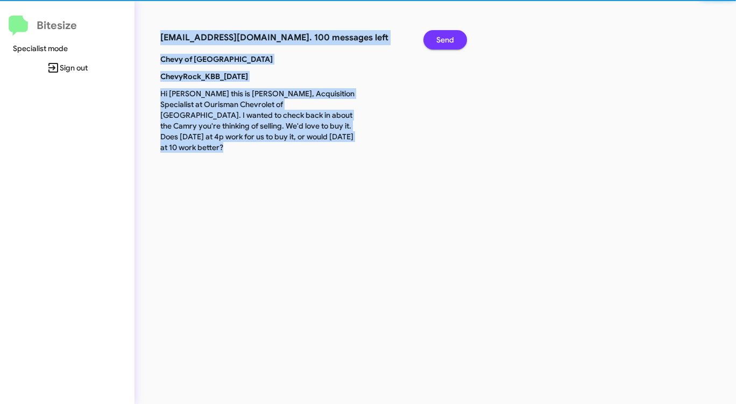
click at [450, 41] on span "Send" at bounding box center [445, 39] width 18 height 19
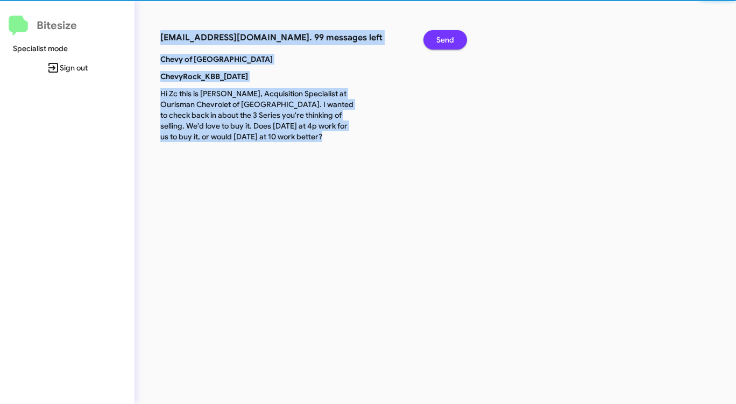
click at [450, 41] on span "Send" at bounding box center [445, 39] width 18 height 19
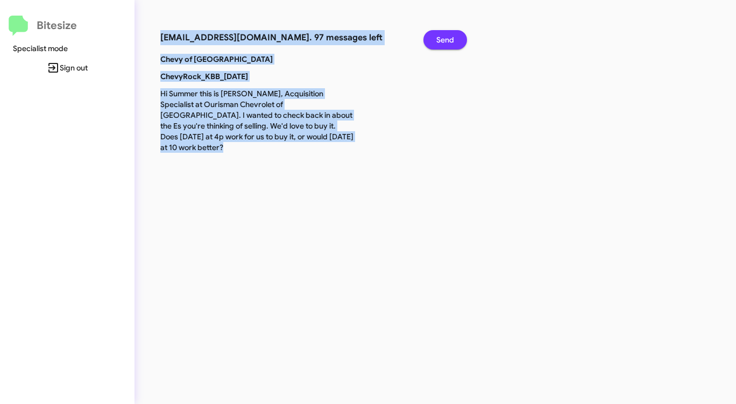
click at [450, 41] on span "Send" at bounding box center [445, 39] width 18 height 19
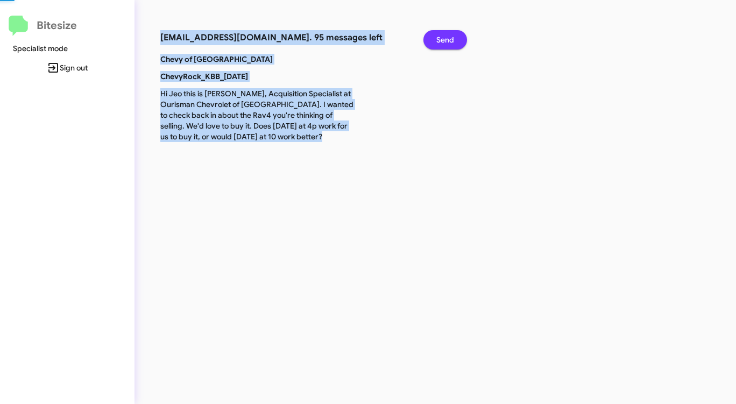
click at [450, 41] on span "Send" at bounding box center [445, 39] width 18 height 19
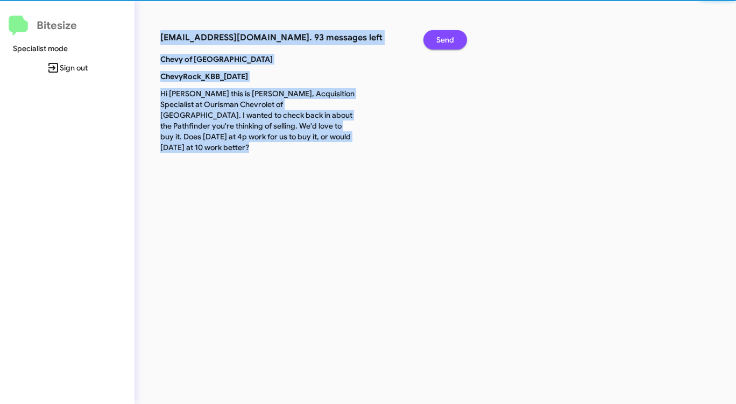
click at [450, 41] on span "Send" at bounding box center [445, 39] width 18 height 19
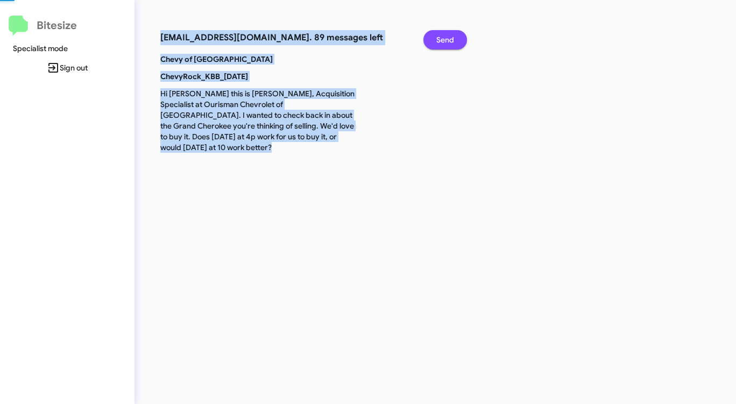
click at [450, 41] on span "Send" at bounding box center [445, 39] width 18 height 19
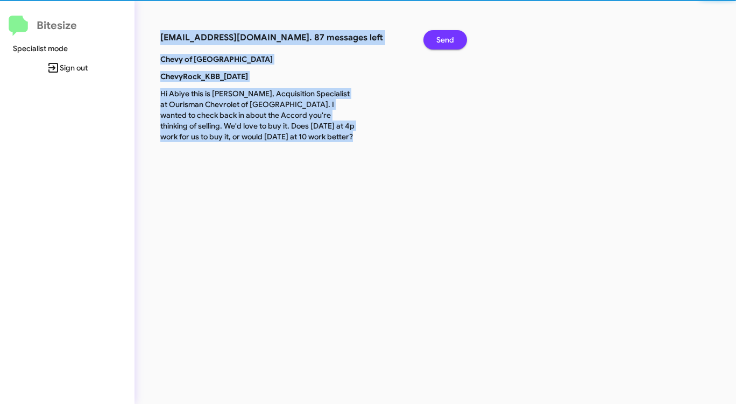
click at [450, 41] on span "Send" at bounding box center [445, 39] width 18 height 19
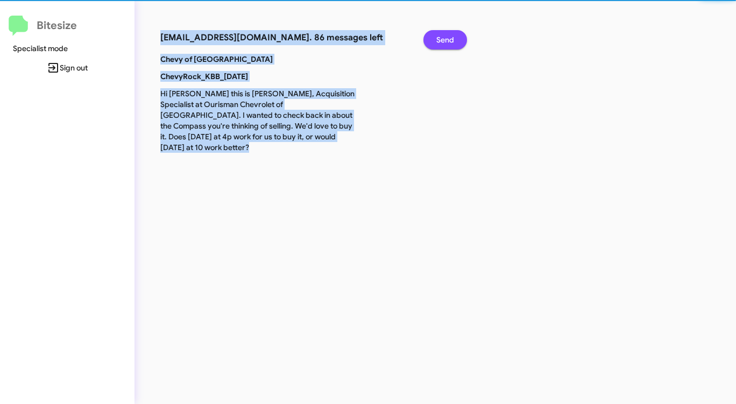
click at [450, 41] on span "Send" at bounding box center [445, 39] width 18 height 19
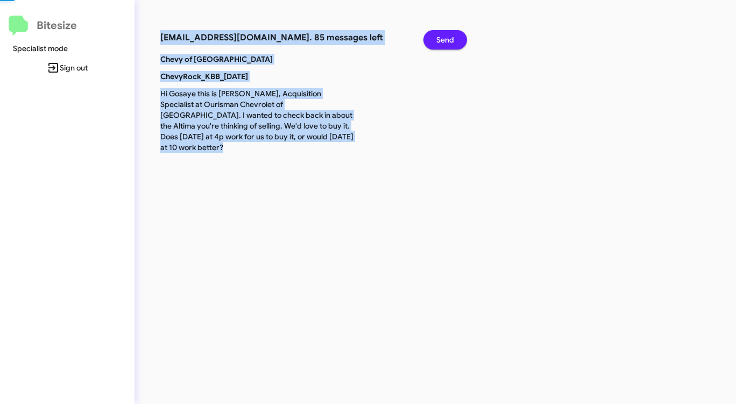
click at [450, 41] on span "Send" at bounding box center [445, 39] width 18 height 19
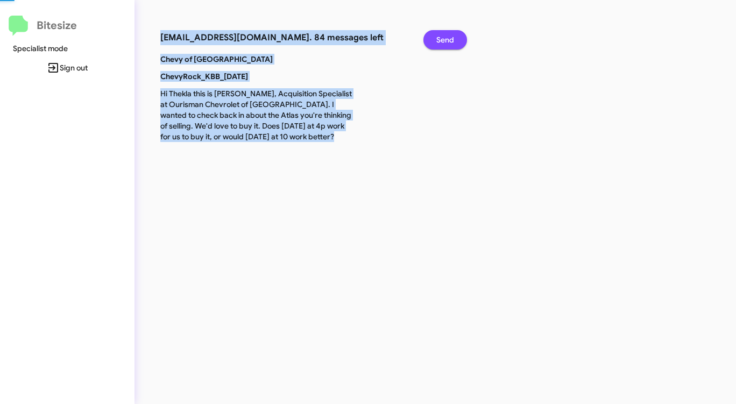
click at [450, 41] on span "Send" at bounding box center [445, 39] width 18 height 19
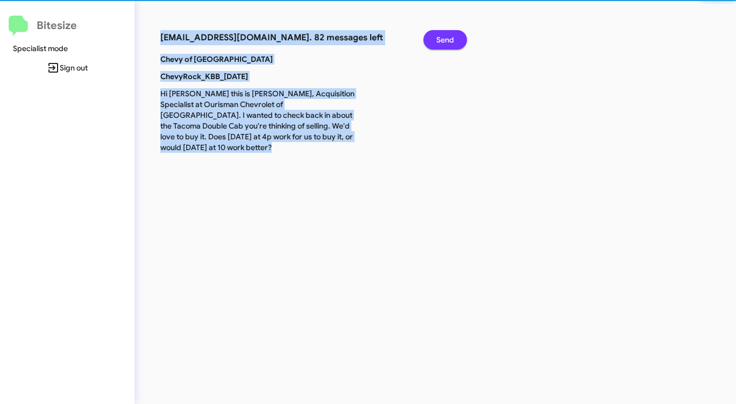
click at [450, 41] on span "Send" at bounding box center [445, 39] width 18 height 19
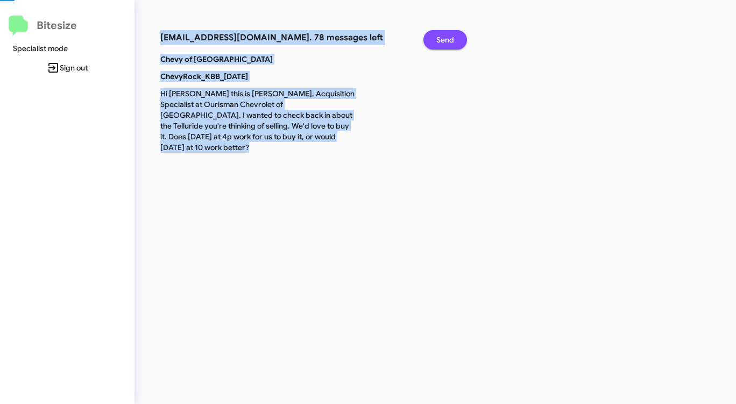
click at [450, 41] on span "Send" at bounding box center [445, 39] width 18 height 19
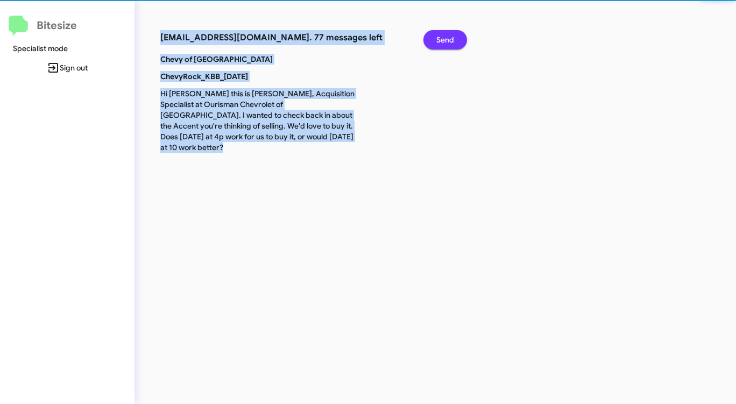
click at [450, 41] on span "Send" at bounding box center [445, 39] width 18 height 19
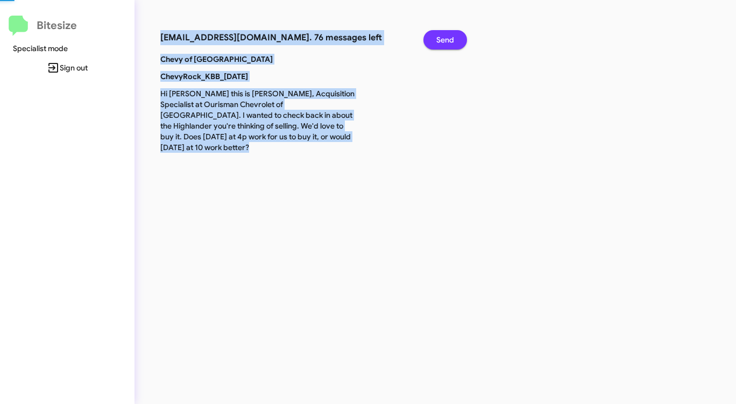
click at [450, 41] on span "Send" at bounding box center [445, 39] width 18 height 19
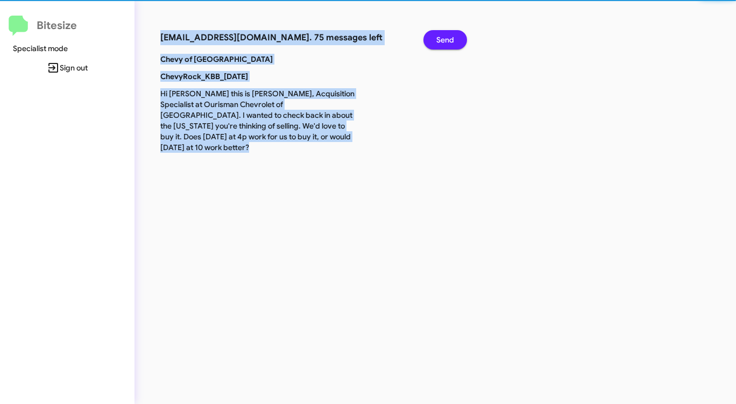
click at [450, 41] on span "Send" at bounding box center [445, 39] width 18 height 19
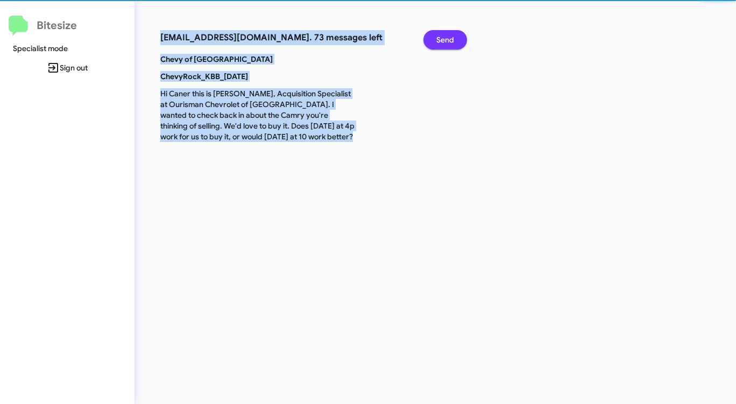
click at [450, 41] on span "Send" at bounding box center [445, 39] width 18 height 19
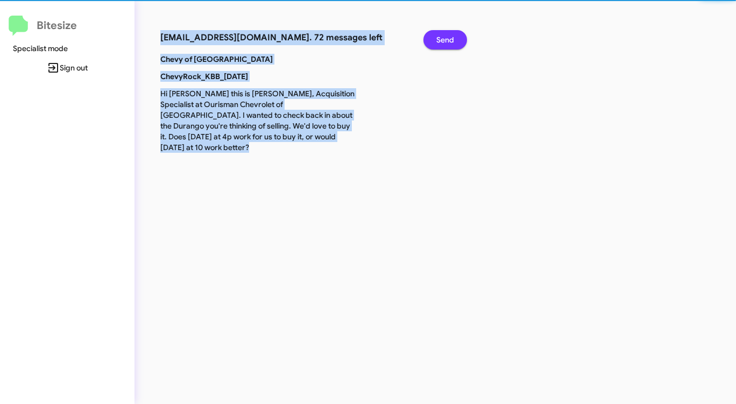
click at [450, 41] on span "Send" at bounding box center [445, 39] width 18 height 19
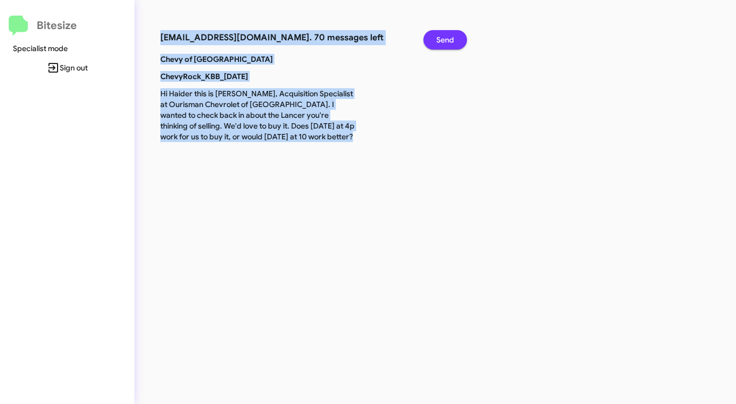
click at [450, 41] on span "Send" at bounding box center [445, 39] width 18 height 19
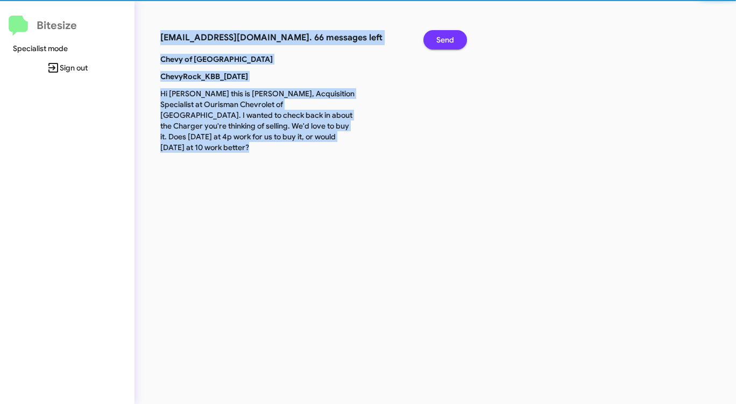
click at [450, 41] on span "Send" at bounding box center [445, 39] width 18 height 19
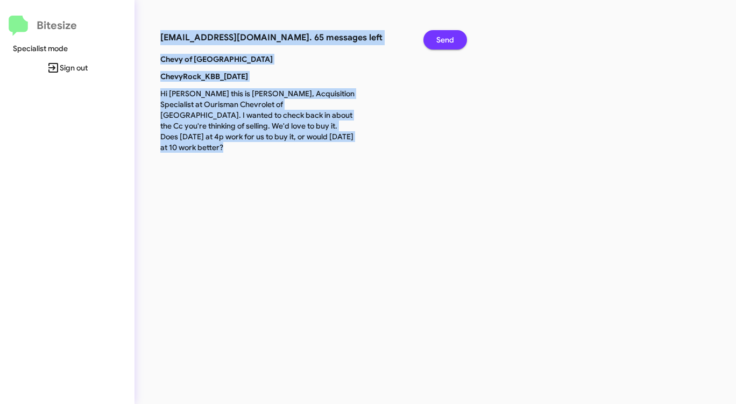
click at [450, 41] on span "Send" at bounding box center [445, 39] width 18 height 19
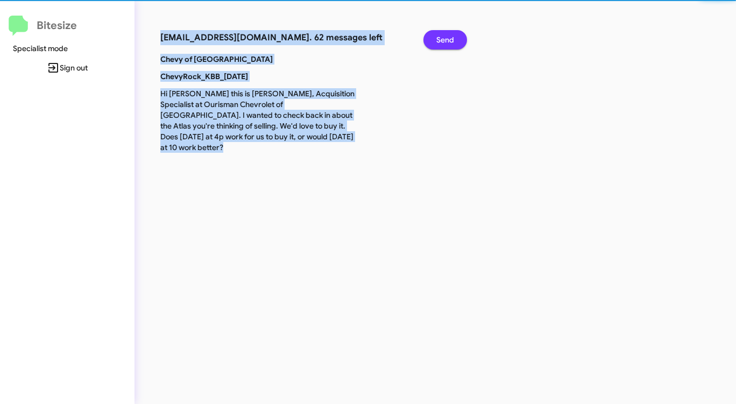
click at [450, 41] on span "Send" at bounding box center [445, 39] width 18 height 19
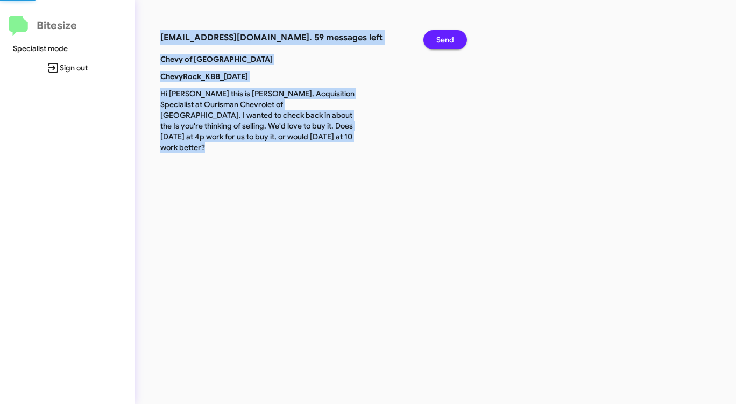
click at [450, 41] on span "Send" at bounding box center [445, 39] width 18 height 19
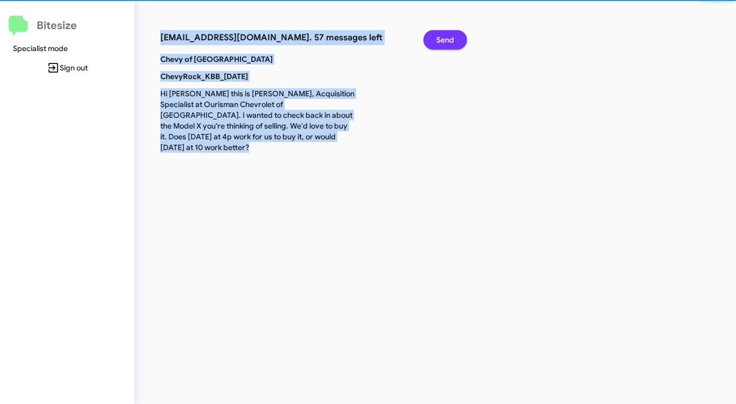
click at [450, 41] on span "Send" at bounding box center [445, 39] width 18 height 19
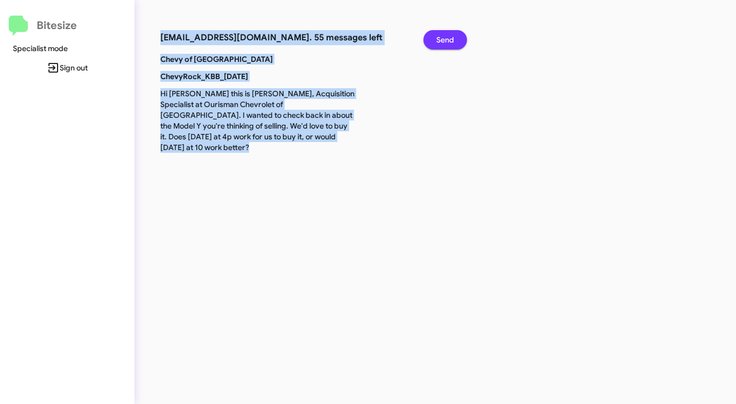
click at [450, 41] on span "Send" at bounding box center [445, 39] width 18 height 19
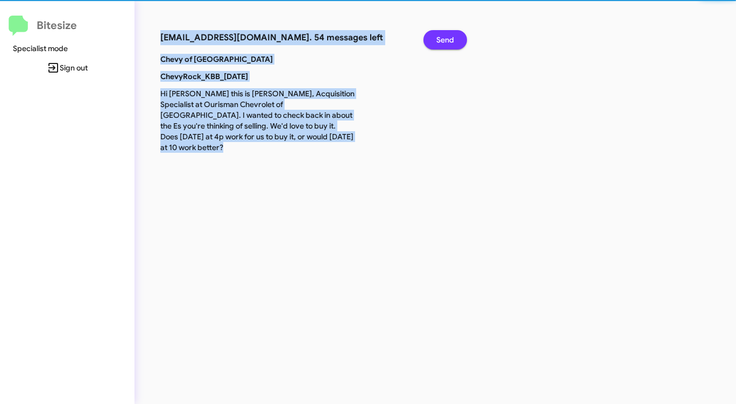
click at [450, 41] on span "Send" at bounding box center [445, 39] width 18 height 19
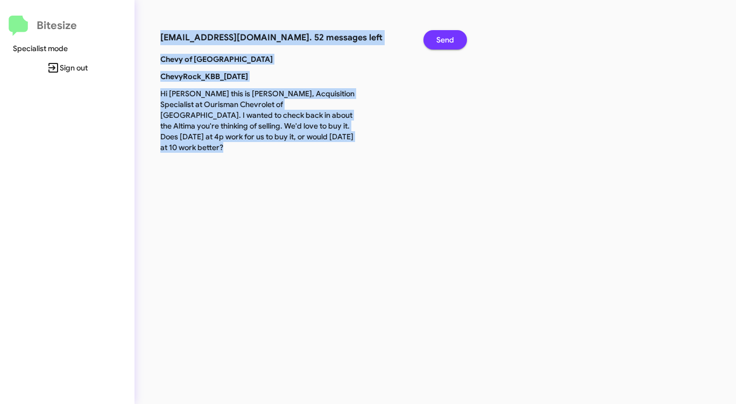
click at [450, 41] on span "Send" at bounding box center [445, 39] width 18 height 19
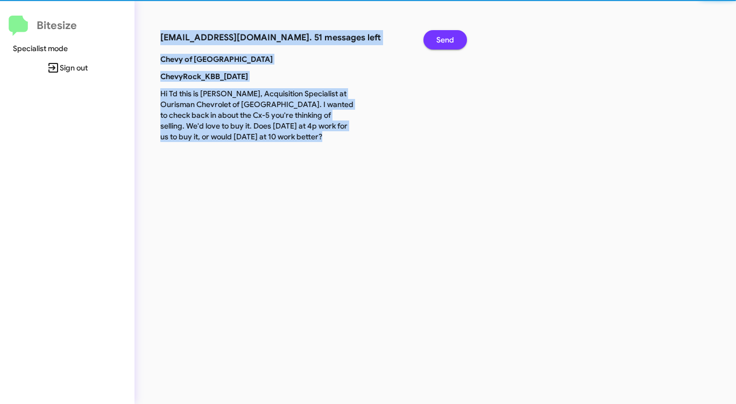
click at [450, 41] on span "Send" at bounding box center [445, 39] width 18 height 19
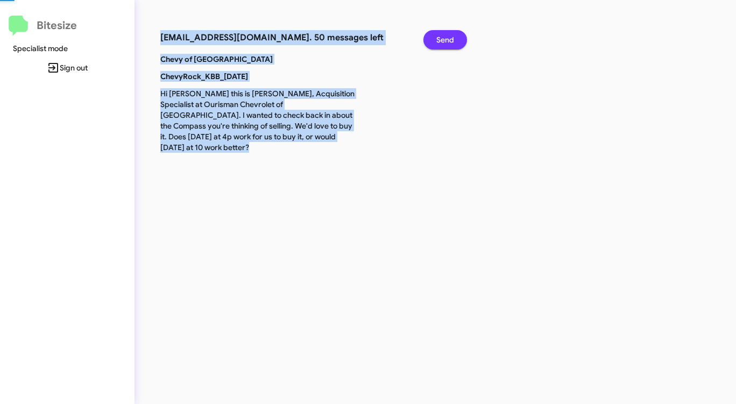
click at [450, 41] on span "Send" at bounding box center [445, 39] width 18 height 19
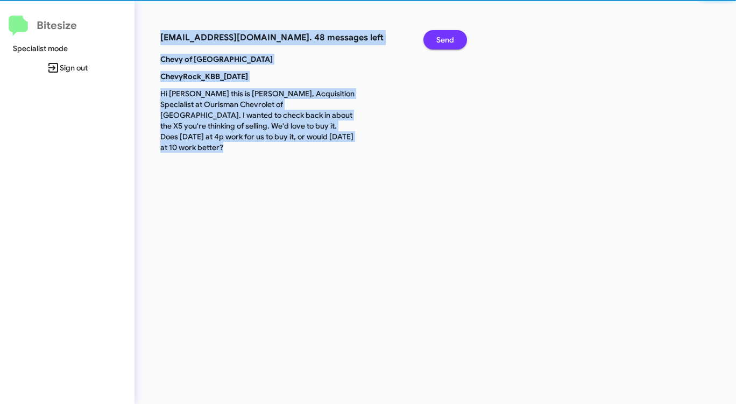
click at [450, 41] on span "Send" at bounding box center [445, 39] width 18 height 19
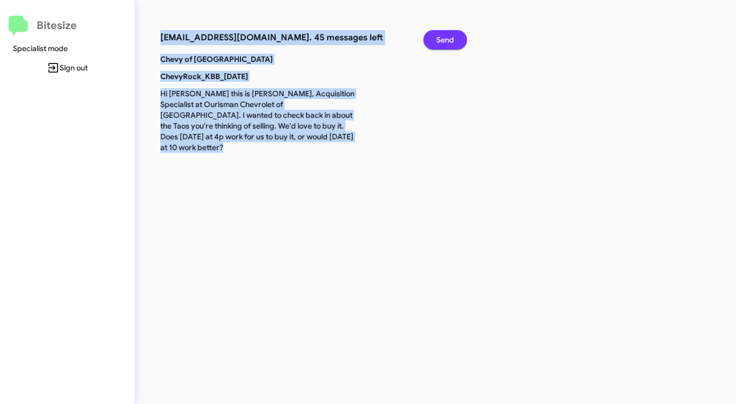
click at [450, 41] on span "Send" at bounding box center [445, 39] width 18 height 19
click at [449, 41] on span "Send" at bounding box center [445, 39] width 18 height 19
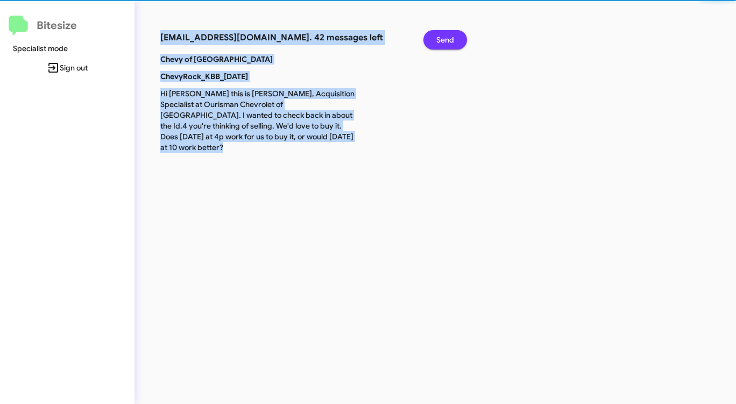
click at [449, 41] on span "Send" at bounding box center [445, 39] width 18 height 19
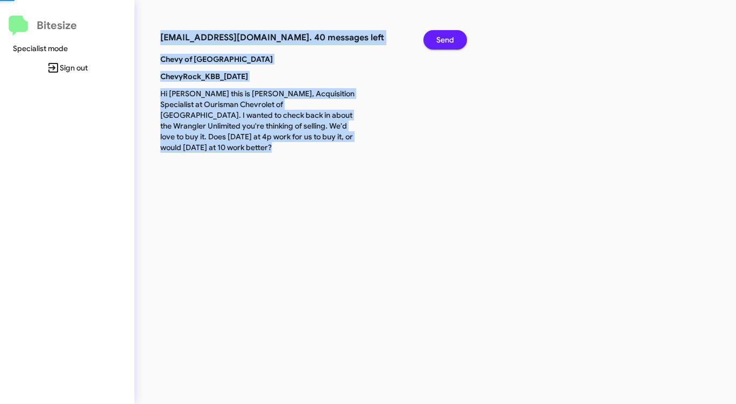
click at [449, 41] on span "Send" at bounding box center [445, 39] width 18 height 19
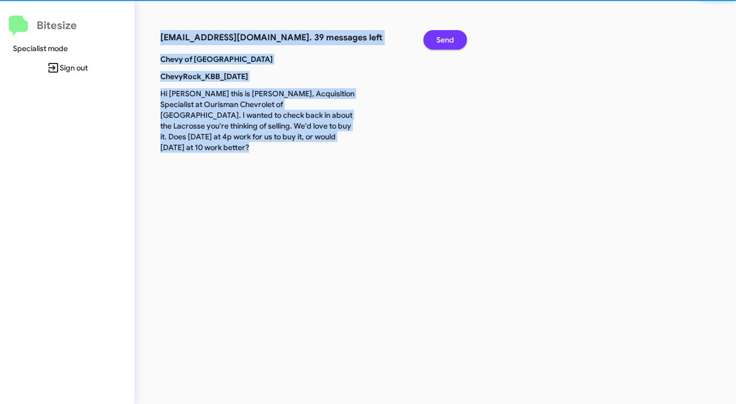
click at [449, 41] on span "Send" at bounding box center [445, 39] width 18 height 19
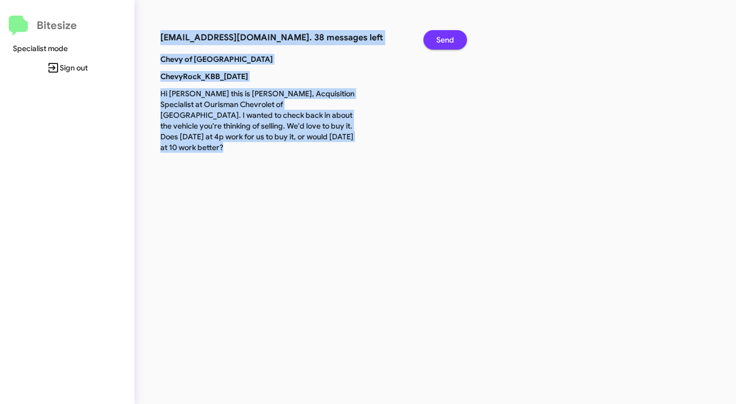
click at [449, 41] on span "Send" at bounding box center [445, 39] width 18 height 19
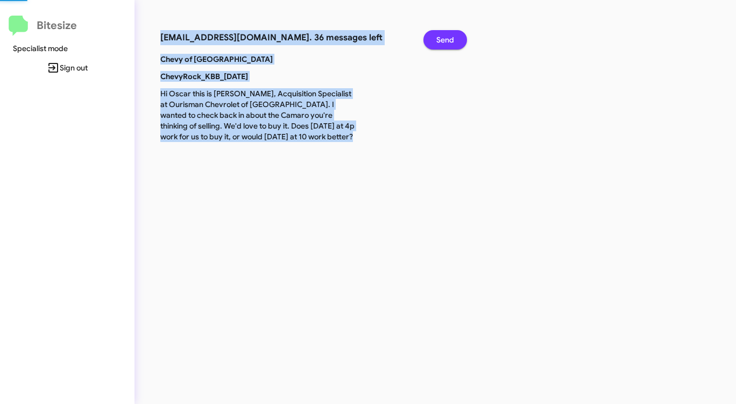
click at [449, 41] on span "Send" at bounding box center [445, 39] width 18 height 19
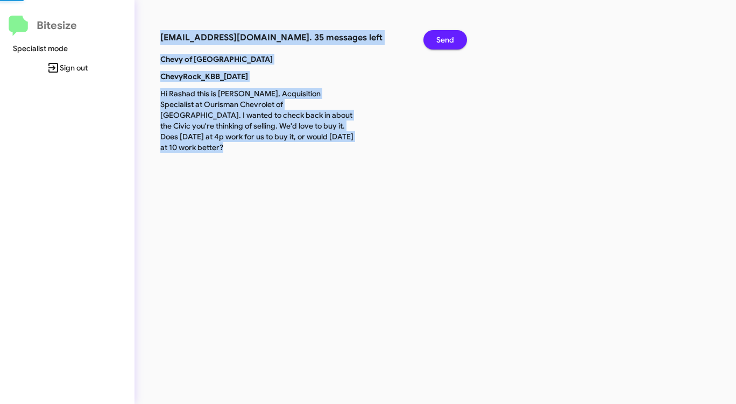
click at [449, 41] on span "Send" at bounding box center [445, 39] width 18 height 19
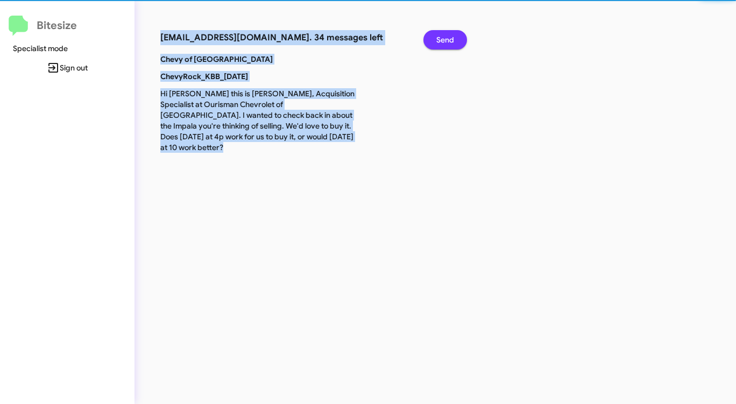
click at [449, 41] on span "Send" at bounding box center [445, 39] width 18 height 19
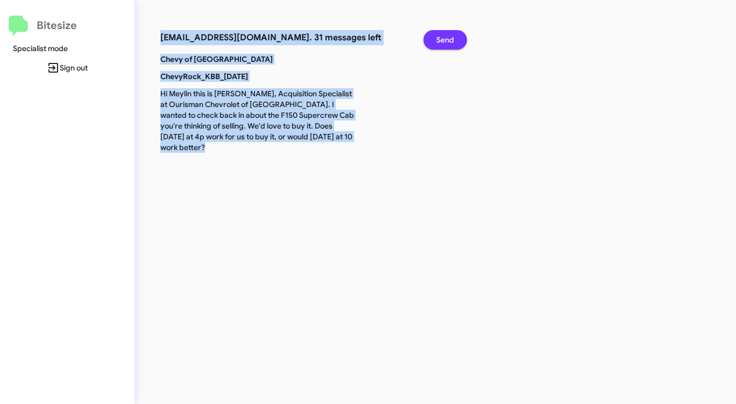
click at [449, 41] on span "Send" at bounding box center [445, 39] width 18 height 19
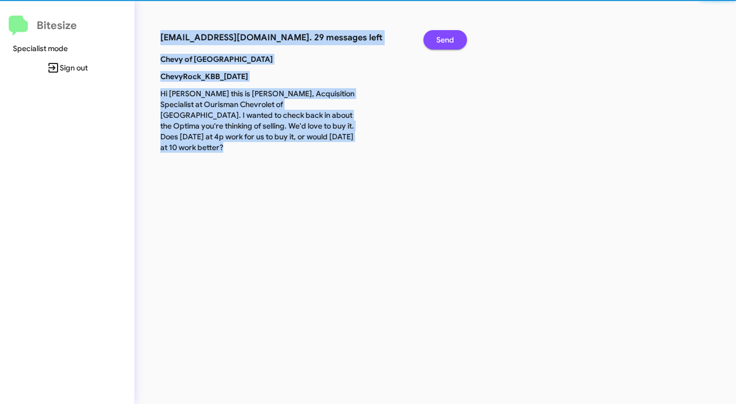
click at [449, 41] on span "Send" at bounding box center [445, 39] width 18 height 19
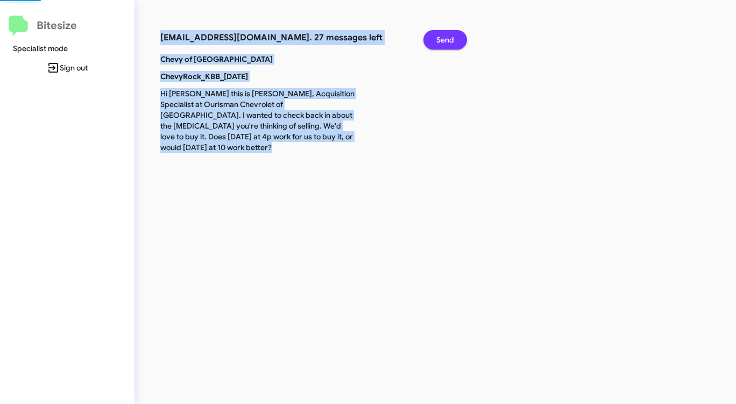
click at [449, 41] on span "Send" at bounding box center [445, 39] width 18 height 19
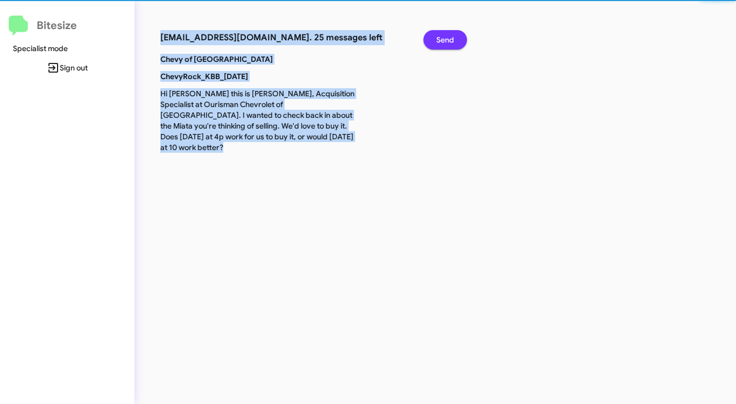
click at [449, 41] on span "Send" at bounding box center [445, 39] width 18 height 19
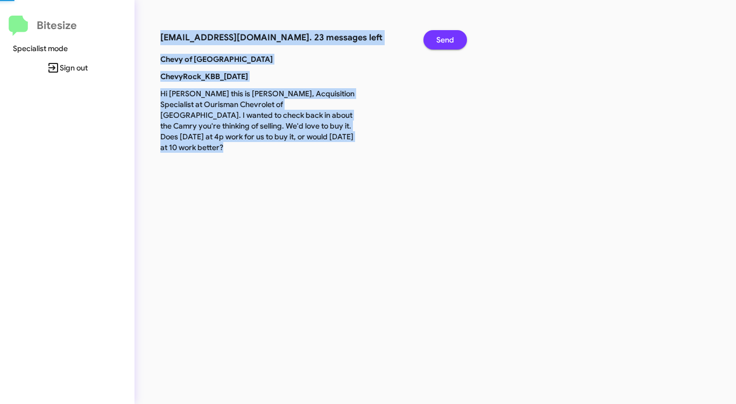
click at [449, 41] on span "Send" at bounding box center [445, 39] width 18 height 19
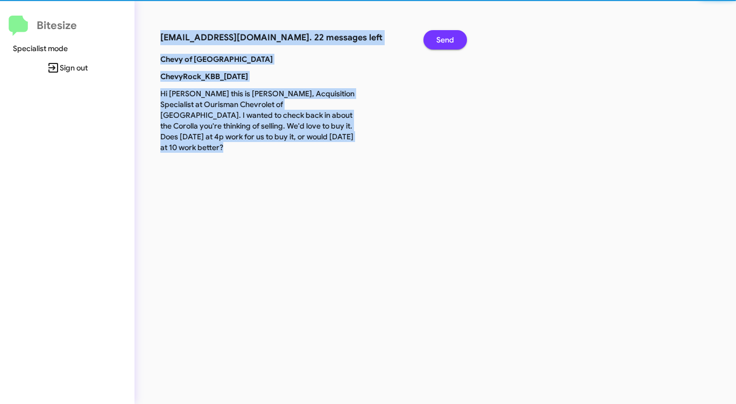
click at [449, 41] on span "Send" at bounding box center [445, 39] width 18 height 19
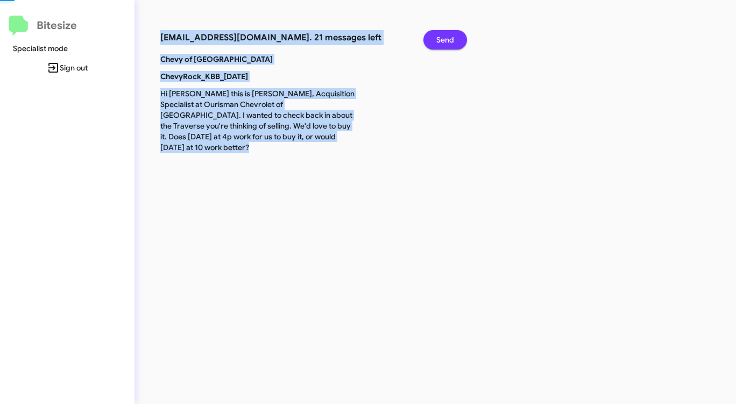
click at [449, 41] on span "Send" at bounding box center [445, 39] width 18 height 19
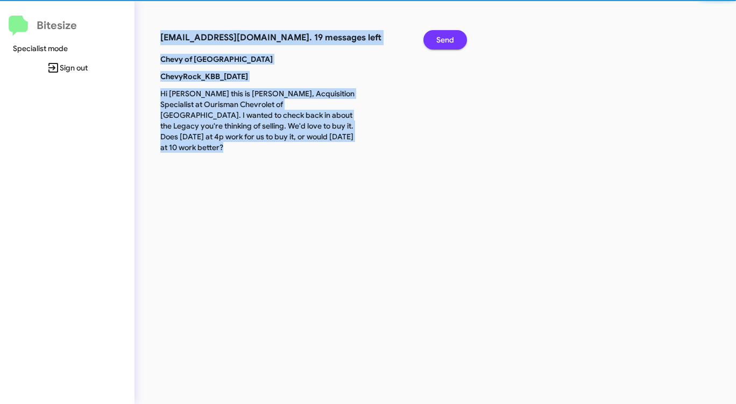
click at [449, 41] on span "Send" at bounding box center [445, 39] width 18 height 19
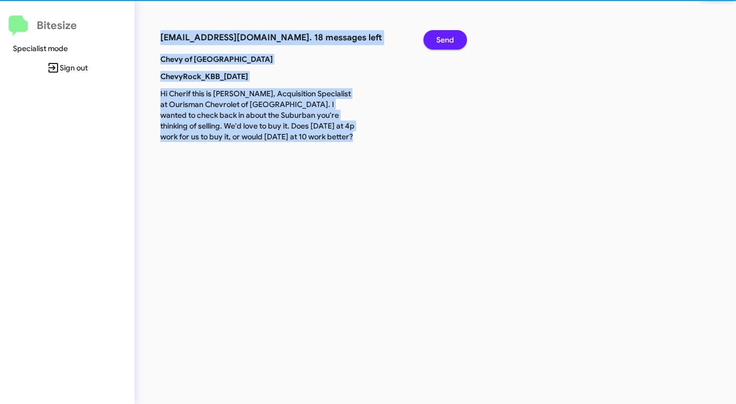
click at [449, 41] on span "Send" at bounding box center [445, 39] width 18 height 19
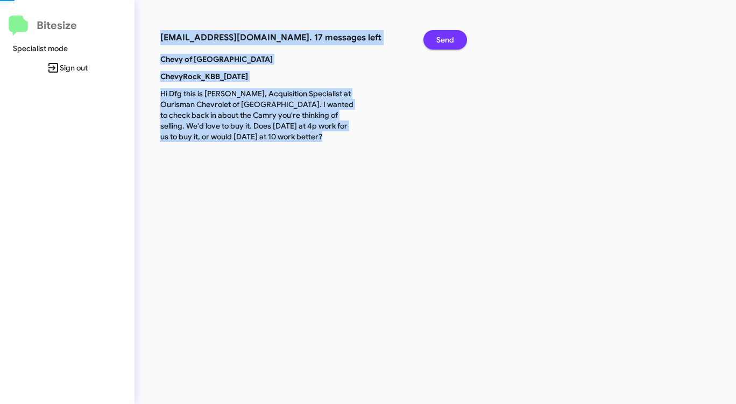
click at [449, 41] on span "Send" at bounding box center [445, 39] width 18 height 19
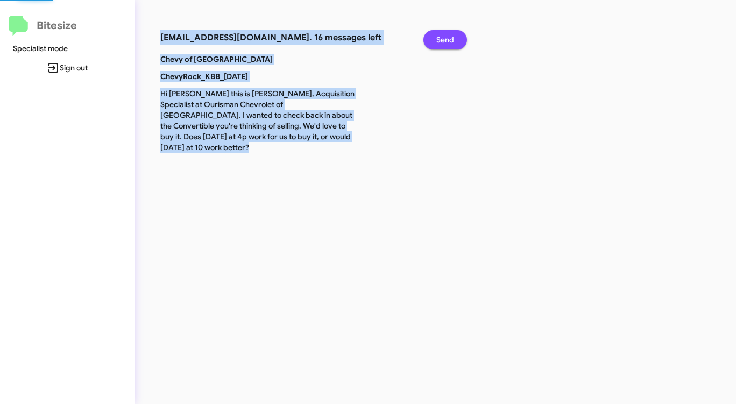
click at [449, 41] on span "Send" at bounding box center [445, 39] width 18 height 19
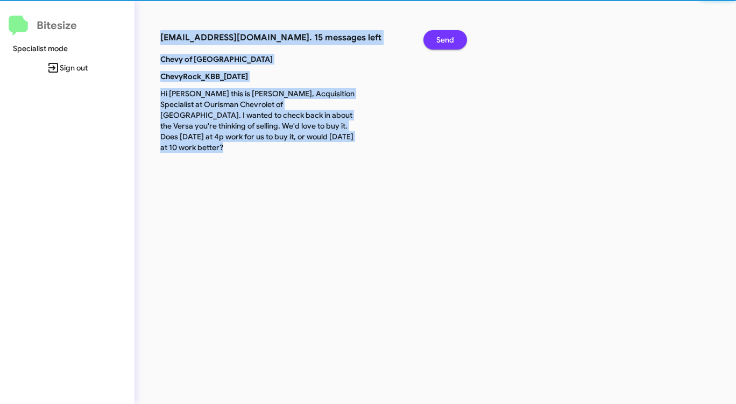
click at [449, 41] on span "Send" at bounding box center [445, 39] width 18 height 19
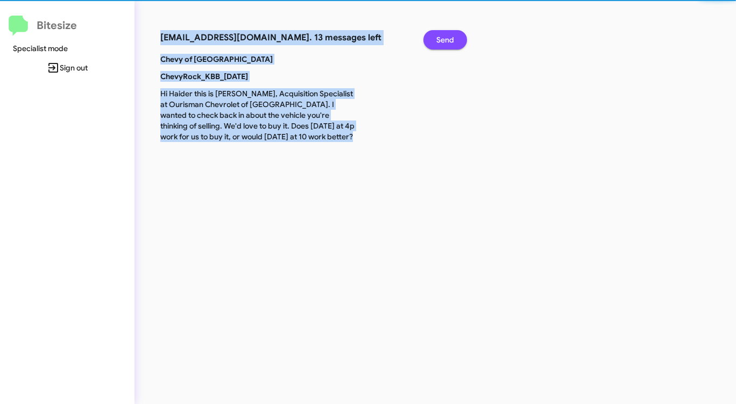
click at [449, 41] on span "Send" at bounding box center [445, 39] width 18 height 19
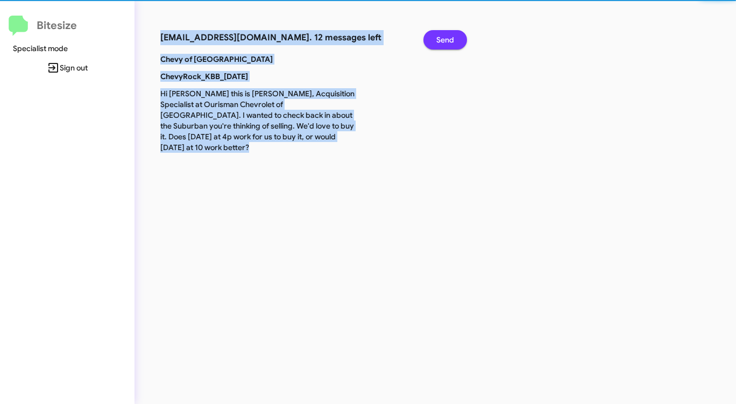
click at [449, 41] on span "Send" at bounding box center [445, 39] width 18 height 19
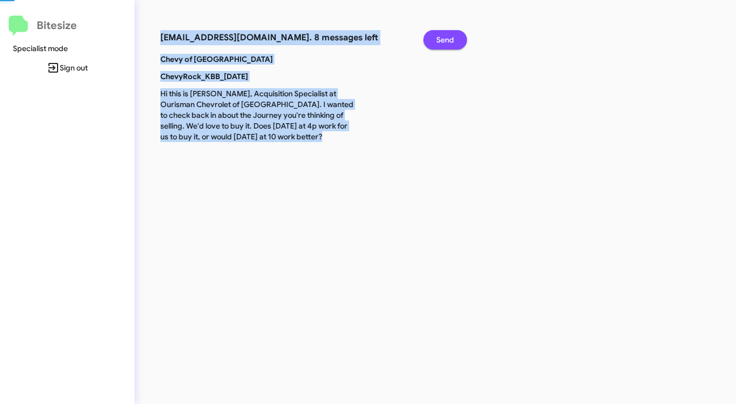
click at [449, 41] on span "Send" at bounding box center [445, 39] width 18 height 19
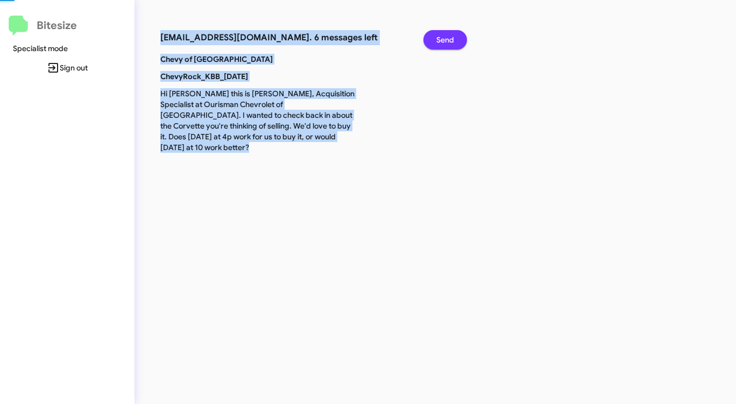
click at [449, 41] on span "Send" at bounding box center [445, 39] width 18 height 19
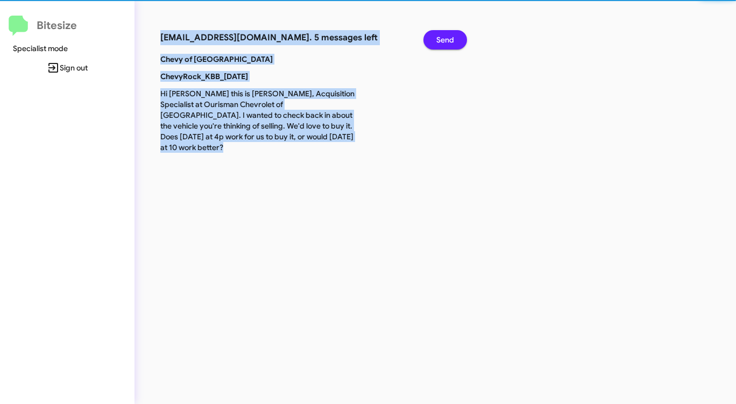
click at [449, 41] on span "Send" at bounding box center [445, 39] width 18 height 19
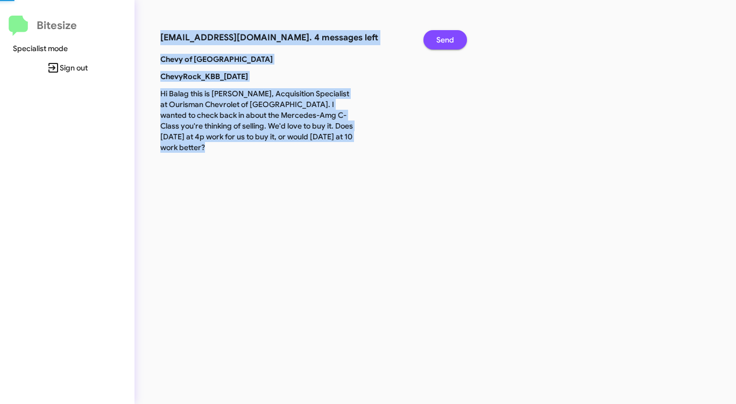
click at [449, 41] on span "Send" at bounding box center [445, 39] width 18 height 19
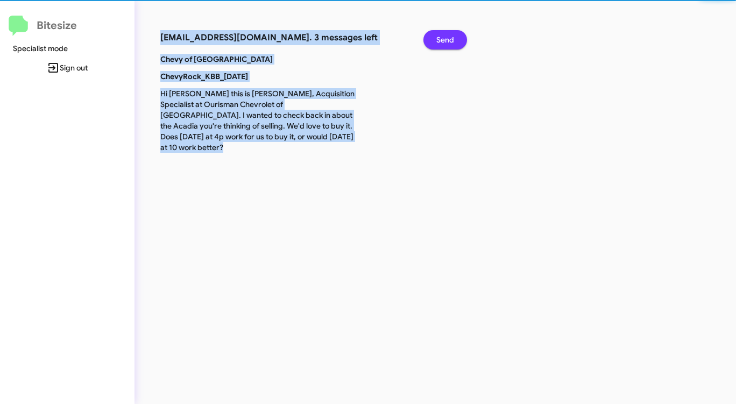
click at [449, 41] on span "Send" at bounding box center [445, 39] width 18 height 19
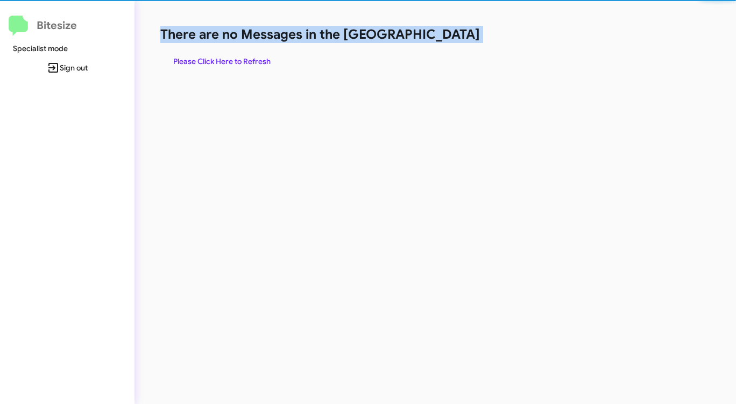
click at [449, 41] on h1 "There are no Messages in the [GEOGRAPHIC_DATA]" at bounding box center [385, 34] width 450 height 17
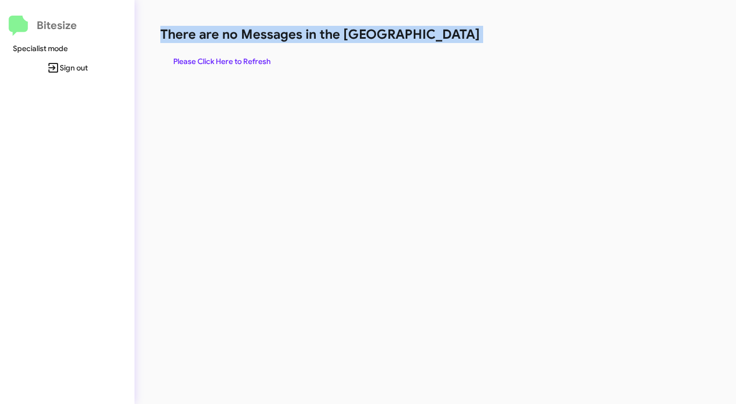
click at [449, 41] on h1 "There are no Messages in the [GEOGRAPHIC_DATA]" at bounding box center [385, 34] width 450 height 17
click at [446, 41] on h1 "There are no Messages in the [GEOGRAPHIC_DATA]" at bounding box center [385, 34] width 450 height 17
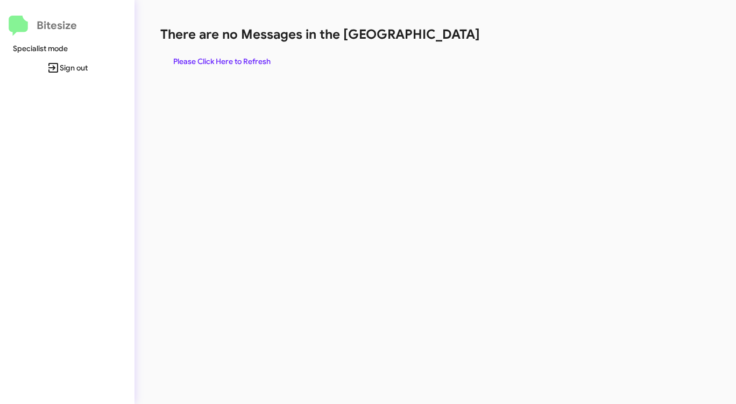
click at [244, 58] on span "Please Click Here to Refresh" at bounding box center [221, 61] width 97 height 19
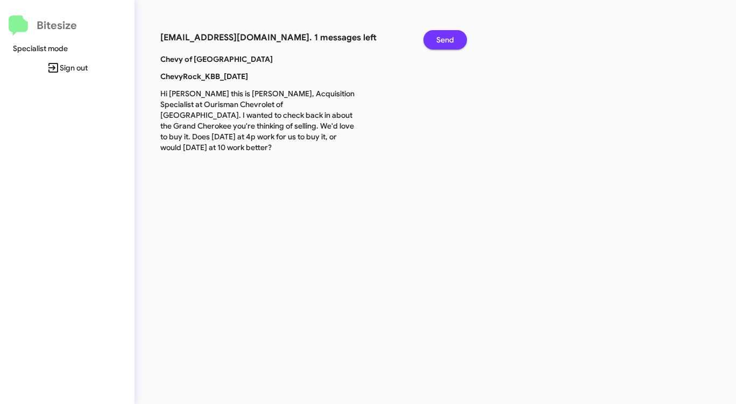
click at [436, 38] on button "Send" at bounding box center [445, 39] width 44 height 19
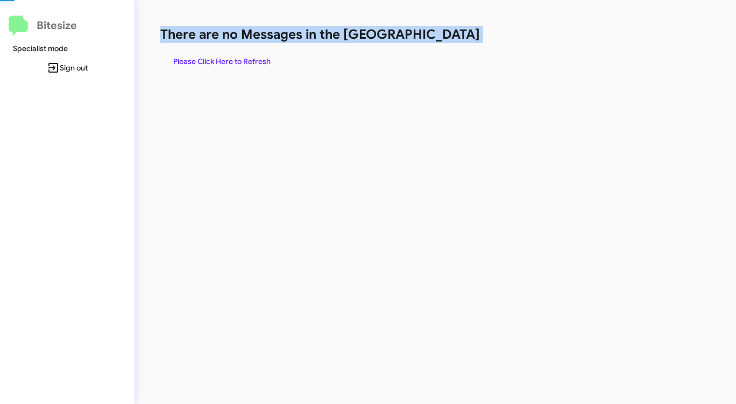
click at [436, 38] on h1 "There are no Messages in the [GEOGRAPHIC_DATA]" at bounding box center [385, 34] width 450 height 17
click at [247, 59] on span "Please Click Here to Refresh" at bounding box center [221, 61] width 97 height 19
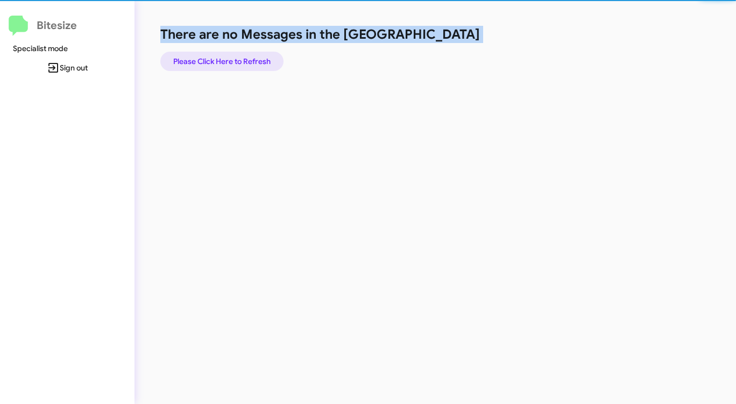
click at [247, 59] on span "Please Click Here to Refresh" at bounding box center [221, 61] width 97 height 19
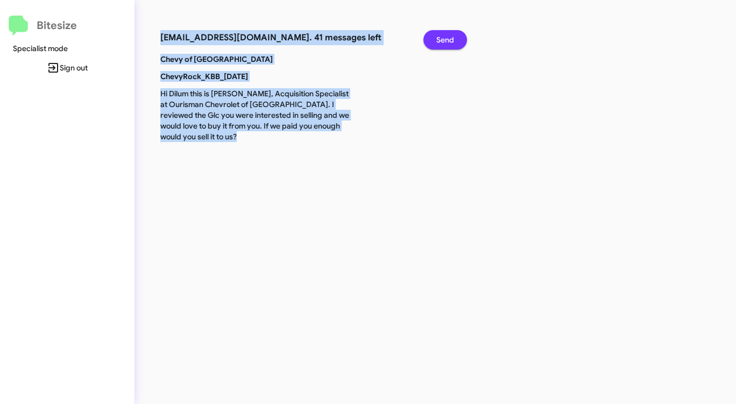
click at [445, 39] on span "Send" at bounding box center [445, 39] width 18 height 19
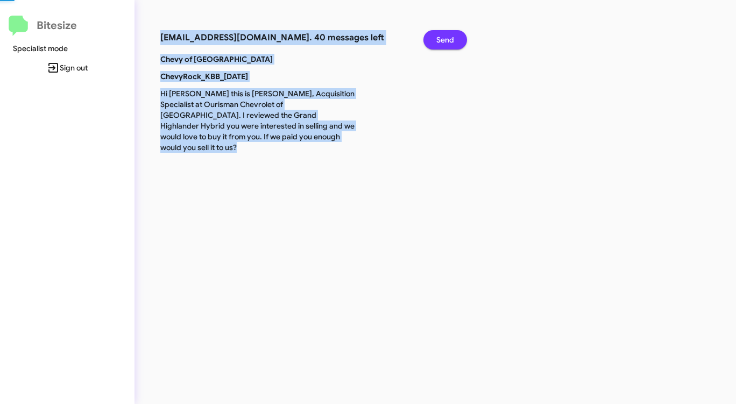
click at [445, 39] on span "Send" at bounding box center [445, 39] width 18 height 19
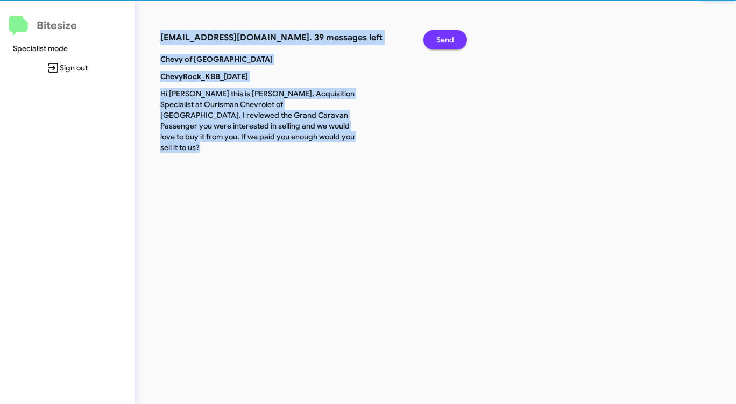
click at [445, 39] on span "Send" at bounding box center [445, 39] width 18 height 19
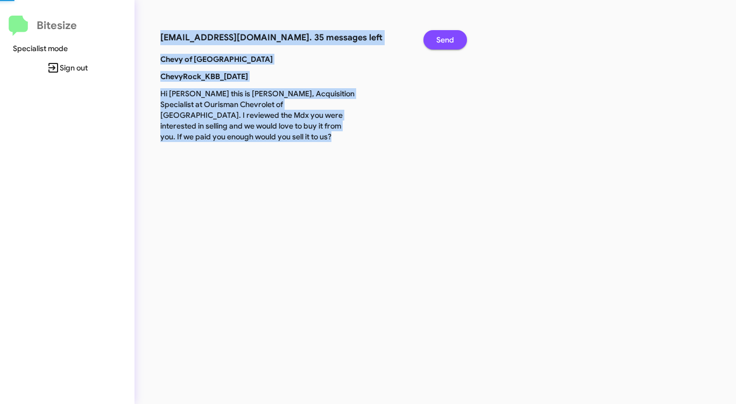
click at [445, 39] on span "Send" at bounding box center [445, 39] width 18 height 19
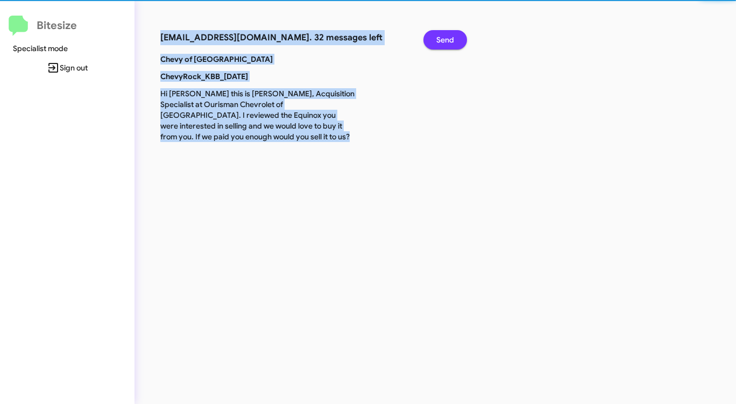
click at [445, 39] on span "Send" at bounding box center [445, 39] width 18 height 19
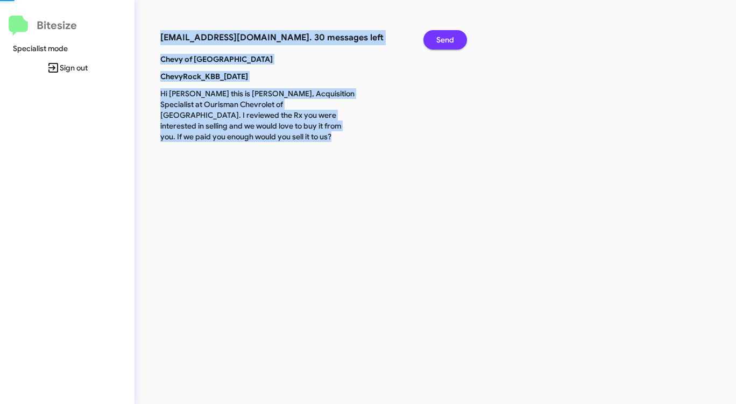
click at [445, 39] on span "Send" at bounding box center [445, 39] width 18 height 19
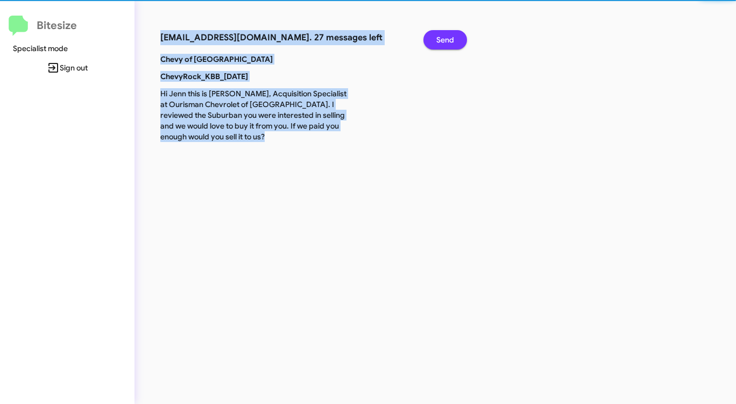
click at [445, 39] on span "Send" at bounding box center [445, 39] width 18 height 19
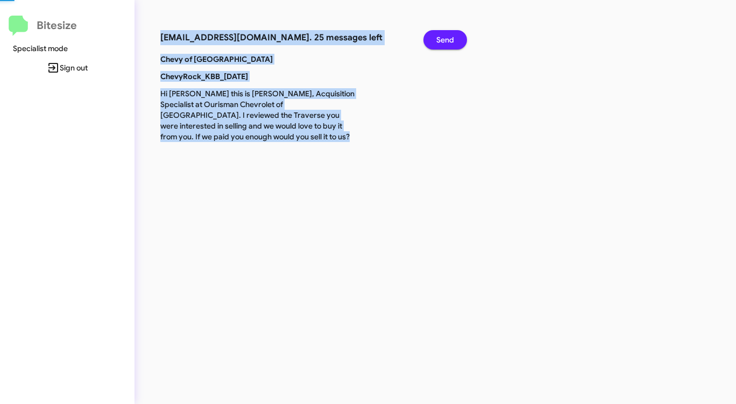
click at [445, 39] on span "Send" at bounding box center [445, 39] width 18 height 19
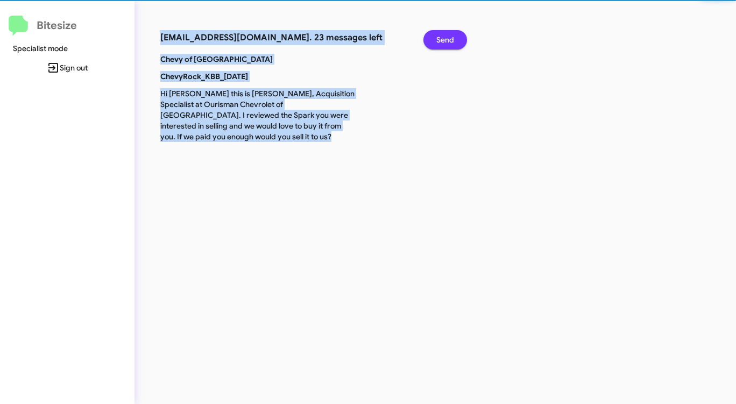
click at [445, 39] on span "Send" at bounding box center [445, 39] width 18 height 19
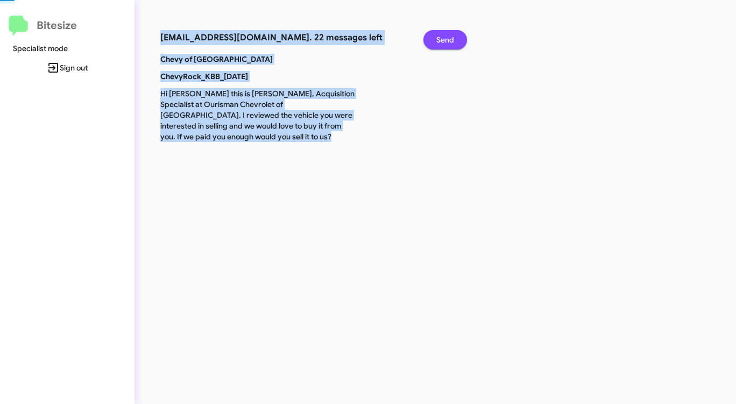
click at [445, 39] on span "Send" at bounding box center [445, 39] width 18 height 19
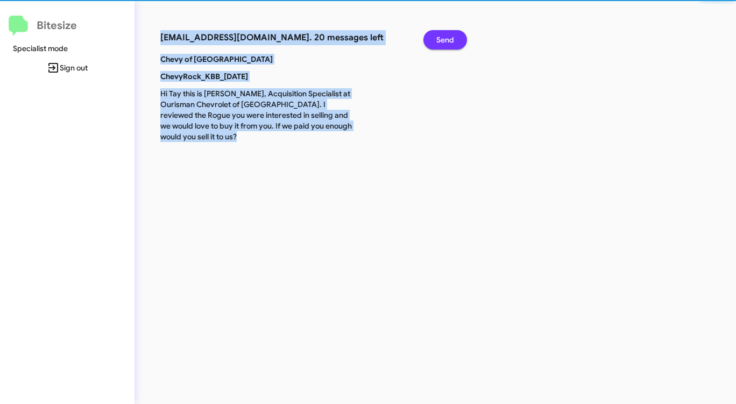
click at [445, 39] on span "Send" at bounding box center [445, 39] width 18 height 19
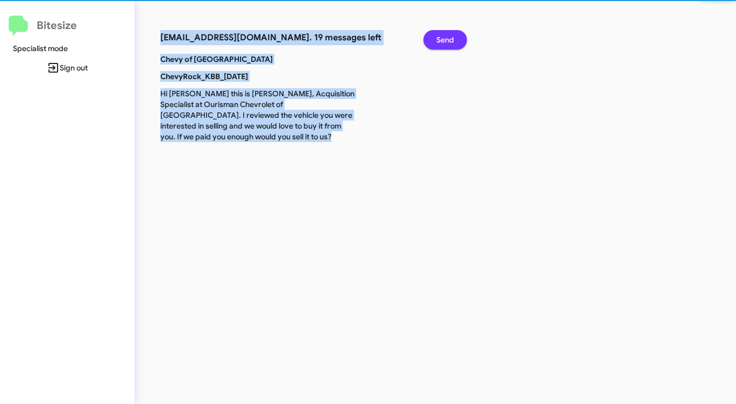
click at [445, 39] on span "Send" at bounding box center [445, 39] width 18 height 19
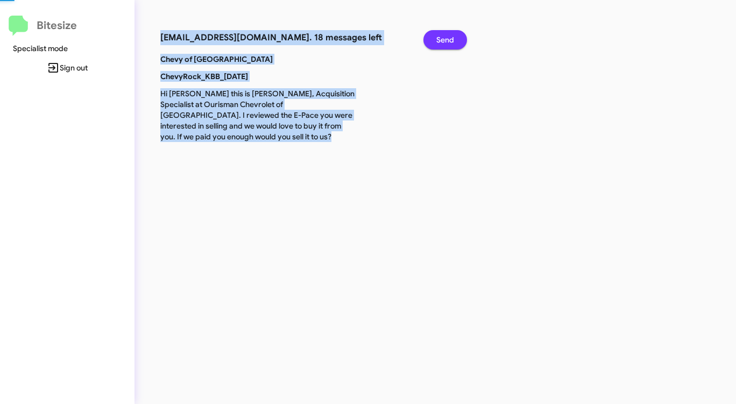
click at [445, 39] on span "Send" at bounding box center [445, 39] width 18 height 19
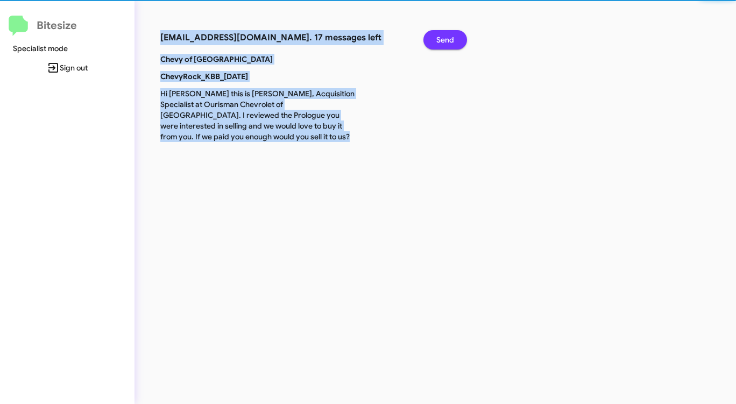
click at [445, 39] on span "Send" at bounding box center [445, 39] width 18 height 19
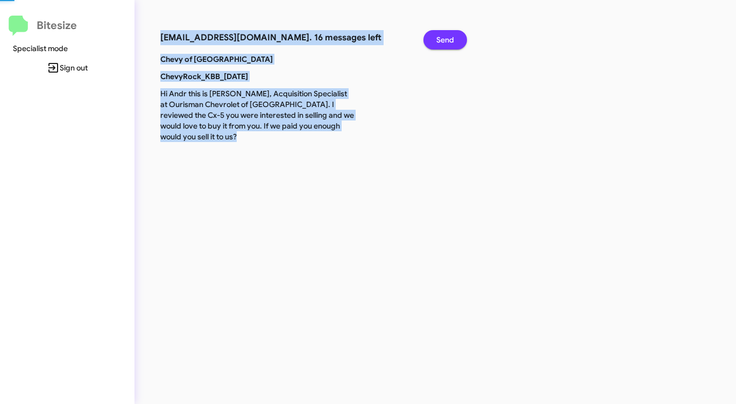
click at [445, 39] on span "Send" at bounding box center [445, 39] width 18 height 19
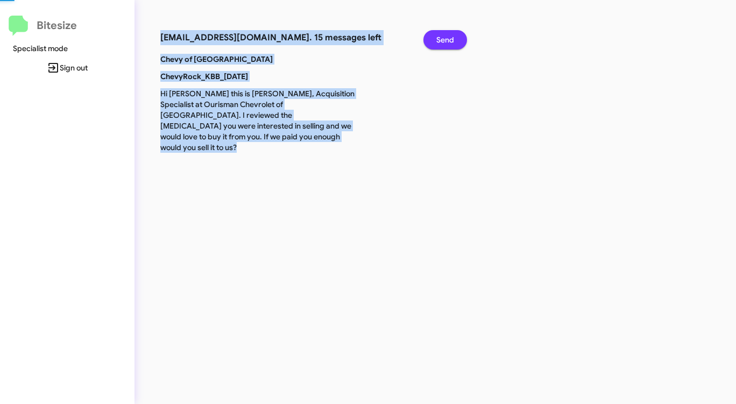
click at [445, 39] on span "Send" at bounding box center [445, 39] width 18 height 19
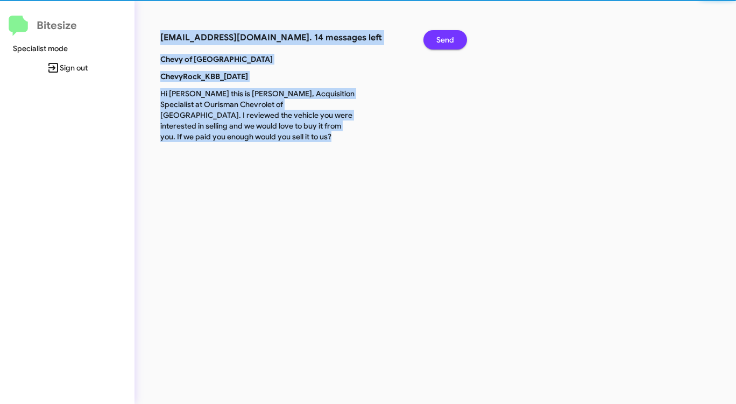
click at [445, 39] on span "Send" at bounding box center [445, 39] width 18 height 19
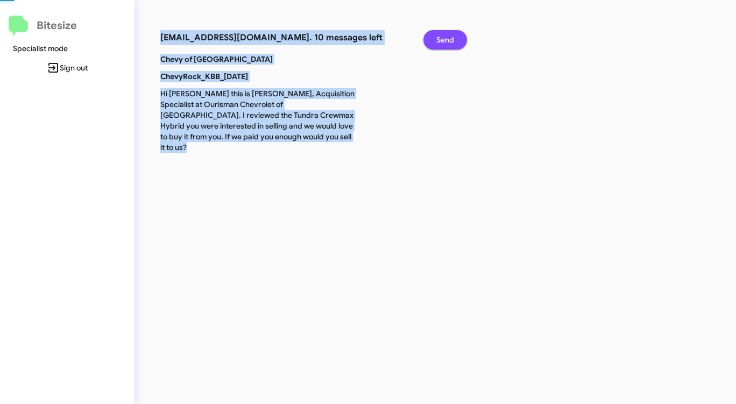
click at [445, 39] on span "Send" at bounding box center [445, 39] width 18 height 19
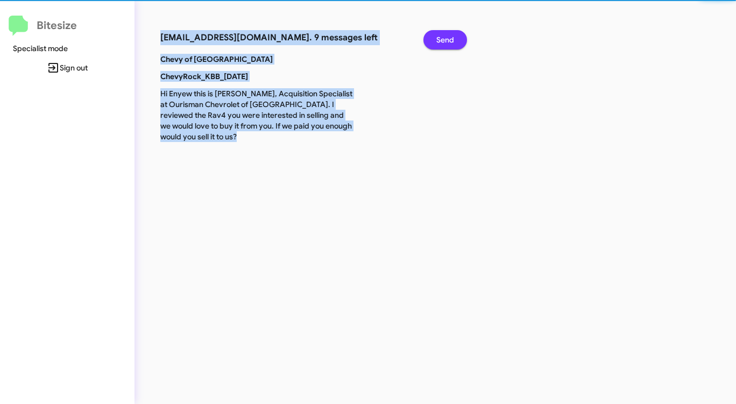
click at [445, 39] on span "Send" at bounding box center [445, 39] width 18 height 19
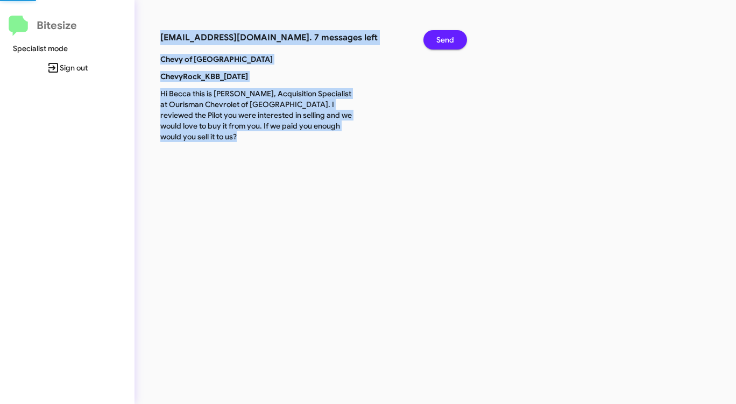
click at [445, 39] on span "Send" at bounding box center [445, 39] width 18 height 19
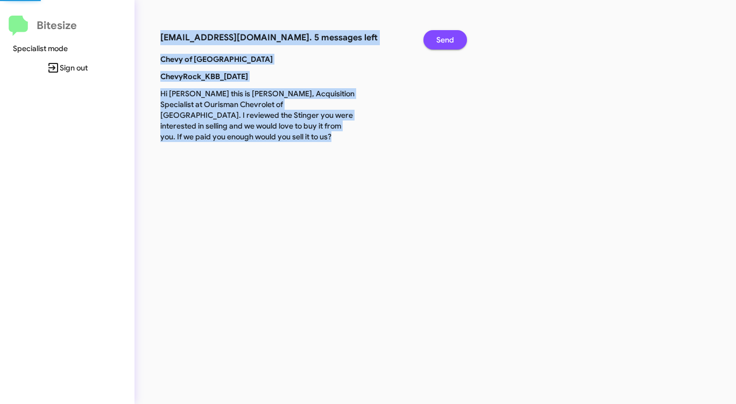
click at [445, 39] on span "Send" at bounding box center [445, 39] width 18 height 19
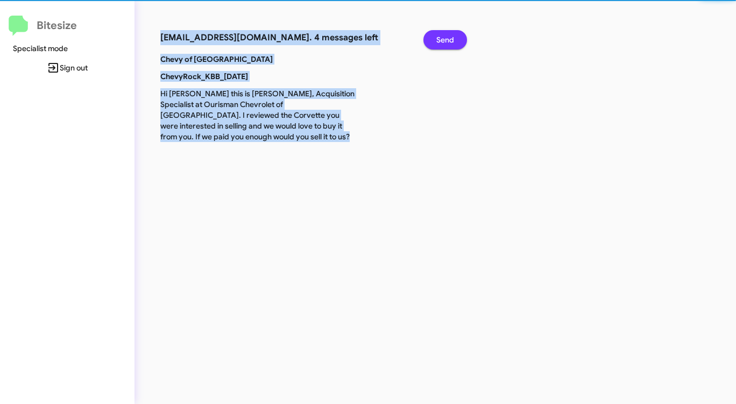
click at [445, 39] on span "Send" at bounding box center [445, 39] width 18 height 19
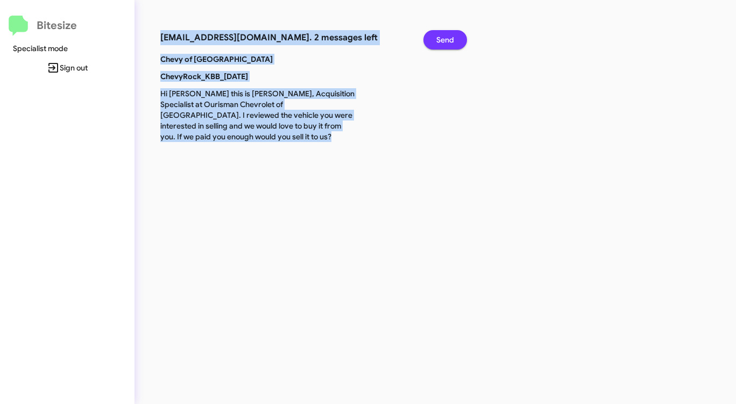
click at [445, 39] on span "Send" at bounding box center [445, 39] width 18 height 19
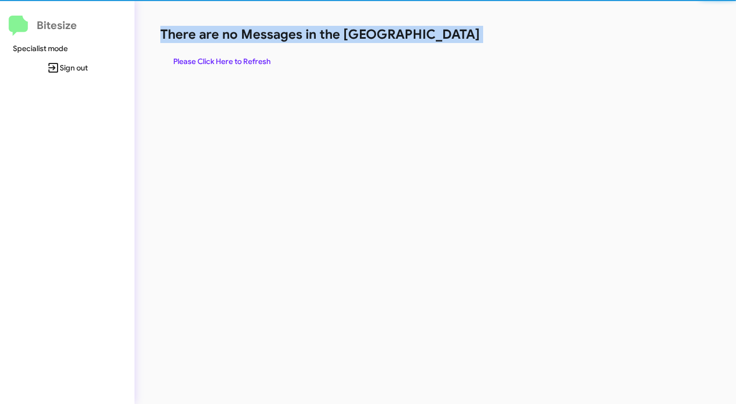
click at [445, 39] on h1 "There are no Messages in the [GEOGRAPHIC_DATA]" at bounding box center [385, 34] width 450 height 17
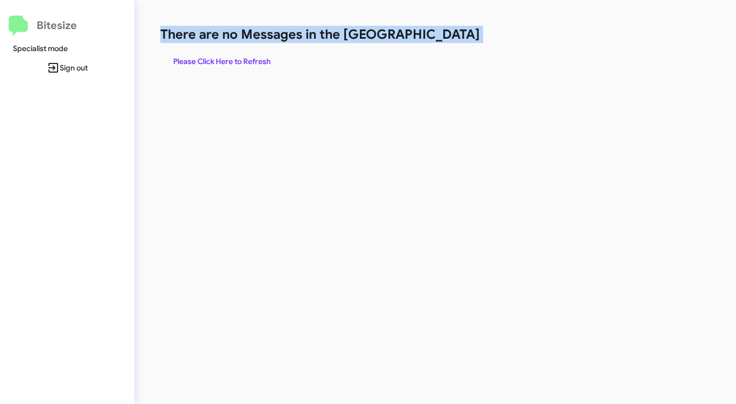
click at [445, 39] on h1 "There are no Messages in the [GEOGRAPHIC_DATA]" at bounding box center [385, 34] width 450 height 17
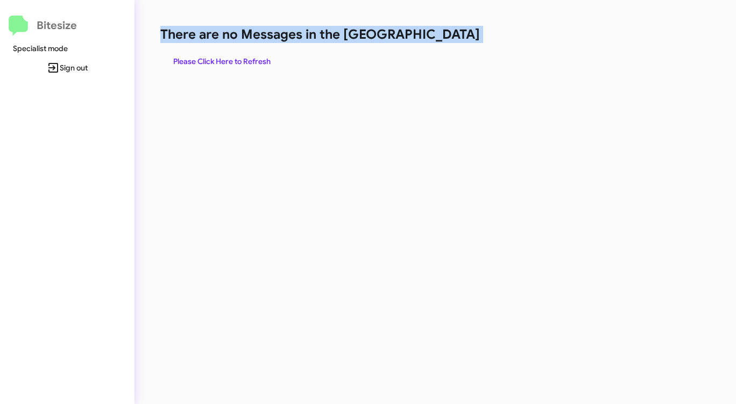
click at [445, 39] on h1 "There are no Messages in the [GEOGRAPHIC_DATA]" at bounding box center [385, 34] width 450 height 17
click at [247, 57] on span "Please Click Here to Refresh" at bounding box center [221, 61] width 97 height 19
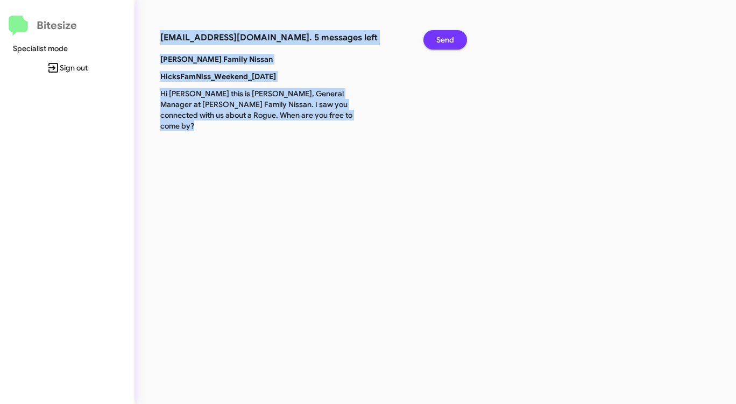
click at [445, 39] on span "Send" at bounding box center [445, 39] width 18 height 19
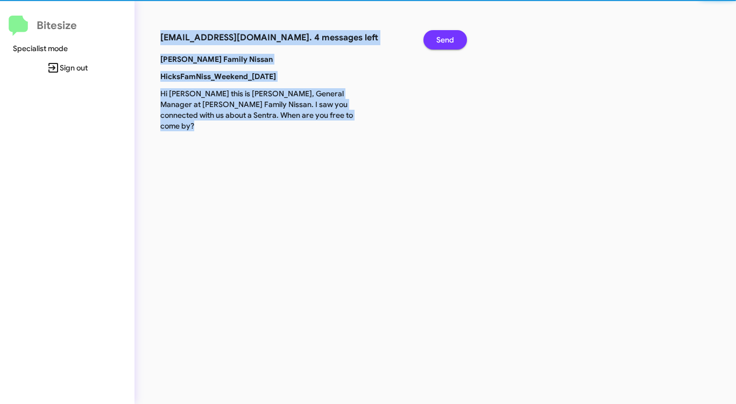
click at [445, 39] on span "Send" at bounding box center [445, 39] width 18 height 19
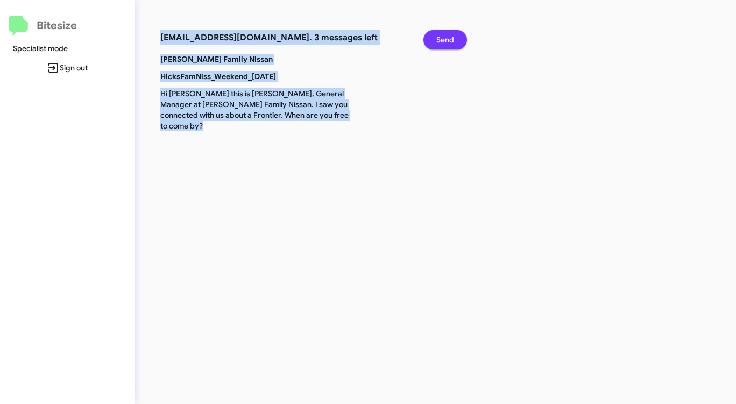
click at [445, 39] on span "Send" at bounding box center [445, 39] width 18 height 19
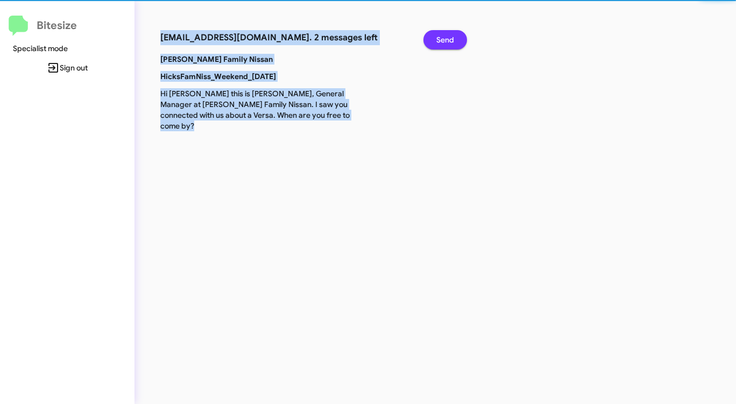
click at [445, 39] on span "Send" at bounding box center [445, 39] width 18 height 19
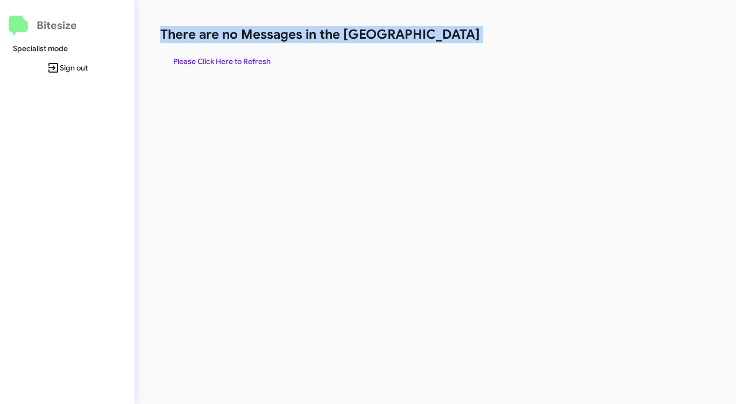
click at [445, 39] on h1 "There are no Messages in the [GEOGRAPHIC_DATA]" at bounding box center [385, 34] width 450 height 17
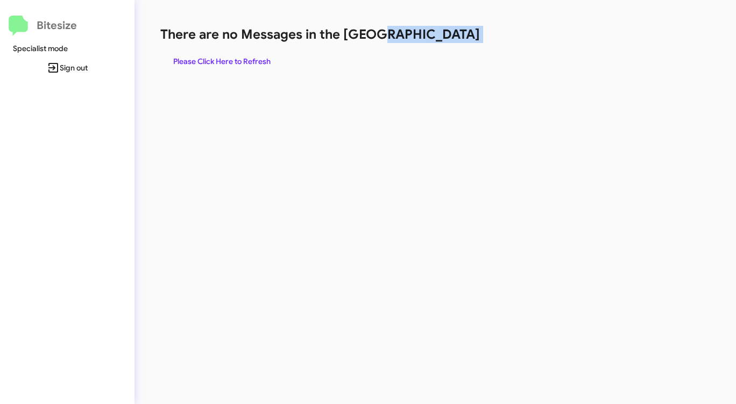
click at [445, 39] on h1 "There are no Messages in the [GEOGRAPHIC_DATA]" at bounding box center [385, 34] width 450 height 17
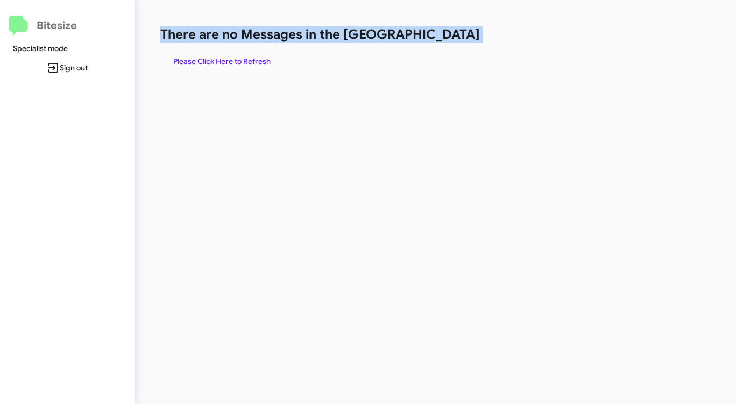
click at [445, 39] on h1 "There are no Messages in the [GEOGRAPHIC_DATA]" at bounding box center [385, 34] width 450 height 17
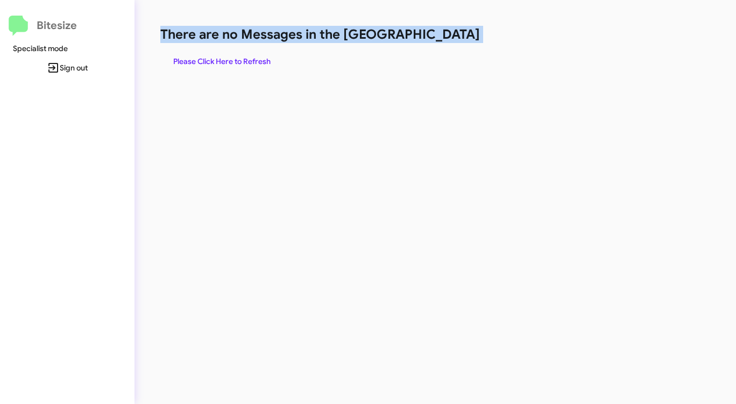
click at [238, 63] on span "Please Click Here to Refresh" at bounding box center [221, 61] width 97 height 19
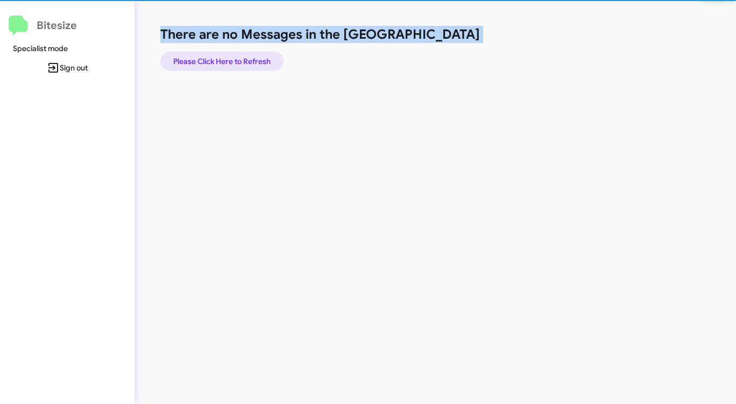
click at [238, 63] on span "Please Click Here to Refresh" at bounding box center [221, 61] width 97 height 19
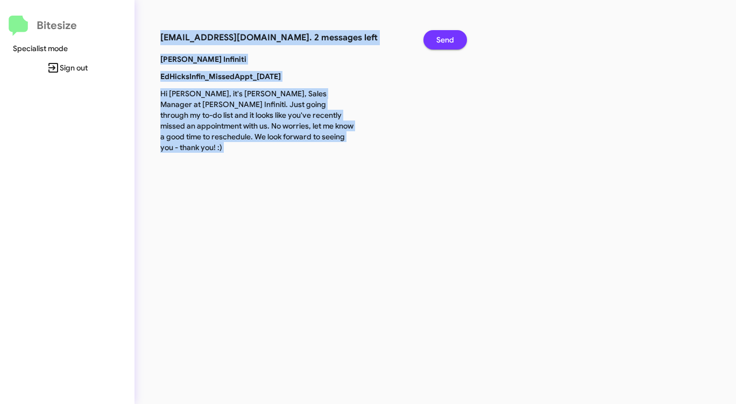
click at [443, 40] on span "Send" at bounding box center [445, 39] width 18 height 19
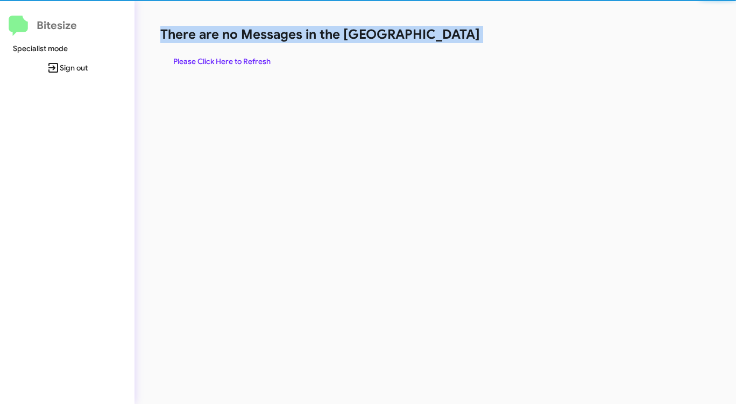
click at [443, 40] on h1 "There are no Messages in the [GEOGRAPHIC_DATA]" at bounding box center [385, 34] width 450 height 17
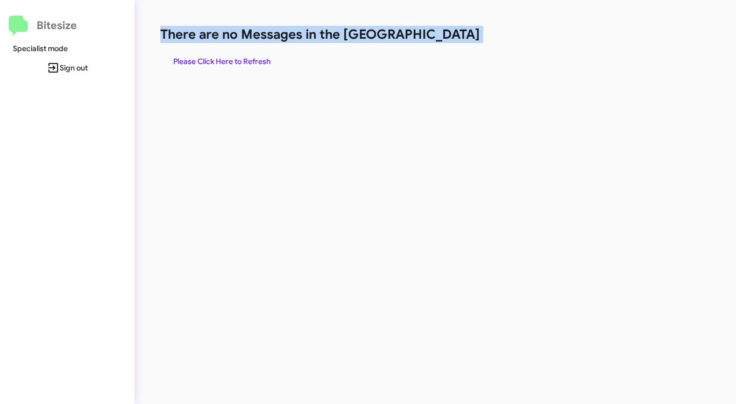
click at [443, 40] on h1 "There are no Messages in the [GEOGRAPHIC_DATA]" at bounding box center [385, 34] width 450 height 17
click at [442, 40] on h1 "There are no Messages in the [GEOGRAPHIC_DATA]" at bounding box center [385, 34] width 450 height 17
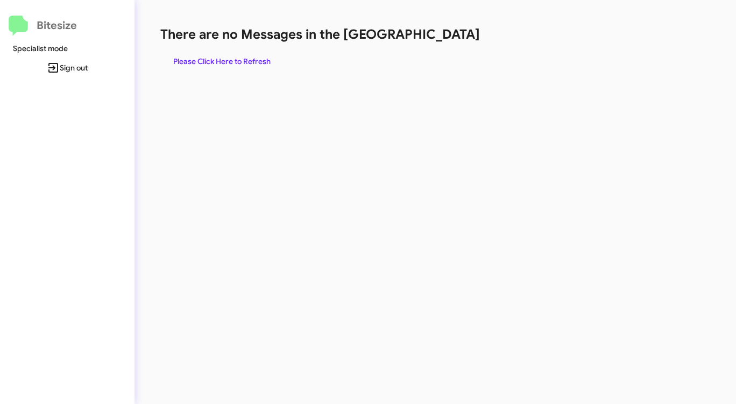
click at [440, 41] on h1 "There are no Messages in the [GEOGRAPHIC_DATA]" at bounding box center [385, 34] width 450 height 17
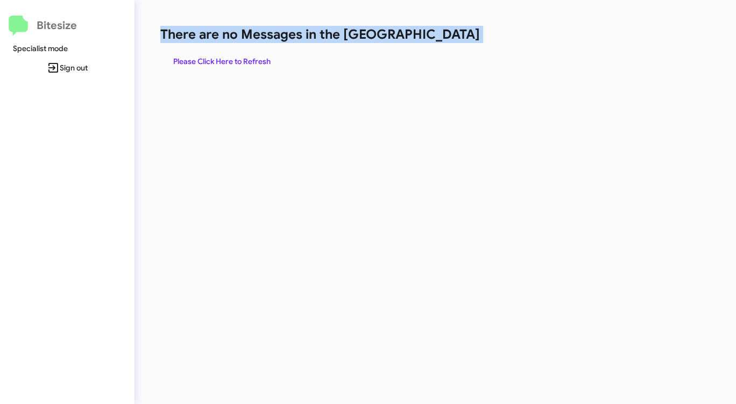
click at [439, 42] on h1 "There are no Messages in the [GEOGRAPHIC_DATA]" at bounding box center [385, 34] width 450 height 17
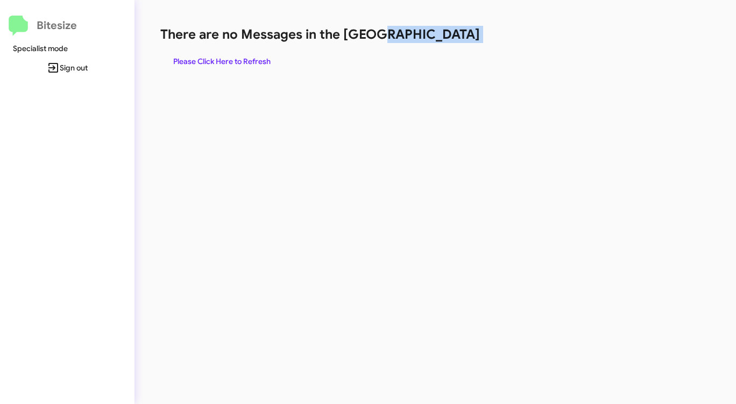
click at [439, 42] on h1 "There are no Messages in the [GEOGRAPHIC_DATA]" at bounding box center [385, 34] width 450 height 17
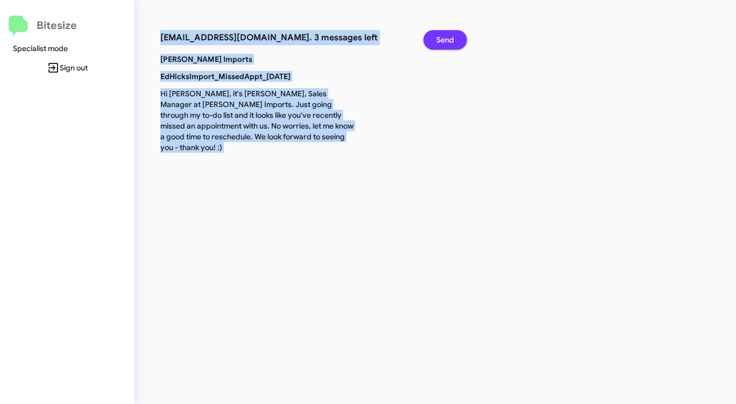
click at [439, 42] on span "Send" at bounding box center [445, 39] width 18 height 19
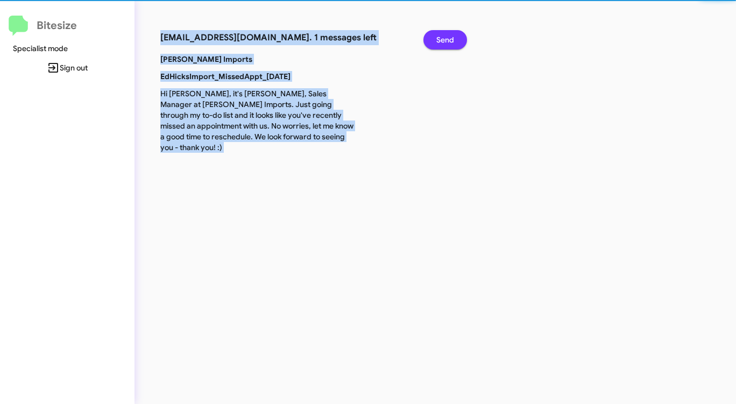
click at [439, 42] on span "Send" at bounding box center [445, 39] width 18 height 19
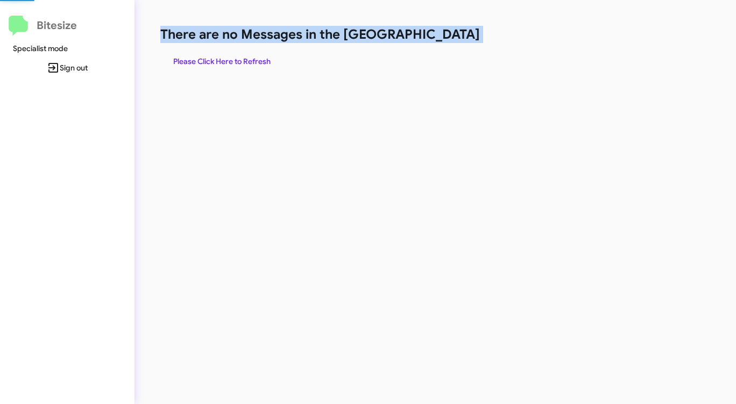
click at [439, 42] on h1 "There are no Messages in the [GEOGRAPHIC_DATA]" at bounding box center [385, 34] width 450 height 17
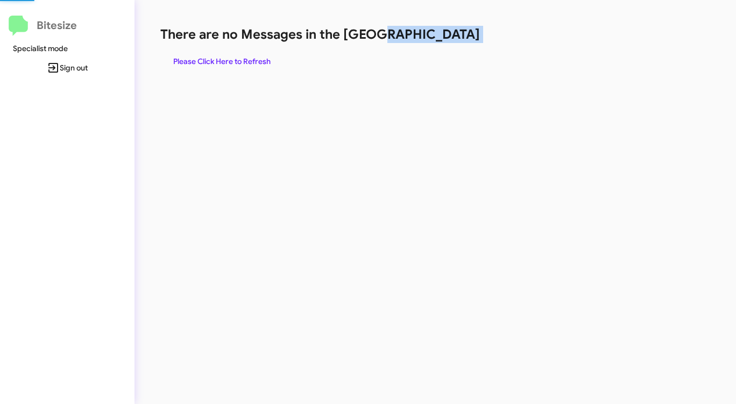
click at [439, 42] on h1 "There are no Messages in the [GEOGRAPHIC_DATA]" at bounding box center [385, 34] width 450 height 17
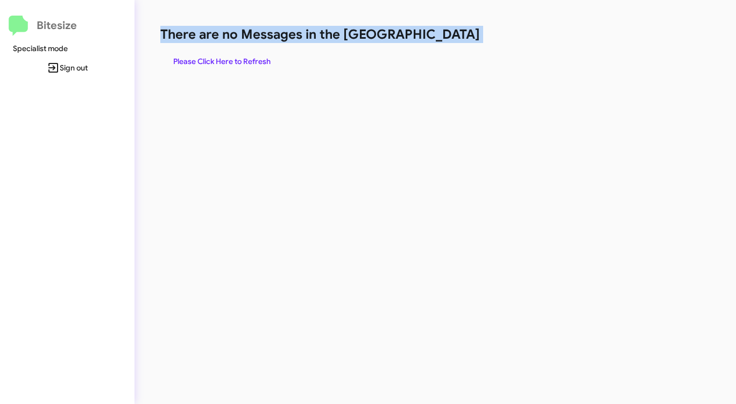
click at [439, 42] on h1 "There are no Messages in the [GEOGRAPHIC_DATA]" at bounding box center [385, 34] width 450 height 17
click at [255, 60] on span "Please Click Here to Refresh" at bounding box center [221, 61] width 97 height 19
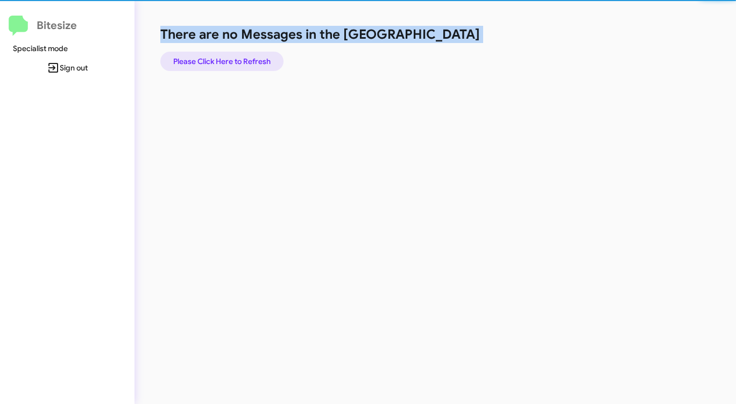
click at [255, 60] on span "Please Click Here to Refresh" at bounding box center [221, 61] width 97 height 19
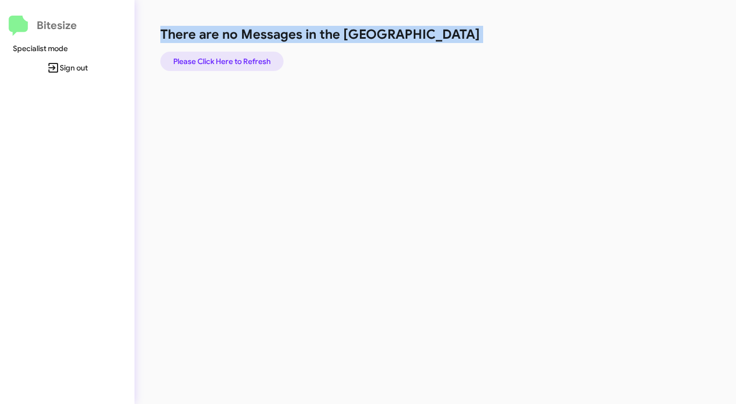
click at [255, 60] on span "Please Click Here to Refresh" at bounding box center [221, 61] width 97 height 19
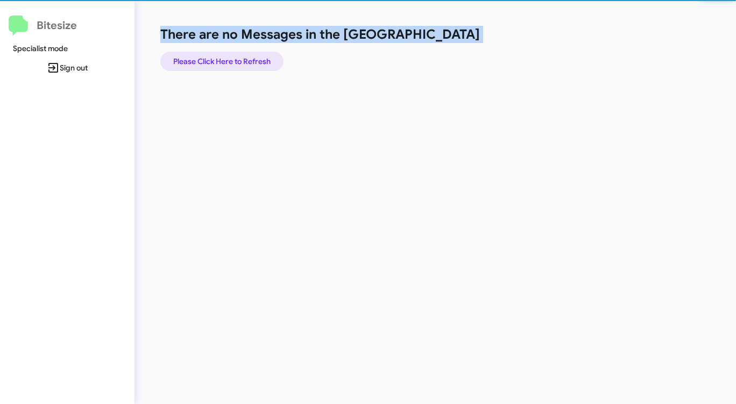
click at [255, 60] on span "Please Click Here to Refresh" at bounding box center [221, 61] width 97 height 19
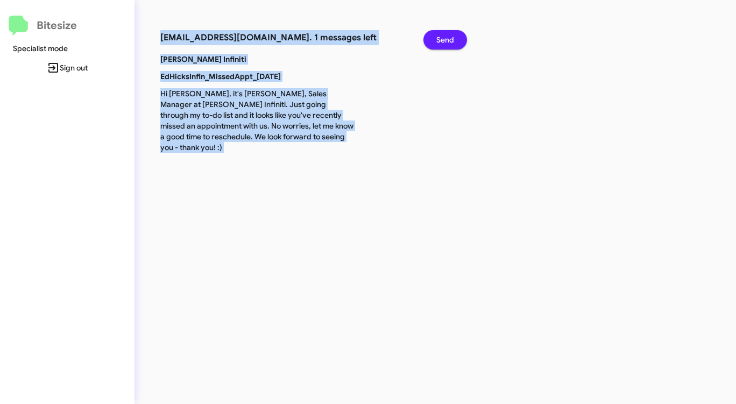
click at [440, 34] on span "Send" at bounding box center [445, 39] width 18 height 19
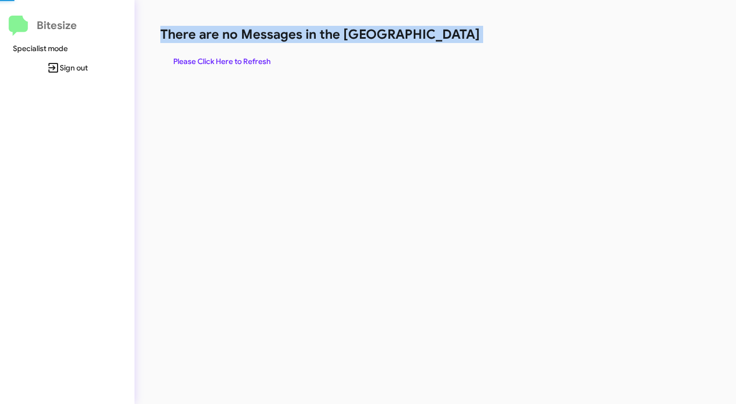
click at [440, 34] on h1 "There are no Messages in the [GEOGRAPHIC_DATA]" at bounding box center [385, 34] width 450 height 17
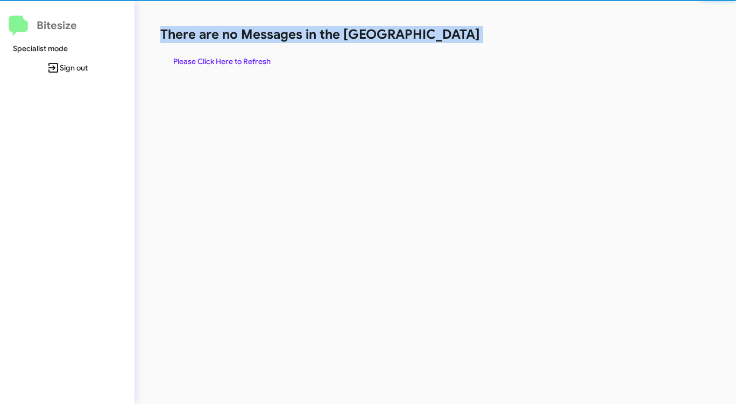
click at [439, 34] on h1 "There are no Messages in the [GEOGRAPHIC_DATA]" at bounding box center [385, 34] width 450 height 17
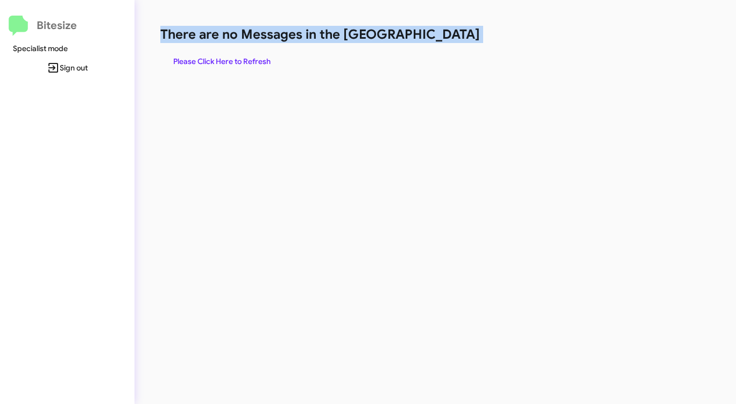
click at [437, 34] on h1 "There are no Messages in the [GEOGRAPHIC_DATA]" at bounding box center [385, 34] width 450 height 17
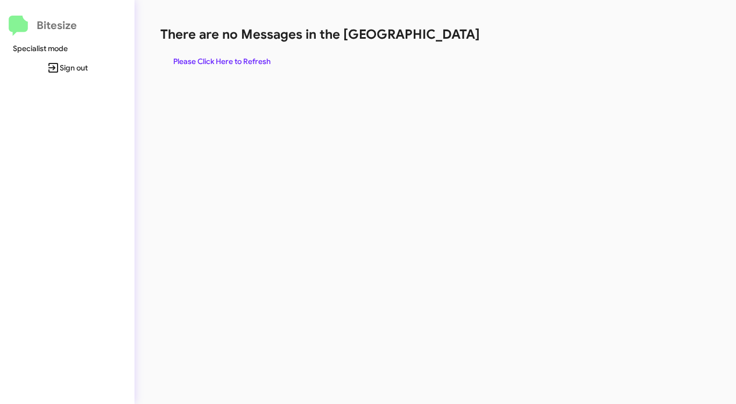
click at [436, 34] on h1 "There are no Messages in the [GEOGRAPHIC_DATA]" at bounding box center [385, 34] width 450 height 17
click at [229, 59] on span "Please Click Here to Refresh" at bounding box center [221, 61] width 97 height 19
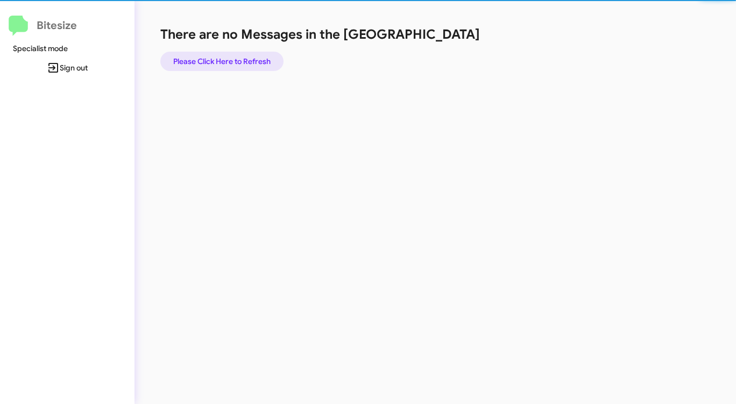
click at [229, 59] on span "Please Click Here to Refresh" at bounding box center [221, 61] width 97 height 19
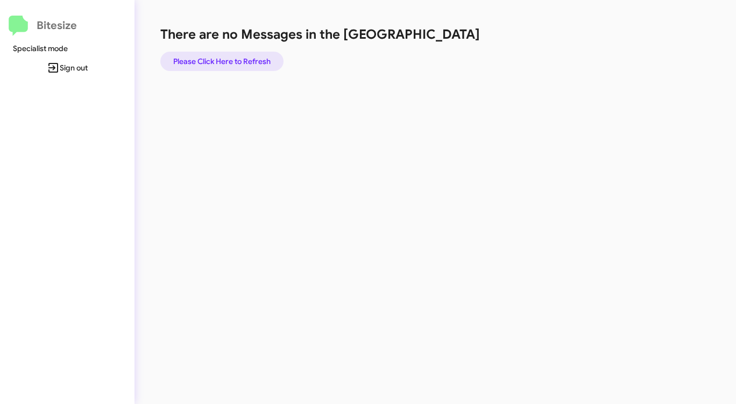
click at [229, 59] on span "Please Click Here to Refresh" at bounding box center [221, 61] width 97 height 19
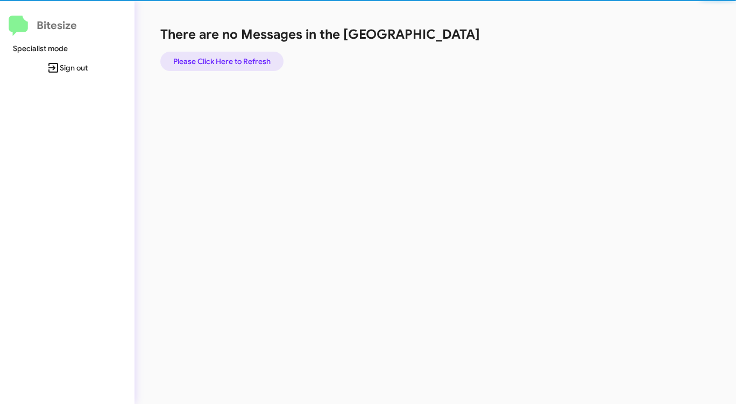
click at [229, 59] on span "Please Click Here to Refresh" at bounding box center [221, 61] width 97 height 19
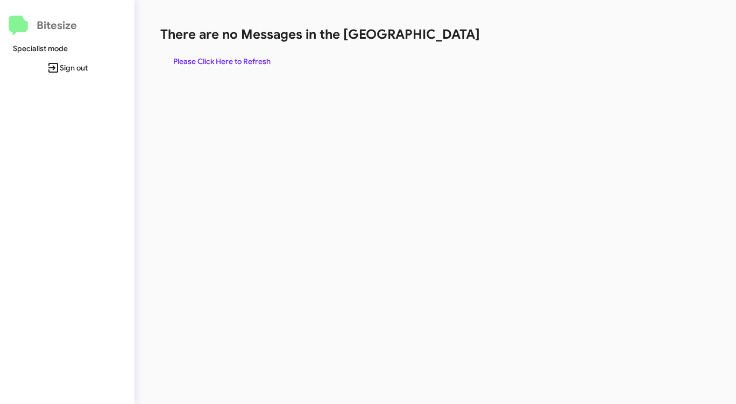
click at [229, 59] on span "Please Click Here to Refresh" at bounding box center [221, 61] width 97 height 19
click at [228, 59] on span "Please Click Here to Refresh" at bounding box center [221, 61] width 97 height 19
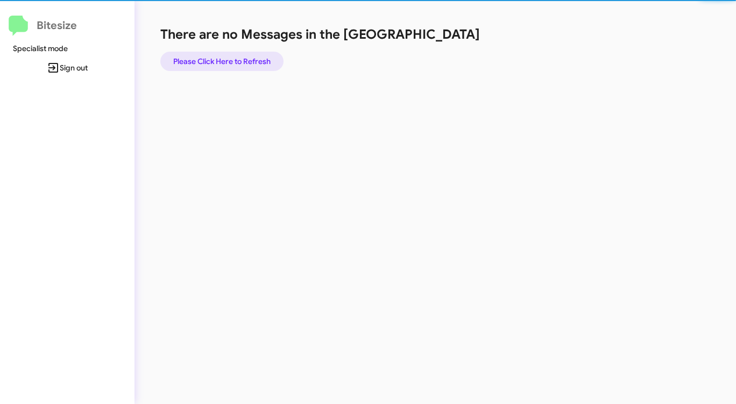
click at [228, 59] on span "Please Click Here to Refresh" at bounding box center [221, 61] width 97 height 19
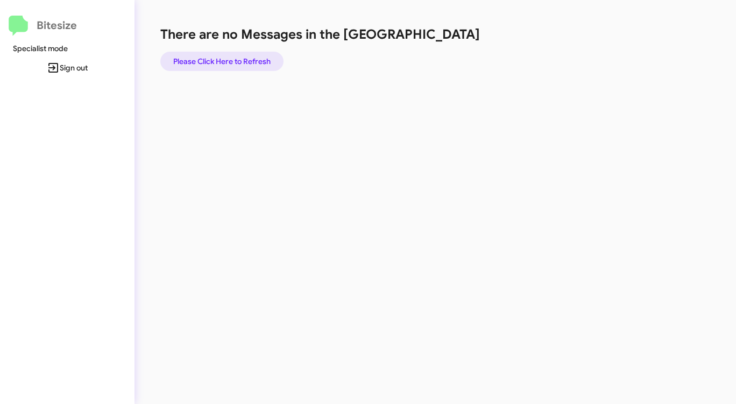
click at [235, 58] on span "Please Click Here to Refresh" at bounding box center [221, 61] width 97 height 19
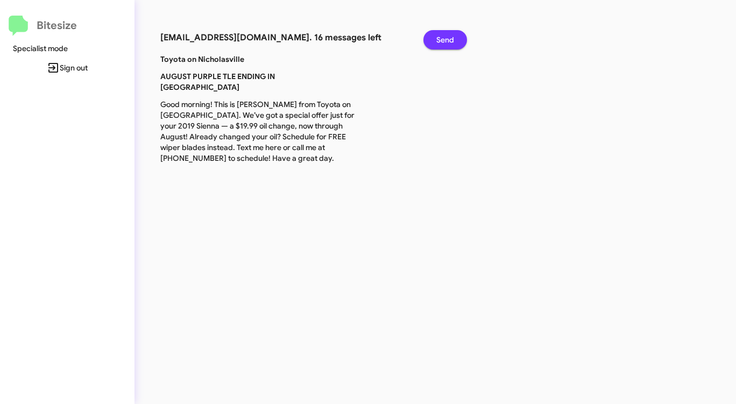
click at [440, 34] on span "Send" at bounding box center [445, 39] width 18 height 19
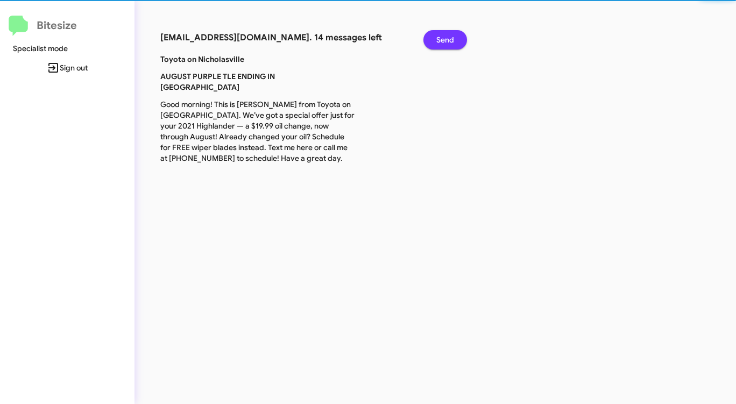
click at [440, 34] on span "Send" at bounding box center [445, 39] width 18 height 19
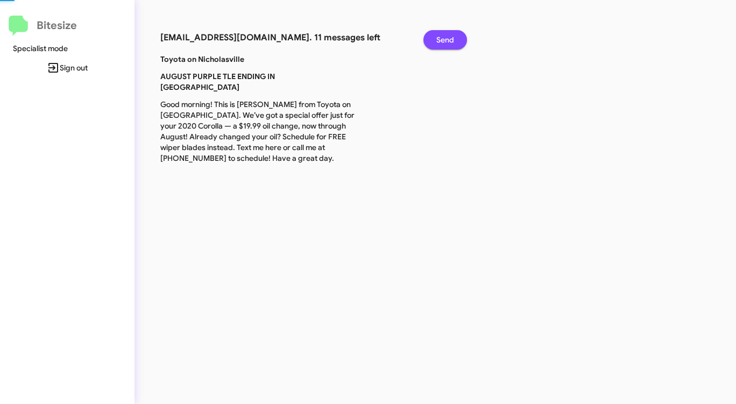
click at [440, 34] on span "Send" at bounding box center [445, 39] width 18 height 19
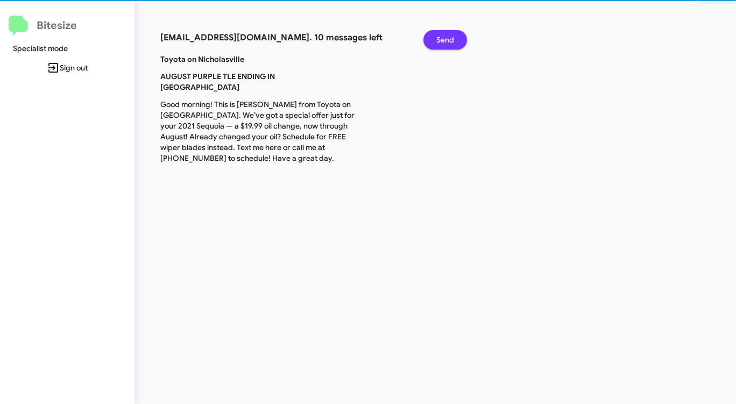
click at [440, 34] on span "Send" at bounding box center [445, 39] width 18 height 19
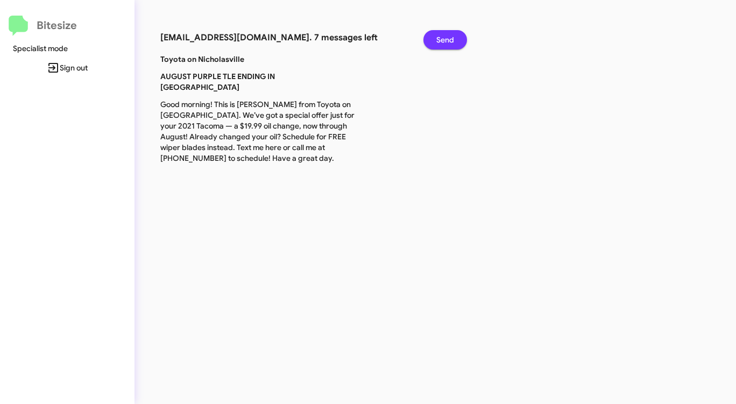
click at [440, 34] on span "Send" at bounding box center [445, 39] width 18 height 19
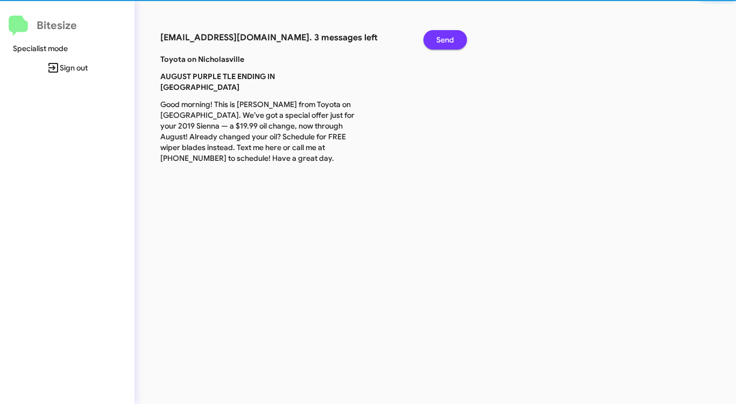
click at [440, 34] on span "Send" at bounding box center [445, 39] width 18 height 19
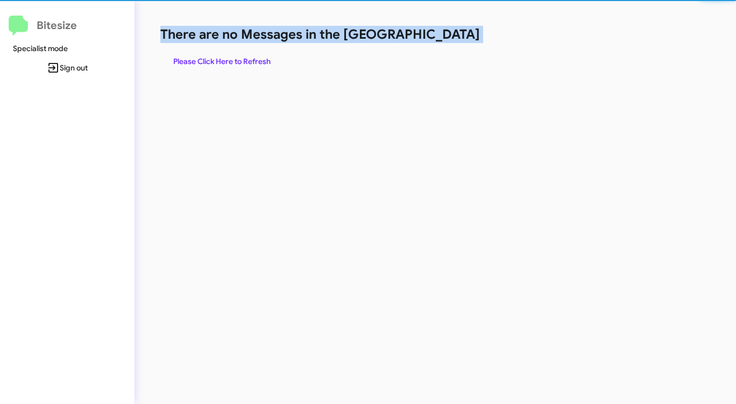
click at [440, 34] on h1 "There are no Messages in the [GEOGRAPHIC_DATA]" at bounding box center [385, 34] width 450 height 17
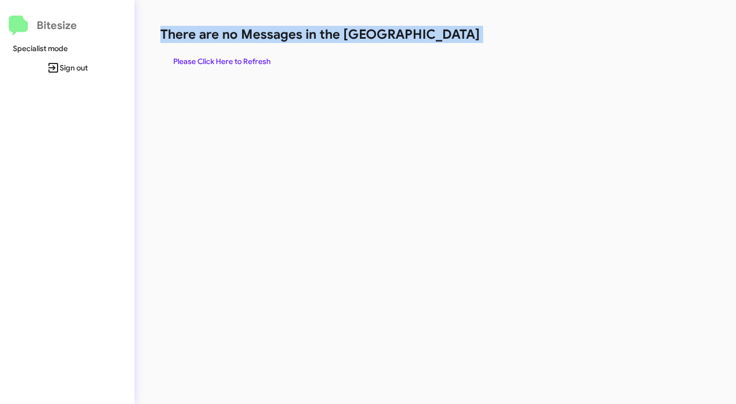
click at [440, 34] on h1 "There are no Messages in the [GEOGRAPHIC_DATA]" at bounding box center [385, 34] width 450 height 17
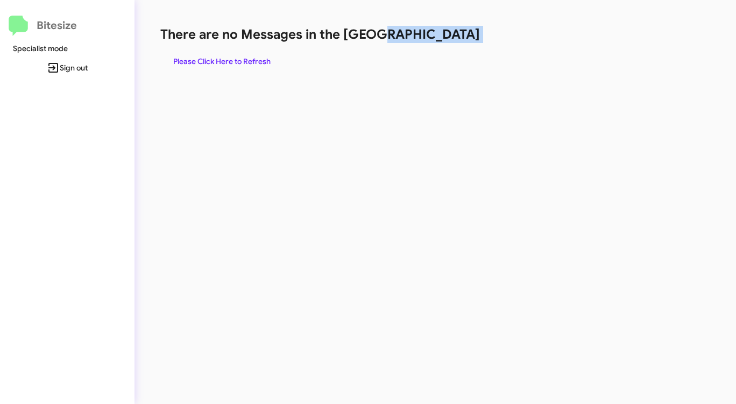
click at [440, 34] on h1 "There are no Messages in the [GEOGRAPHIC_DATA]" at bounding box center [385, 34] width 450 height 17
click at [226, 55] on span "Please Click Here to Refresh" at bounding box center [221, 61] width 97 height 19
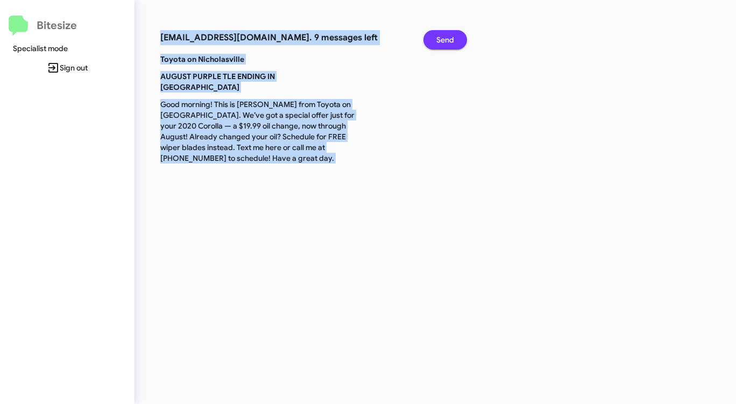
click at [449, 37] on span "Send" at bounding box center [445, 39] width 18 height 19
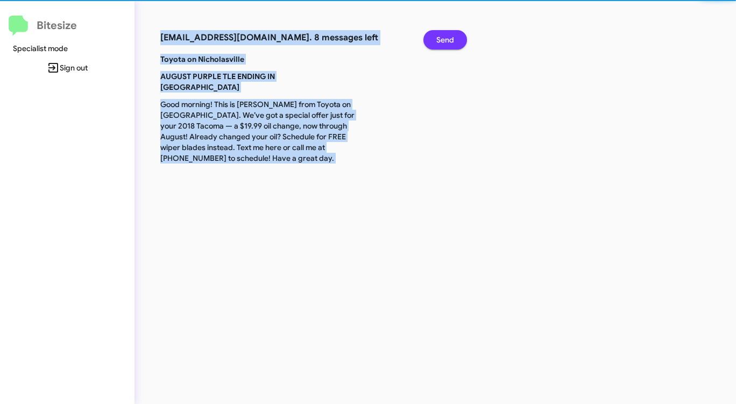
click at [449, 37] on span "Send" at bounding box center [445, 39] width 18 height 19
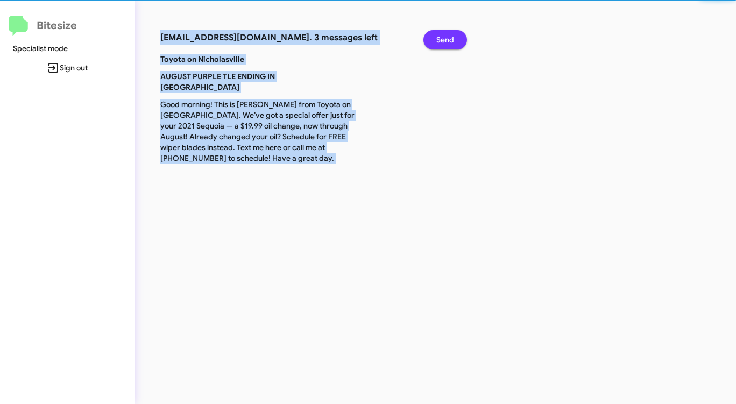
click at [449, 37] on span "Send" at bounding box center [445, 39] width 18 height 19
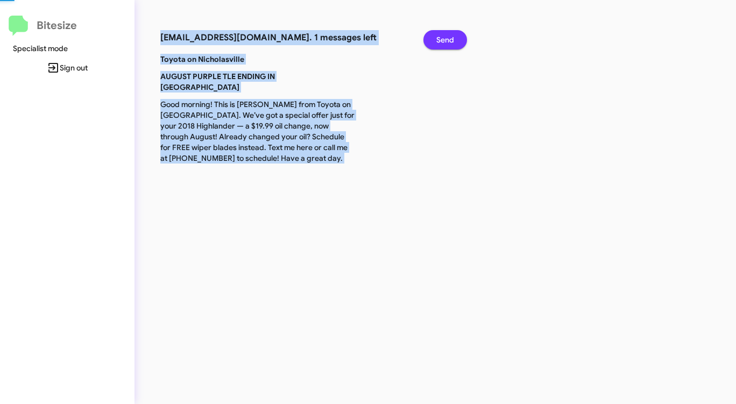
click at [449, 37] on span "Send" at bounding box center [445, 39] width 18 height 19
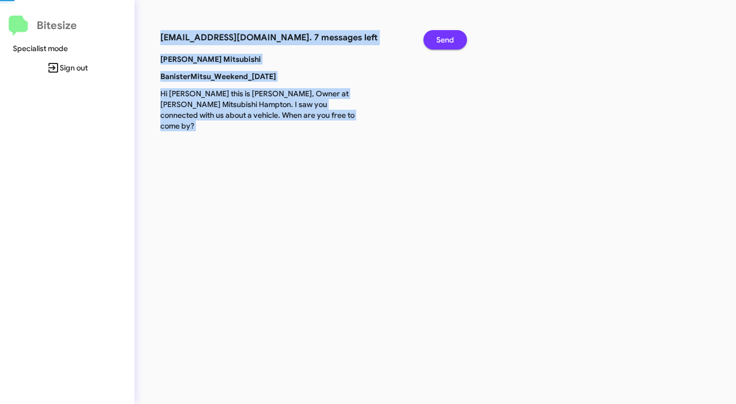
click at [449, 37] on span "Send" at bounding box center [445, 39] width 18 height 19
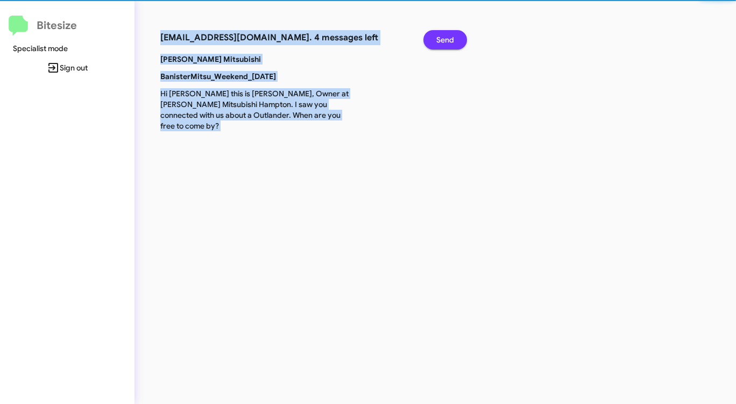
click at [449, 37] on span "Send" at bounding box center [445, 39] width 18 height 19
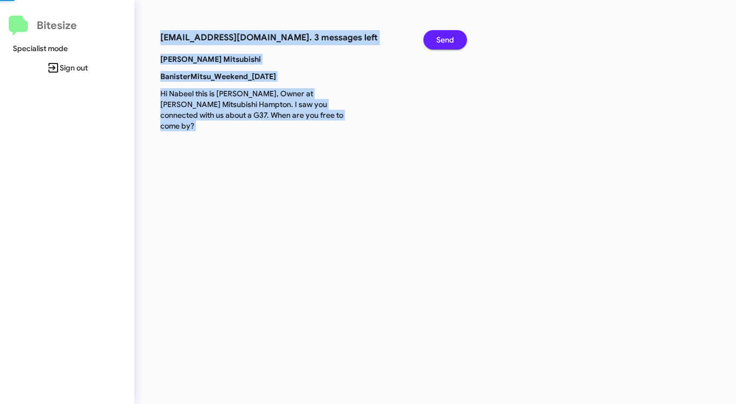
click at [449, 37] on span "Send" at bounding box center [445, 39] width 18 height 19
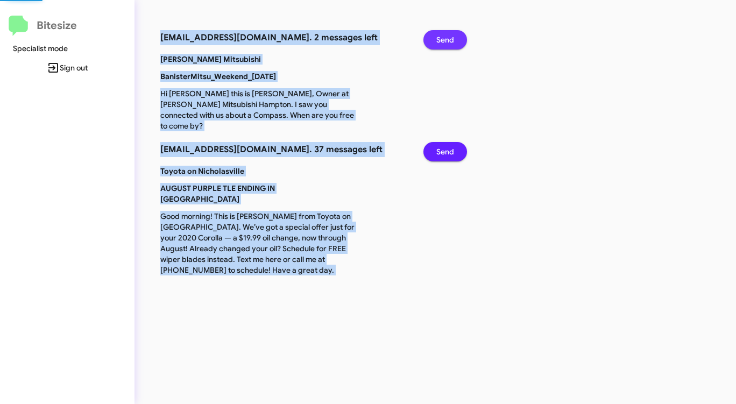
click at [449, 37] on span "Send" at bounding box center [445, 39] width 18 height 19
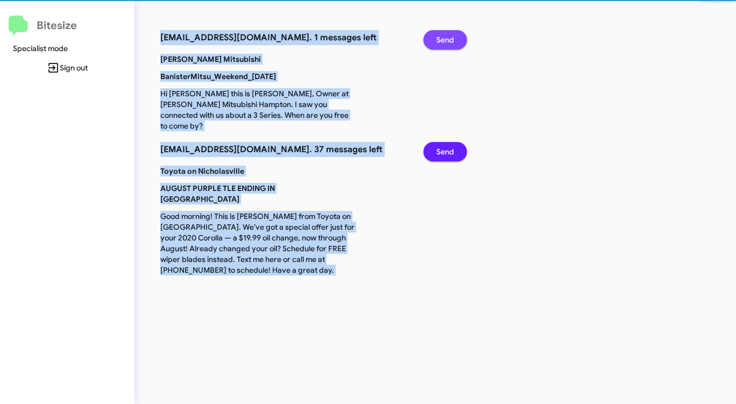
click at [449, 37] on span "Send" at bounding box center [445, 39] width 18 height 19
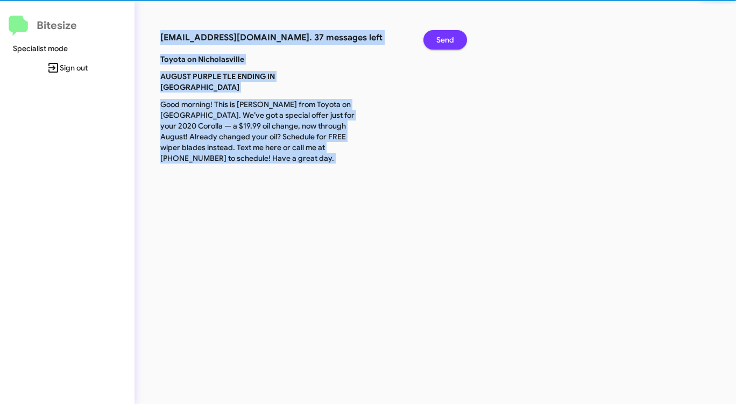
click at [449, 37] on span "Send" at bounding box center [445, 39] width 18 height 19
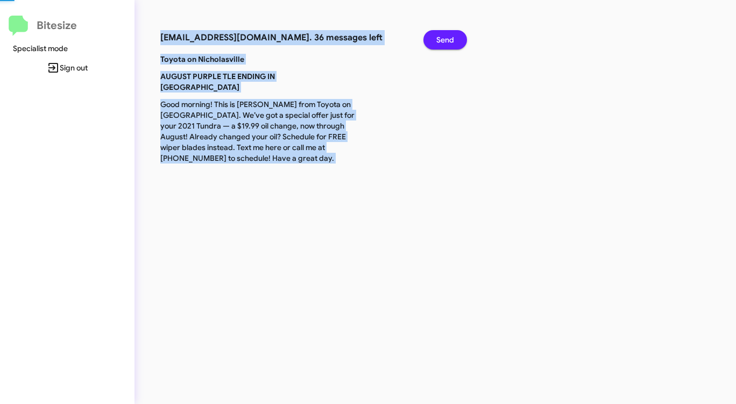
click at [449, 37] on span "Send" at bounding box center [445, 39] width 18 height 19
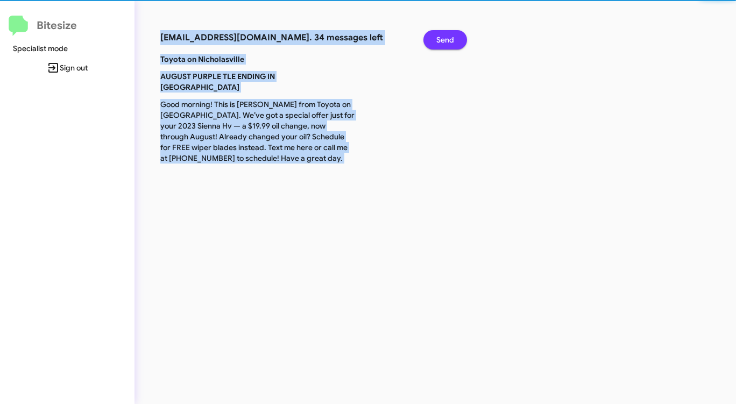
click at [449, 37] on span "Send" at bounding box center [445, 39] width 18 height 19
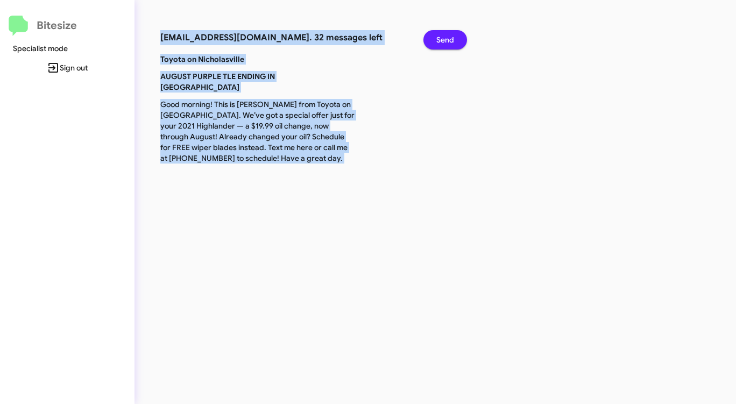
click at [449, 37] on span "Send" at bounding box center [445, 39] width 18 height 19
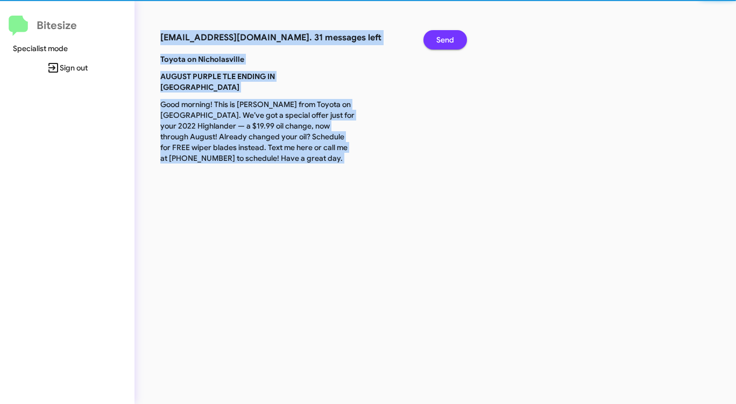
click at [449, 37] on span "Send" at bounding box center [445, 39] width 18 height 19
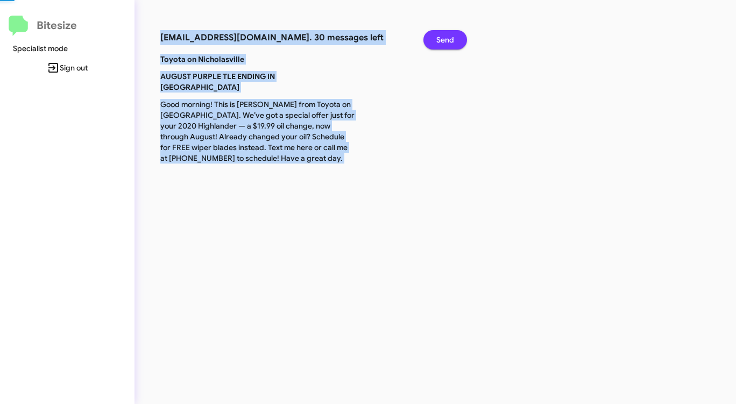
click at [449, 37] on span "Send" at bounding box center [445, 39] width 18 height 19
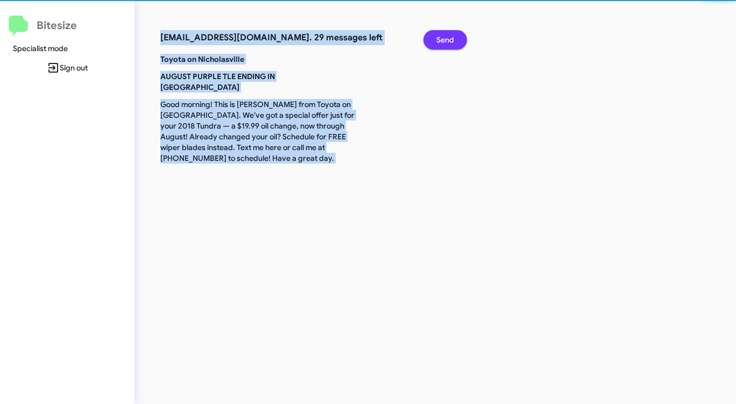
click at [448, 37] on span "Send" at bounding box center [445, 39] width 18 height 19
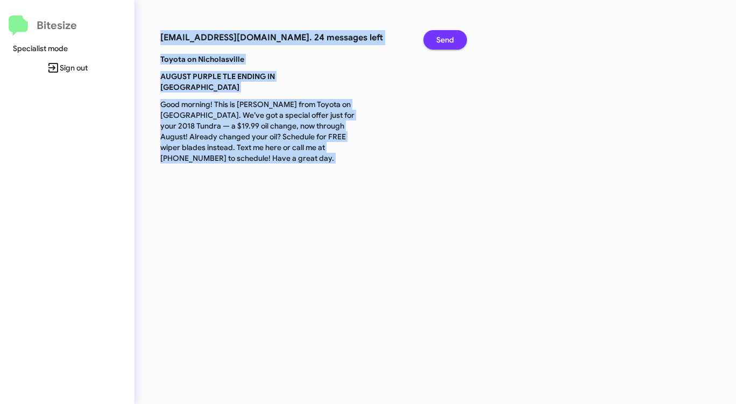
click at [448, 37] on span "Send" at bounding box center [445, 39] width 18 height 19
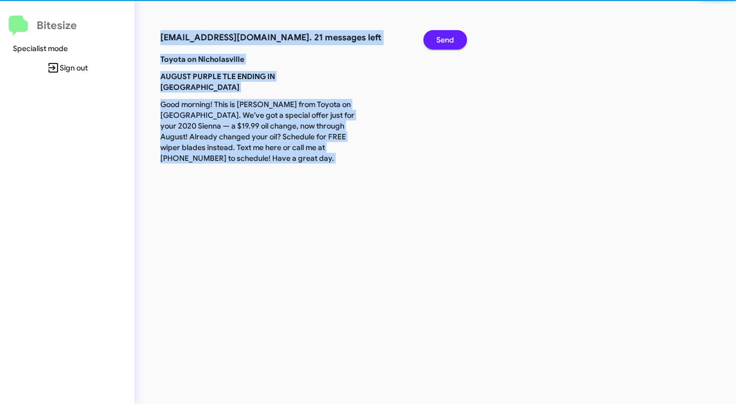
click at [448, 37] on span "Send" at bounding box center [445, 39] width 18 height 19
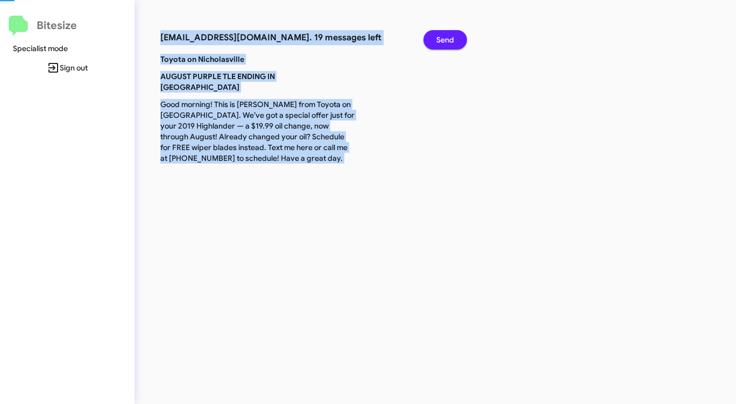
click at [448, 37] on span "Send" at bounding box center [445, 39] width 18 height 19
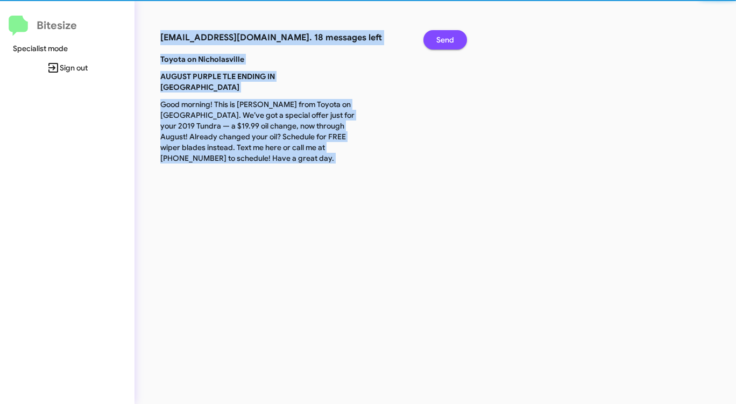
click at [448, 37] on span "Send" at bounding box center [445, 39] width 18 height 19
click at [447, 37] on span "Send" at bounding box center [445, 39] width 18 height 19
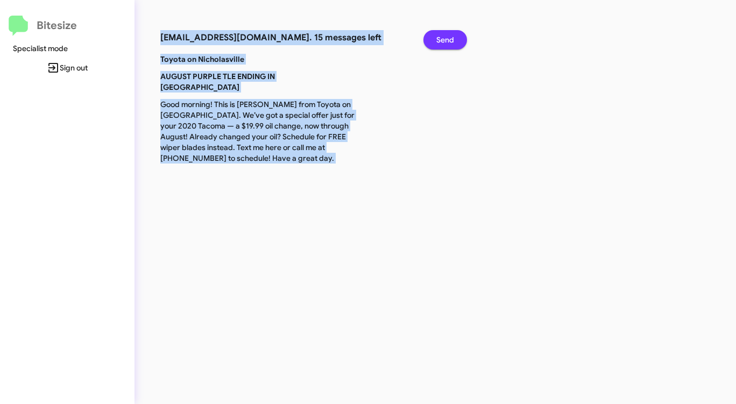
click at [446, 37] on span "Send" at bounding box center [445, 39] width 18 height 19
click at [445, 37] on span "Send" at bounding box center [445, 39] width 18 height 19
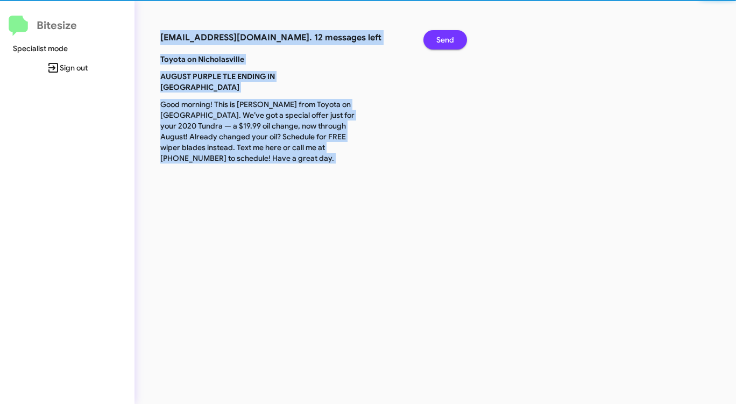
click at [444, 37] on span "Send" at bounding box center [445, 39] width 18 height 19
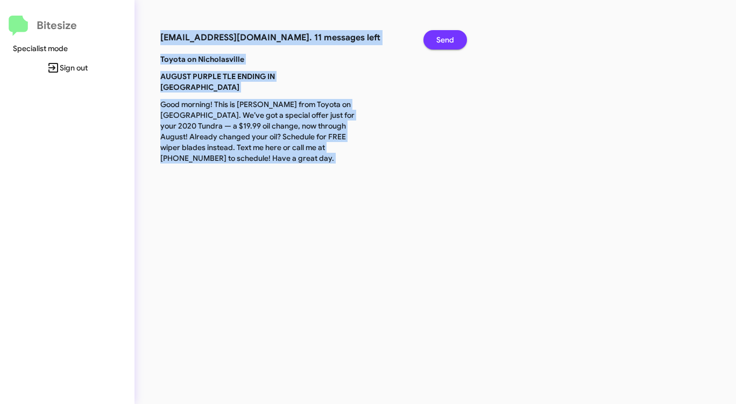
click at [444, 37] on span "Send" at bounding box center [445, 39] width 18 height 19
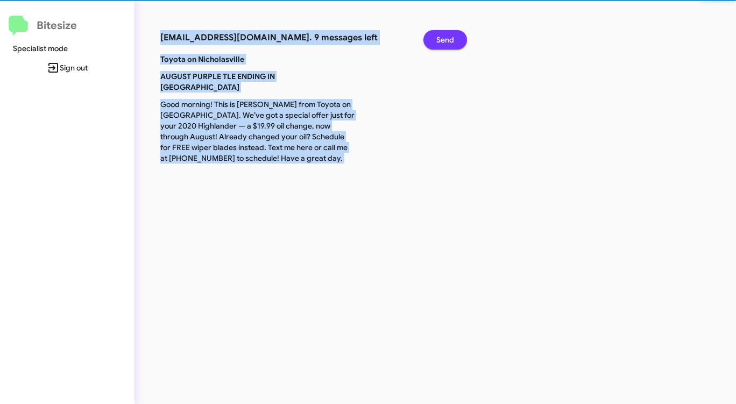
click at [444, 37] on span "Send" at bounding box center [445, 39] width 18 height 19
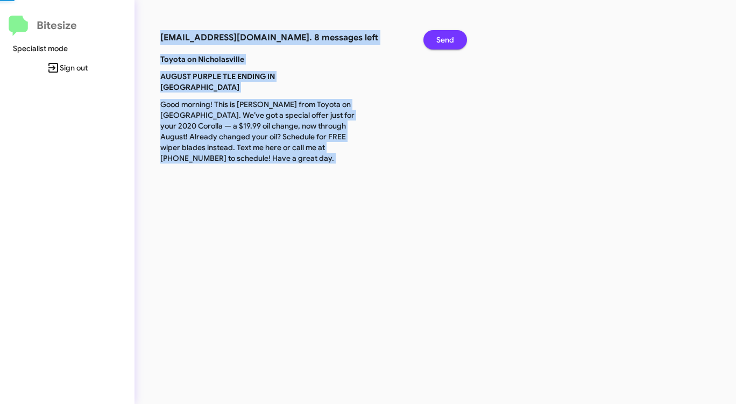
click at [444, 37] on span "Send" at bounding box center [445, 39] width 18 height 19
click at [443, 37] on span "Send" at bounding box center [445, 39] width 18 height 19
click at [441, 37] on span "Send" at bounding box center [445, 39] width 18 height 19
click at [439, 37] on span "Send" at bounding box center [445, 39] width 18 height 19
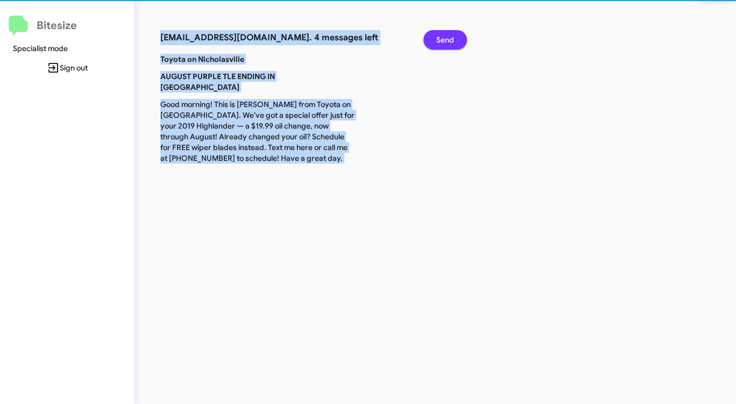
click at [439, 37] on span "Send" at bounding box center [445, 39] width 18 height 19
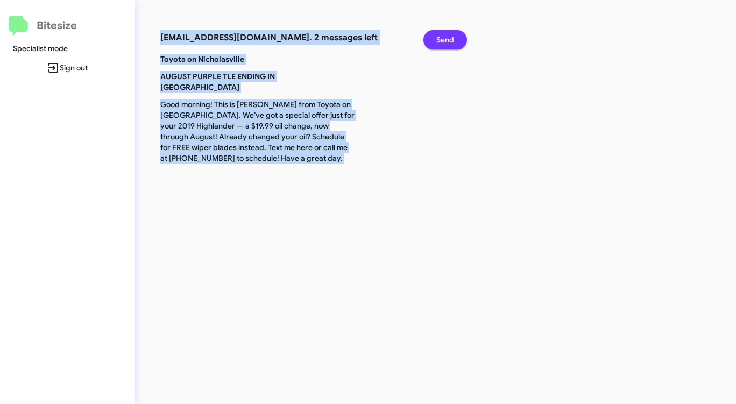
click at [439, 37] on span "Send" at bounding box center [445, 39] width 18 height 19
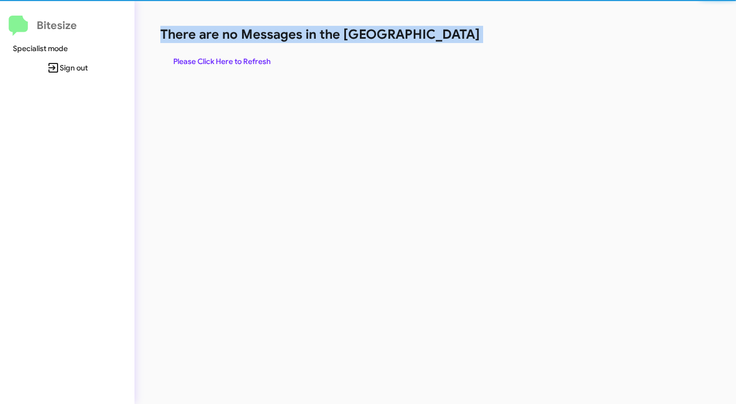
click at [439, 37] on h1 "There are no Messages in the [GEOGRAPHIC_DATA]" at bounding box center [385, 34] width 450 height 17
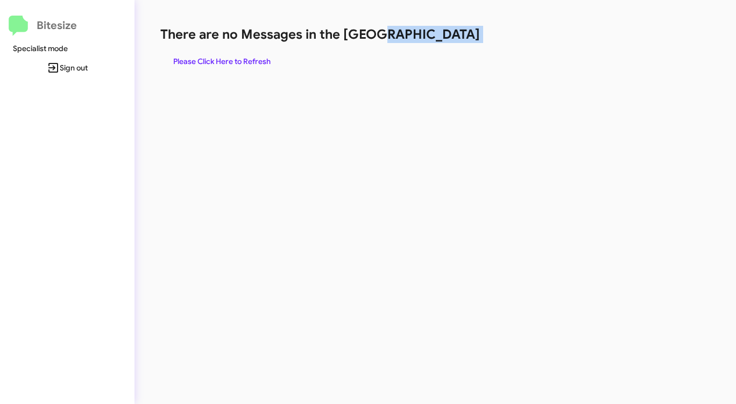
click at [439, 37] on h1 "There are no Messages in the [GEOGRAPHIC_DATA]" at bounding box center [385, 34] width 450 height 17
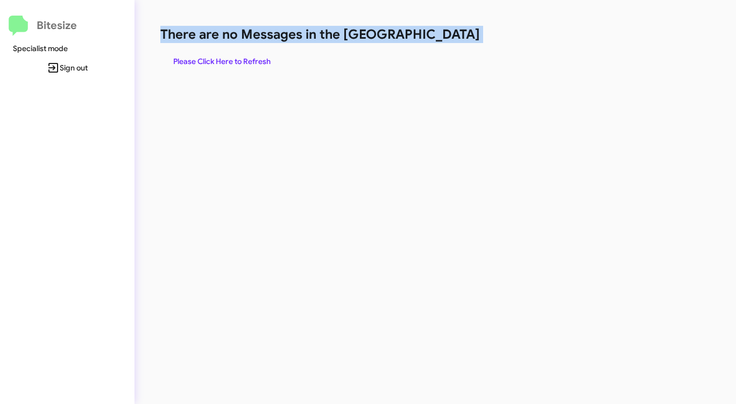
click at [438, 37] on h1 "There are no Messages in the [GEOGRAPHIC_DATA]" at bounding box center [385, 34] width 450 height 17
click at [214, 52] on span "Please Click Here to Refresh" at bounding box center [221, 61] width 97 height 19
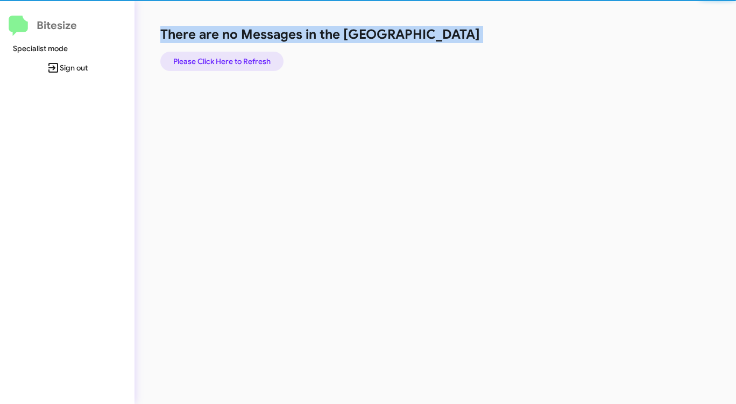
click at [219, 56] on span "Please Click Here to Refresh" at bounding box center [221, 61] width 97 height 19
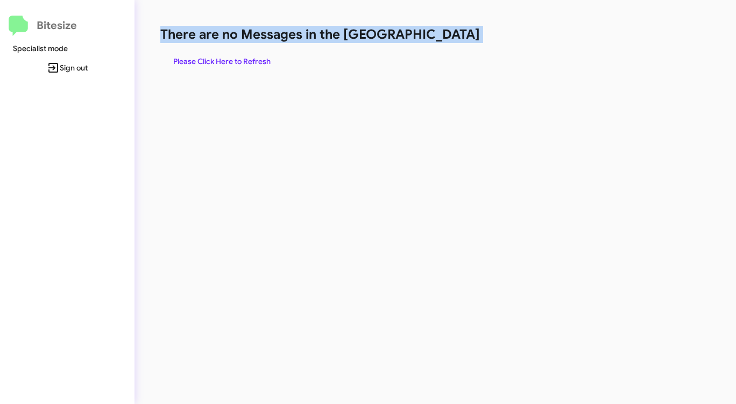
click at [219, 56] on span "Please Click Here to Refresh" at bounding box center [221, 61] width 97 height 19
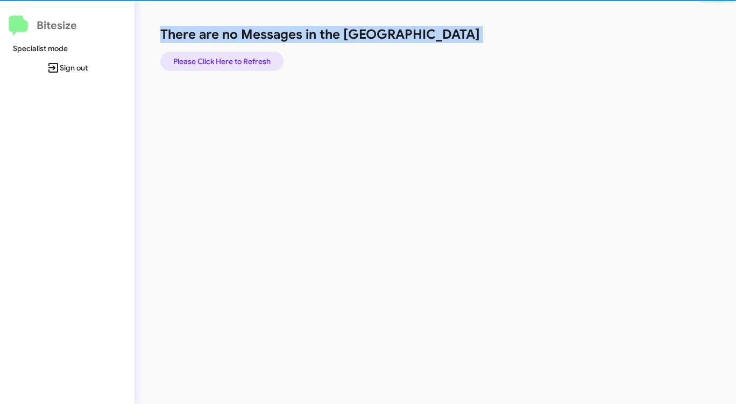
click at [219, 56] on span "Please Click Here to Refresh" at bounding box center [221, 61] width 97 height 19
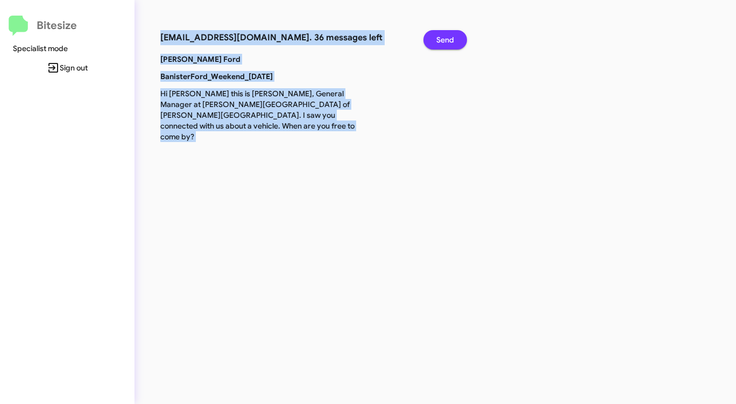
click at [444, 41] on span "Send" at bounding box center [445, 39] width 18 height 19
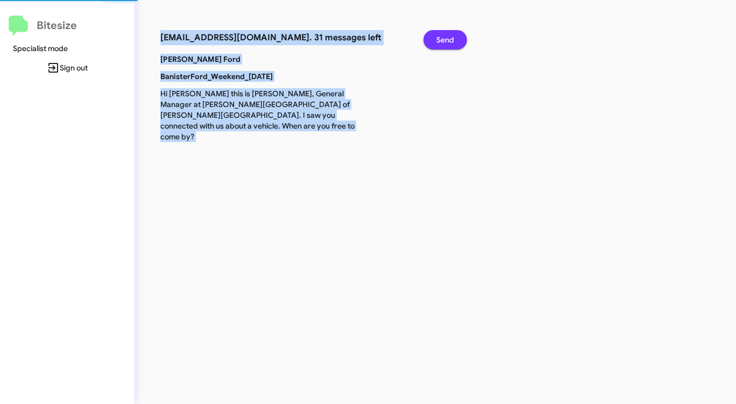
click at [444, 41] on span "Send" at bounding box center [445, 39] width 18 height 19
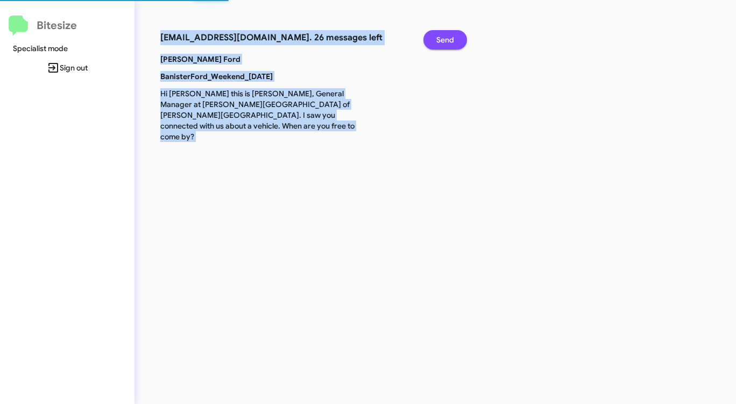
click at [444, 41] on span "Send" at bounding box center [445, 39] width 18 height 19
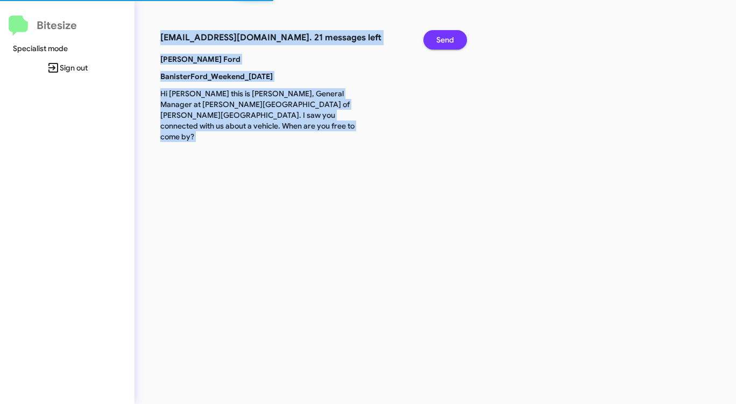
click at [444, 41] on span "Send" at bounding box center [445, 39] width 18 height 19
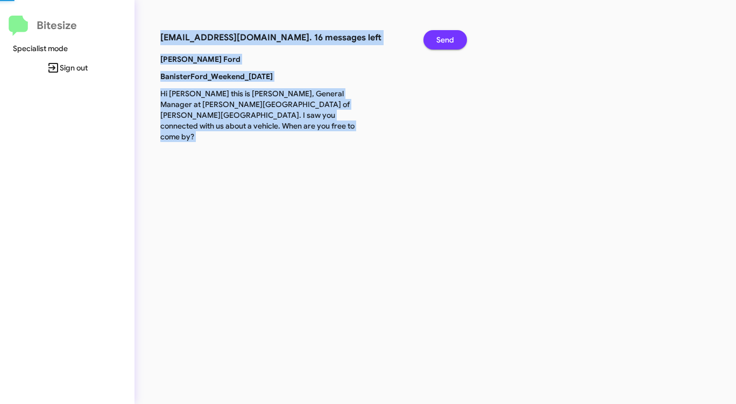
click at [443, 41] on span "Send" at bounding box center [445, 39] width 18 height 19
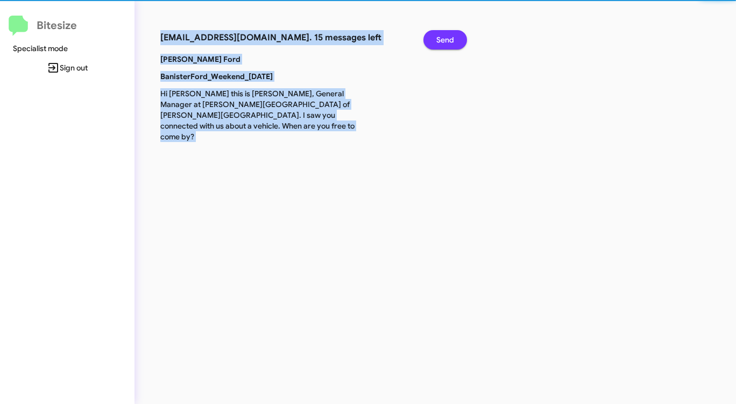
click at [443, 41] on span "Send" at bounding box center [445, 39] width 18 height 19
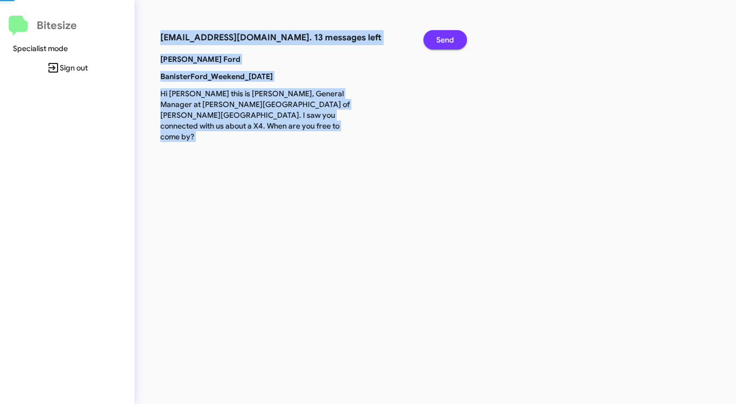
click at [443, 41] on span "Send" at bounding box center [445, 39] width 18 height 19
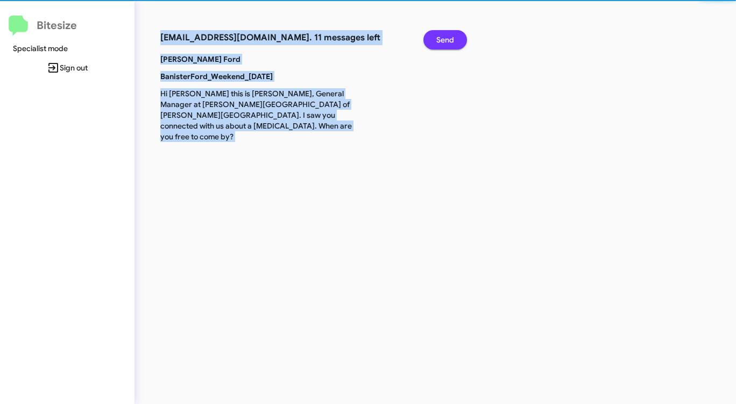
click at [443, 41] on span "Send" at bounding box center [445, 39] width 18 height 19
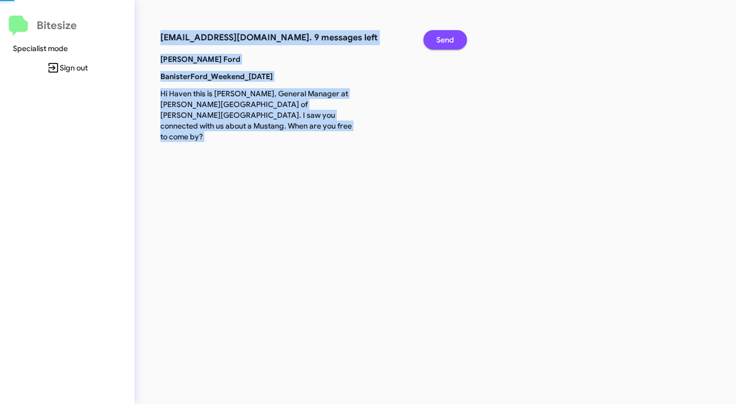
click at [443, 41] on span "Send" at bounding box center [445, 39] width 18 height 19
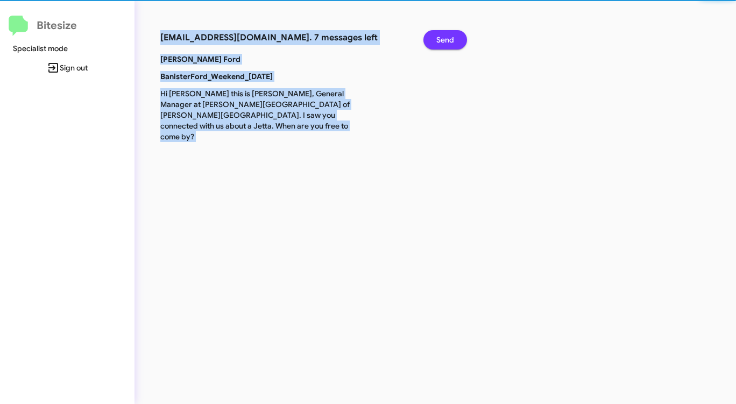
click at [443, 41] on span "Send" at bounding box center [445, 39] width 18 height 19
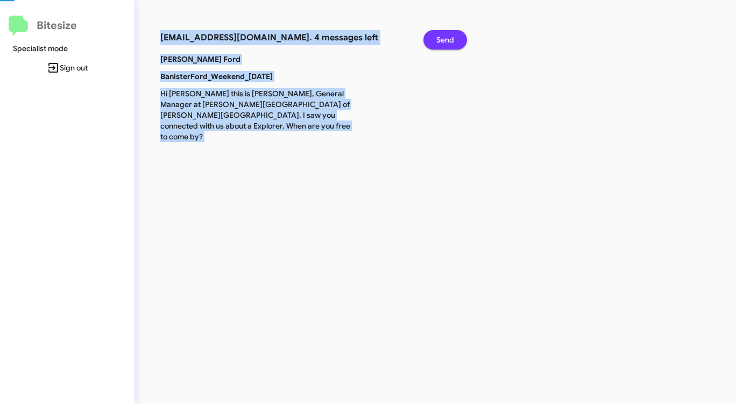
click at [443, 41] on span "Send" at bounding box center [445, 39] width 18 height 19
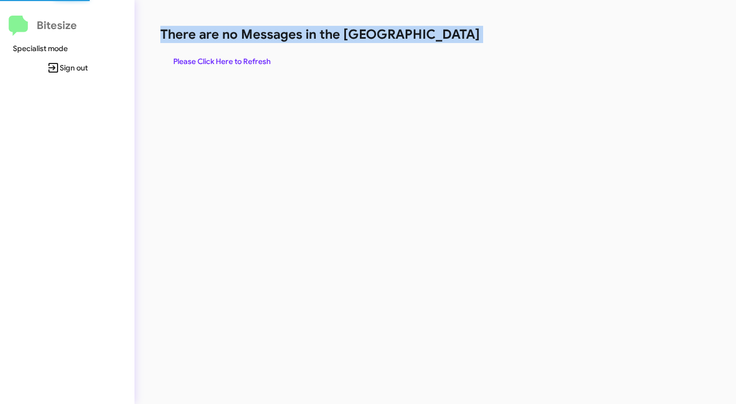
click at [443, 41] on h1 "There are no Messages in the [GEOGRAPHIC_DATA]" at bounding box center [385, 34] width 450 height 17
click at [442, 41] on h1 "There are no Messages in the [GEOGRAPHIC_DATA]" at bounding box center [385, 34] width 450 height 17
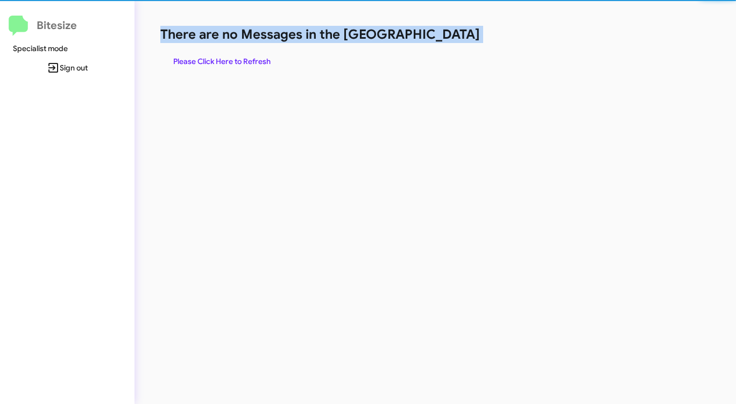
click at [442, 41] on h1 "There are no Messages in the [GEOGRAPHIC_DATA]" at bounding box center [385, 34] width 450 height 17
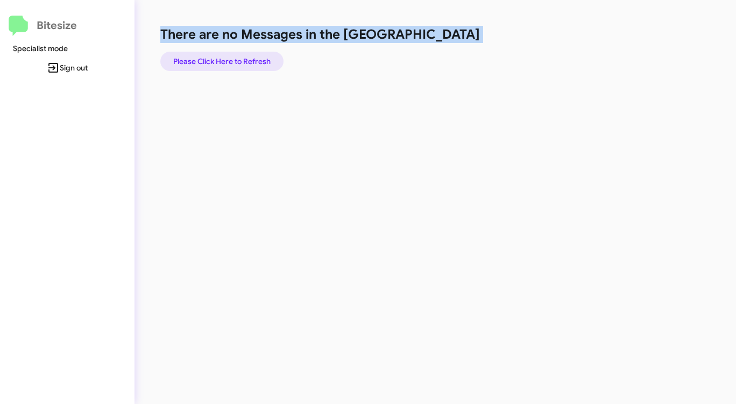
click at [267, 64] on span "Please Click Here to Refresh" at bounding box center [221, 61] width 97 height 19
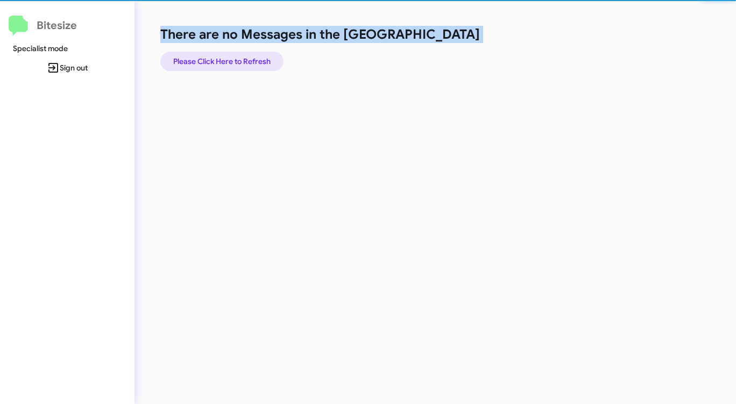
click at [267, 64] on span "Please Click Here to Refresh" at bounding box center [221, 61] width 97 height 19
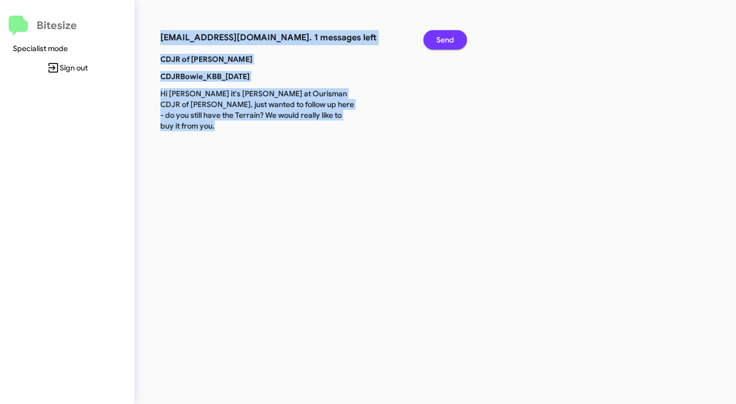
click at [449, 39] on span "Send" at bounding box center [445, 39] width 18 height 19
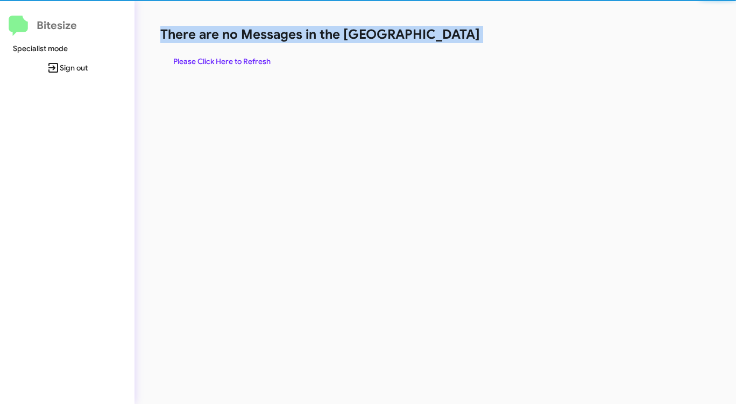
click at [449, 39] on h1 "There are no Messages in the [GEOGRAPHIC_DATA]" at bounding box center [385, 34] width 450 height 17
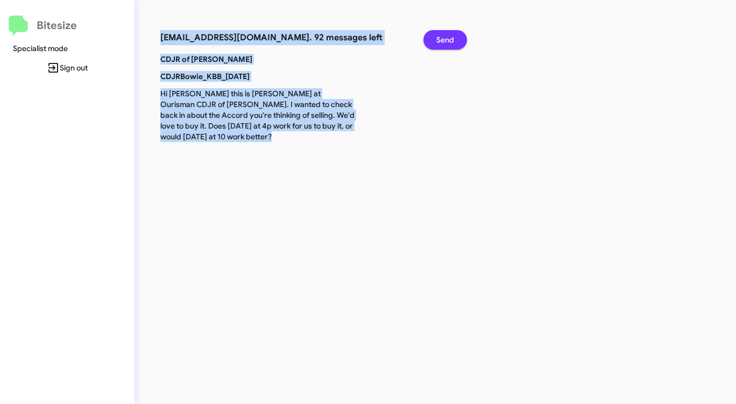
click at [449, 39] on span "Send" at bounding box center [445, 39] width 18 height 19
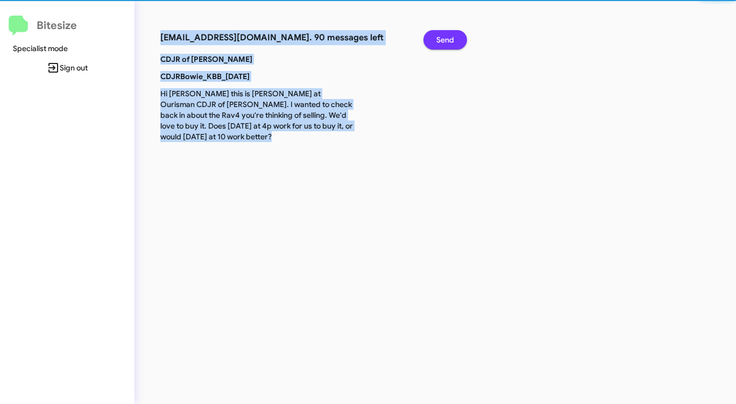
click at [449, 39] on span "Send" at bounding box center [445, 39] width 18 height 19
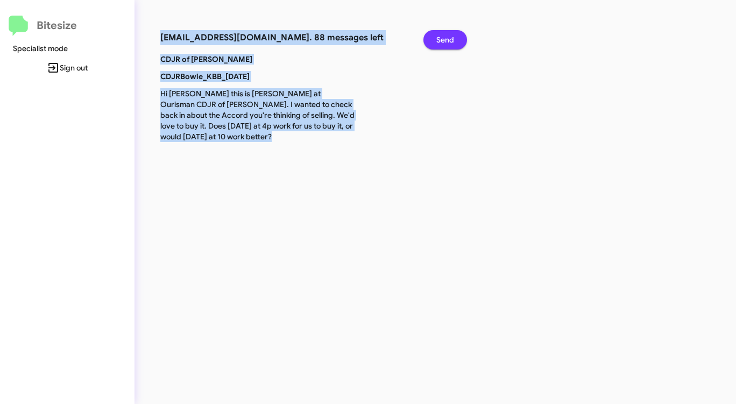
click at [449, 39] on span "Send" at bounding box center [445, 39] width 18 height 19
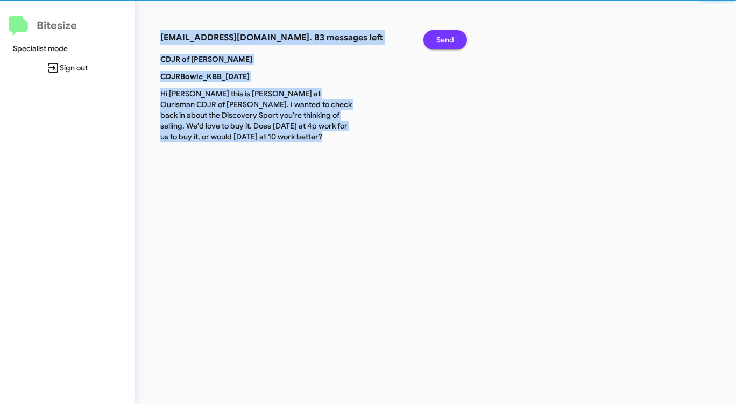
click at [449, 39] on span "Send" at bounding box center [445, 39] width 18 height 19
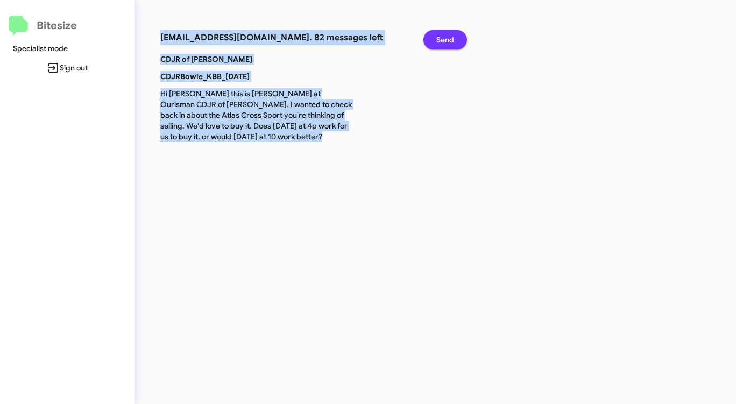
click at [449, 39] on span "Send" at bounding box center [445, 39] width 18 height 19
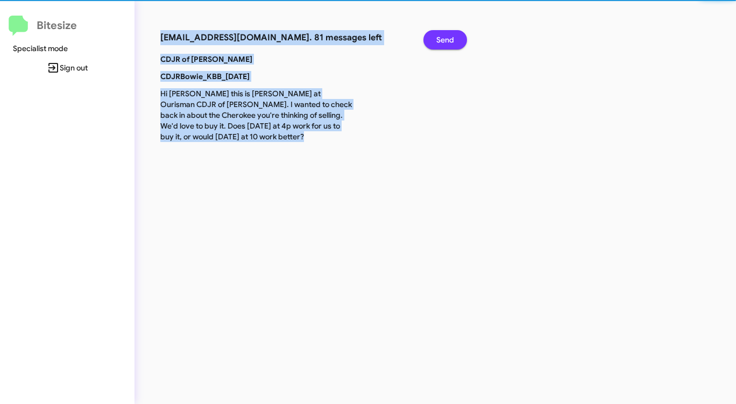
click at [449, 39] on span "Send" at bounding box center [445, 39] width 18 height 19
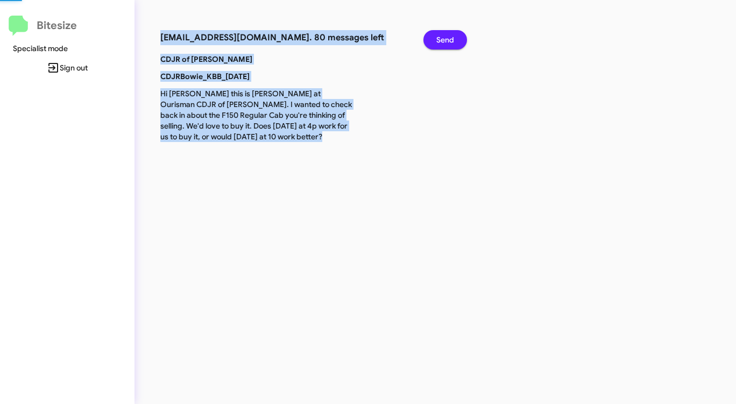
click at [449, 39] on span "Send" at bounding box center [445, 39] width 18 height 19
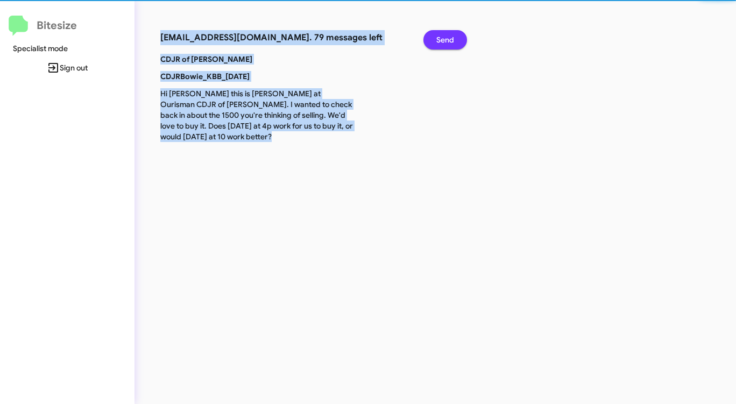
click at [449, 39] on span "Send" at bounding box center [445, 39] width 18 height 19
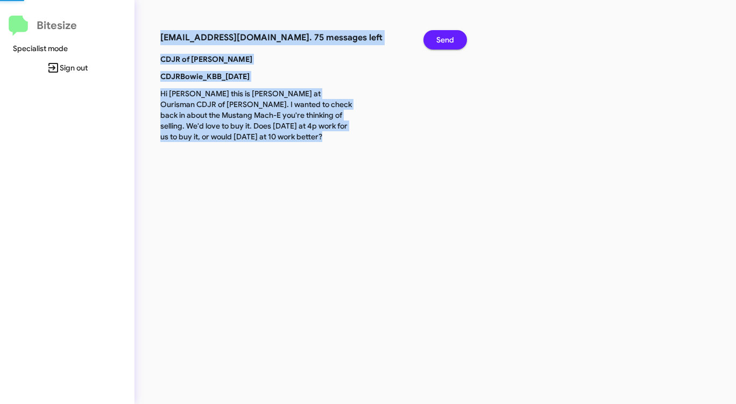
click at [449, 39] on span "Send" at bounding box center [445, 39] width 18 height 19
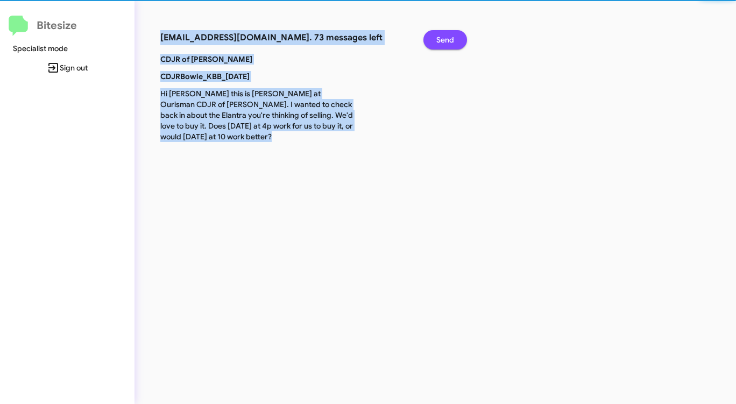
click at [449, 39] on span "Send" at bounding box center [445, 39] width 18 height 19
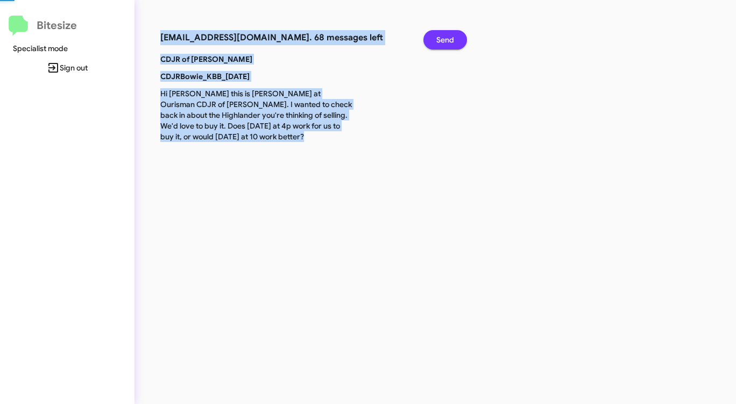
click at [449, 39] on span "Send" at bounding box center [445, 39] width 18 height 19
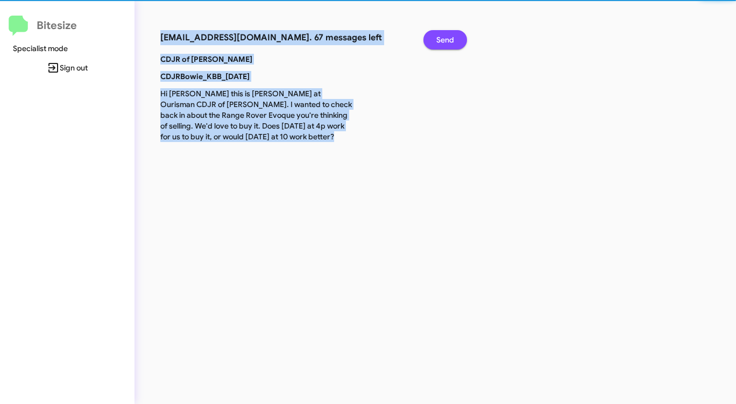
click at [449, 39] on span "Send" at bounding box center [445, 39] width 18 height 19
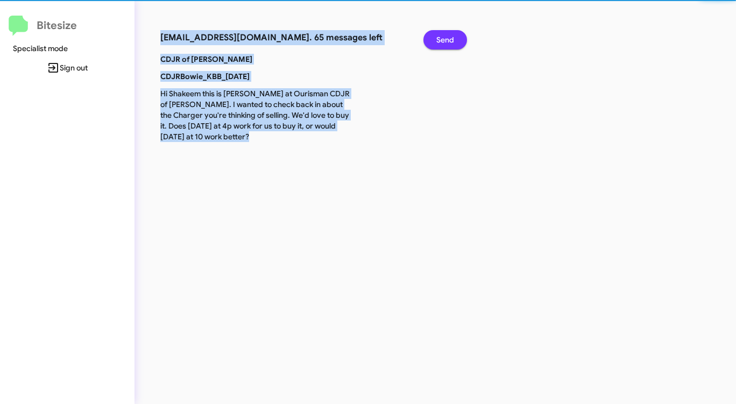
click at [449, 39] on span "Send" at bounding box center [445, 39] width 18 height 19
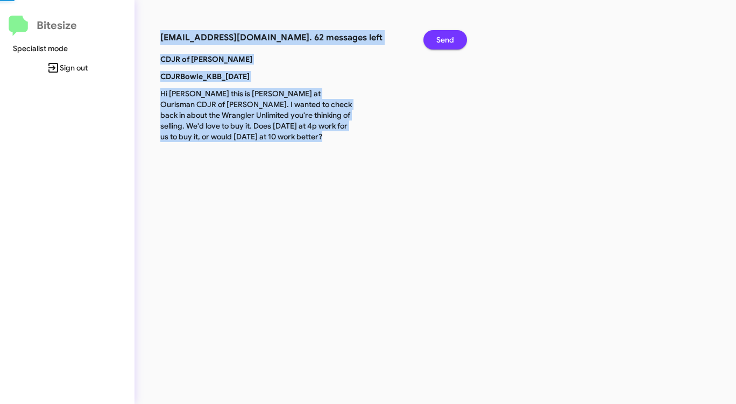
click at [449, 39] on span "Send" at bounding box center [445, 39] width 18 height 19
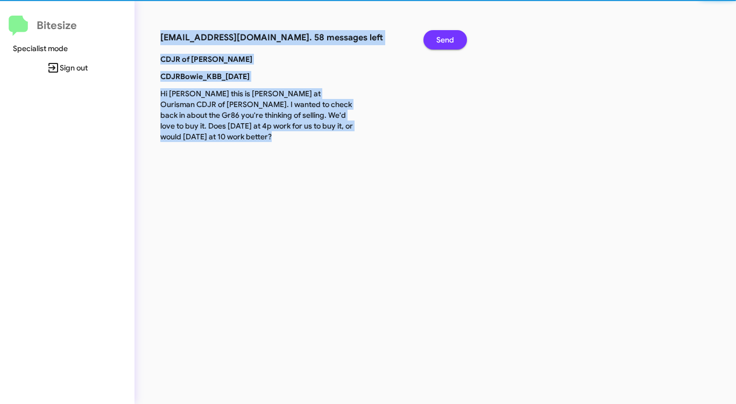
click at [449, 39] on span "Send" at bounding box center [445, 39] width 18 height 19
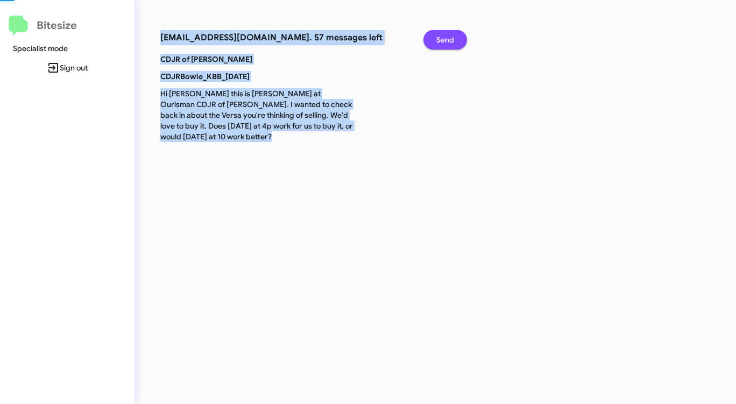
click at [449, 39] on span "Send" at bounding box center [445, 39] width 18 height 19
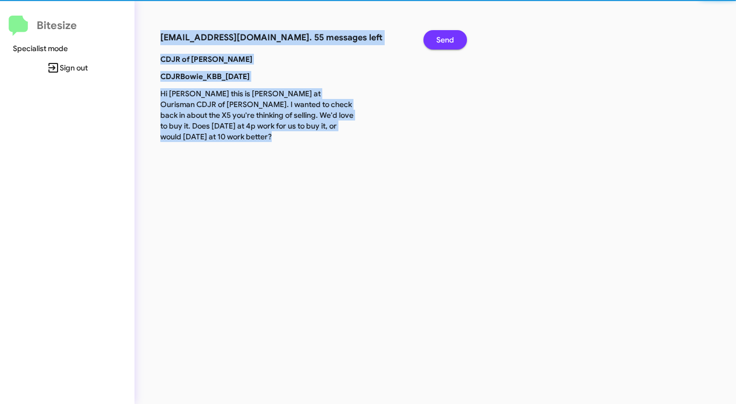
click at [449, 39] on span "Send" at bounding box center [445, 39] width 18 height 19
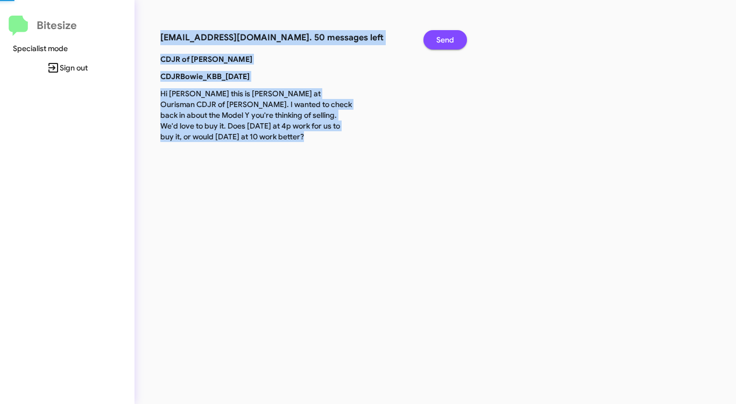
click at [448, 39] on span "Send" at bounding box center [445, 39] width 18 height 19
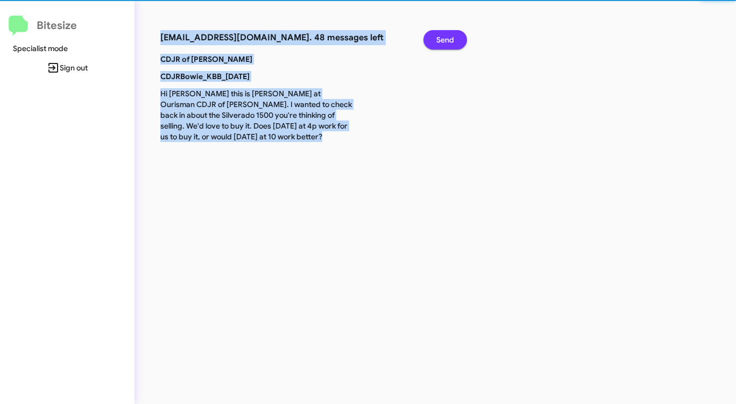
click at [448, 39] on span "Send" at bounding box center [445, 39] width 18 height 19
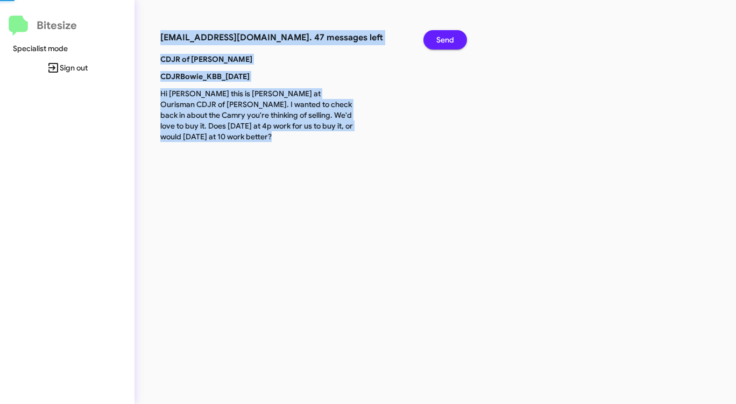
click at [448, 39] on span "Send" at bounding box center [445, 39] width 18 height 19
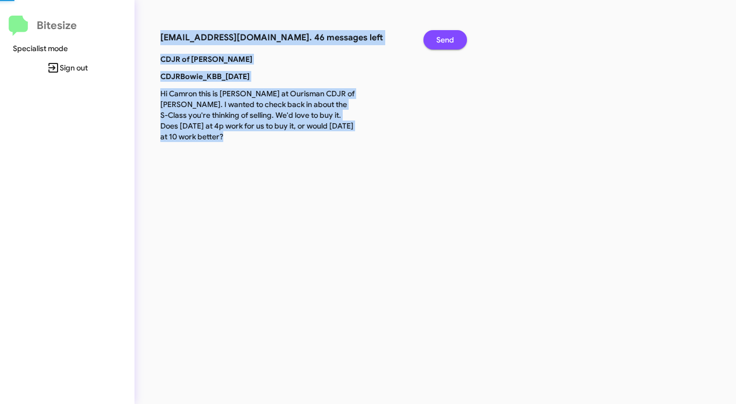
click at [447, 39] on span "Send" at bounding box center [445, 39] width 18 height 19
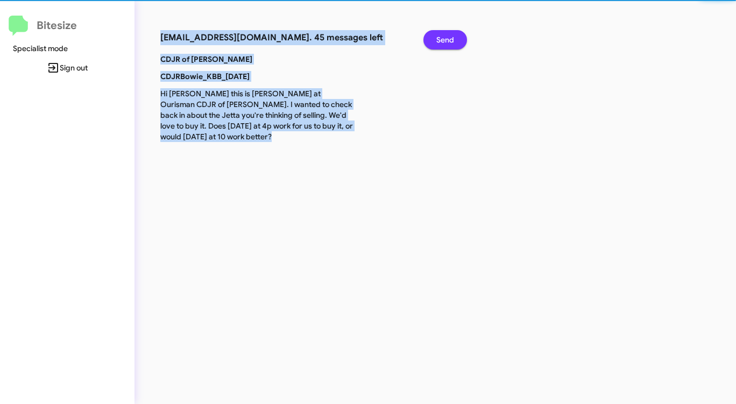
click at [447, 39] on span "Send" at bounding box center [445, 39] width 18 height 19
click at [446, 39] on span "Send" at bounding box center [445, 39] width 18 height 19
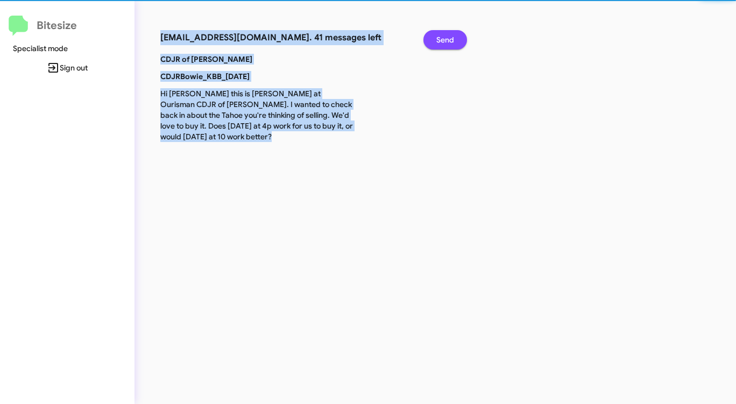
click at [446, 39] on span "Send" at bounding box center [445, 39] width 18 height 19
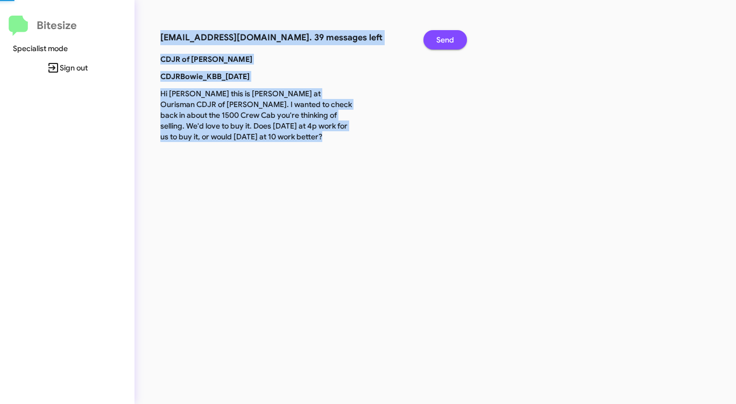
click at [446, 39] on span "Send" at bounding box center [445, 39] width 18 height 19
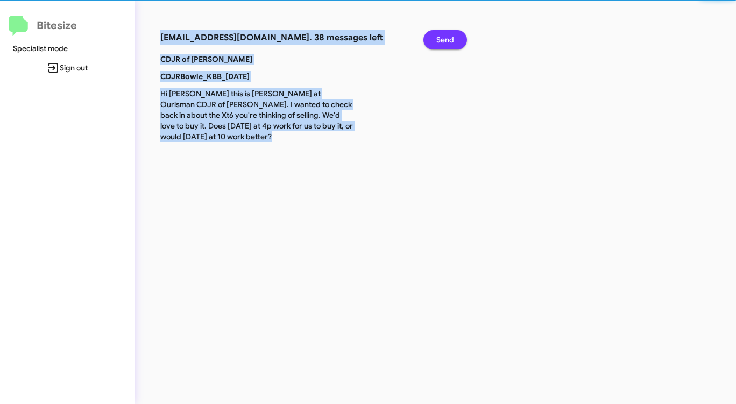
click at [446, 39] on span "Send" at bounding box center [445, 39] width 18 height 19
click at [445, 39] on span "Send" at bounding box center [445, 39] width 18 height 19
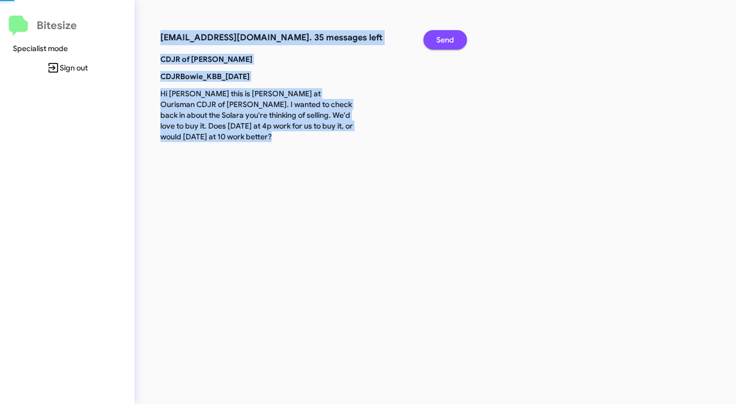
click at [445, 39] on span "Send" at bounding box center [445, 39] width 18 height 19
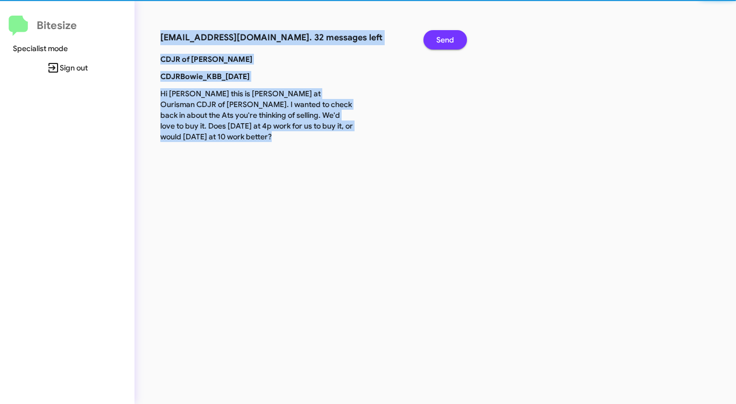
click at [445, 39] on span "Send" at bounding box center [445, 39] width 18 height 19
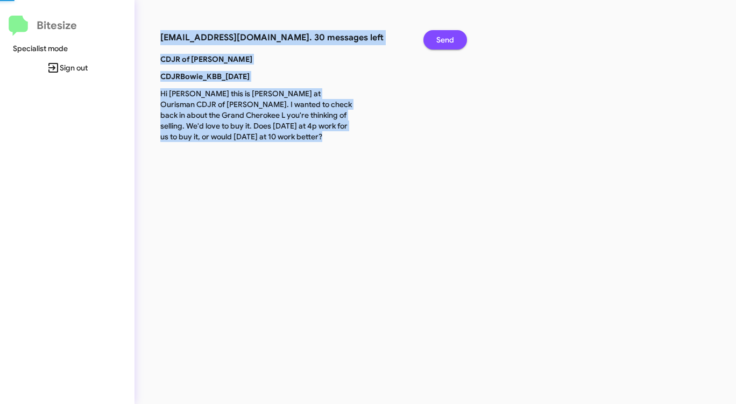
click at [445, 40] on span "Send" at bounding box center [445, 39] width 18 height 19
click at [443, 40] on span "Send" at bounding box center [445, 39] width 18 height 19
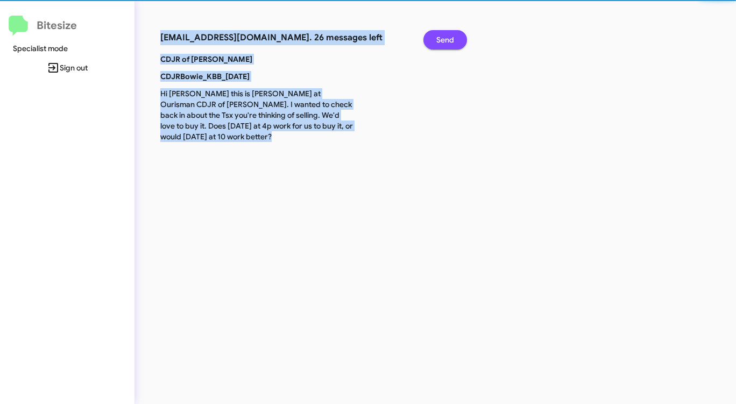
click at [442, 40] on span "Send" at bounding box center [445, 39] width 18 height 19
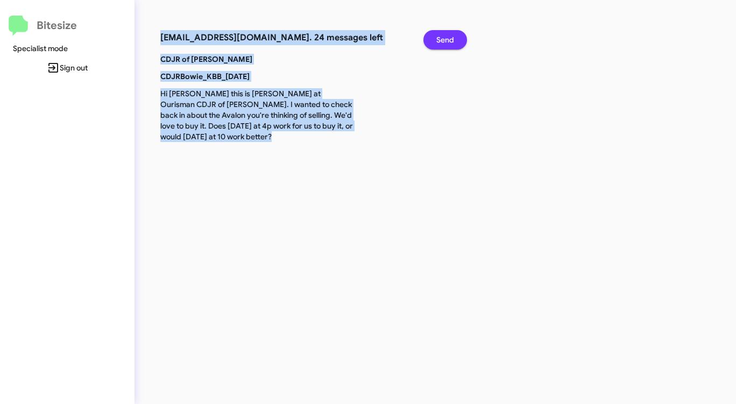
click at [441, 40] on span "Send" at bounding box center [445, 39] width 18 height 19
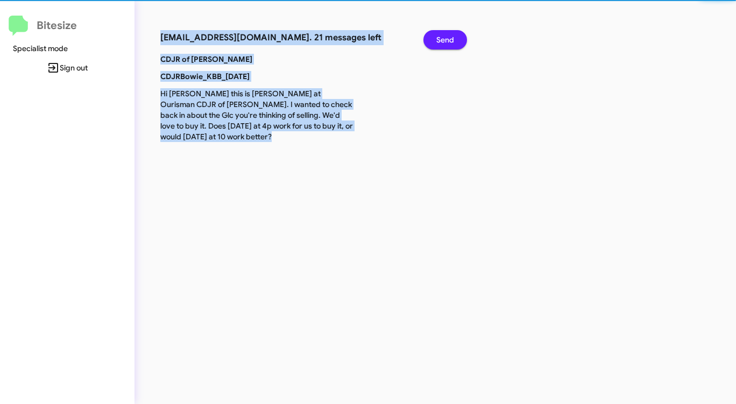
click at [441, 40] on span "Send" at bounding box center [445, 39] width 18 height 19
click at [441, 41] on span "Send" at bounding box center [445, 39] width 18 height 19
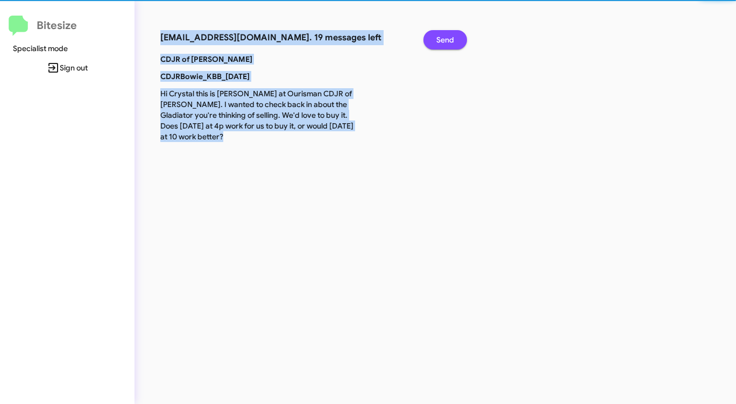
click at [440, 41] on span "Send" at bounding box center [445, 39] width 18 height 19
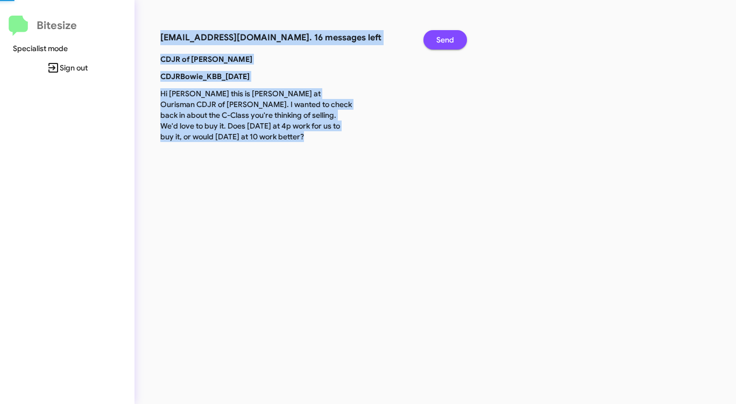
click at [440, 41] on span "Send" at bounding box center [445, 39] width 18 height 19
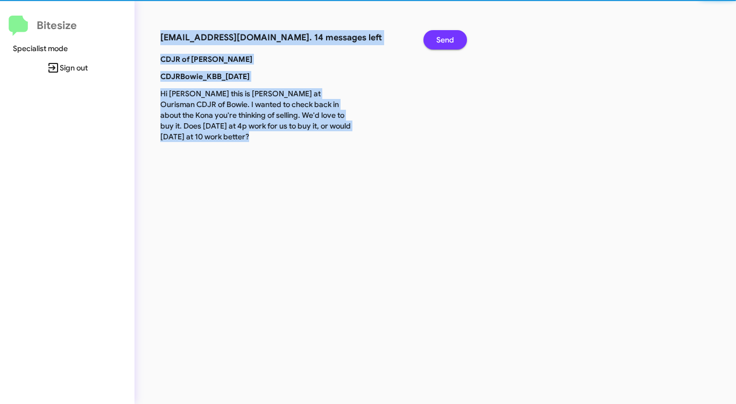
click at [440, 41] on span "Send" at bounding box center [445, 39] width 18 height 19
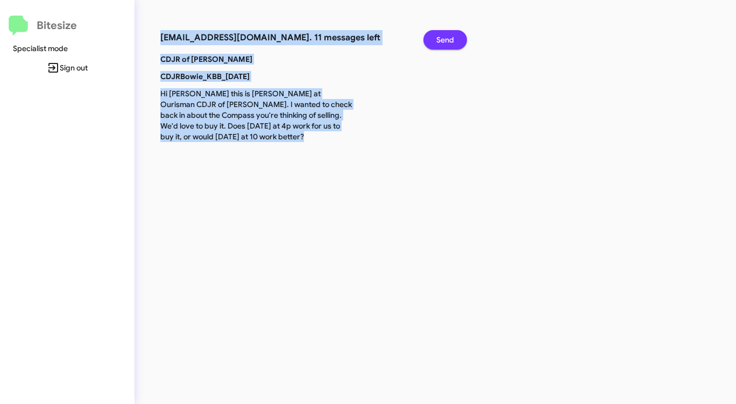
click at [439, 41] on span "Send" at bounding box center [445, 39] width 18 height 19
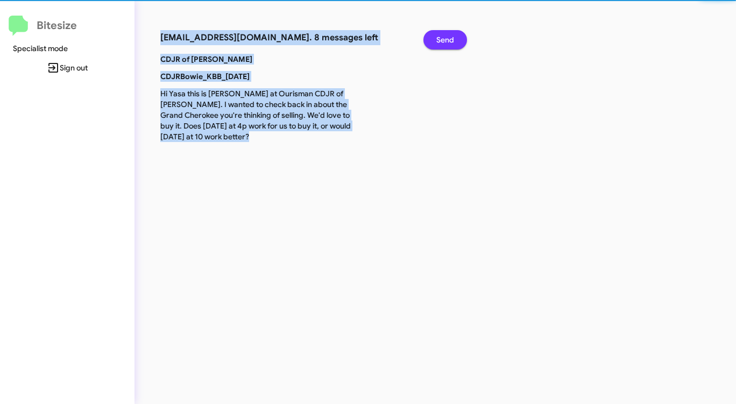
click at [439, 42] on span "Send" at bounding box center [445, 39] width 18 height 19
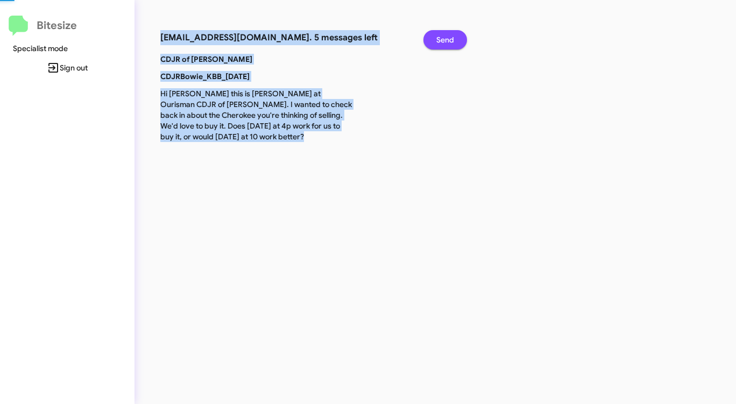
click at [439, 42] on span "Send" at bounding box center [445, 39] width 18 height 19
click at [438, 42] on span "Send" at bounding box center [445, 39] width 18 height 19
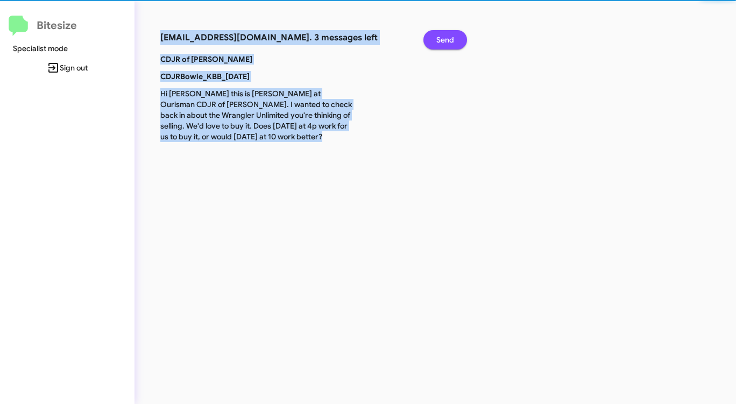
click at [438, 42] on span "Send" at bounding box center [445, 39] width 18 height 19
click at [437, 42] on span "Send" at bounding box center [445, 39] width 18 height 19
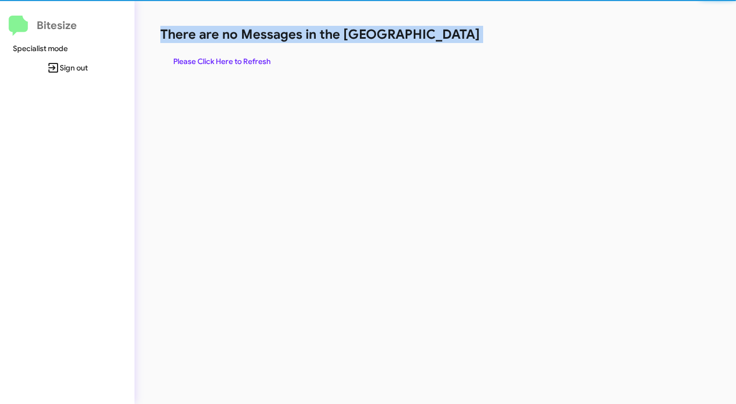
click at [436, 43] on div "There are no Messages in the Queue Please Click Here to Refresh" at bounding box center [385, 48] width 450 height 45
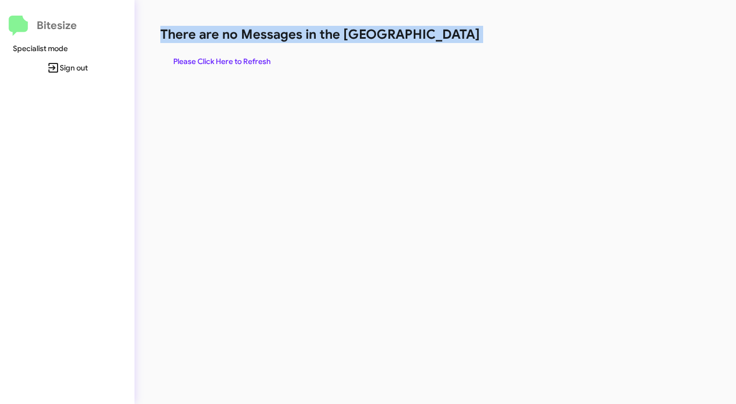
click at [436, 43] on div "There are no Messages in the Queue Please Click Here to Refresh" at bounding box center [385, 48] width 450 height 45
click at [247, 59] on span "Please Click Here to Refresh" at bounding box center [221, 61] width 97 height 19
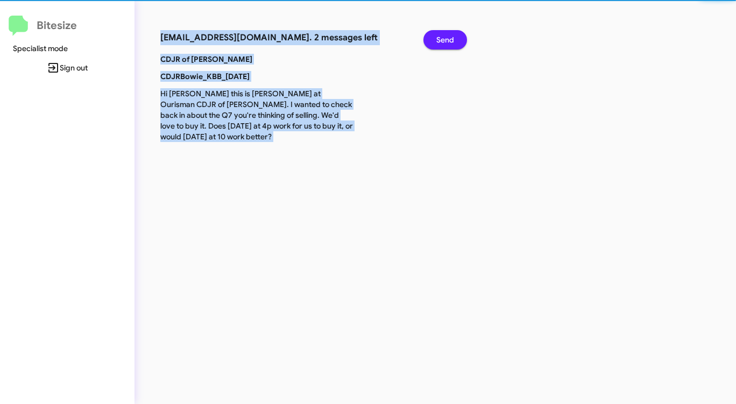
click at [247, 59] on p "CDJR of [PERSON_NAME]" at bounding box center [257, 59] width 210 height 11
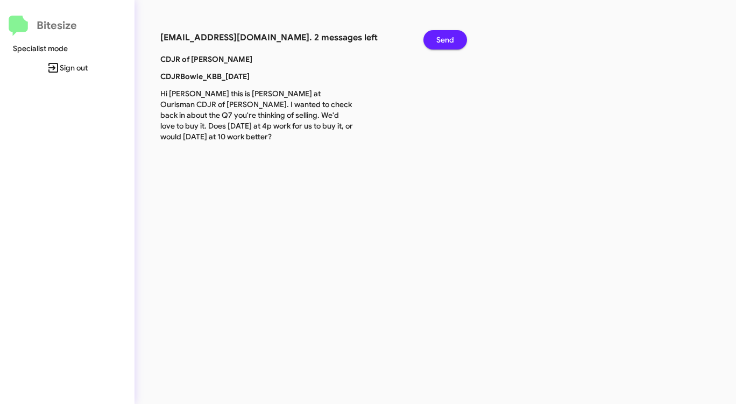
click at [247, 58] on p "CDJR of [PERSON_NAME]" at bounding box center [257, 59] width 210 height 11
click at [437, 32] on span "Send" at bounding box center [445, 39] width 18 height 19
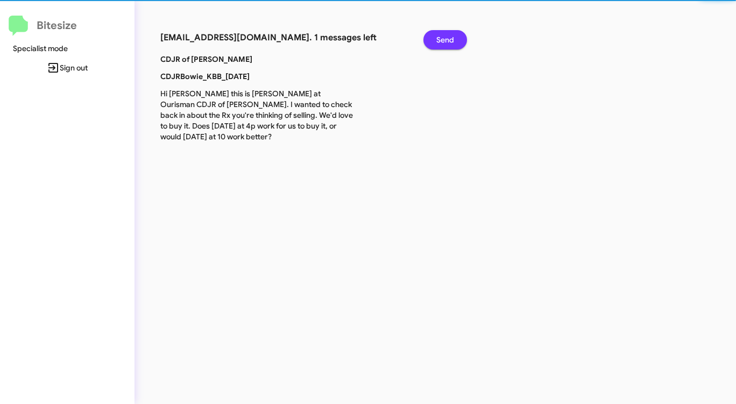
click at [437, 32] on span "Send" at bounding box center [445, 39] width 18 height 19
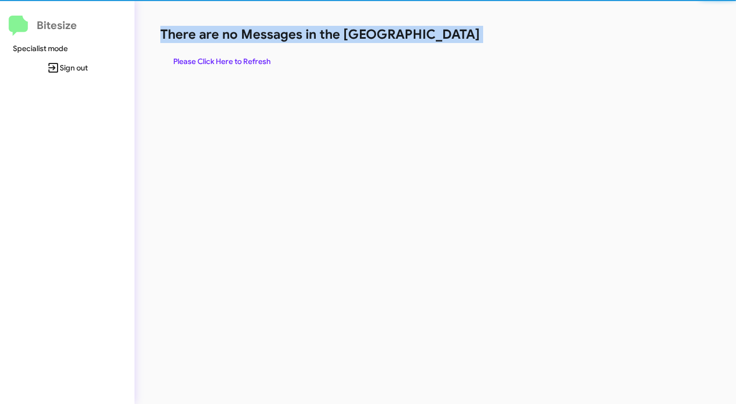
click at [437, 32] on h1 "There are no Messages in the [GEOGRAPHIC_DATA]" at bounding box center [385, 34] width 450 height 17
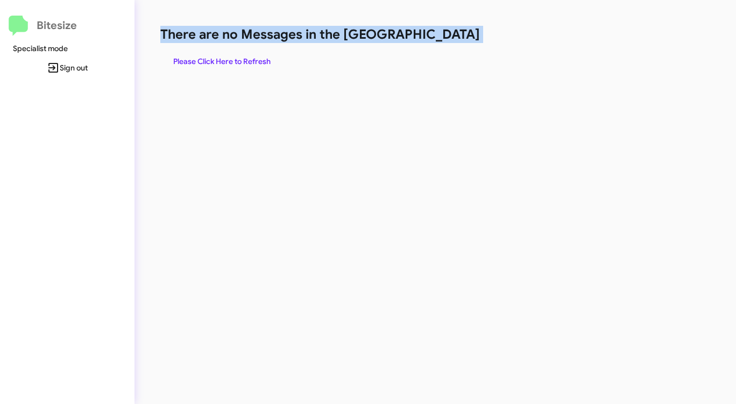
click at [437, 32] on h1 "There are no Messages in the [GEOGRAPHIC_DATA]" at bounding box center [385, 34] width 450 height 17
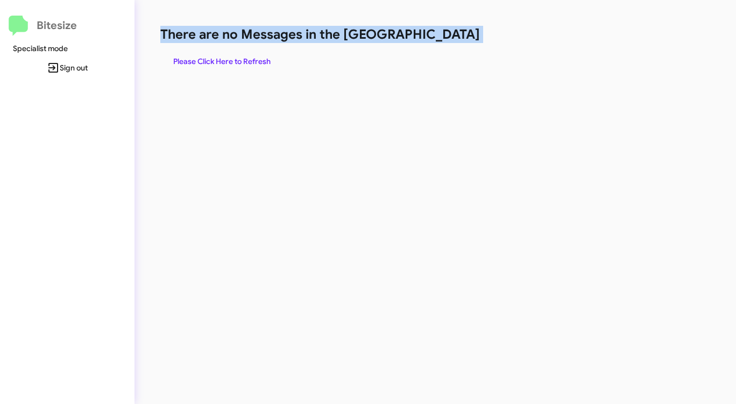
click at [437, 32] on h1 "There are no Messages in the [GEOGRAPHIC_DATA]" at bounding box center [385, 34] width 450 height 17
click at [258, 60] on span "Please Click Here to Refresh" at bounding box center [221, 61] width 97 height 19
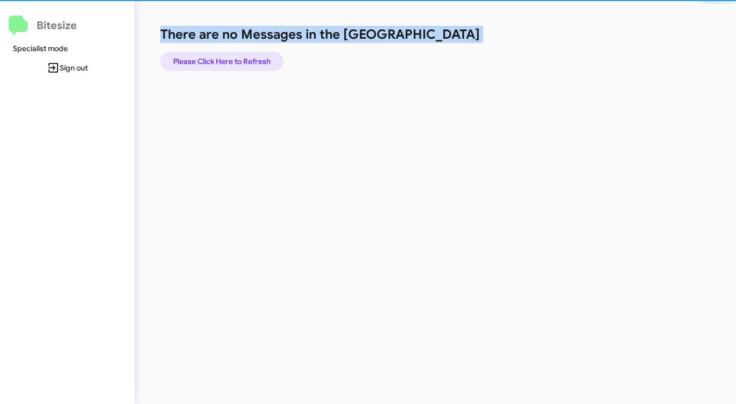
click at [258, 60] on span "Please Click Here to Refresh" at bounding box center [221, 61] width 97 height 19
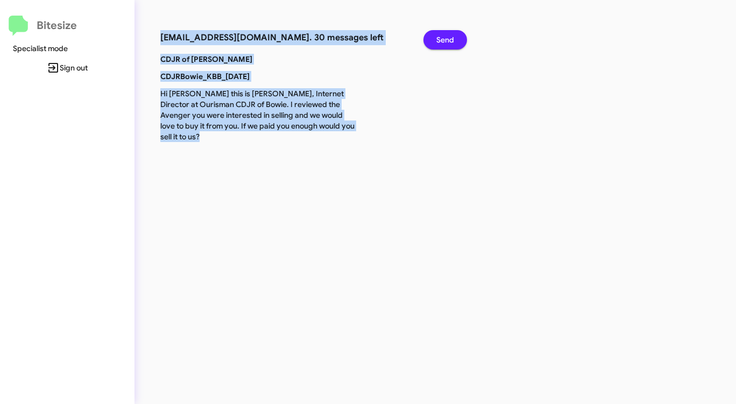
click at [443, 38] on span "Send" at bounding box center [445, 39] width 18 height 19
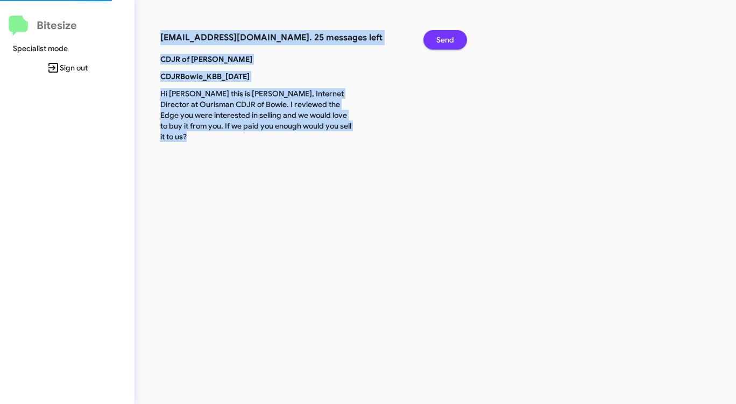
click at [443, 38] on span "Send" at bounding box center [445, 39] width 18 height 19
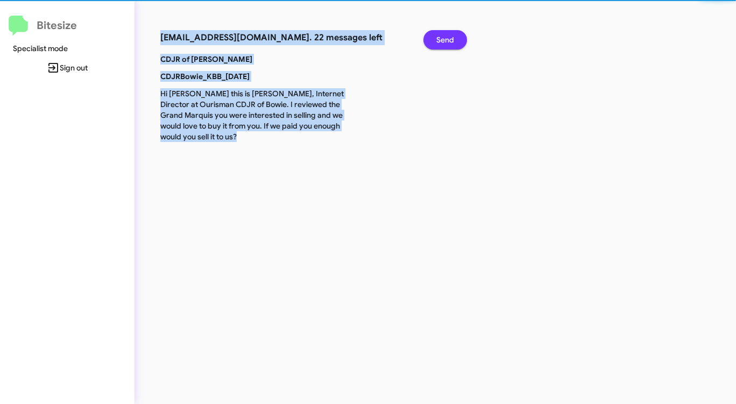
click at [443, 38] on span "Send" at bounding box center [445, 39] width 18 height 19
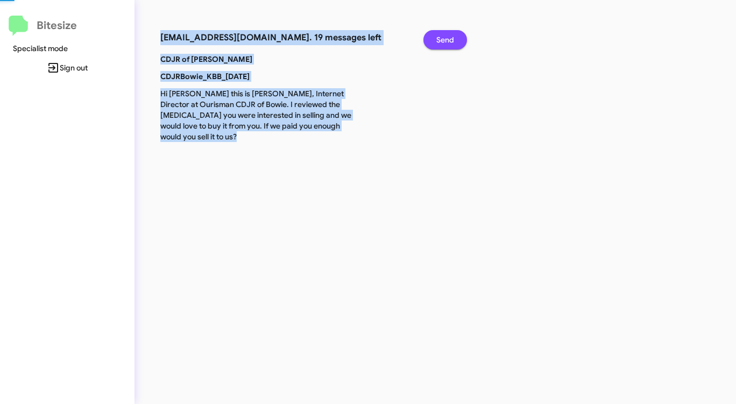
click at [443, 38] on span "Send" at bounding box center [445, 39] width 18 height 19
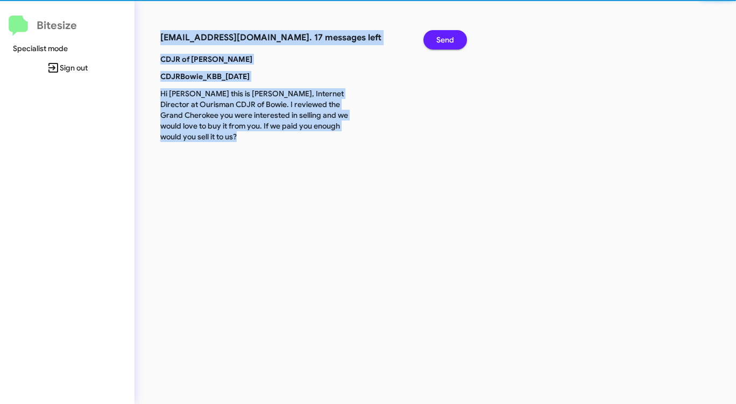
click at [443, 38] on span "Send" at bounding box center [445, 39] width 18 height 19
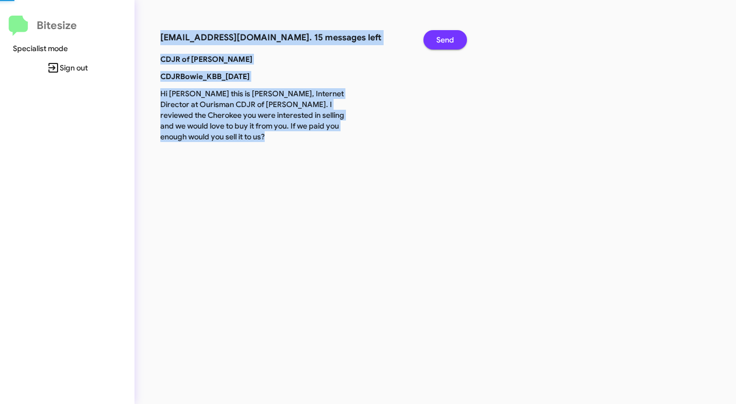
click at [443, 38] on span "Send" at bounding box center [445, 39] width 18 height 19
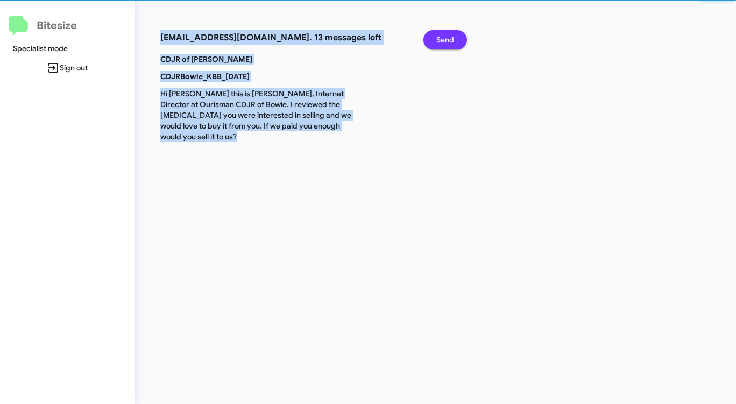
click at [443, 38] on span "Send" at bounding box center [445, 39] width 18 height 19
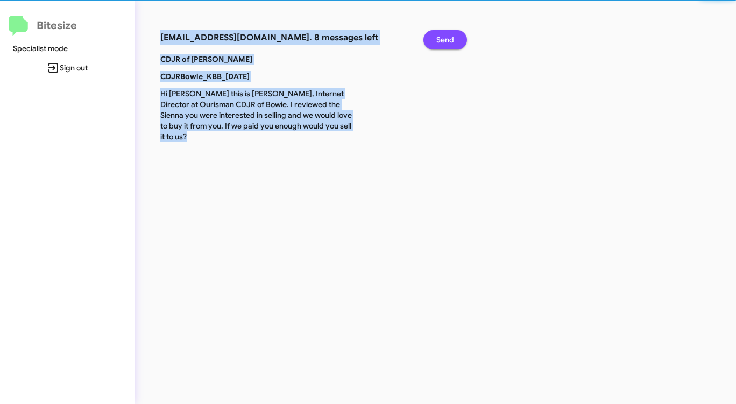
click at [443, 38] on span "Send" at bounding box center [445, 39] width 18 height 19
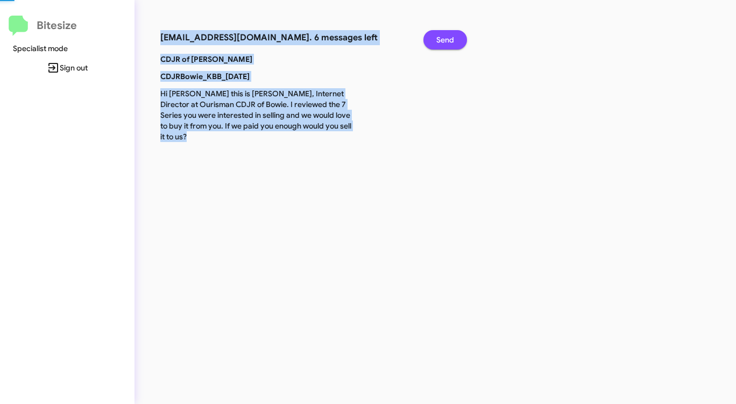
click at [443, 38] on span "Send" at bounding box center [445, 39] width 18 height 19
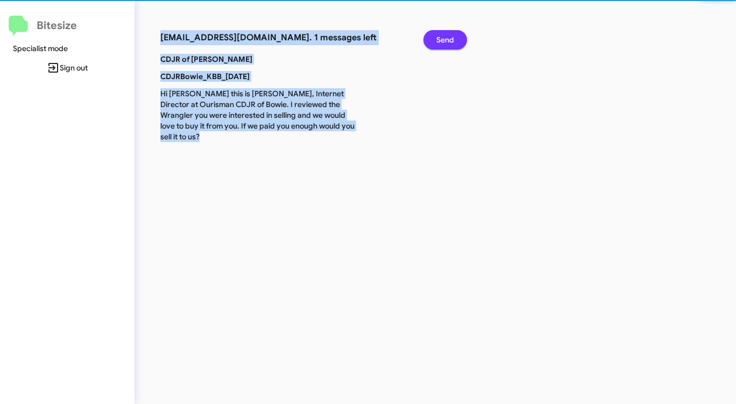
click at [443, 38] on span "Send" at bounding box center [445, 39] width 18 height 19
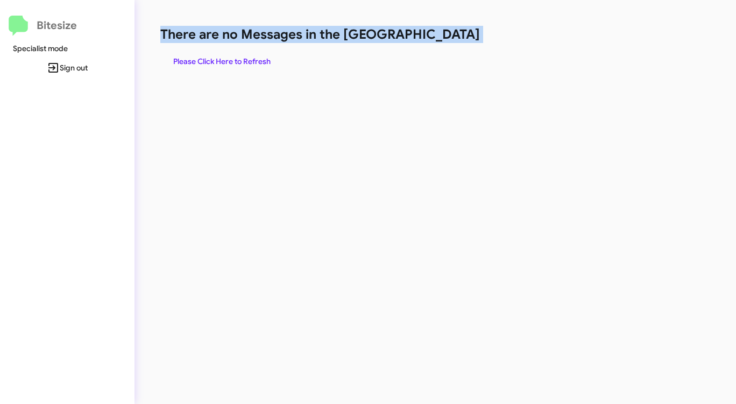
click at [443, 38] on h1 "There are no Messages in the [GEOGRAPHIC_DATA]" at bounding box center [385, 34] width 450 height 17
click at [251, 56] on span "Please Click Here to Refresh" at bounding box center [221, 61] width 97 height 19
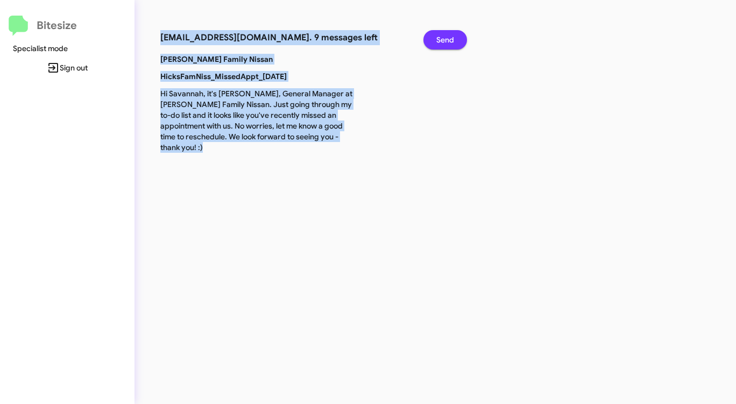
click at [447, 40] on span "Send" at bounding box center [445, 39] width 18 height 19
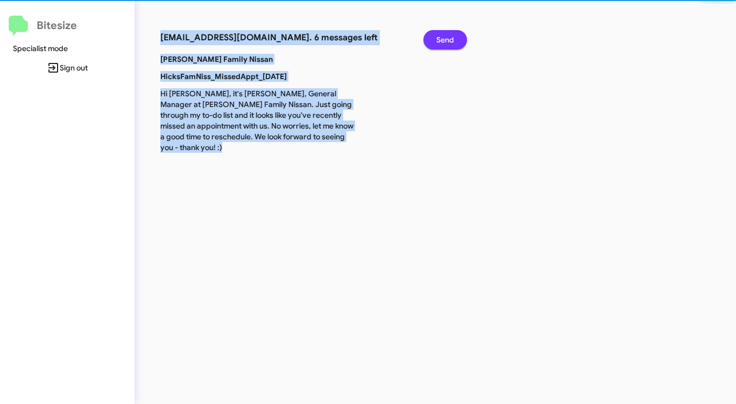
click at [447, 40] on span "Send" at bounding box center [445, 39] width 18 height 19
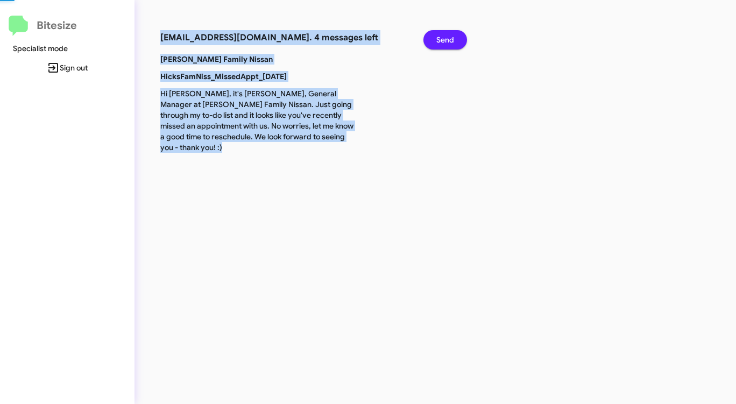
click at [447, 40] on span "Send" at bounding box center [445, 39] width 18 height 19
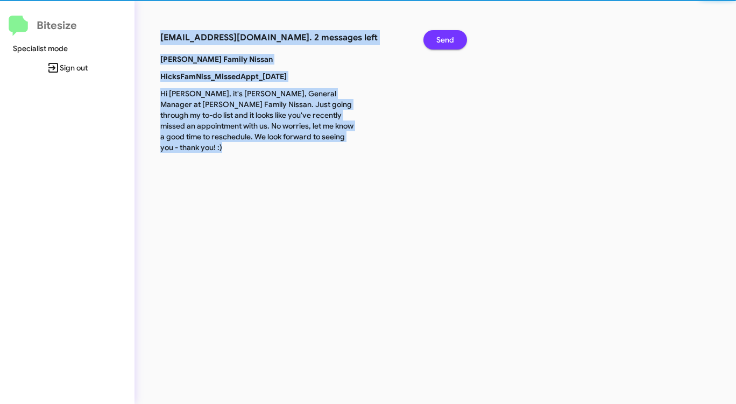
click at [447, 40] on span "Send" at bounding box center [445, 39] width 18 height 19
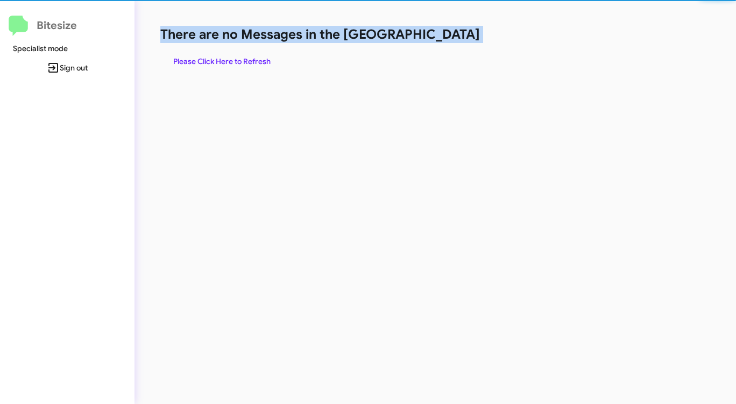
click at [447, 40] on h1 "There are no Messages in the [GEOGRAPHIC_DATA]" at bounding box center [385, 34] width 450 height 17
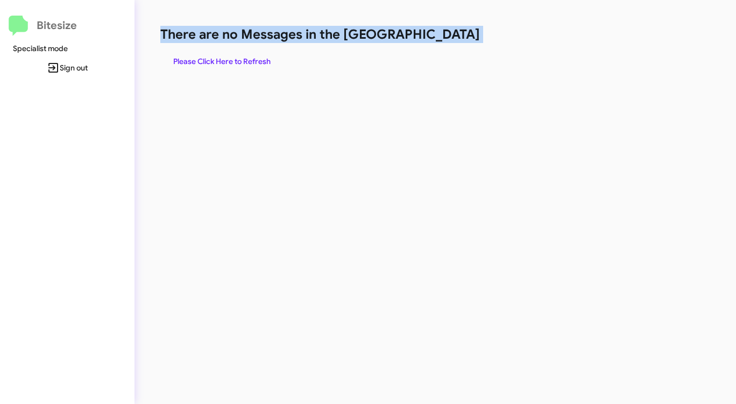
click at [447, 40] on h1 "There are no Messages in the [GEOGRAPHIC_DATA]" at bounding box center [385, 34] width 450 height 17
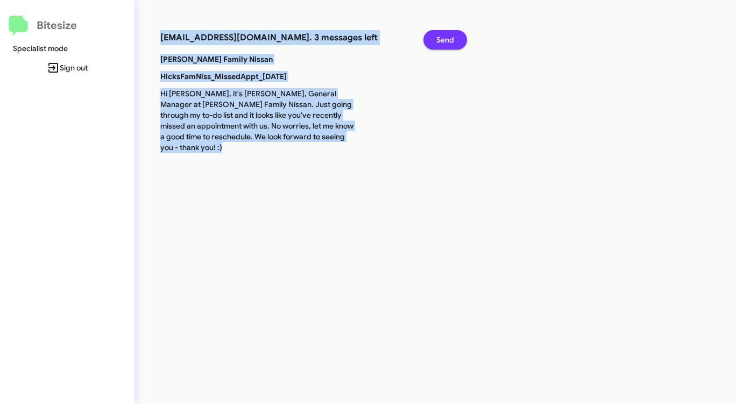
click at [447, 40] on span "Send" at bounding box center [445, 39] width 18 height 19
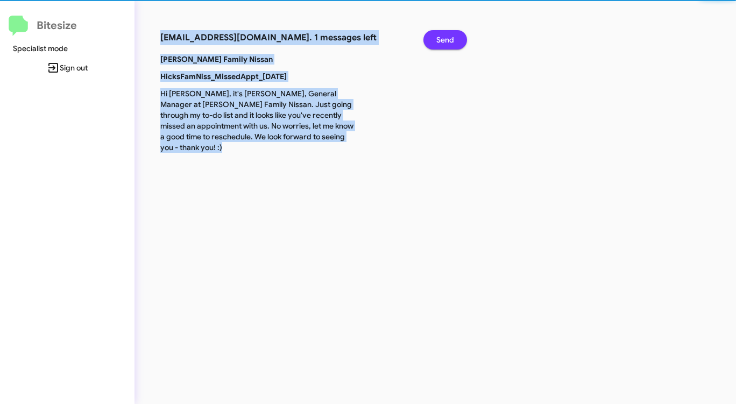
click at [447, 40] on span "Send" at bounding box center [445, 39] width 18 height 19
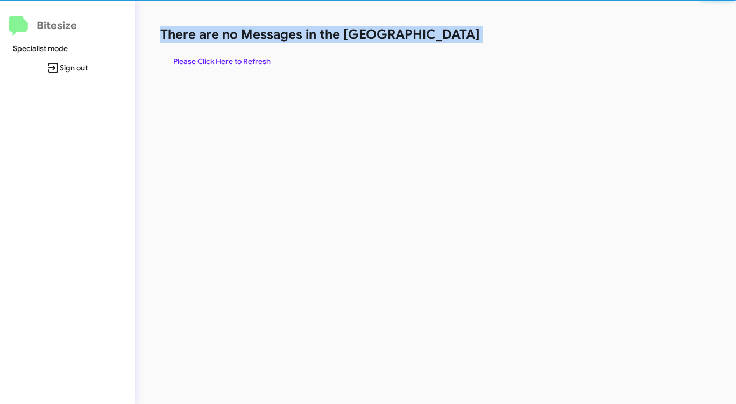
click at [447, 40] on h1 "There are no Messages in the [GEOGRAPHIC_DATA]" at bounding box center [385, 34] width 450 height 17
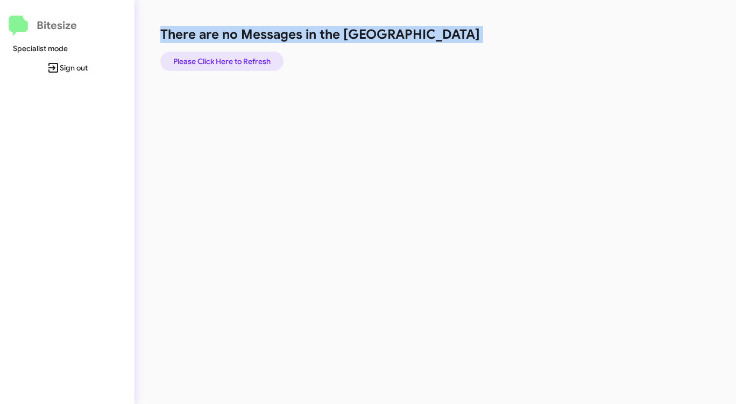
click at [245, 61] on span "Please Click Here to Refresh" at bounding box center [221, 61] width 97 height 19
click at [461, 90] on div "There are no Messages in the Queue Please Click Here to Refresh" at bounding box center [384, 202] width 501 height 404
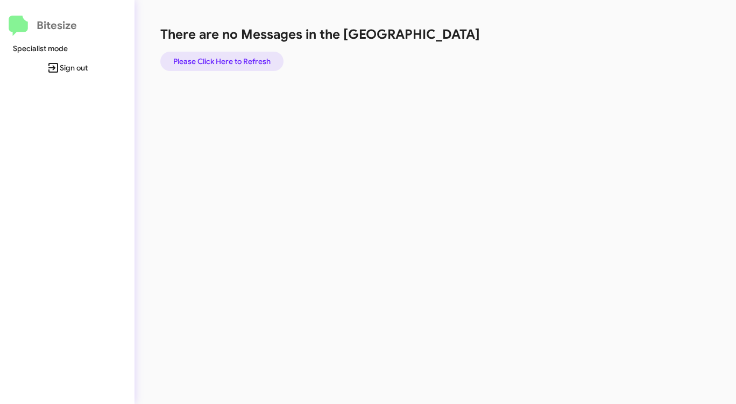
click at [246, 59] on span "Please Click Here to Refresh" at bounding box center [221, 61] width 97 height 19
click at [501, 55] on div "There are no Messages in the Queue Please Click Here to Refresh" at bounding box center [385, 48] width 450 height 45
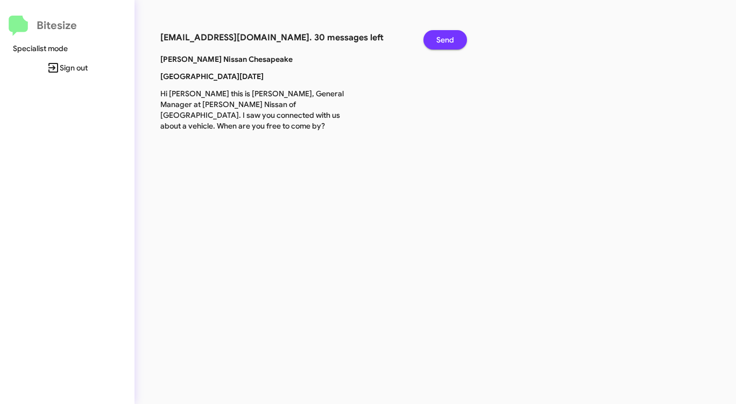
click at [448, 33] on span "Send" at bounding box center [445, 39] width 18 height 19
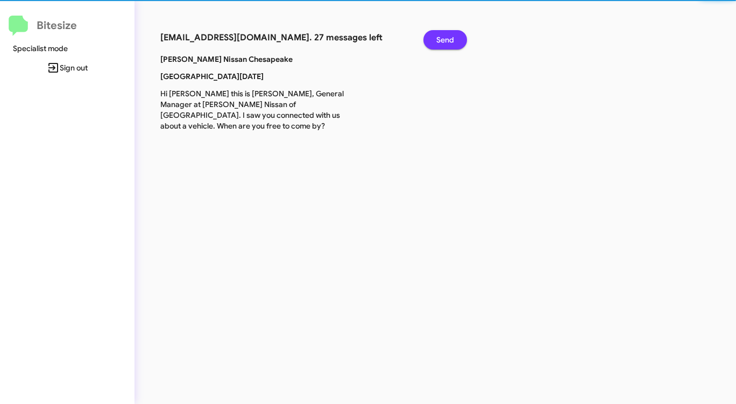
click at [448, 33] on span "Send" at bounding box center [445, 39] width 18 height 19
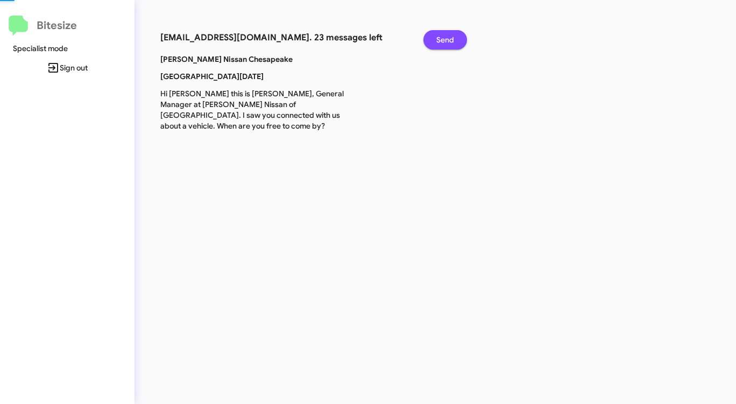
click at [448, 33] on span "Send" at bounding box center [445, 39] width 18 height 19
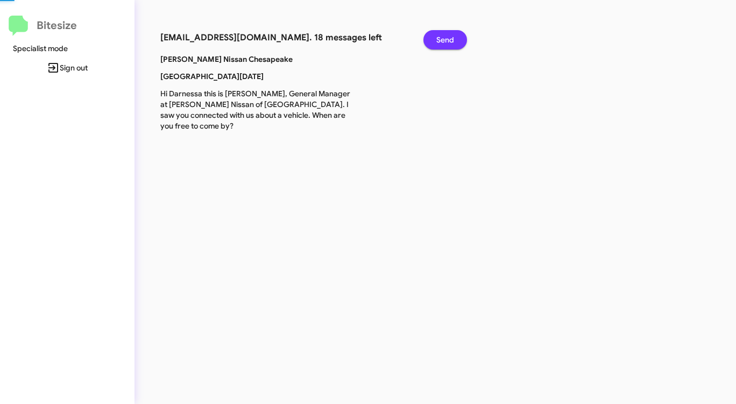
click at [448, 33] on span "Send" at bounding box center [445, 39] width 18 height 19
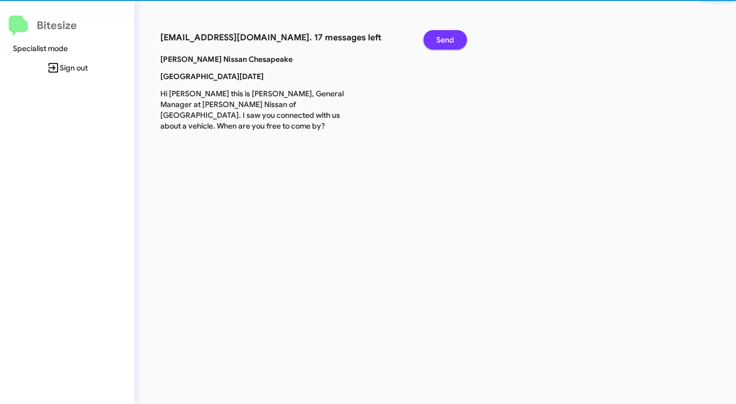
click at [448, 33] on span "Send" at bounding box center [445, 39] width 18 height 19
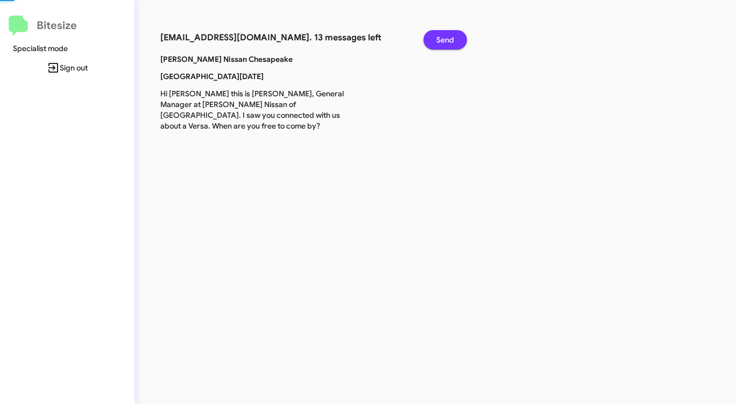
click at [448, 33] on span "Send" at bounding box center [445, 39] width 18 height 19
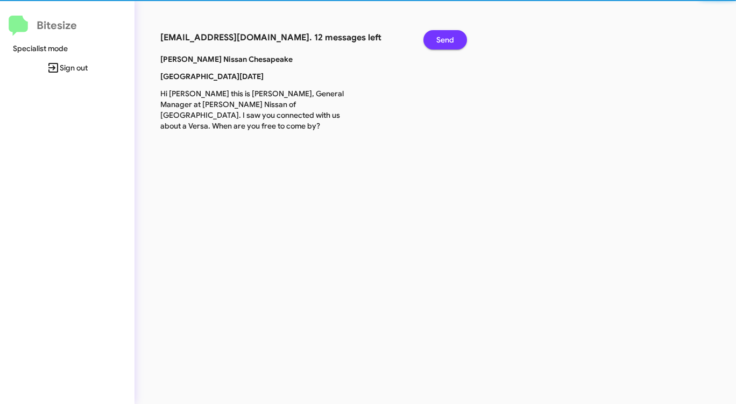
click at [448, 33] on span "Send" at bounding box center [445, 39] width 18 height 19
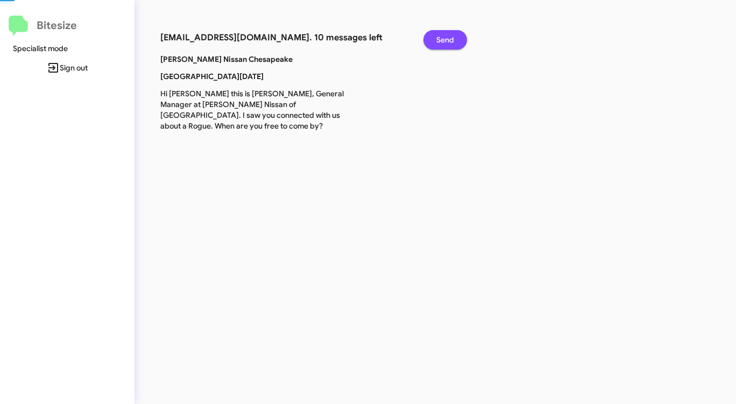
click at [448, 33] on span "Send" at bounding box center [445, 39] width 18 height 19
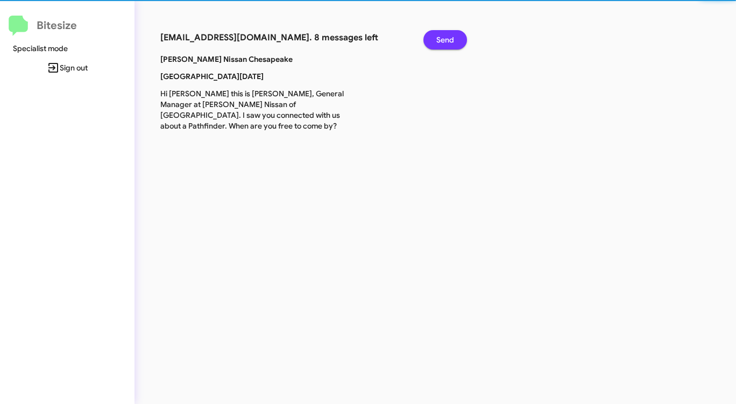
click at [448, 33] on span "Send" at bounding box center [445, 39] width 18 height 19
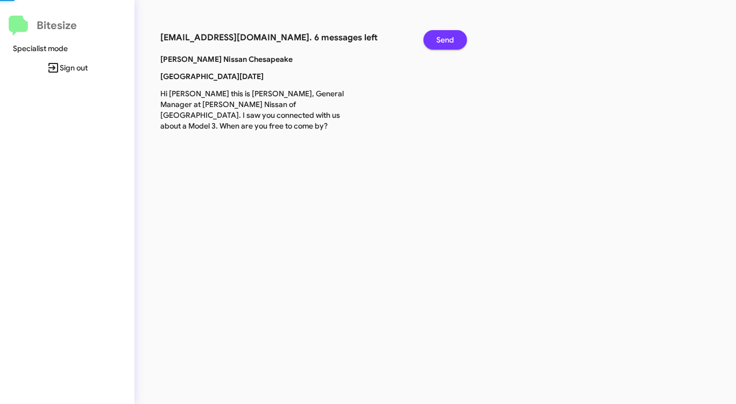
click at [448, 33] on span "Send" at bounding box center [445, 39] width 18 height 19
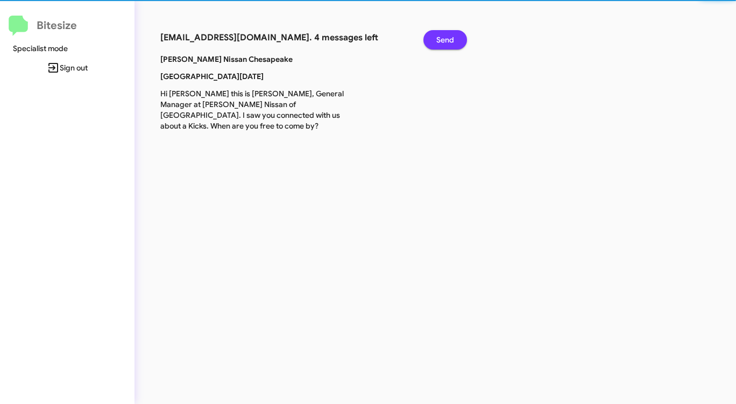
click at [448, 33] on span "Send" at bounding box center [445, 39] width 18 height 19
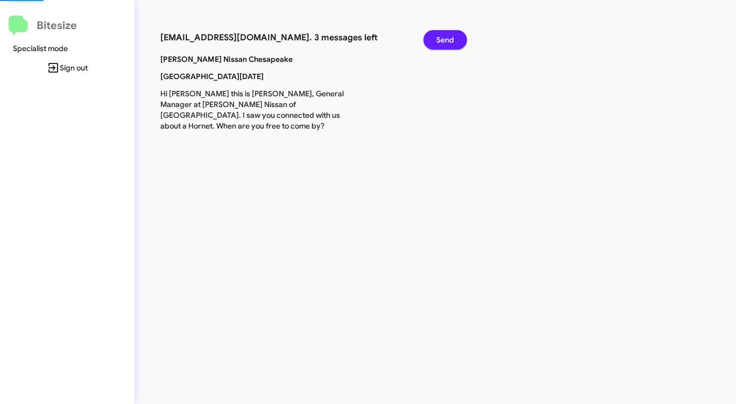
click at [448, 33] on span "Send" at bounding box center [445, 39] width 18 height 19
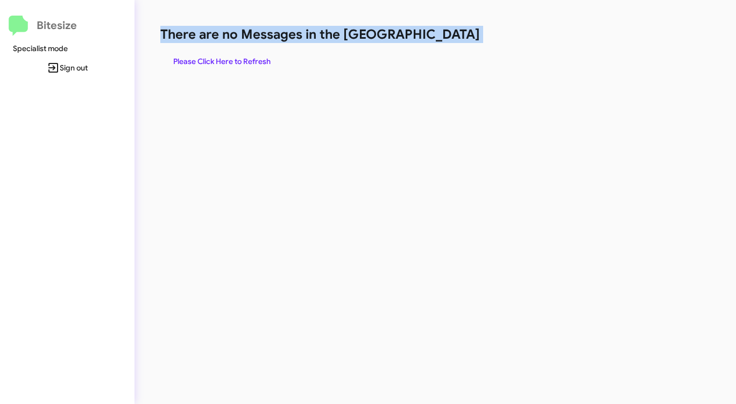
click at [448, 33] on h1 "There are no Messages in the [GEOGRAPHIC_DATA]" at bounding box center [385, 34] width 450 height 17
click at [448, 35] on h1 "There are no Messages in the [GEOGRAPHIC_DATA]" at bounding box center [385, 34] width 450 height 17
click at [446, 39] on h1 "There are no Messages in the [GEOGRAPHIC_DATA]" at bounding box center [385, 34] width 450 height 17
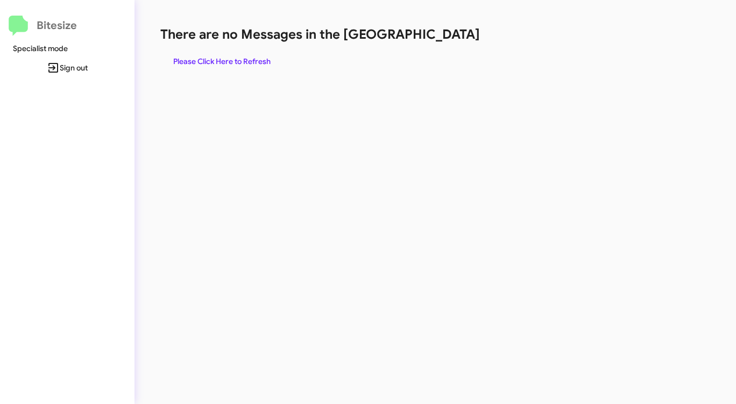
click at [446, 39] on h1 "There are no Messages in the [GEOGRAPHIC_DATA]" at bounding box center [385, 34] width 450 height 17
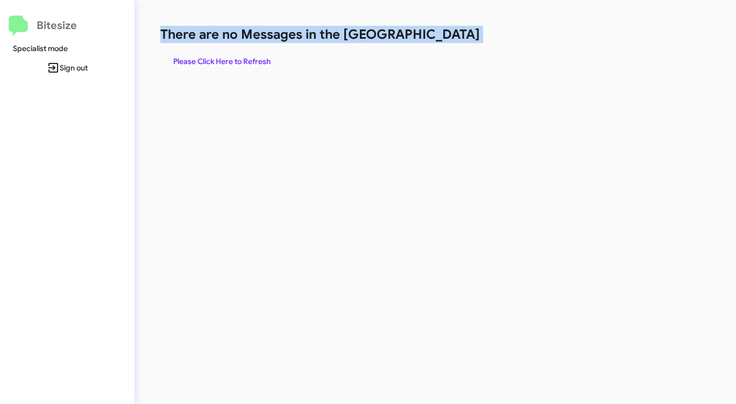
click at [446, 39] on h1 "There are no Messages in the [GEOGRAPHIC_DATA]" at bounding box center [385, 34] width 450 height 17
click at [241, 62] on span "Please Click Here to Refresh" at bounding box center [221, 61] width 97 height 19
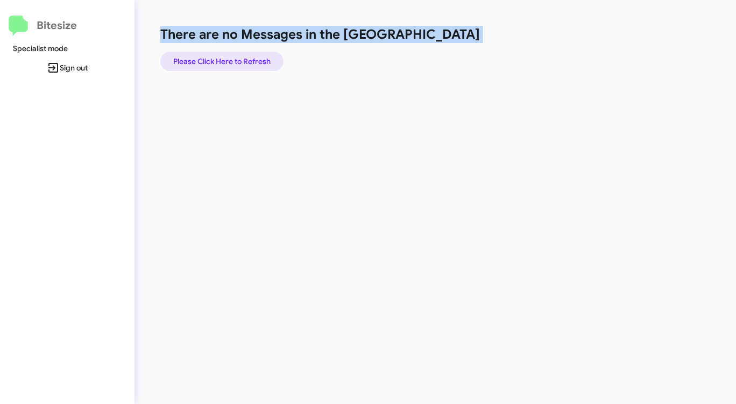
click at [240, 62] on span "Please Click Here to Refresh" at bounding box center [221, 61] width 97 height 19
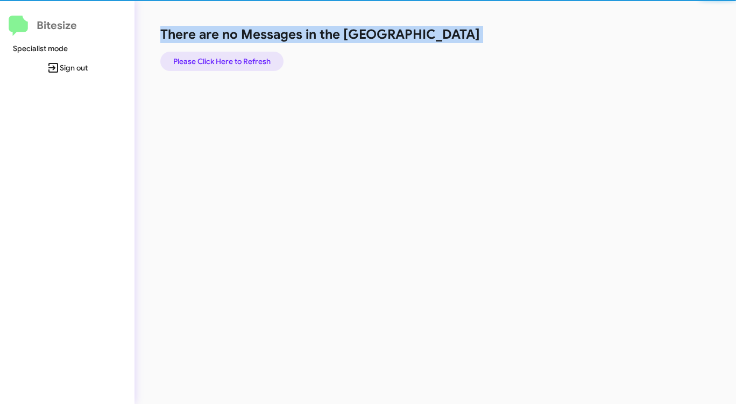
click at [240, 62] on span "Please Click Here to Refresh" at bounding box center [221, 61] width 97 height 19
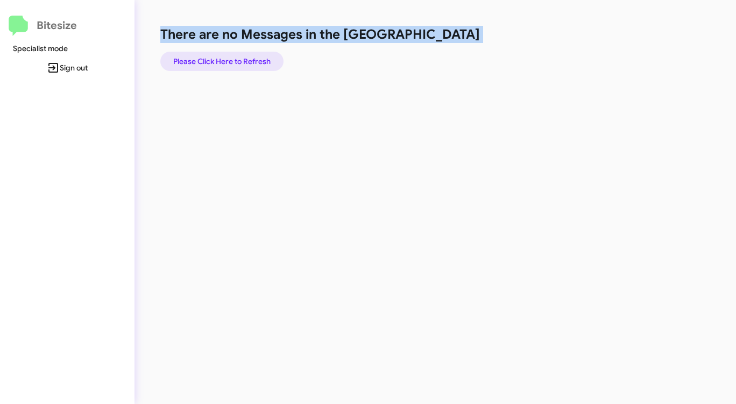
click at [240, 62] on span "Please Click Here to Refresh" at bounding box center [221, 61] width 97 height 19
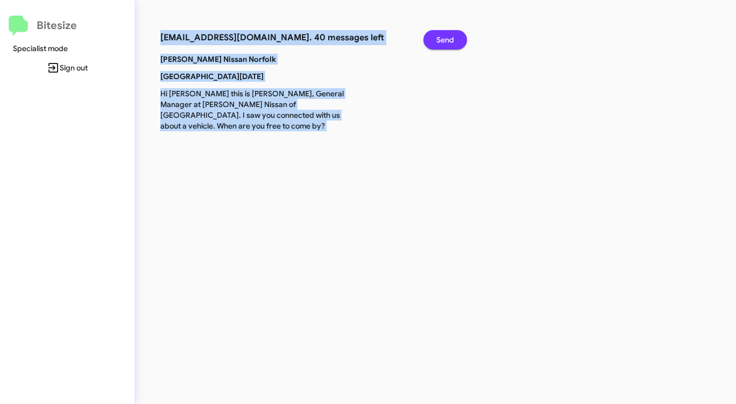
click at [451, 37] on span "Send" at bounding box center [445, 39] width 18 height 19
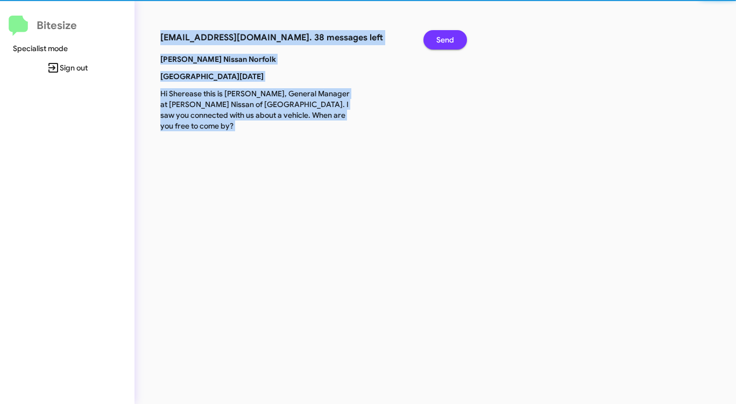
click at [451, 37] on span "Send" at bounding box center [445, 39] width 18 height 19
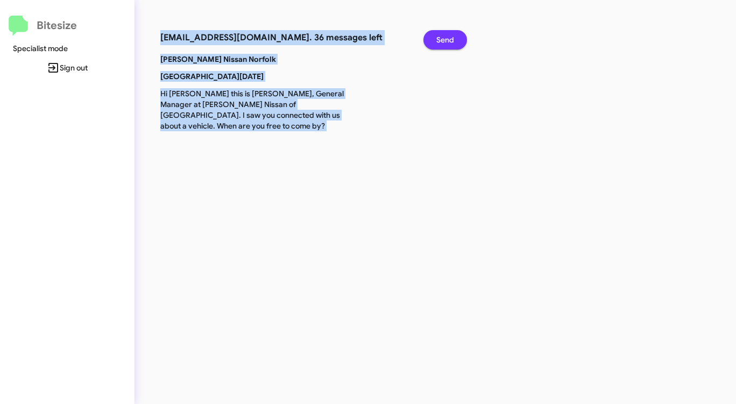
click at [451, 37] on span "Send" at bounding box center [445, 39] width 18 height 19
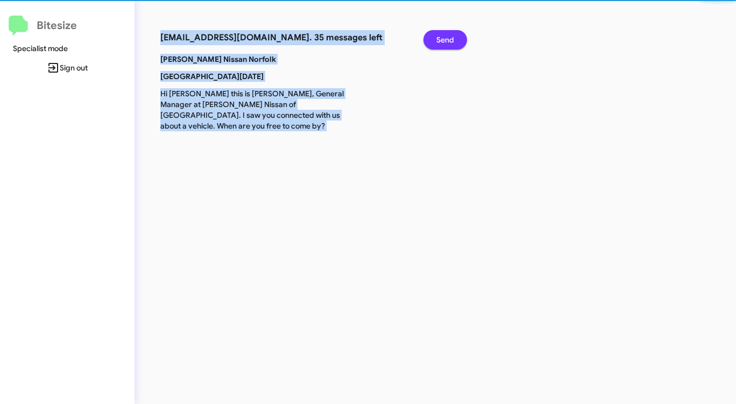
click at [451, 37] on span "Send" at bounding box center [445, 39] width 18 height 19
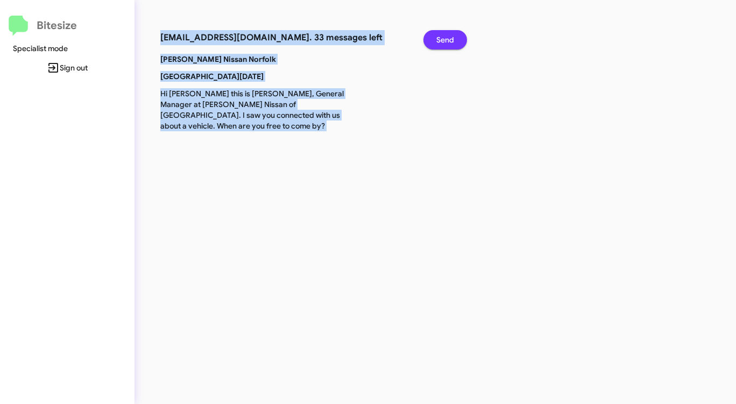
click at [451, 37] on span "Send" at bounding box center [445, 39] width 18 height 19
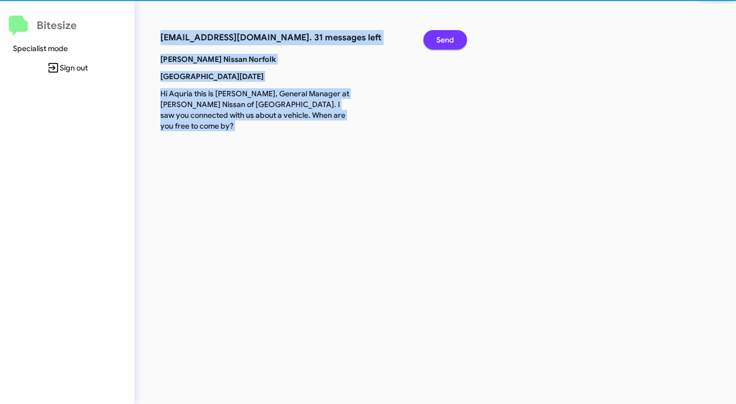
click at [451, 37] on span "Send" at bounding box center [445, 39] width 18 height 19
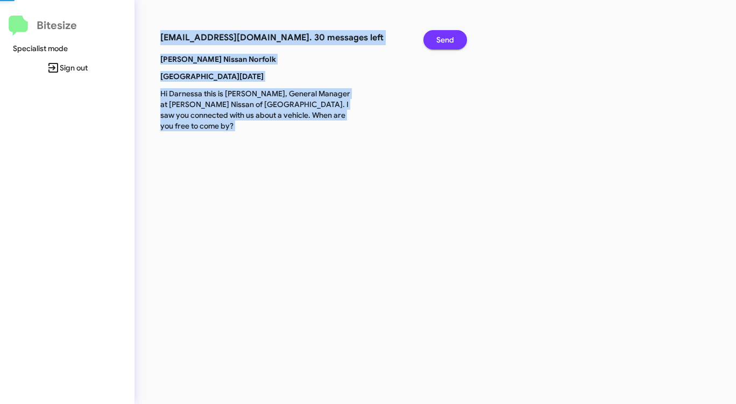
click at [451, 37] on span "Send" at bounding box center [445, 39] width 18 height 19
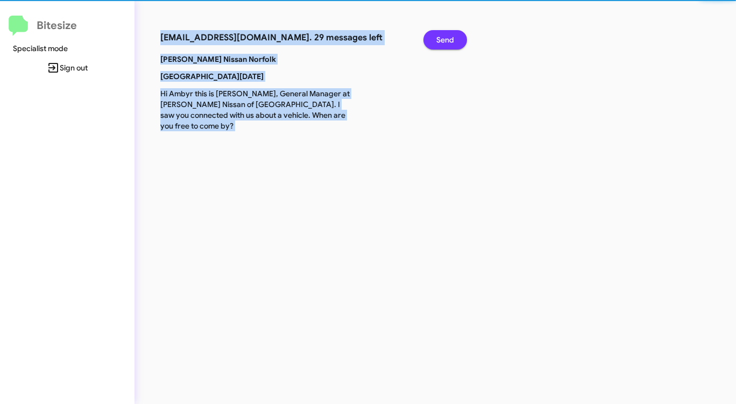
click at [451, 37] on span "Send" at bounding box center [445, 39] width 18 height 19
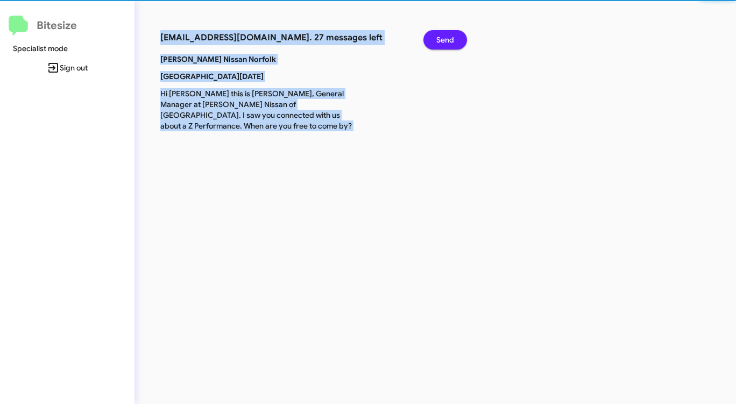
click at [451, 37] on span "Send" at bounding box center [445, 39] width 18 height 19
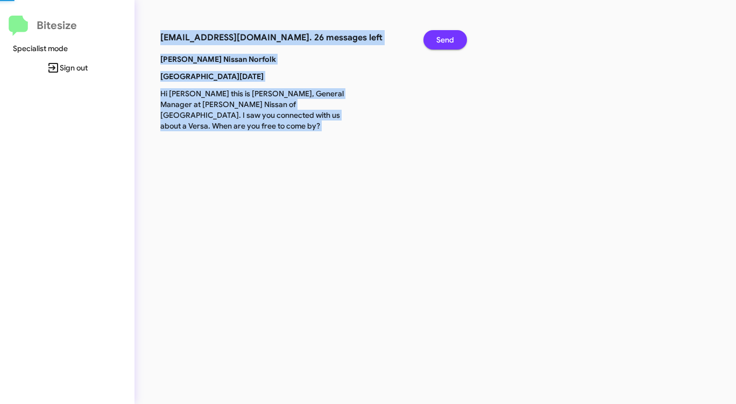
click at [451, 37] on span "Send" at bounding box center [445, 39] width 18 height 19
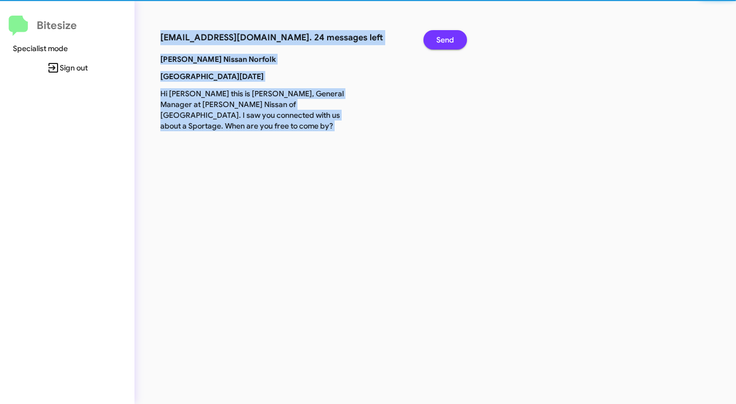
click at [451, 37] on span "Send" at bounding box center [445, 39] width 18 height 19
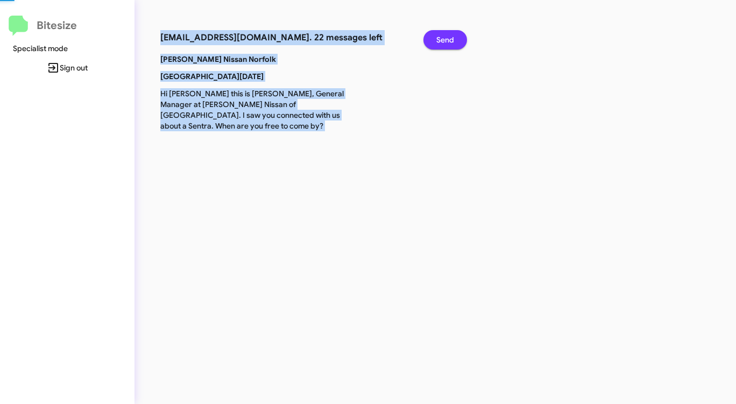
click at [451, 37] on span "Send" at bounding box center [445, 39] width 18 height 19
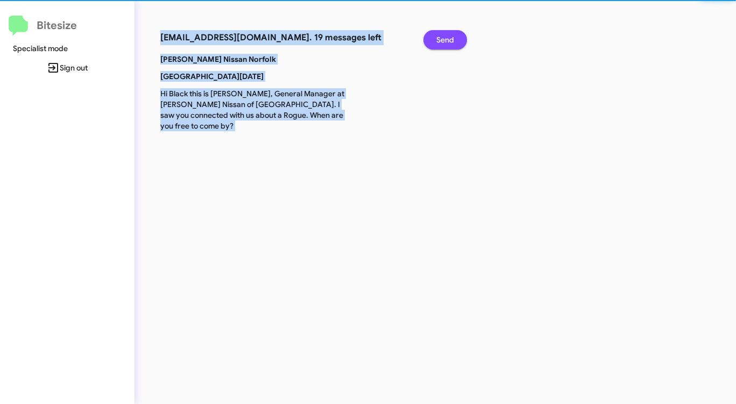
click at [451, 37] on span "Send" at bounding box center [445, 39] width 18 height 19
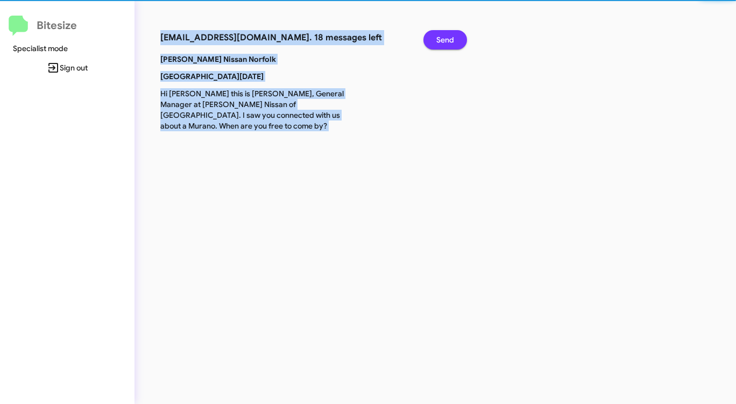
click at [451, 37] on span "Send" at bounding box center [445, 39] width 18 height 19
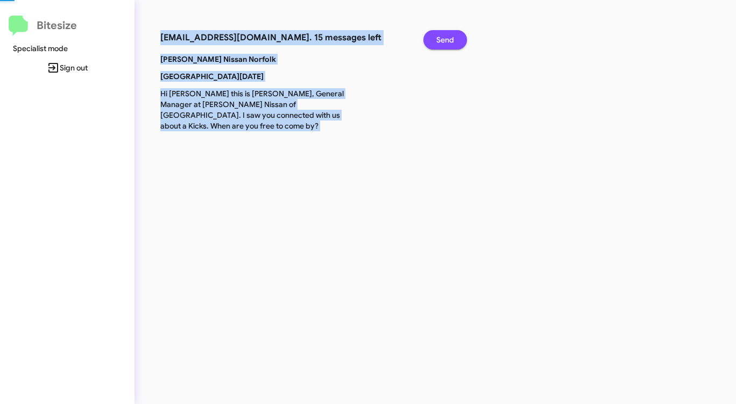
click at [451, 37] on span "Send" at bounding box center [445, 39] width 18 height 19
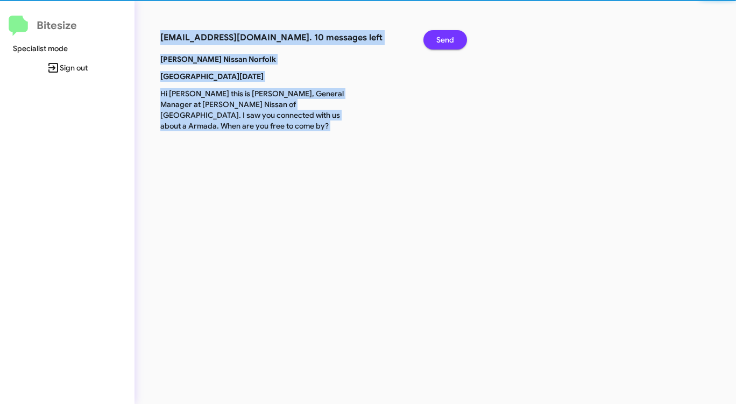
click at [451, 37] on span "Send" at bounding box center [445, 39] width 18 height 19
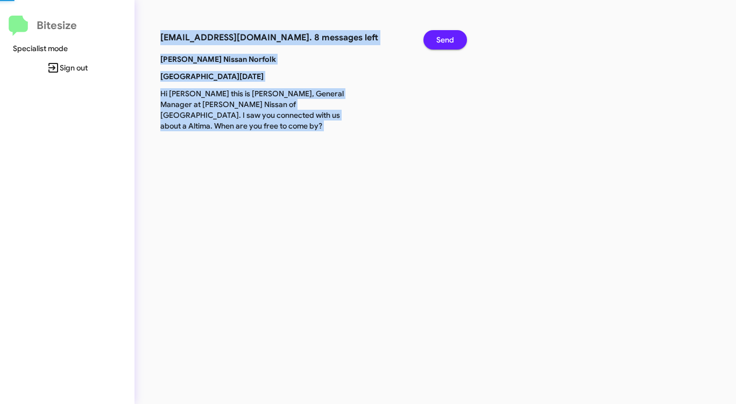
click at [451, 37] on span "Send" at bounding box center [445, 39] width 18 height 19
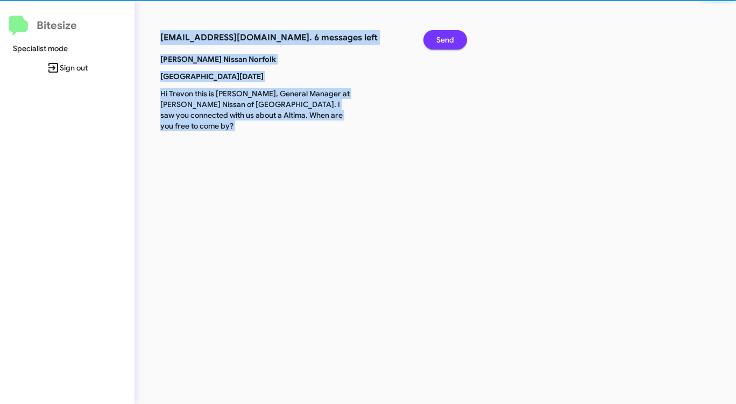
click at [451, 37] on span "Send" at bounding box center [445, 39] width 18 height 19
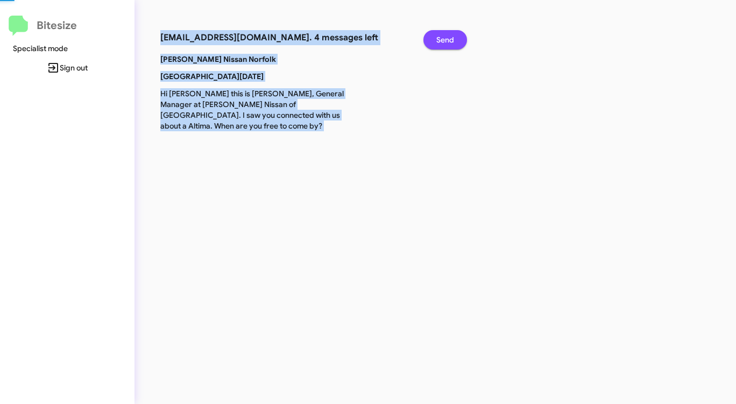
click at [451, 37] on span "Send" at bounding box center [445, 39] width 18 height 19
click at [449, 38] on span "Send" at bounding box center [445, 39] width 18 height 19
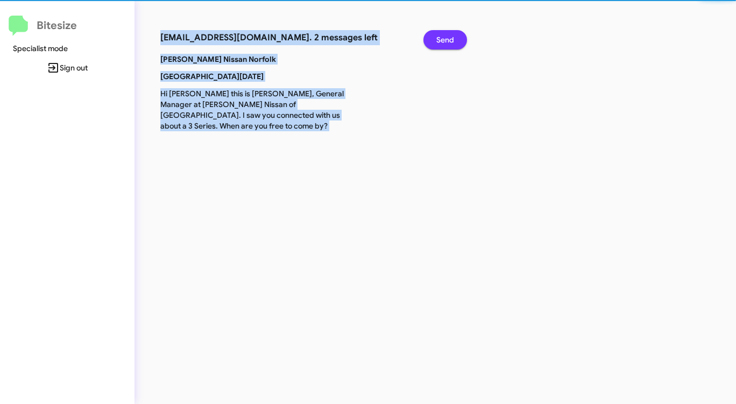
click at [449, 38] on span "Send" at bounding box center [445, 39] width 18 height 19
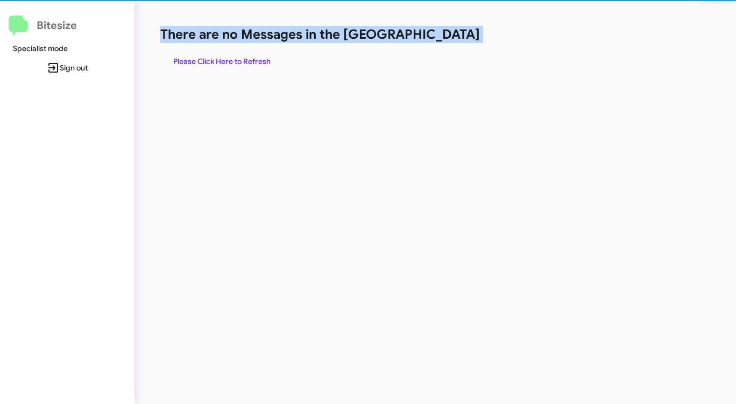
click at [449, 38] on h1 "There are no Messages in the [GEOGRAPHIC_DATA]" at bounding box center [385, 34] width 450 height 17
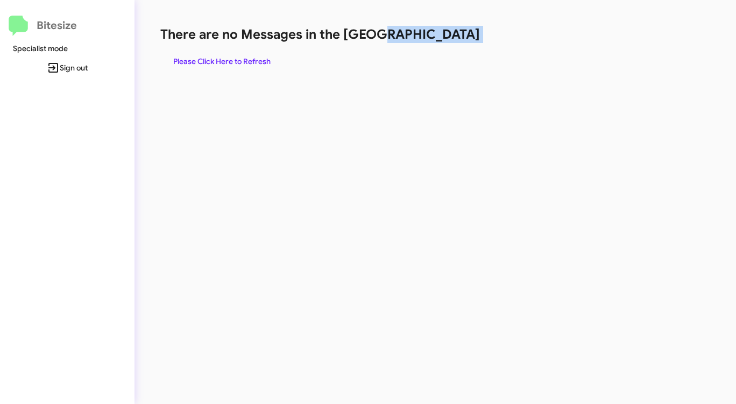
click at [449, 38] on h1 "There are no Messages in the [GEOGRAPHIC_DATA]" at bounding box center [385, 34] width 450 height 17
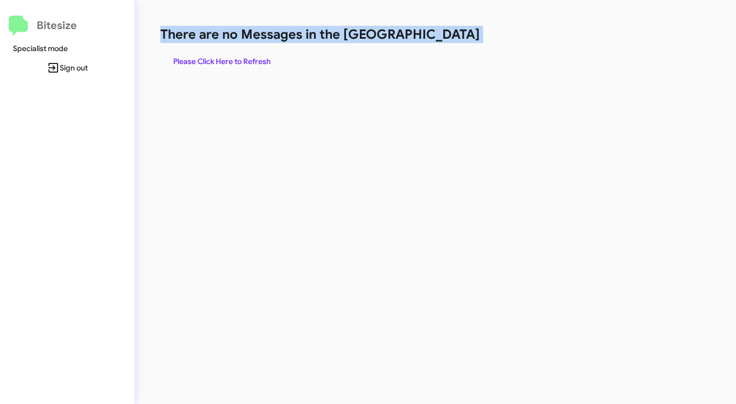
click at [449, 38] on h1 "There are no Messages in the [GEOGRAPHIC_DATA]" at bounding box center [385, 34] width 450 height 17
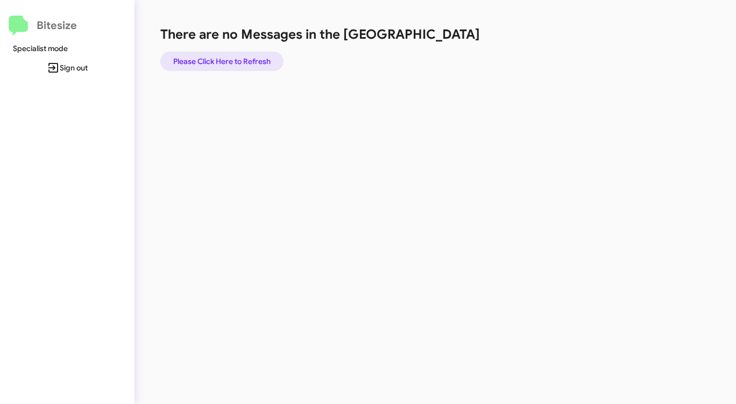
click at [234, 60] on span "Please Click Here to Refresh" at bounding box center [221, 61] width 97 height 19
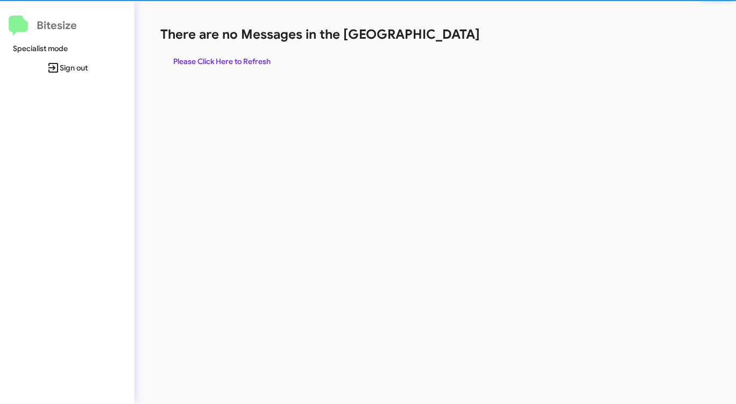
click at [234, 60] on span "Please Click Here to Refresh" at bounding box center [221, 61] width 97 height 19
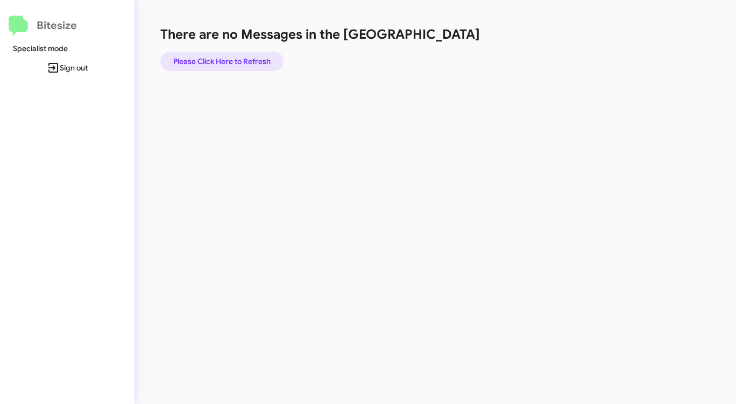
click at [234, 60] on span "Please Click Here to Refresh" at bounding box center [221, 61] width 97 height 19
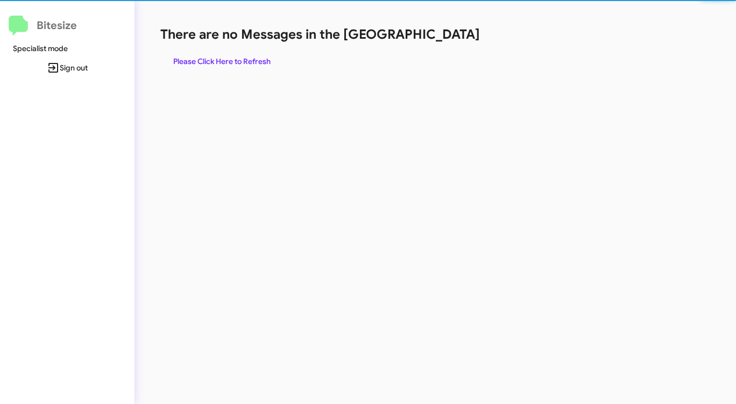
click at [234, 60] on span "Please Click Here to Refresh" at bounding box center [221, 61] width 97 height 19
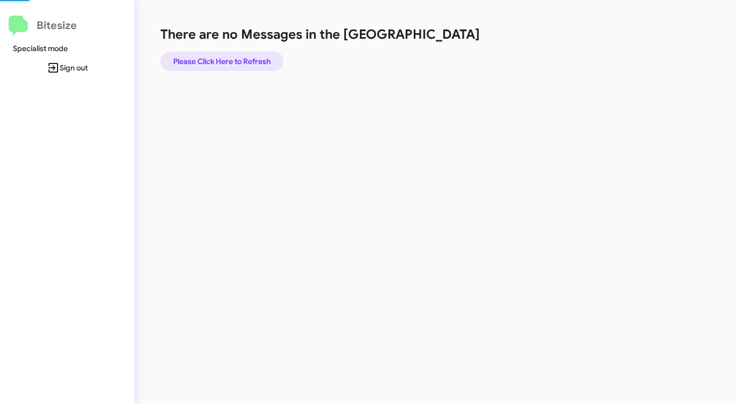
click at [234, 60] on span "Please Click Here to Refresh" at bounding box center [221, 61] width 97 height 19
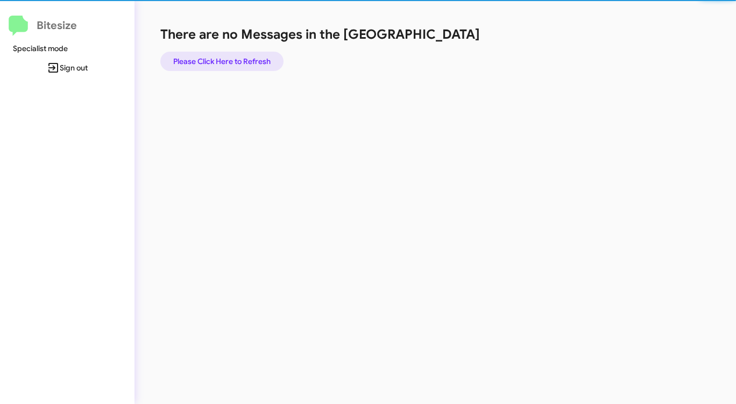
click at [234, 60] on span "Please Click Here to Refresh" at bounding box center [221, 61] width 97 height 19
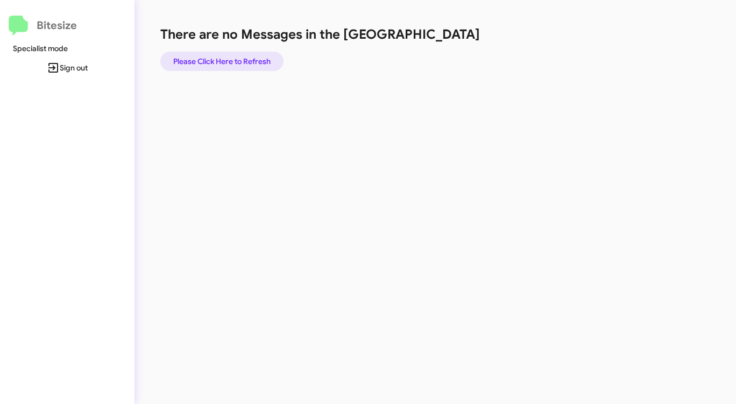
click at [234, 60] on span "Please Click Here to Refresh" at bounding box center [221, 61] width 97 height 19
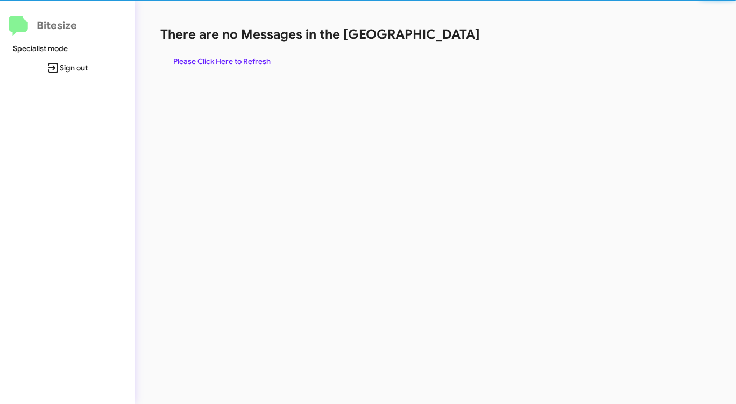
click at [234, 60] on span "Please Click Here to Refresh" at bounding box center [221, 61] width 97 height 19
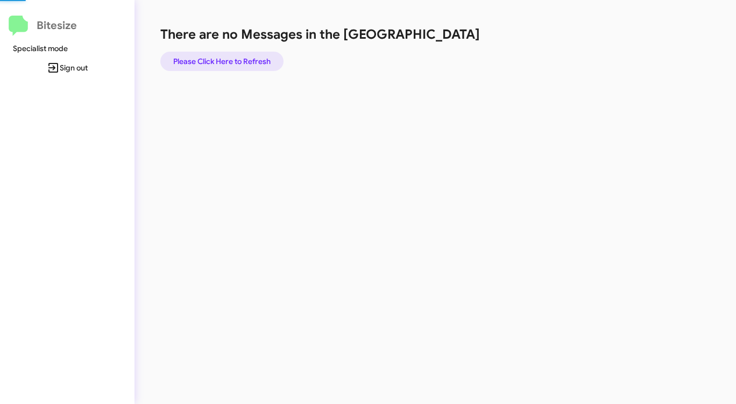
click at [234, 60] on span "Please Click Here to Refresh" at bounding box center [221, 61] width 97 height 19
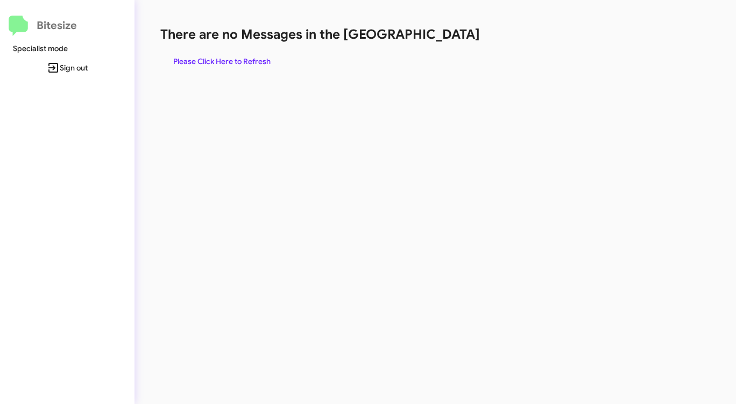
click at [234, 60] on span "Please Click Here to Refresh" at bounding box center [221, 61] width 97 height 19
